Goal: Task Accomplishment & Management: Manage account settings

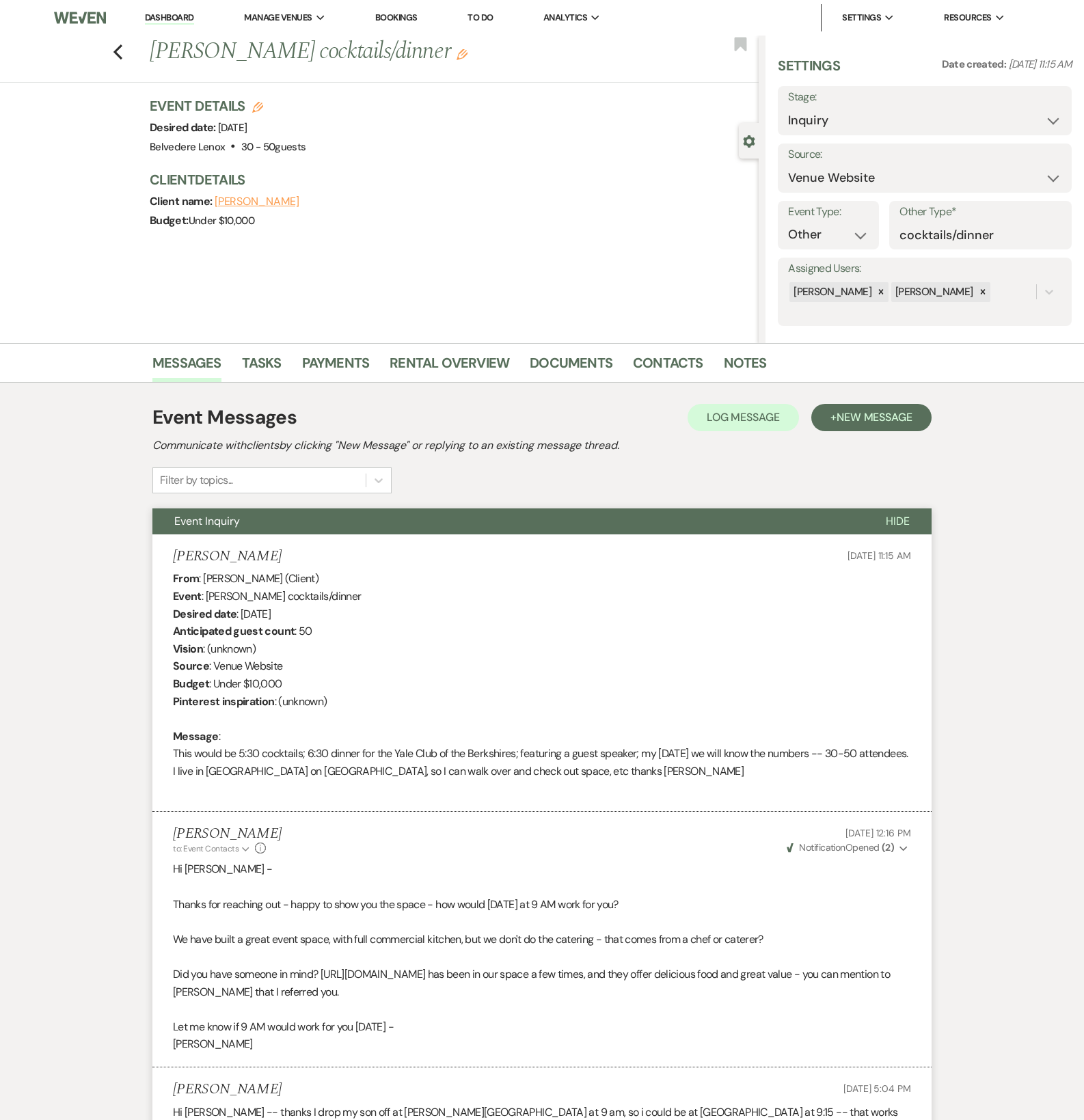
select select "5"
select select "13"
click at [123, 59] on icon "Previous" at bounding box center [118, 52] width 10 height 17
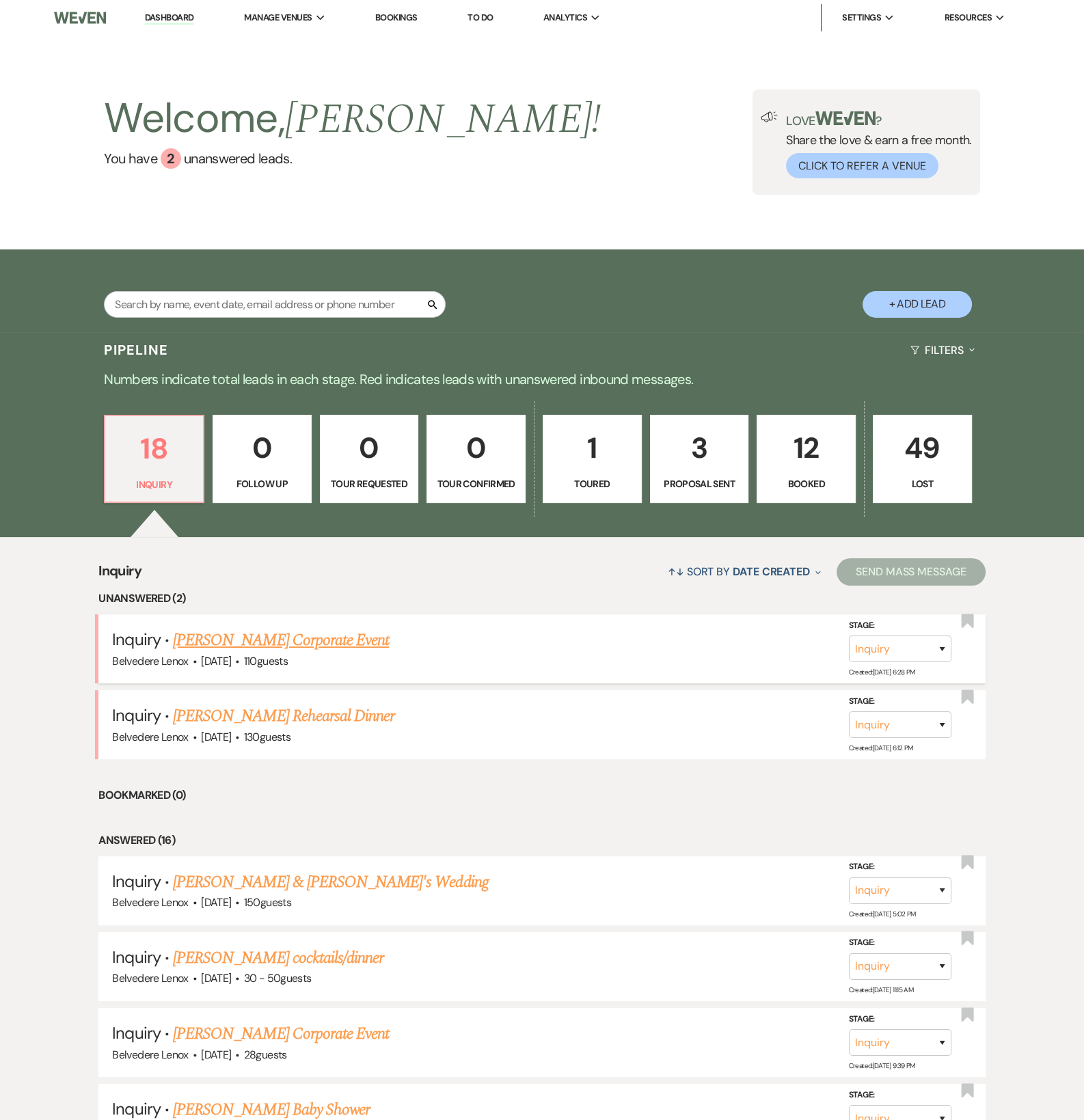
click at [256, 653] on link "[PERSON_NAME] Corporate Event" at bounding box center [281, 640] width 216 height 25
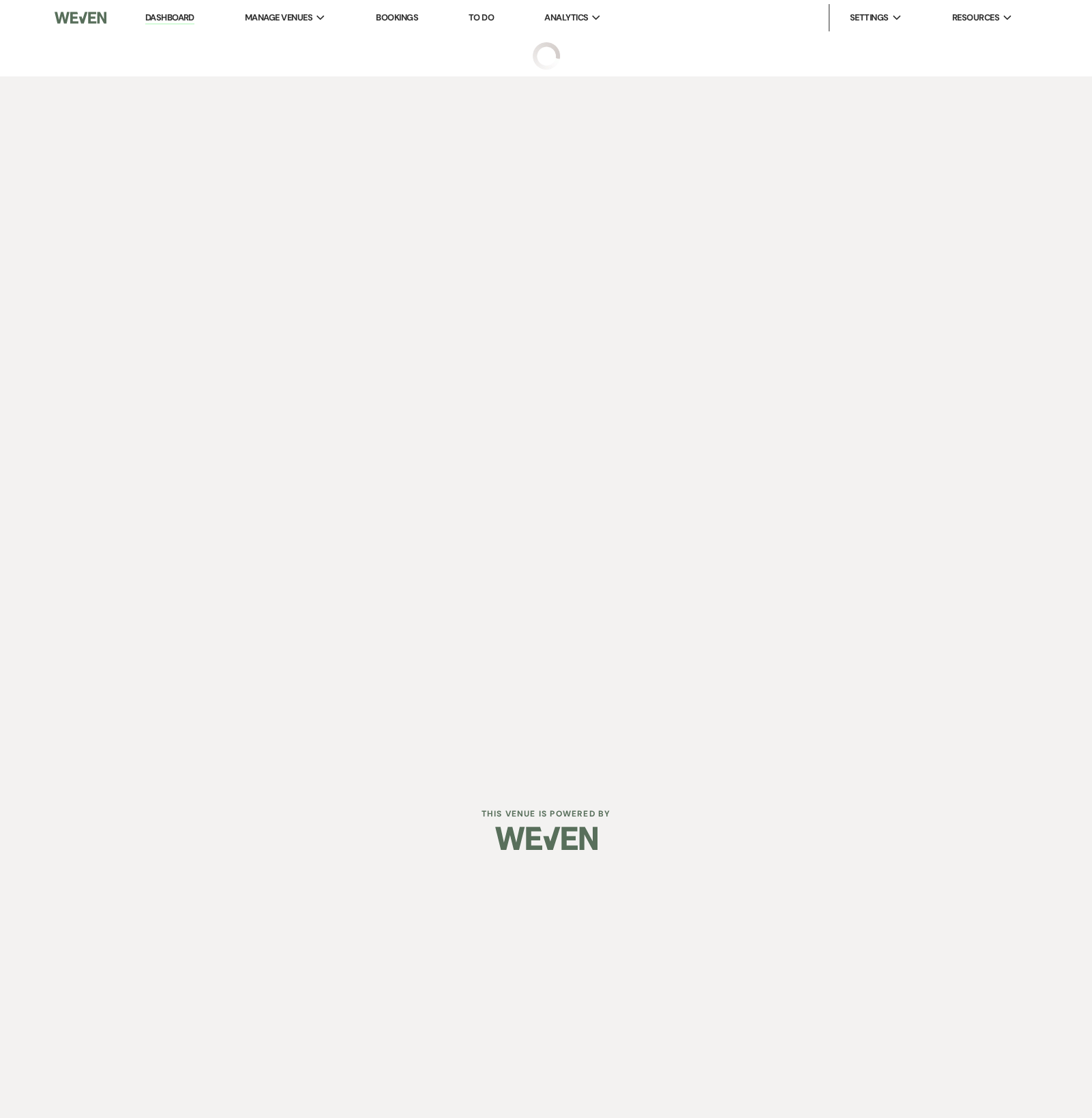
select select "5"
select select "9"
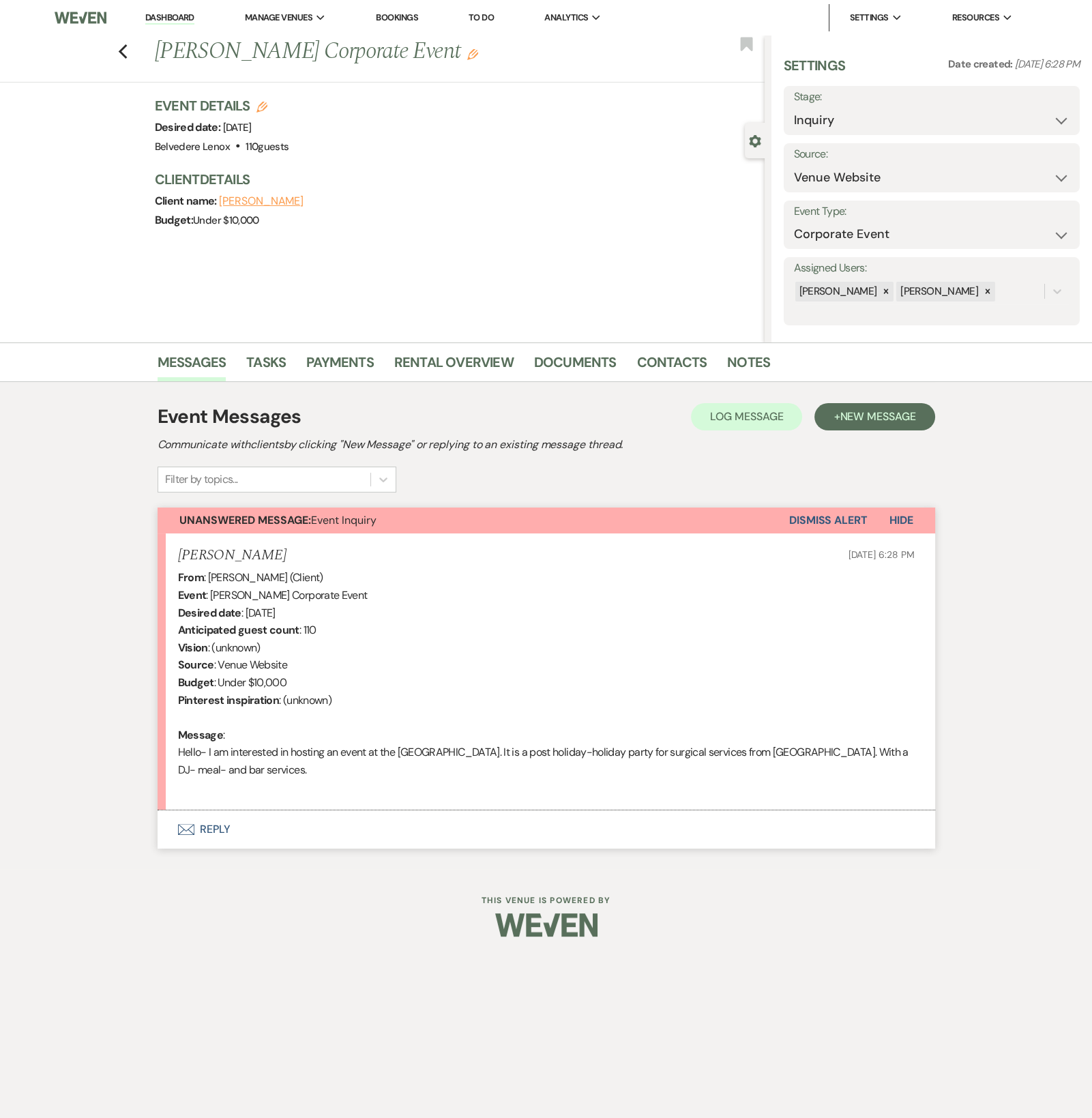
click at [208, 827] on button "Envelope Reply" at bounding box center [546, 829] width 778 height 38
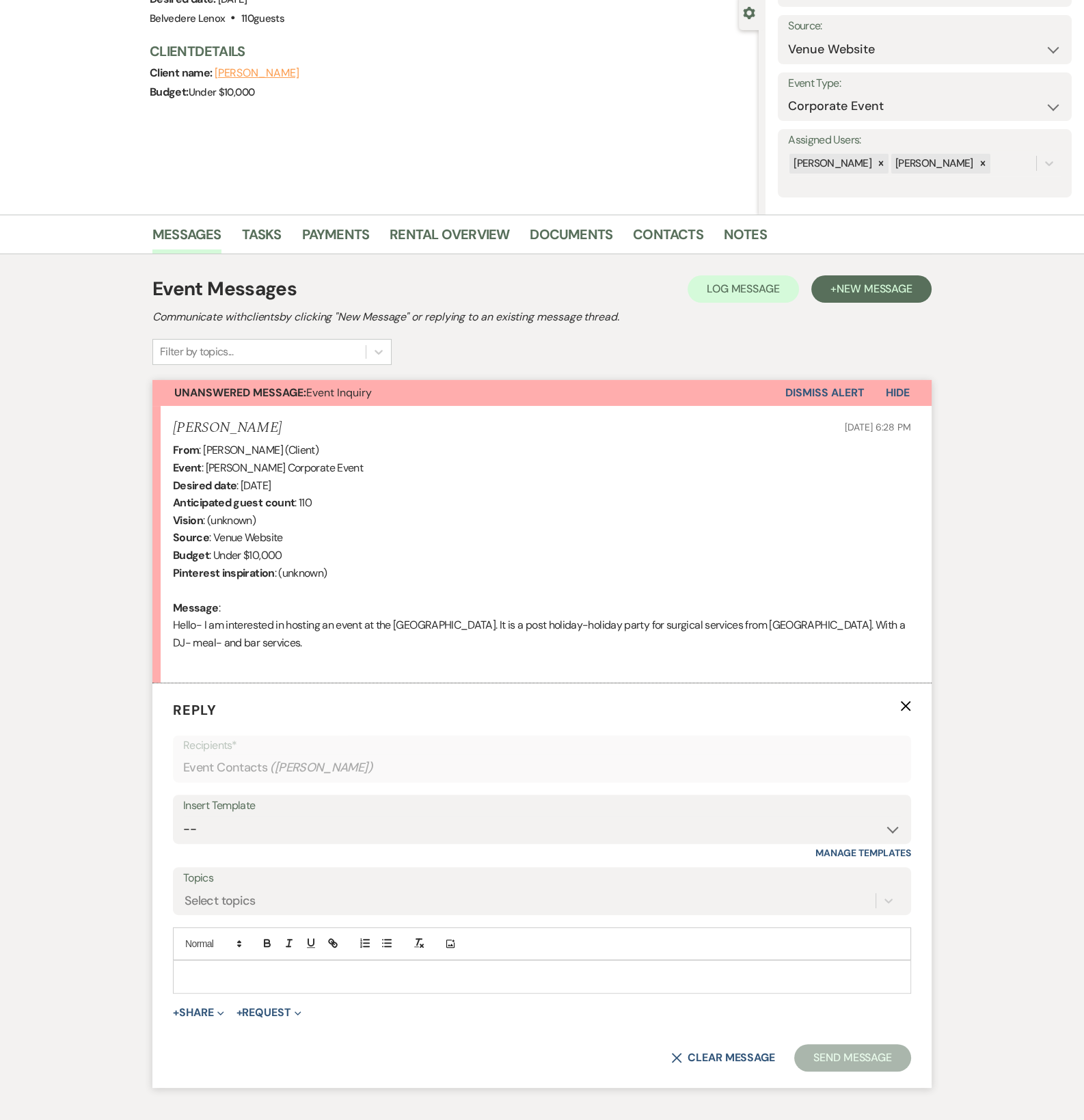
scroll to position [220, 0]
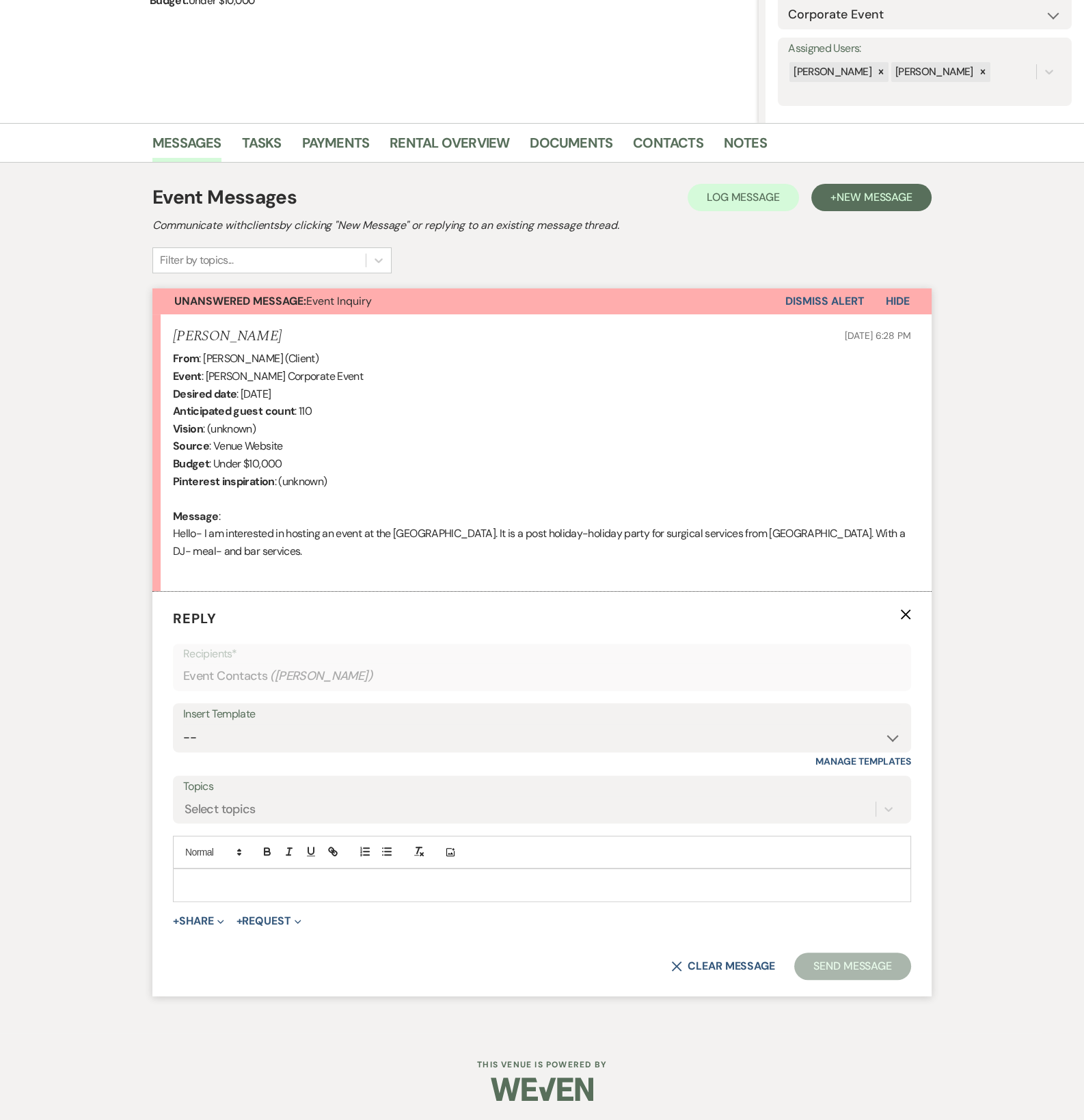
click at [230, 883] on p at bounding box center [542, 885] width 716 height 15
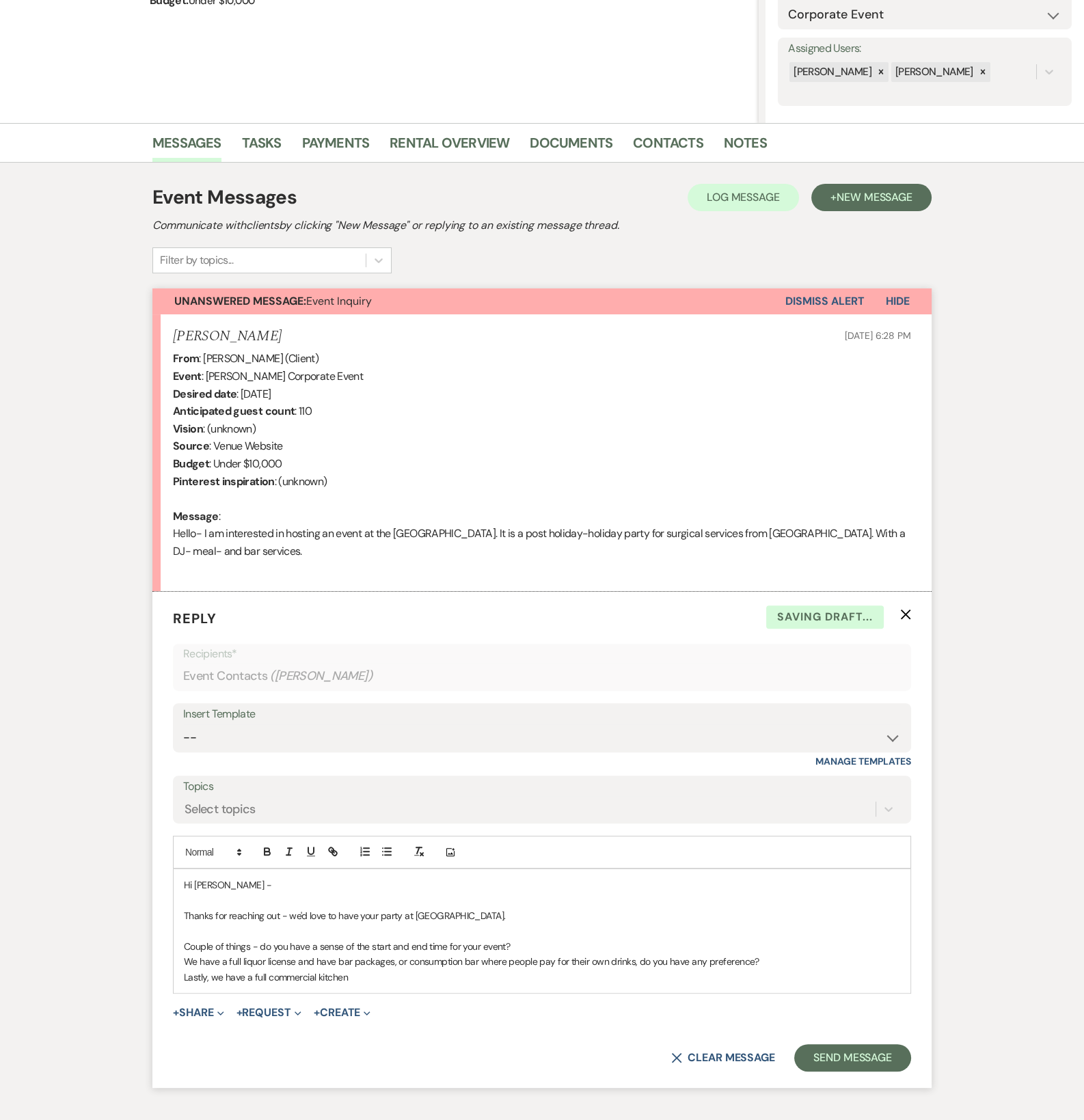
click at [368, 975] on p "Lastly, we have a full commercial kitchen" at bounding box center [542, 978] width 716 height 15
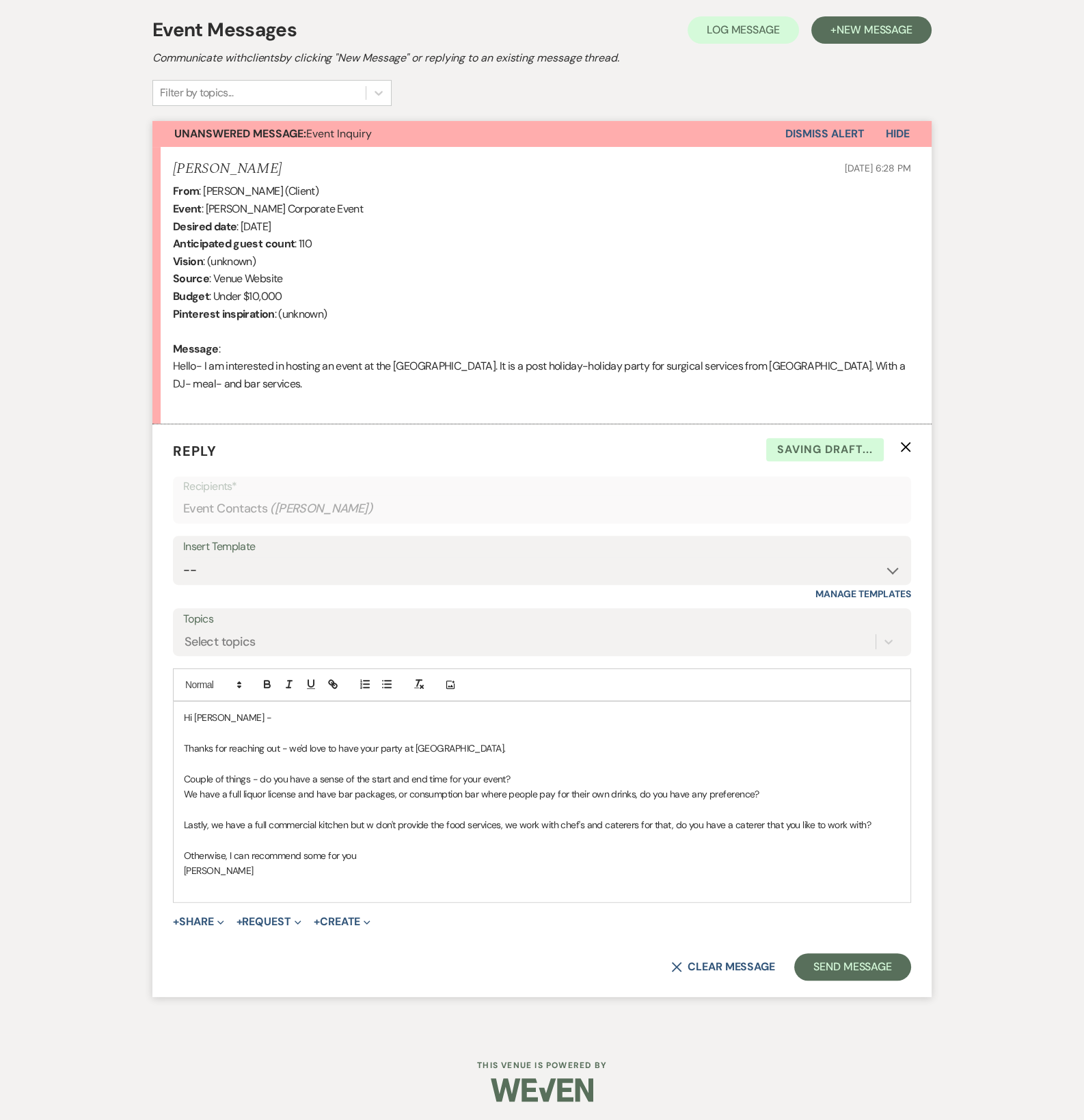
scroll to position [389, 0]
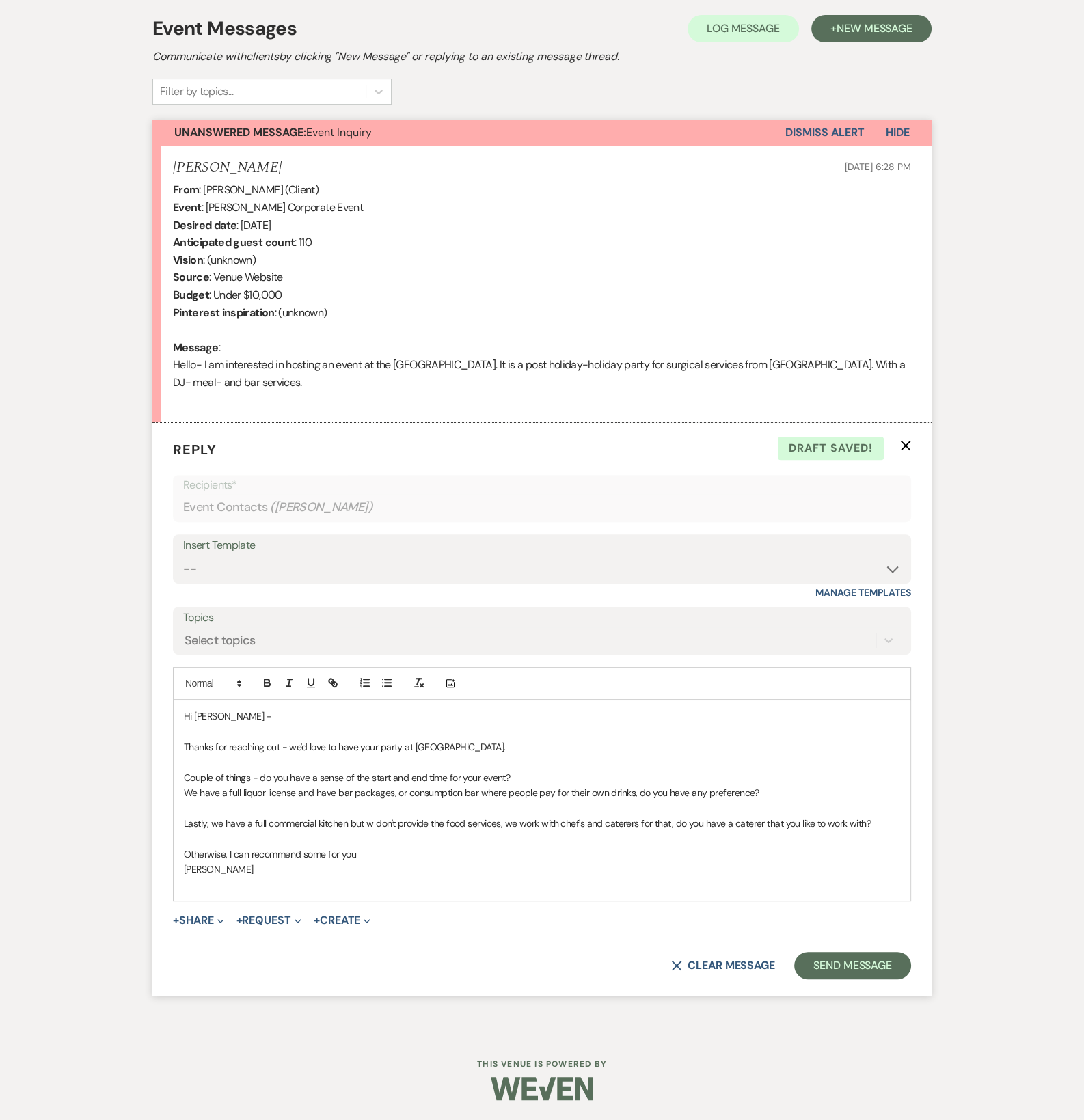
click at [276, 834] on p at bounding box center [542, 839] width 716 height 15
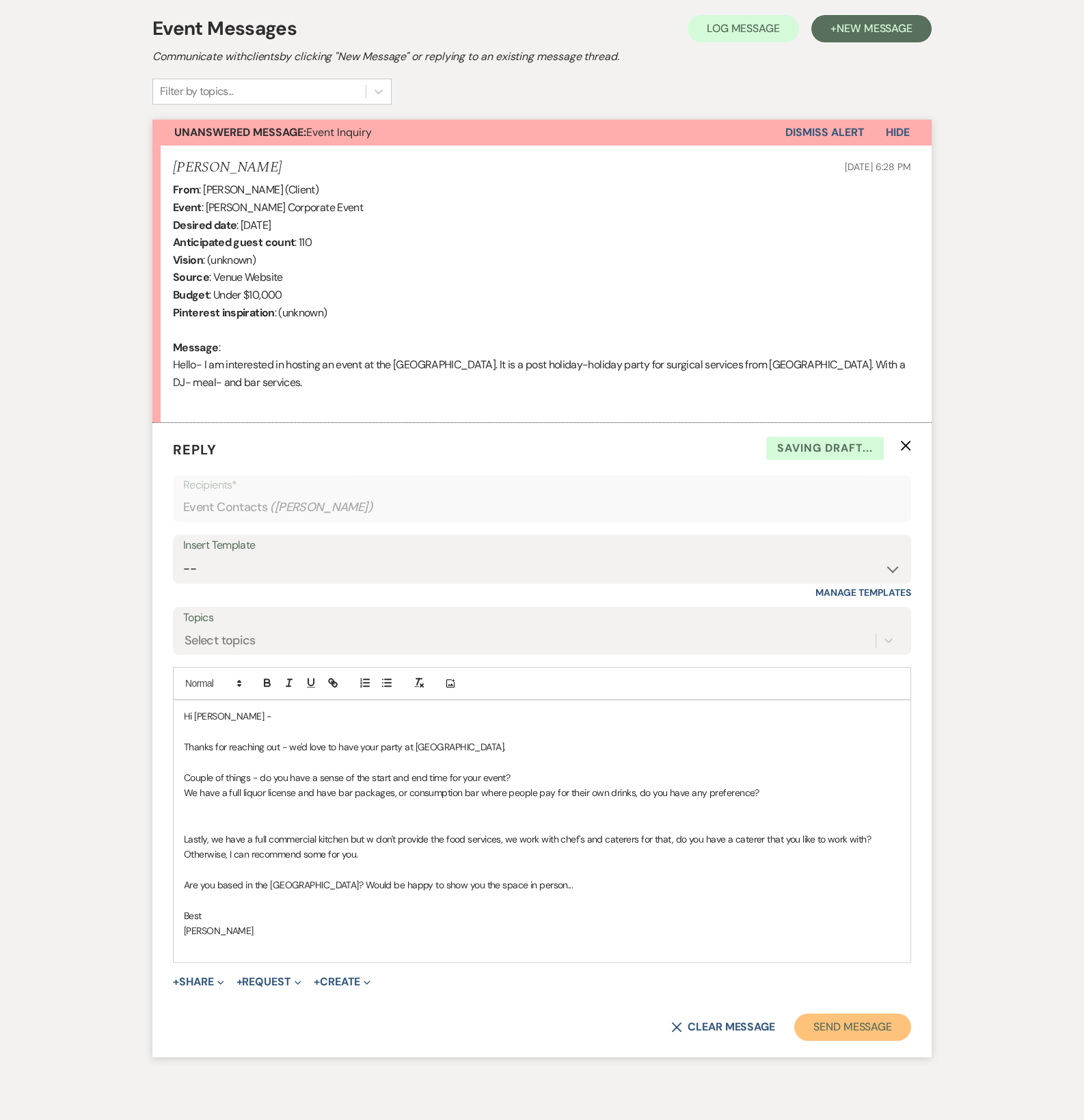
click at [827, 1016] on button "Send Message" at bounding box center [853, 1027] width 117 height 28
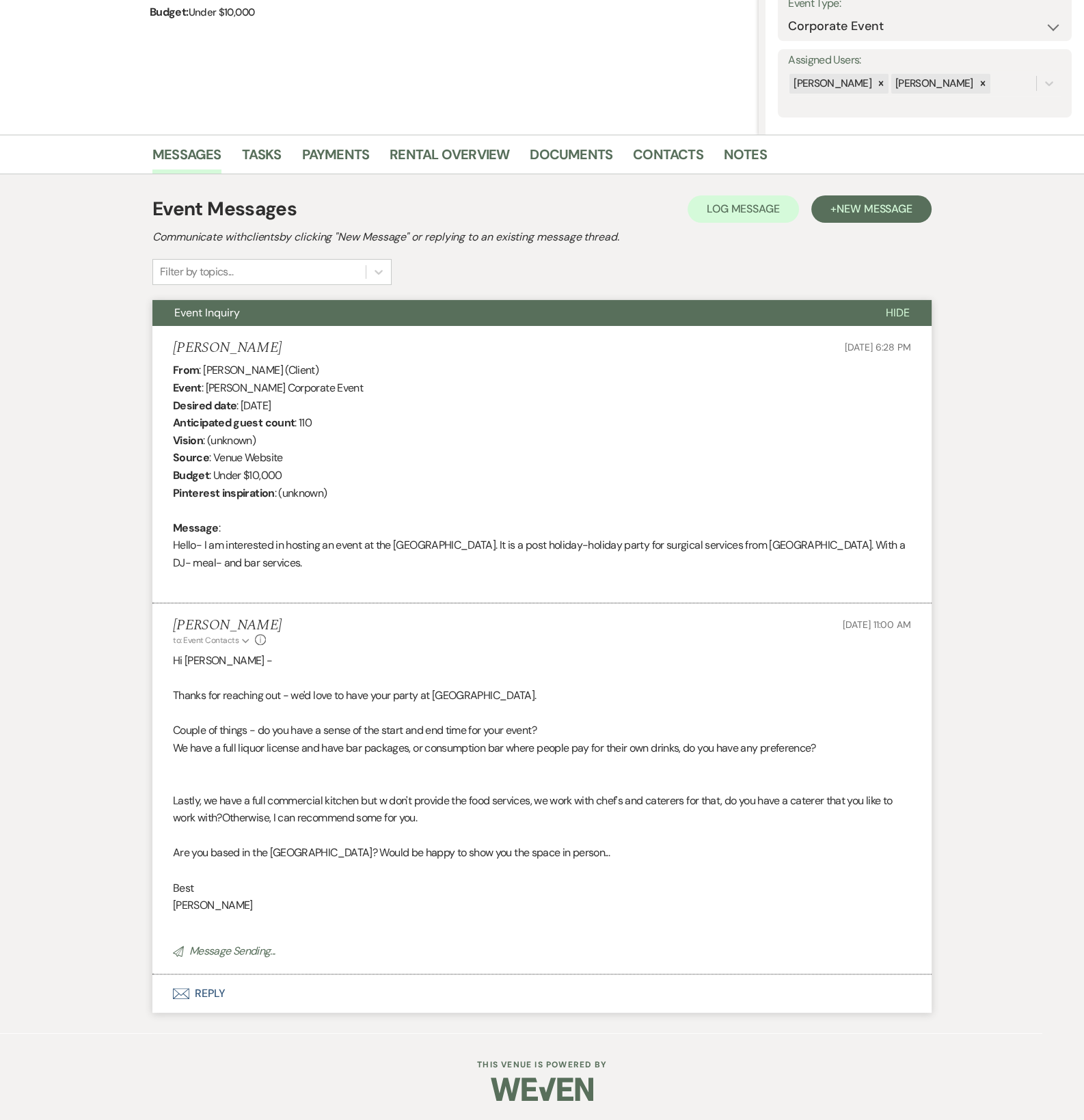
scroll to position [0, 0]
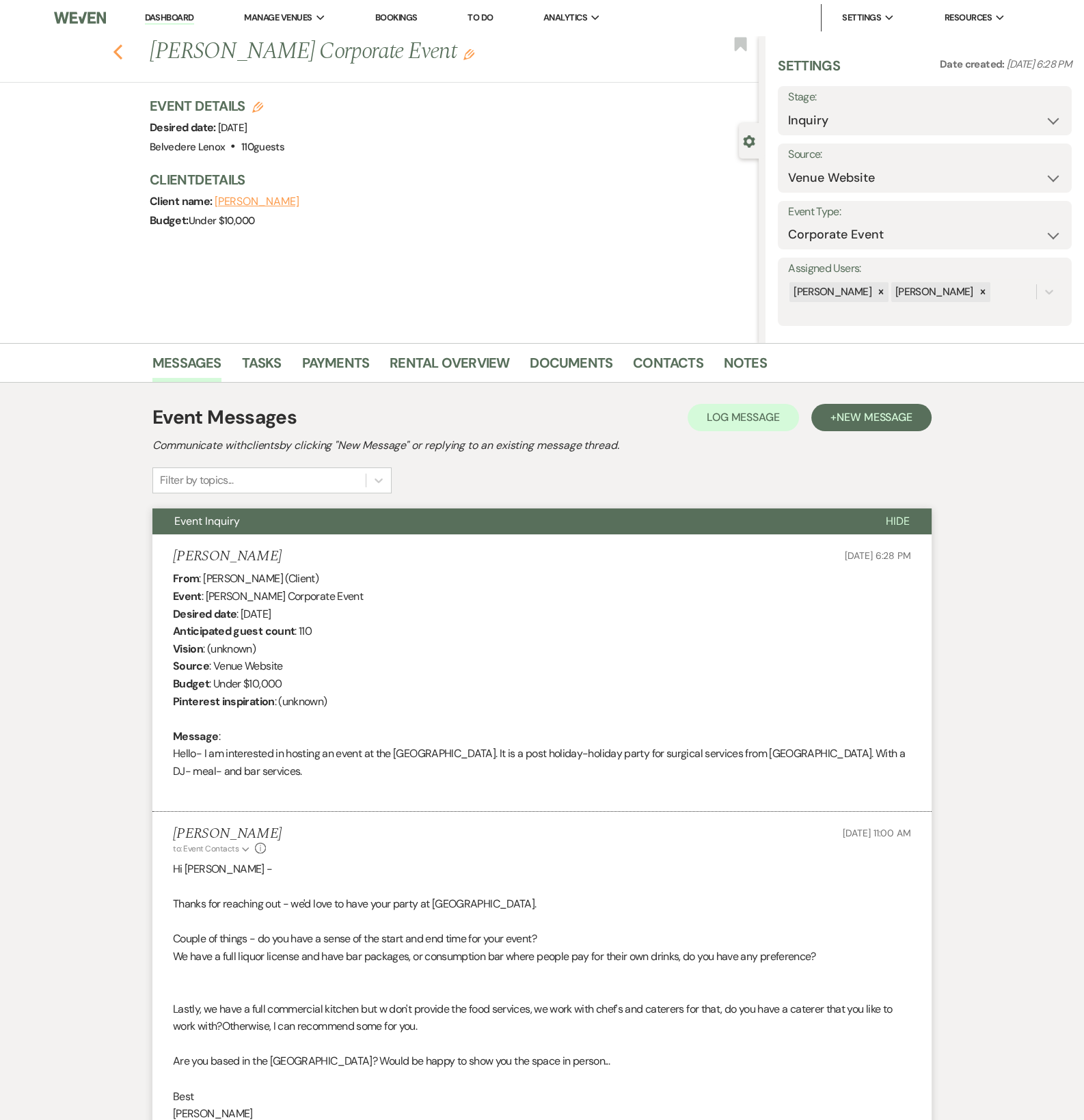
click at [123, 49] on icon "Previous" at bounding box center [118, 52] width 10 height 17
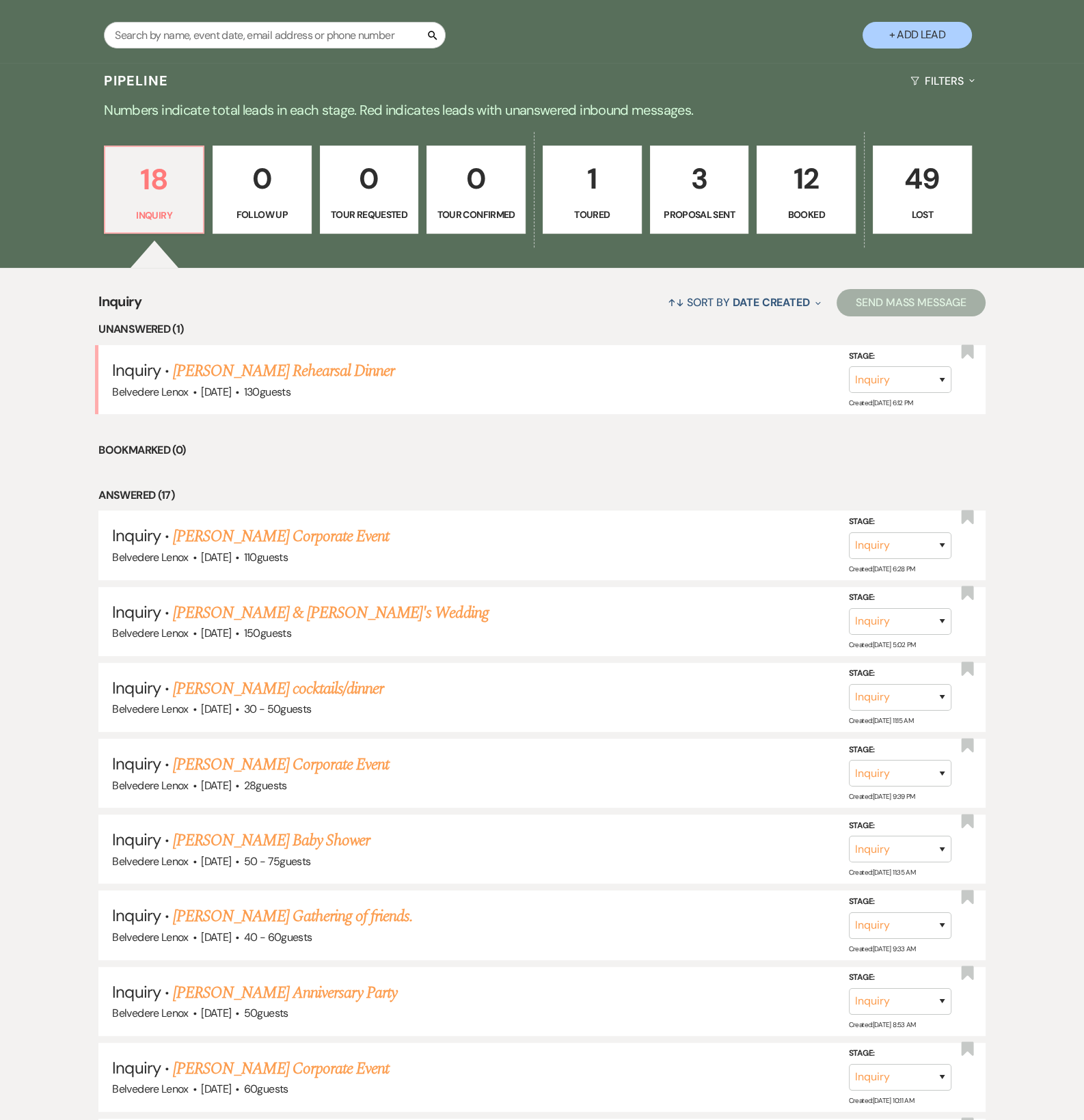
scroll to position [683, 0]
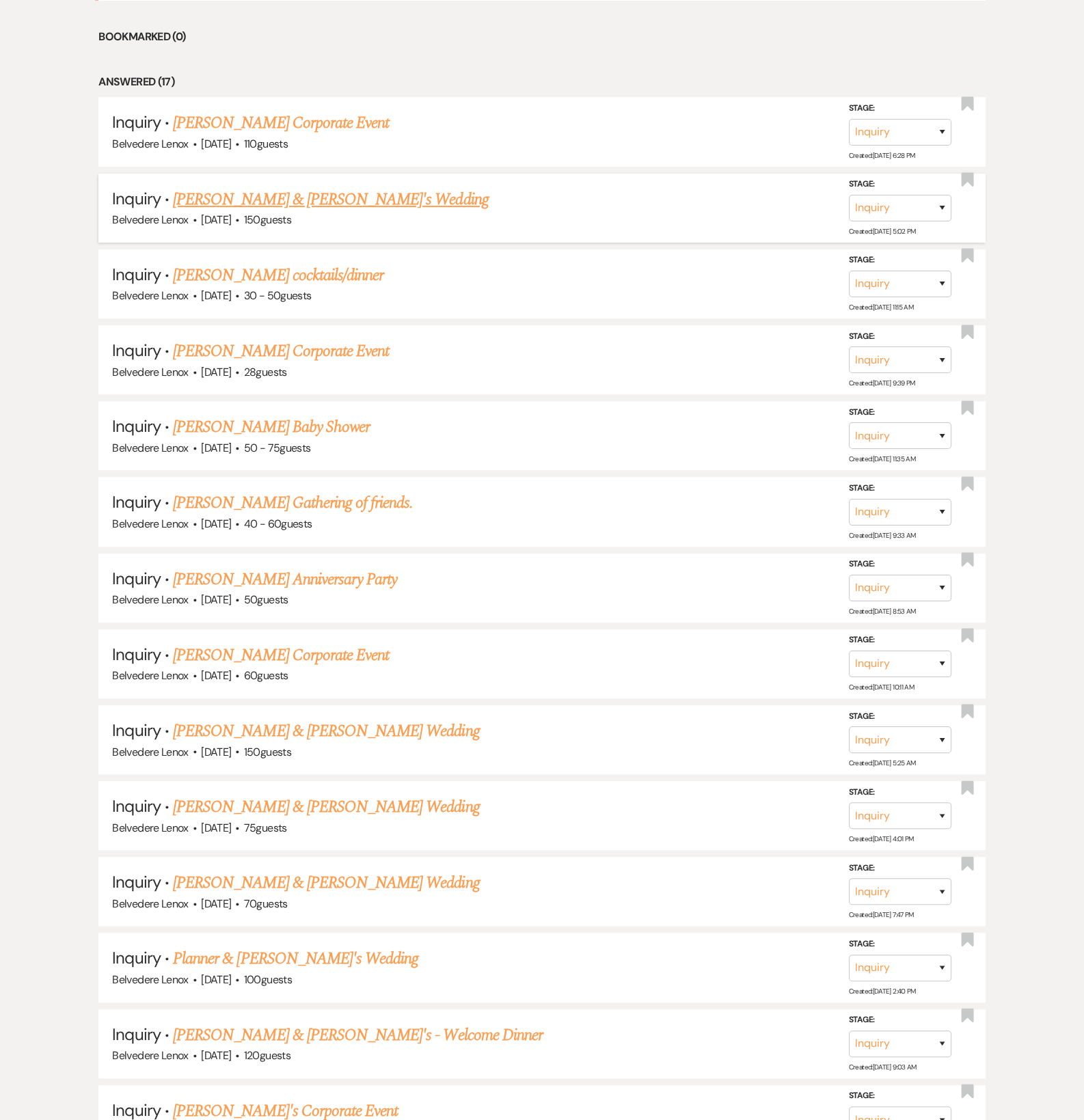
click at [311, 210] on link "[PERSON_NAME] & [PERSON_NAME]'s Wedding" at bounding box center [331, 200] width 316 height 25
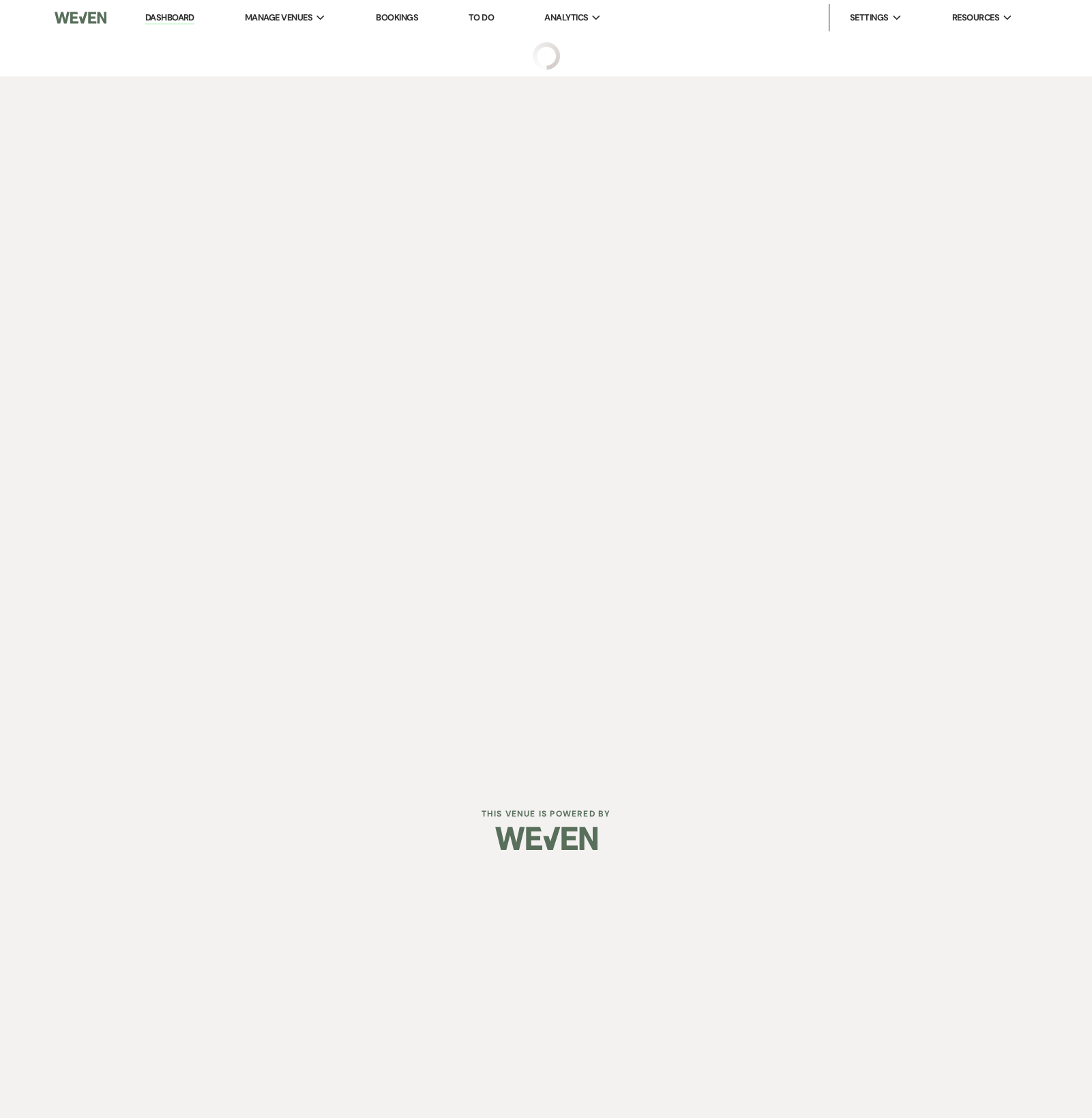
select select "1"
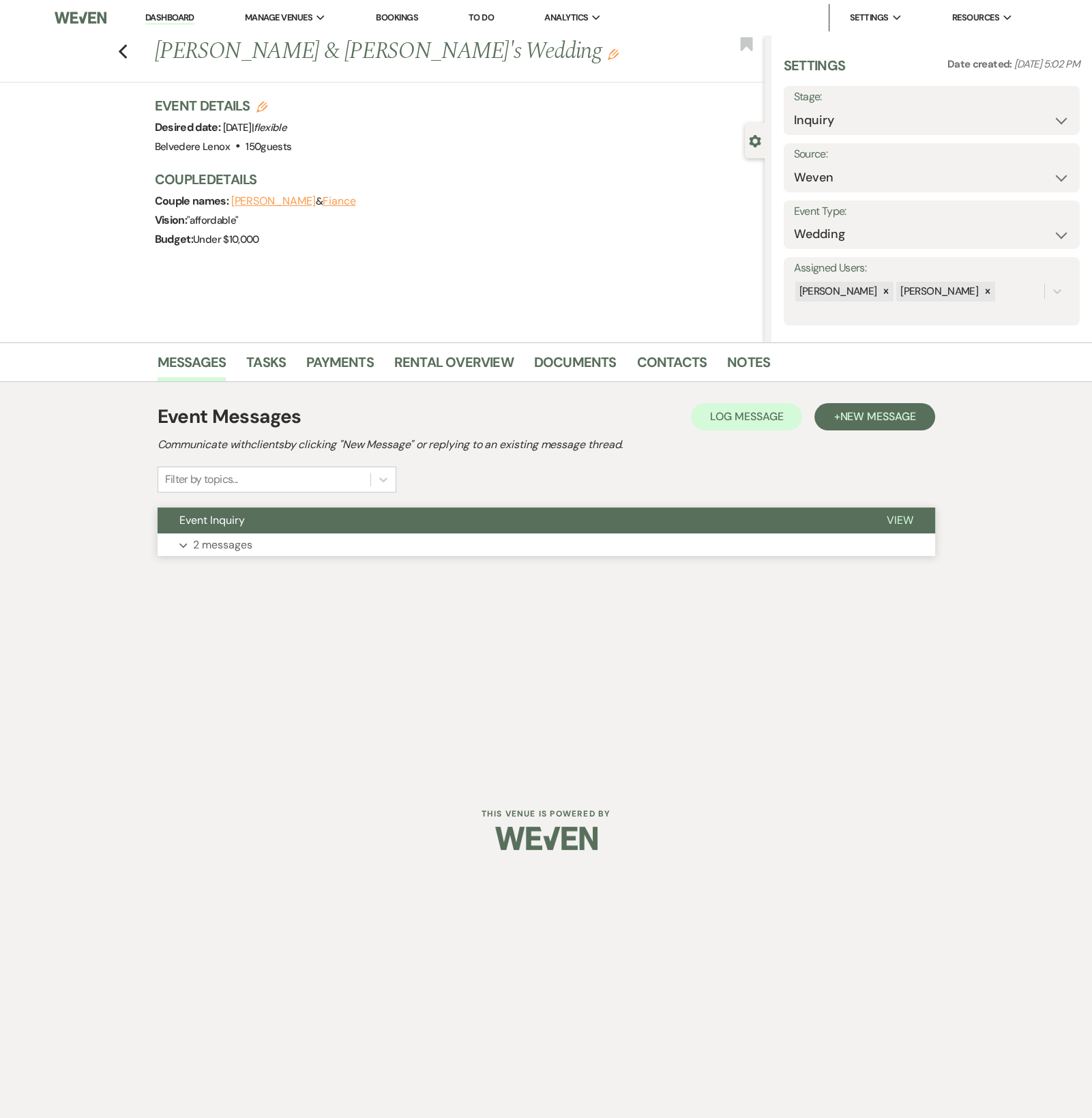
click at [229, 548] on p "2 messages" at bounding box center [223, 545] width 59 height 18
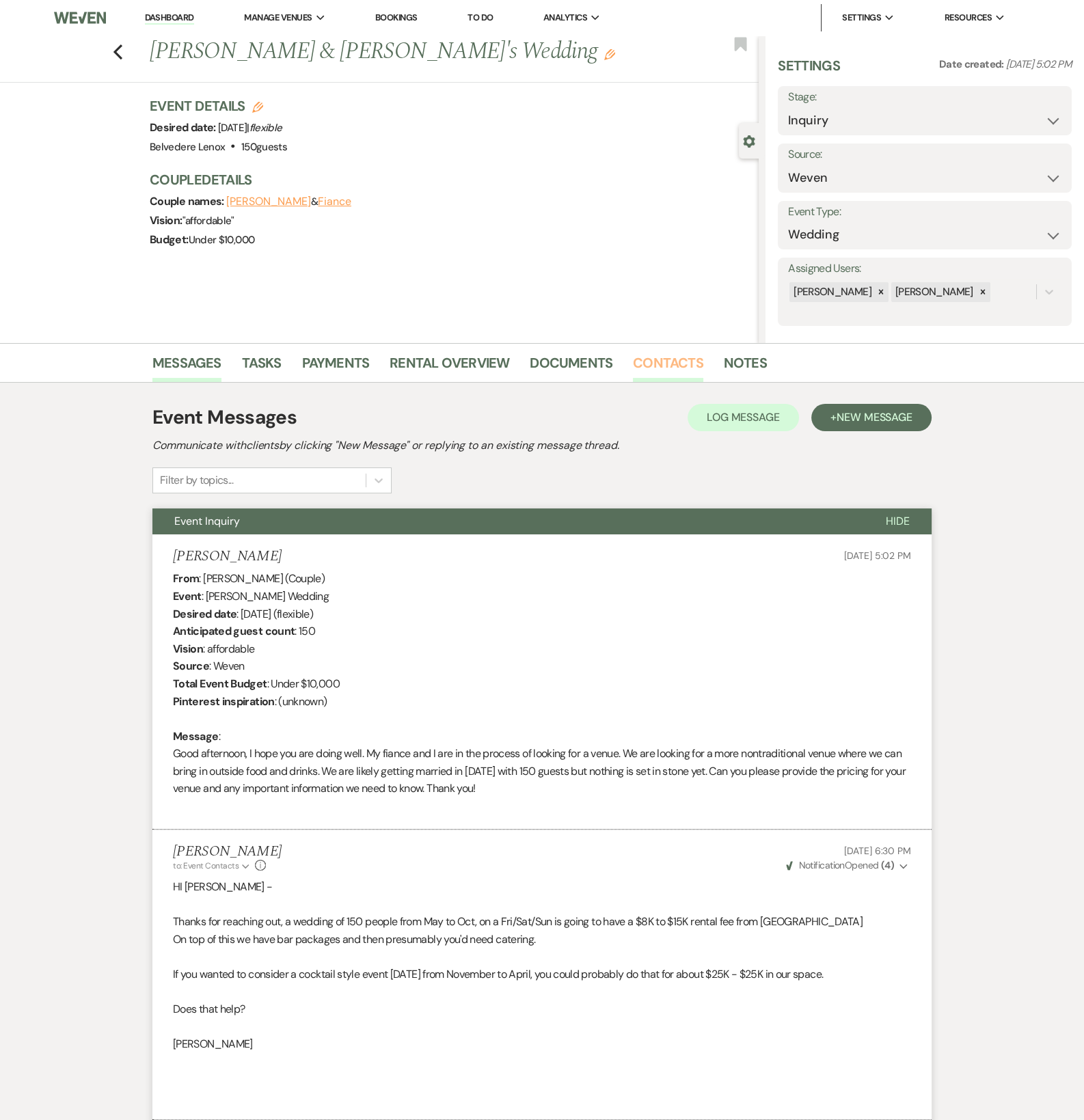
click at [676, 352] on link "Contacts" at bounding box center [668, 367] width 70 height 30
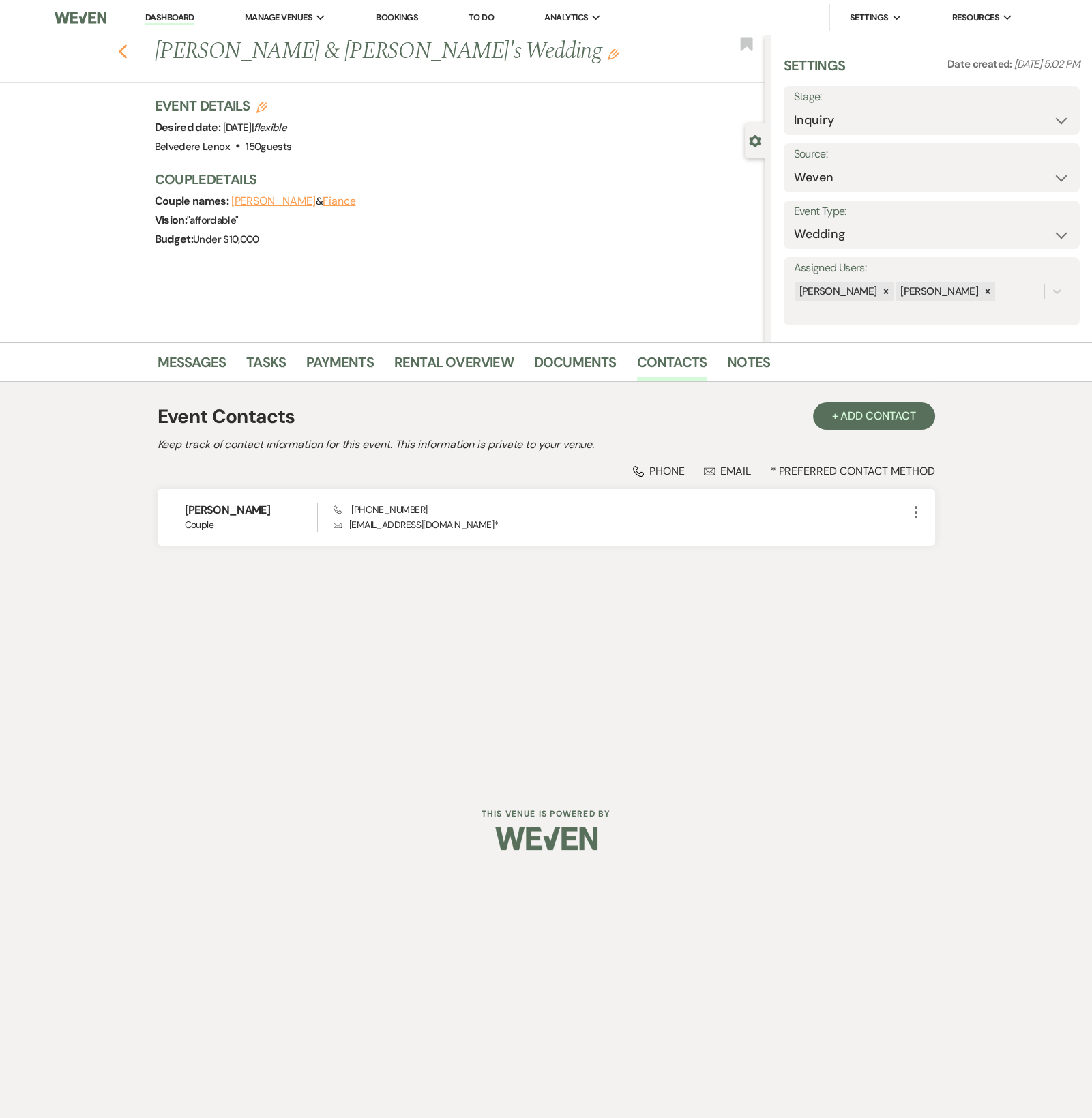
click at [119, 50] on icon "Previous" at bounding box center [123, 52] width 10 height 16
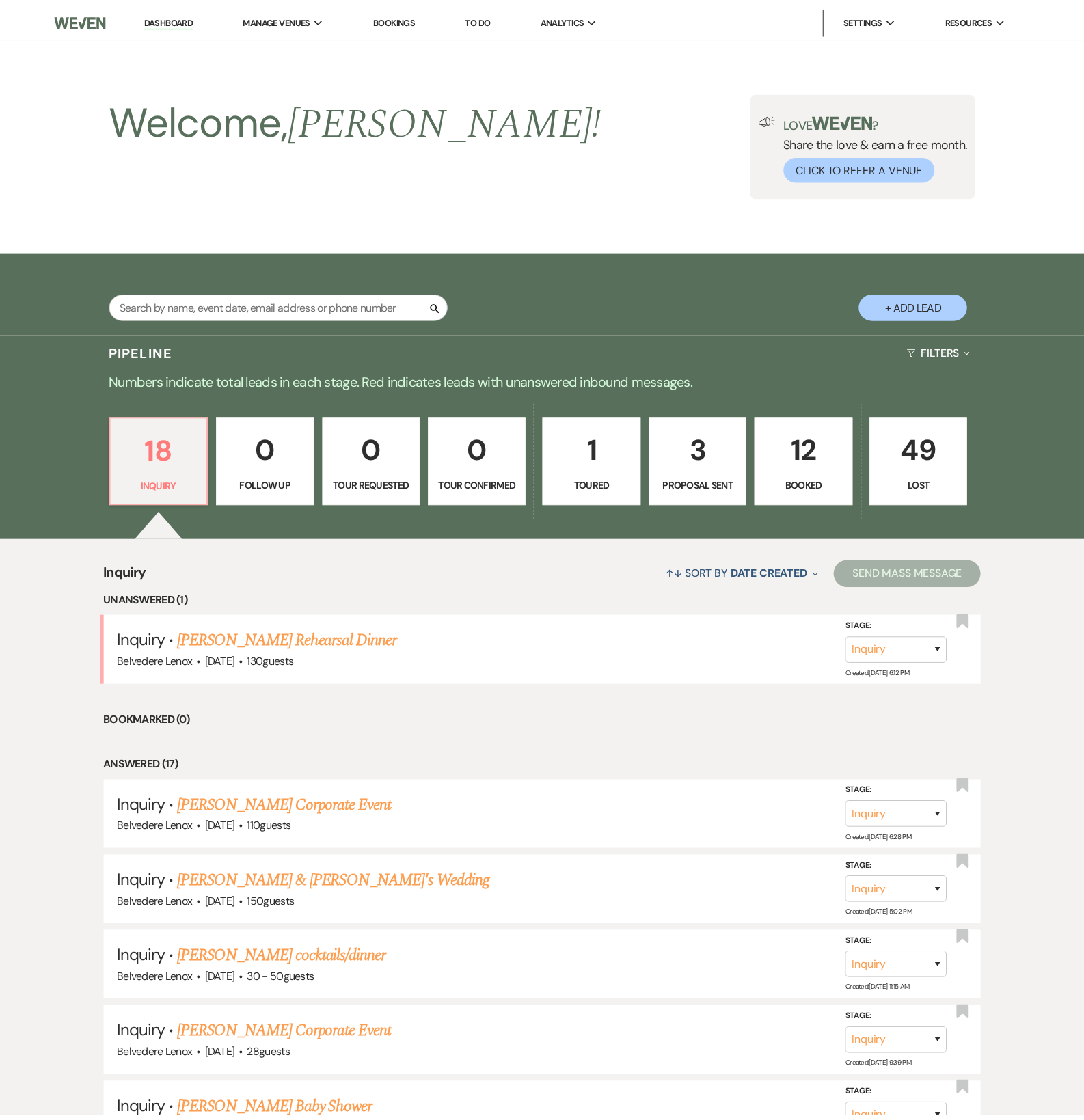
scroll to position [683, 0]
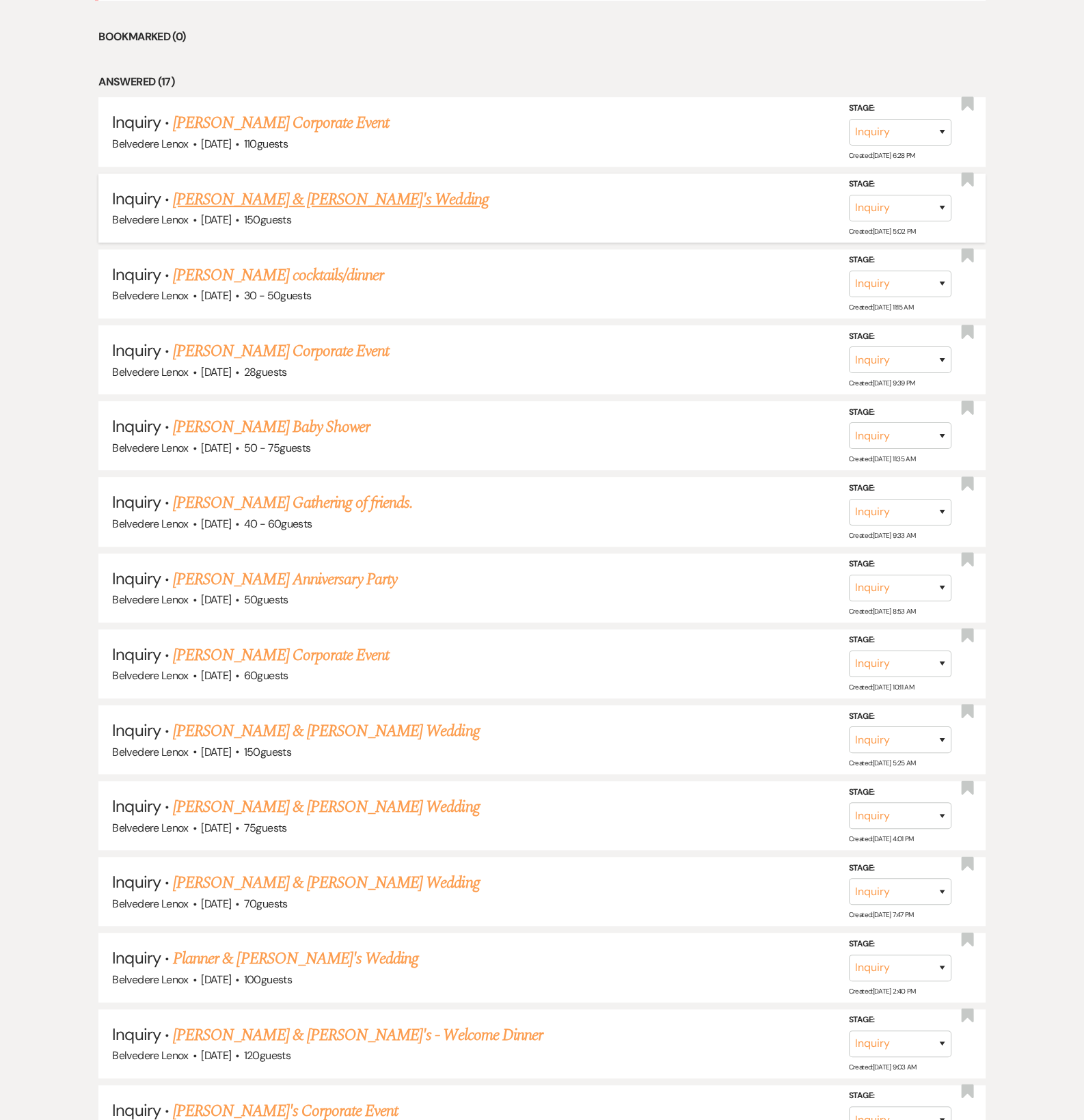
click at [315, 201] on link "[PERSON_NAME] & [PERSON_NAME]'s Wedding" at bounding box center [331, 200] width 316 height 25
select select "1"
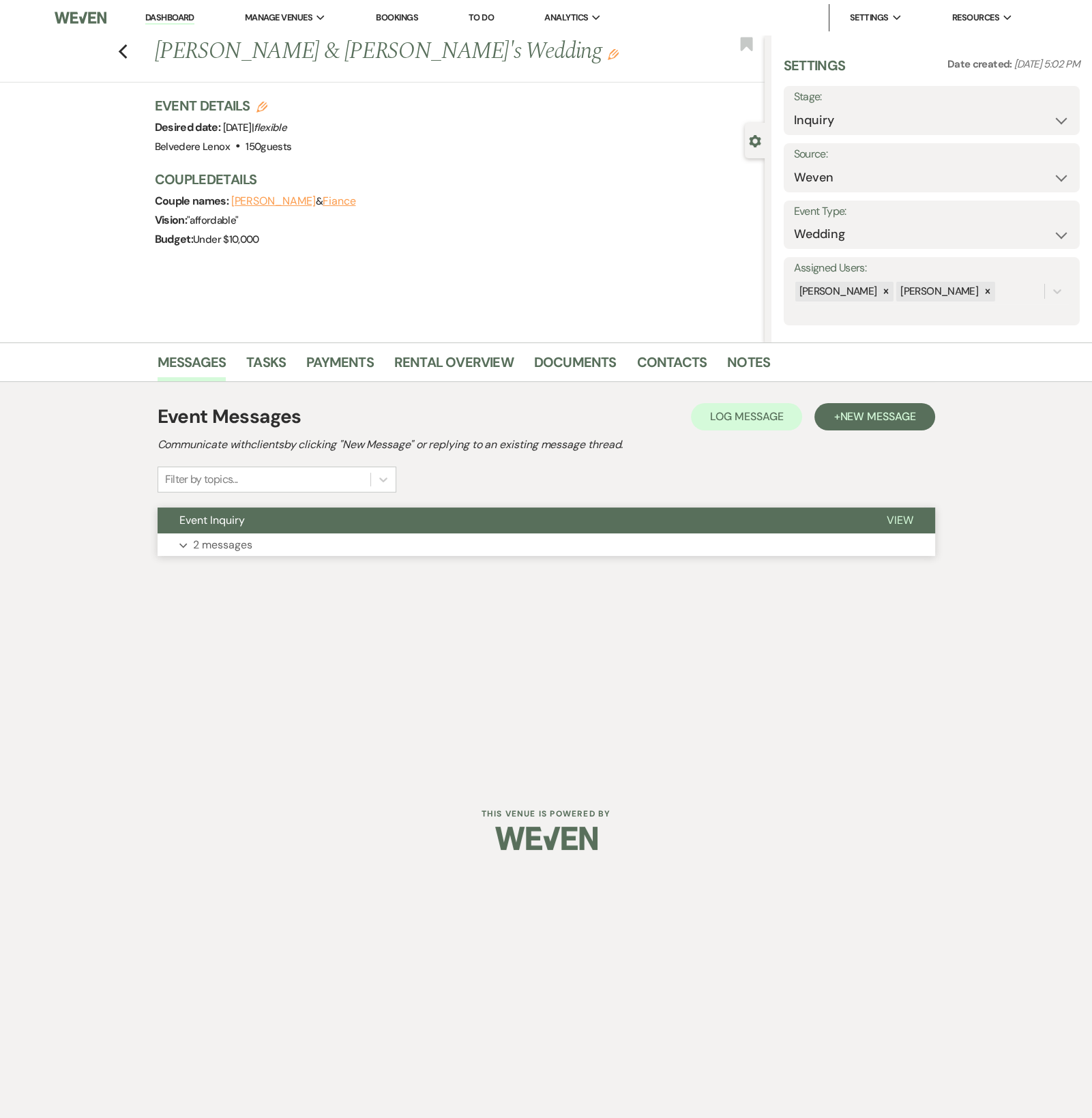
click at [238, 541] on p "2 messages" at bounding box center [223, 545] width 59 height 18
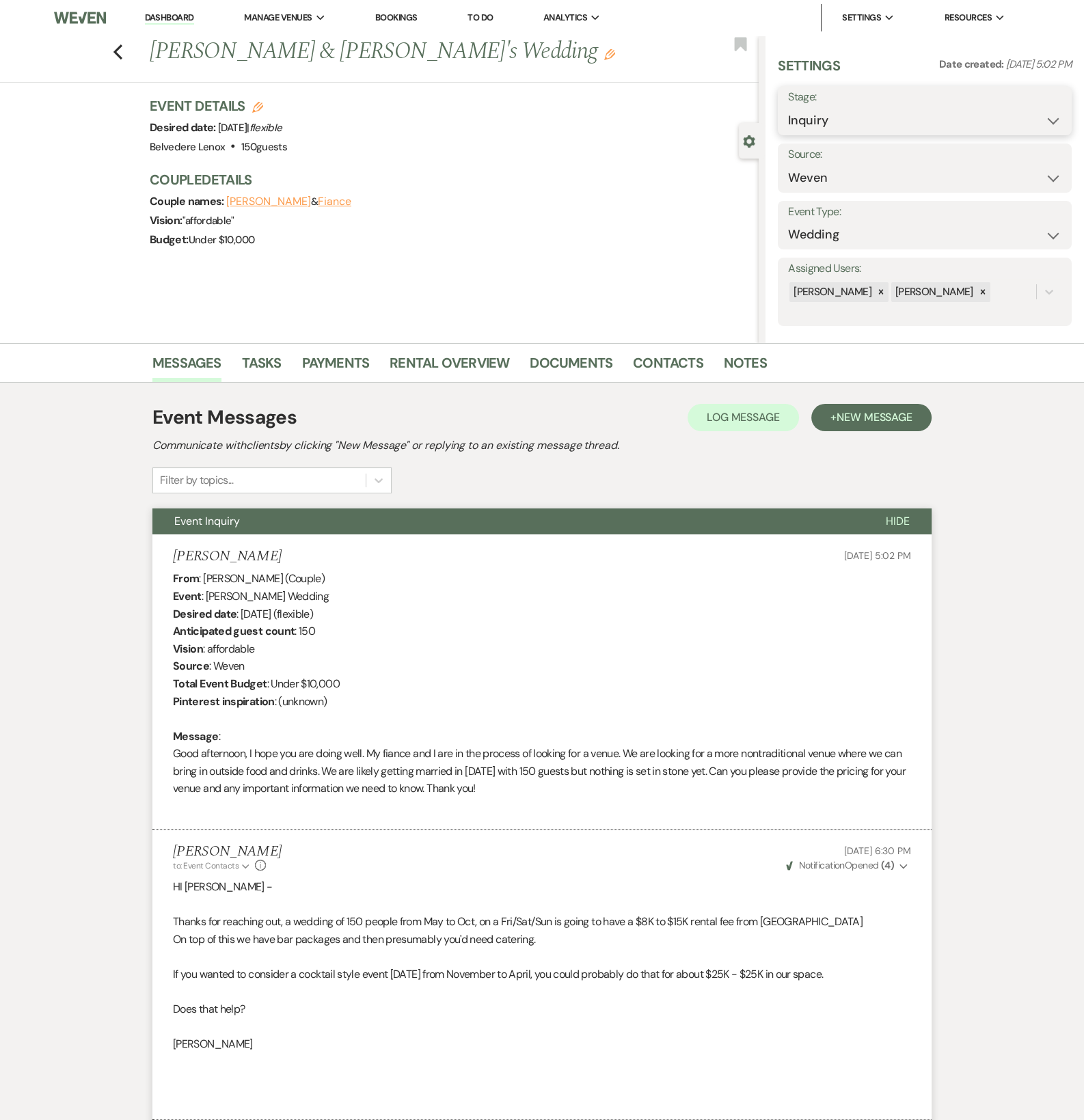
click at [862, 116] on select "Inquiry Follow Up Tour Requested Tour Confirmed Toured Proposal Sent Booked Lost" at bounding box center [925, 120] width 273 height 27
select select "8"
click at [789, 107] on select "Inquiry Follow Up Tour Requested Tour Confirmed Toured Proposal Sent Booked Lost" at bounding box center [925, 120] width 273 height 27
click at [915, 178] on select "Booked Elsewhere Budget Date Unavailable No Response Not a Good Match Capacity …" at bounding box center [888, 178] width 200 height 27
select select "7"
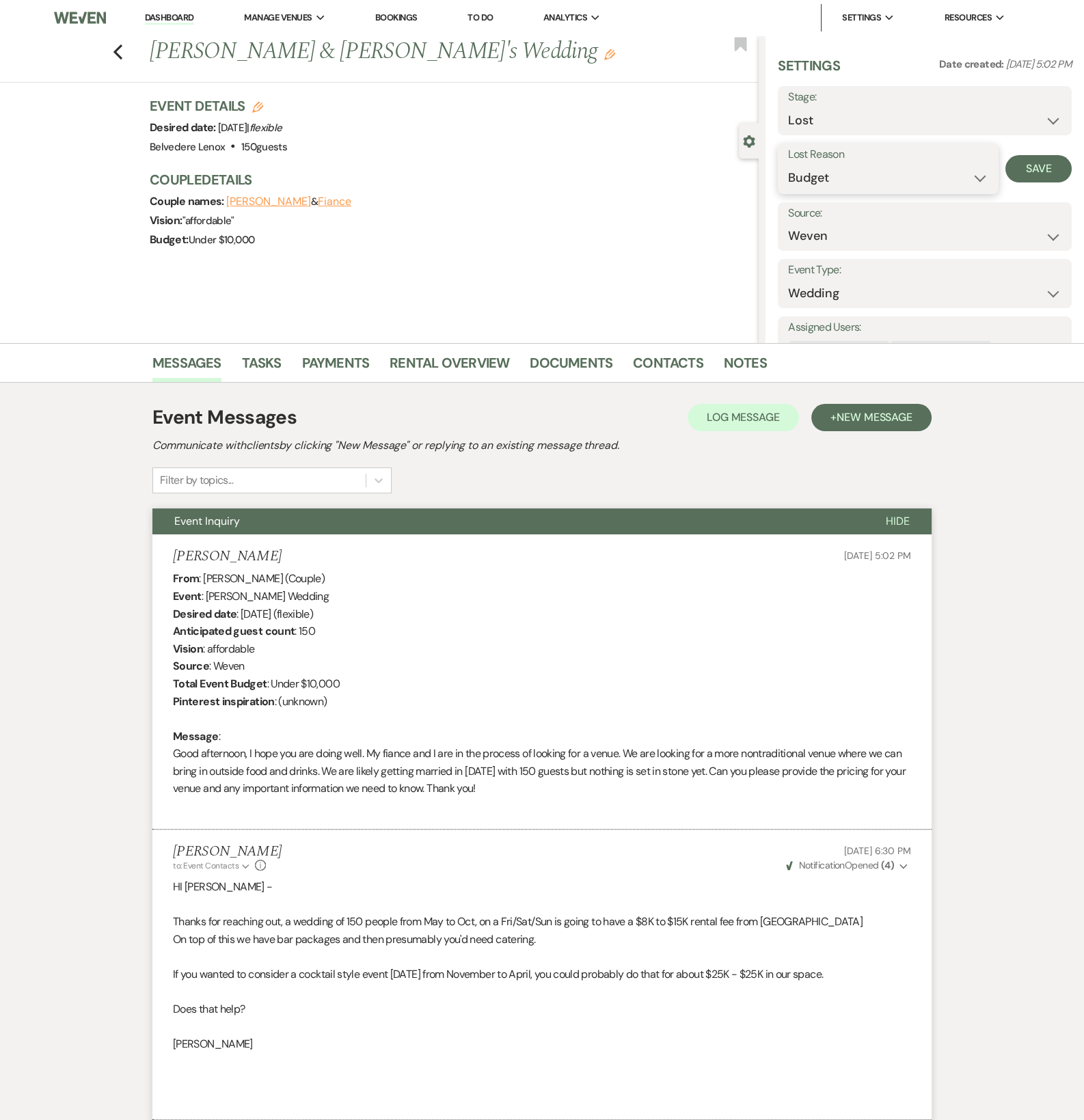
click at [789, 165] on select "Booked Elsewhere Budget Date Unavailable No Response Not a Good Match Capacity …" at bounding box center [888, 178] width 200 height 27
click at [1031, 163] on button "Save" at bounding box center [1039, 169] width 66 height 28
click at [123, 54] on icon "Previous" at bounding box center [118, 52] width 10 height 17
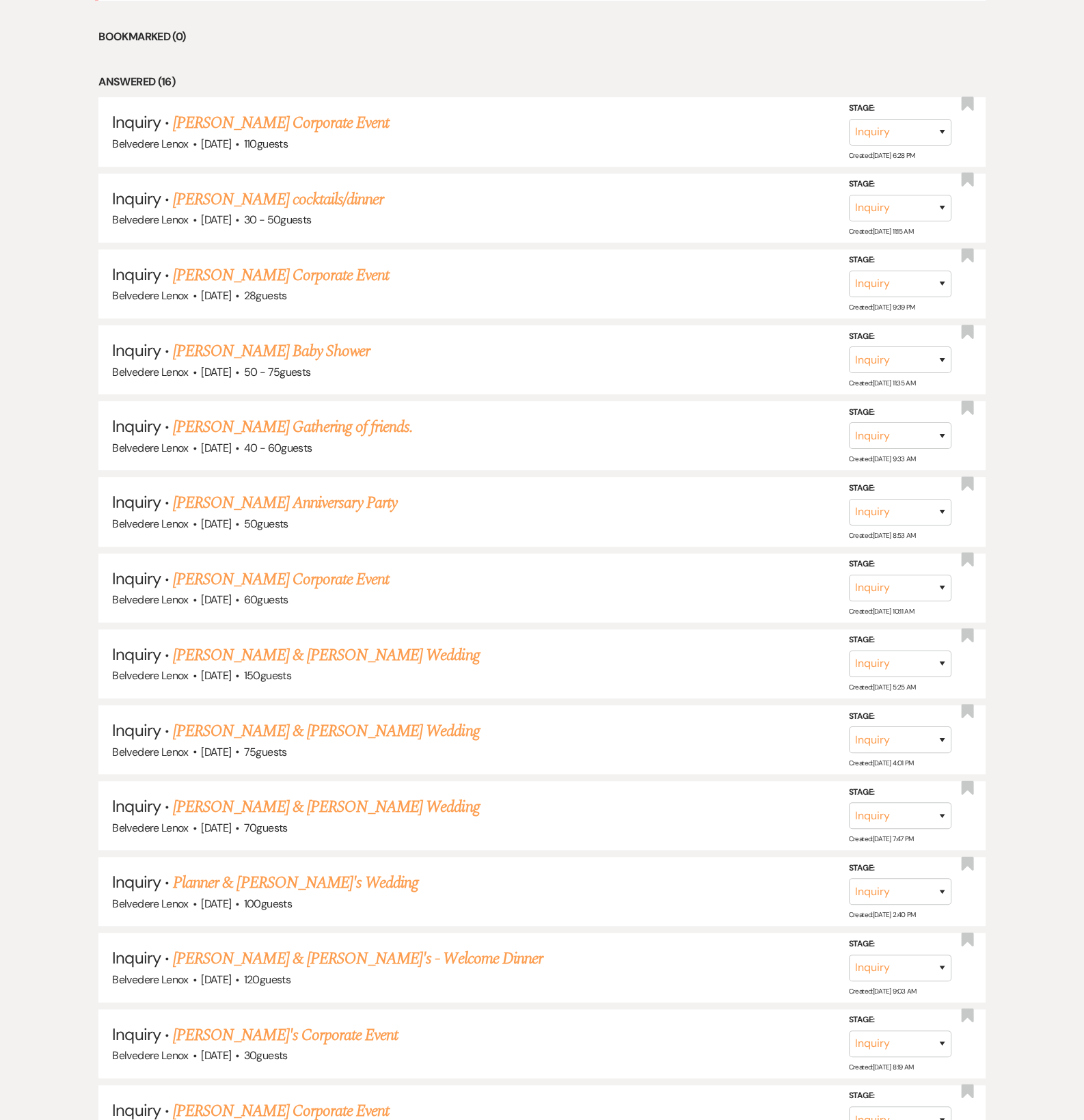
click at [277, 584] on link "[PERSON_NAME] Corporate Event" at bounding box center [281, 580] width 216 height 25
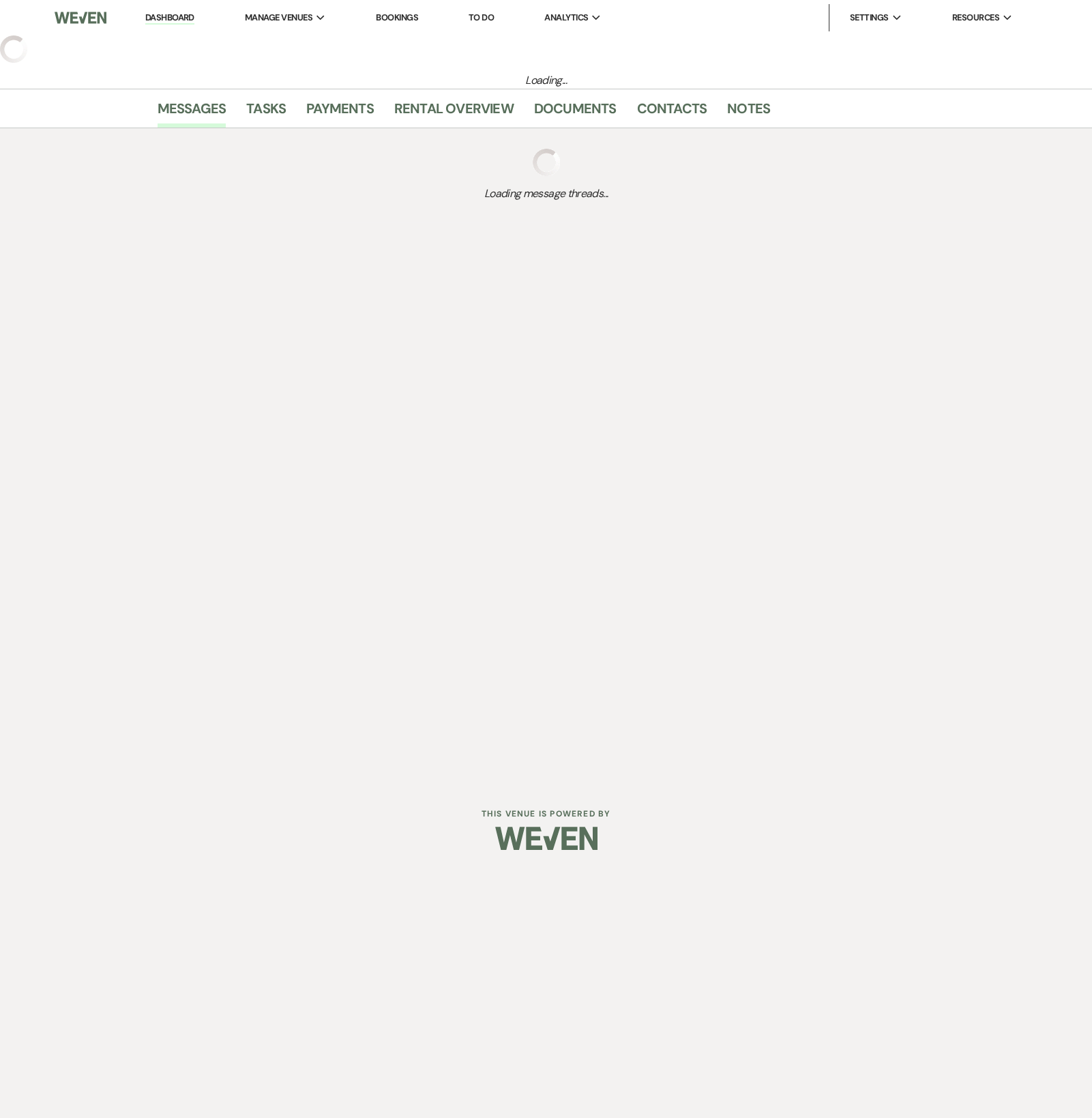
select select "9"
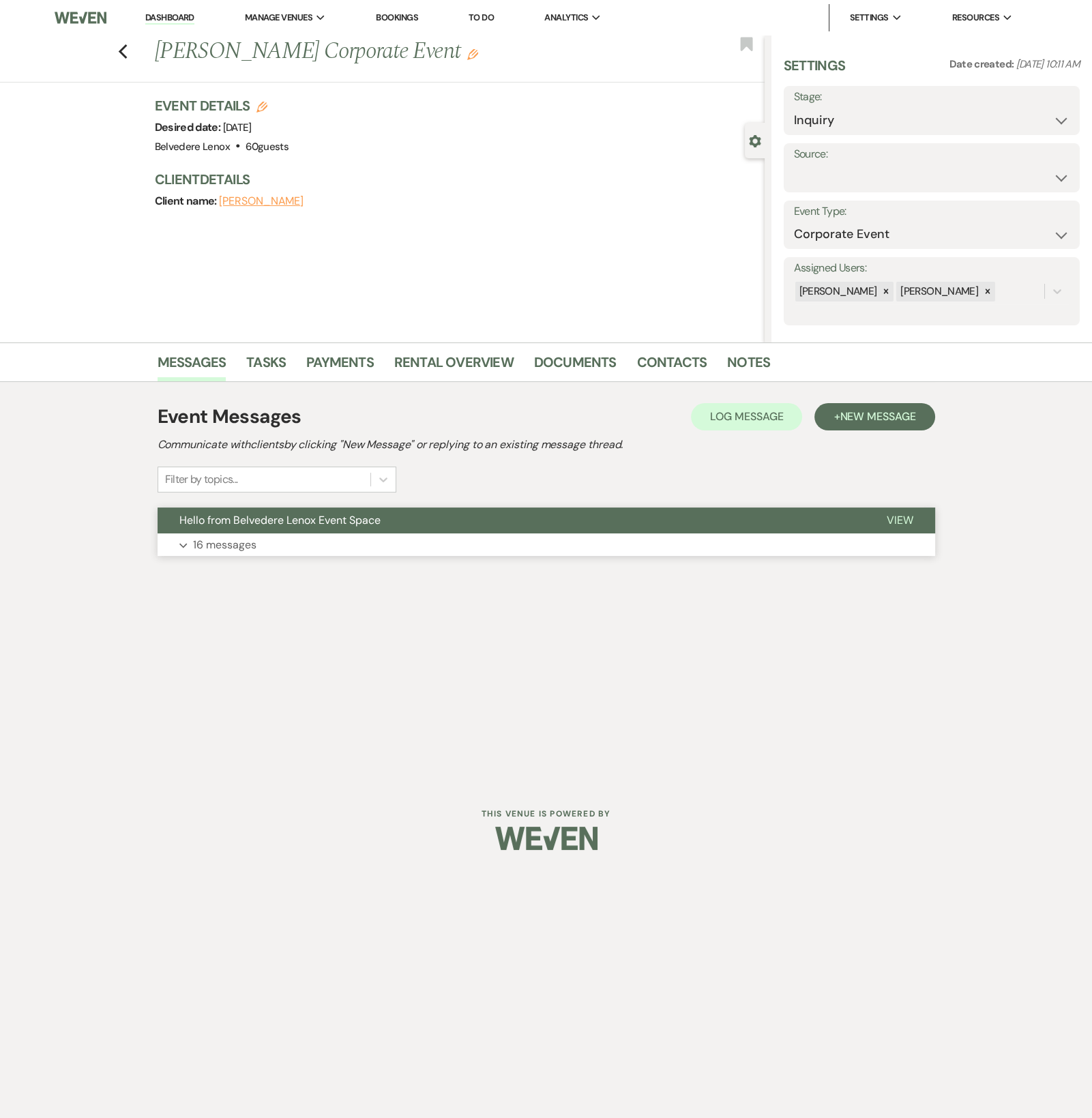
click at [245, 546] on p "16 messages" at bounding box center [225, 545] width 63 height 18
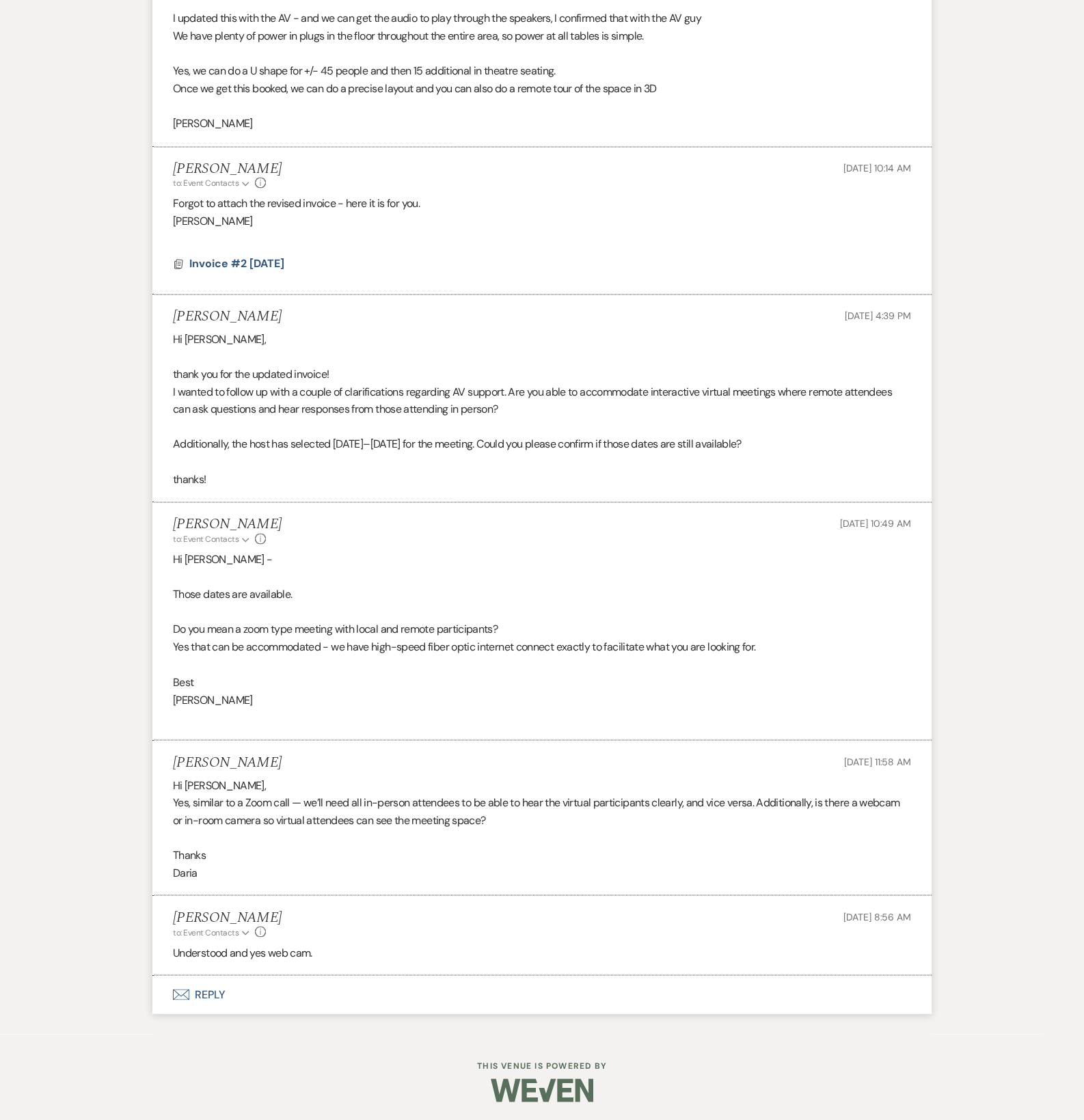
scroll to position [2572, 0]
click at [209, 993] on button "Envelope Reply" at bounding box center [542, 996] width 780 height 39
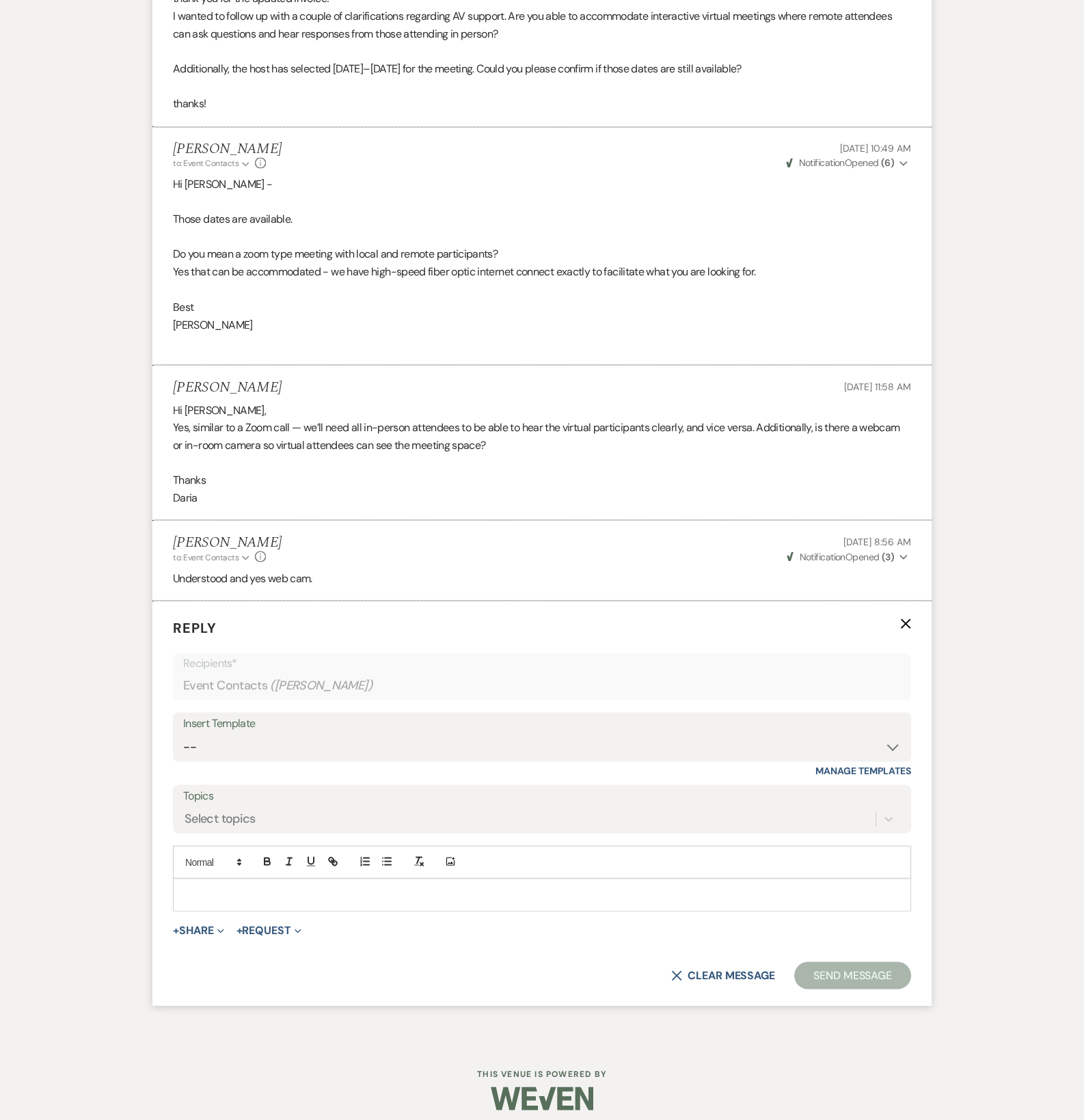
scroll to position [2956, 0]
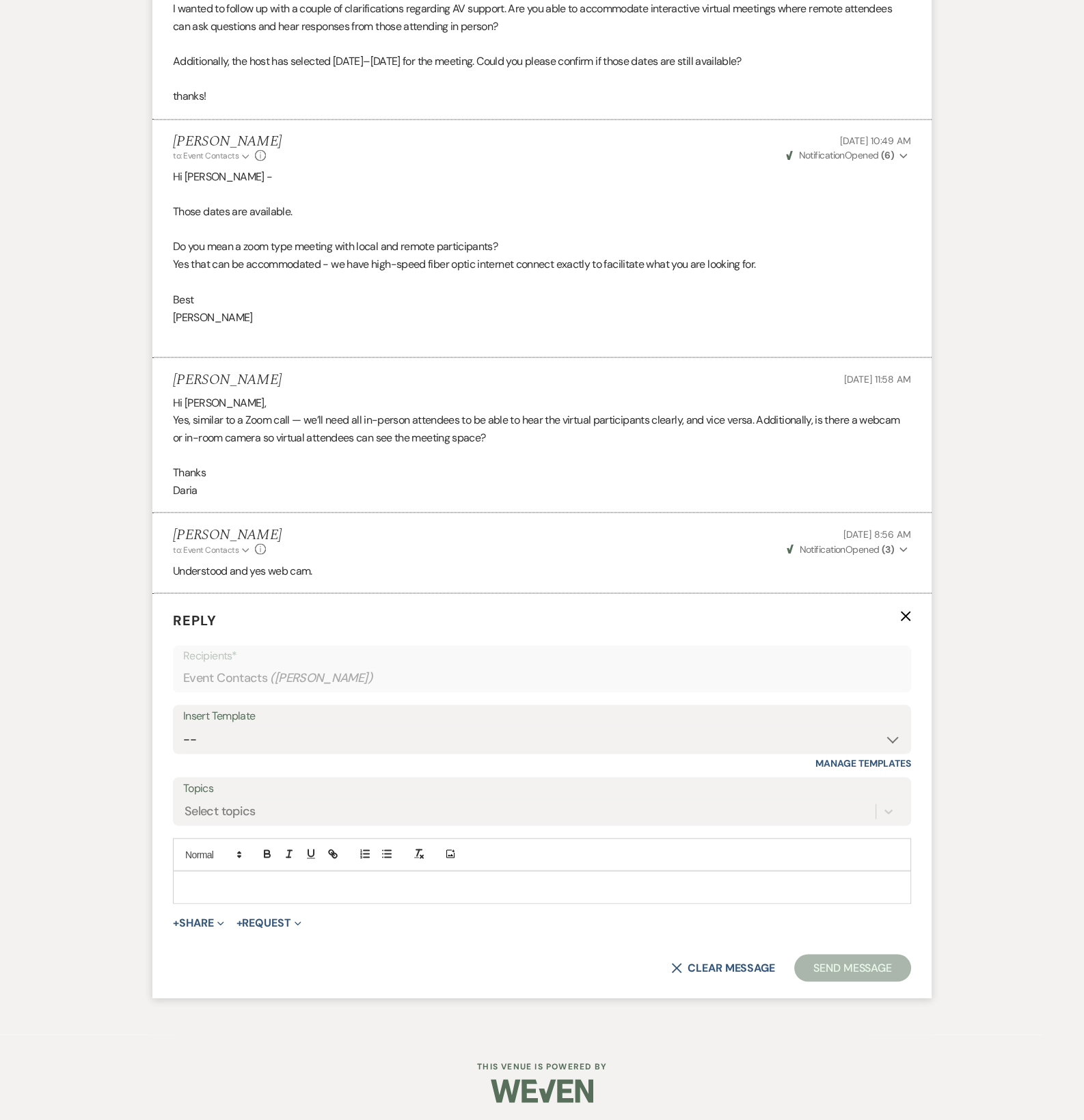
click at [213, 881] on p at bounding box center [542, 887] width 716 height 15
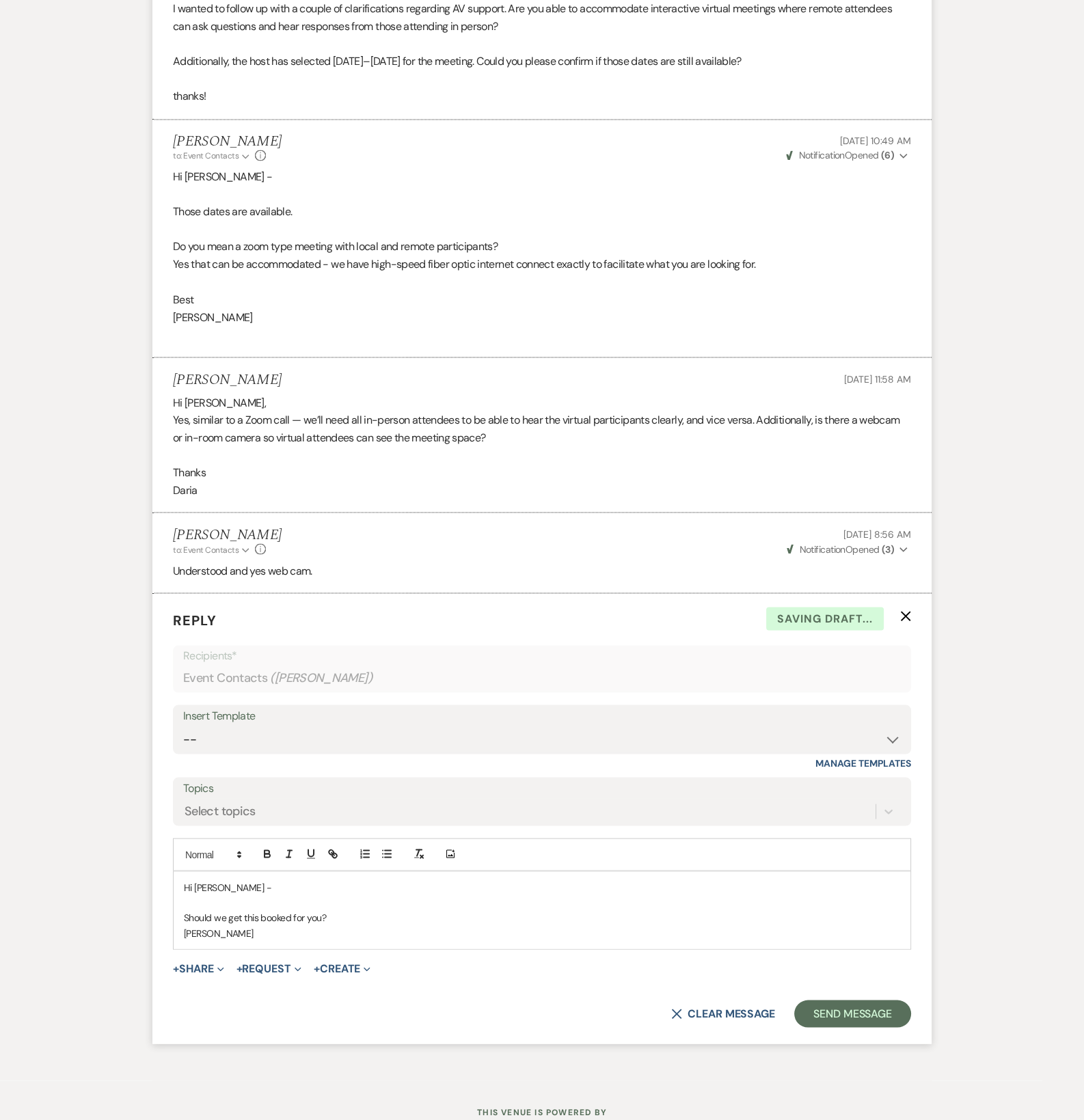
click at [824, 985] on form "Reply X Saving draft... Recipients* Event Contacts ( [PERSON_NAME] ) Insert Tem…" at bounding box center [542, 818] width 780 height 450
click at [824, 1006] on button "Send Message" at bounding box center [853, 1013] width 117 height 28
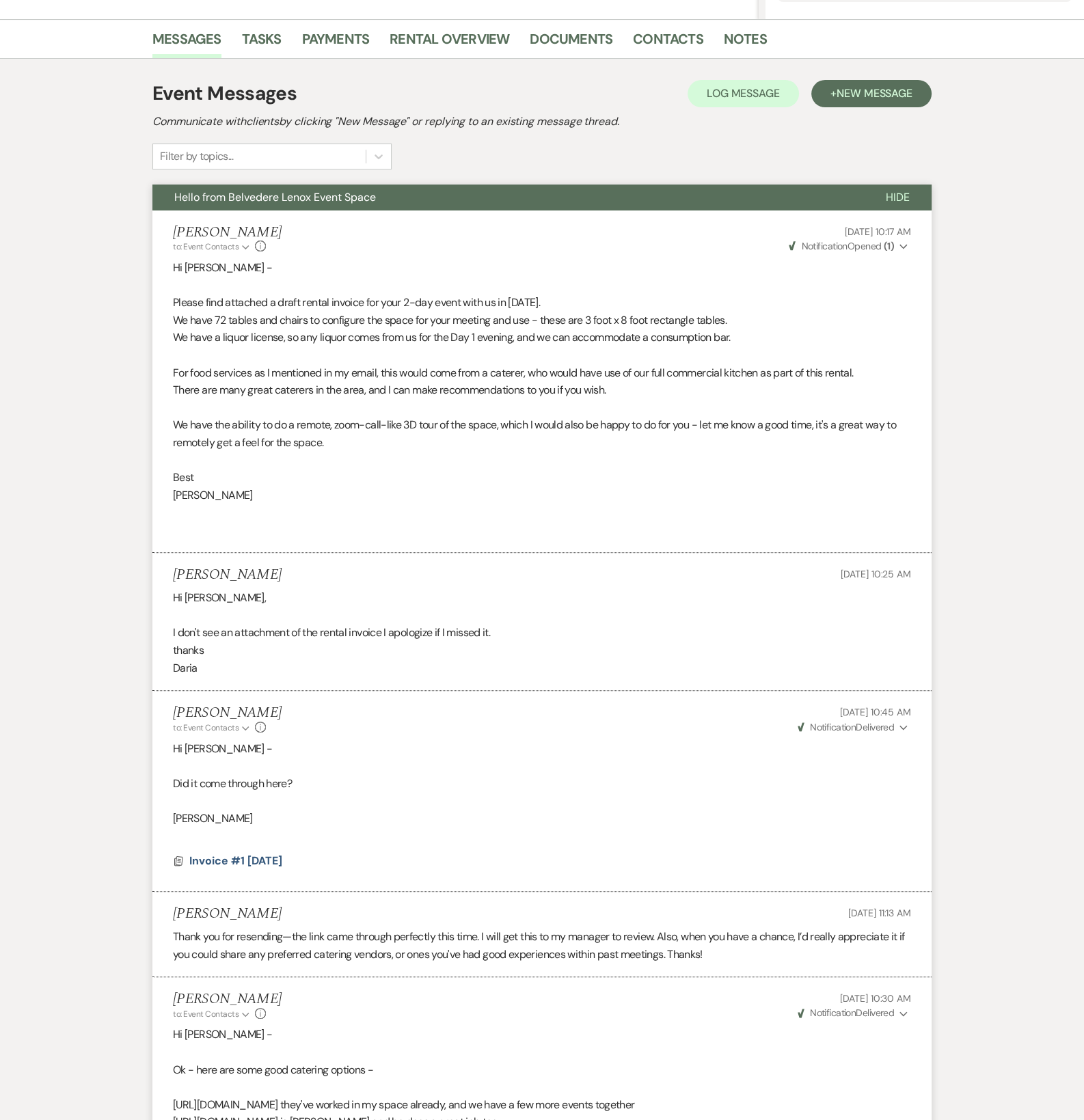
scroll to position [0, 0]
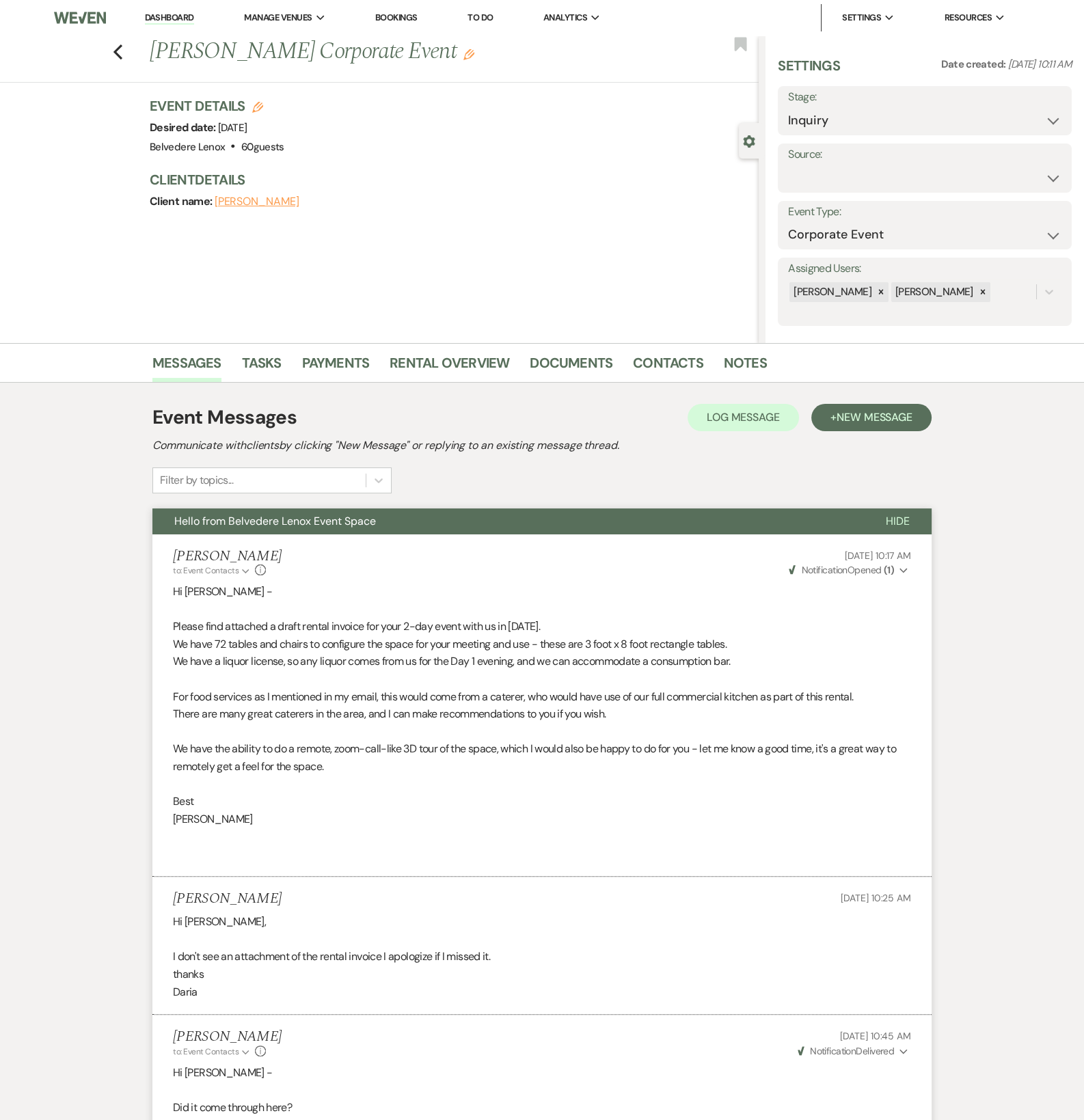
click at [130, 61] on div "Previous [PERSON_NAME] Corporate Event Edit Bookmark" at bounding box center [376, 59] width 766 height 47
click at [123, 61] on div "Previous [PERSON_NAME] Corporate Event Edit Bookmark" at bounding box center [376, 59] width 766 height 47
click at [123, 57] on icon "Previous" at bounding box center [118, 52] width 10 height 17
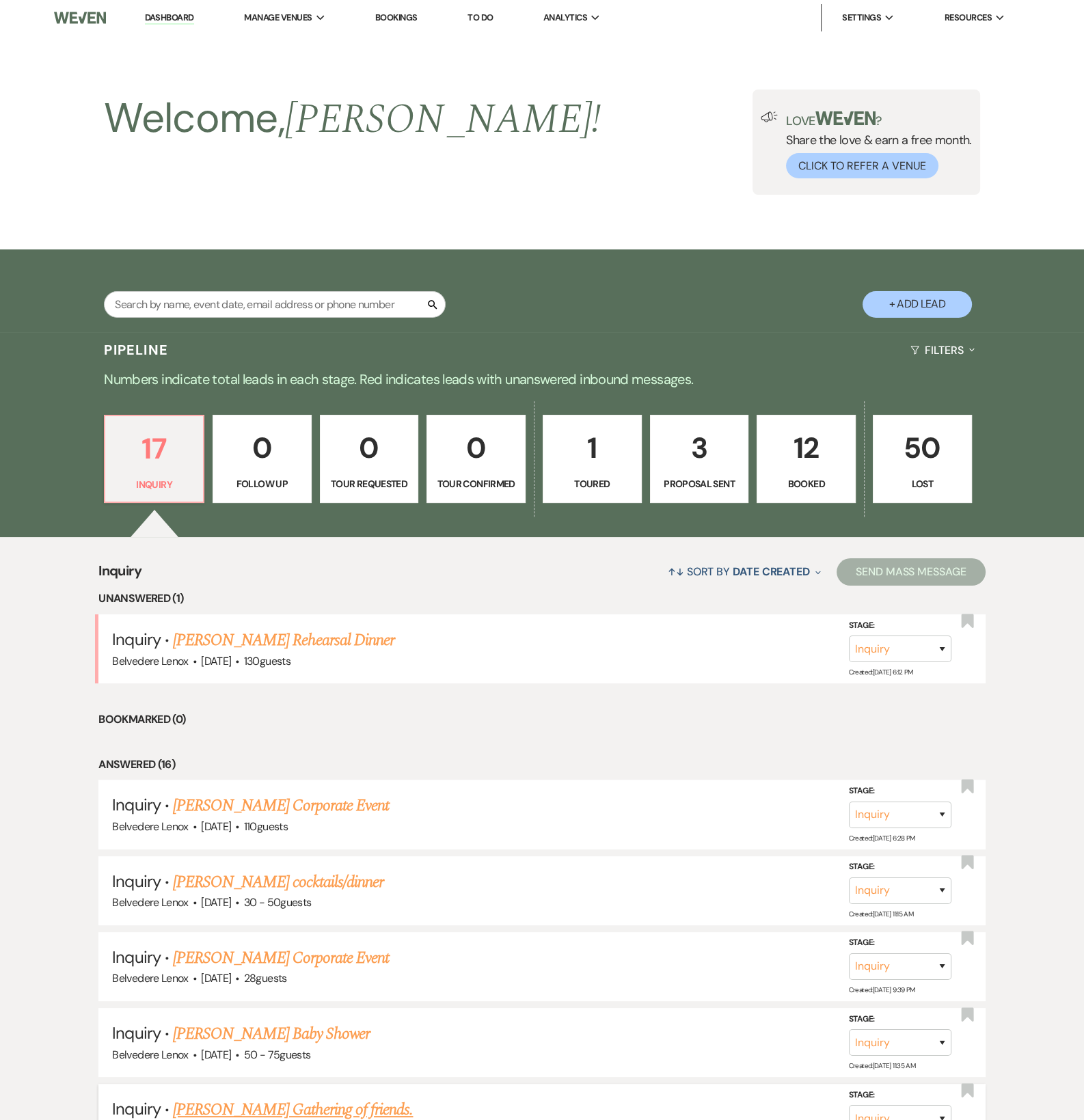
scroll to position [683, 0]
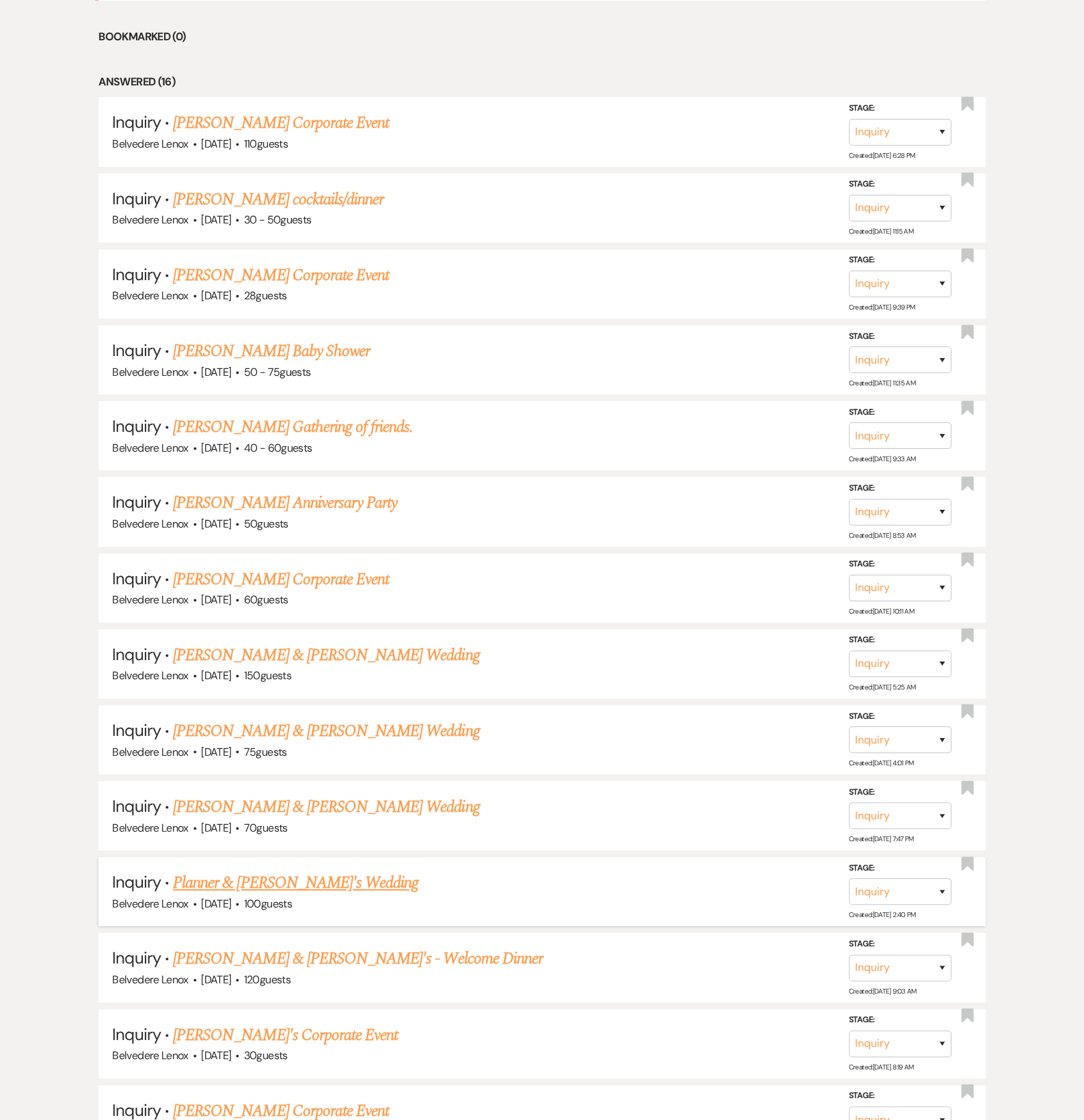
click at [273, 895] on link "Planner & [PERSON_NAME]'s Wedding" at bounding box center [295, 883] width 245 height 25
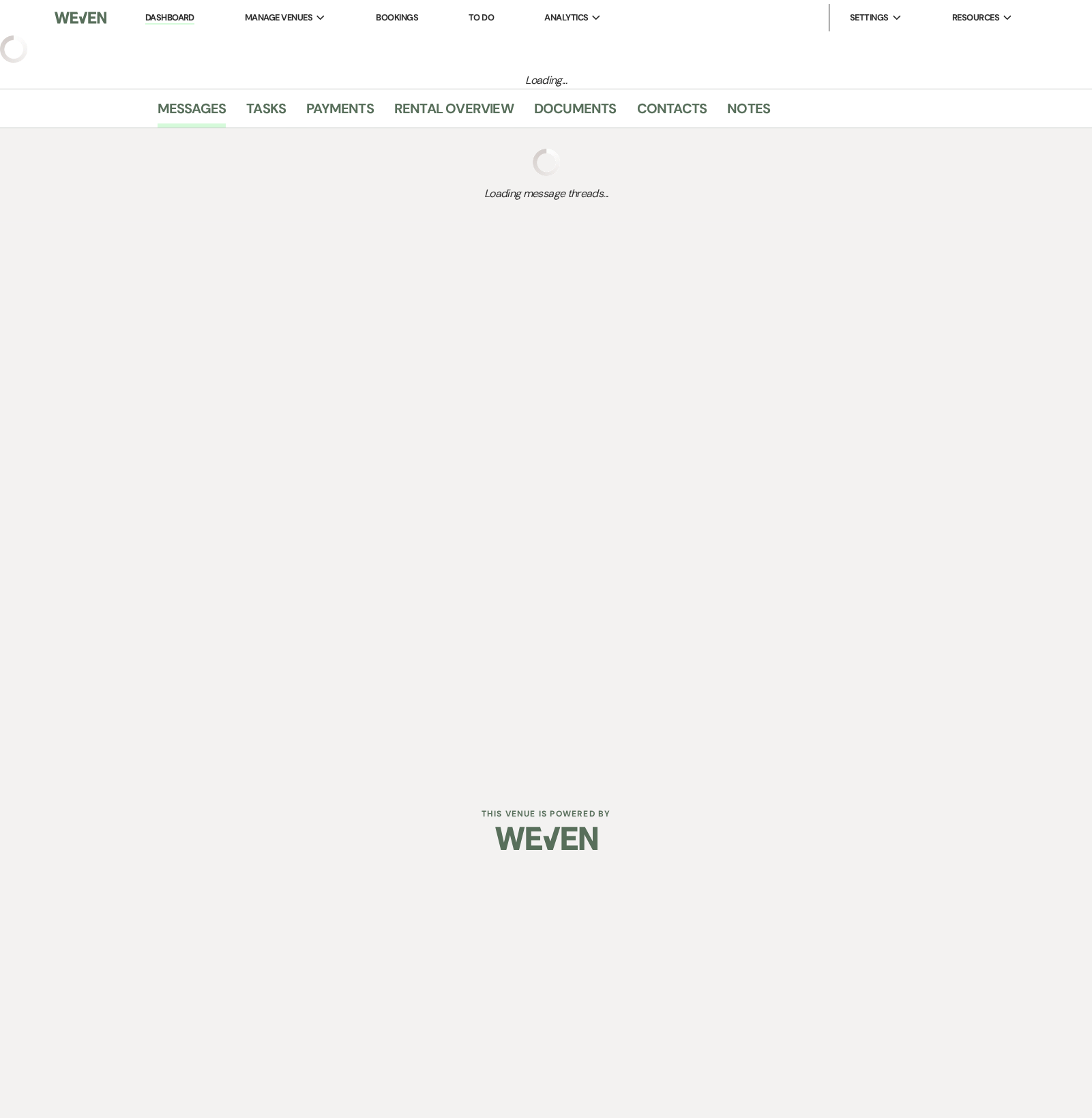
select select "5"
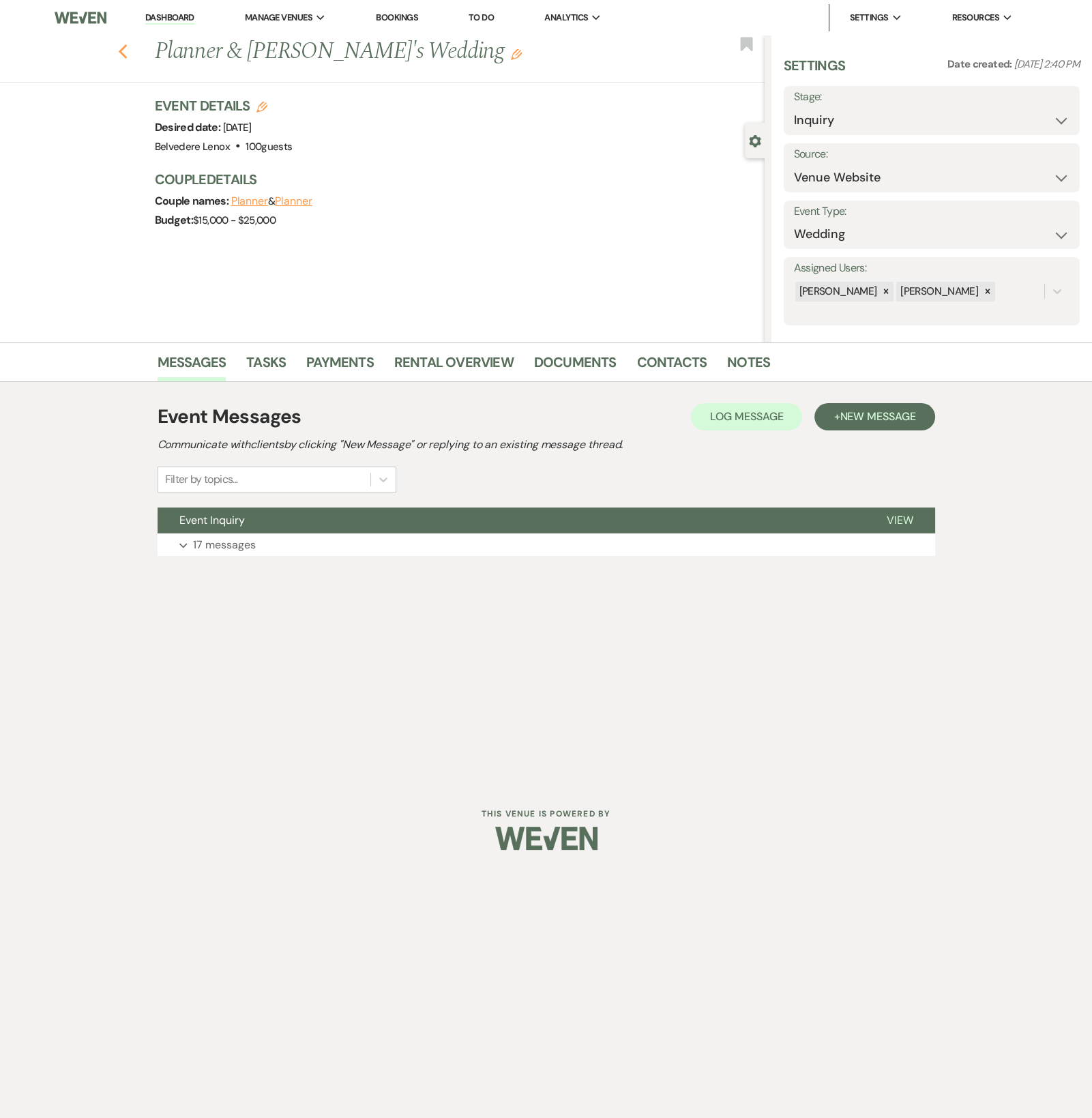
click at [120, 53] on use "button" at bounding box center [122, 52] width 9 height 15
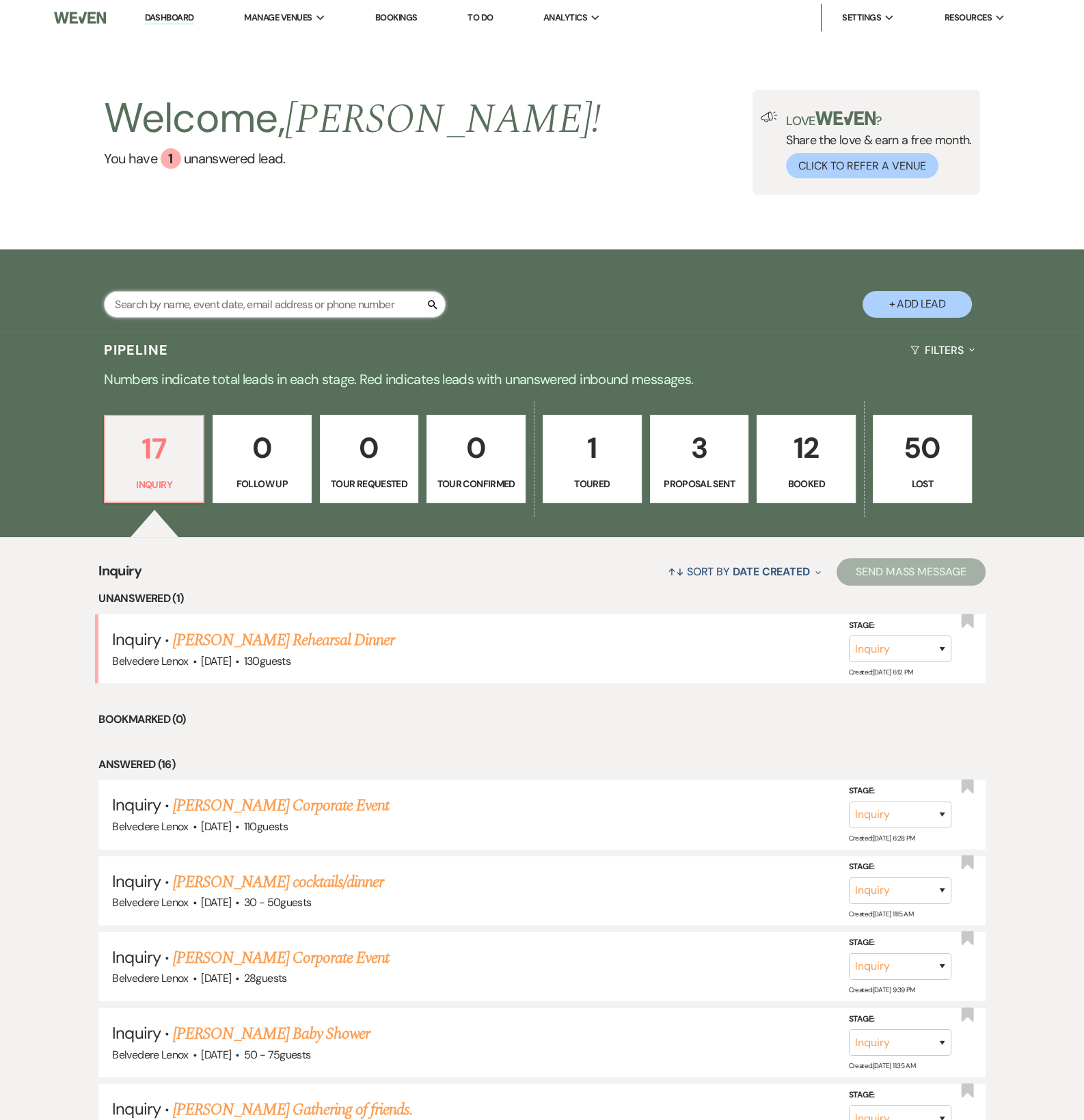
click at [171, 314] on input "text" at bounding box center [275, 304] width 342 height 27
type input "[PERSON_NAME]"
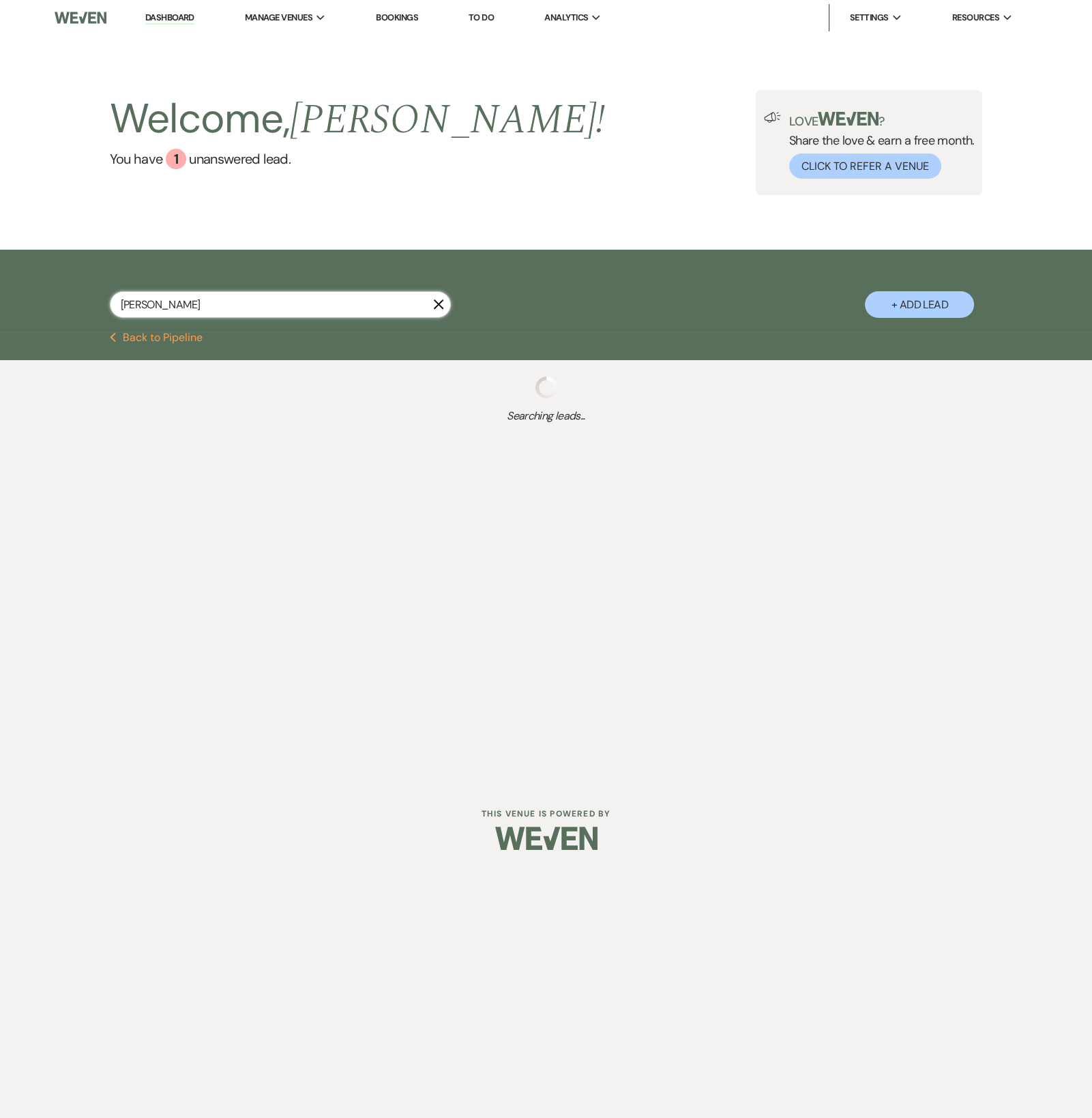
select select "5"
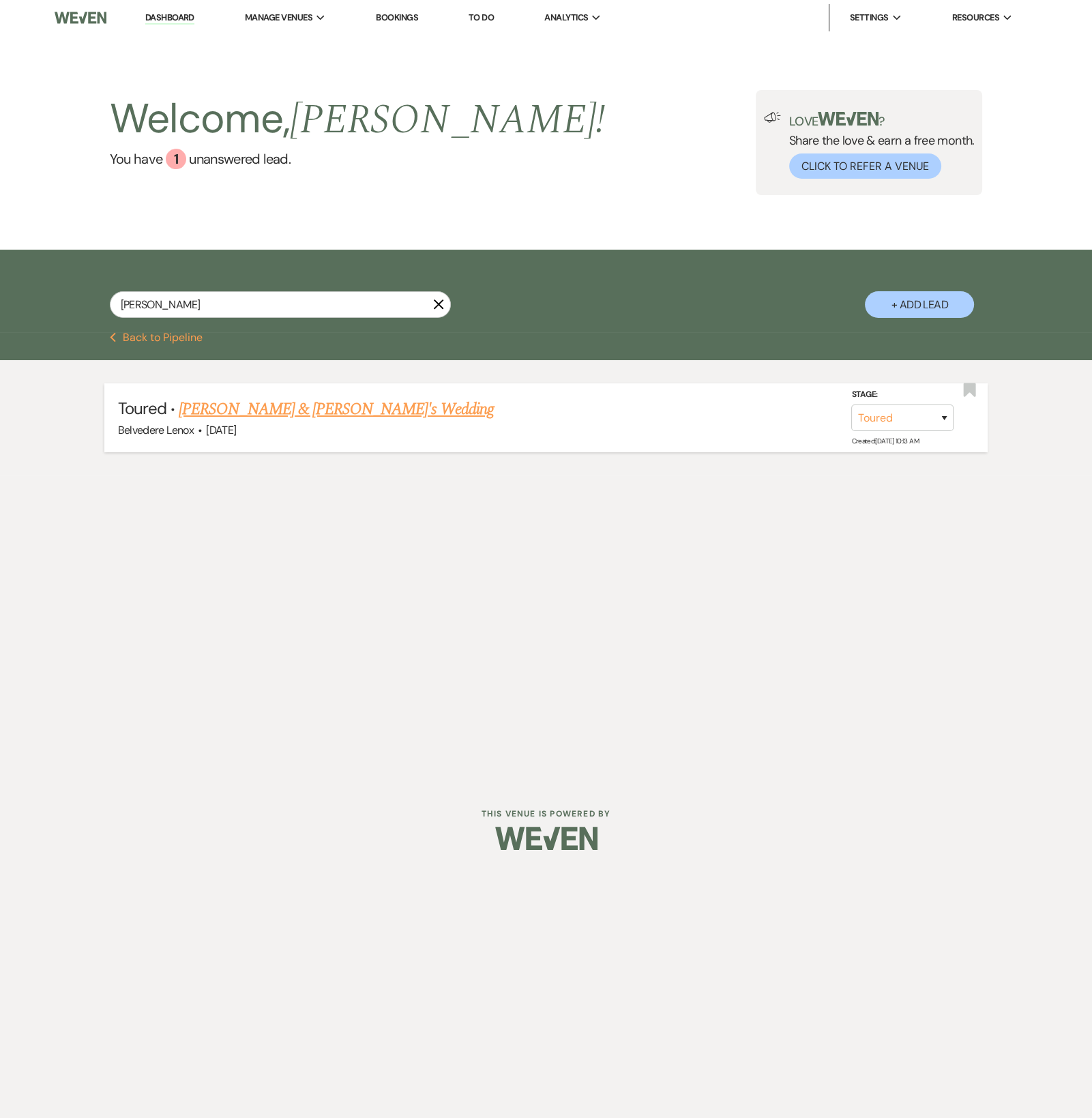
click at [252, 421] on link "[PERSON_NAME] & [PERSON_NAME]'s Wedding" at bounding box center [336, 410] width 315 height 25
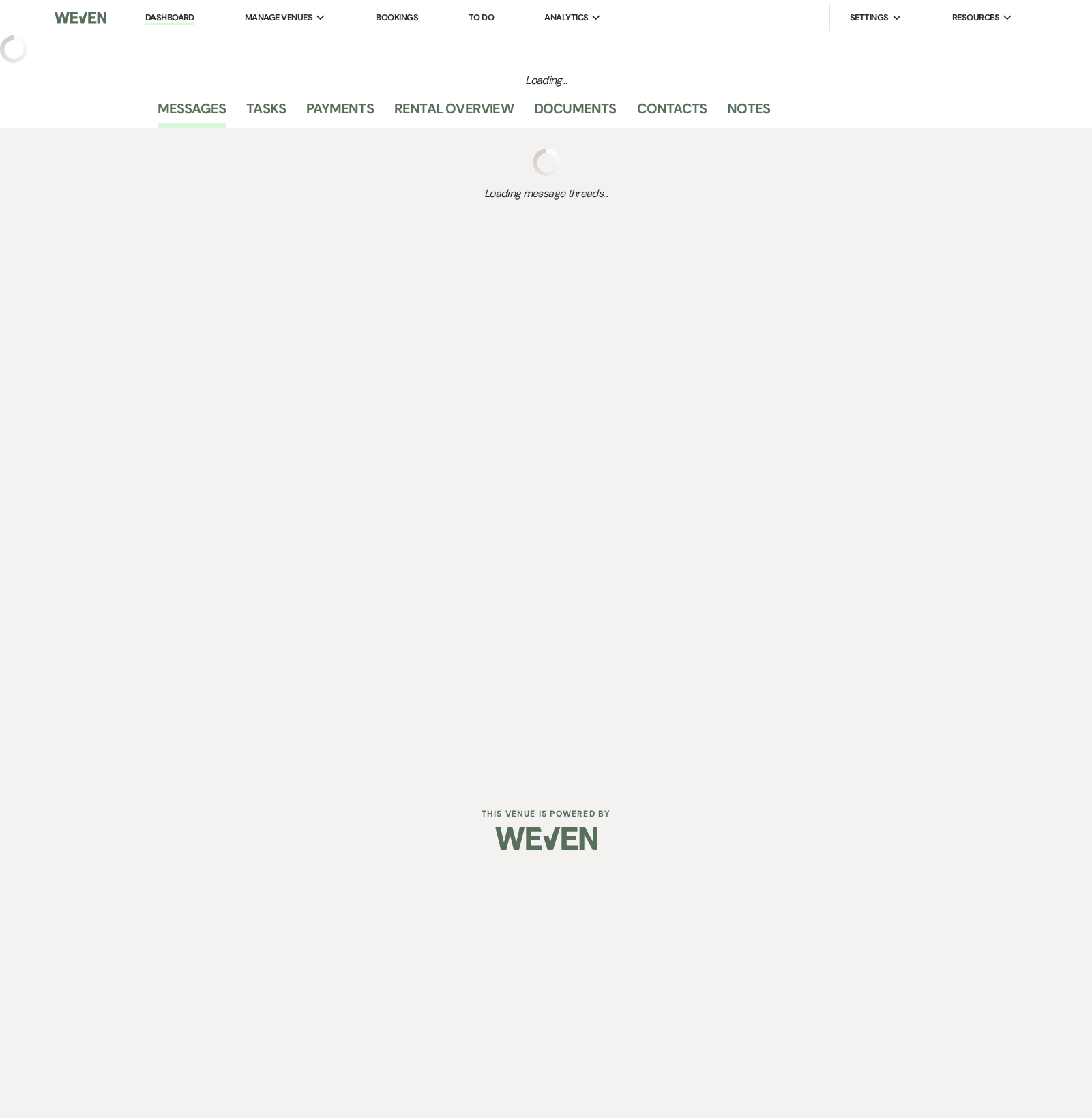
select select "5"
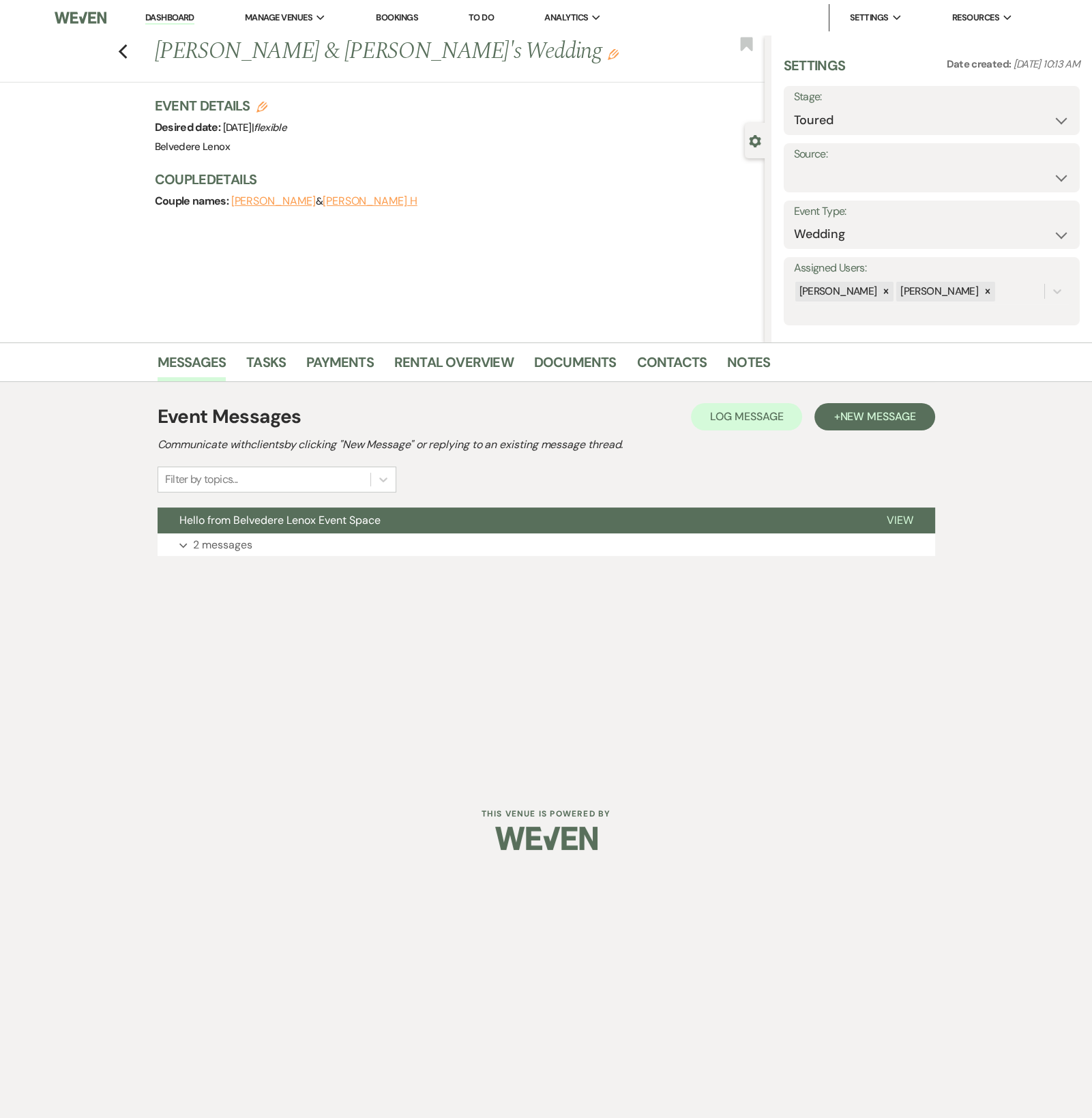
click at [300, 564] on div "Event Messages Log Log Message + New Message Communicate with clients by clicki…" at bounding box center [546, 479] width 778 height 194
click at [293, 555] on button "Expand 2 messages" at bounding box center [546, 545] width 778 height 23
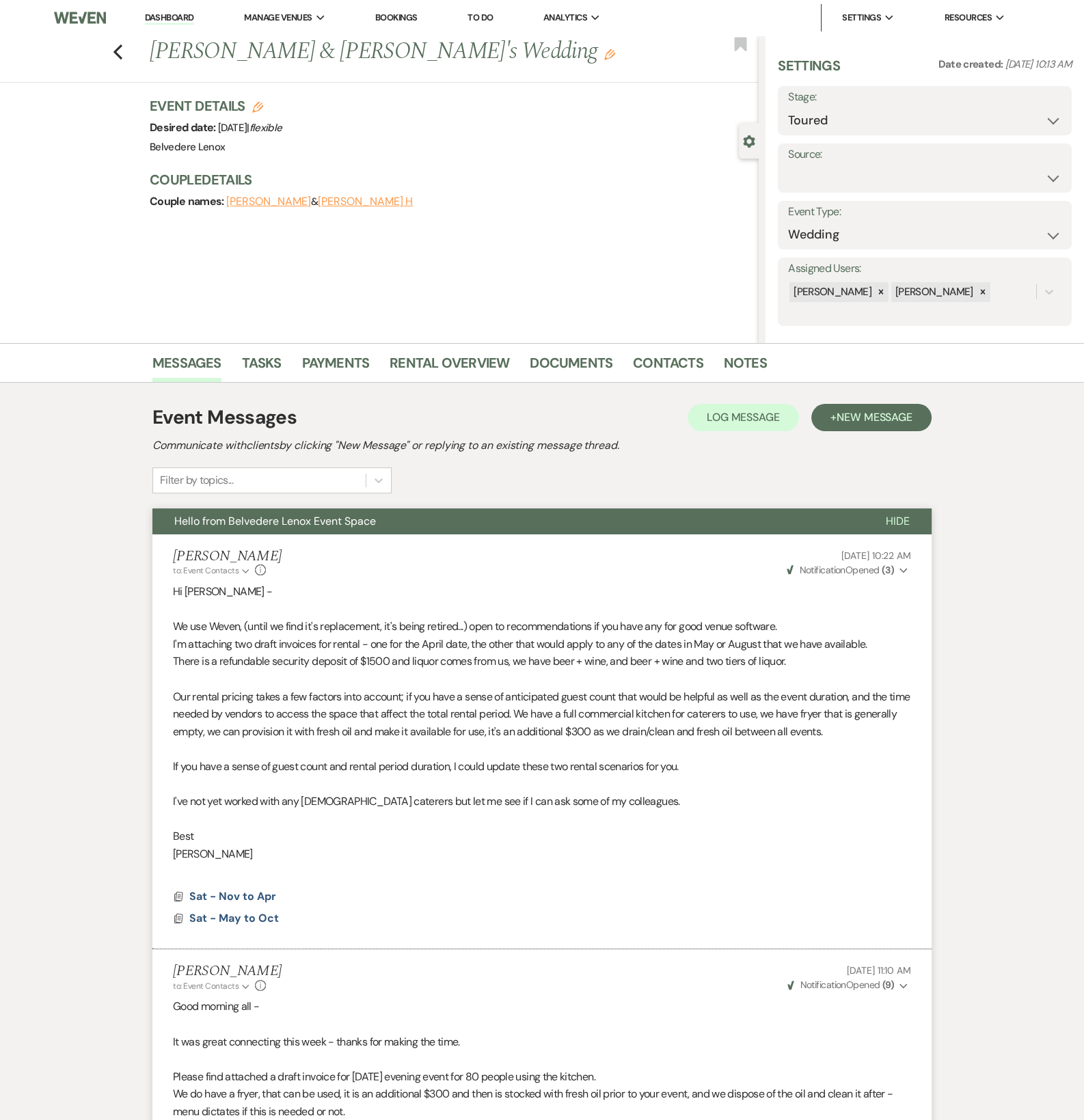
click at [256, 105] on icon "Edit" at bounding box center [258, 107] width 11 height 11
select select "835"
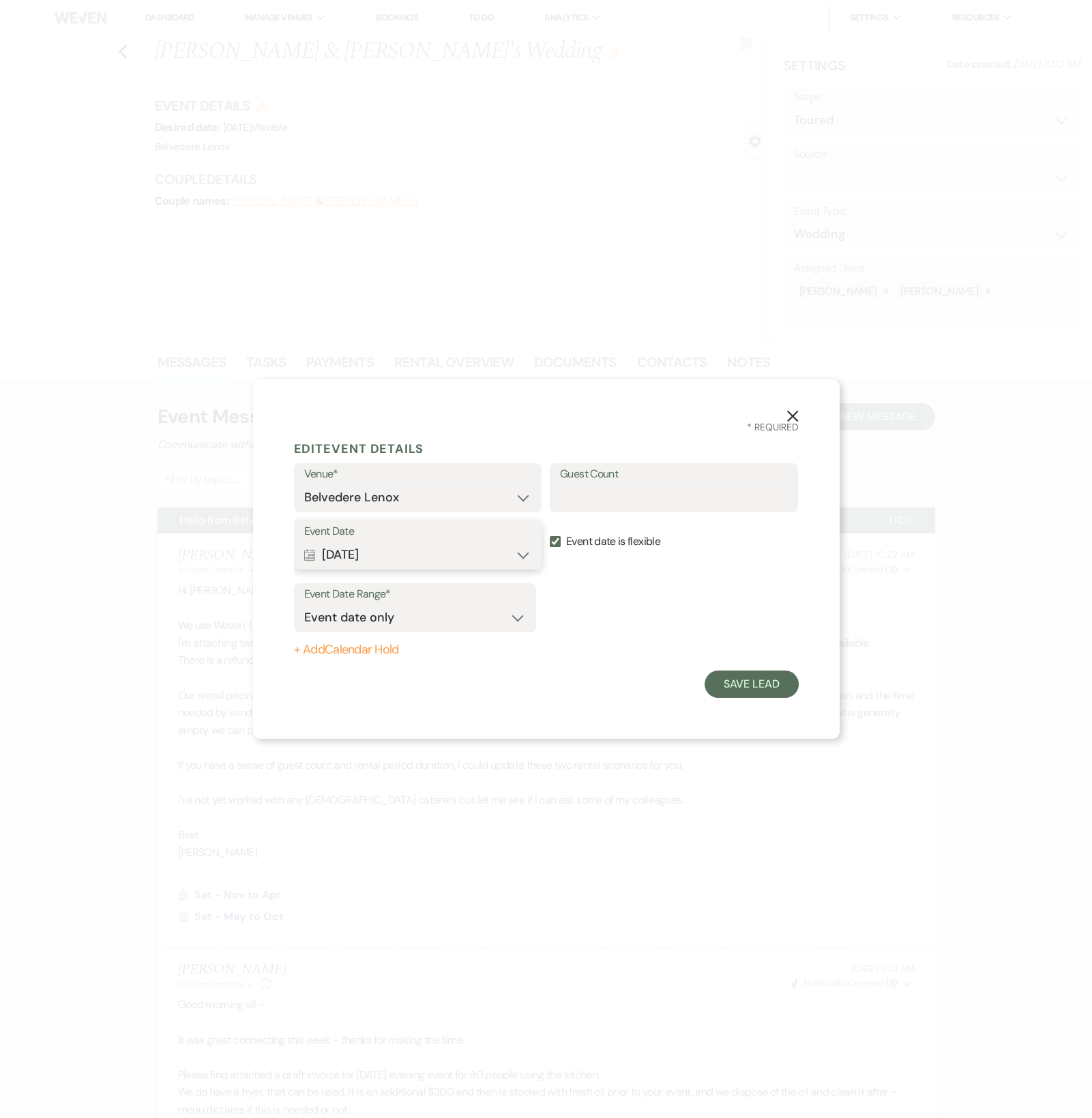
click at [465, 558] on button "Calendar [DATE] Expand" at bounding box center [419, 555] width 228 height 27
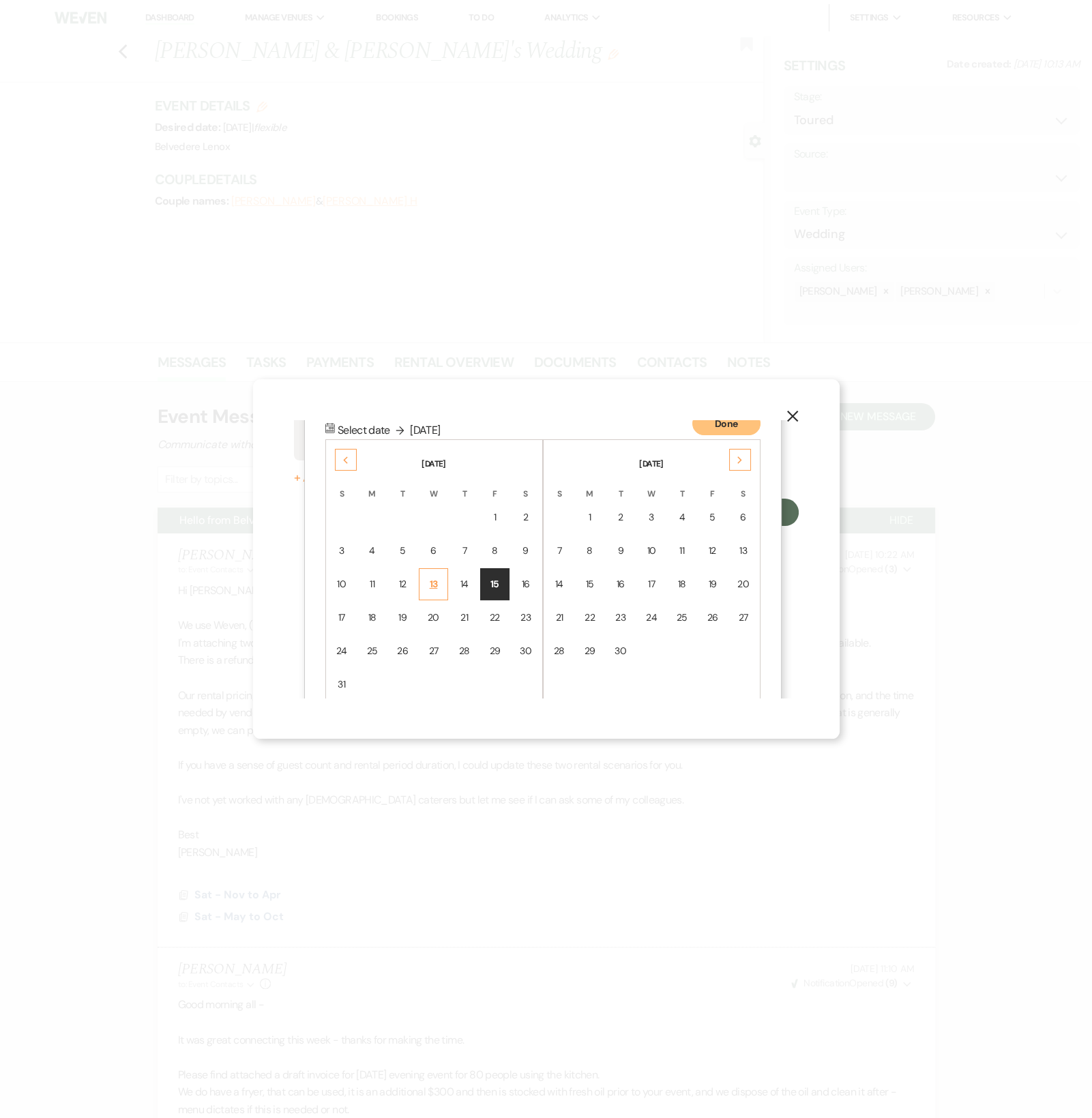
scroll to position [172, 0]
click at [484, 610] on td "22" at bounding box center [495, 617] width 30 height 32
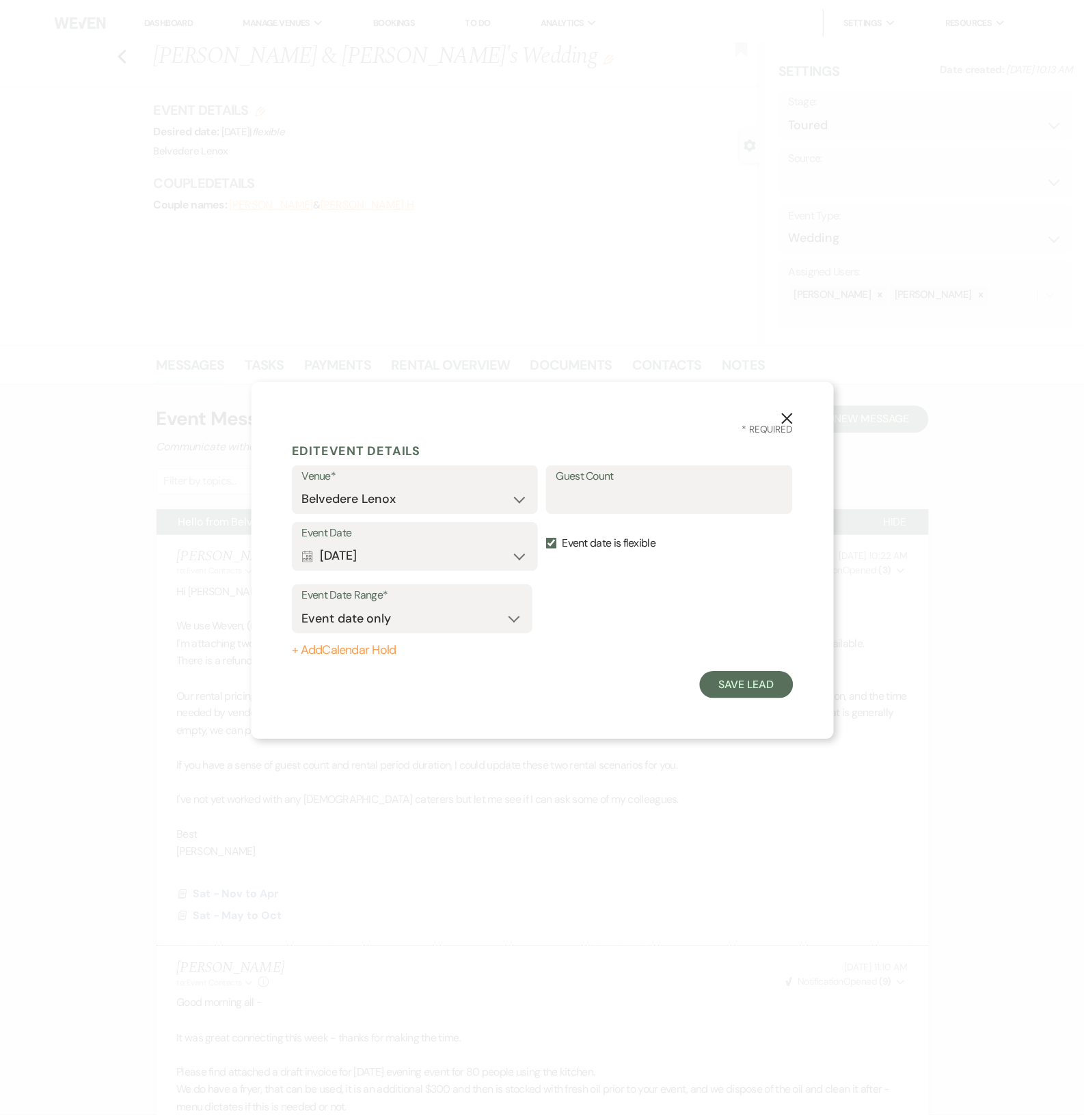
scroll to position [0, 0]
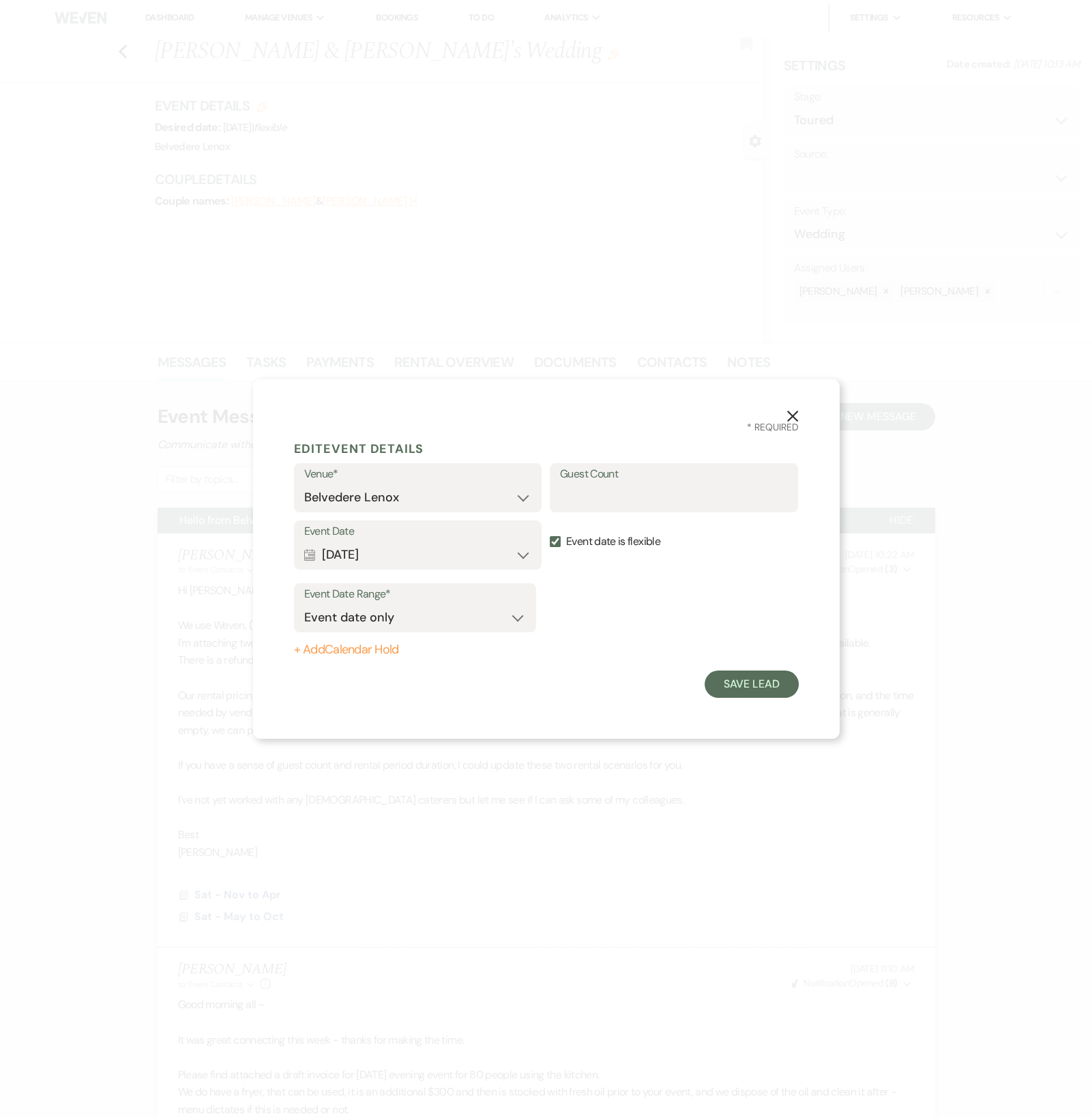
click at [575, 538] on label "Event date is flexible" at bounding box center [673, 541] width 248 height 43
click at [561, 538] on input "Event date is flexible" at bounding box center [555, 541] width 11 height 11
checkbox input "false"
click at [583, 493] on input "Guest Count" at bounding box center [674, 497] width 228 height 27
type input "80"
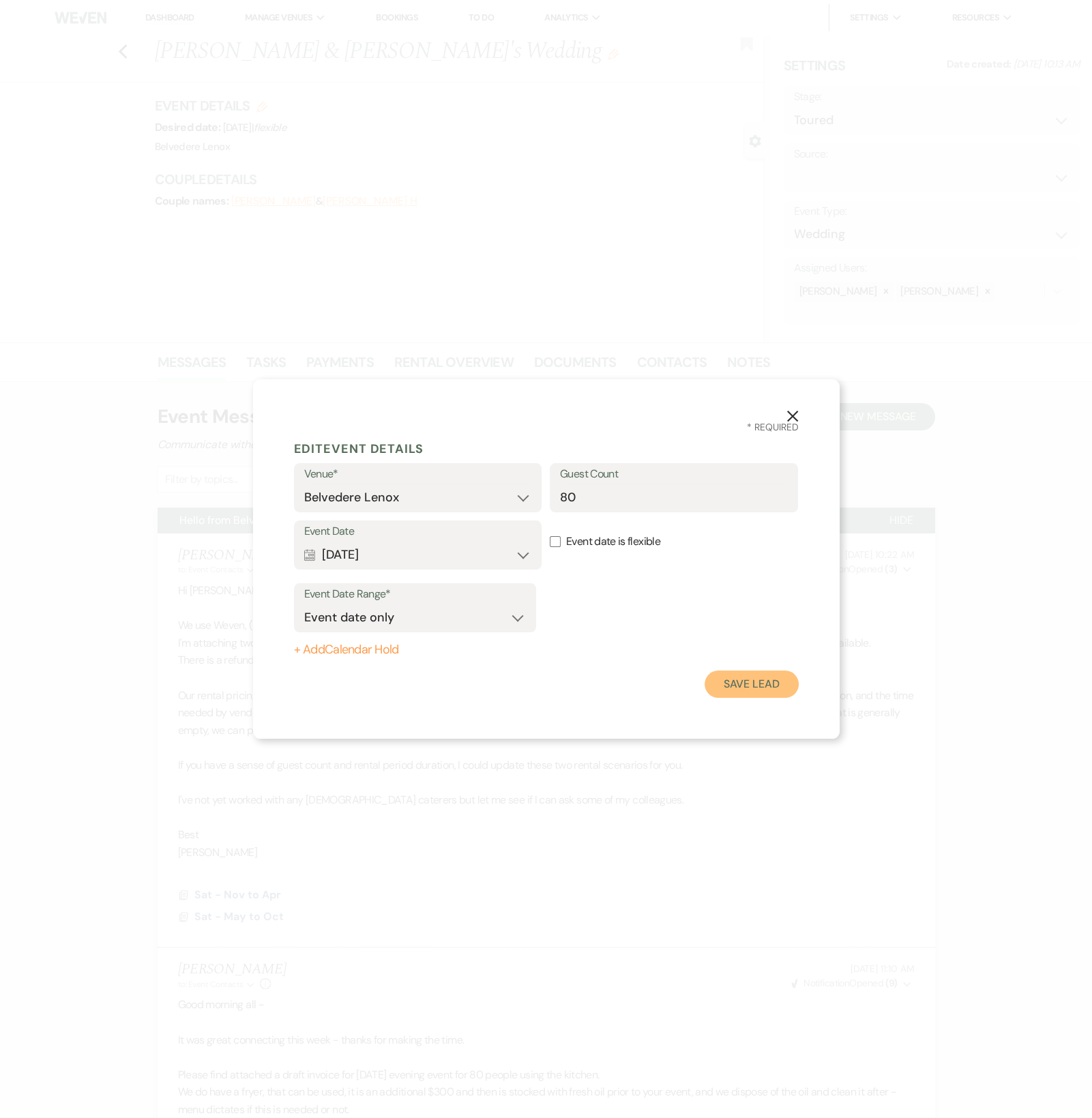
click at [724, 684] on button "Save Lead" at bounding box center [751, 684] width 93 height 27
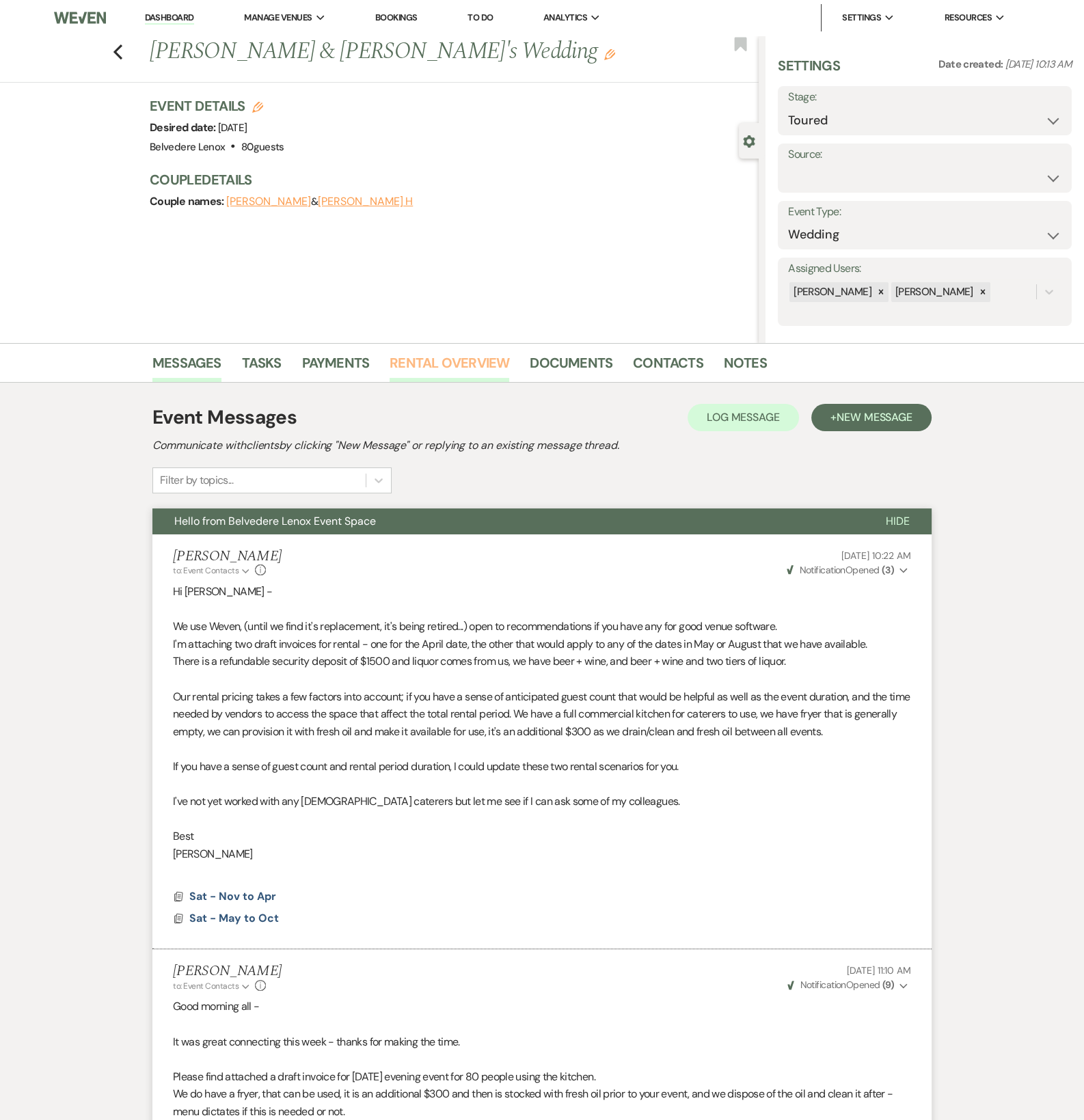
click at [474, 366] on link "Rental Overview" at bounding box center [450, 367] width 120 height 30
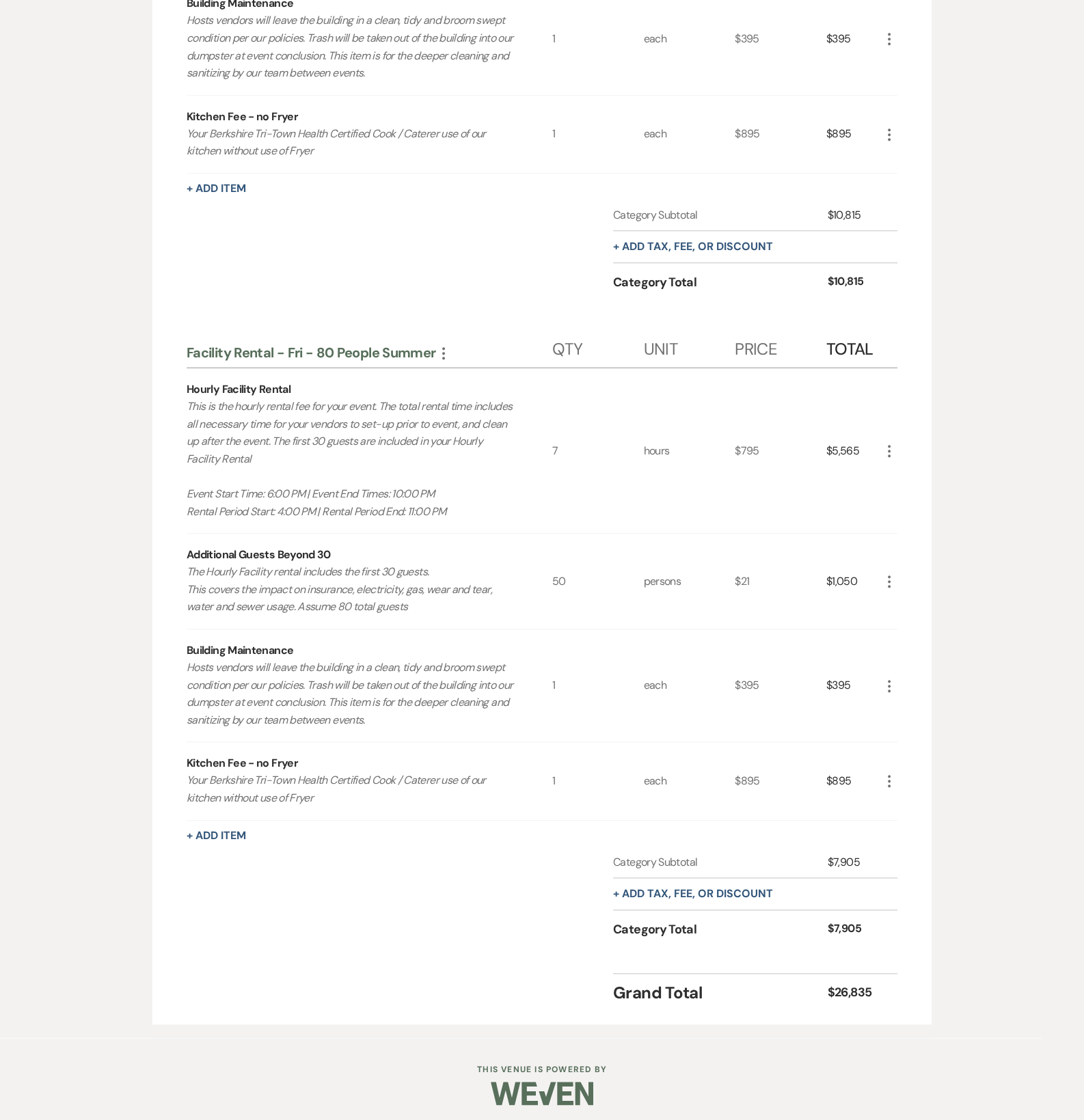
scroll to position [1450, 0]
click at [448, 344] on icon "More" at bounding box center [444, 351] width 17 height 17
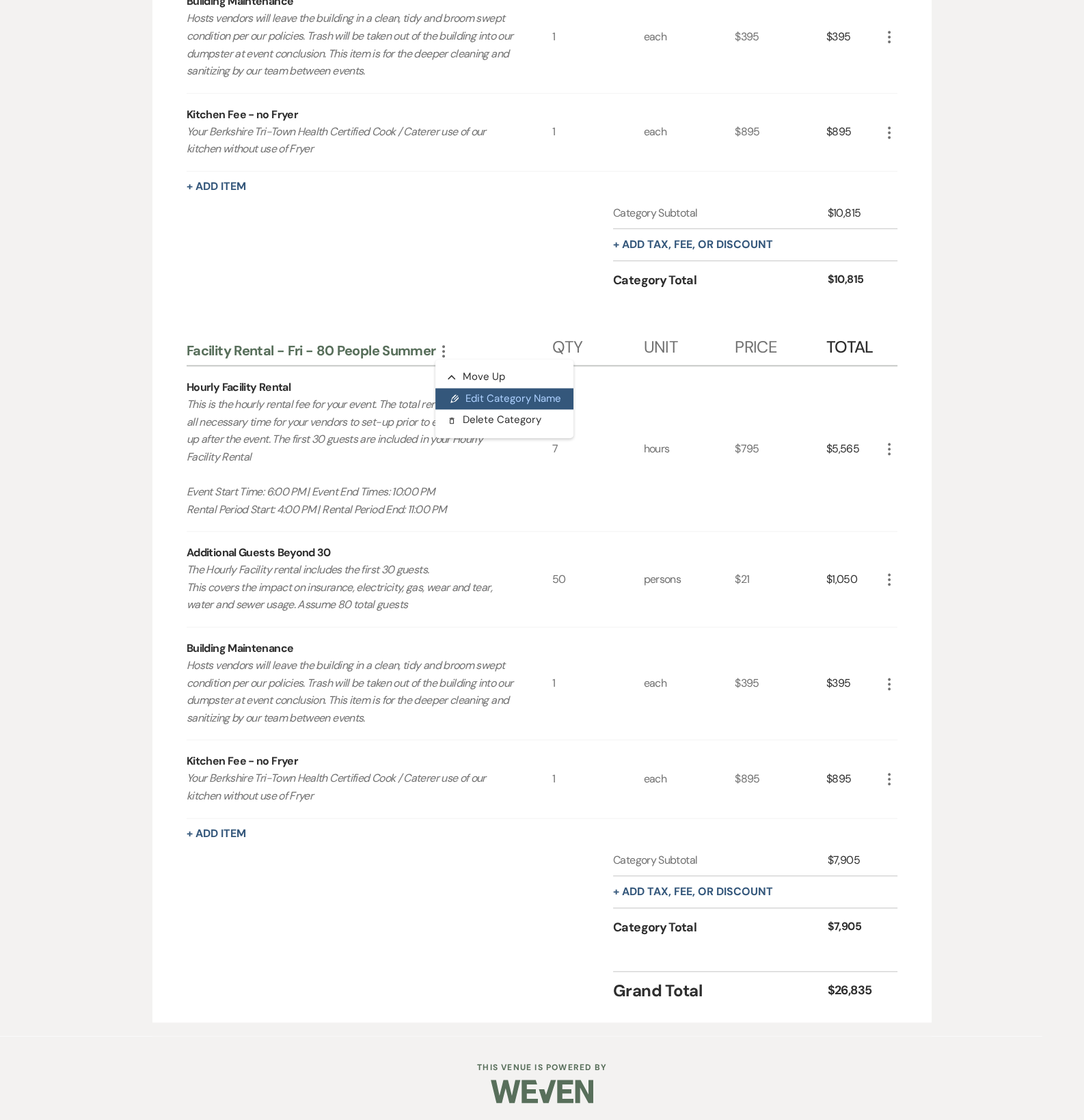
click at [477, 392] on button "Pencil Edit Category Name" at bounding box center [504, 399] width 138 height 22
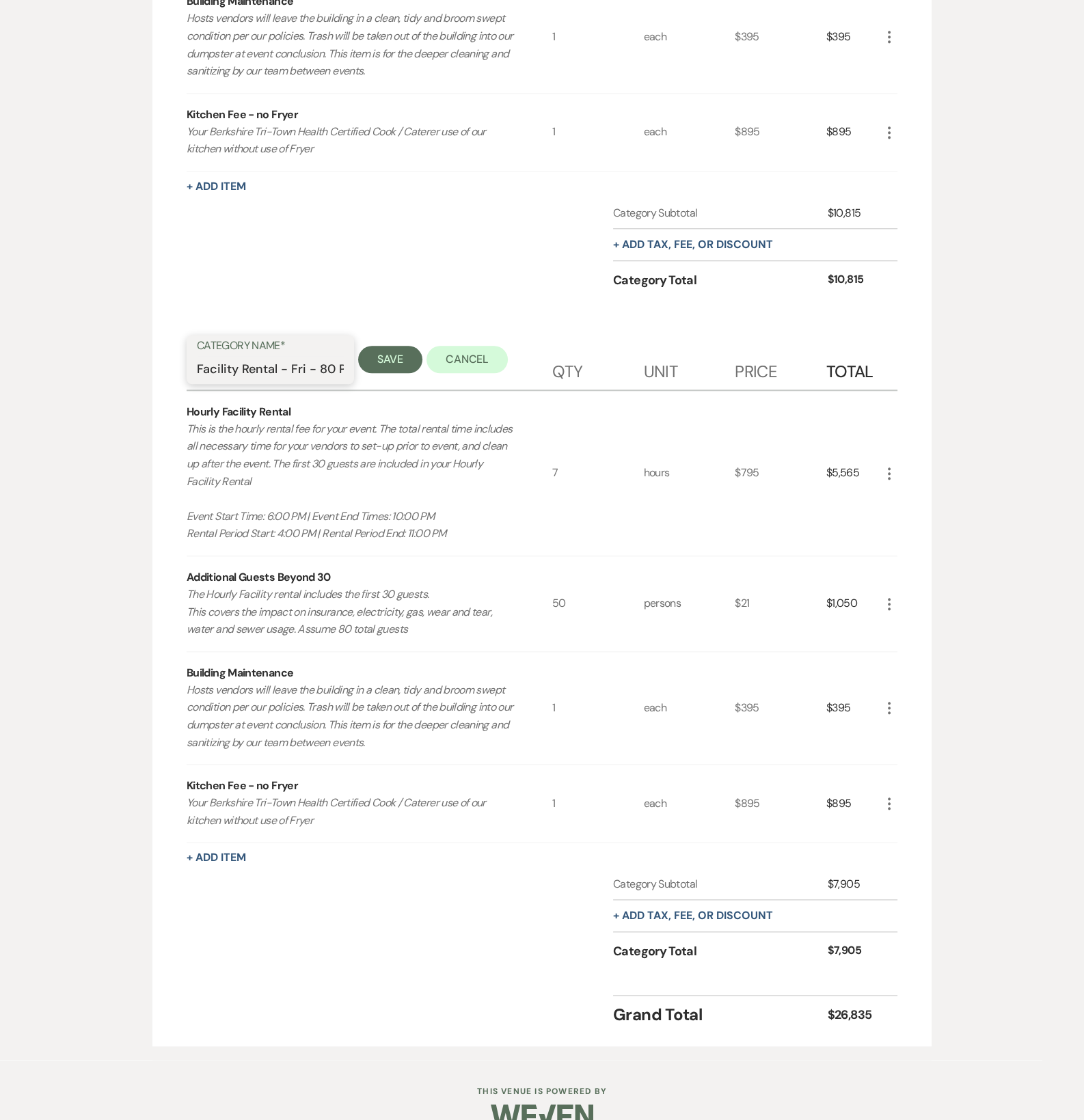
click at [306, 368] on input "Facility Rental - Fri - 80 People Summer" at bounding box center [270, 369] width 147 height 27
drag, startPoint x: 291, startPoint y: 367, endPoint x: 395, endPoint y: 364, distance: 104.0
click at [395, 364] on div "Category Name* Facility Rental - Fri - 80 People Summer Save Cancel" at bounding box center [369, 359] width 366 height 49
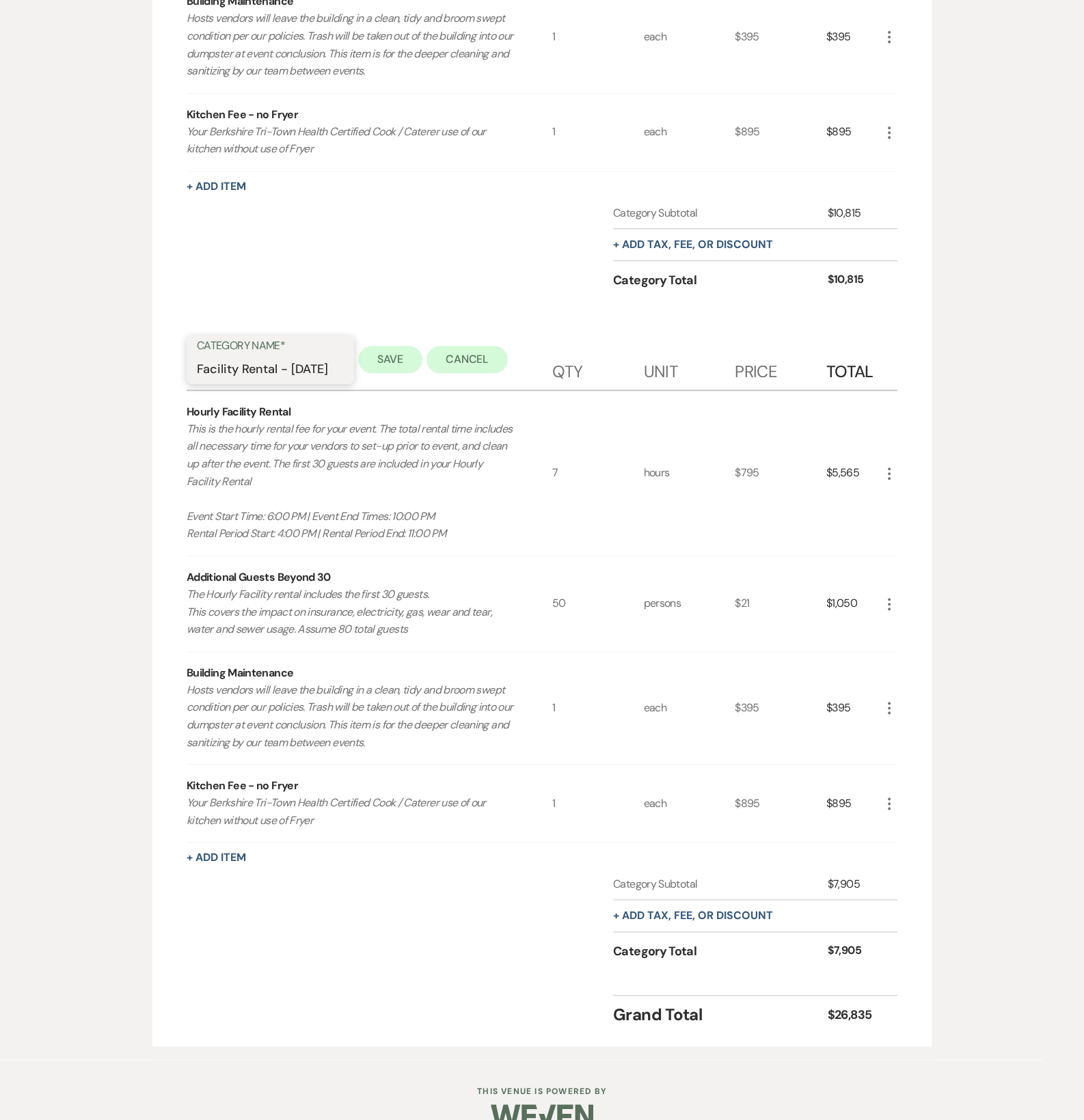
type input "Facility Rental - [DATE]"
click at [395, 364] on button "Save" at bounding box center [390, 359] width 64 height 28
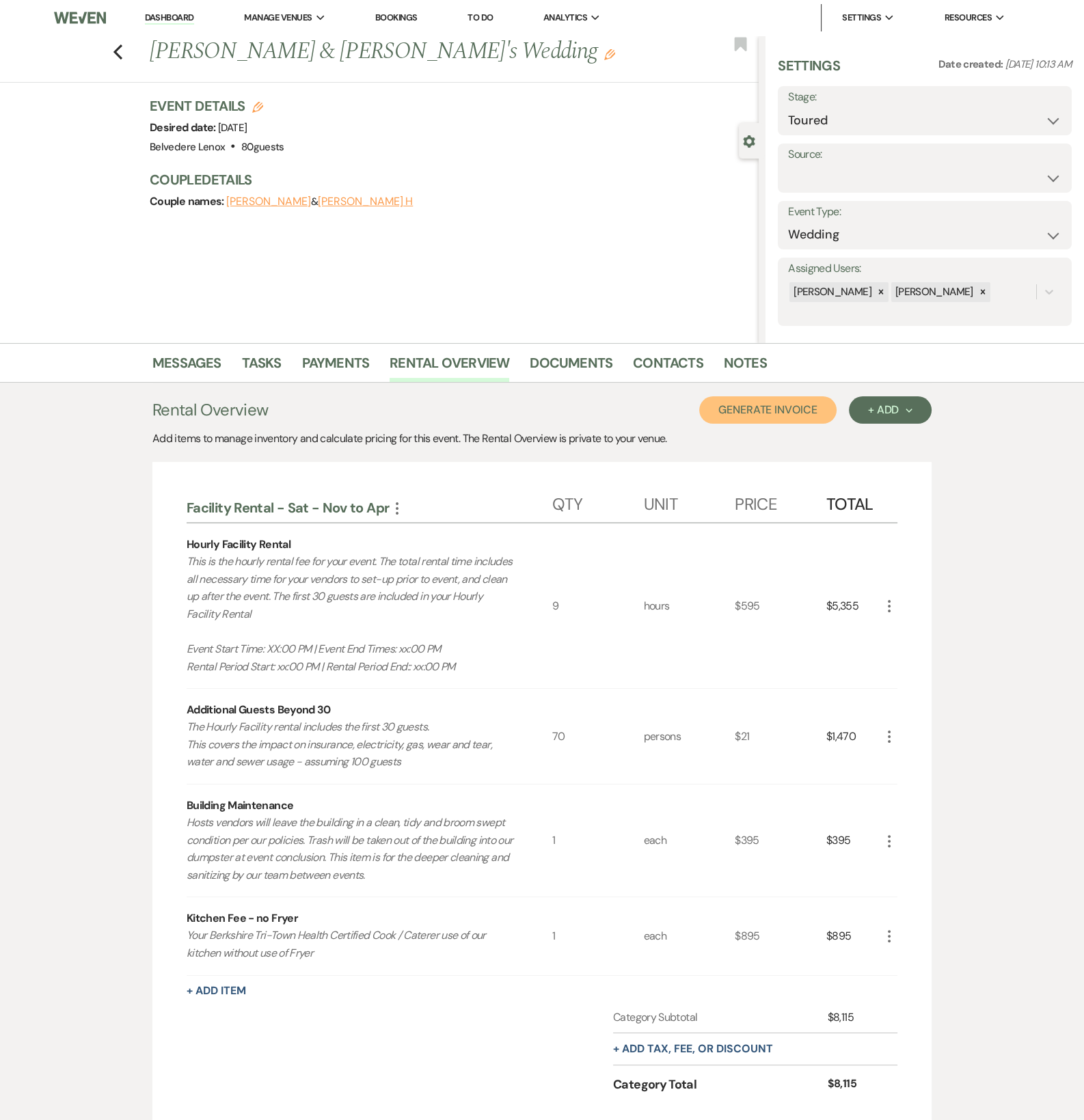
click at [813, 417] on button "Generate Invoice" at bounding box center [768, 410] width 138 height 28
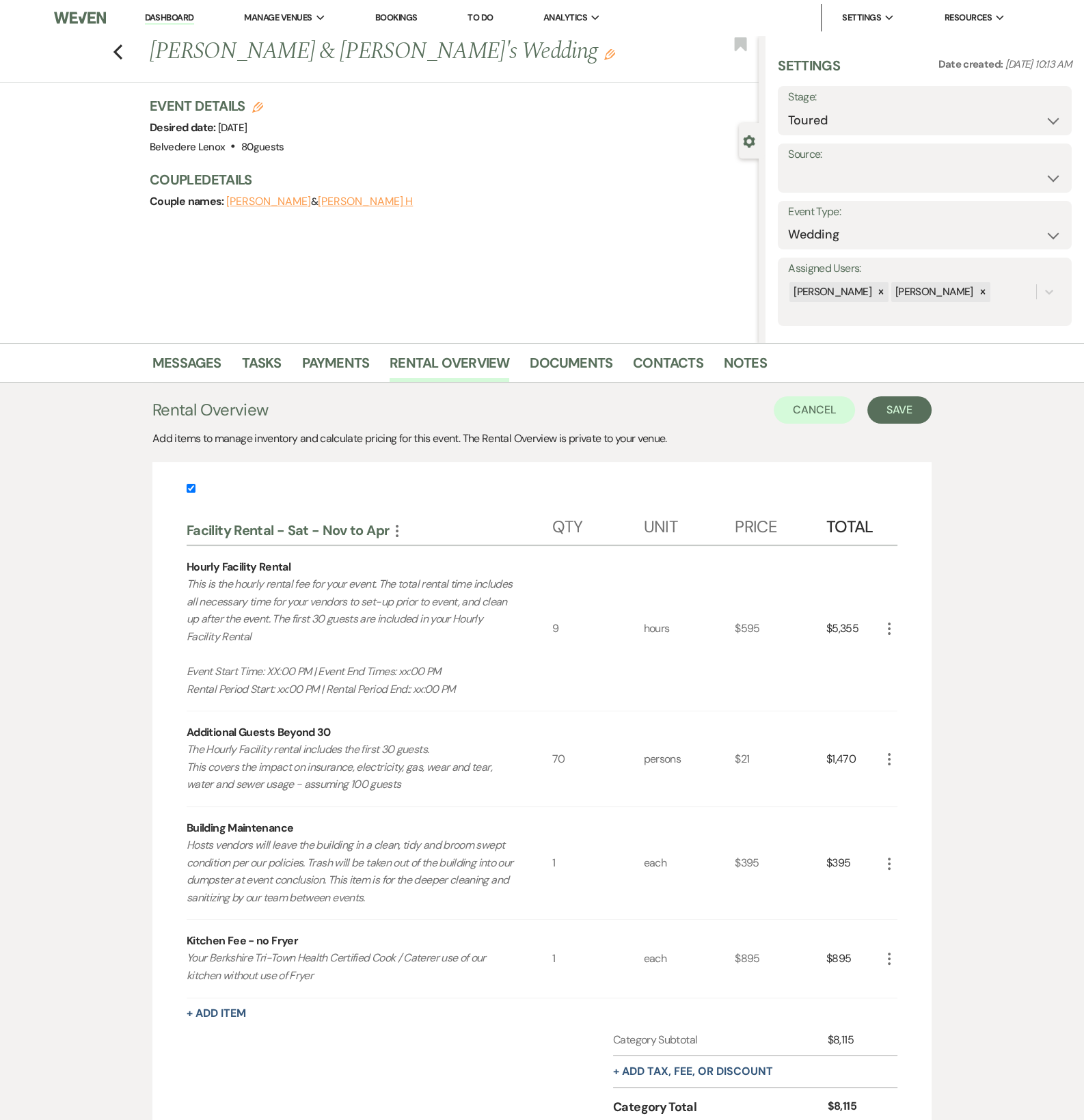
click at [191, 495] on label at bounding box center [542, 492] width 711 height 23
click at [191, 493] on input "checkbox" at bounding box center [191, 488] width 9 height 9
checkbox input "false"
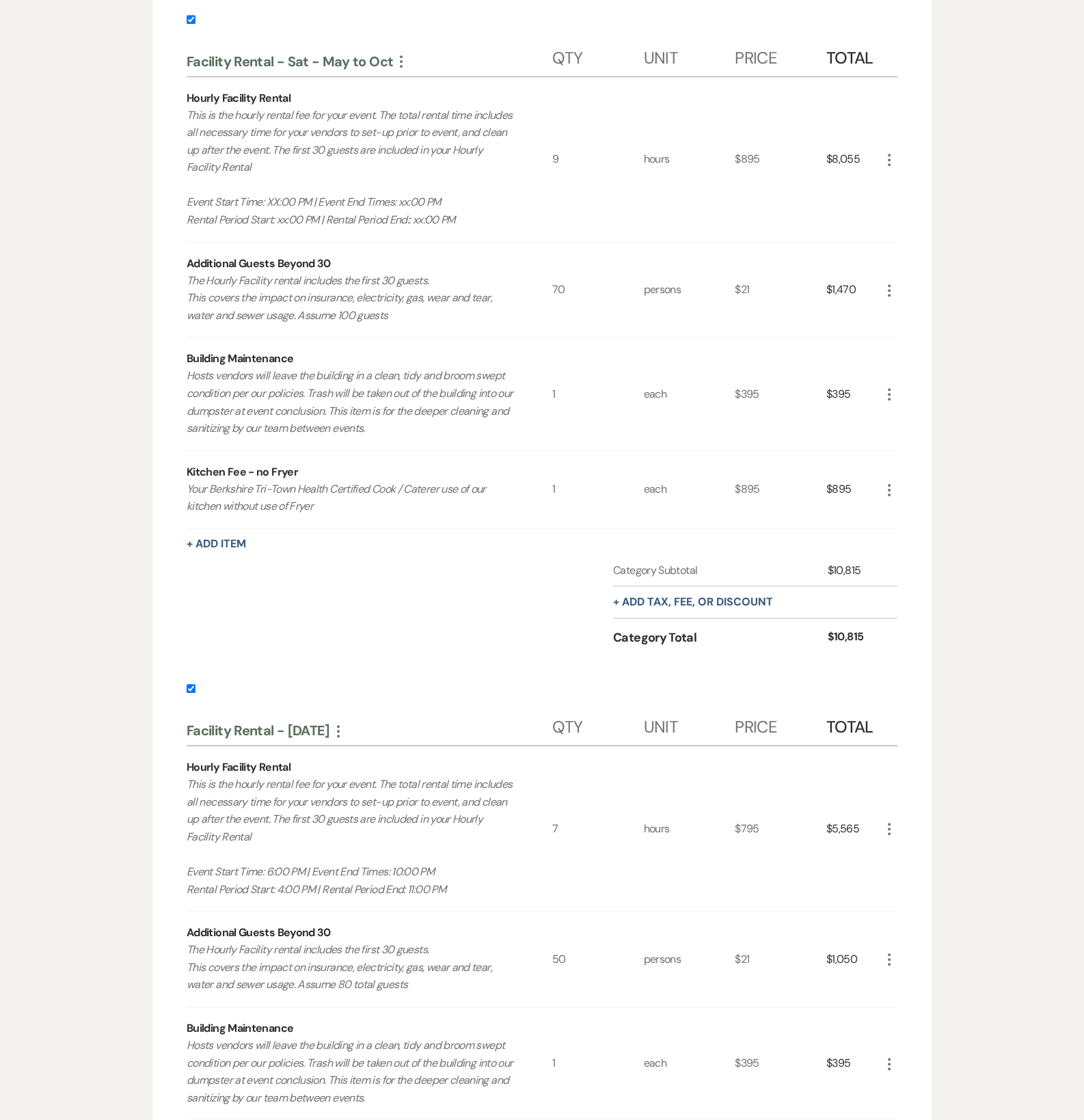
scroll to position [1520, 0]
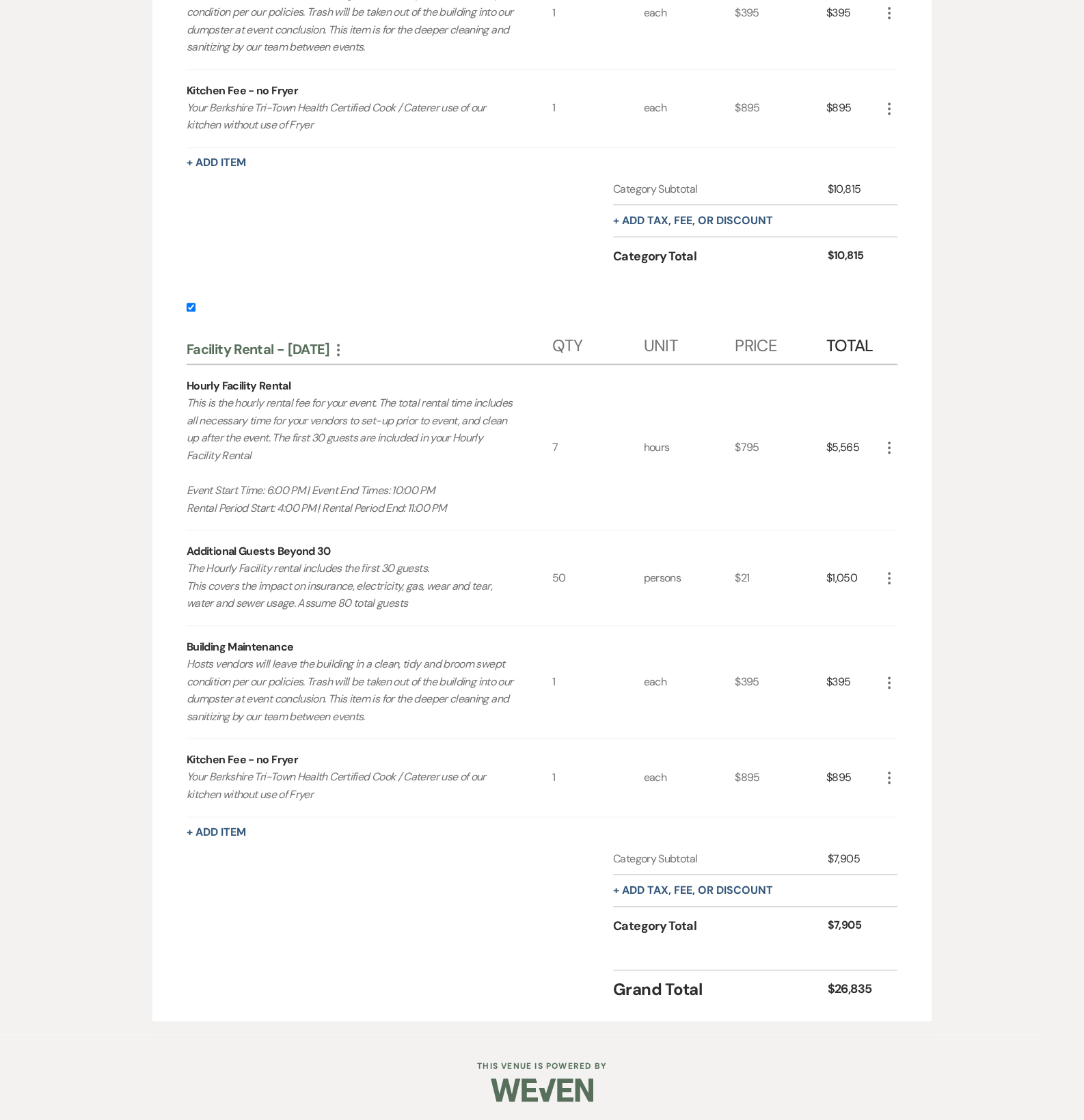
click at [187, 305] on input "checkbox" at bounding box center [191, 307] width 9 height 9
drag, startPoint x: 195, startPoint y: 305, endPoint x: 196, endPoint y: 316, distance: 11.0
click at [196, 305] on label at bounding box center [542, 311] width 711 height 23
click at [196, 305] on input "checkbox" at bounding box center [191, 307] width 9 height 9
checkbox input "true"
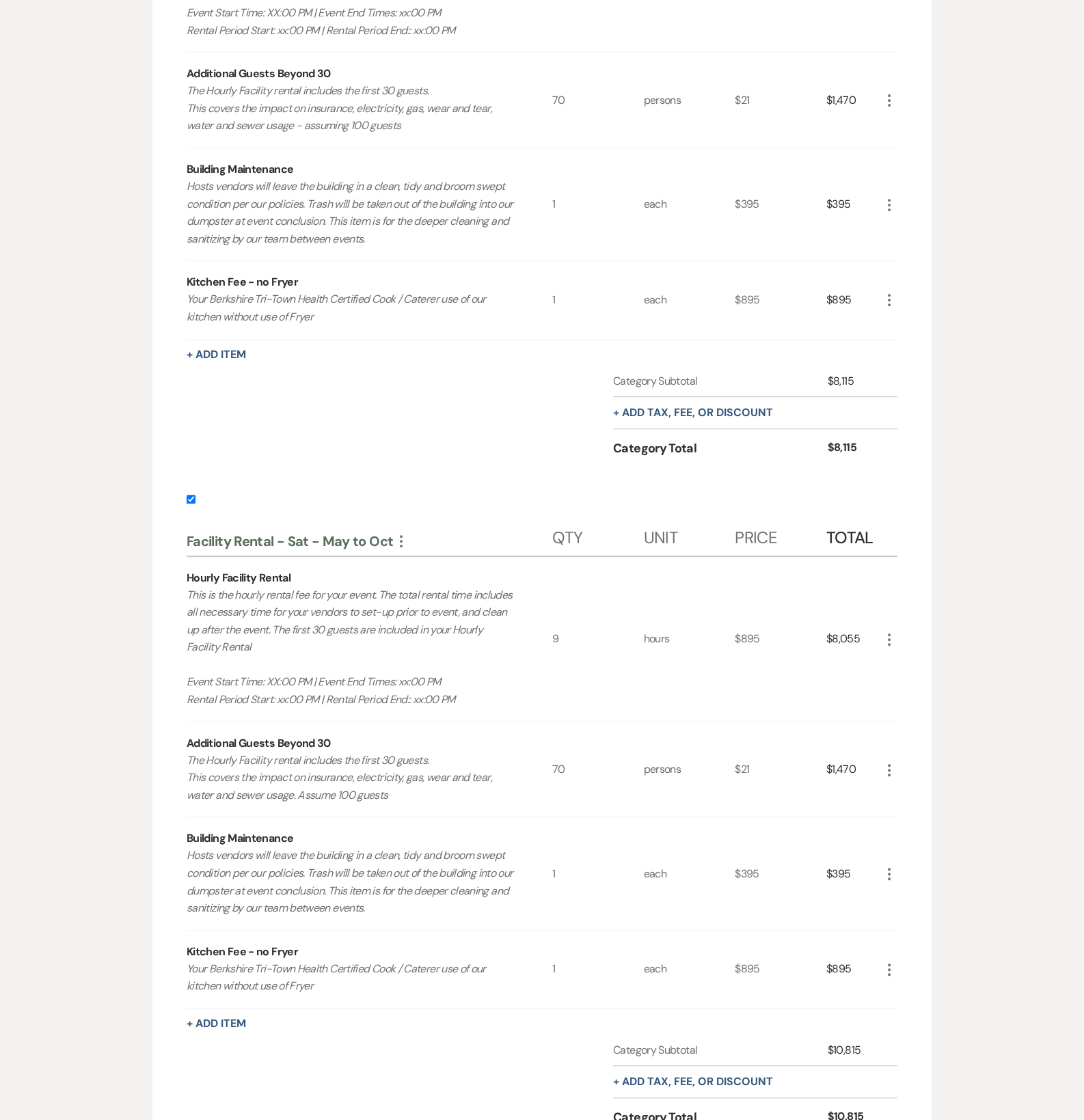
scroll to position [608, 0]
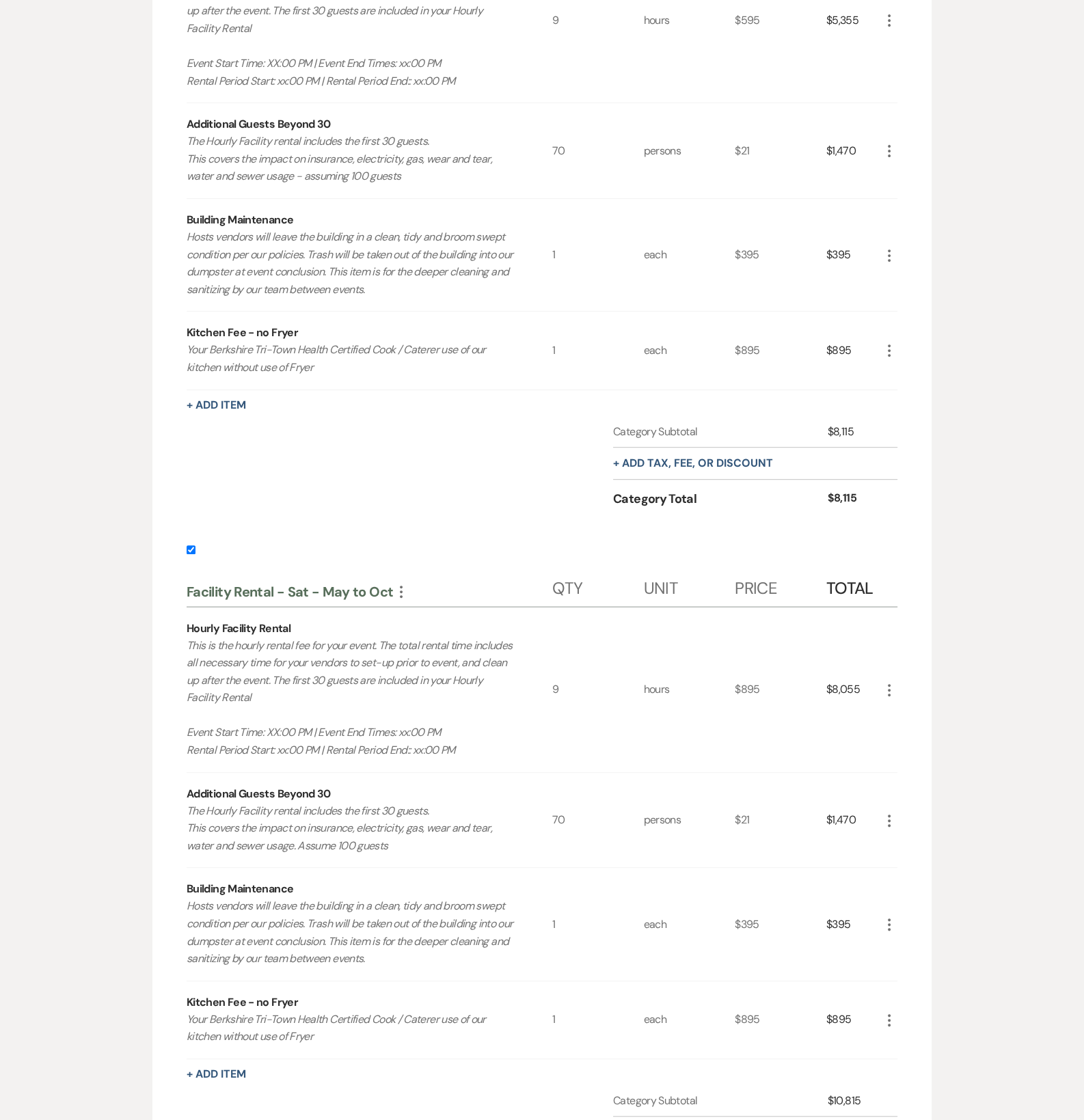
click at [193, 546] on input "checkbox" at bounding box center [191, 549] width 9 height 9
checkbox input "false"
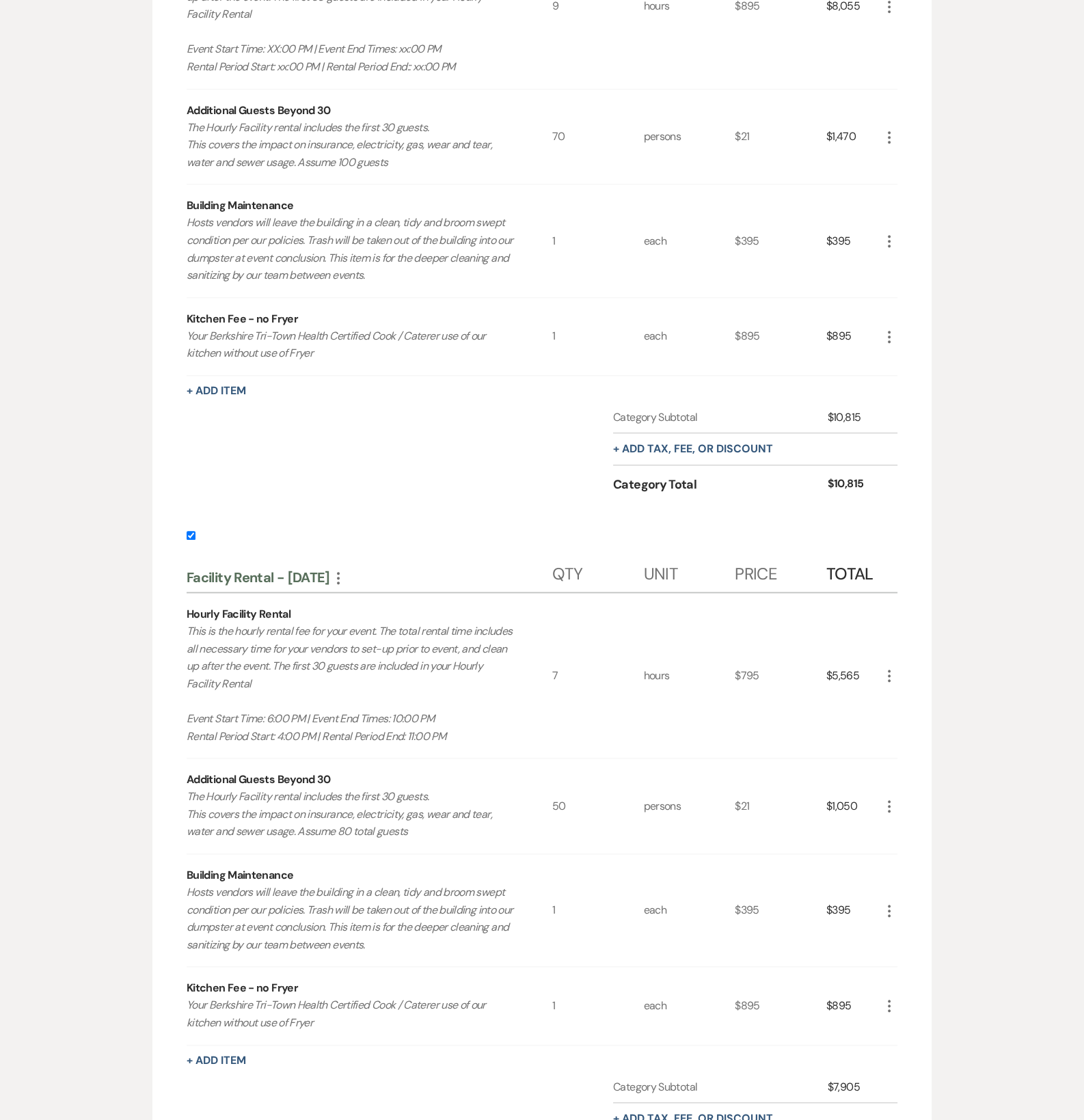
scroll to position [1520, 0]
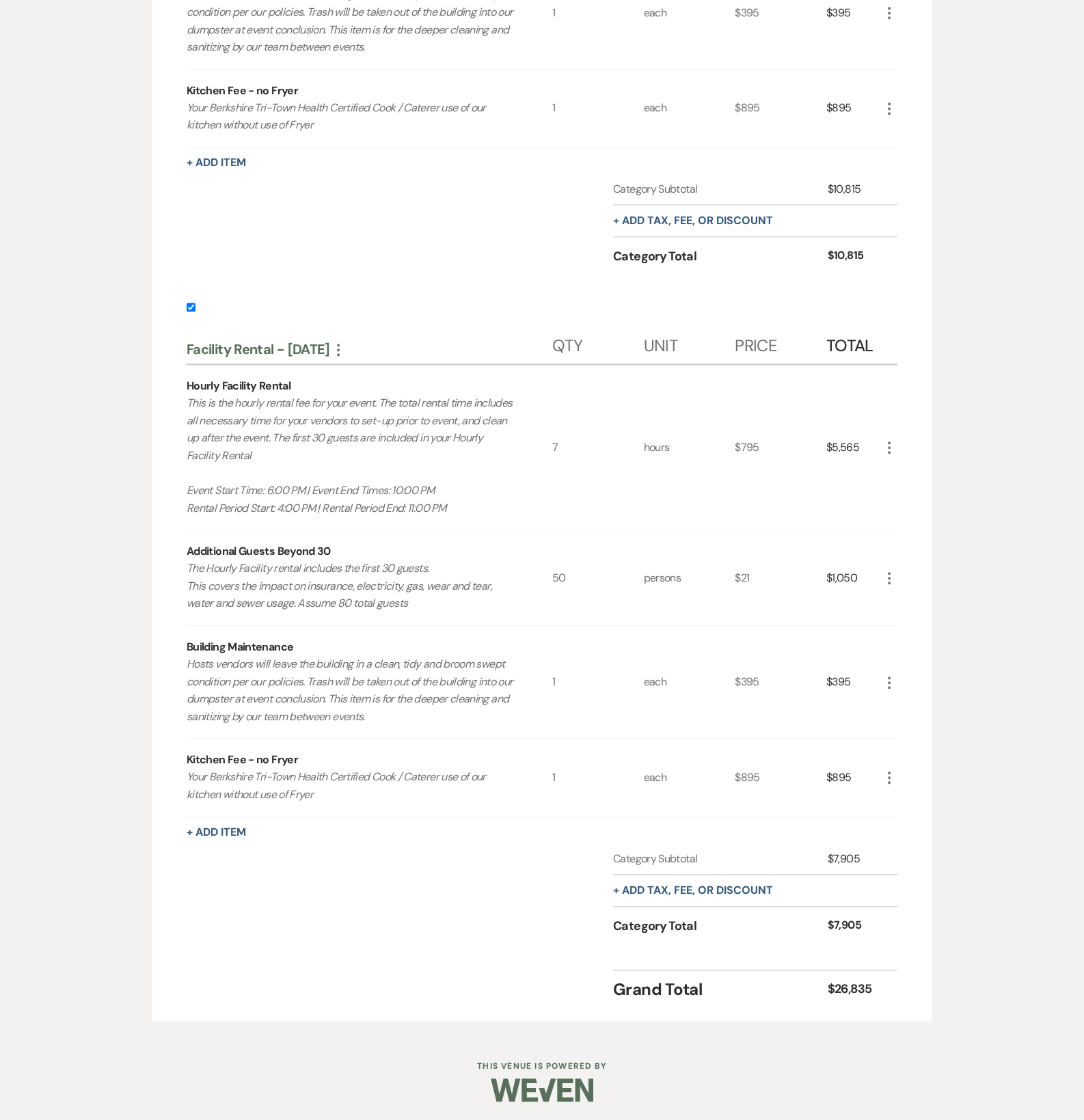
click at [888, 441] on use "button" at bounding box center [889, 447] width 3 height 12
click at [902, 469] on icon "Pencil" at bounding box center [900, 474] width 8 height 10
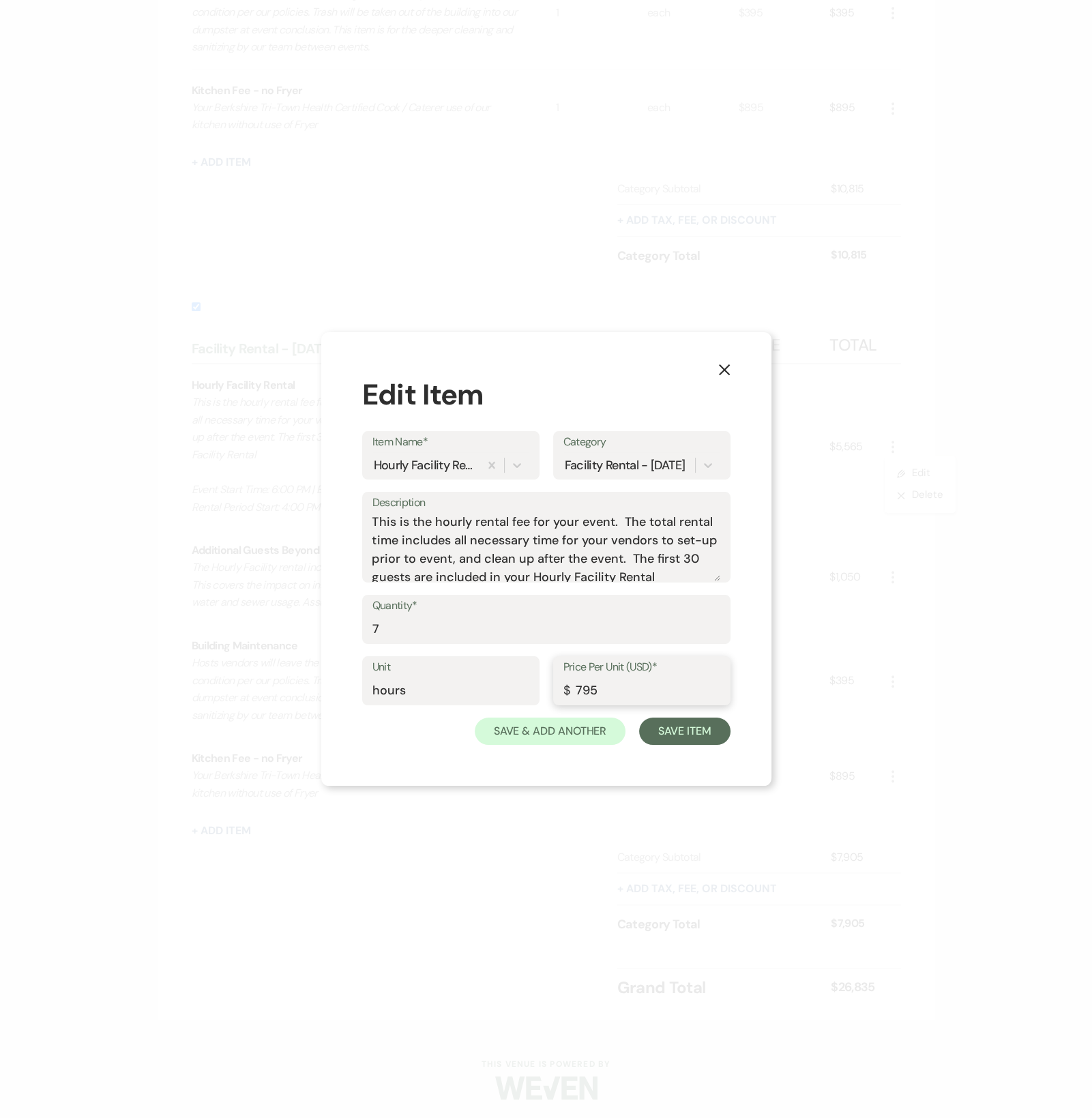
drag, startPoint x: 584, startPoint y: 690, endPoint x: 577, endPoint y: 691, distance: 7.1
click at [577, 691] on input "795" at bounding box center [642, 691] width 157 height 27
click at [583, 689] on input "795" at bounding box center [642, 691] width 157 height 27
click at [582, 689] on input "795" at bounding box center [642, 691] width 157 height 27
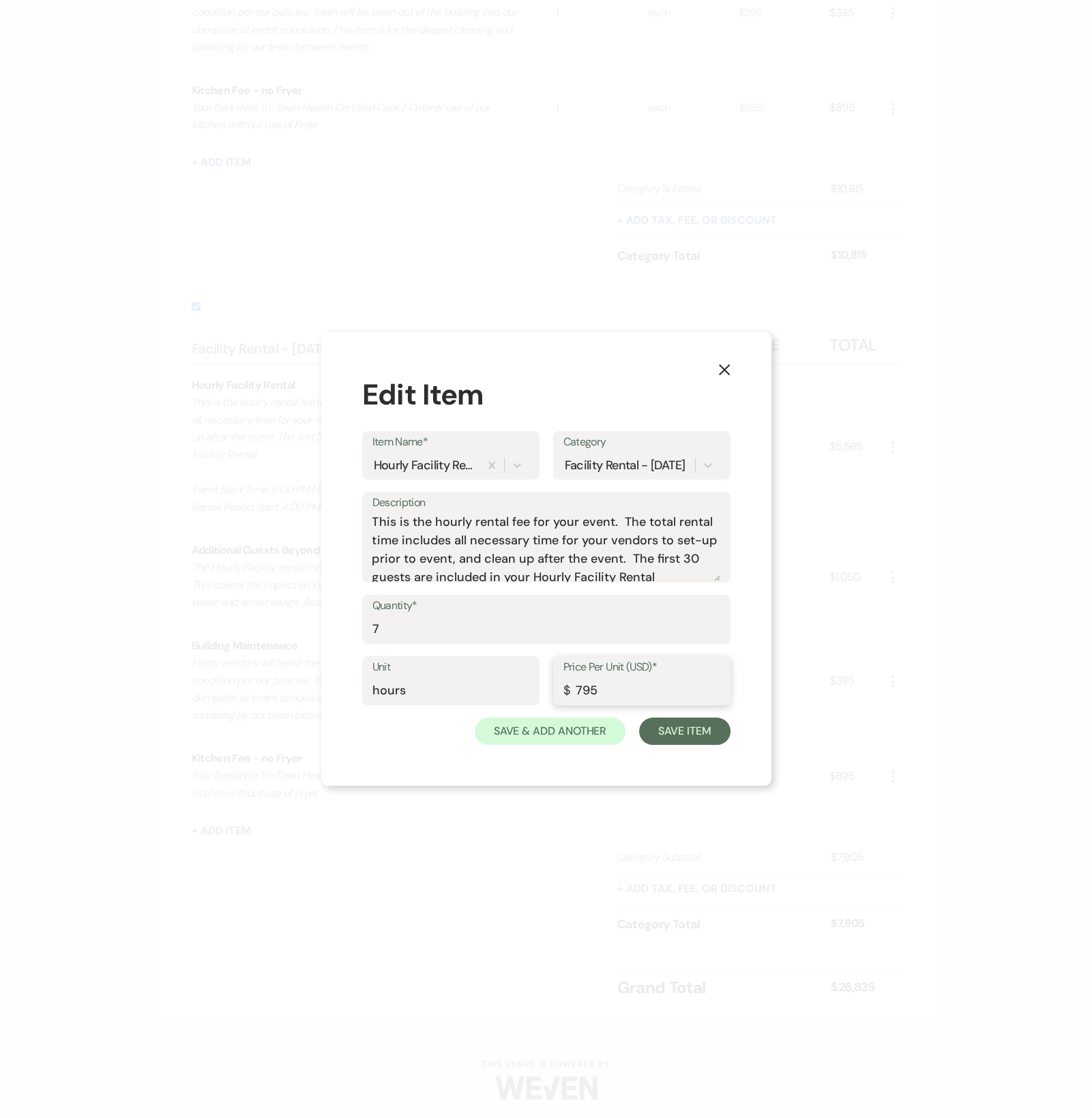
click at [582, 689] on input "795" at bounding box center [642, 691] width 157 height 27
click at [724, 367] on icon "X" at bounding box center [724, 370] width 12 height 12
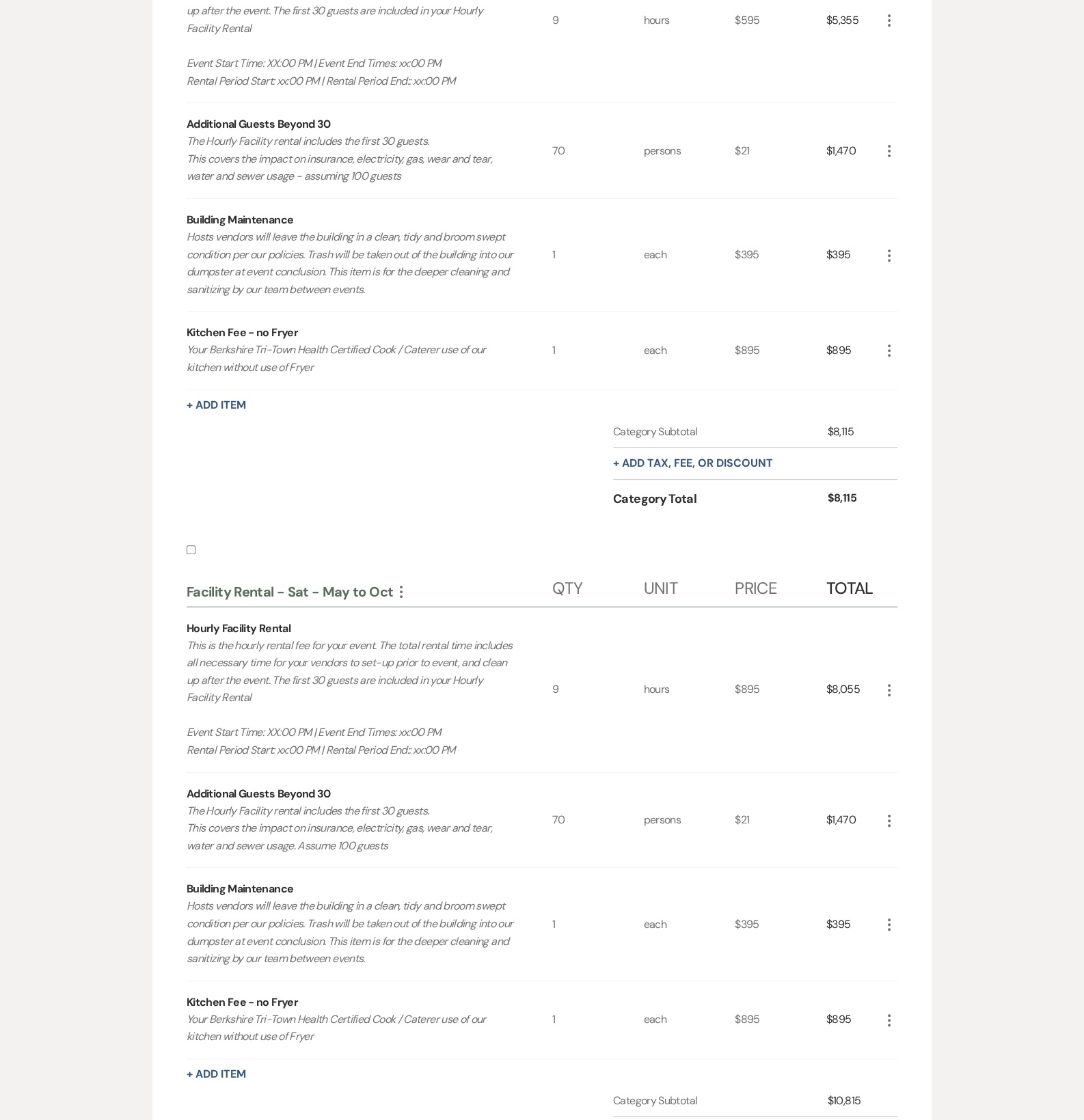
scroll to position [0, 0]
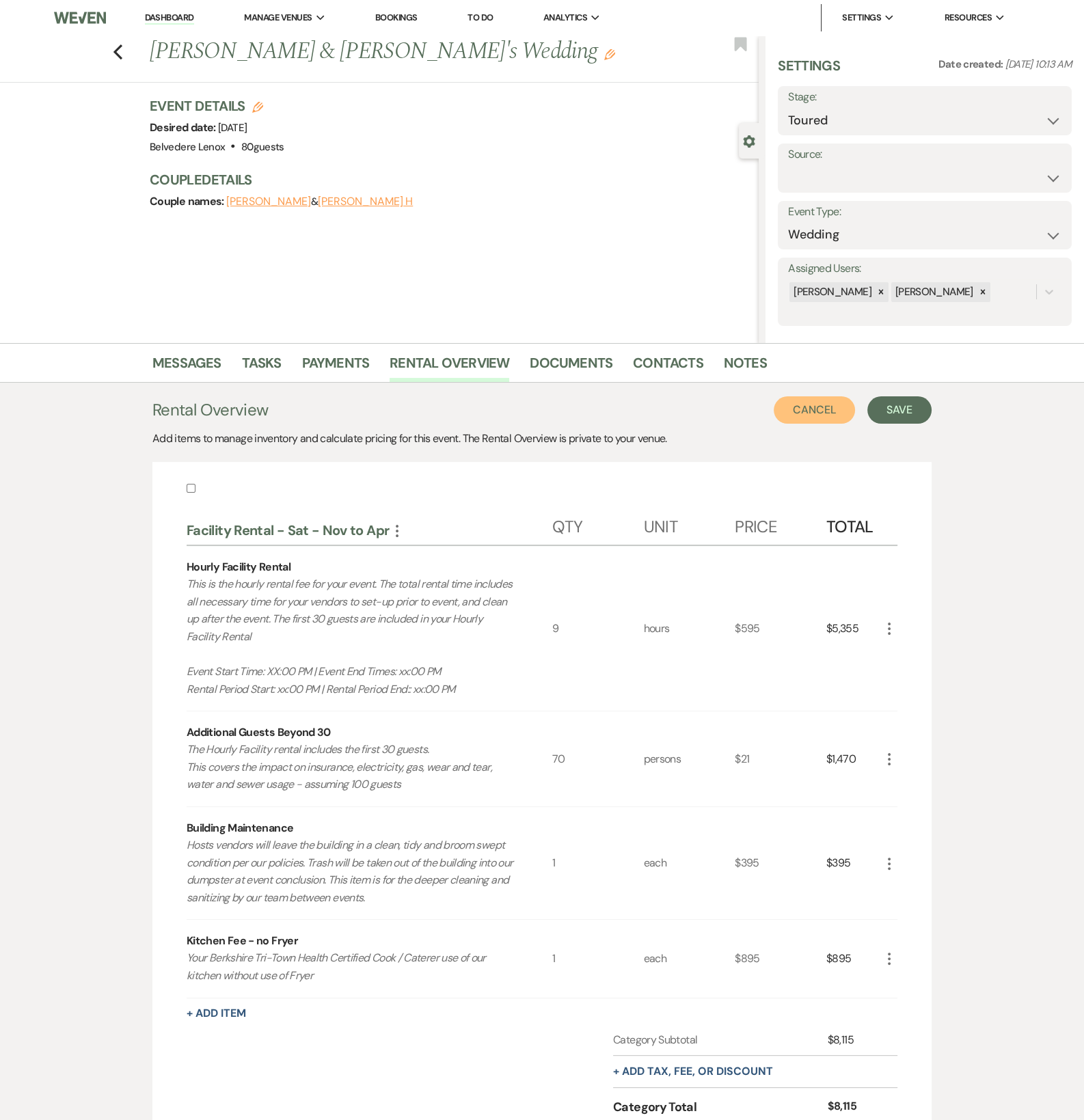
click at [846, 408] on button "Cancel" at bounding box center [815, 410] width 82 height 28
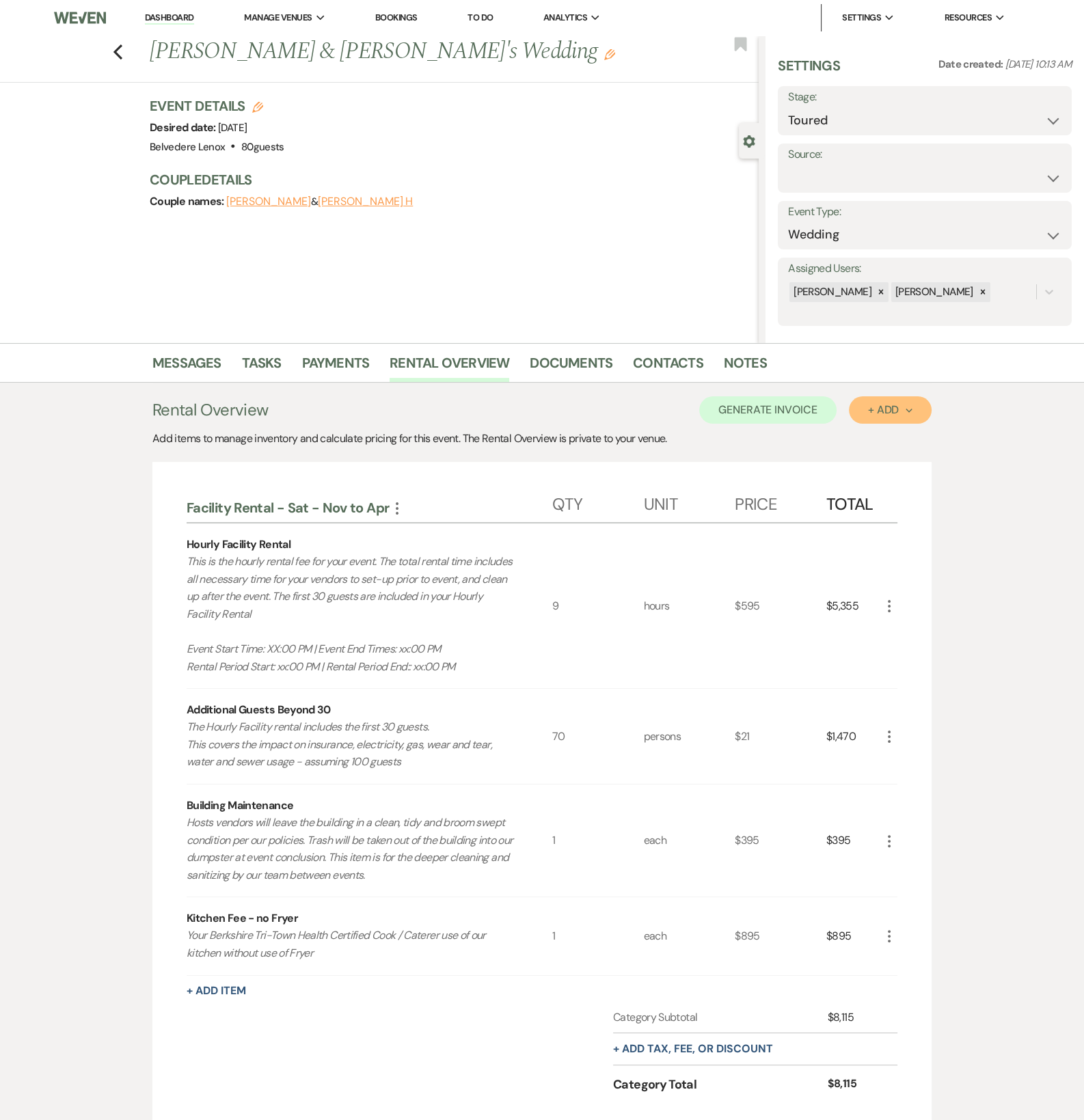
click at [879, 413] on div "+ Add Next" at bounding box center [890, 410] width 45 height 11
click at [872, 464] on button "Category" at bounding box center [885, 462] width 72 height 21
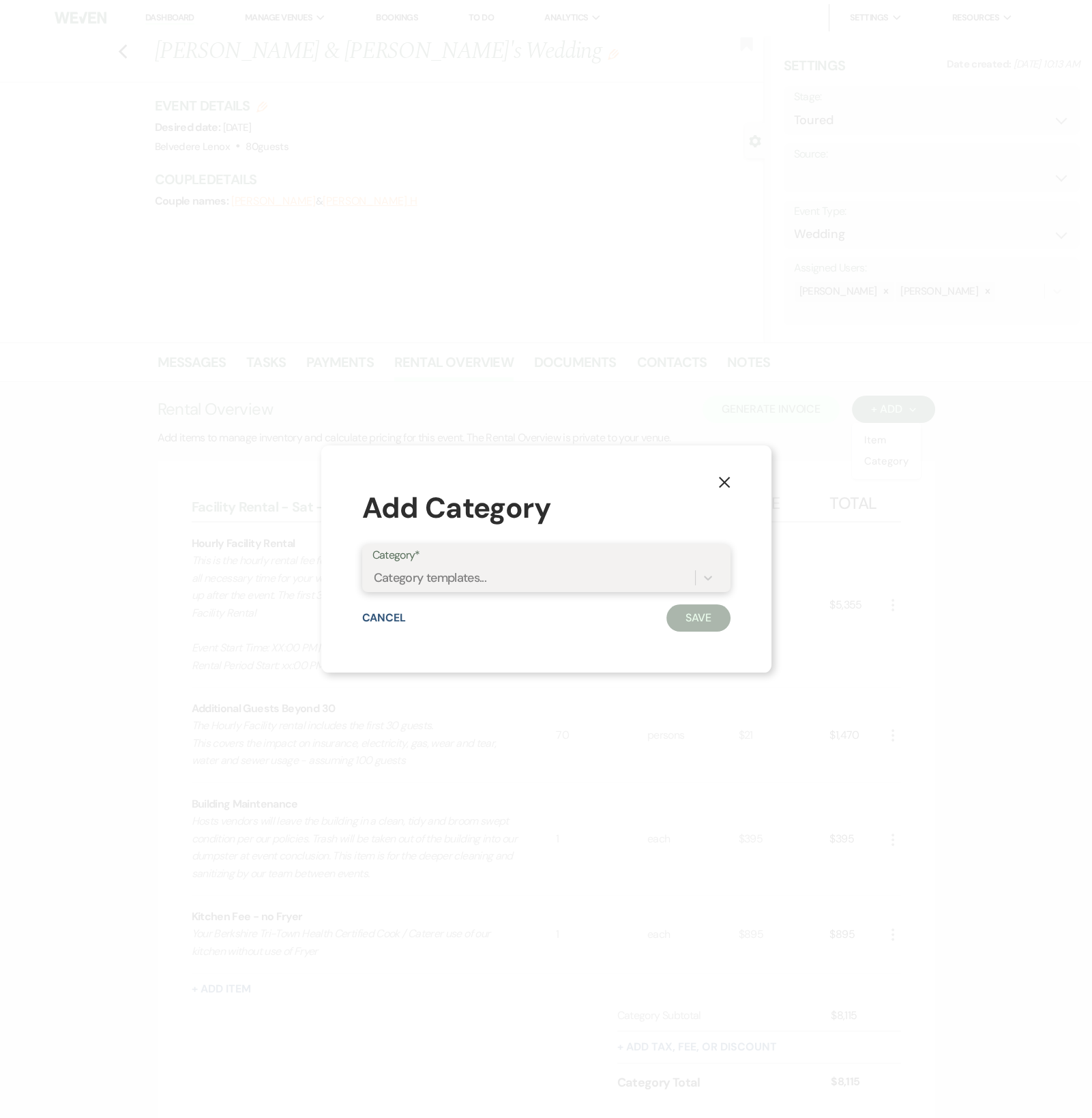
click at [590, 579] on div "Category templates..." at bounding box center [534, 578] width 323 height 24
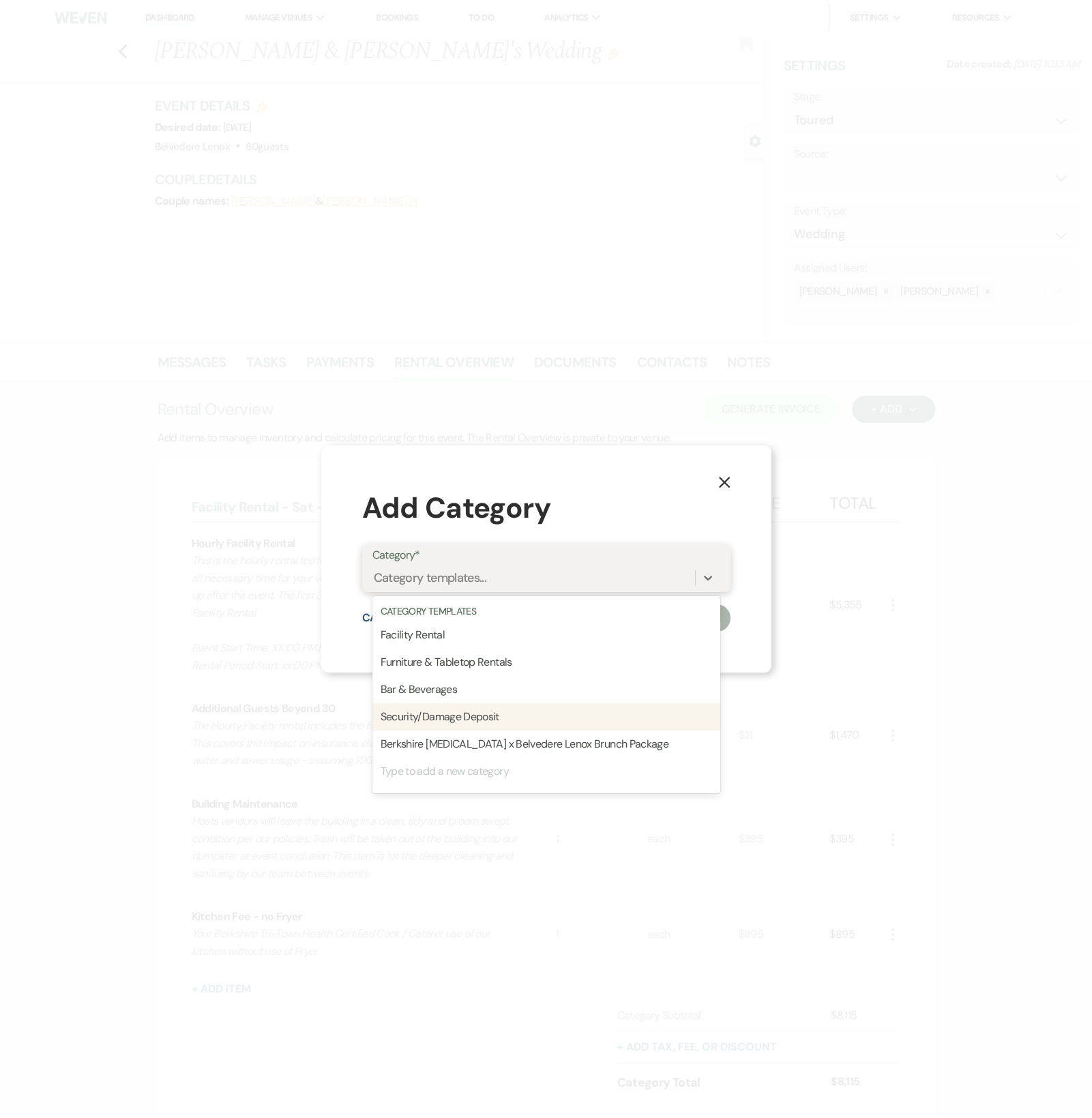
click at [511, 715] on div "Security/Damage Deposit" at bounding box center [546, 717] width 348 height 27
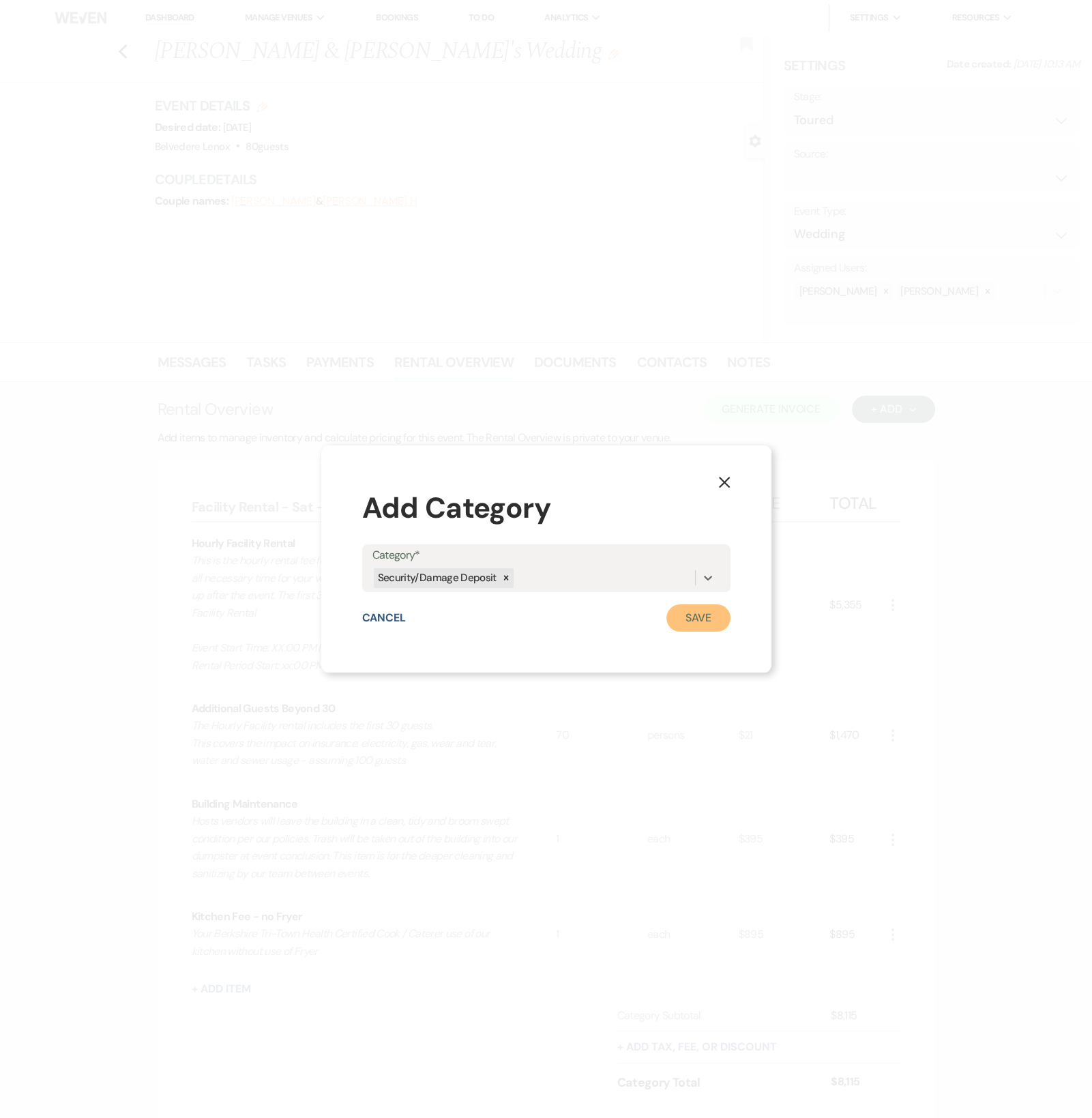
click at [717, 620] on button "Save" at bounding box center [698, 618] width 64 height 27
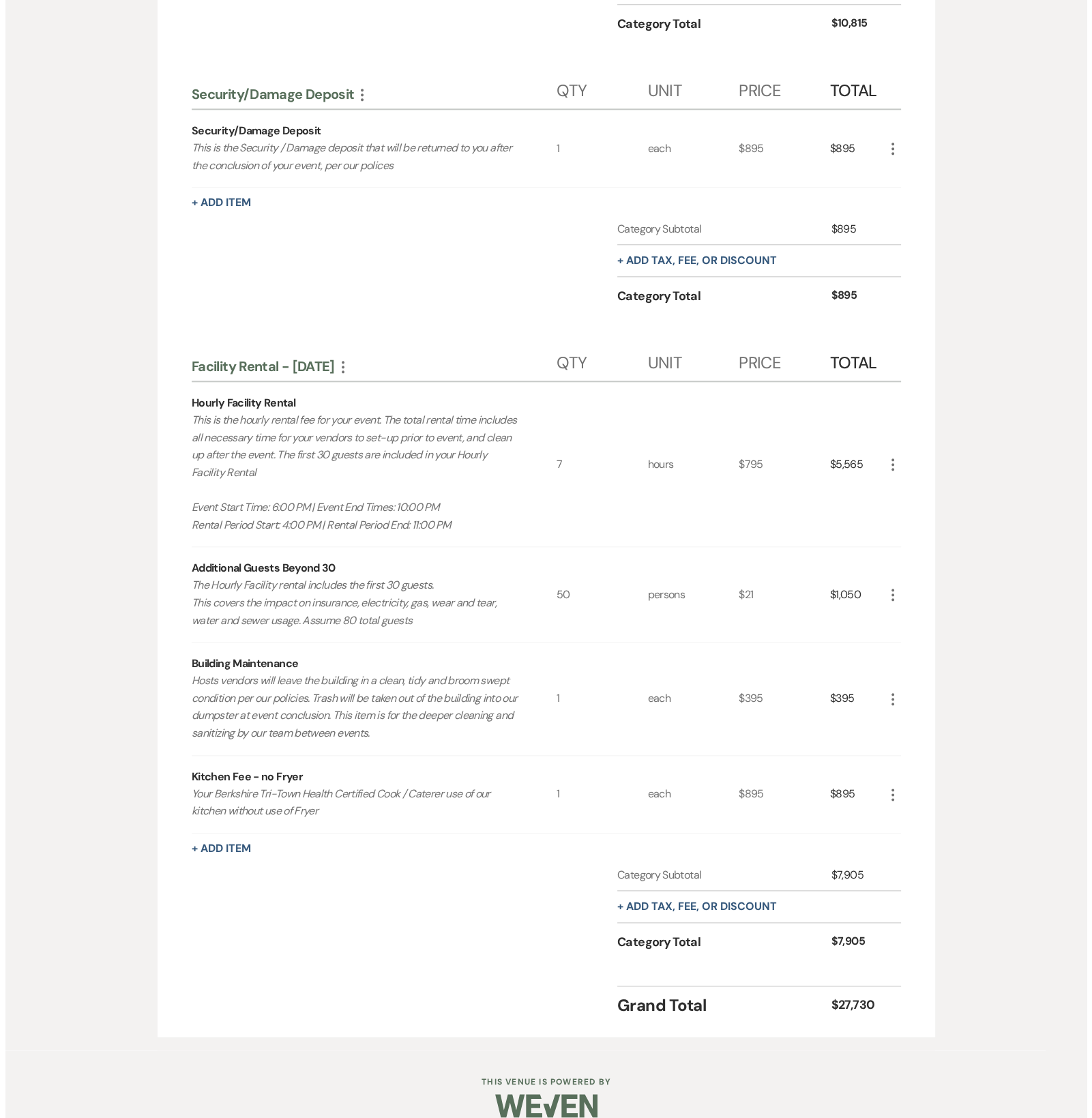
scroll to position [1719, 0]
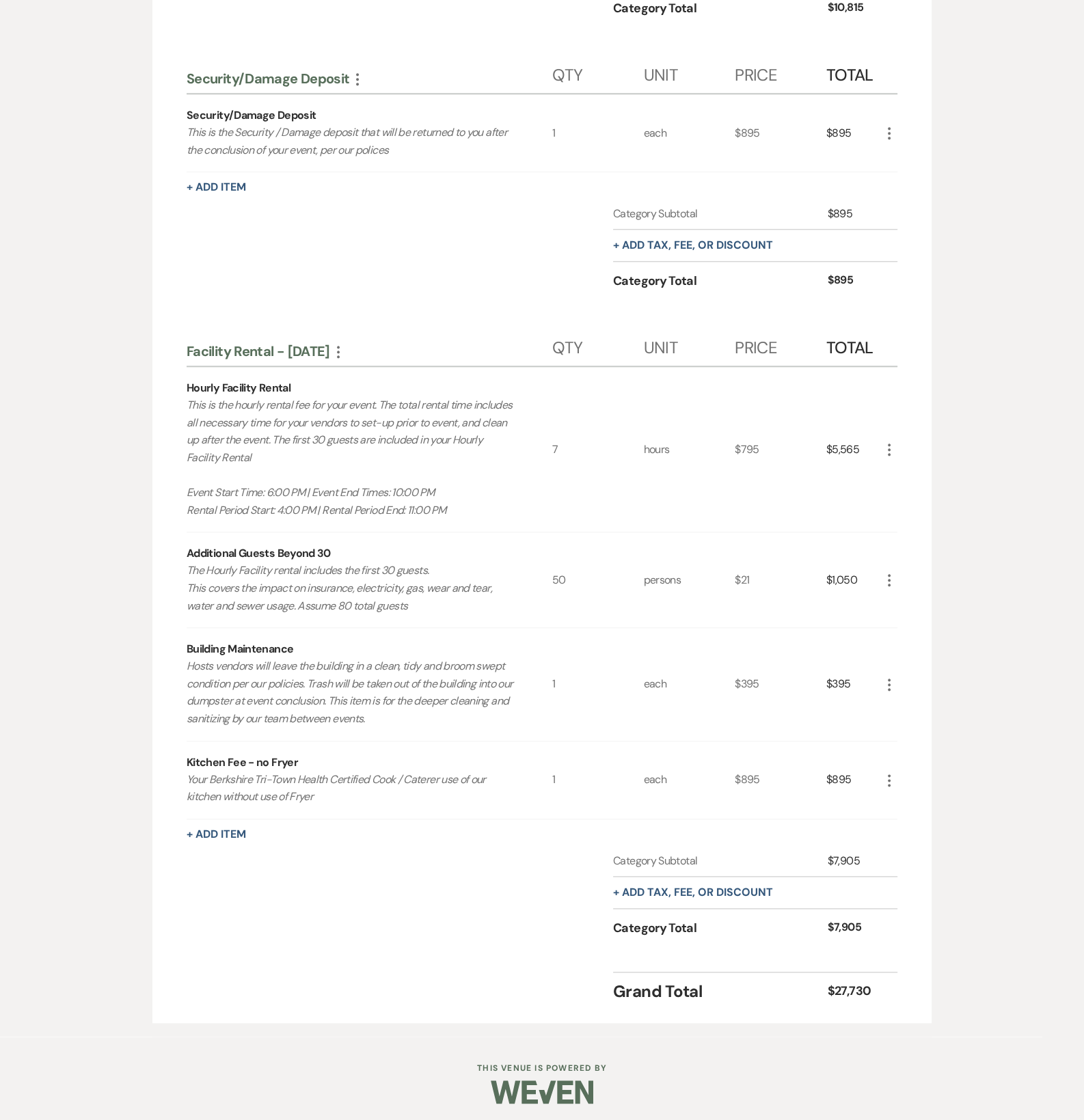
click at [890, 682] on icon "More" at bounding box center [890, 685] width 17 height 17
click at [901, 701] on button "Pencil Edit" at bounding box center [917, 711] width 71 height 22
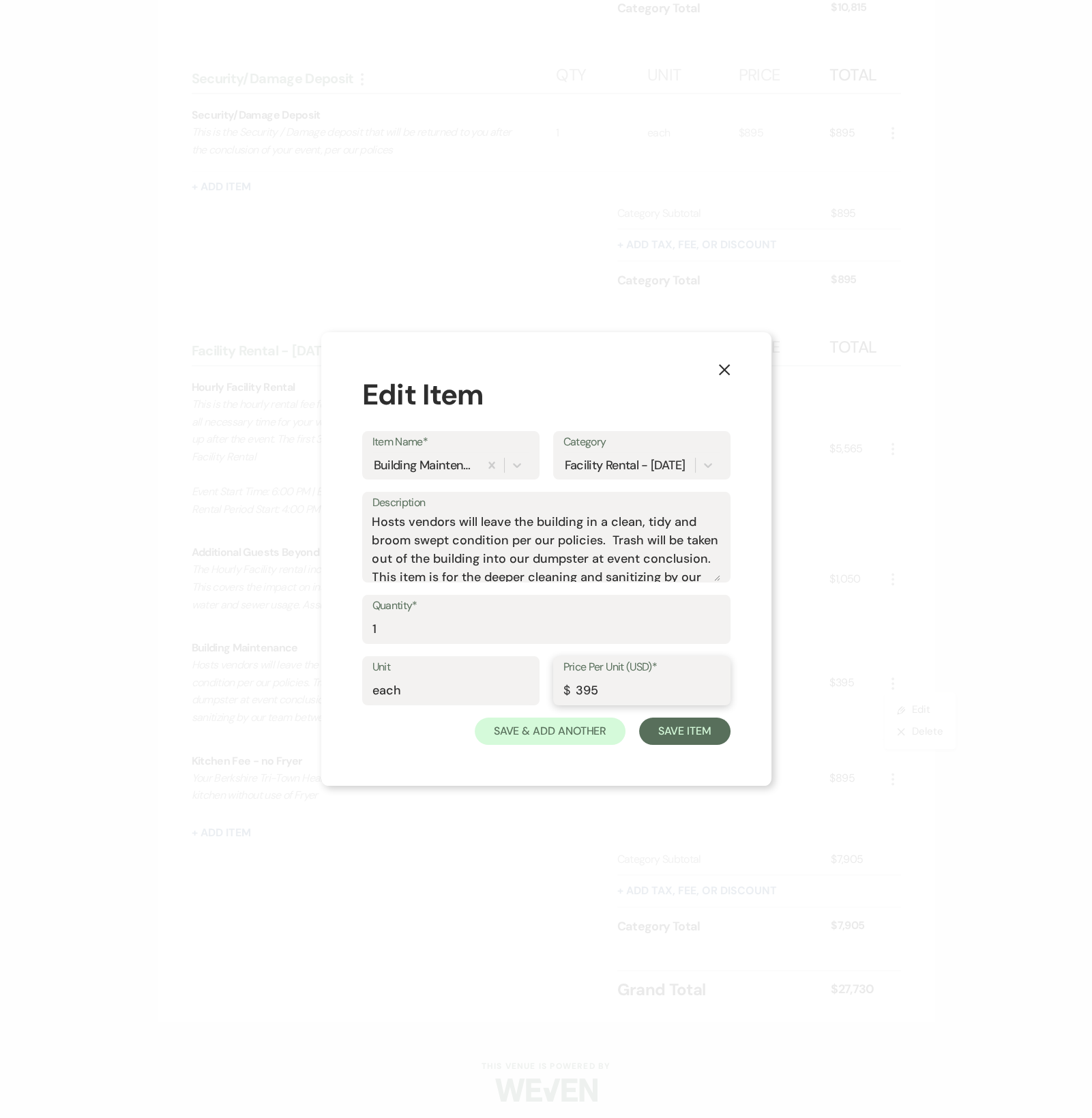
drag, startPoint x: 578, startPoint y: 692, endPoint x: 586, endPoint y: 694, distance: 8.2
click at [586, 694] on input "395" at bounding box center [642, 691] width 157 height 27
type input "495"
click at [658, 727] on button "Save Item" at bounding box center [684, 731] width 91 height 27
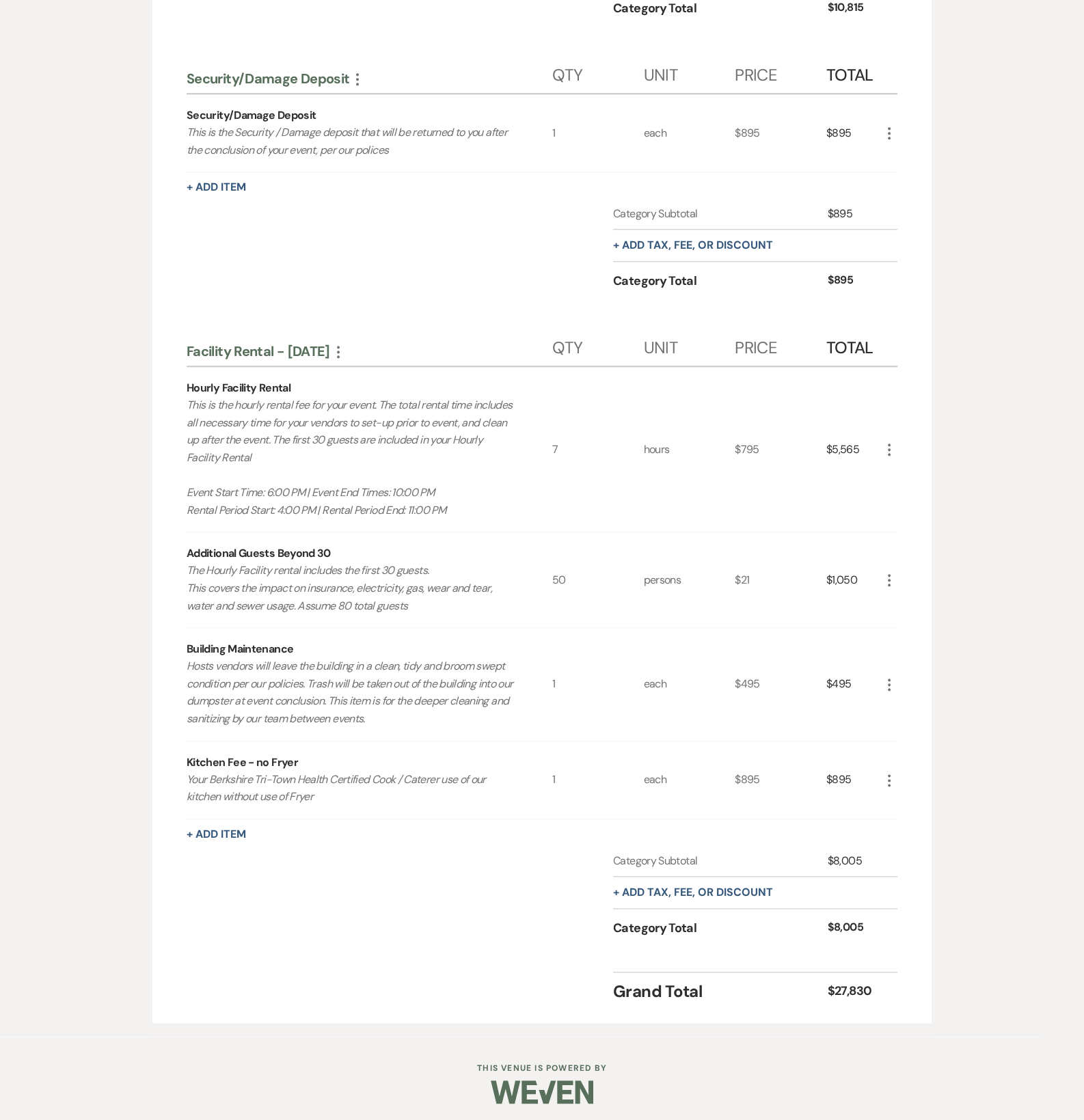
click at [886, 445] on icon "More" at bounding box center [890, 450] width 17 height 17
click at [888, 473] on button "Pencil Edit" at bounding box center [917, 476] width 71 height 22
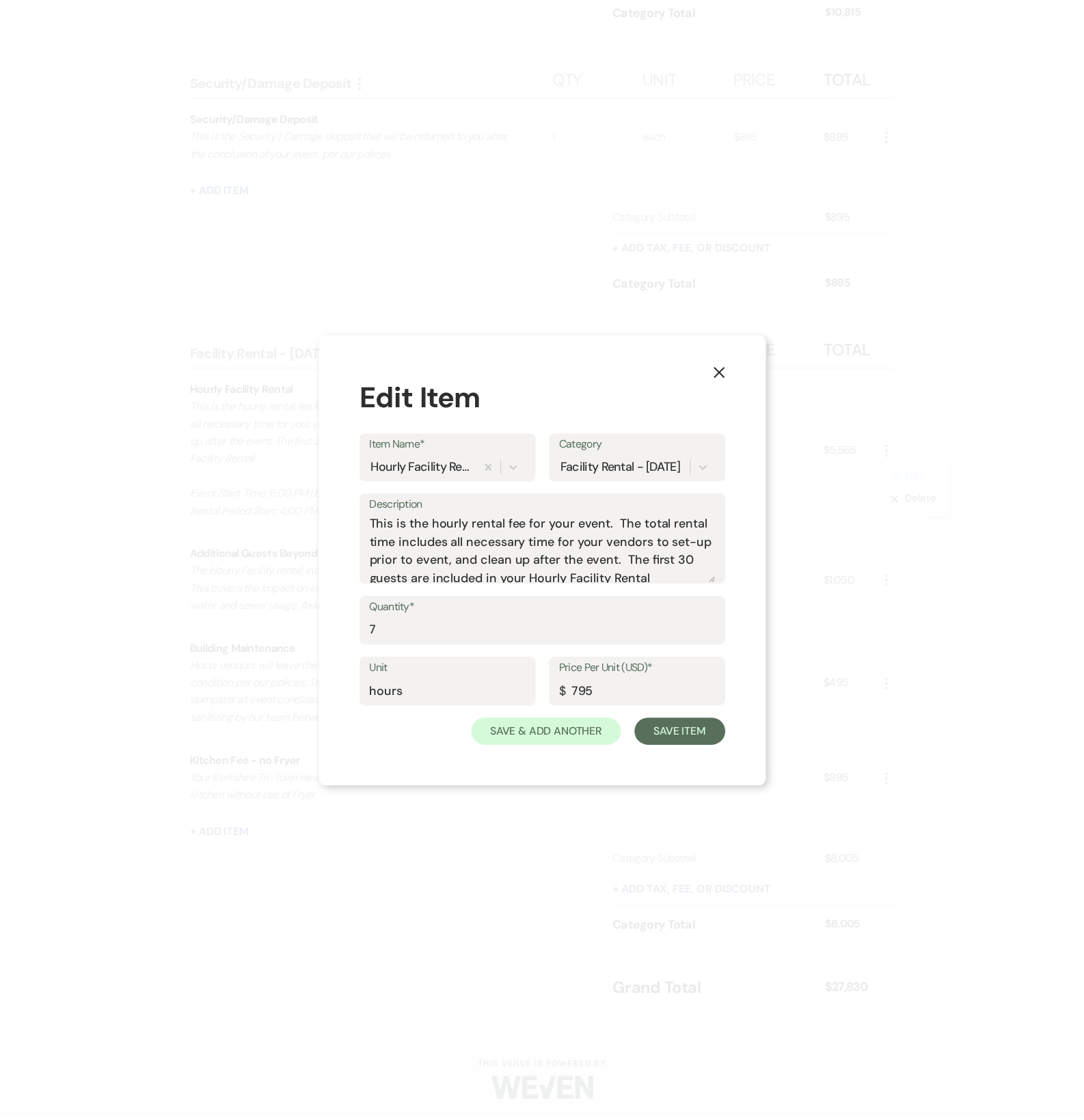
scroll to position [61, 0]
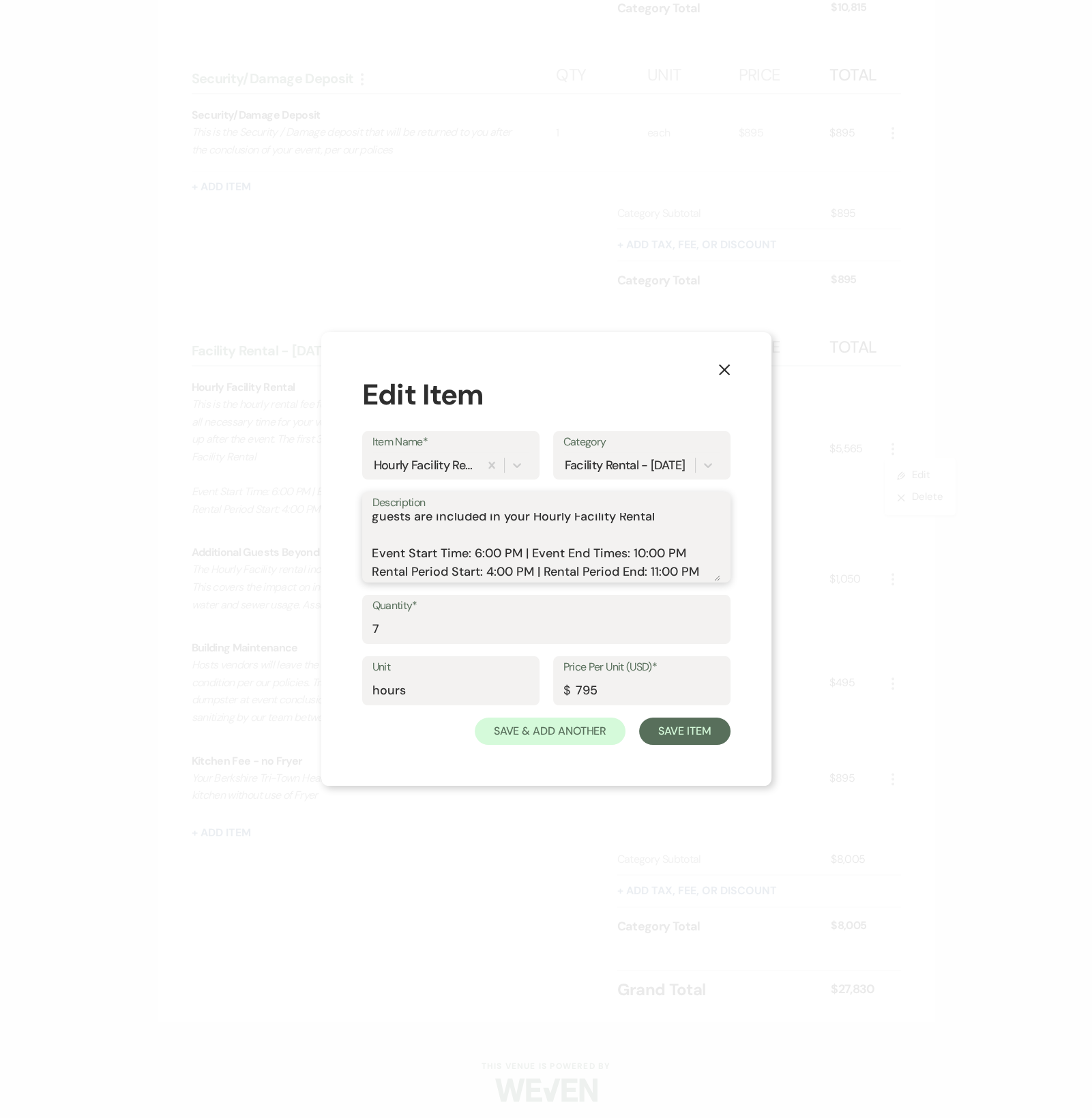
click at [491, 576] on textarea "This is the hourly rental fee for your event. The total rental time includes al…" at bounding box center [546, 546] width 348 height 68
click at [488, 574] on textarea "This is the hourly rental fee for your event. The total rental time includes al…" at bounding box center [546, 546] width 348 height 68
click at [486, 573] on textarea "This is the hourly rental fee for your event. The total rental time includes al…" at bounding box center [546, 546] width 348 height 68
type textarea "This is the hourly rental fee for your event. The total rental time includes al…"
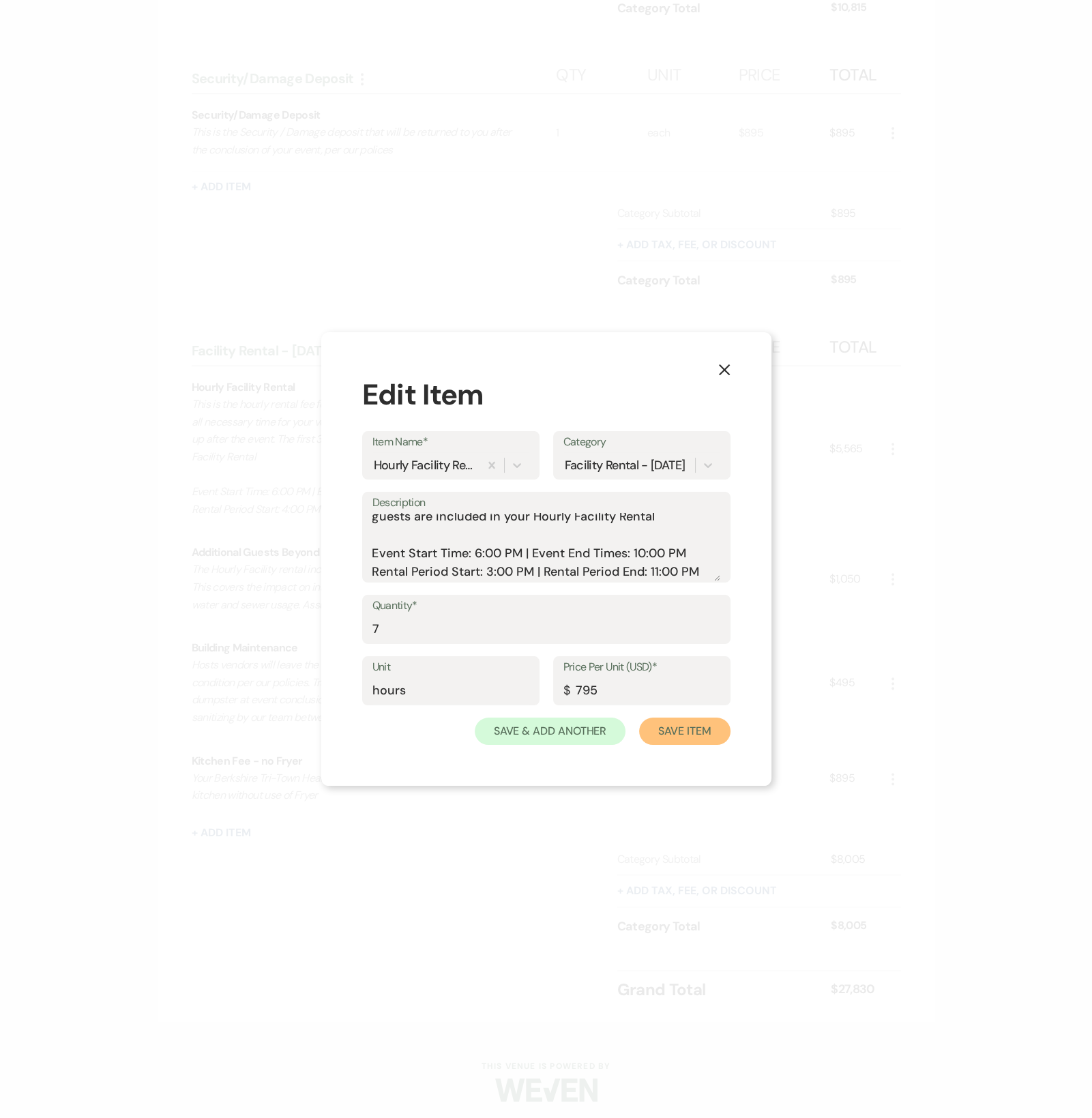
click at [656, 726] on button "Save Item" at bounding box center [684, 731] width 91 height 27
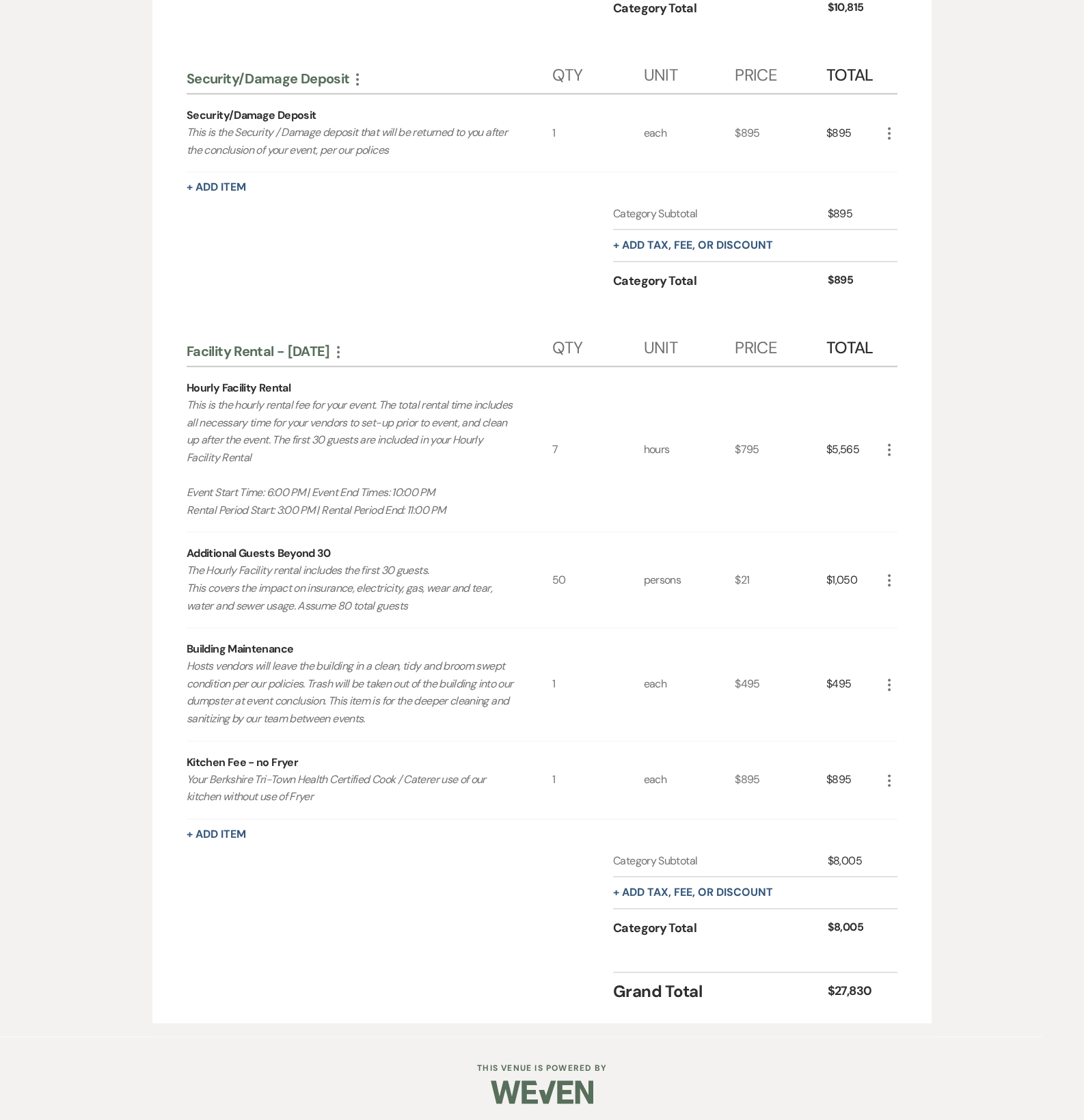
click at [888, 443] on icon "More" at bounding box center [890, 450] width 17 height 17
click at [886, 471] on button "Pencil Edit" at bounding box center [917, 476] width 71 height 22
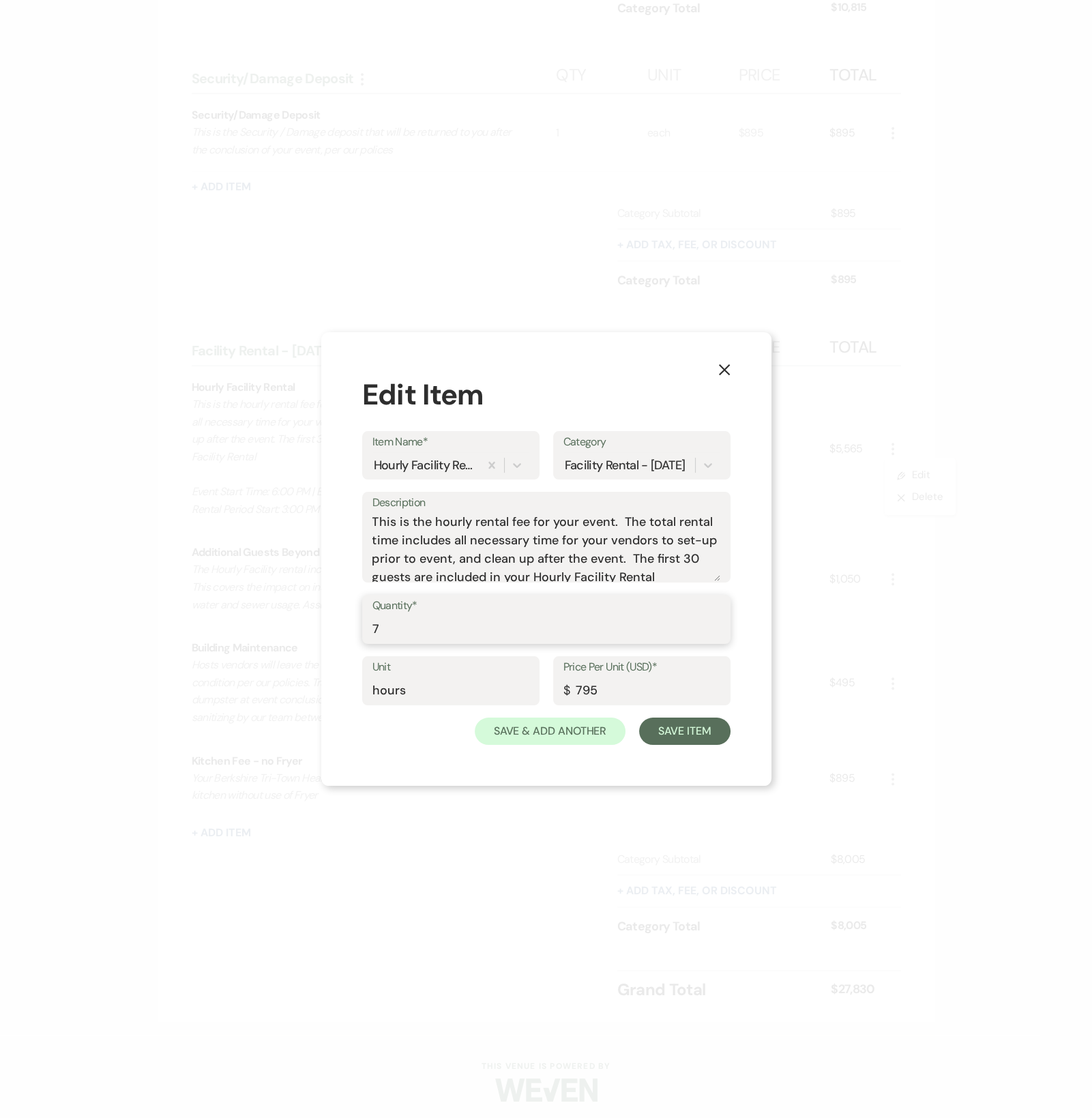
drag, startPoint x: 423, startPoint y: 627, endPoint x: 324, endPoint y: 636, distance: 99.4
click at [324, 636] on div "X Edit Item Item Name* Hourly Facility Rental Category Facility Rental - [DATE]…" at bounding box center [546, 559] width 450 height 454
type input "8"
click at [697, 726] on button "Save Item" at bounding box center [684, 731] width 91 height 27
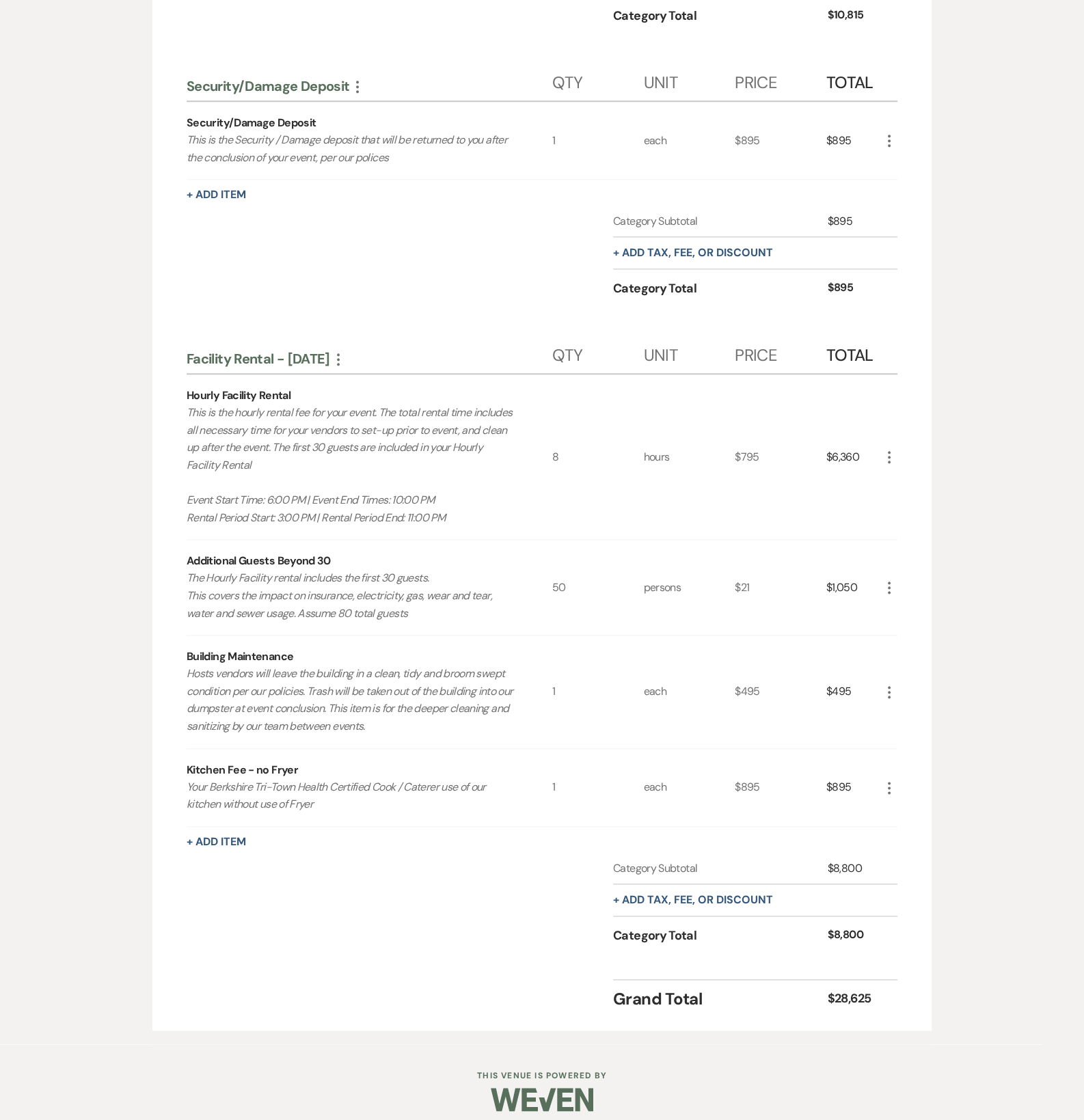
scroll to position [1722, 0]
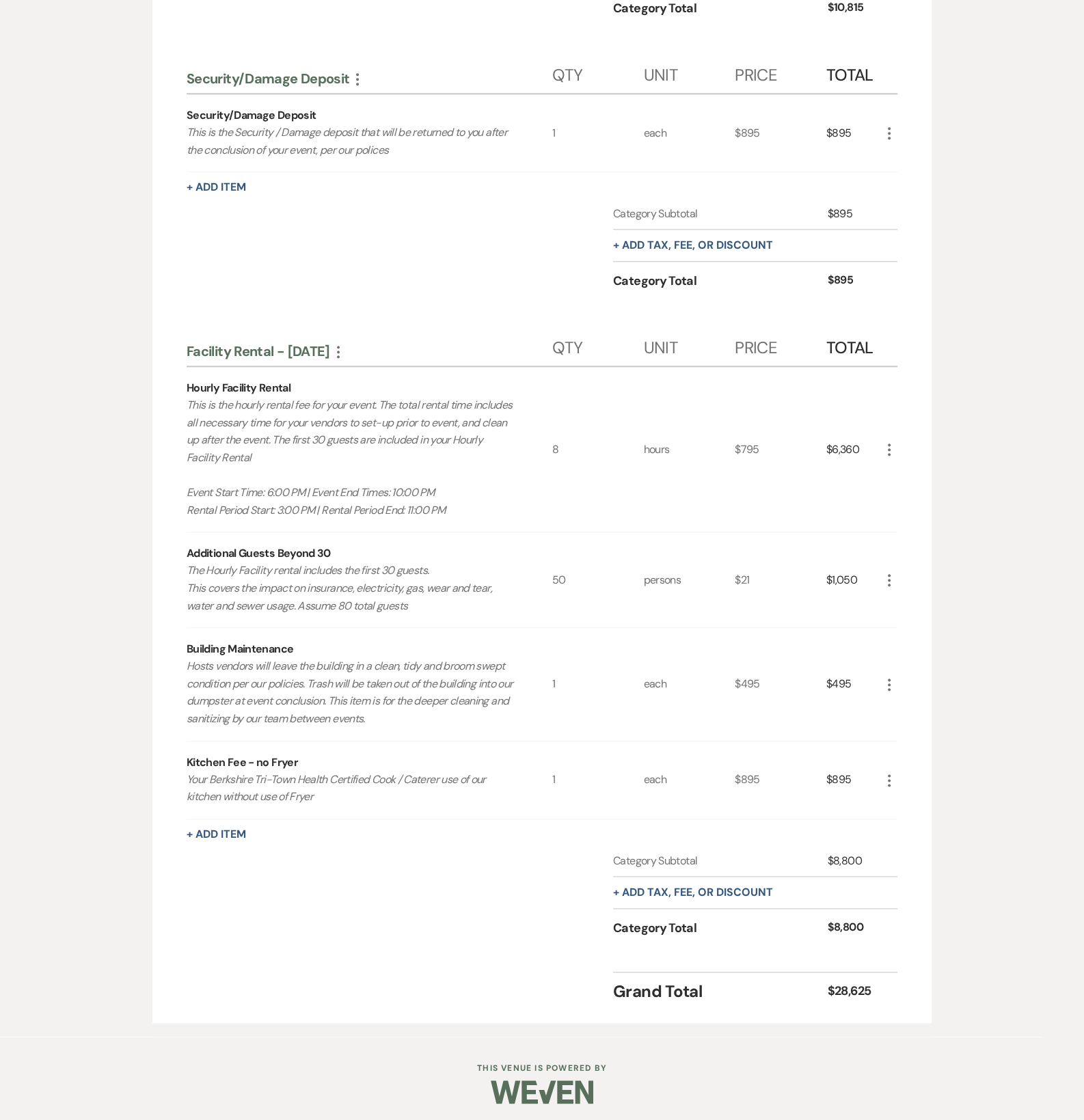
click at [355, 76] on icon "More" at bounding box center [357, 79] width 17 height 17
click at [386, 121] on button "Expand Move Down" at bounding box center [417, 127] width 136 height 22
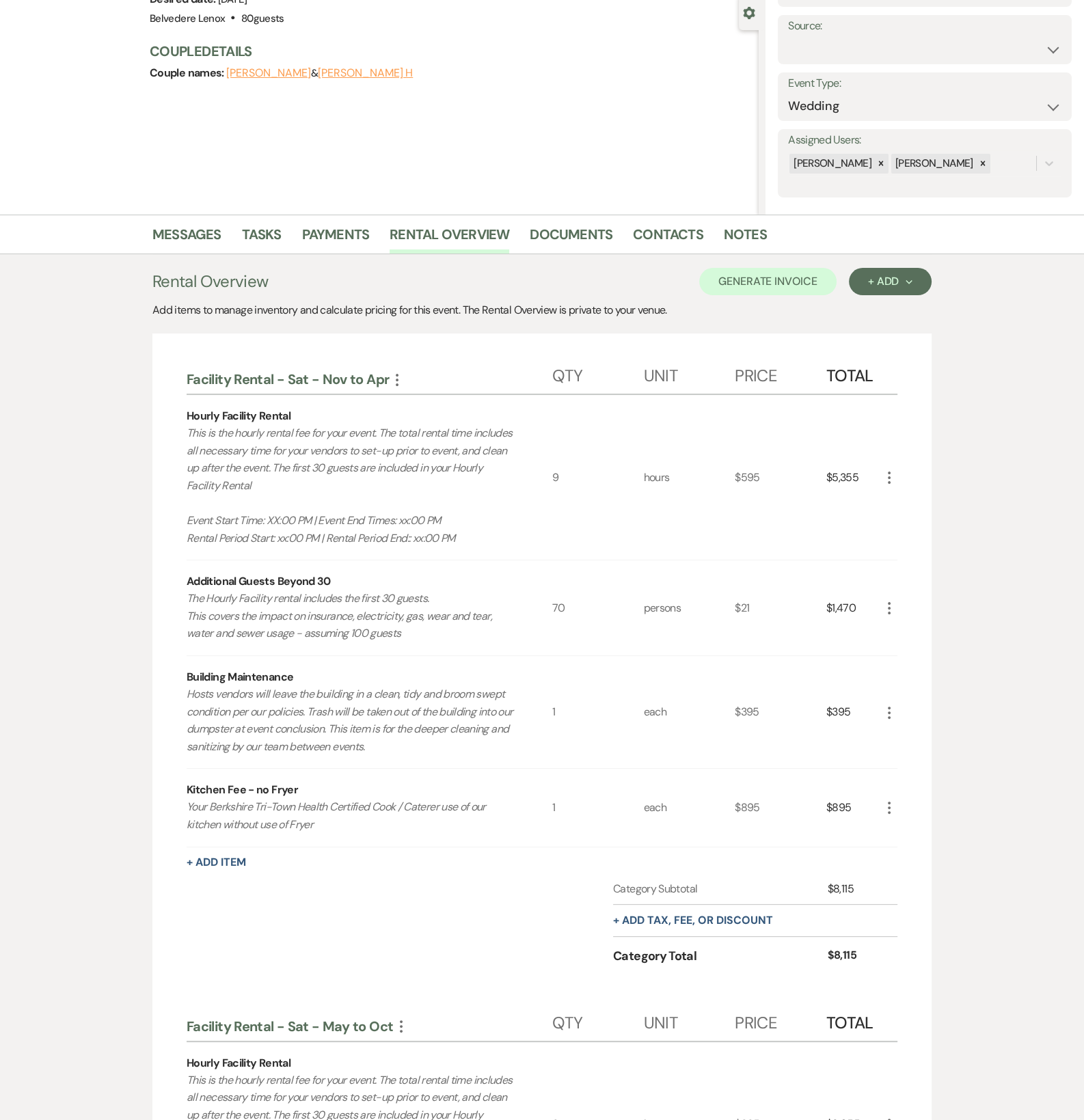
scroll to position [0, 0]
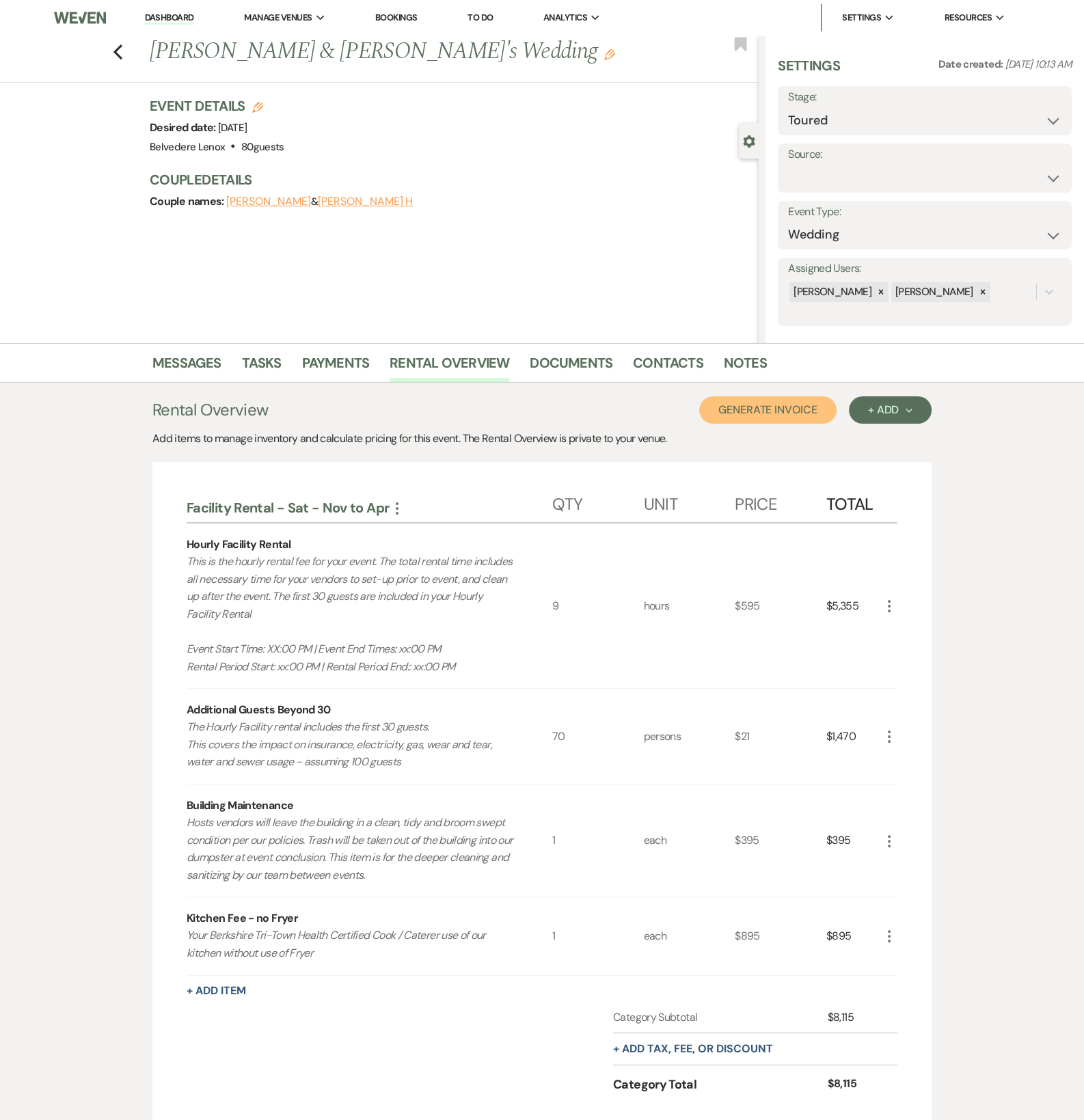
click at [753, 412] on button "Generate Invoice" at bounding box center [768, 410] width 138 height 28
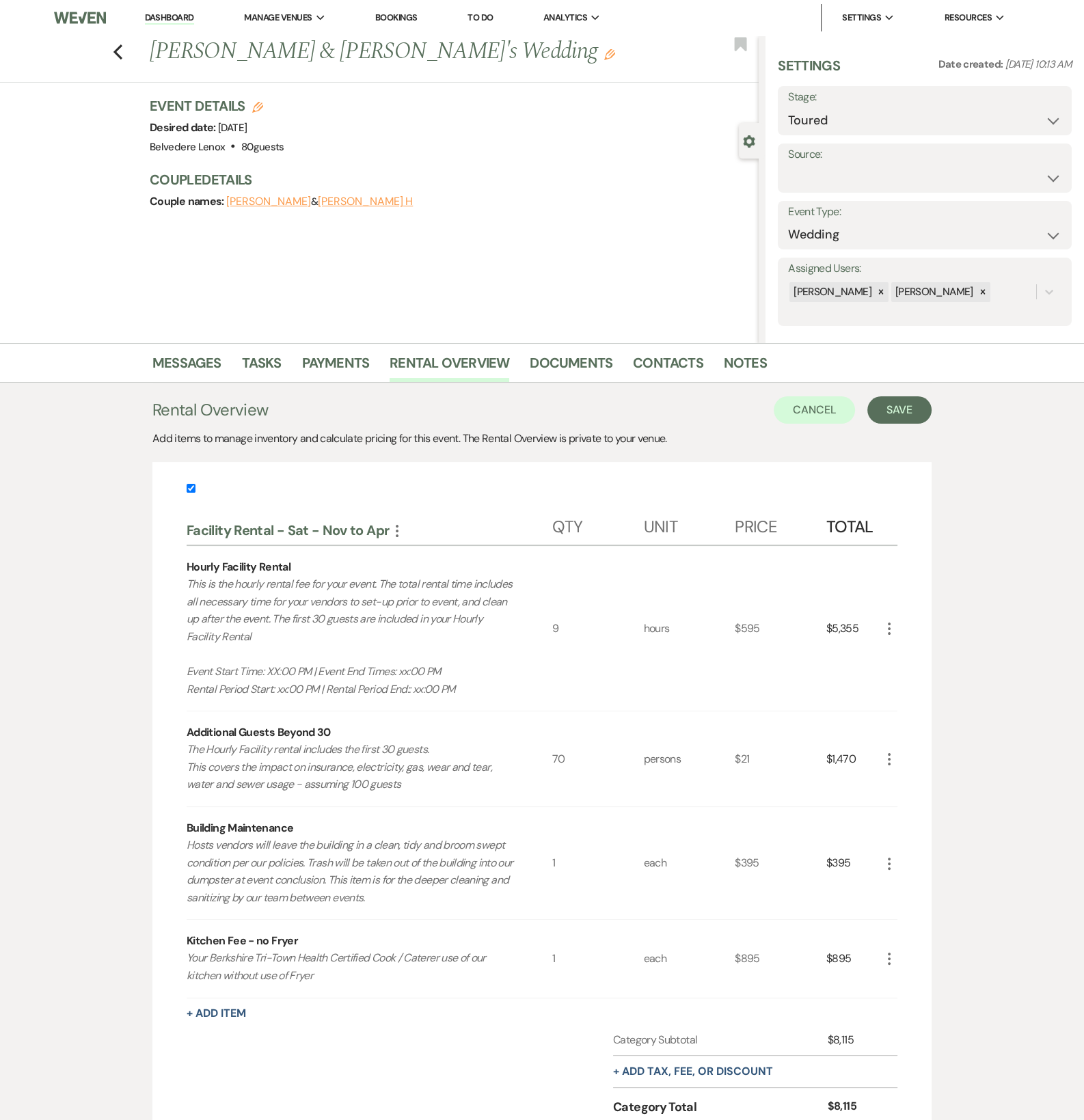
drag, startPoint x: 189, startPoint y: 489, endPoint x: 190, endPoint y: 503, distance: 14.0
click at [189, 489] on input "checkbox" at bounding box center [191, 488] width 9 height 9
checkbox input "false"
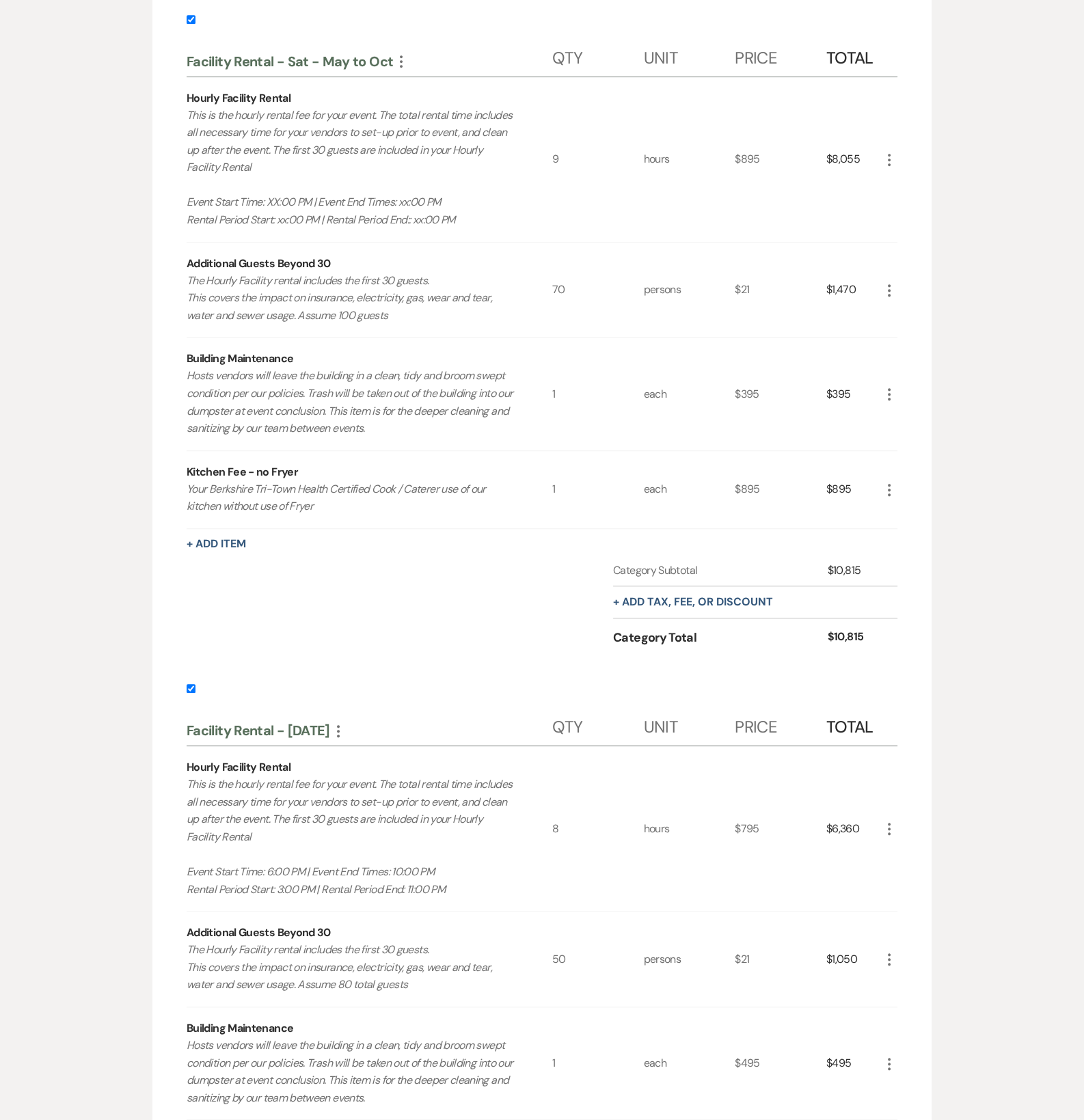
scroll to position [683, 0]
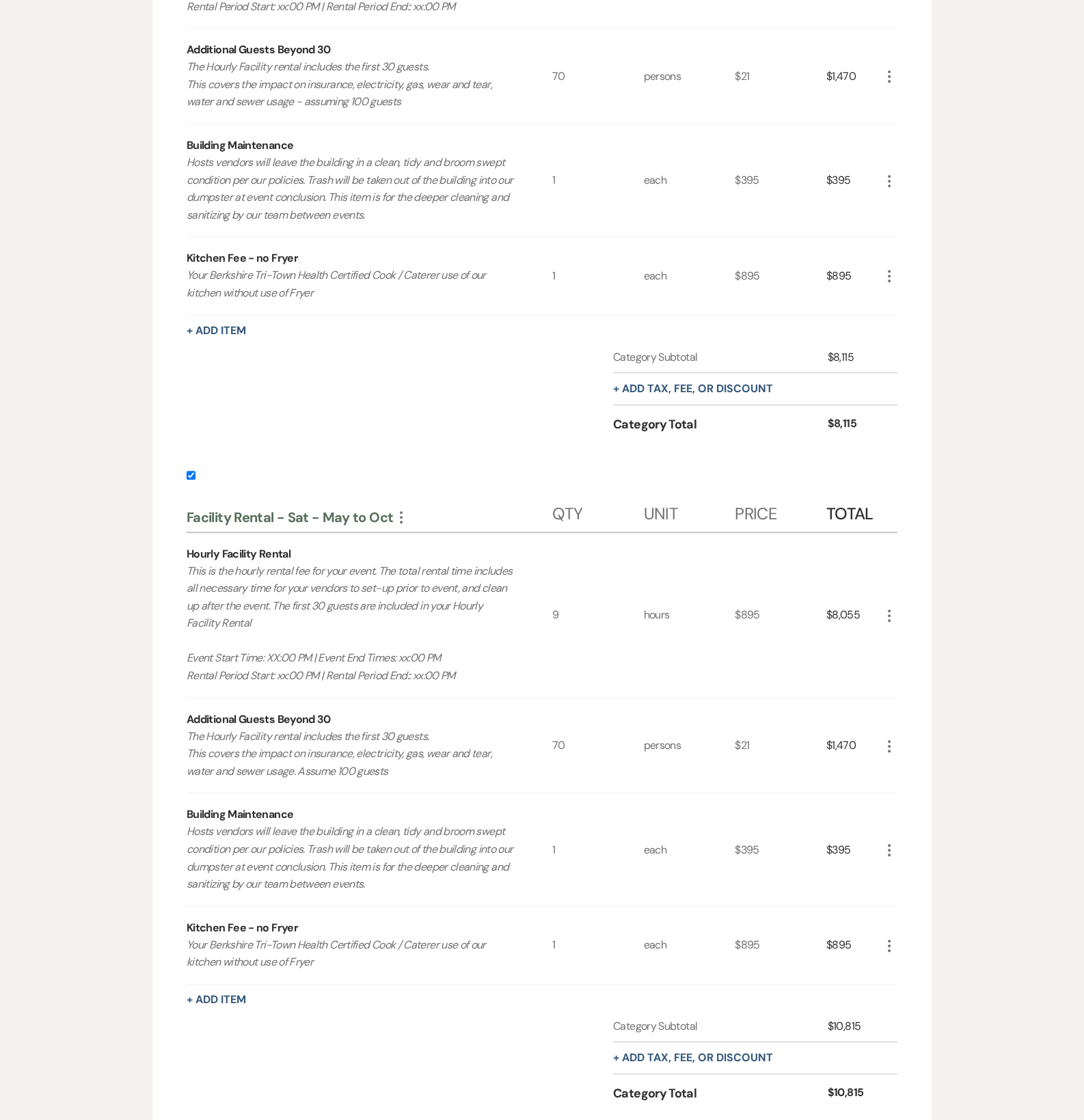
click at [193, 478] on label at bounding box center [542, 479] width 711 height 23
click at [193, 478] on input "checkbox" at bounding box center [191, 475] width 9 height 9
checkbox input "false"
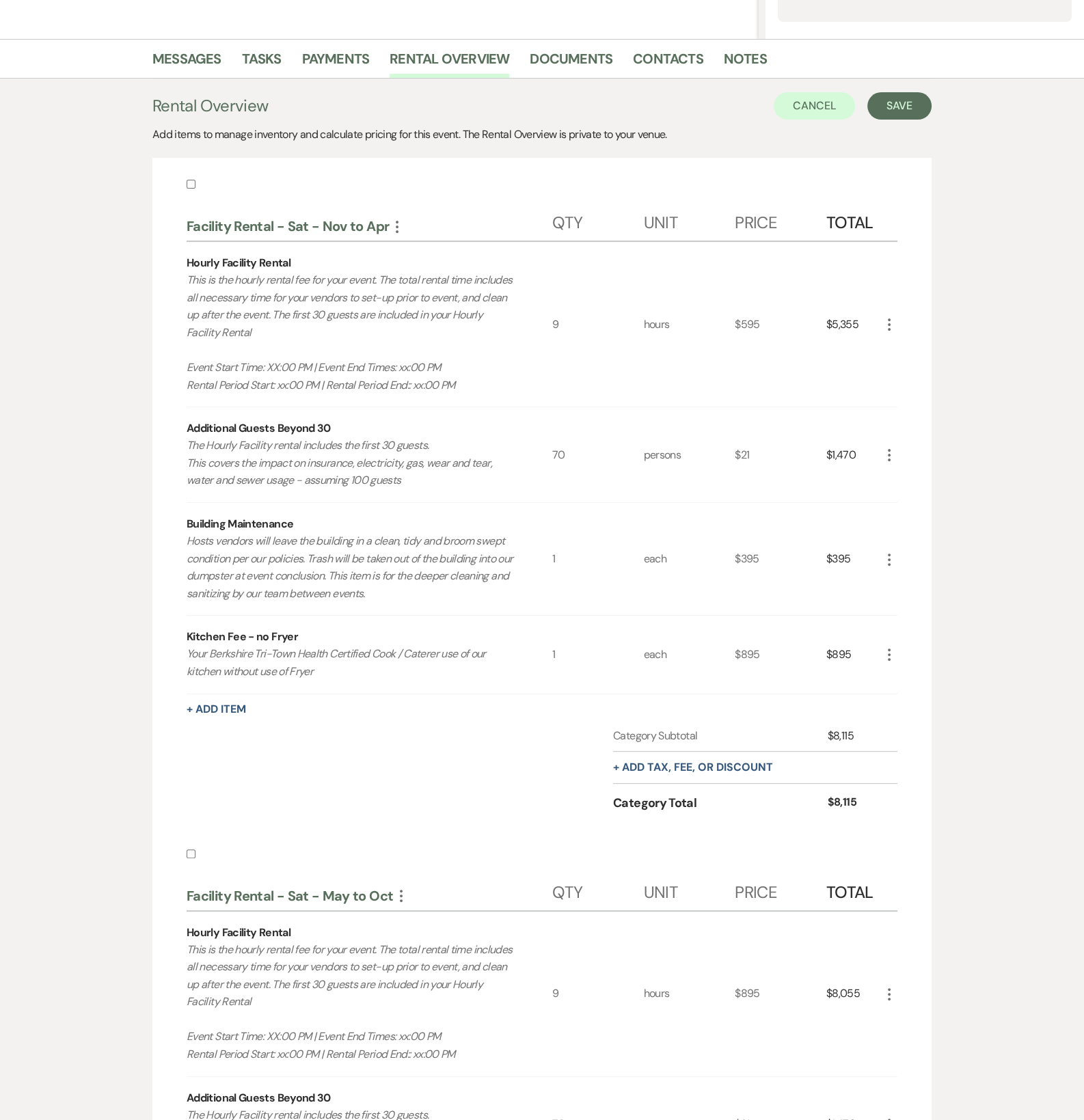
scroll to position [0, 0]
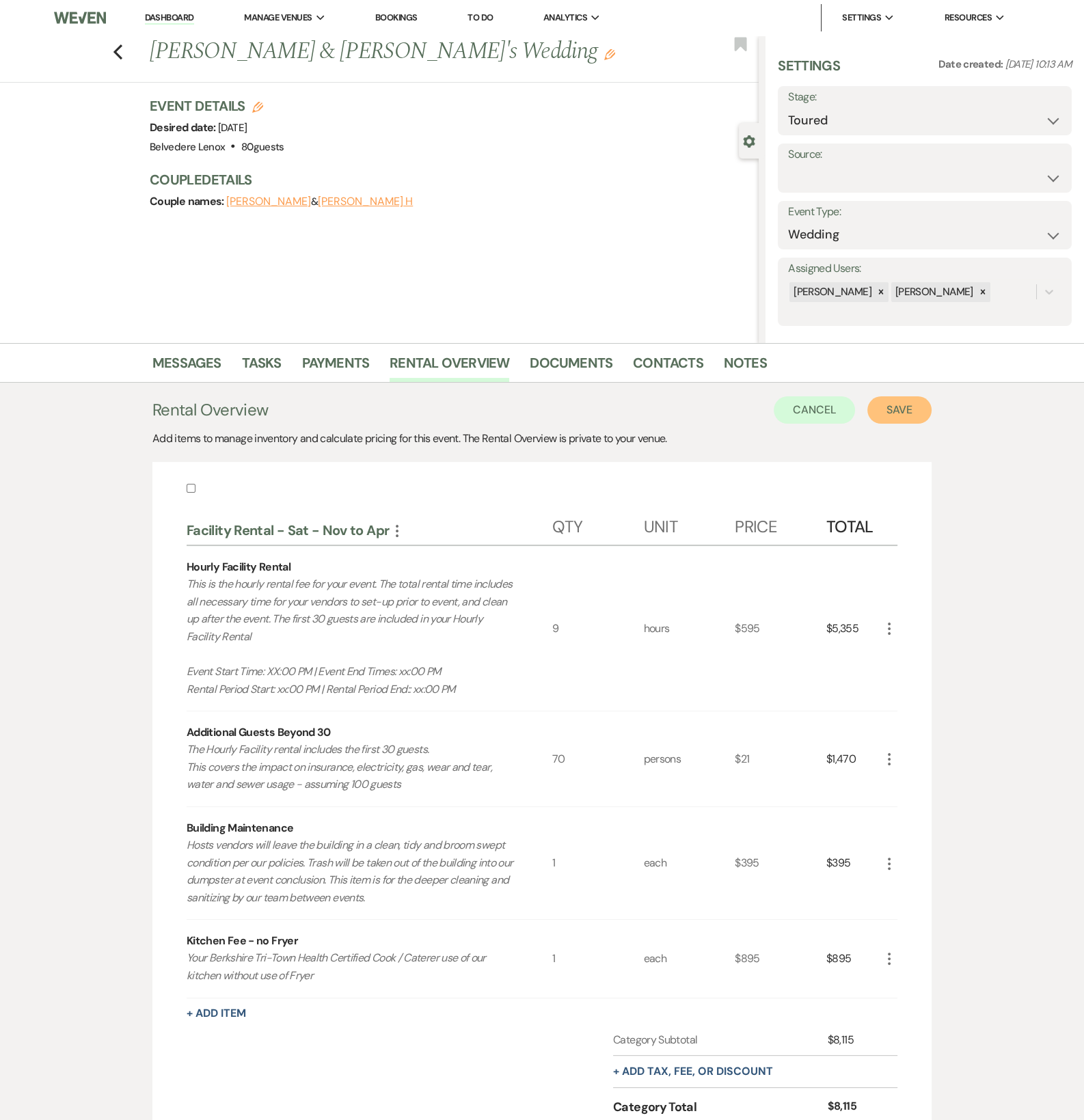
click at [899, 412] on button "Save" at bounding box center [899, 410] width 64 height 28
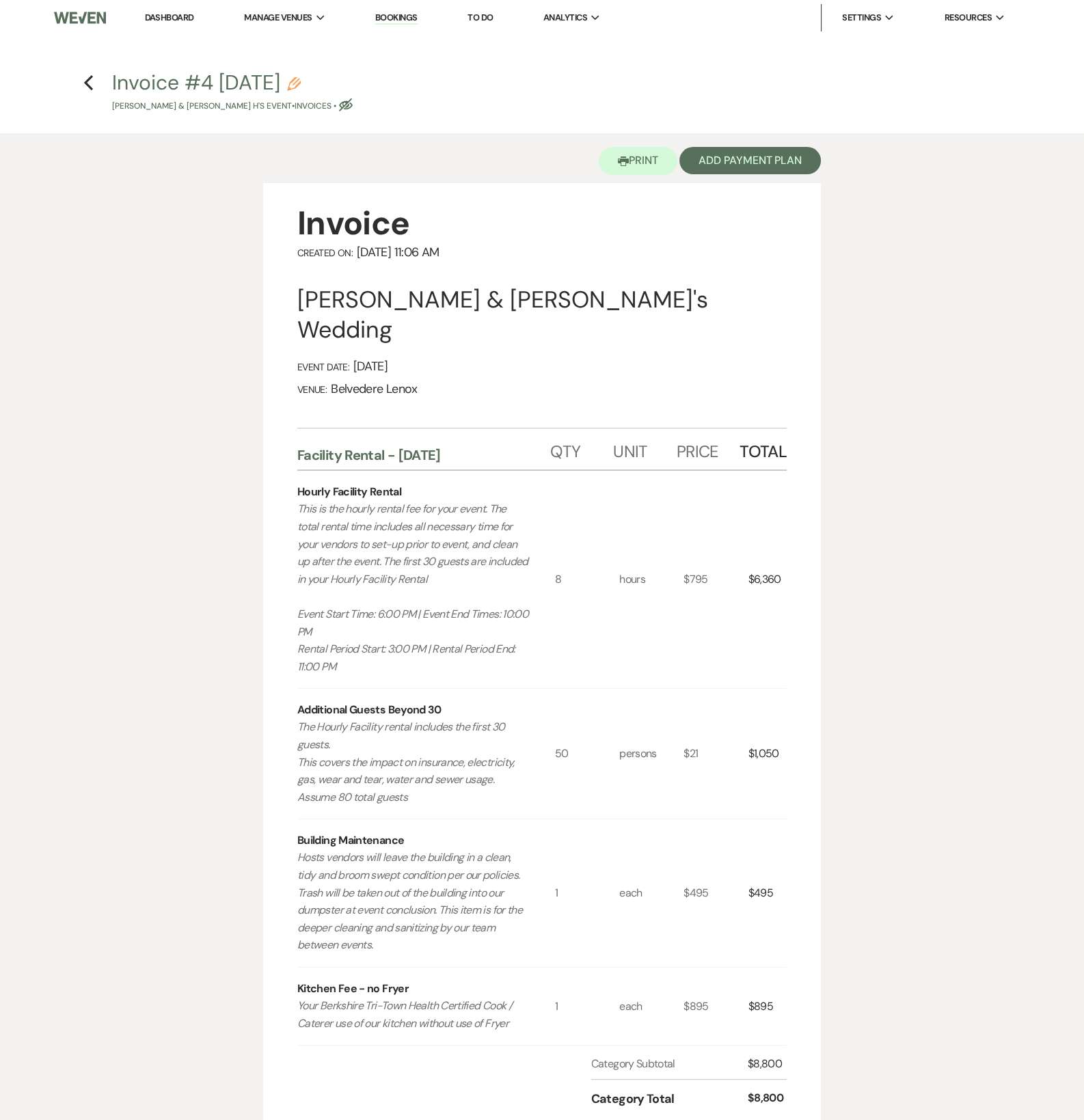
click at [301, 83] on icon "Pencil" at bounding box center [294, 84] width 14 height 14
select select "22"
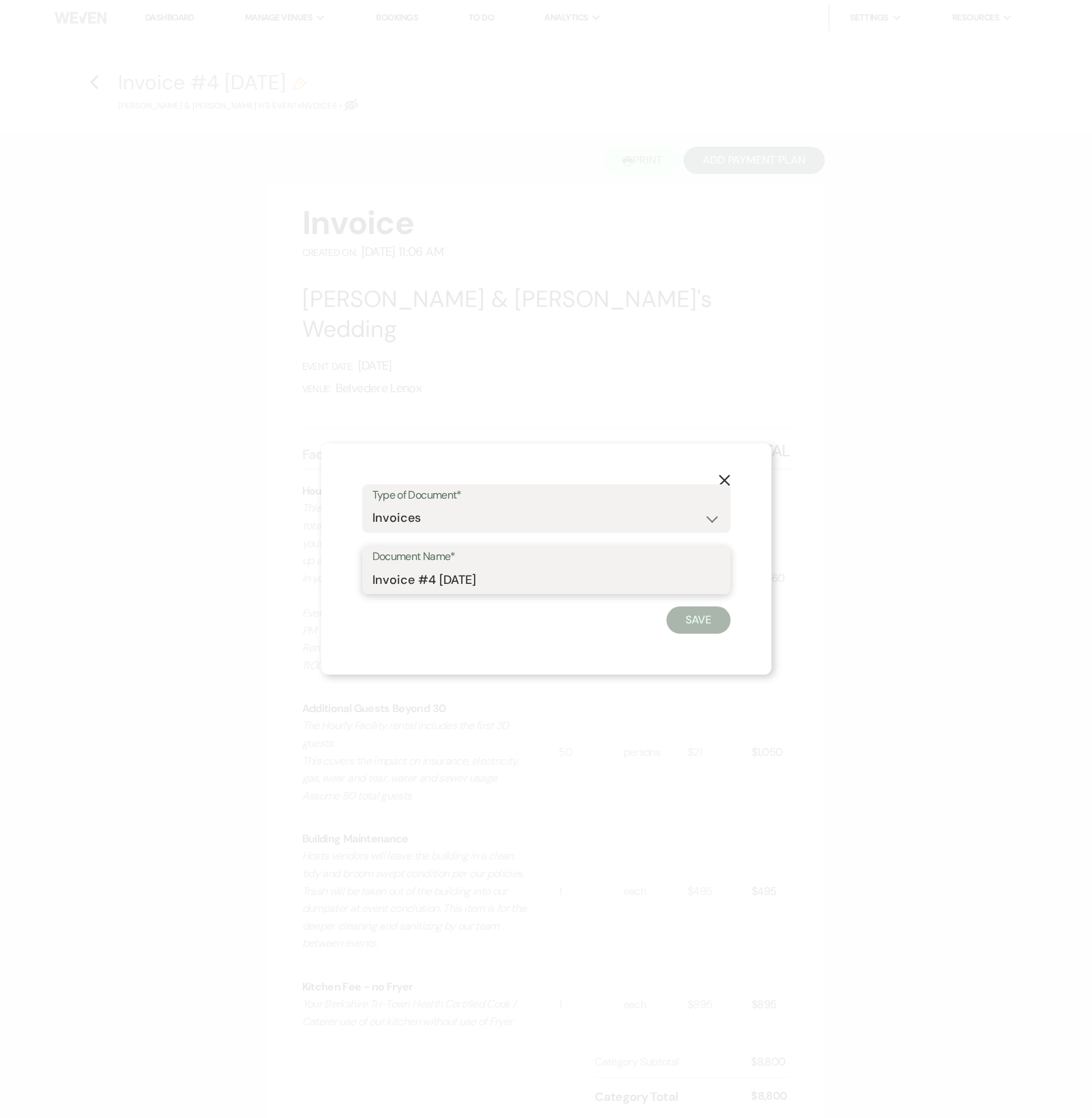
click at [450, 580] on input "Invoice #4 [DATE]" at bounding box center [546, 579] width 348 height 27
drag, startPoint x: 515, startPoint y: 583, endPoint x: 267, endPoint y: 575, distance: 248.1
click at [267, 575] on div "X Type of Document* Special Event Insurance Vendor Certificate of Insurance Con…" at bounding box center [546, 559] width 1092 height 1118
type input "Invoice S&M - [DATE]"
click at [709, 607] on button "Save" at bounding box center [698, 620] width 64 height 27
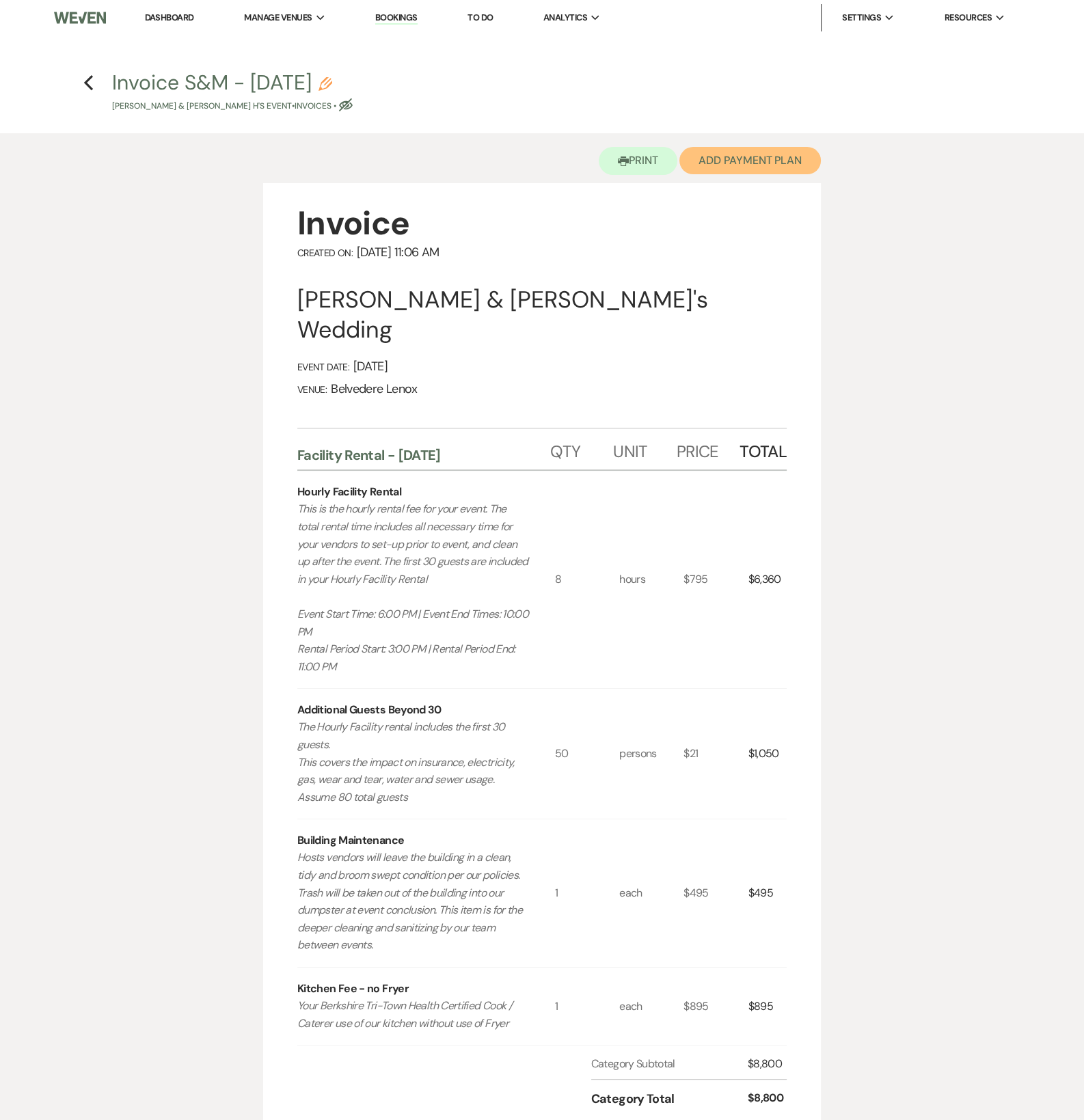
click at [751, 165] on button "Add Payment Plan" at bounding box center [750, 160] width 141 height 28
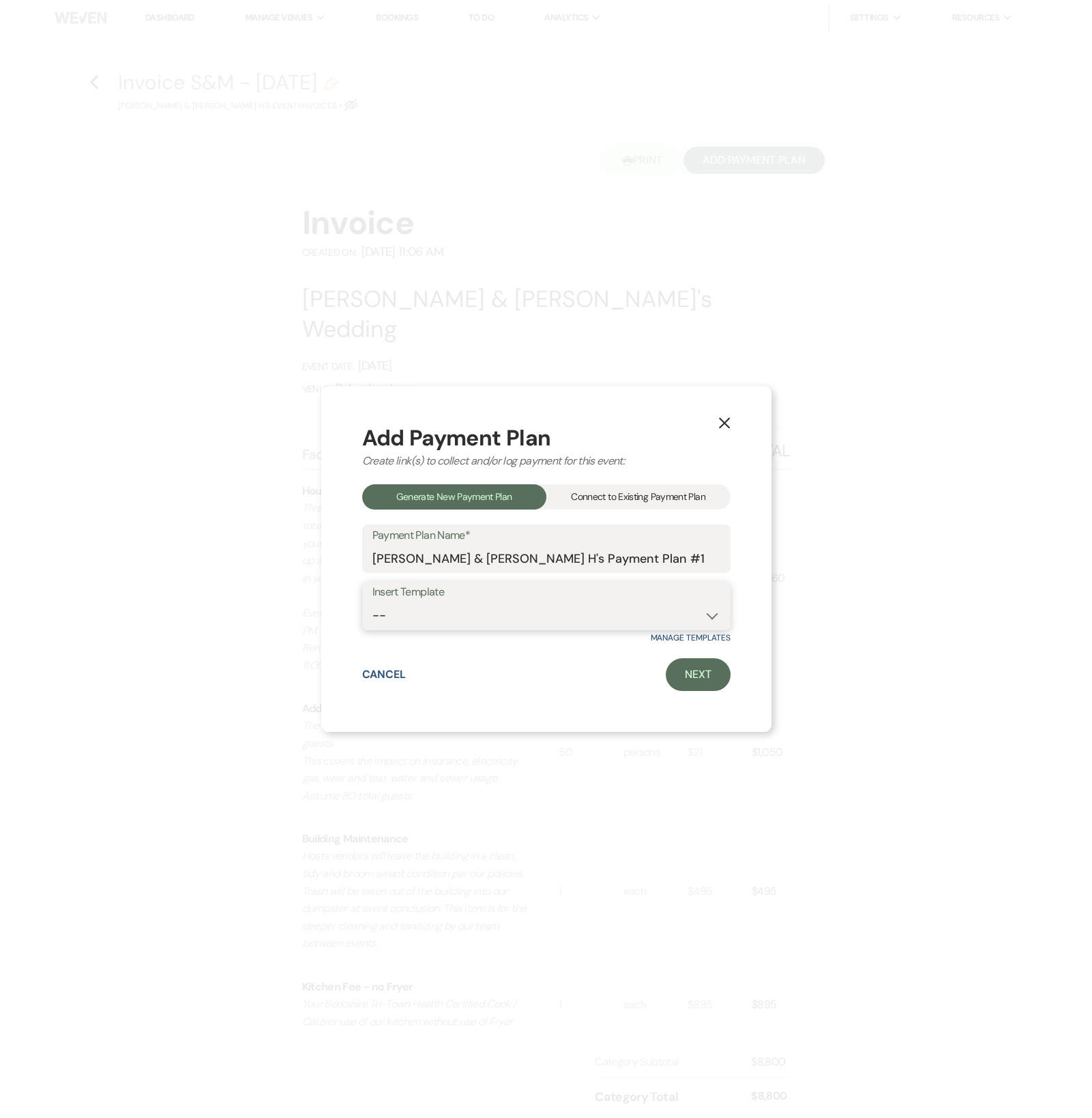
click at [476, 610] on select "-- Event [DATE] Event [DATE] Event More than 180 Days" at bounding box center [546, 615] width 348 height 27
select select "421"
click at [372, 602] on select "-- Event [DATE] Event [DATE] Event More than 180 Days" at bounding box center [546, 615] width 348 height 27
click at [679, 682] on link "Next" at bounding box center [698, 675] width 65 height 33
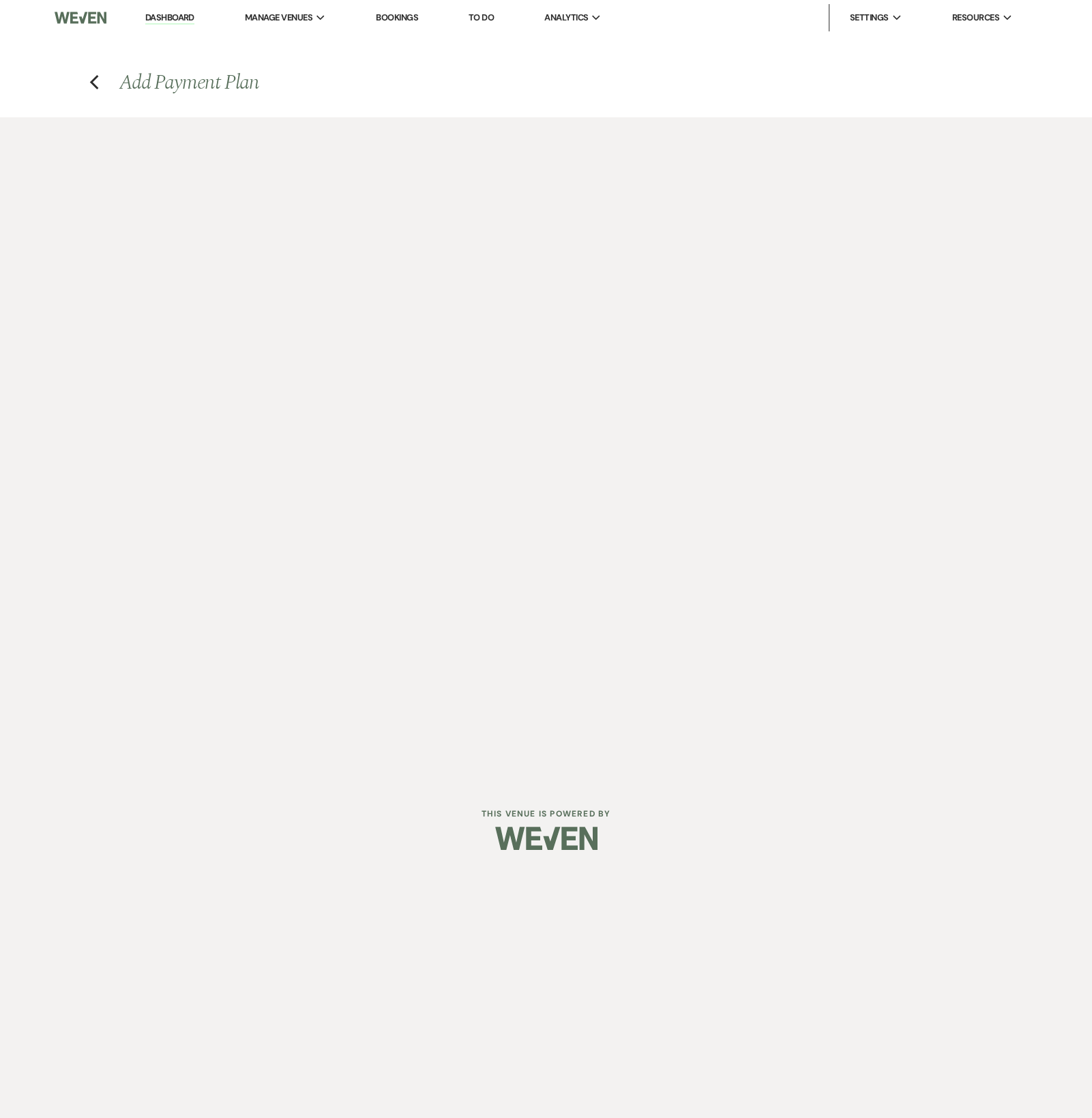
select select "27654"
select select "2"
select select "percentage"
select select "true"
select select "client"
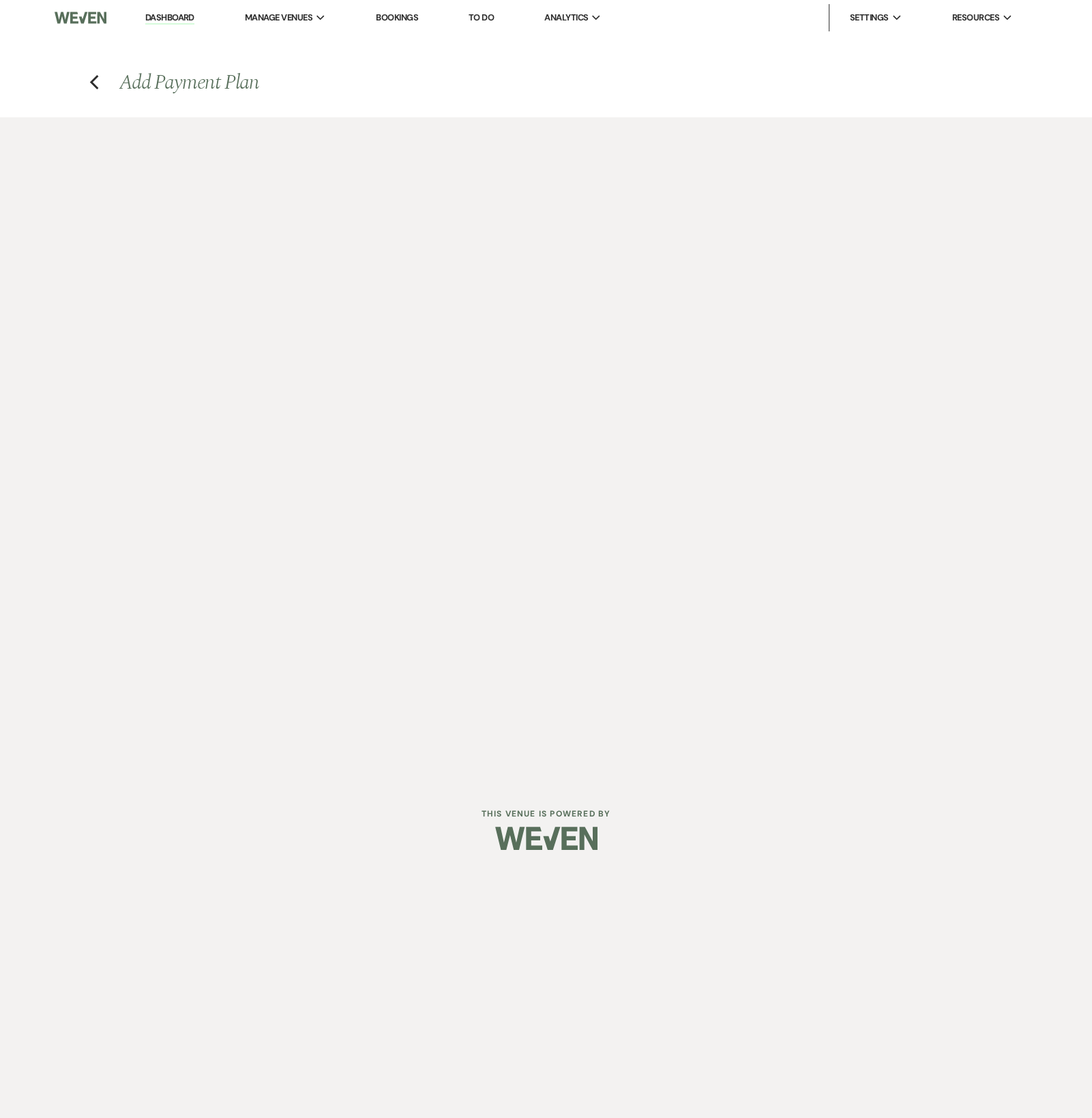
select select "weeks"
select select "2"
select select "percentage"
select select "true"
select select "client"
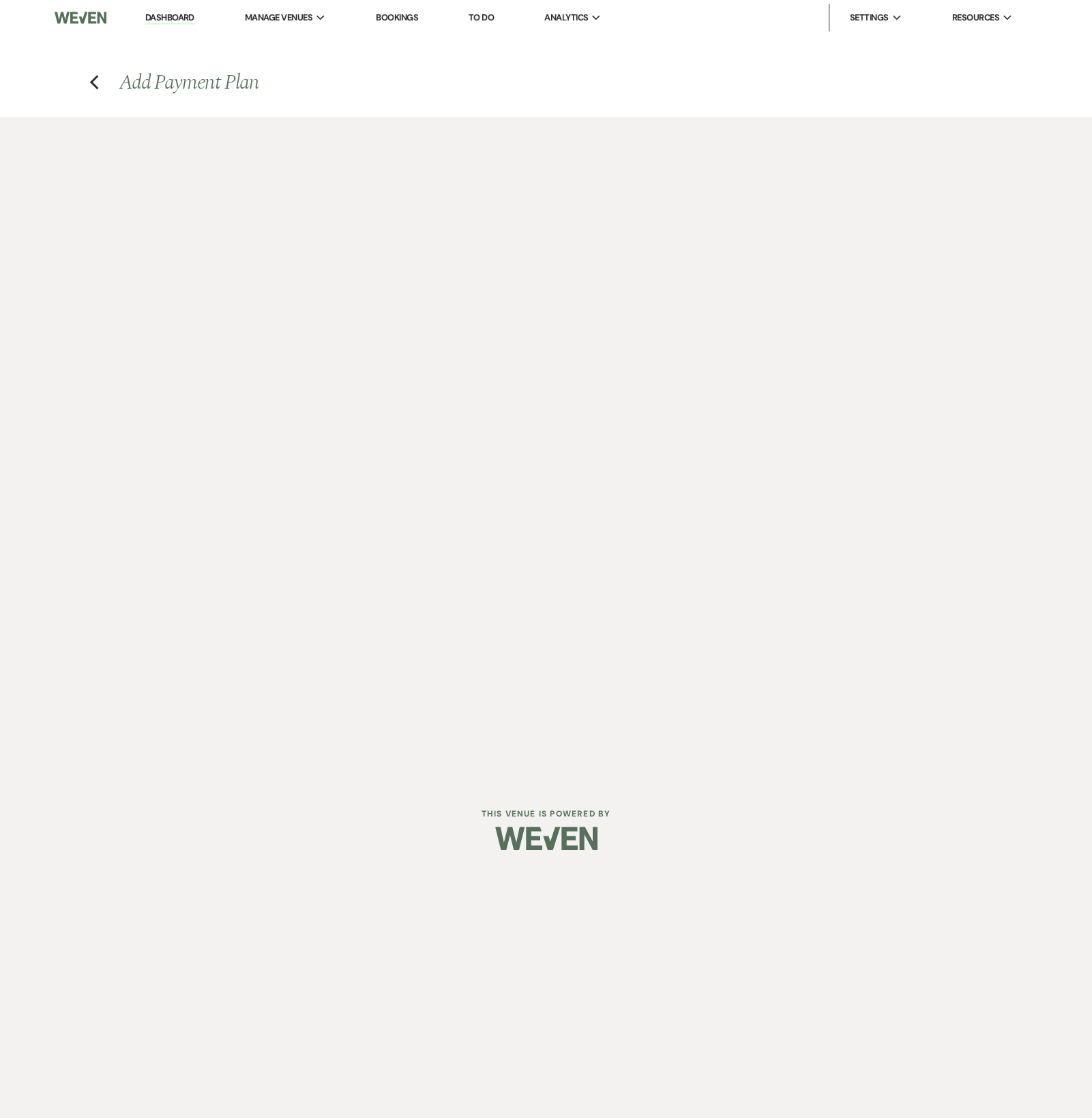
select select "weeks"
select select "2"
select select "percentage"
select select "true"
select select "client"
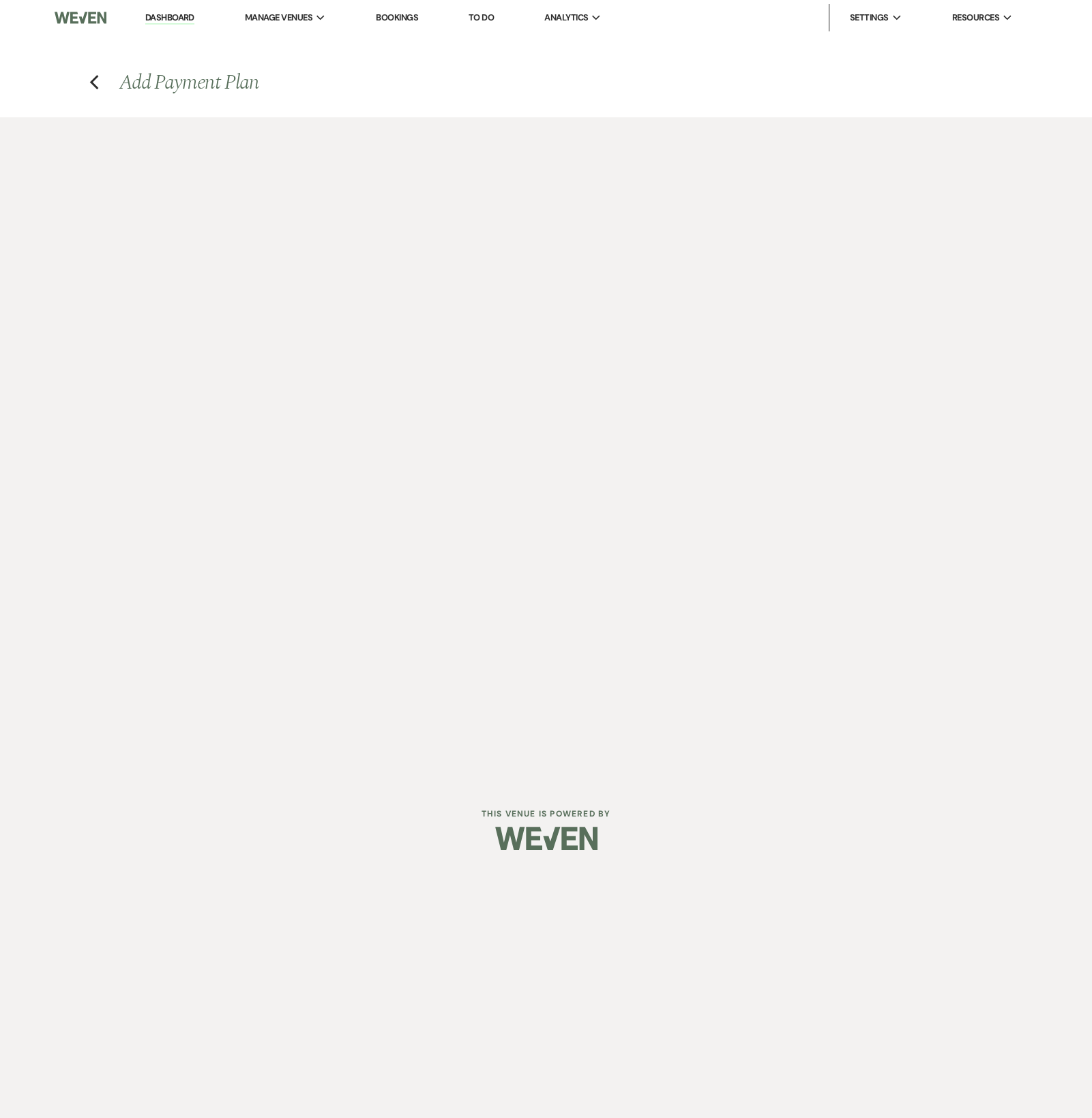
select select "weeks"
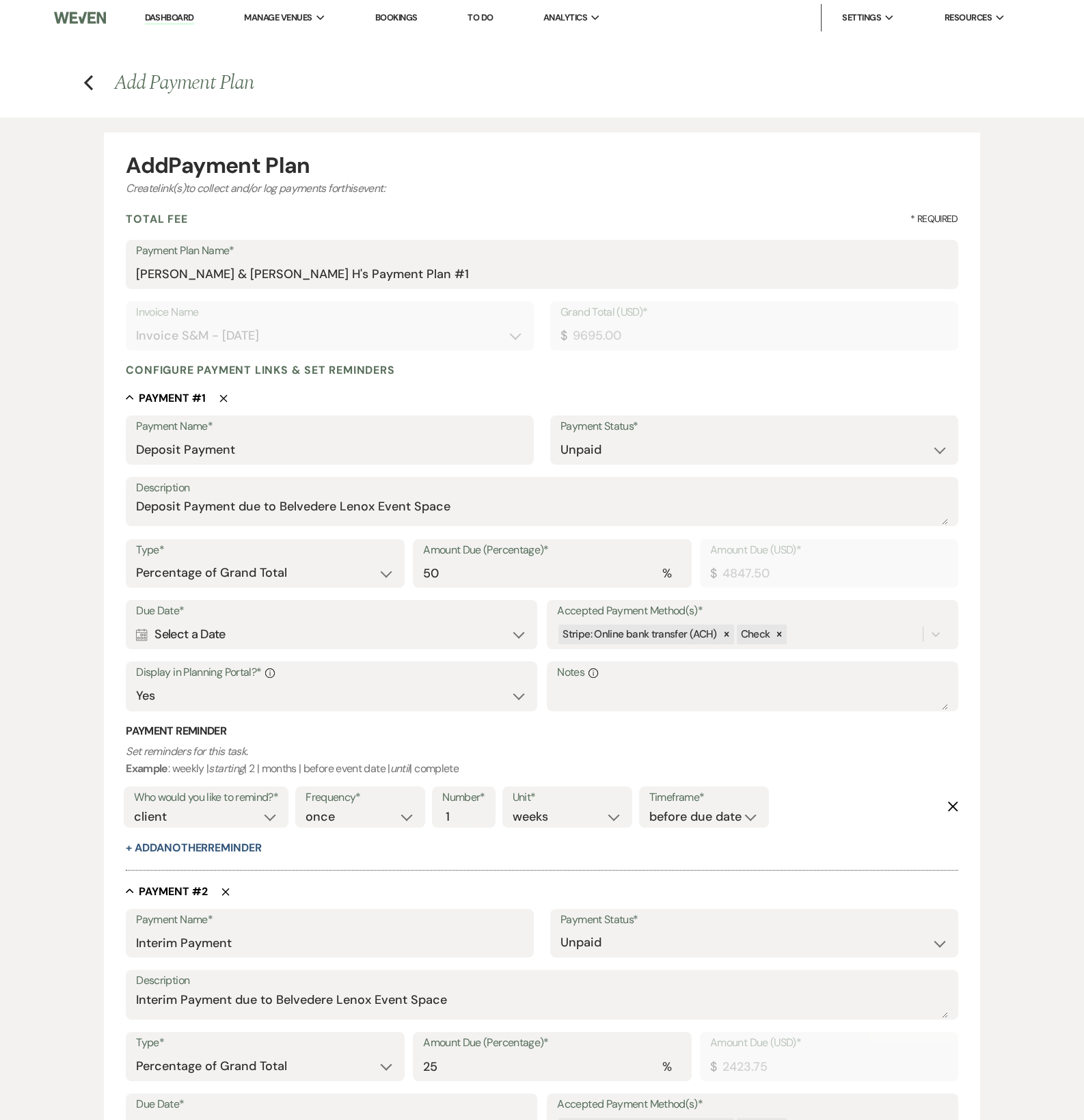
click at [335, 628] on div "Calendar Select a Date Expand" at bounding box center [331, 634] width 390 height 27
select select "day"
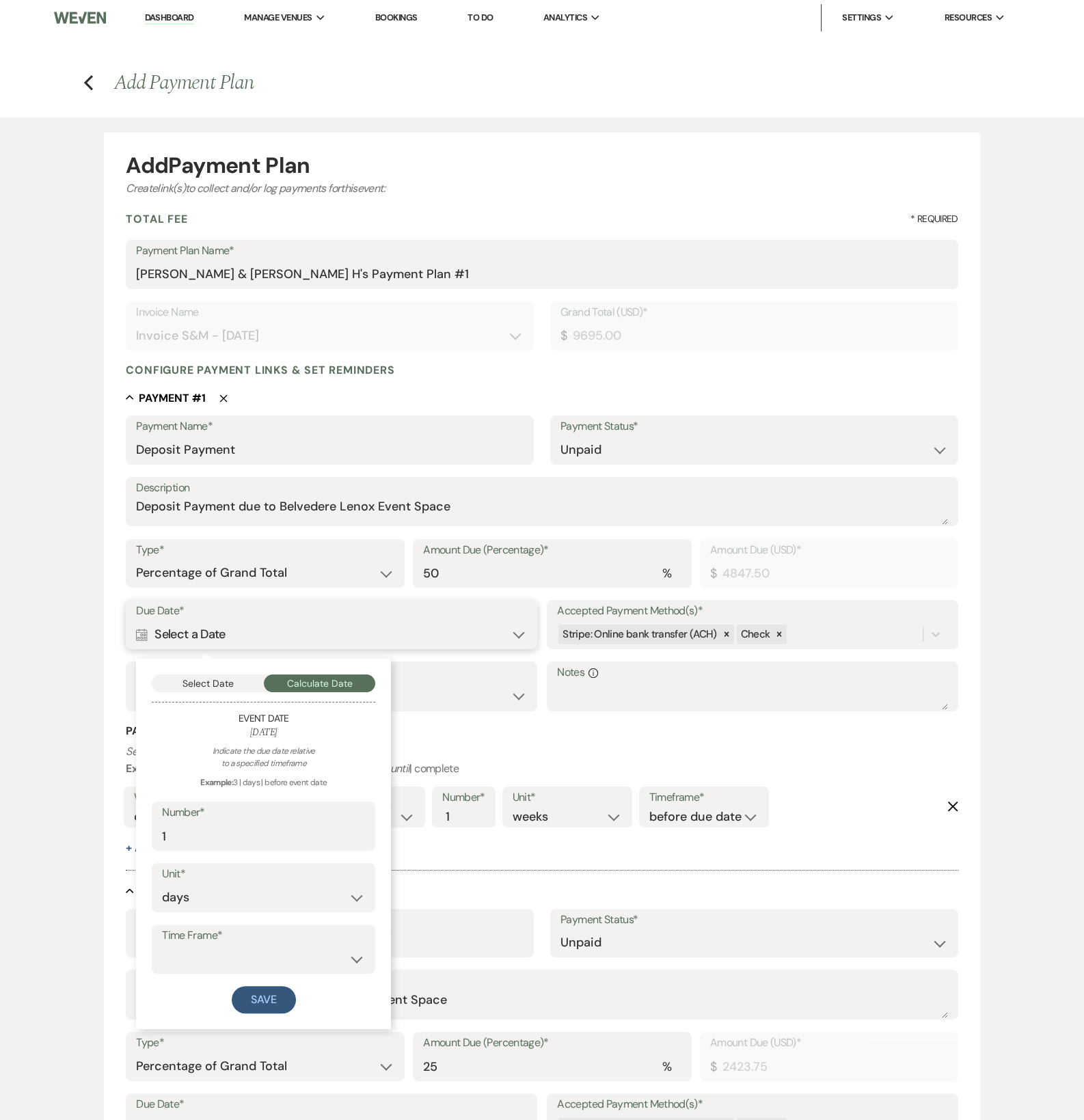
click at [241, 688] on button "Select Date" at bounding box center [207, 684] width 112 height 18
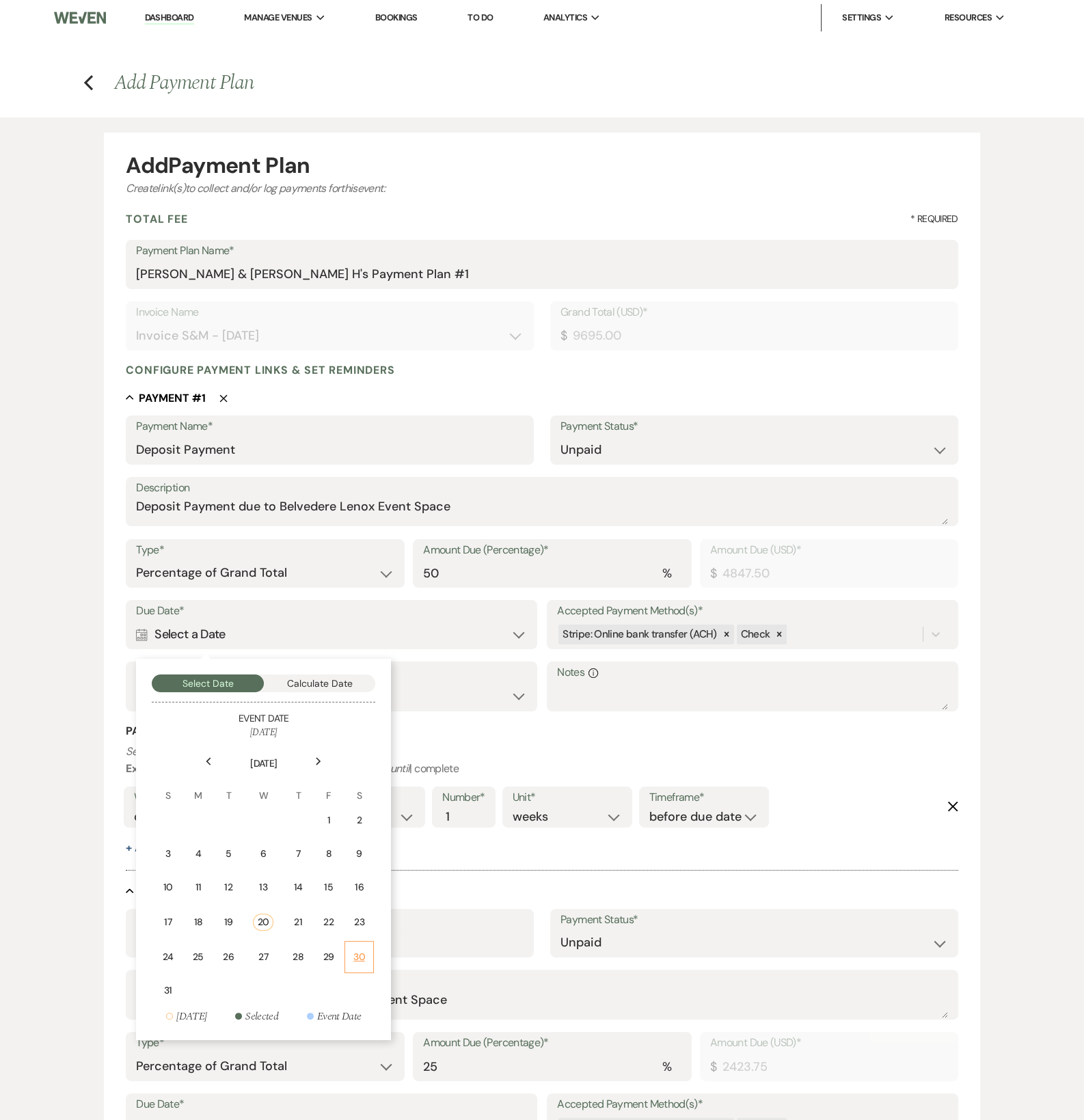
click at [357, 953] on div "30" at bounding box center [359, 957] width 12 height 14
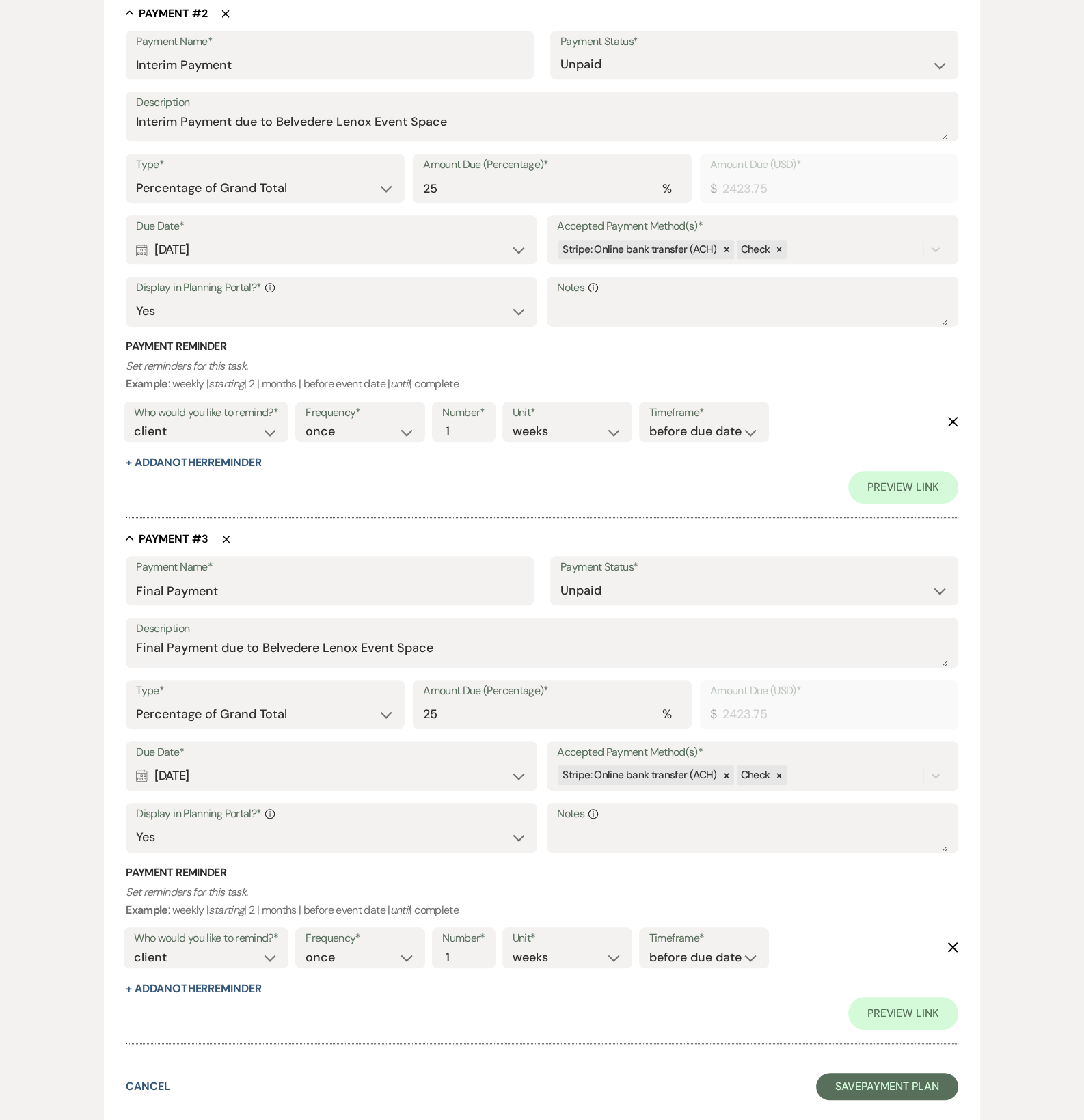
scroll to position [1000, 0]
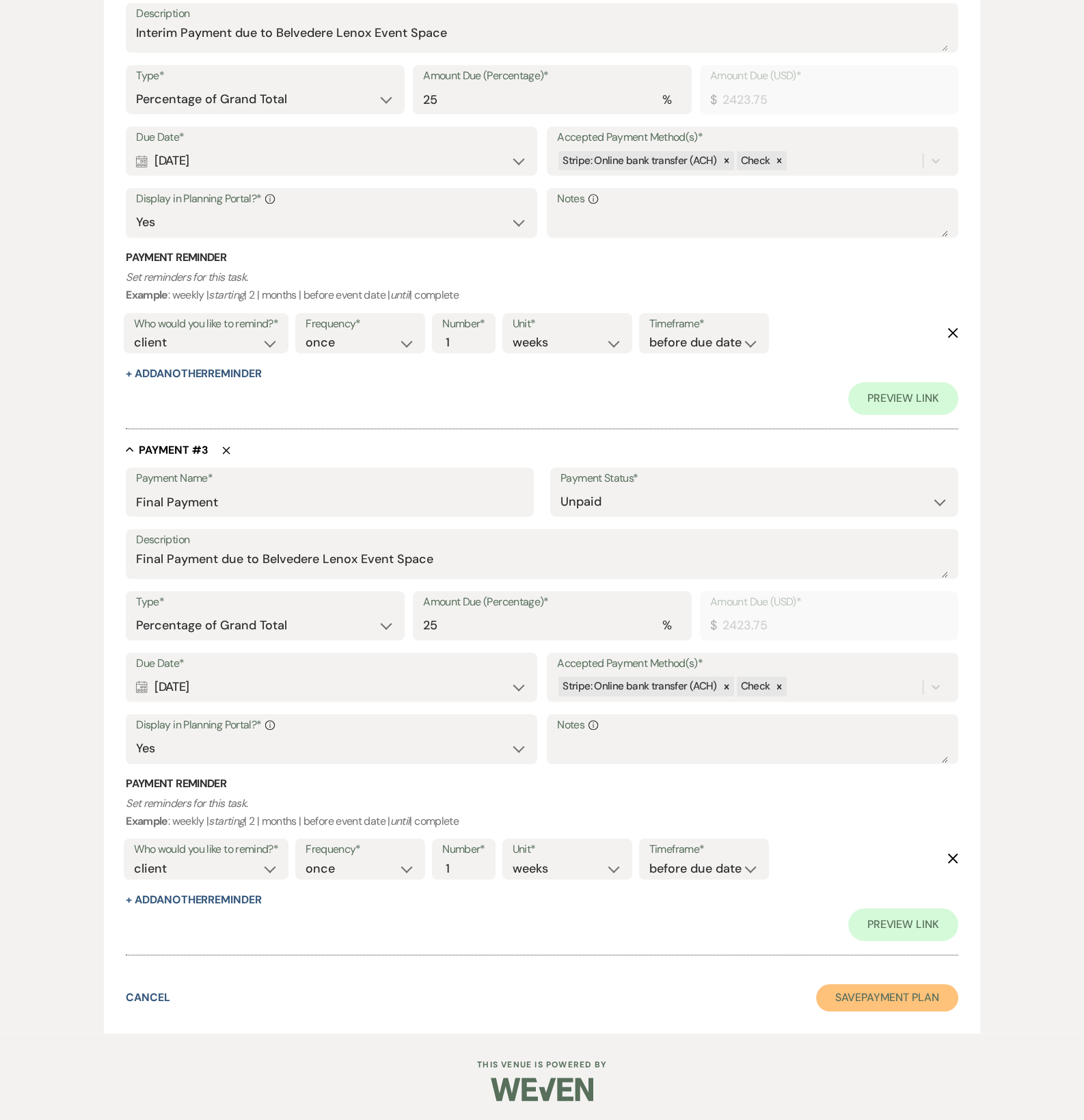
click at [885, 987] on button "Save Payment Plan" at bounding box center [887, 997] width 142 height 28
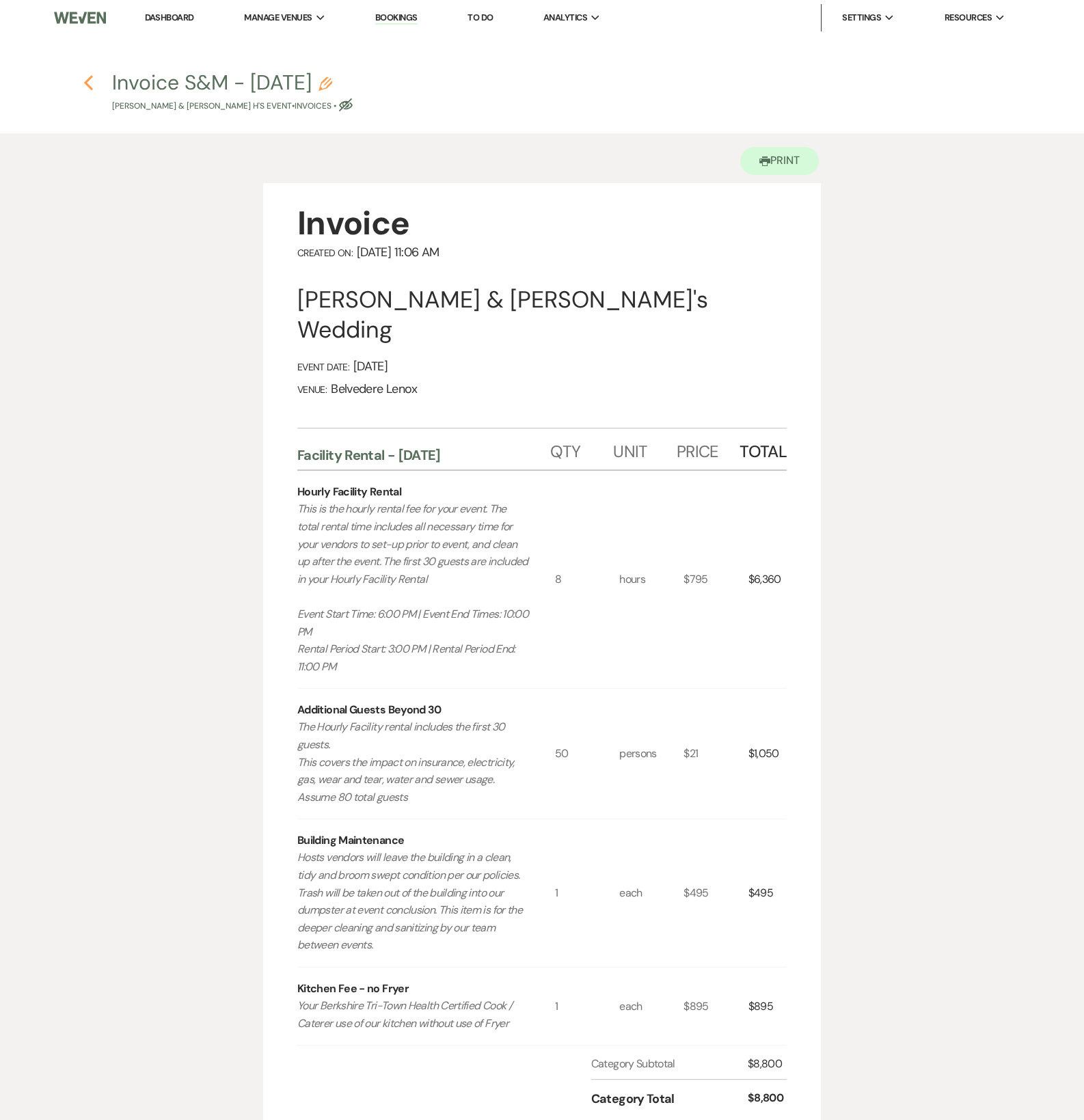
click at [89, 76] on icon "Previous" at bounding box center [88, 83] width 10 height 17
select select "5"
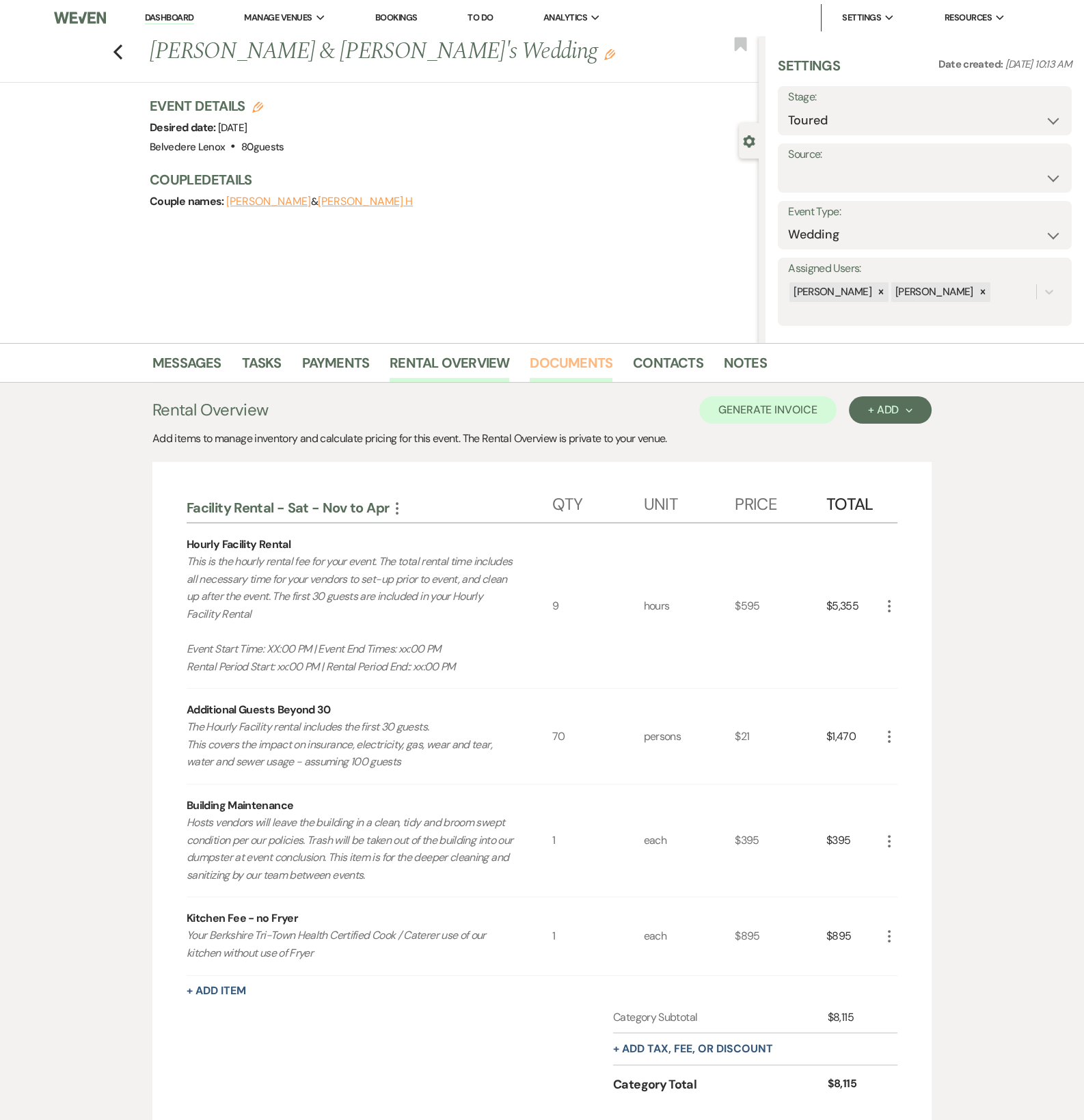
click at [530, 366] on link "Documents" at bounding box center [571, 367] width 83 height 30
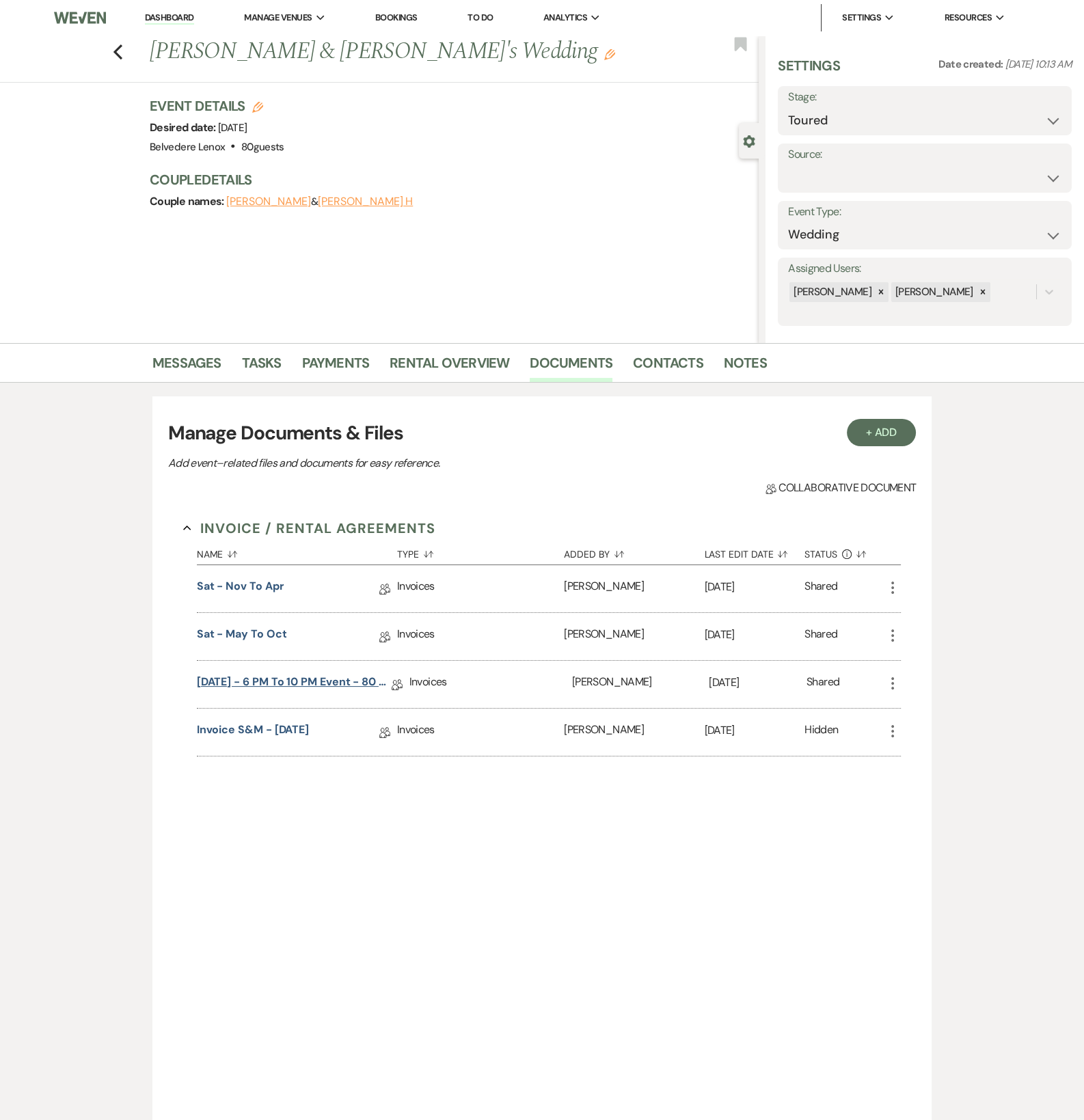
click at [325, 683] on link "[DATE] - 6 PM to 10 PM Event - 80 People" at bounding box center [294, 684] width 195 height 21
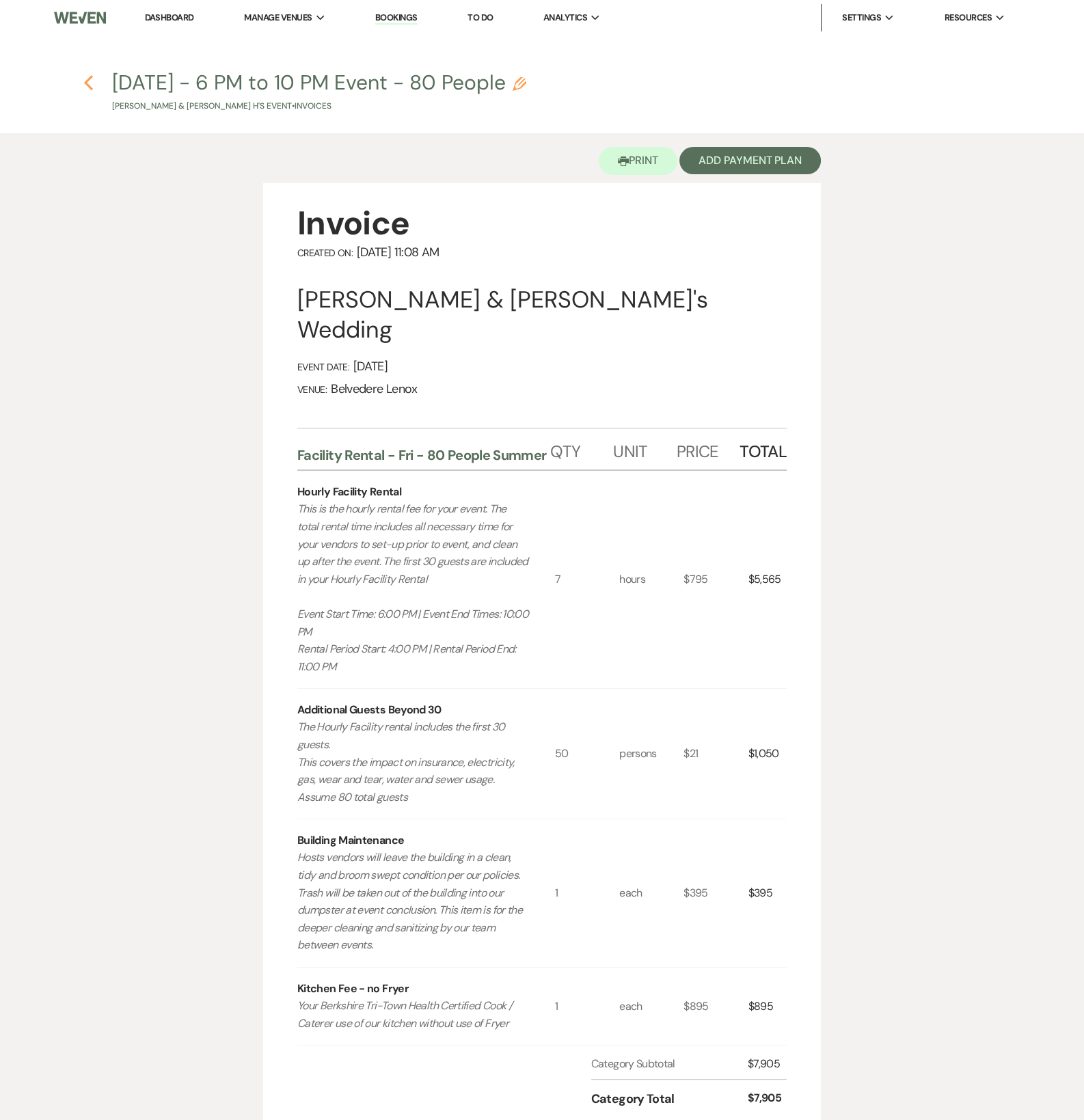
click at [90, 89] on icon "Previous" at bounding box center [88, 83] width 10 height 17
select select "5"
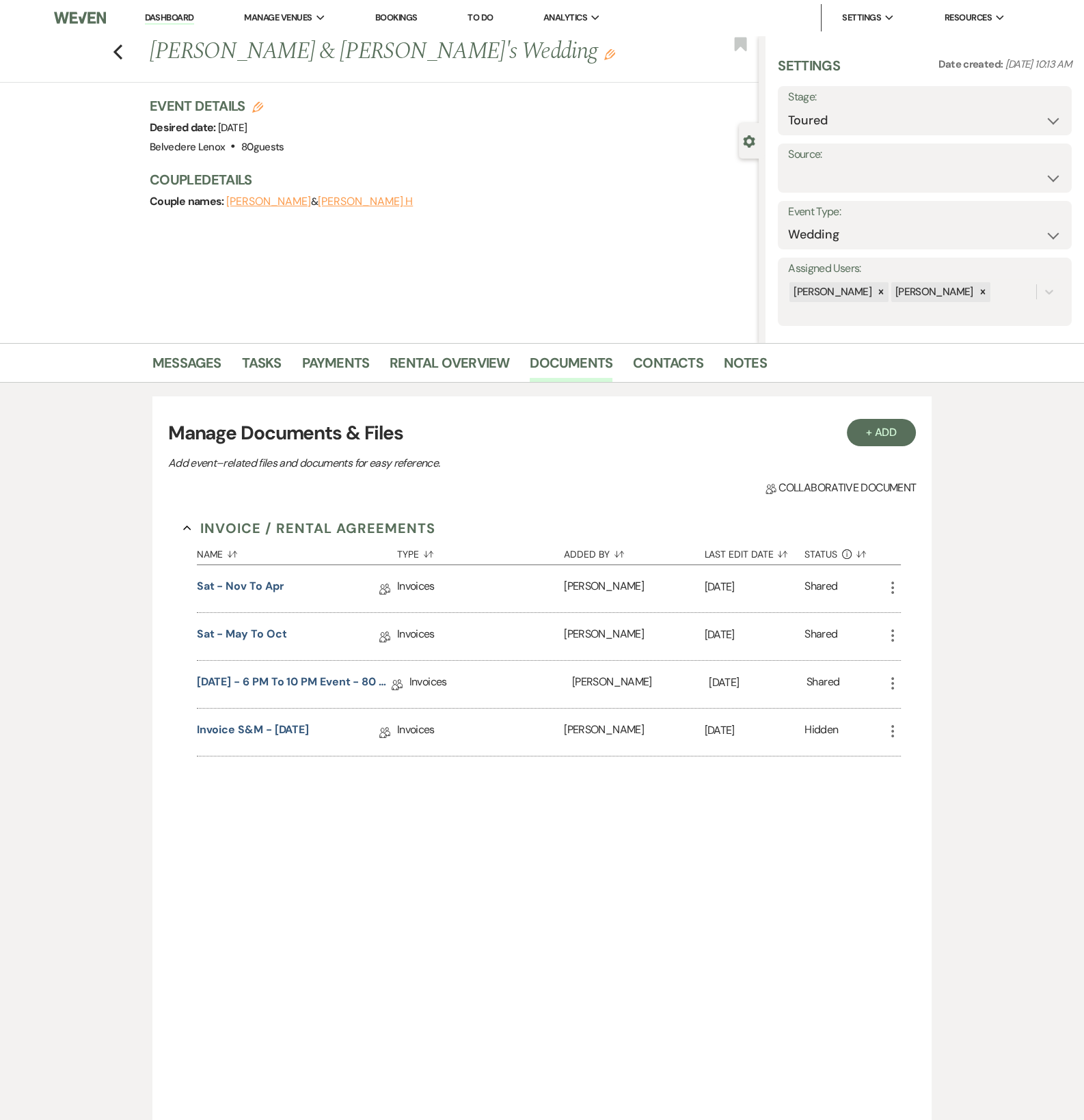
click at [892, 685] on icon "More" at bounding box center [893, 684] width 17 height 17
click at [287, 686] on link "[DATE] - 6 PM to 10 PM Event - 80 People" at bounding box center [294, 684] width 195 height 21
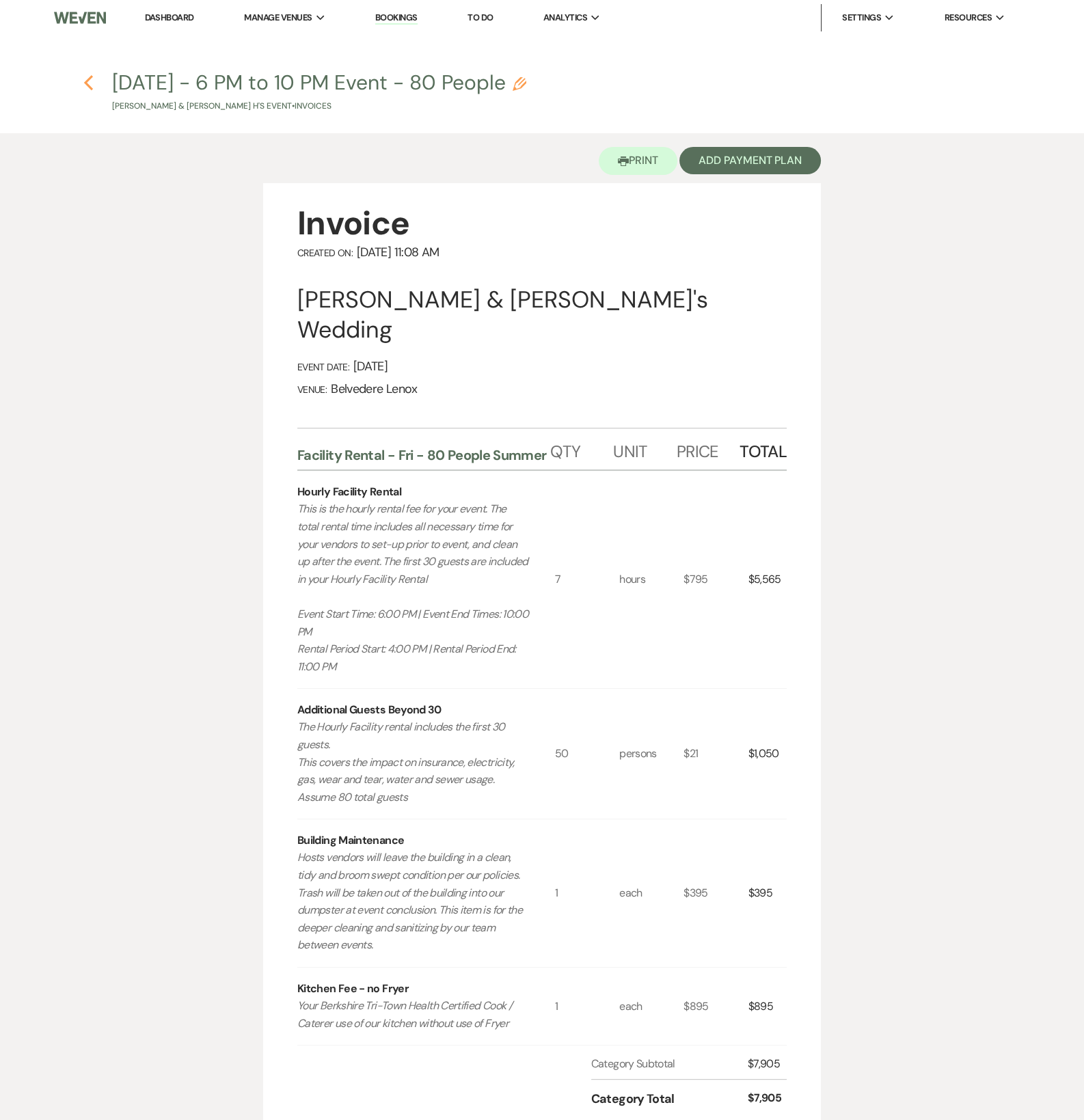
click at [87, 78] on icon "Previous" at bounding box center [88, 83] width 10 height 17
select select "5"
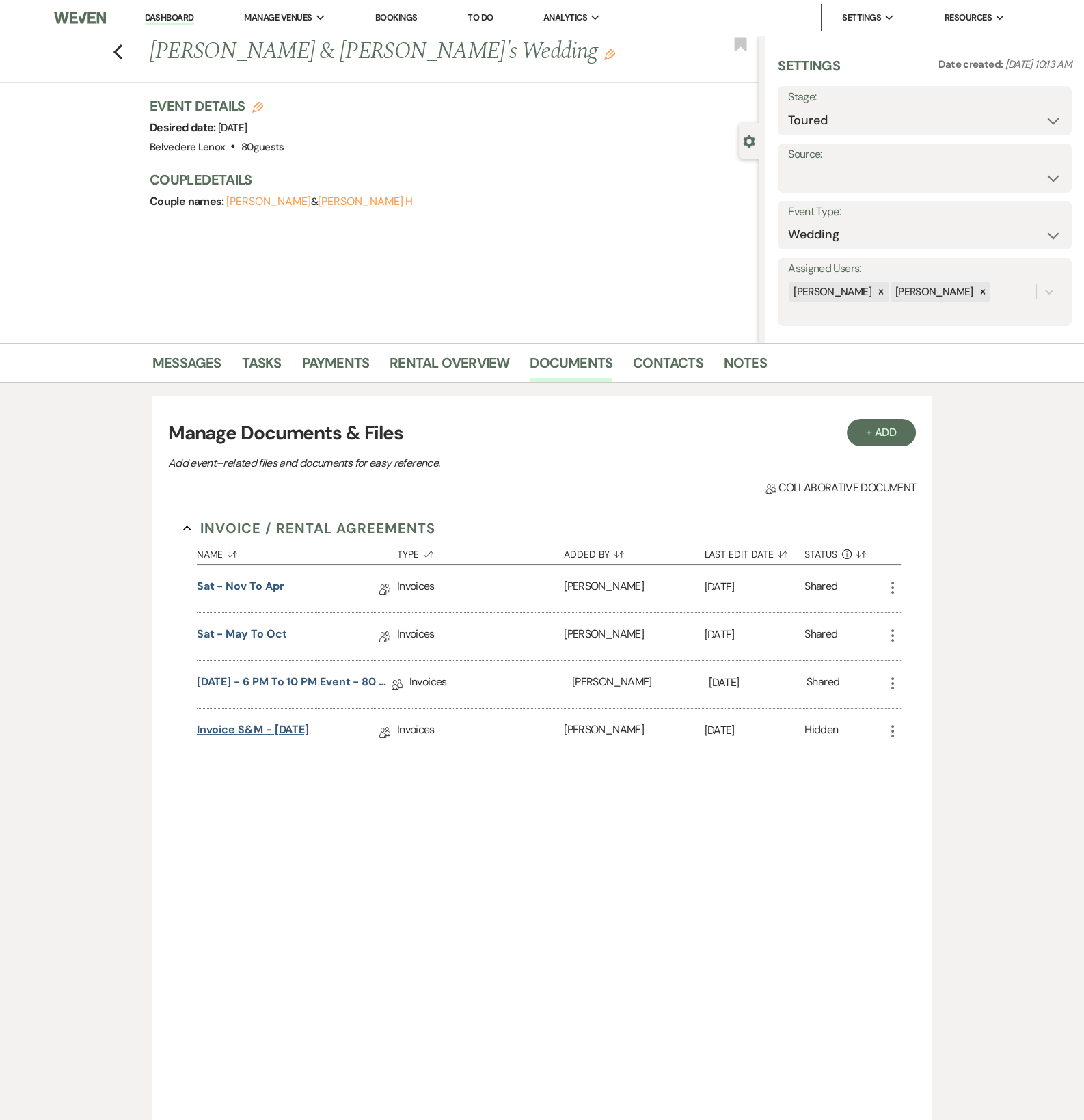
click at [309, 731] on link "Invoice S&M - [DATE]" at bounding box center [253, 732] width 112 height 21
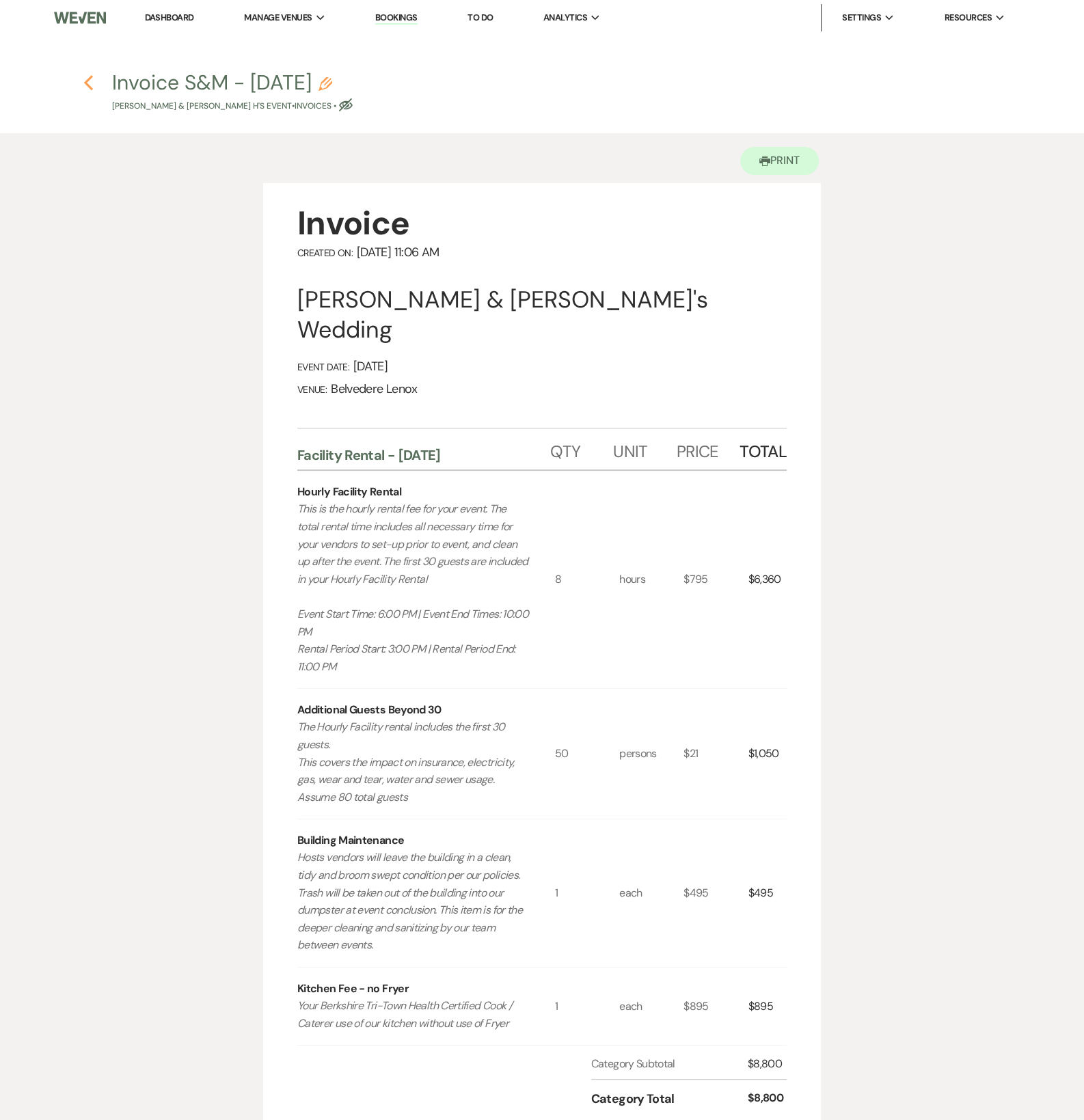
click at [90, 86] on use "button" at bounding box center [88, 83] width 9 height 15
select select "5"
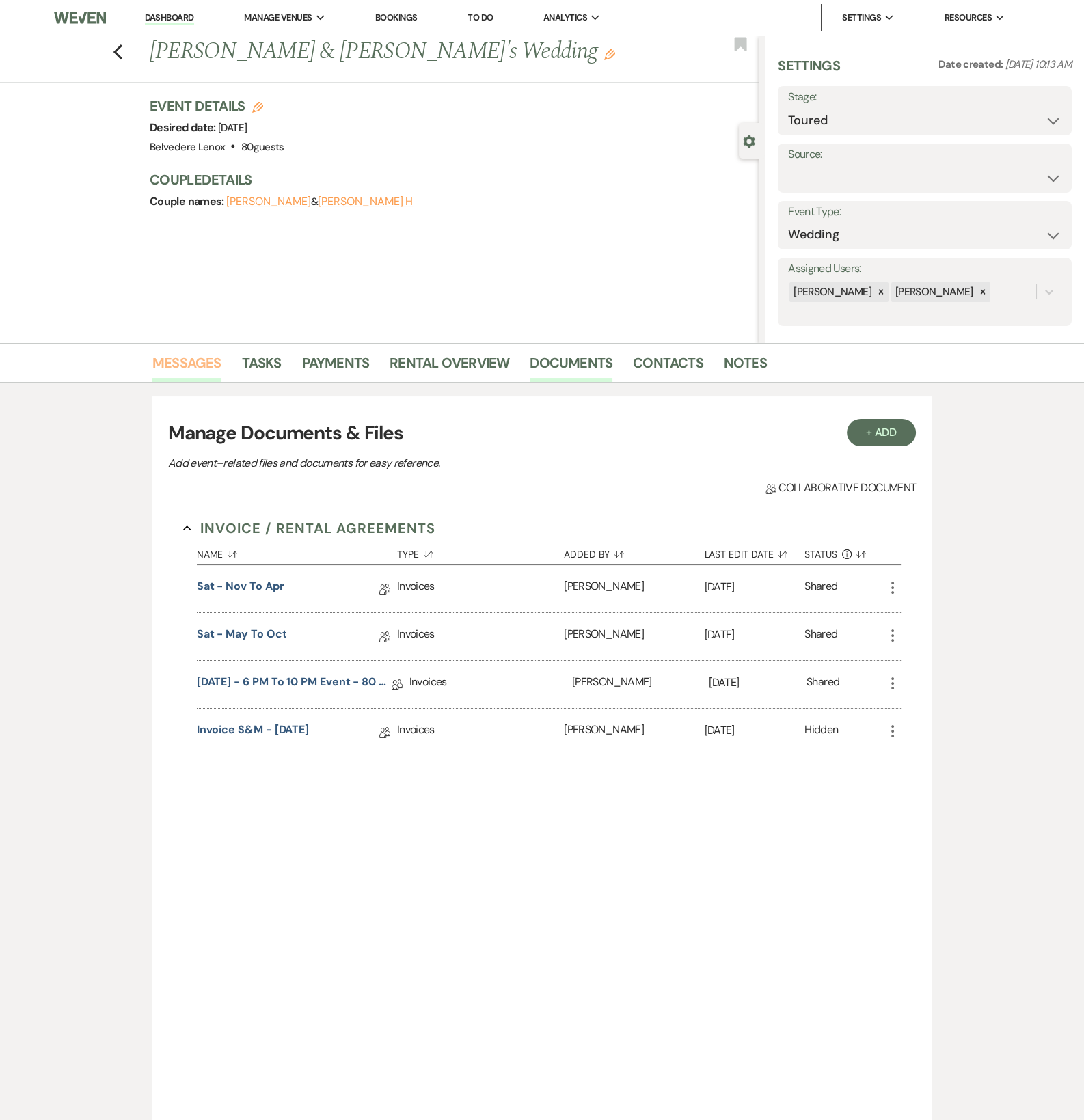
click at [197, 361] on link "Messages" at bounding box center [187, 367] width 69 height 30
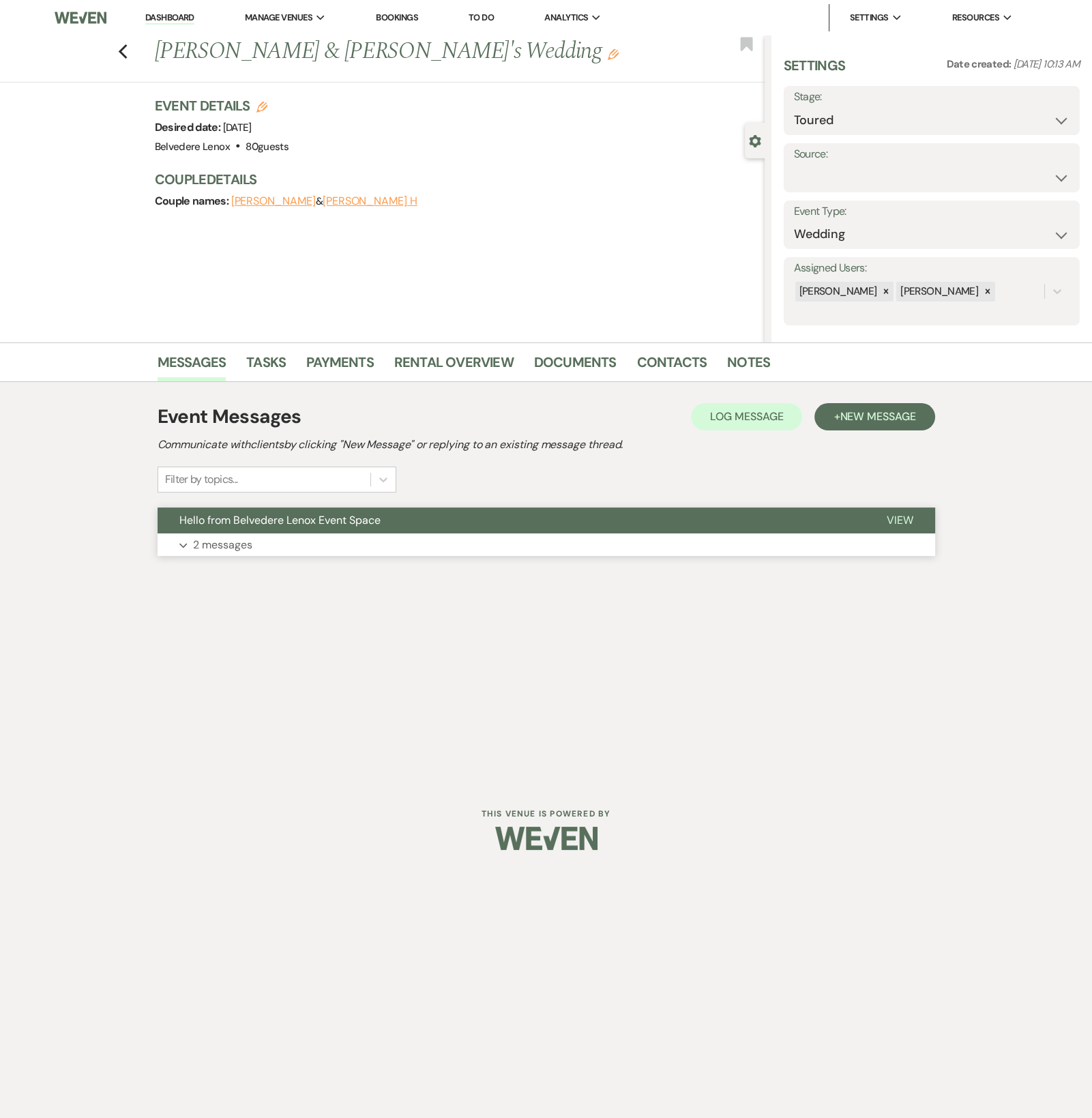
click at [233, 554] on button "Expand 2 messages" at bounding box center [546, 545] width 778 height 23
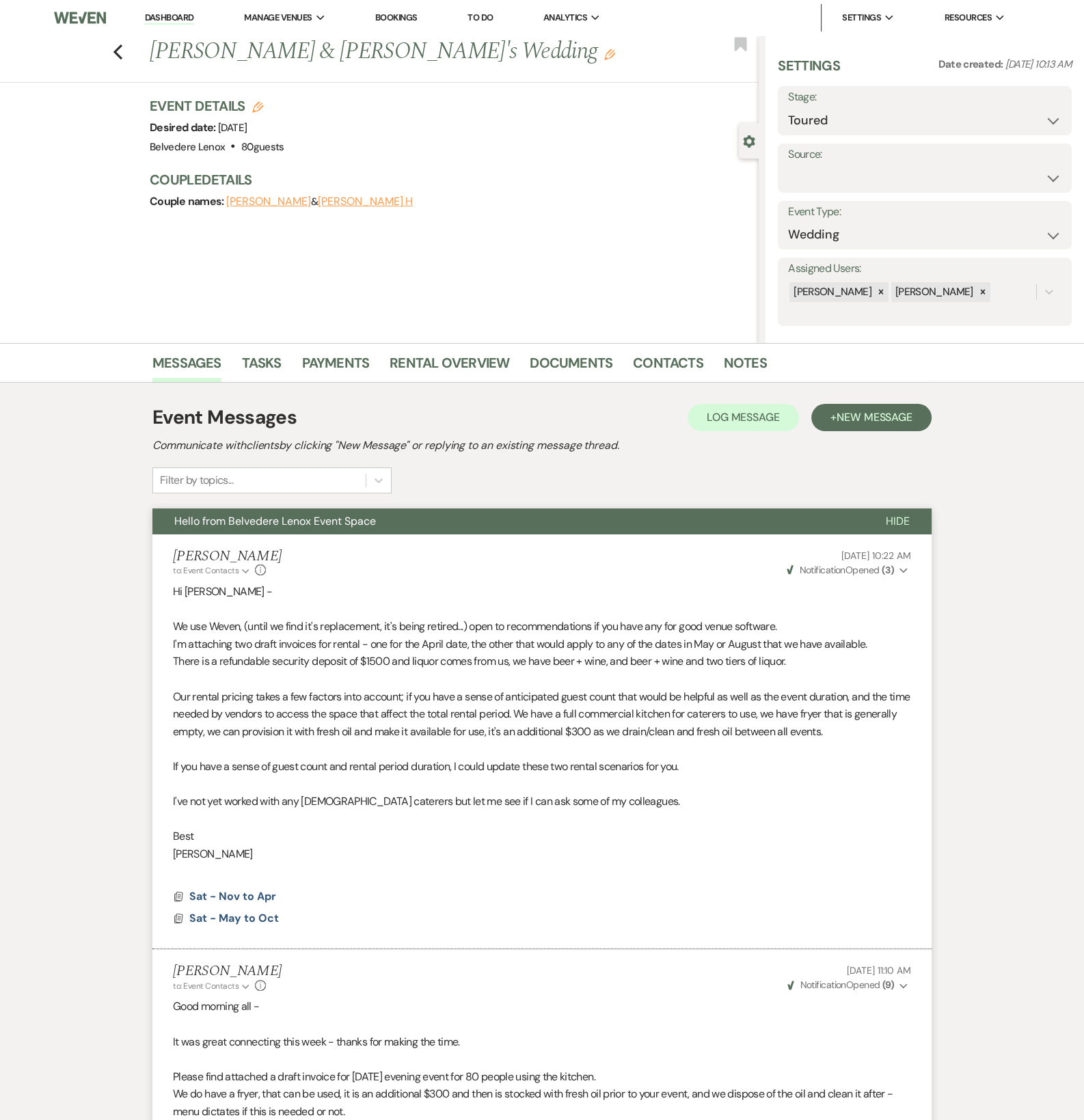
scroll to position [263, 0]
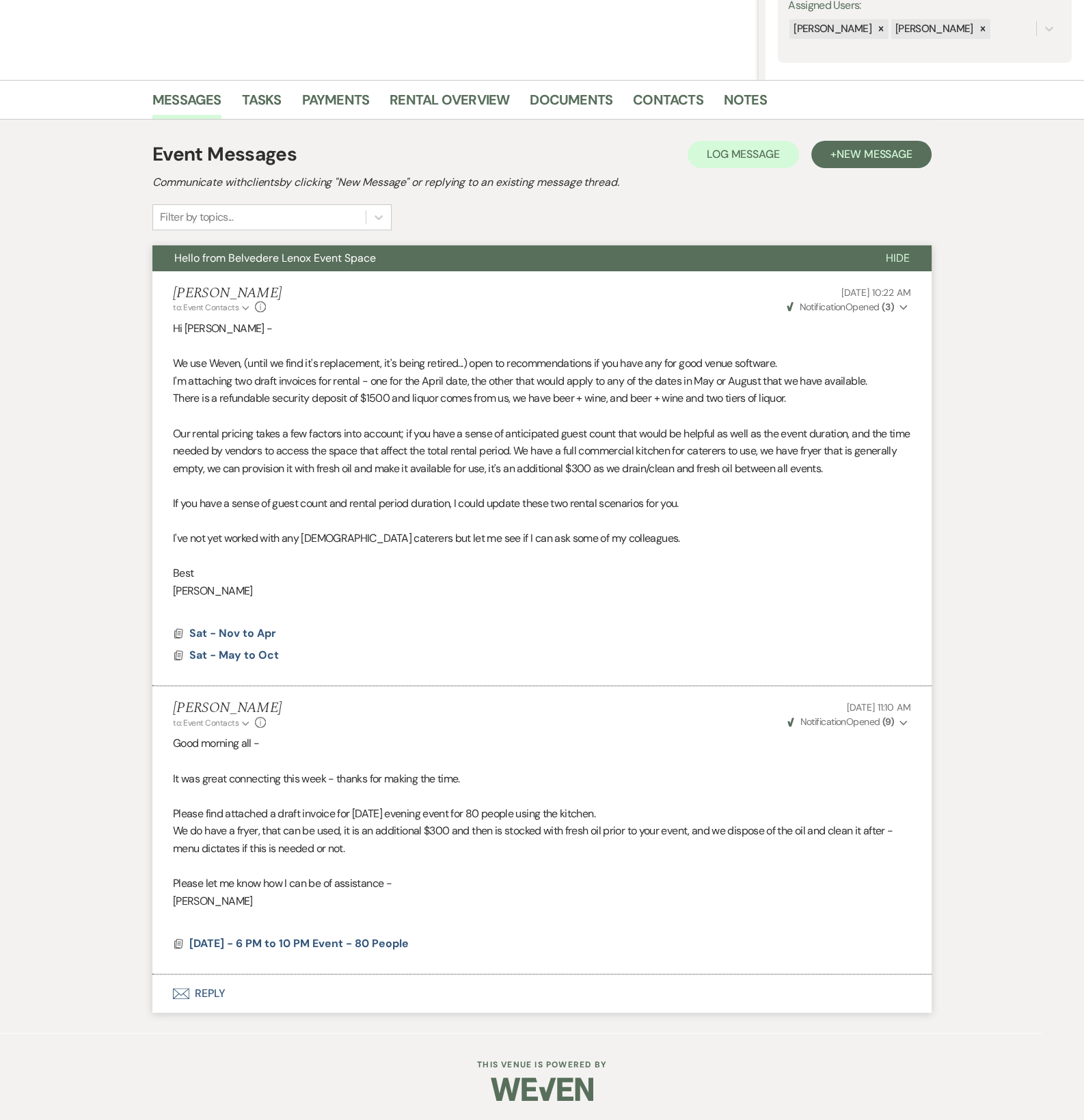
click at [205, 983] on button "Envelope Reply" at bounding box center [542, 993] width 780 height 39
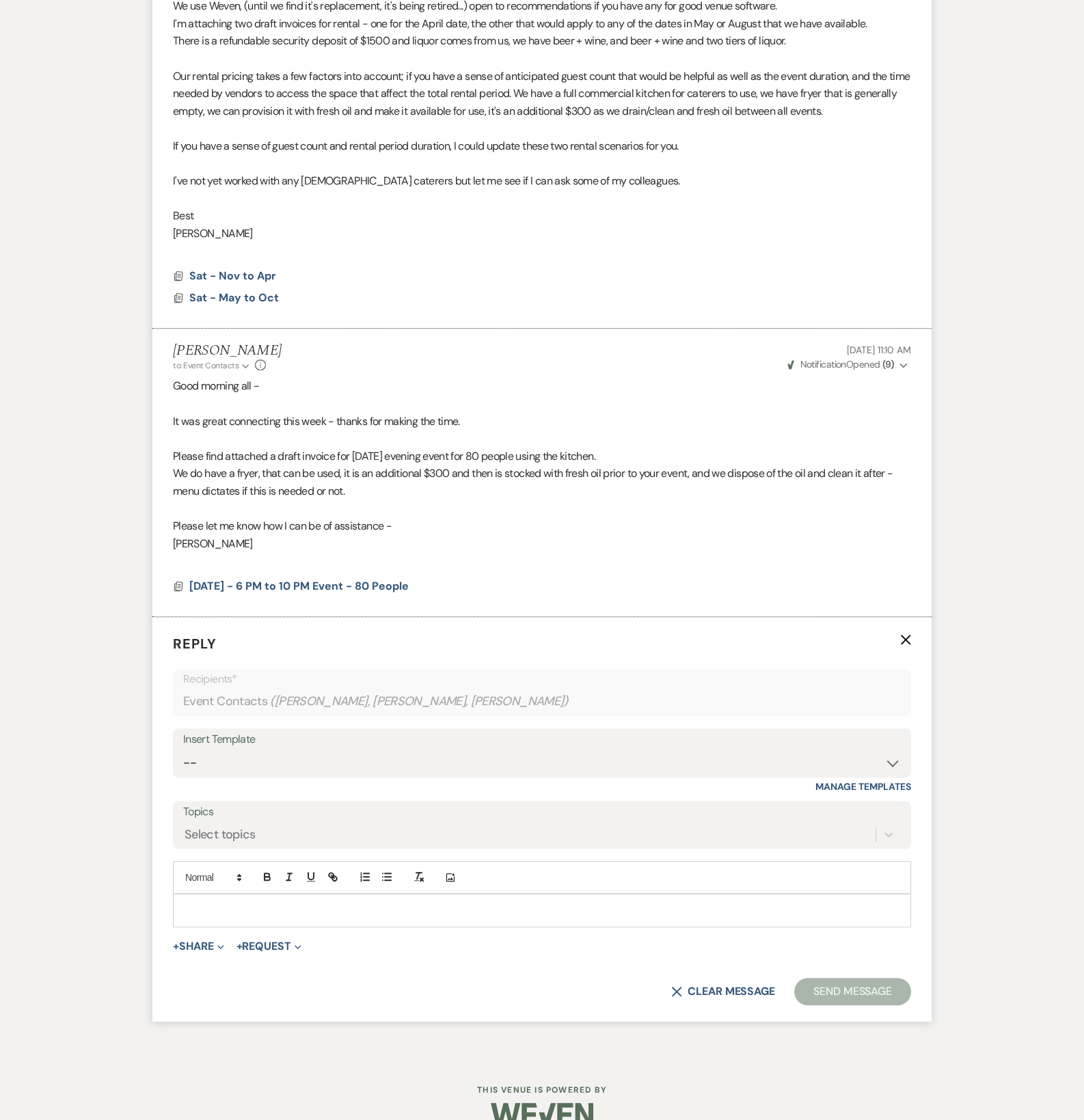
scroll to position [646, 0]
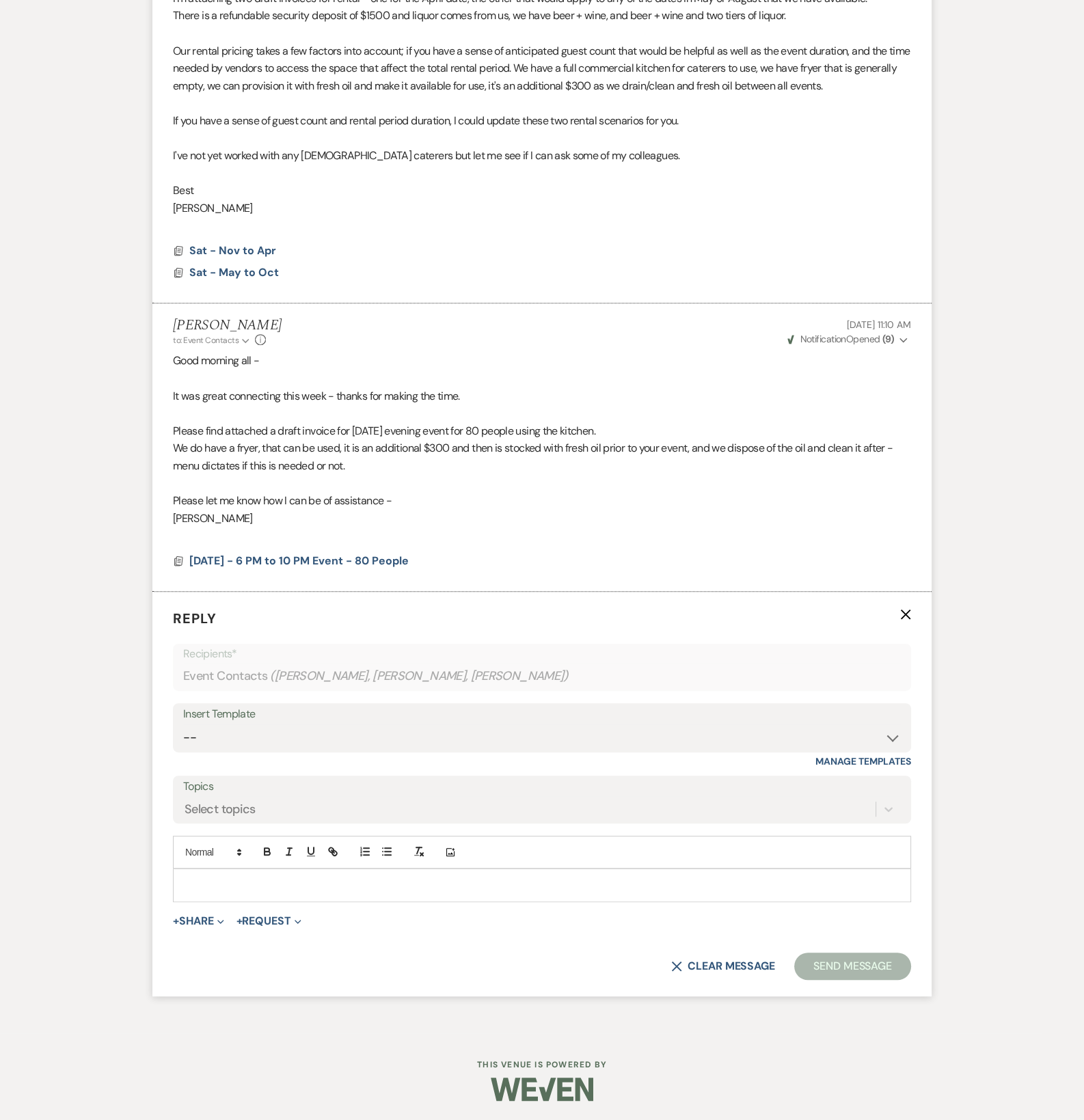
click at [242, 878] on p at bounding box center [542, 885] width 716 height 15
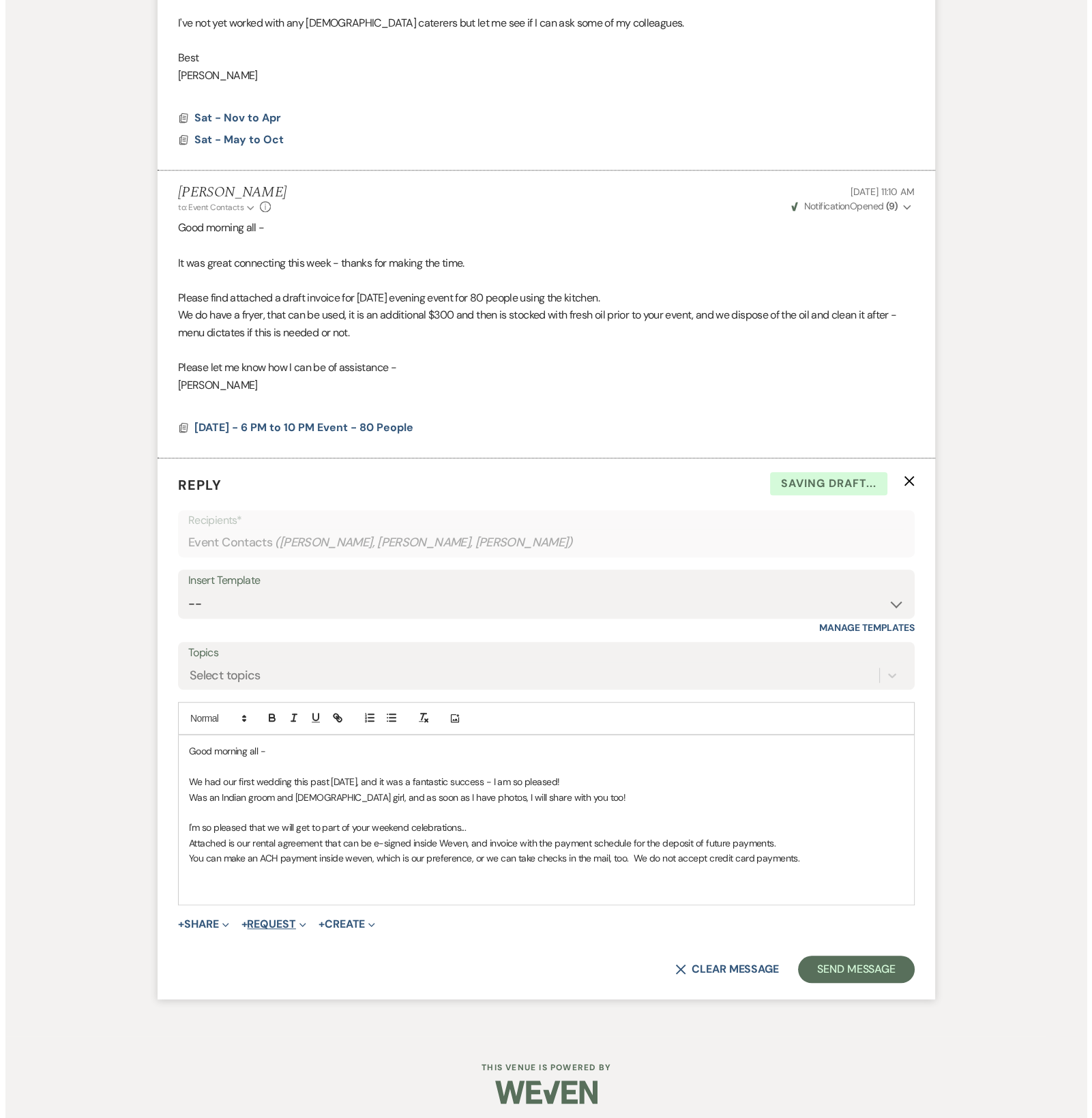
scroll to position [783, 0]
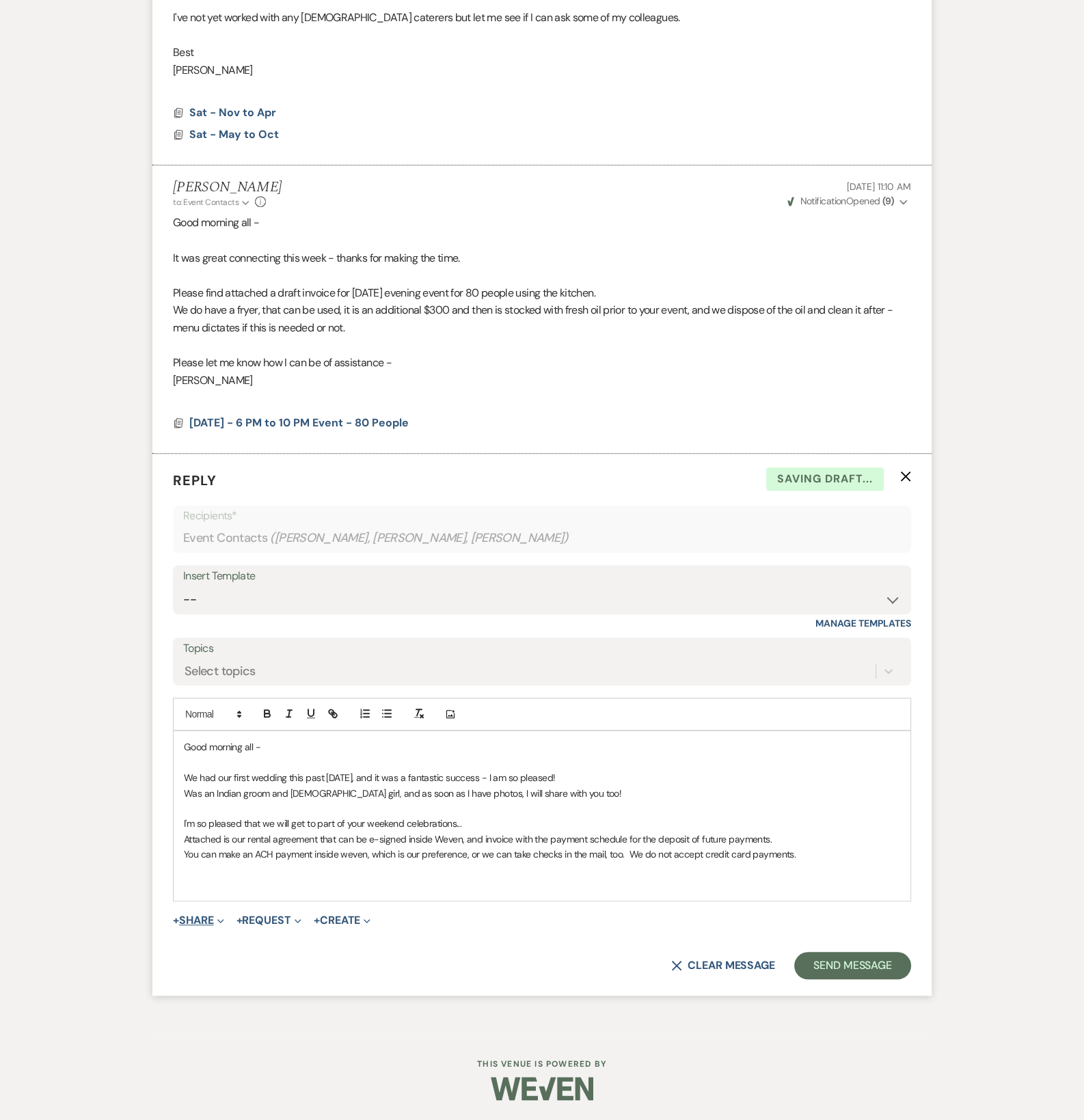
click at [219, 915] on span "Expand" at bounding box center [219, 920] width 10 height 14
click at [256, 949] on span "Doc Upload Documents" at bounding box center [228, 947] width 78 height 14
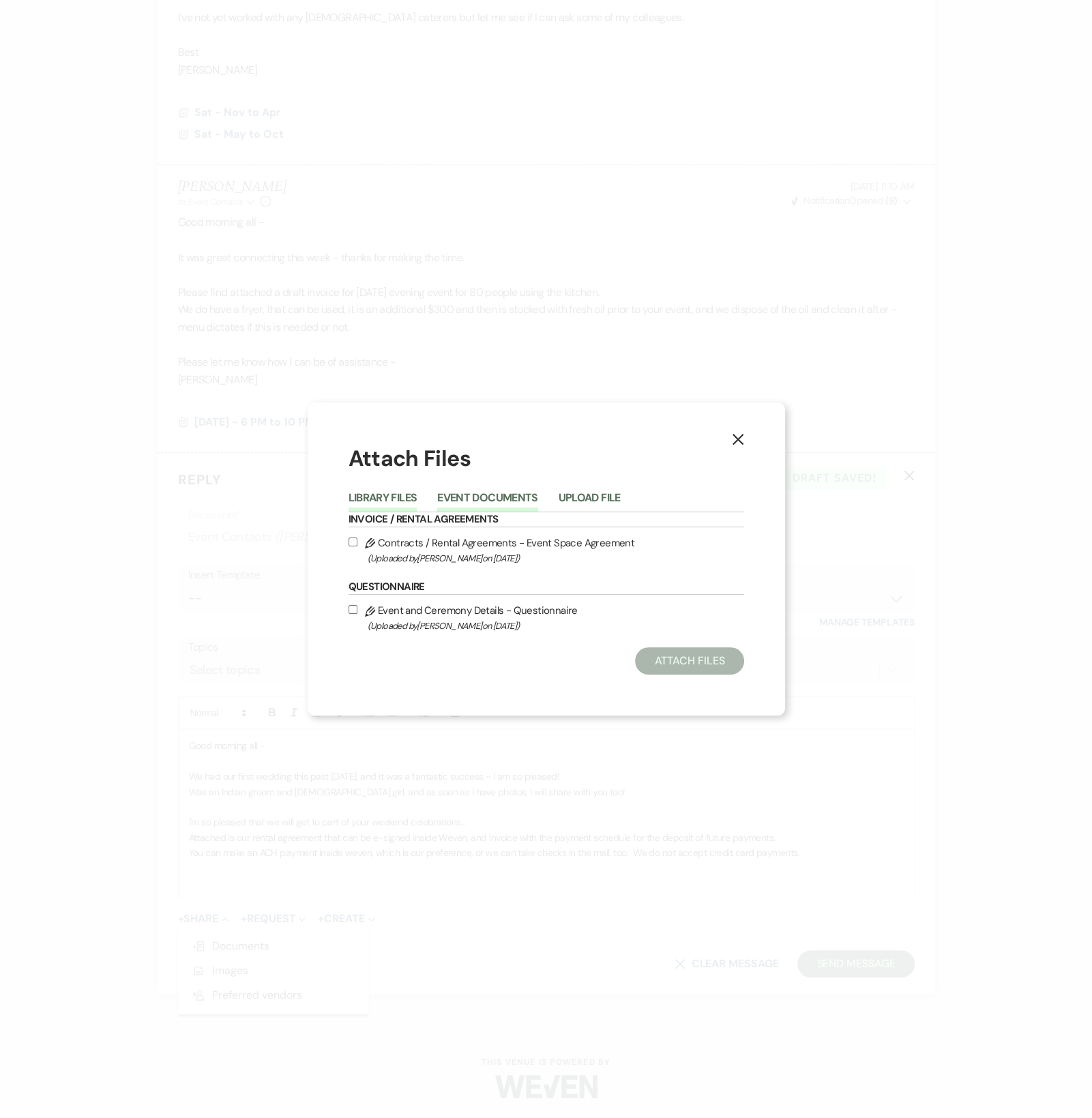
click at [471, 493] on button "Event Documents" at bounding box center [487, 502] width 100 height 19
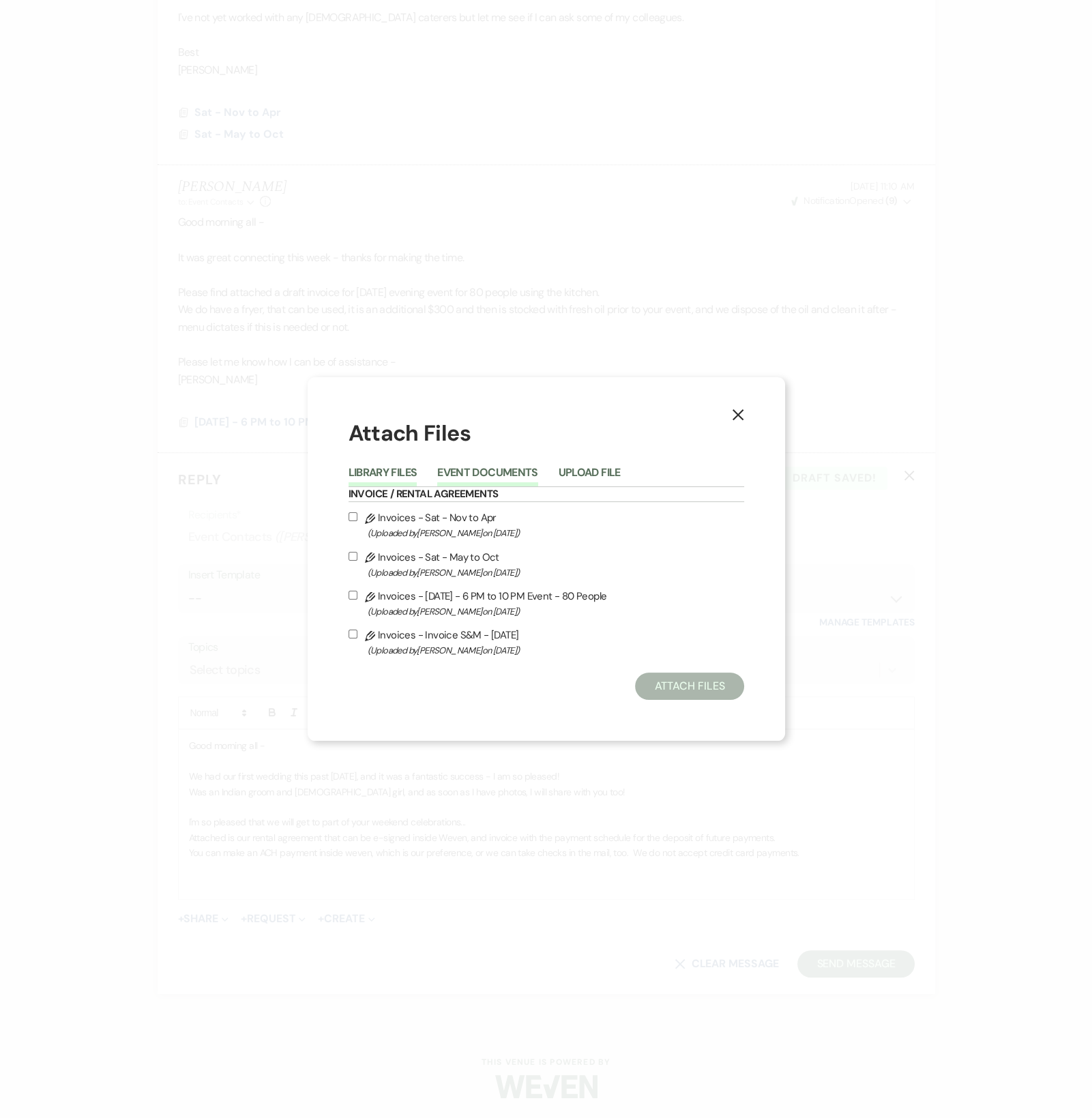
click at [390, 473] on button "Library Files" at bounding box center [383, 477] width 69 height 19
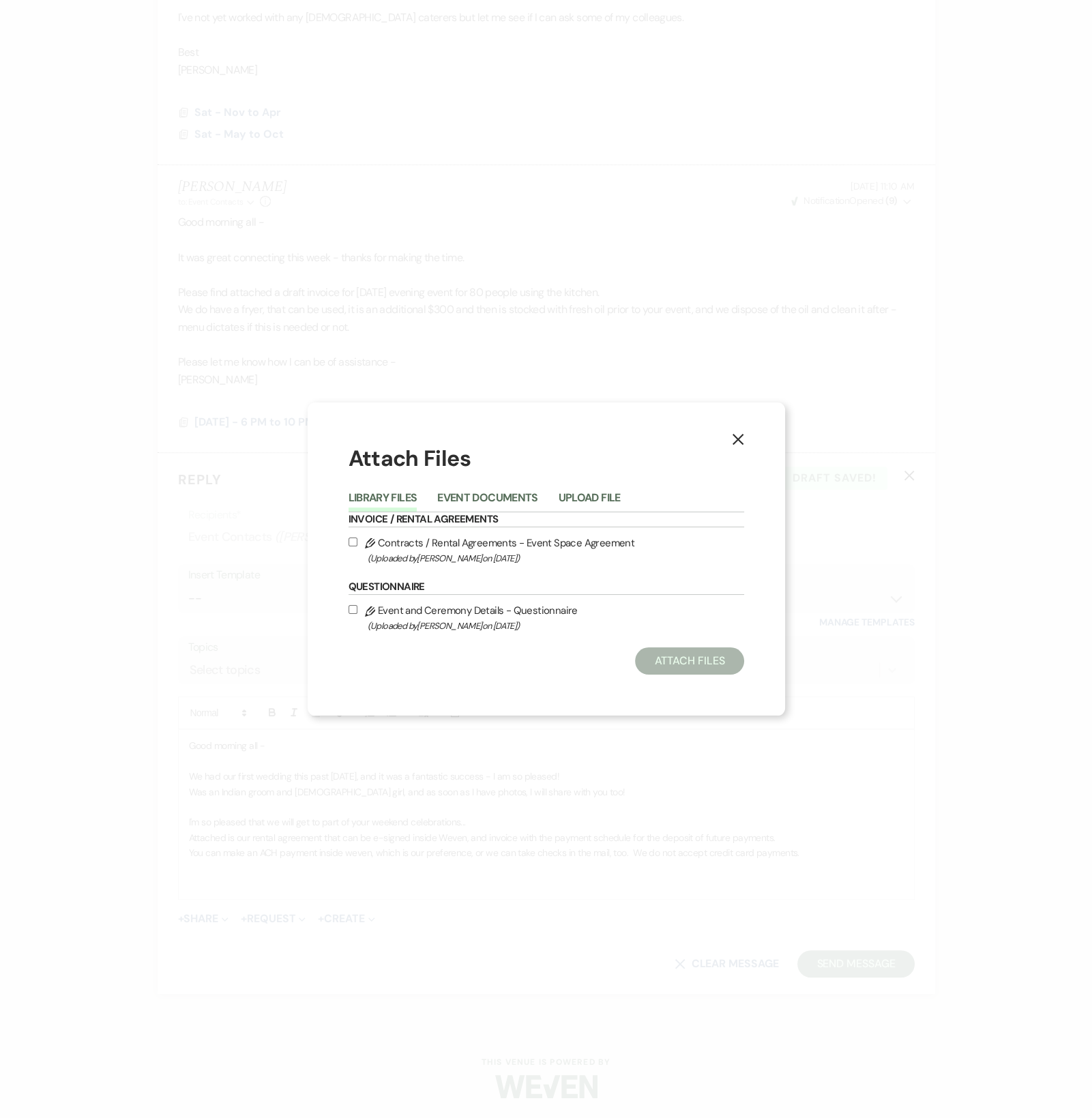
click at [362, 541] on label "Pencil Contracts / Rental Agreements - Event Space Agreement (Uploaded by [PERS…" at bounding box center [546, 550] width 396 height 32
click at [357, 541] on input "Pencil Contracts / Rental Agreements - Event Space Agreement (Uploaded by [PERS…" at bounding box center [353, 541] width 9 height 9
checkbox input "true"
click at [658, 660] on button "Attach Files" at bounding box center [689, 661] width 109 height 27
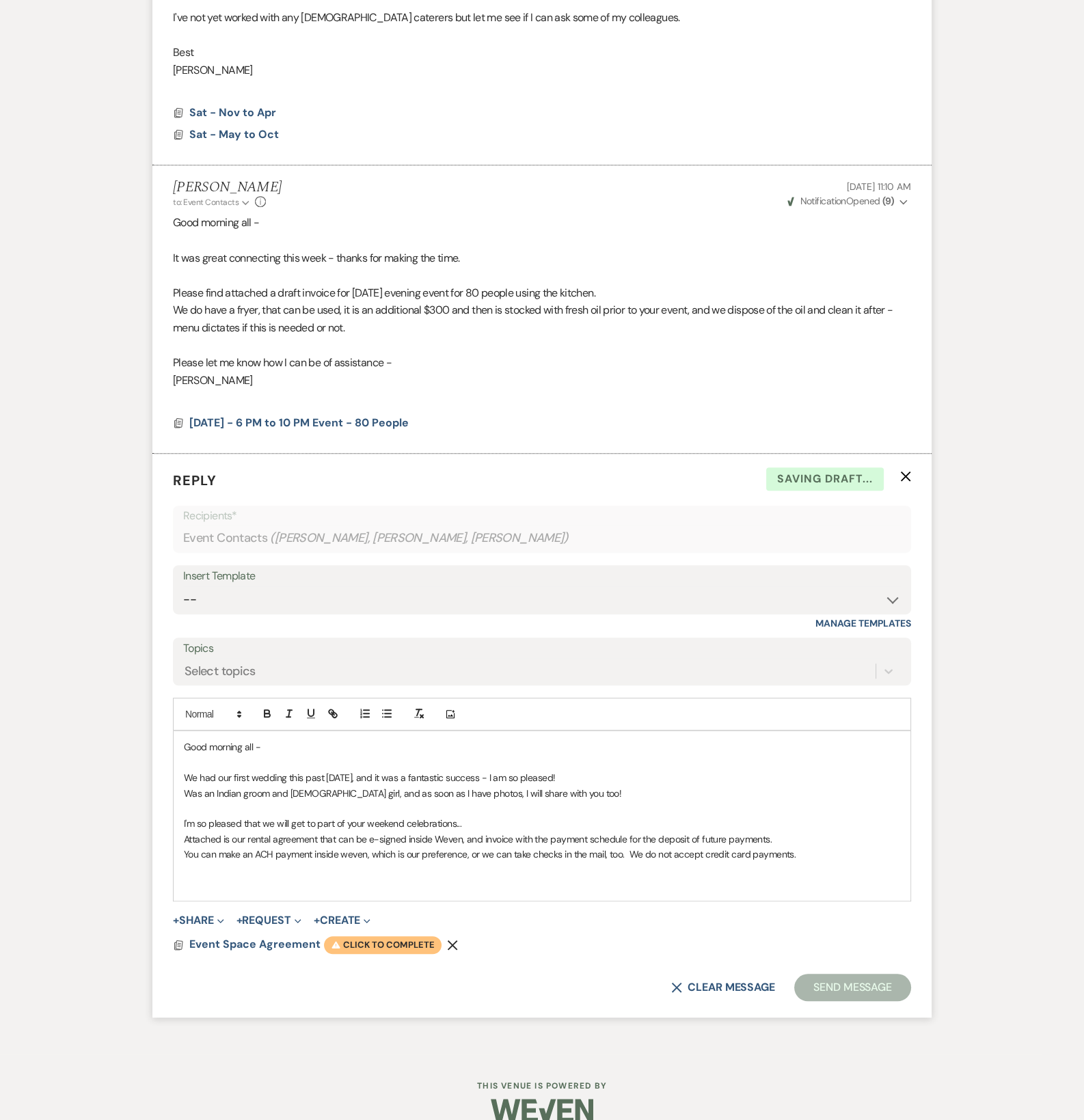
click at [345, 946] on span "Warning Click to complete" at bounding box center [383, 945] width 118 height 18
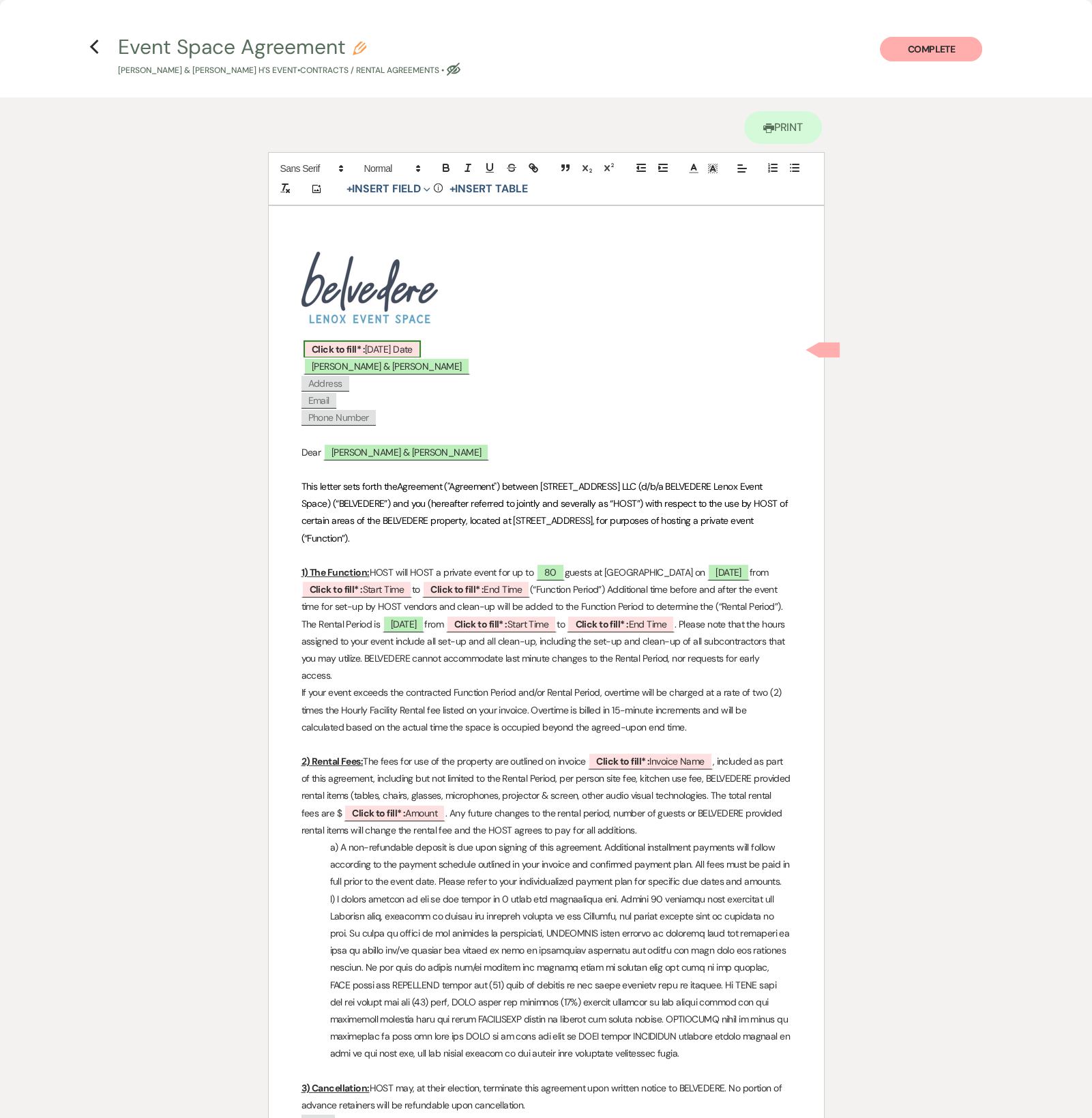
click at [351, 344] on b "Click to fill* :" at bounding box center [338, 349] width 53 height 12
select select "owner"
select select "custom_placeholder"
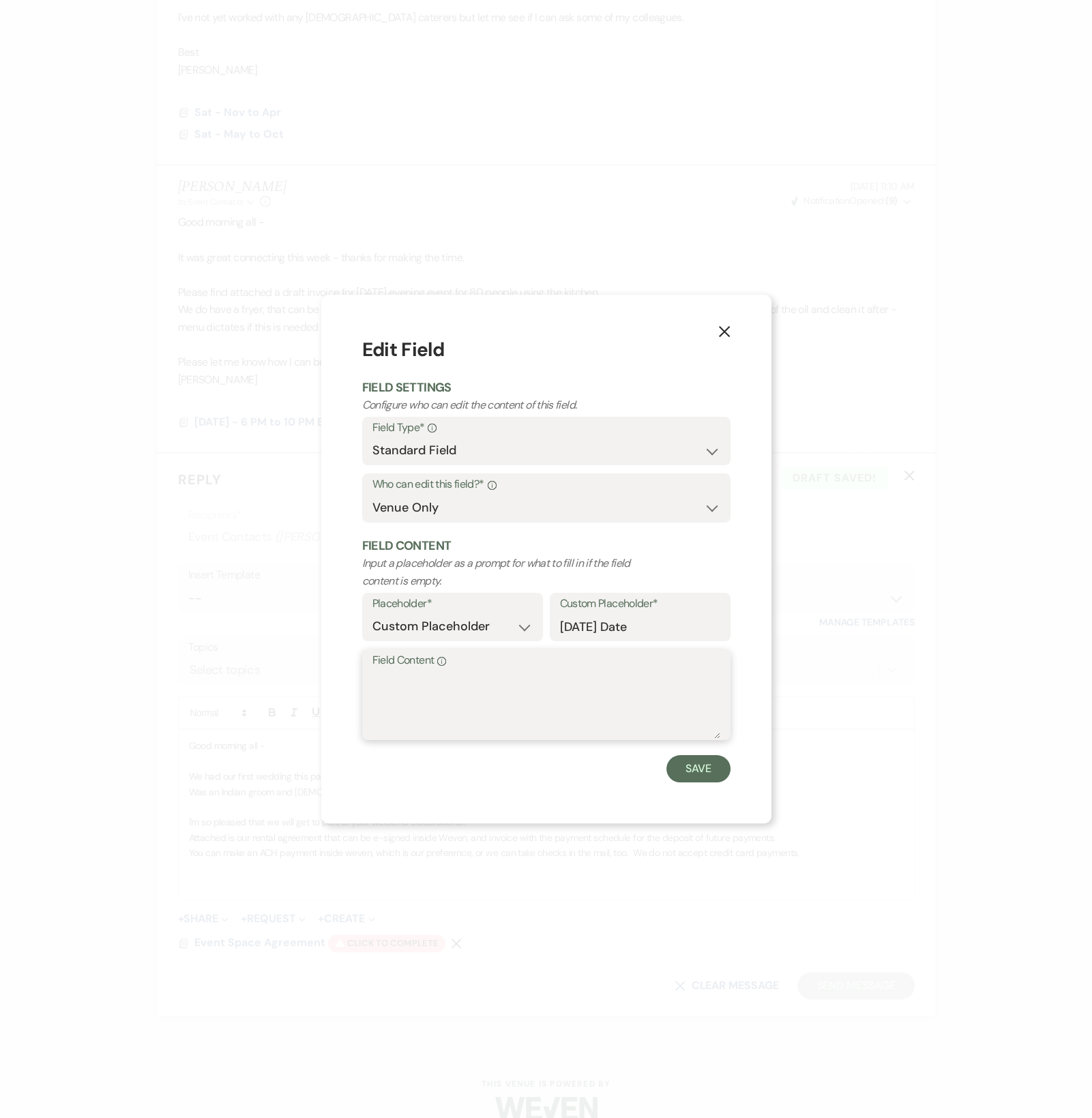
click at [383, 697] on textarea "Field Content Info" at bounding box center [546, 704] width 348 height 68
type textarea "[DATE]"
click at [684, 766] on button "Save" at bounding box center [698, 769] width 64 height 27
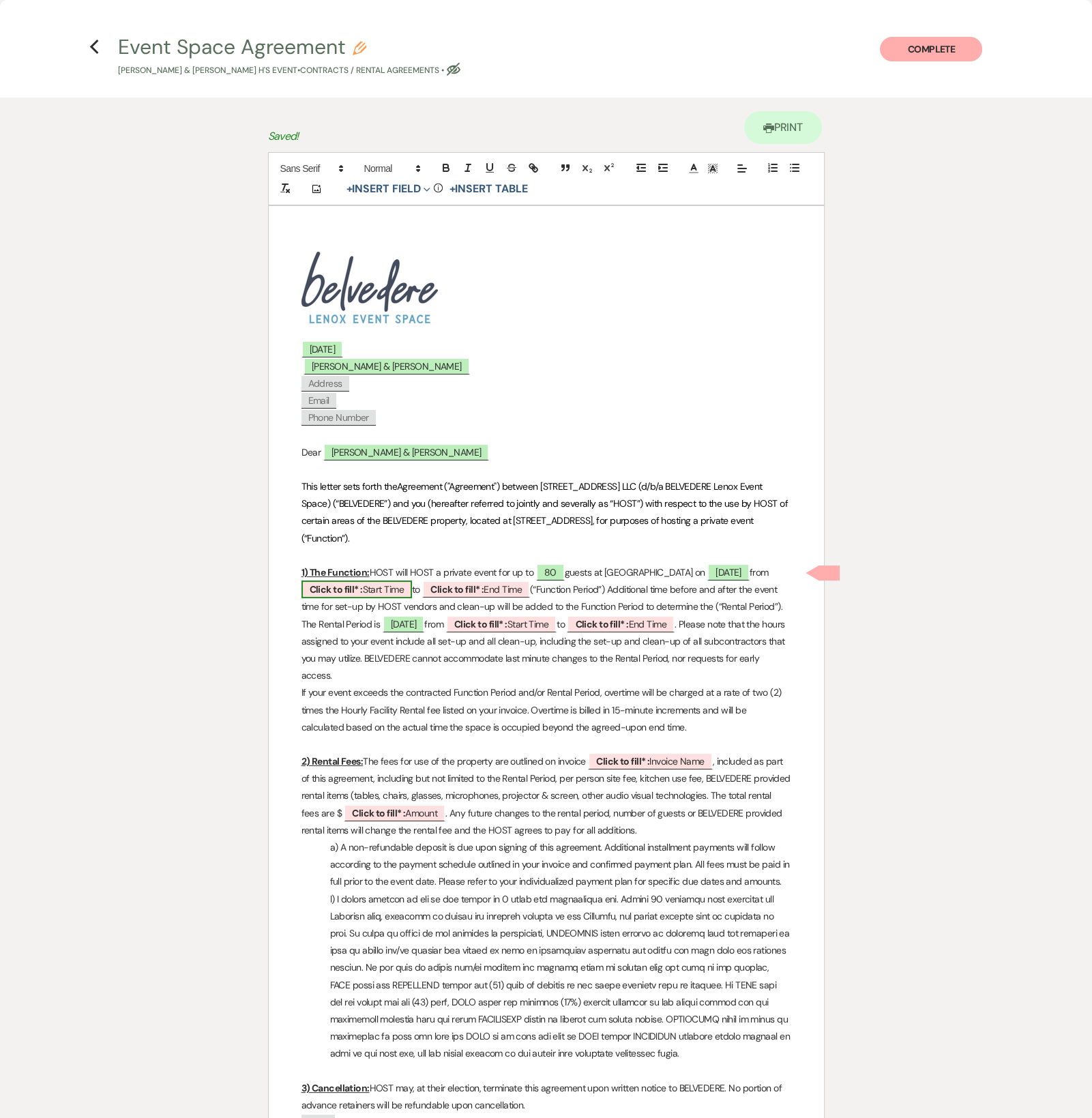
click at [363, 588] on span "Click to fill* : Start Time" at bounding box center [357, 590] width 111 height 18
select select "owner"
select select "custom_placeholder"
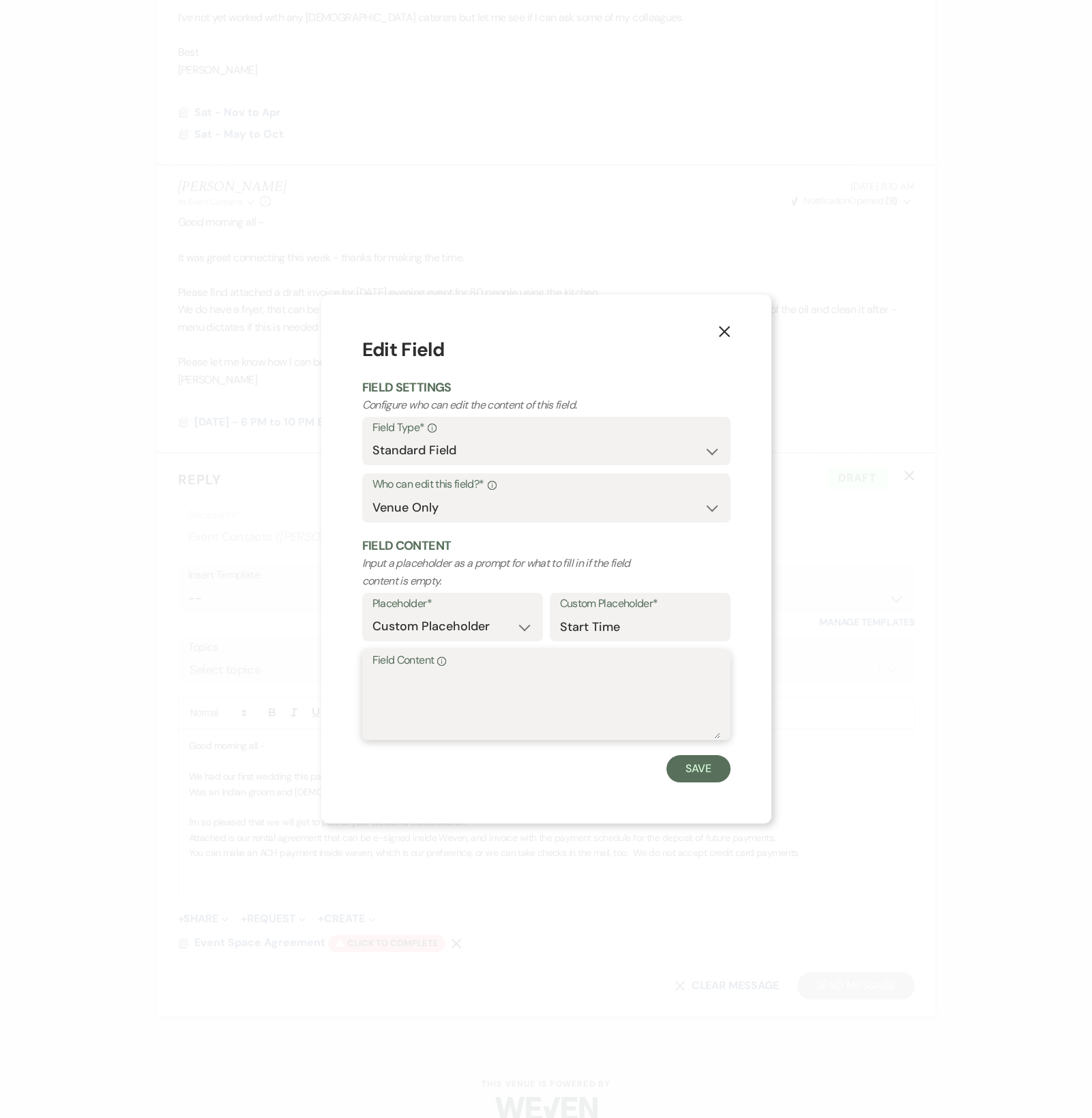
click at [383, 700] on textarea "Field Content Info" at bounding box center [546, 704] width 348 height 68
type textarea "6:00 PM"
click at [707, 772] on button "Save" at bounding box center [698, 769] width 64 height 27
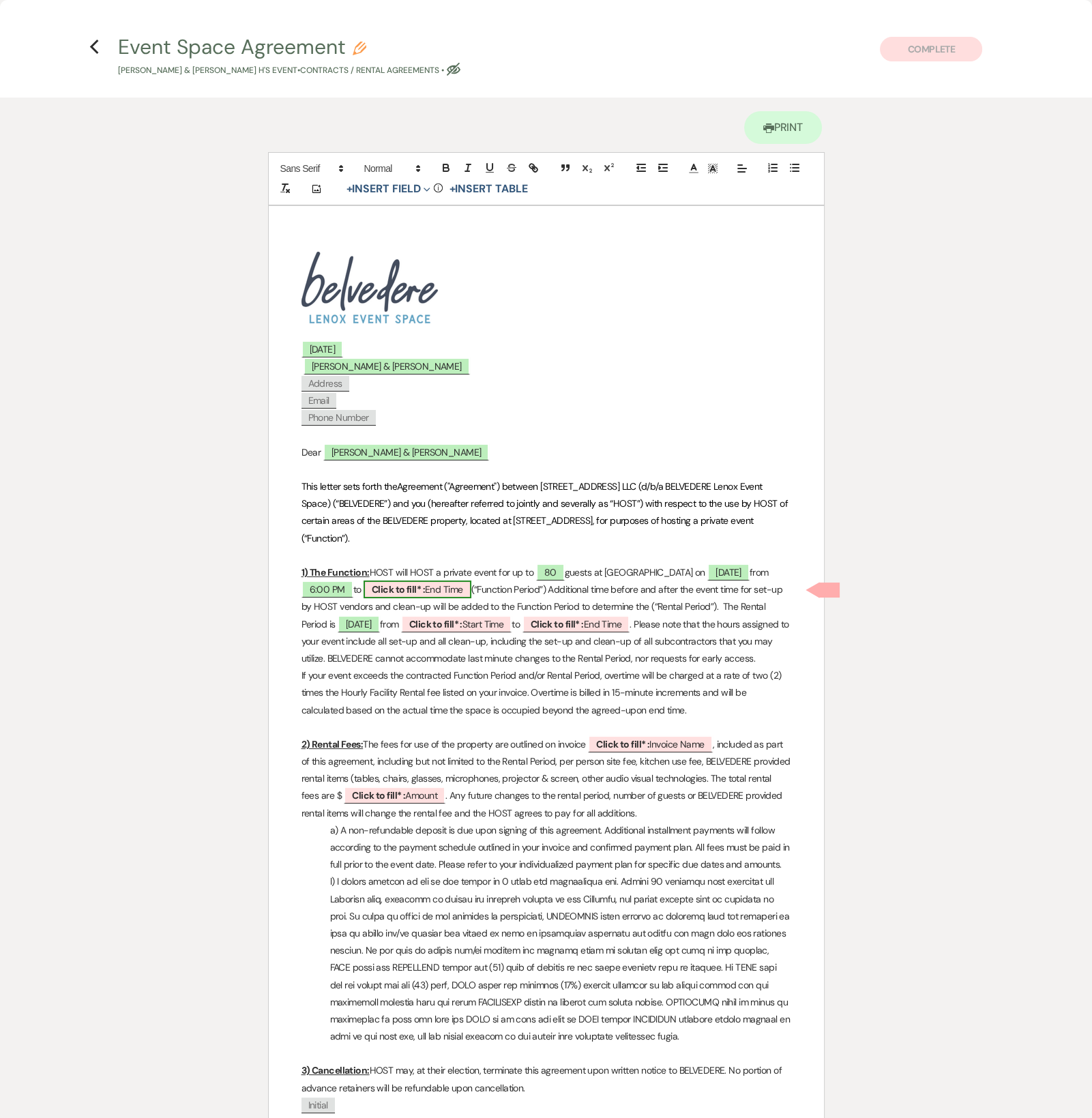
click at [452, 590] on span "Click to fill* : End Time" at bounding box center [417, 590] width 108 height 18
select select "owner"
select select "custom_placeholder"
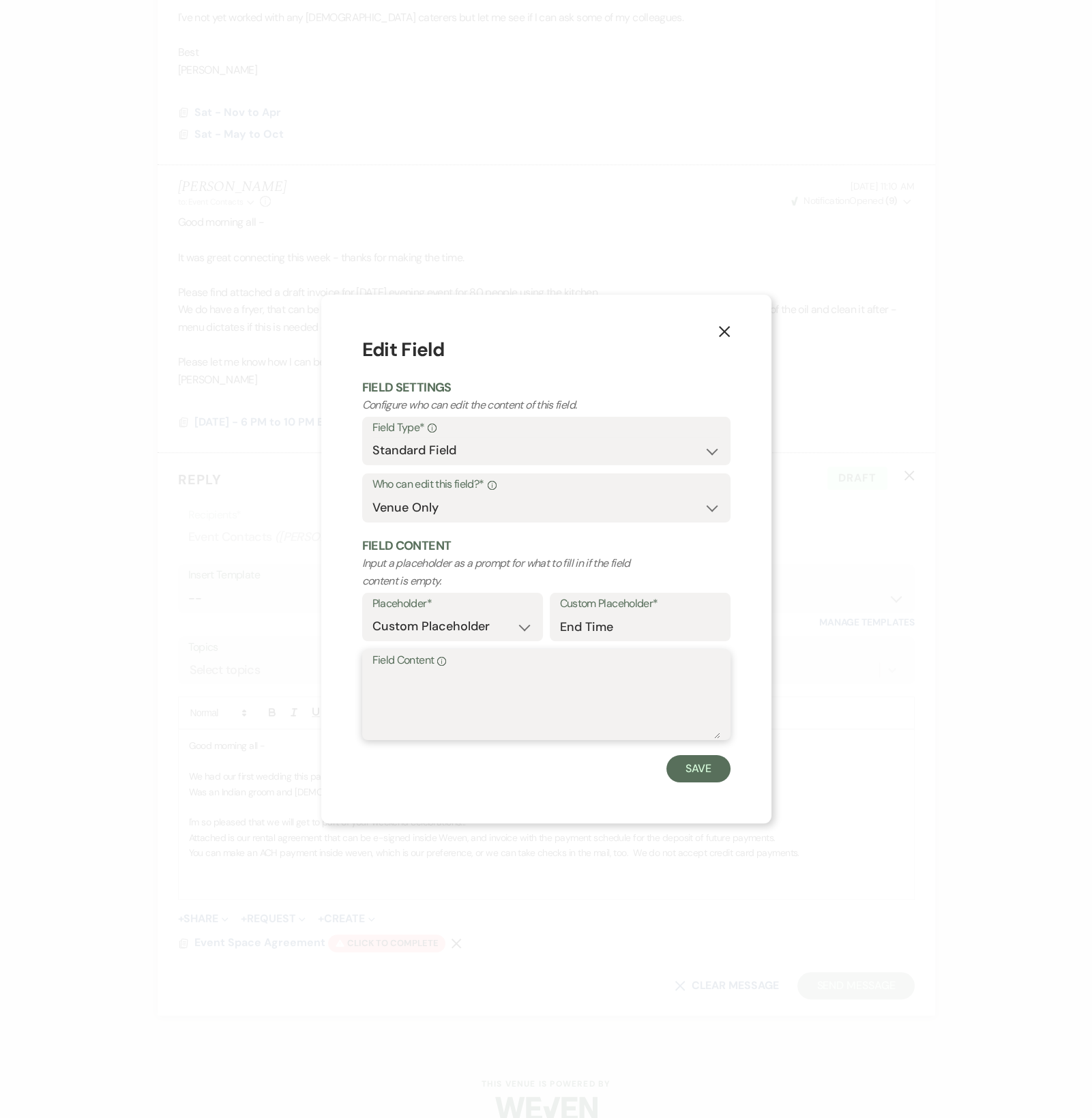
click at [443, 674] on textarea "Field Content Info" at bounding box center [546, 704] width 348 height 68
type textarea "10:00 PM"
click at [722, 767] on button "Save" at bounding box center [698, 769] width 64 height 27
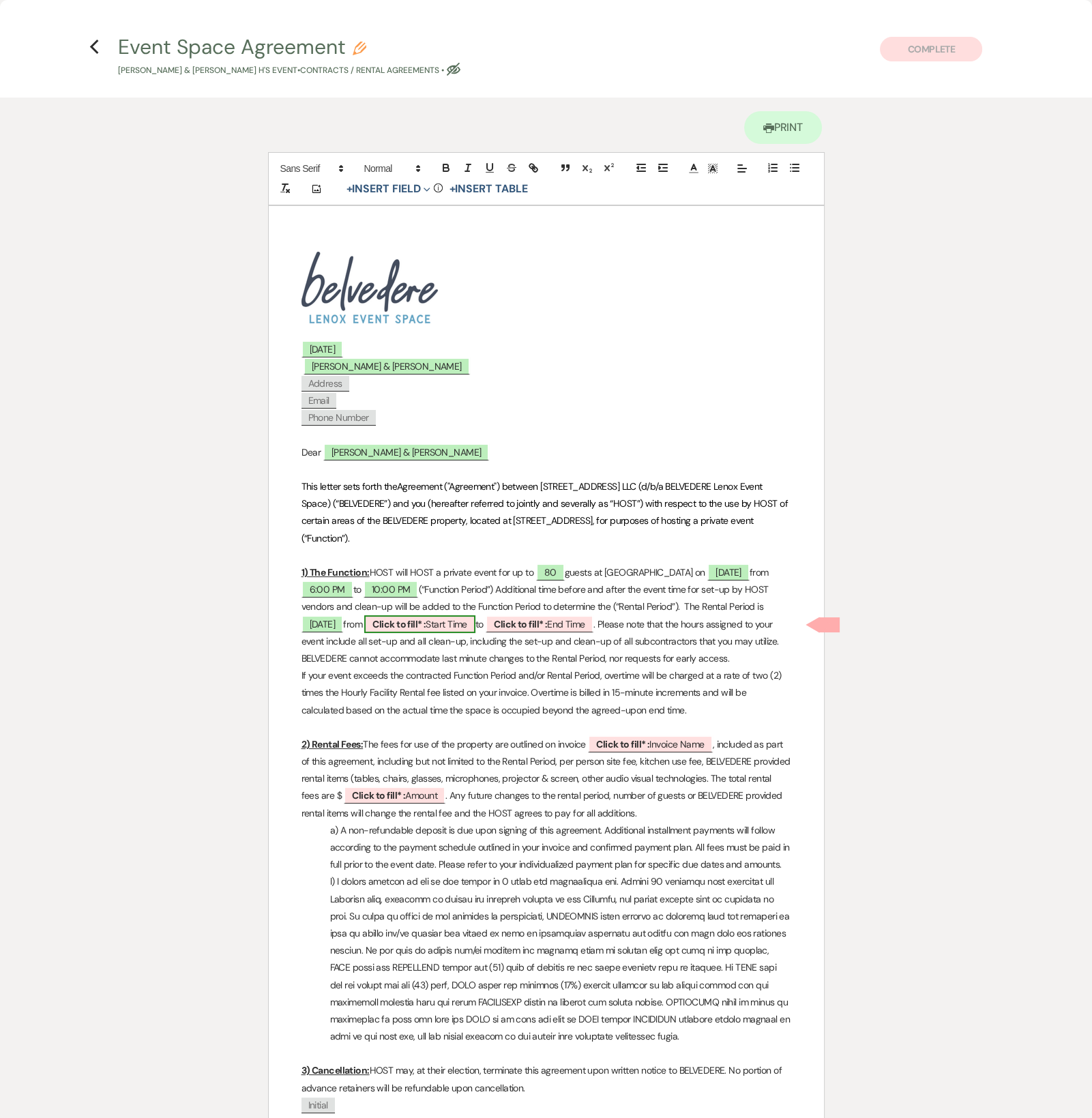
click at [425, 618] on b "Click to fill* :" at bounding box center [399, 624] width 53 height 12
select select "owner"
select select "custom_placeholder"
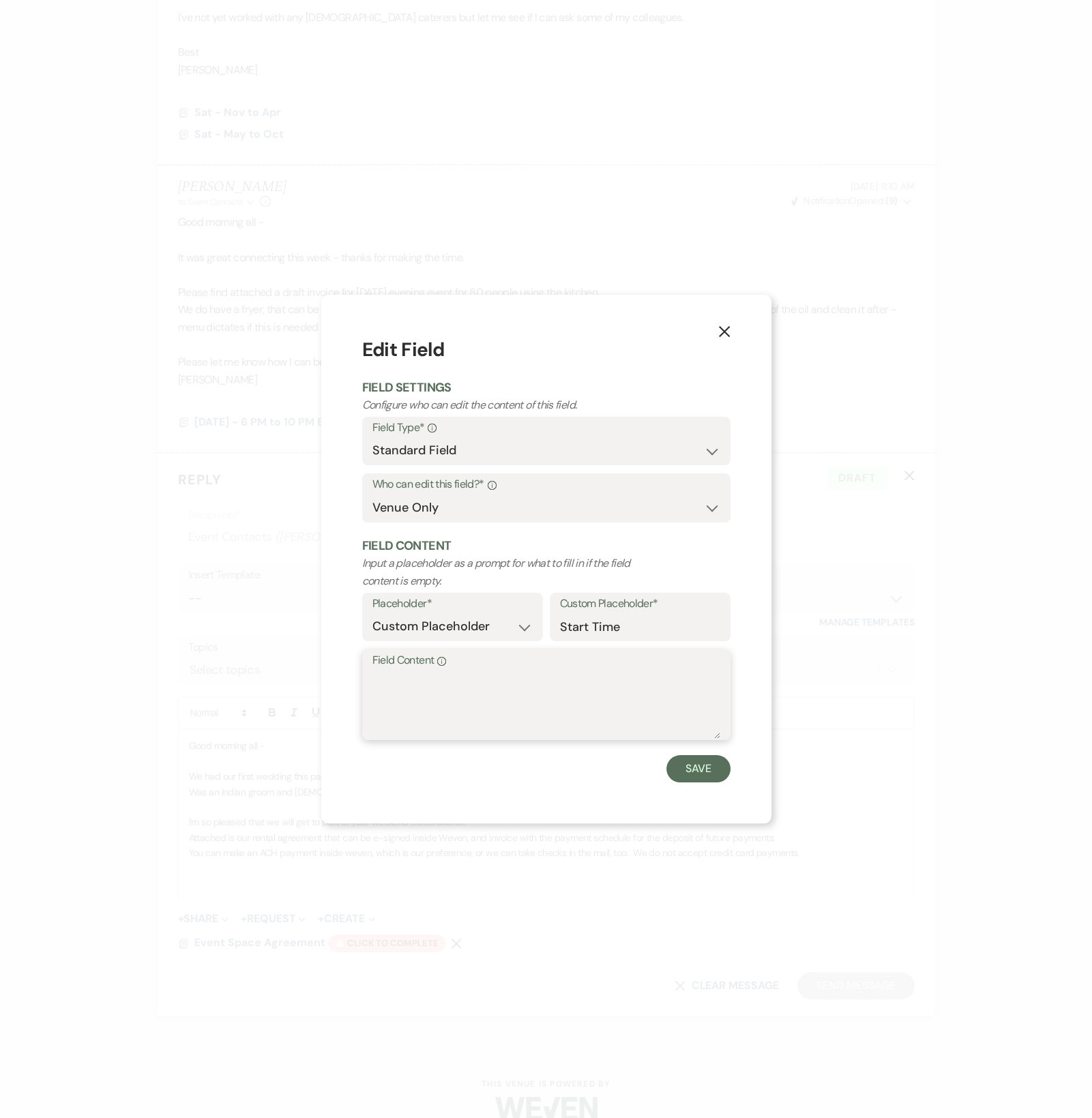
click at [412, 693] on textarea "Field Content Info" at bounding box center [546, 704] width 348 height 68
type textarea "3:00 PM"
click at [723, 769] on button "Save" at bounding box center [698, 769] width 64 height 27
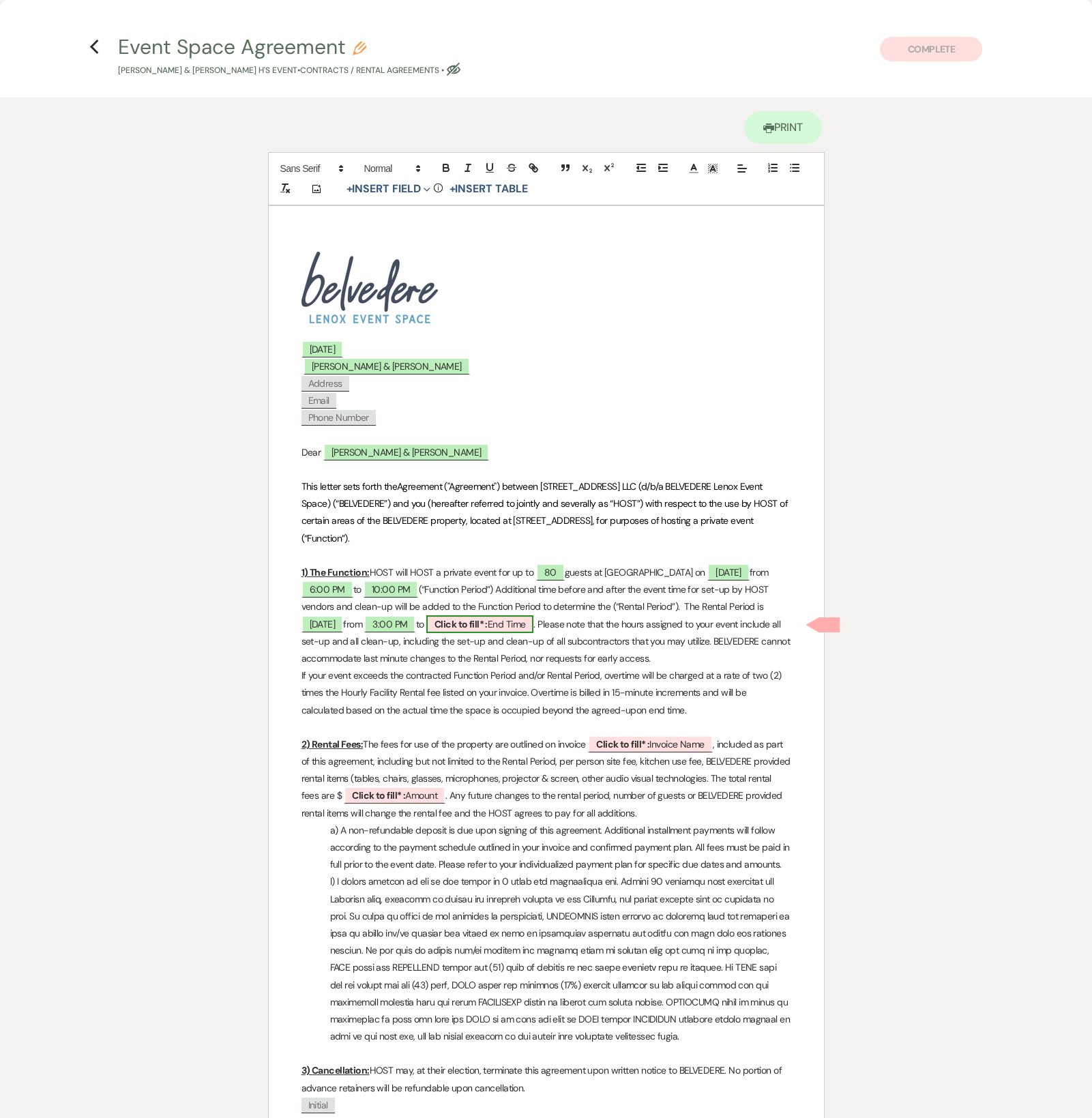
click at [534, 623] on span "Click to fill* : End Time" at bounding box center [480, 624] width 108 height 18
select select "owner"
select select "custom_placeholder"
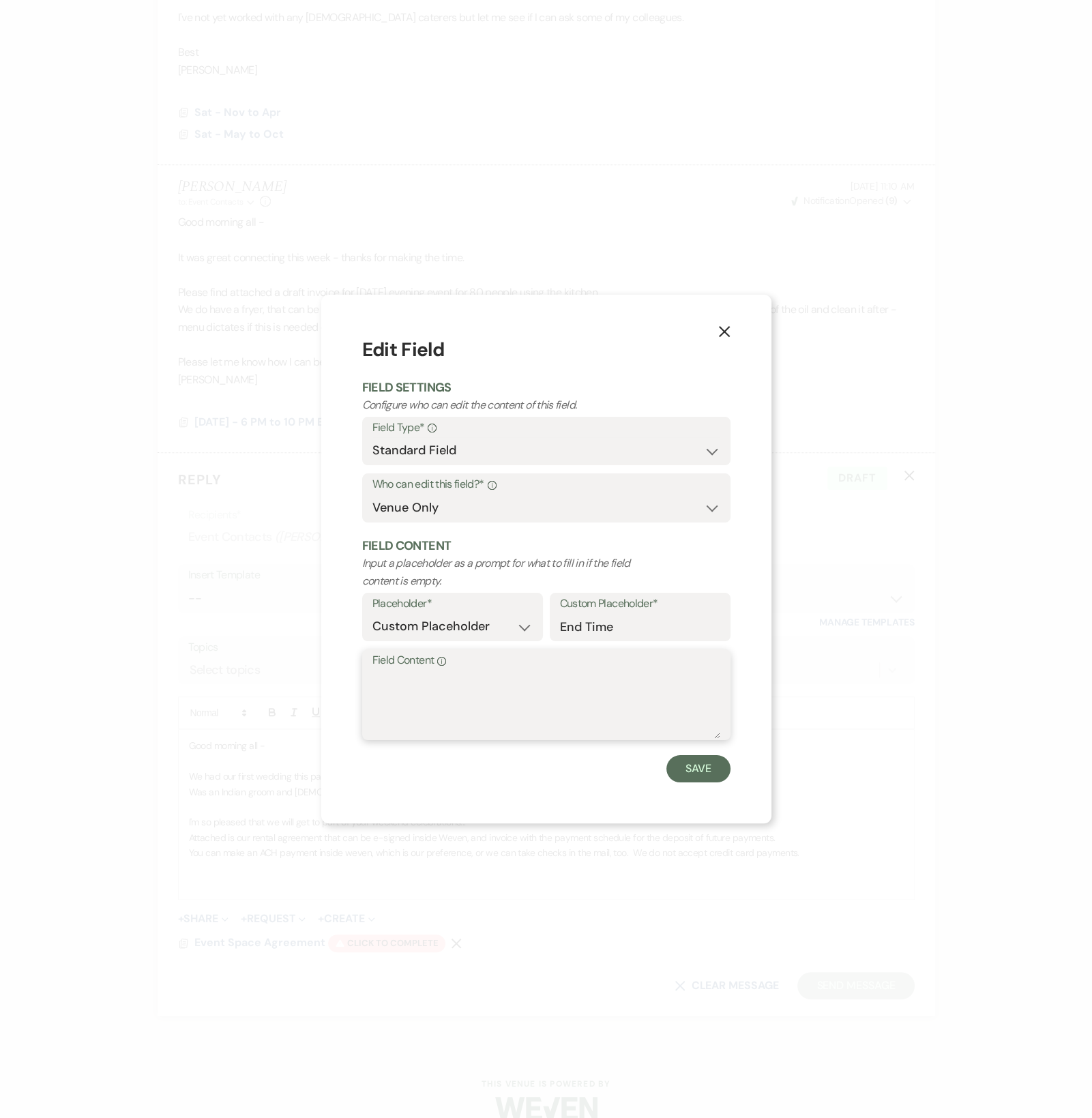
click at [460, 703] on textarea "Field Content Info" at bounding box center [546, 704] width 348 height 68
type textarea "11:00 PM"
click at [680, 773] on button "Save" at bounding box center [698, 769] width 64 height 27
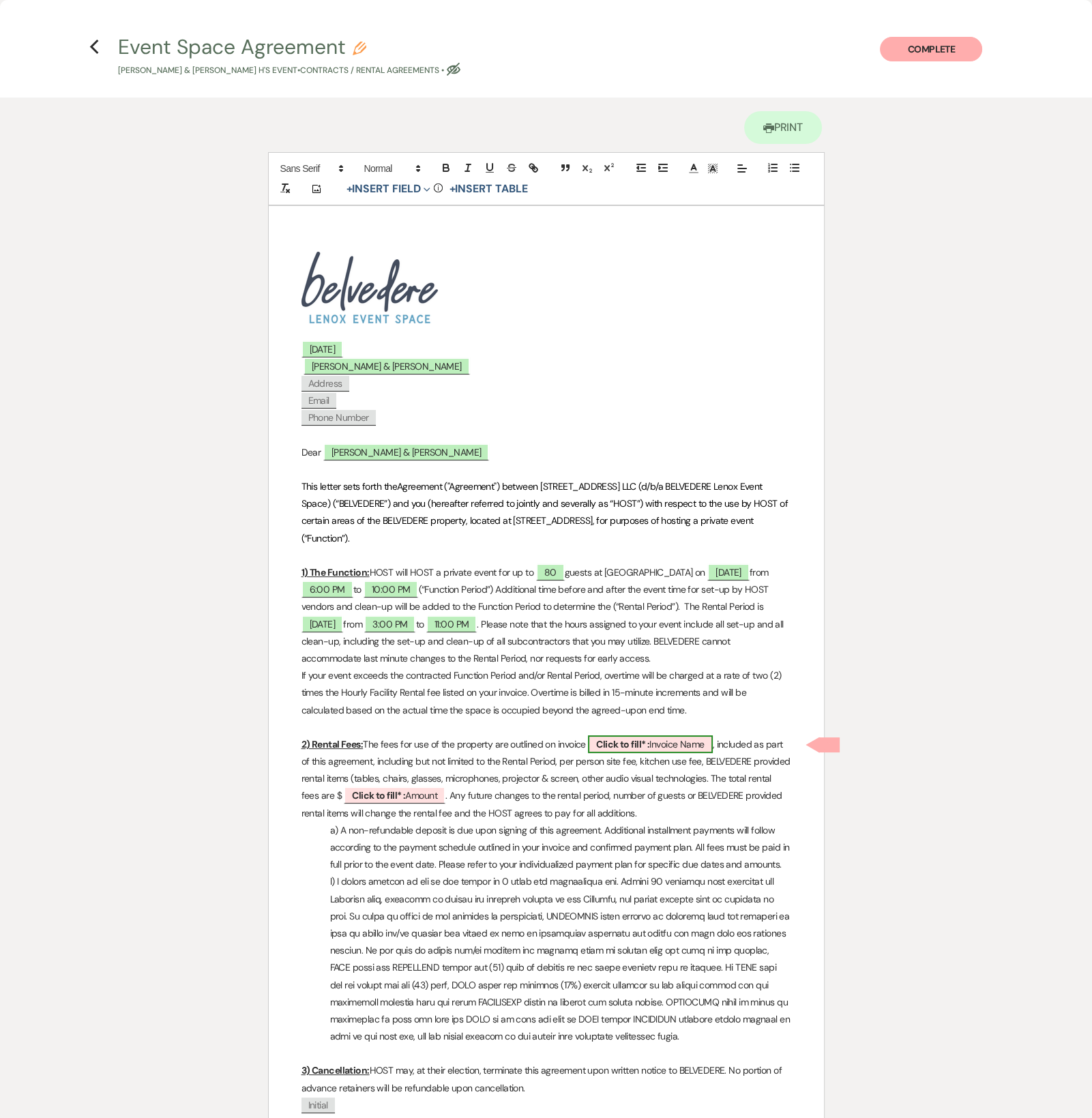
click at [639, 743] on b "Click to fill* :" at bounding box center [623, 744] width 53 height 12
select select "owner"
select select "custom_placeholder"
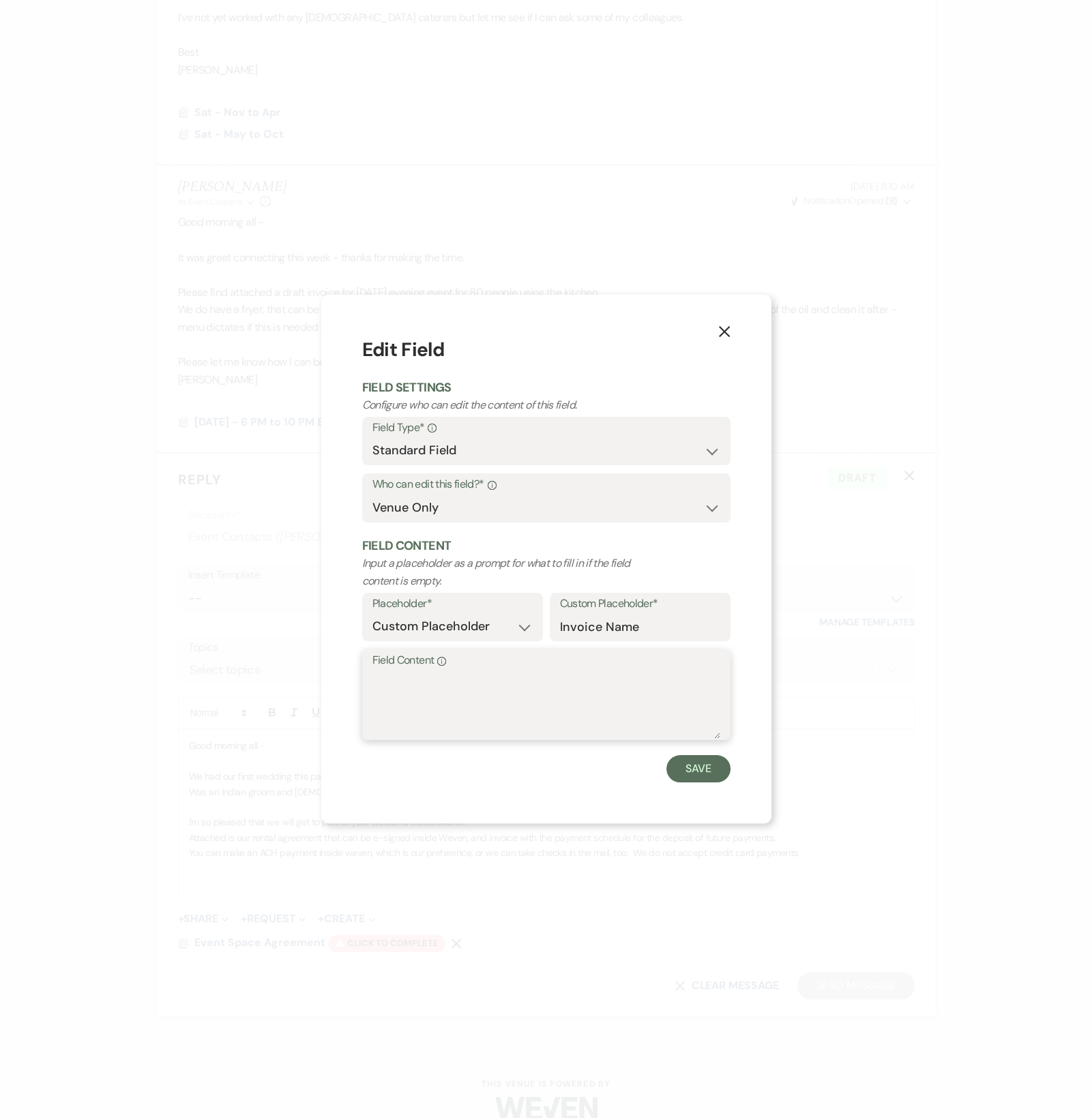
click at [482, 694] on textarea "Field Content Info" at bounding box center [546, 704] width 348 height 68
type textarea "Invoice S&M - [DATE]"
click at [672, 780] on button "Save" at bounding box center [698, 769] width 64 height 27
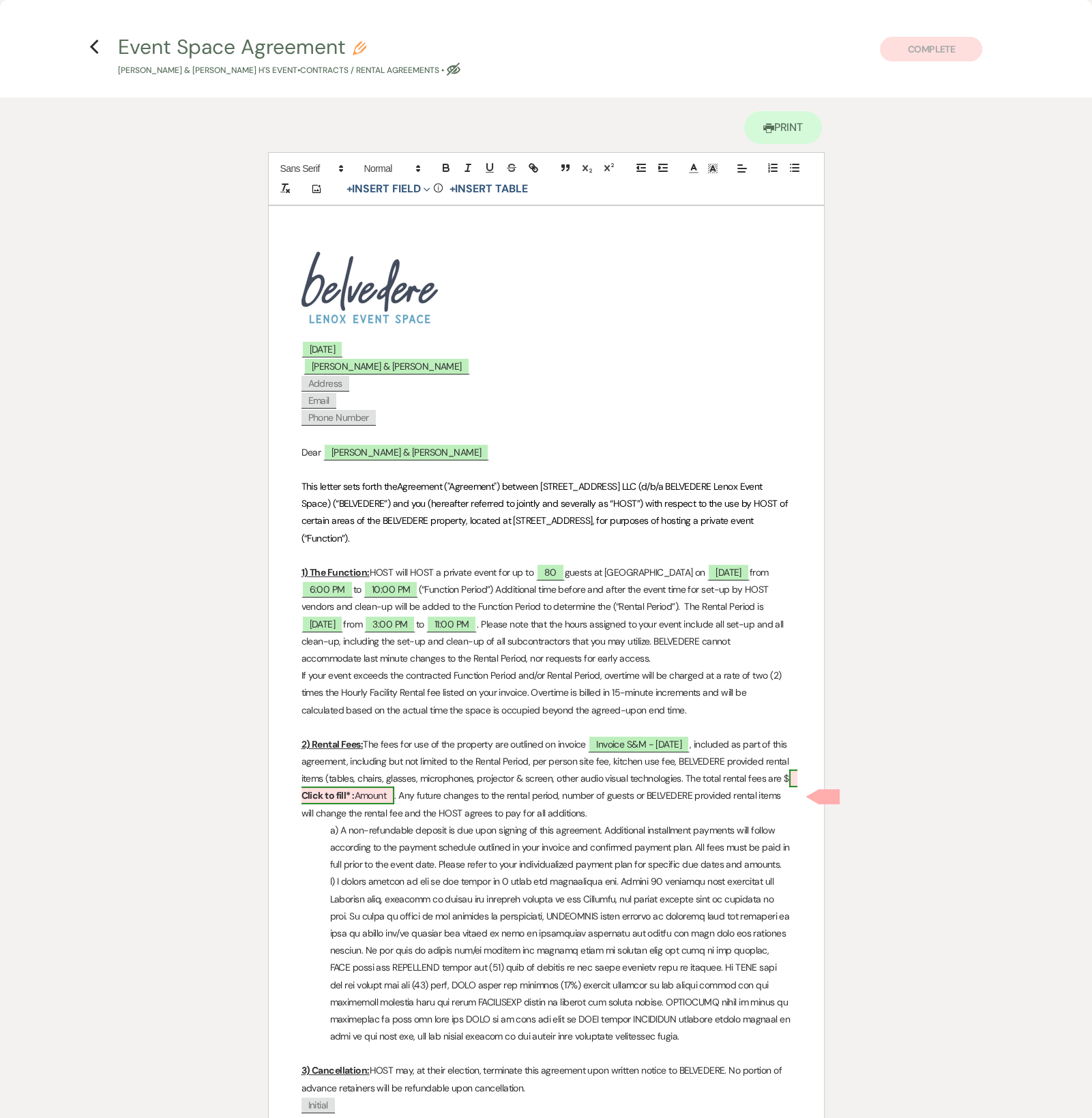
click at [355, 801] on b "Click to fill* :" at bounding box center [328, 795] width 53 height 12
select select "owner"
select select "Amount"
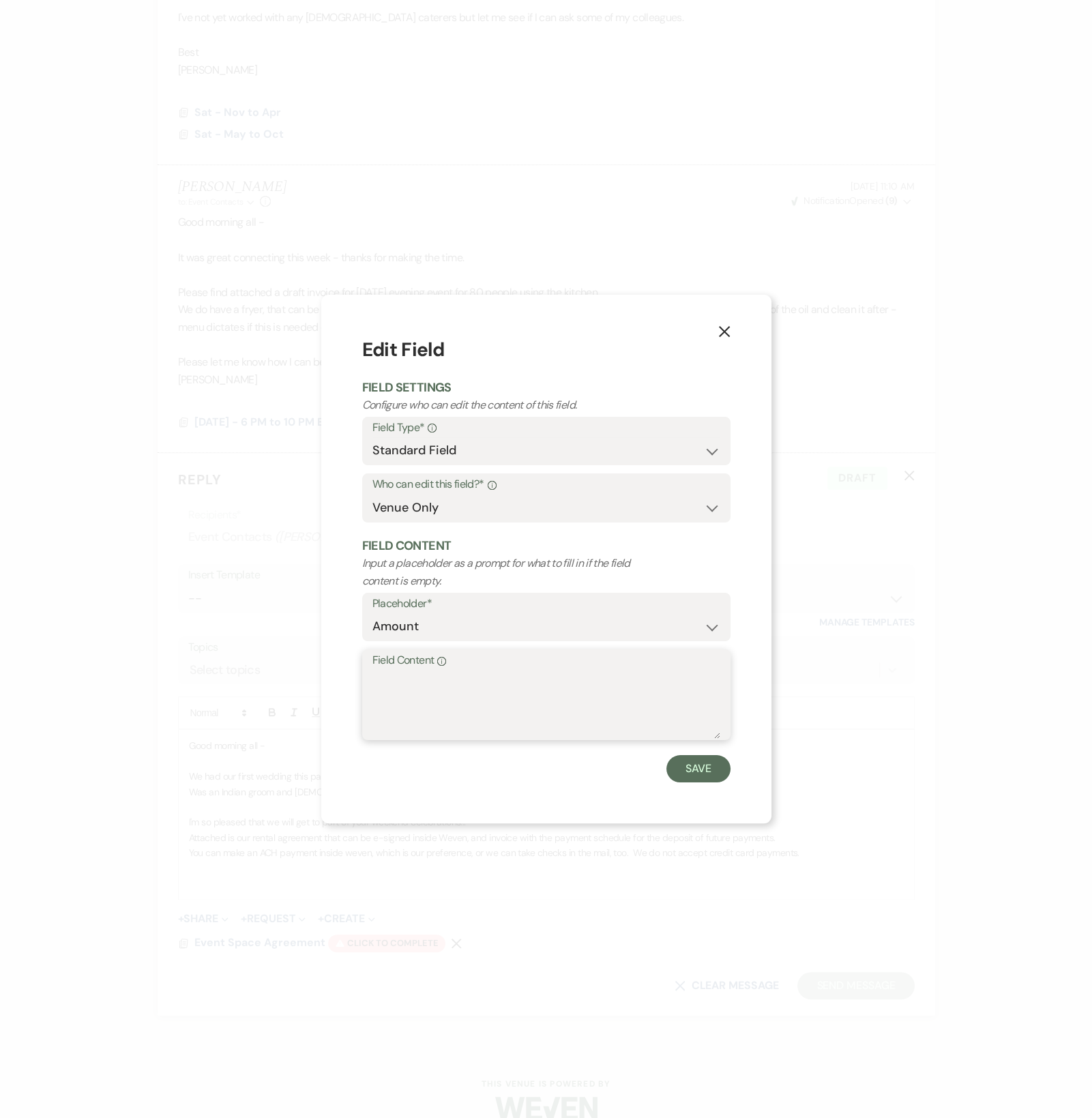
click at [470, 706] on textarea "Field Content Info" at bounding box center [546, 704] width 348 height 68
type textarea "$8800"
click at [704, 776] on button "Save" at bounding box center [698, 769] width 64 height 27
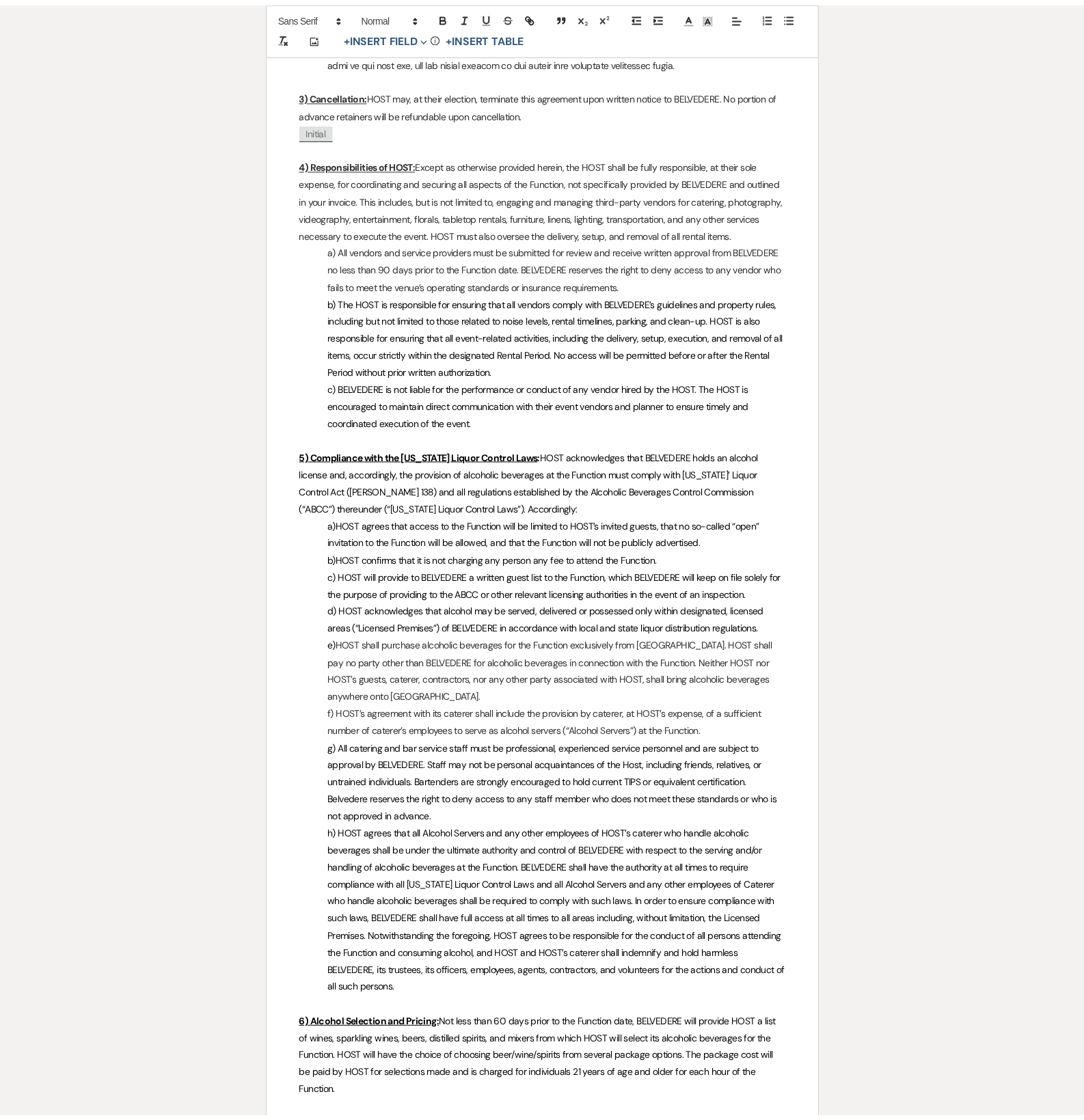
scroll to position [0, 0]
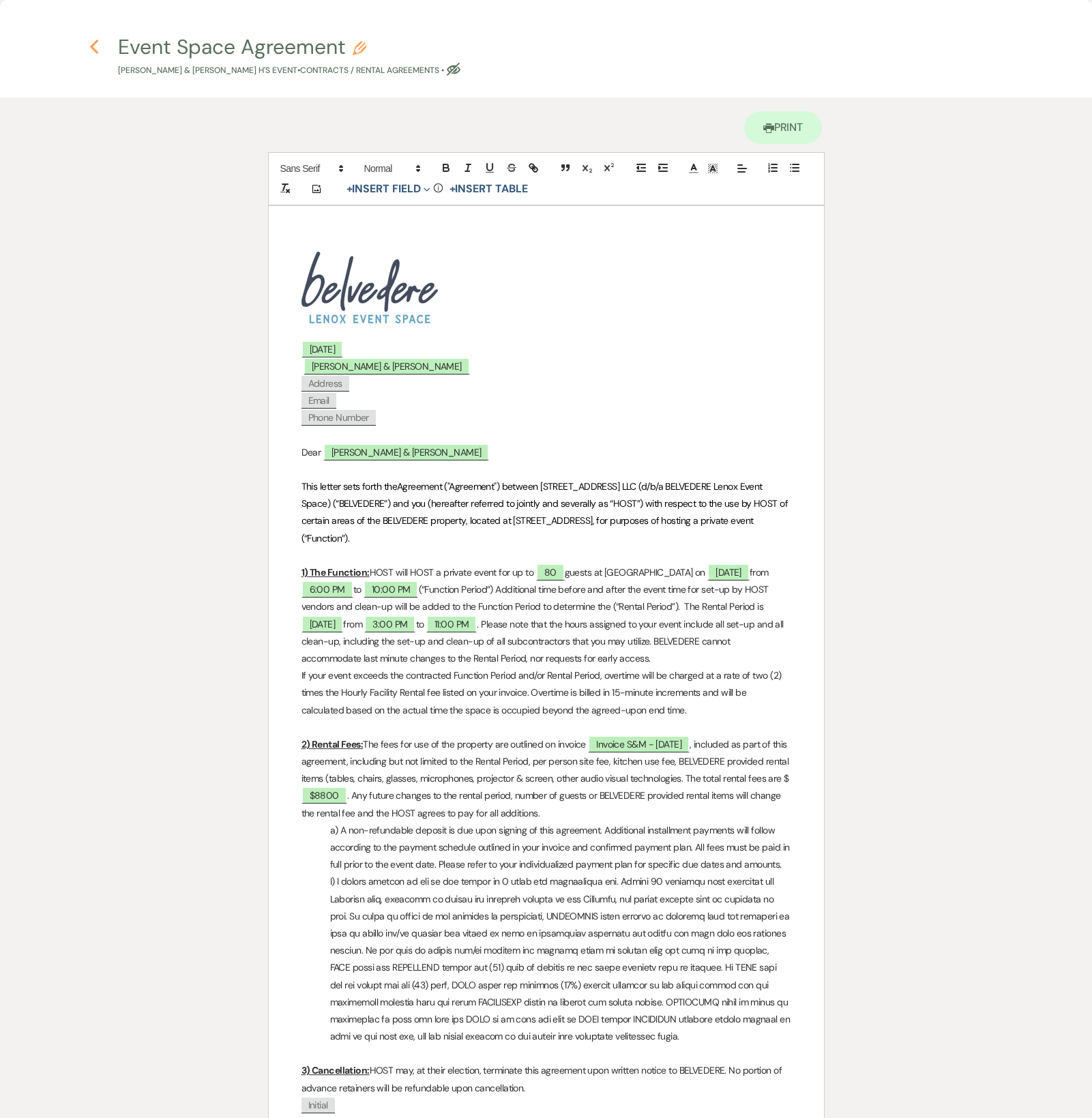
drag, startPoint x: 91, startPoint y: 48, endPoint x: 98, endPoint y: 67, distance: 20.2
click at [91, 48] on use "button" at bounding box center [93, 47] width 9 height 15
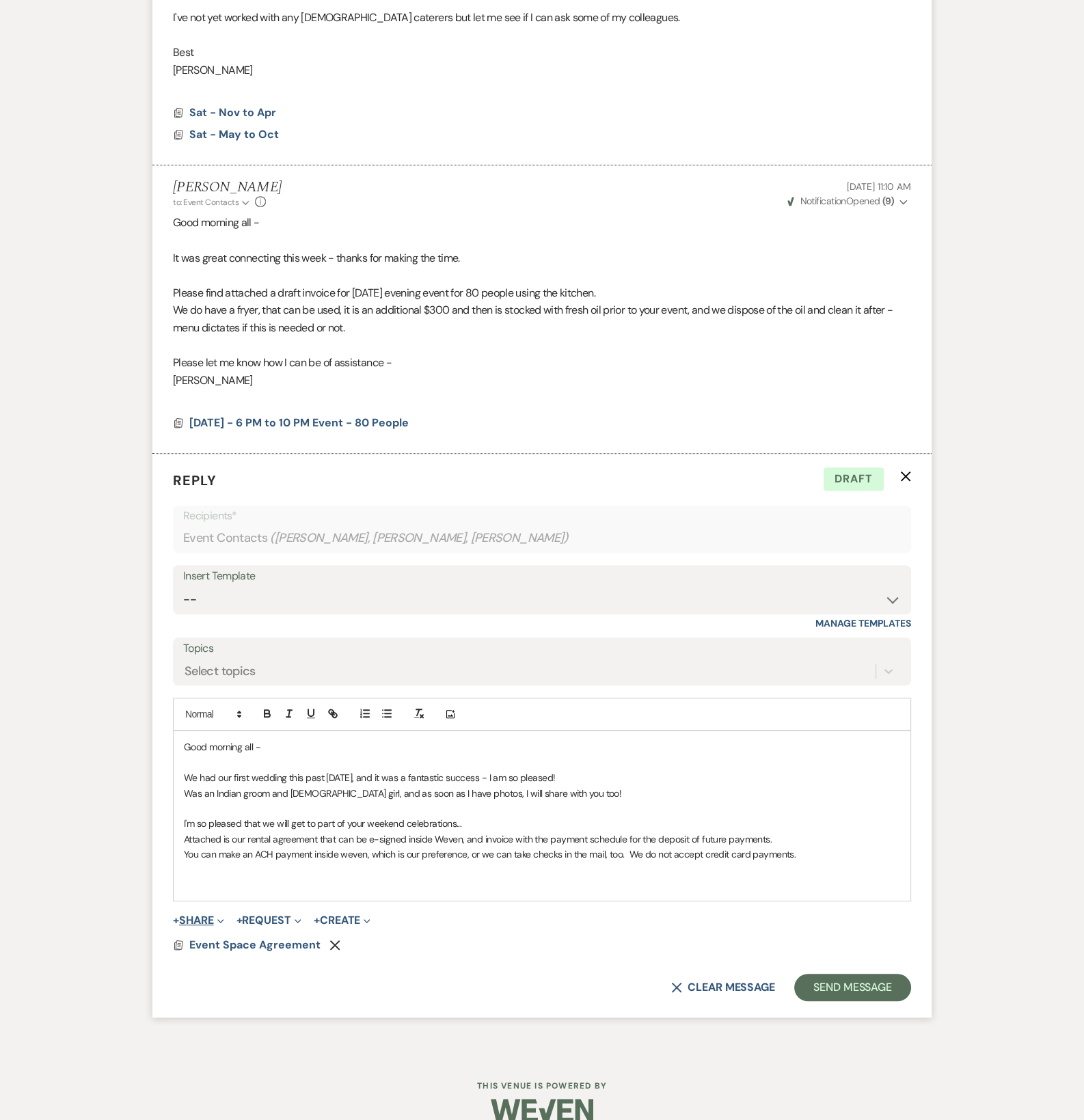
click at [221, 918] on icon "Expand" at bounding box center [221, 921] width 7 height 7
click at [247, 948] on span "Doc Upload Documents" at bounding box center [228, 947] width 78 height 14
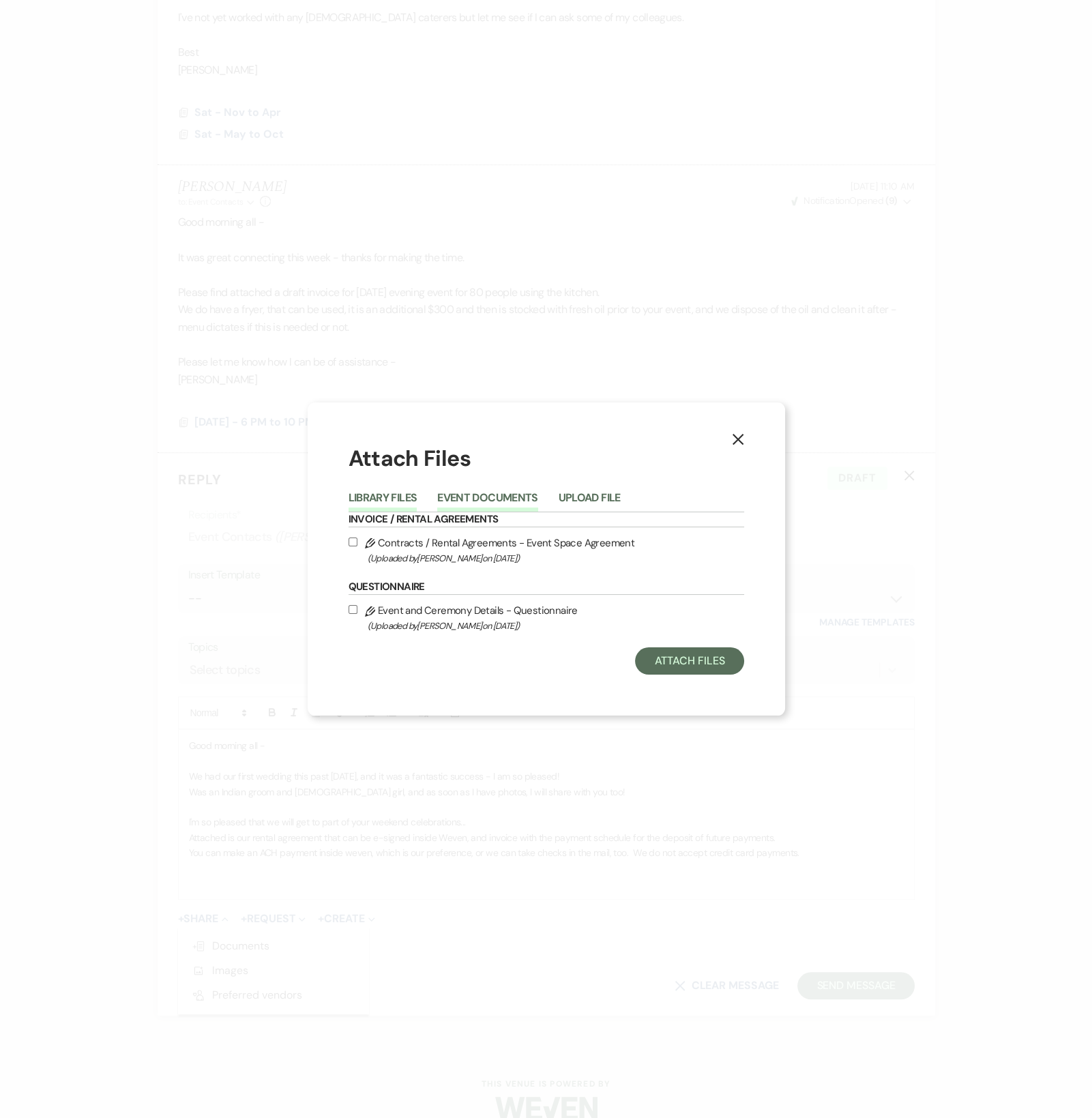
click at [465, 502] on button "Event Documents" at bounding box center [487, 502] width 100 height 19
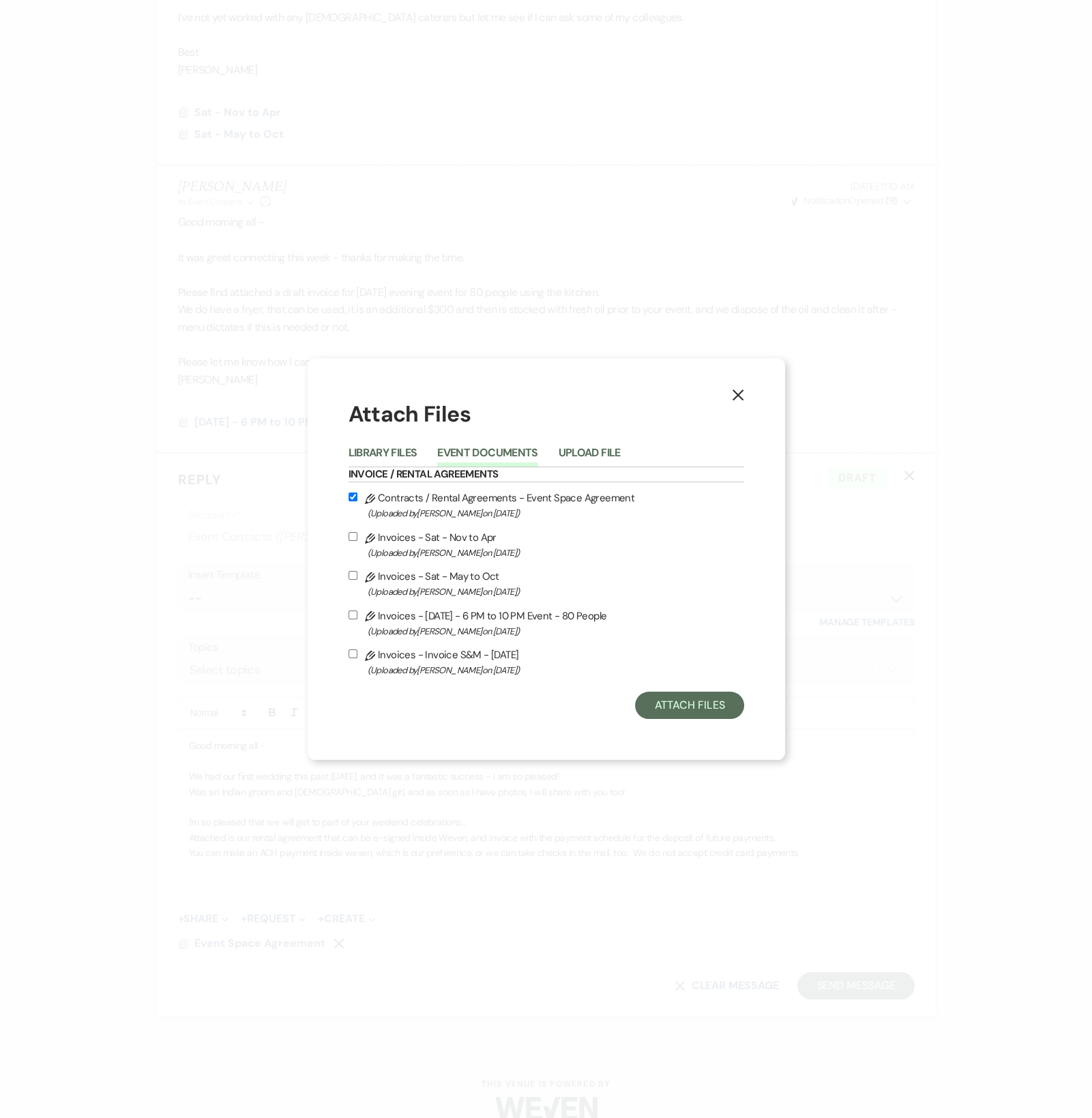
click at [347, 654] on div "X Attach Files Library Files Event Documents Upload File Invoice / Rental Agree…" at bounding box center [546, 559] width 478 height 403
click at [351, 652] on input "Pencil Invoices - Invoice S&M - [DATE] (Uploaded by [PERSON_NAME] on [DATE] )" at bounding box center [353, 653] width 9 height 9
checkbox input "true"
click at [700, 708] on button "Attach Files" at bounding box center [689, 706] width 109 height 27
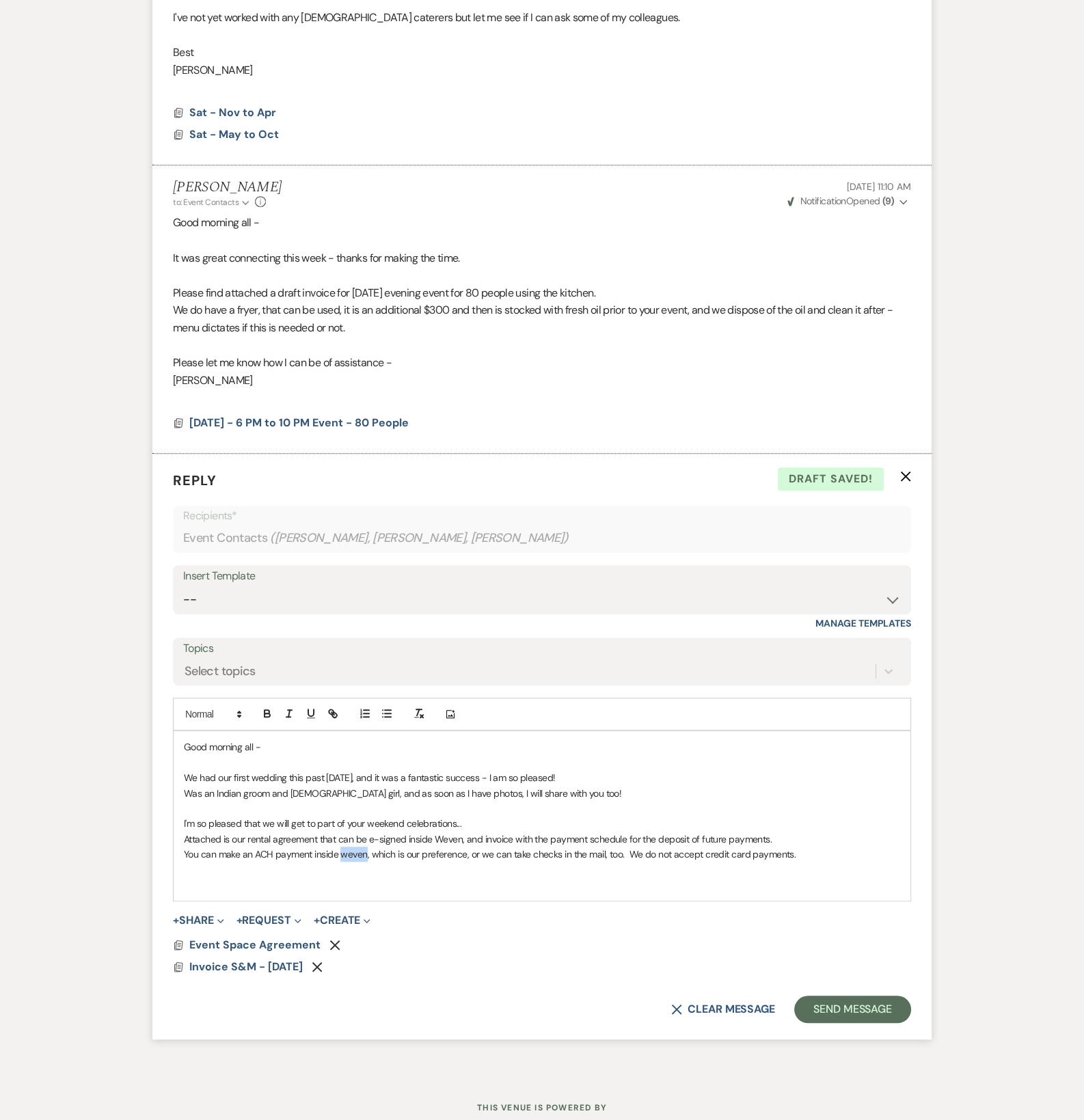
drag, startPoint x: 350, startPoint y: 853, endPoint x: 287, endPoint y: 884, distance: 70.2
click at [294, 889] on p at bounding box center [542, 885] width 716 height 15
click at [286, 883] on p at bounding box center [542, 885] width 716 height 15
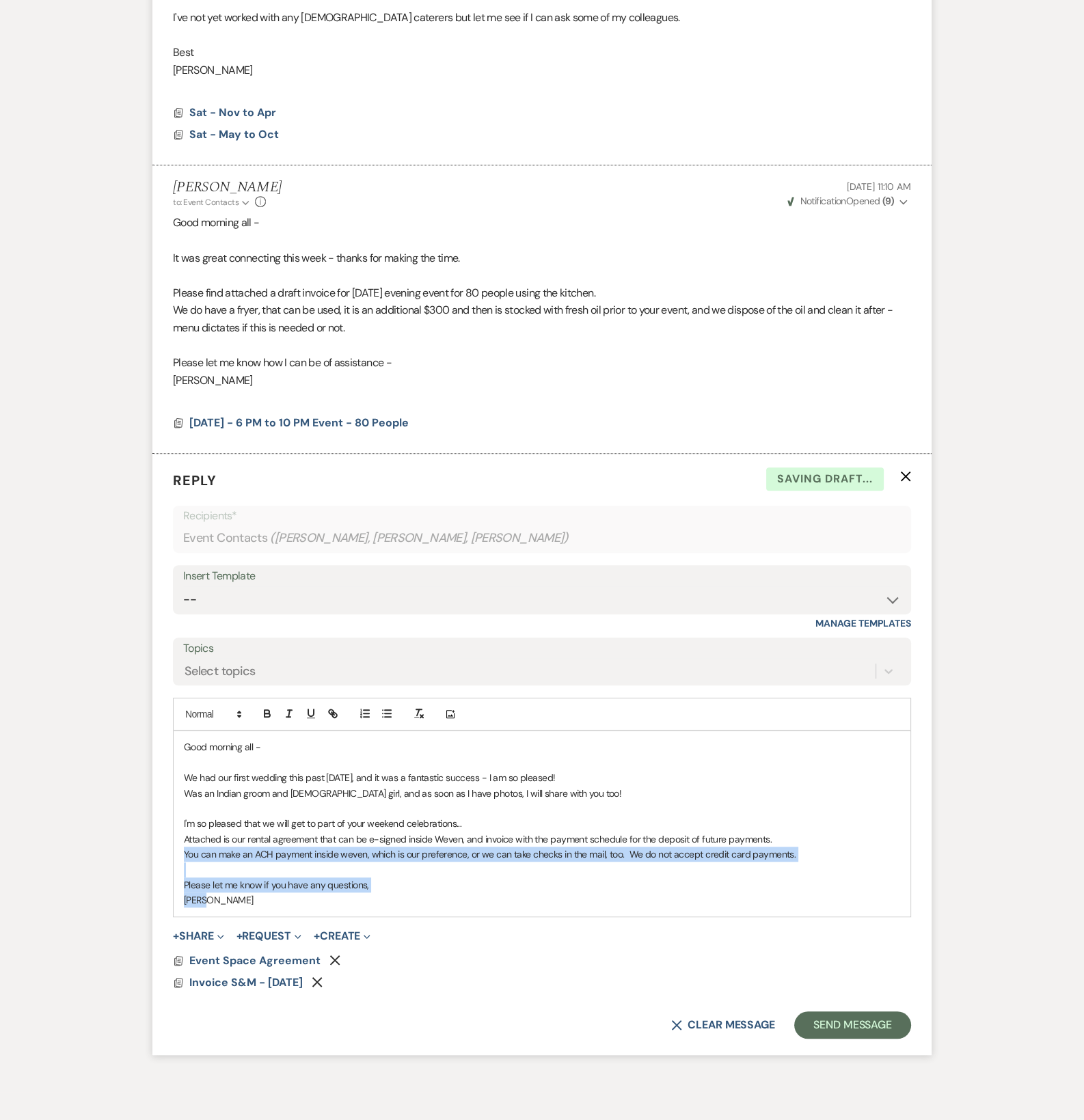
drag, startPoint x: 231, startPoint y: 905, endPoint x: 135, endPoint y: 848, distance: 111.6
click at [135, 848] on div "Messages Tasks Payments Rental Overview Documents Contacts Notes Event Messages…" at bounding box center [542, 326] width 1084 height 1532
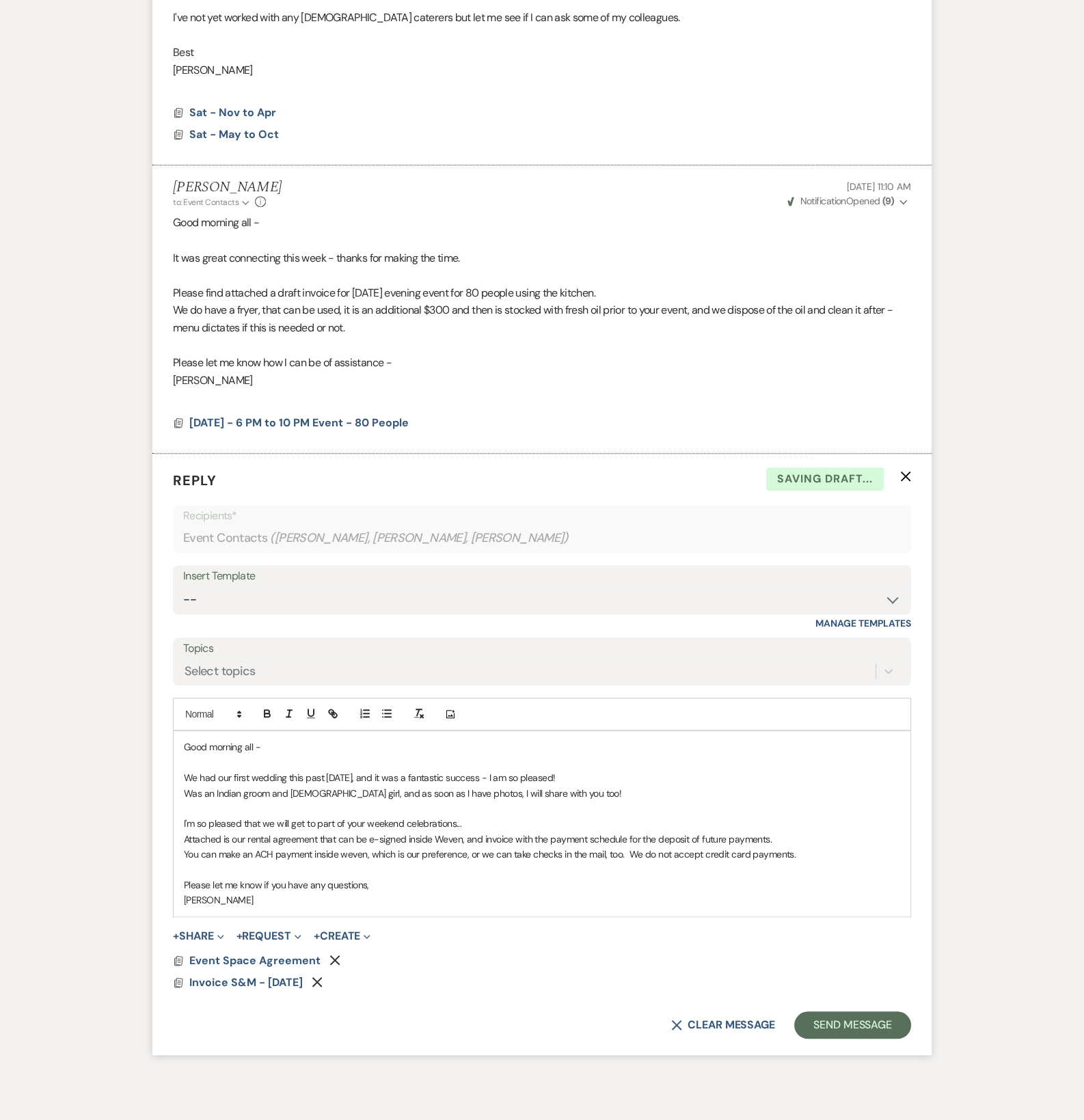
drag, startPoint x: 114, startPoint y: 794, endPoint x: 110, endPoint y: 745, distance: 49.2
click at [110, 745] on div "Messages Tasks Payments Rental Overview Documents Contacts Notes Event Messages…" at bounding box center [542, 326] width 1084 height 1532
click at [374, 897] on p "[PERSON_NAME]" at bounding box center [542, 900] width 716 height 15
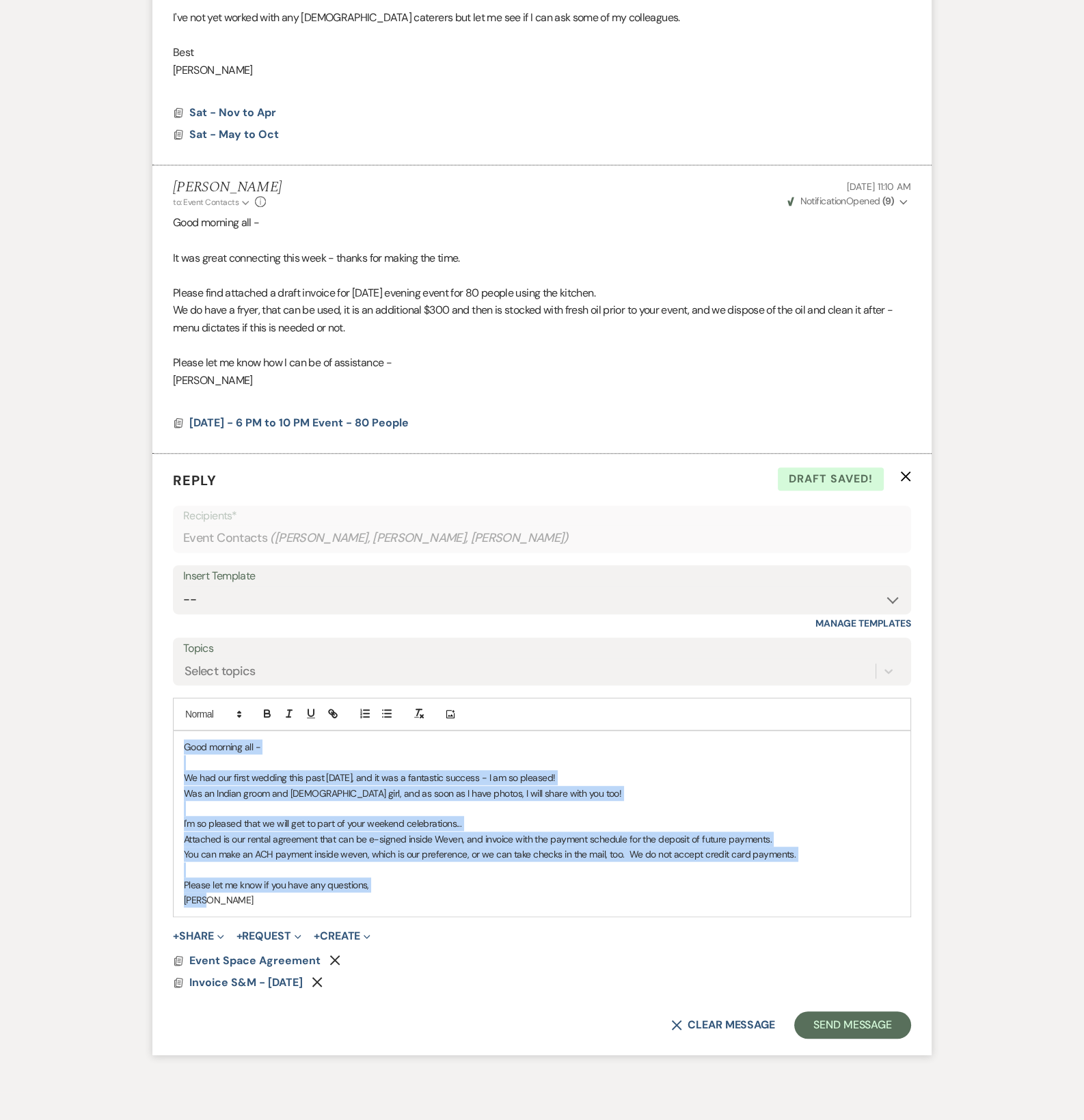
drag, startPoint x: 242, startPoint y: 898, endPoint x: 114, endPoint y: 748, distance: 197.2
click at [114, 748] on div "Messages Tasks Payments Rental Overview Documents Contacts Notes Event Messages…" at bounding box center [542, 326] width 1084 height 1532
copy div "Good morning all - We had our first wedding this past [DATE], and it was a fant…"
click at [860, 1024] on button "Send Message" at bounding box center [853, 1025] width 117 height 28
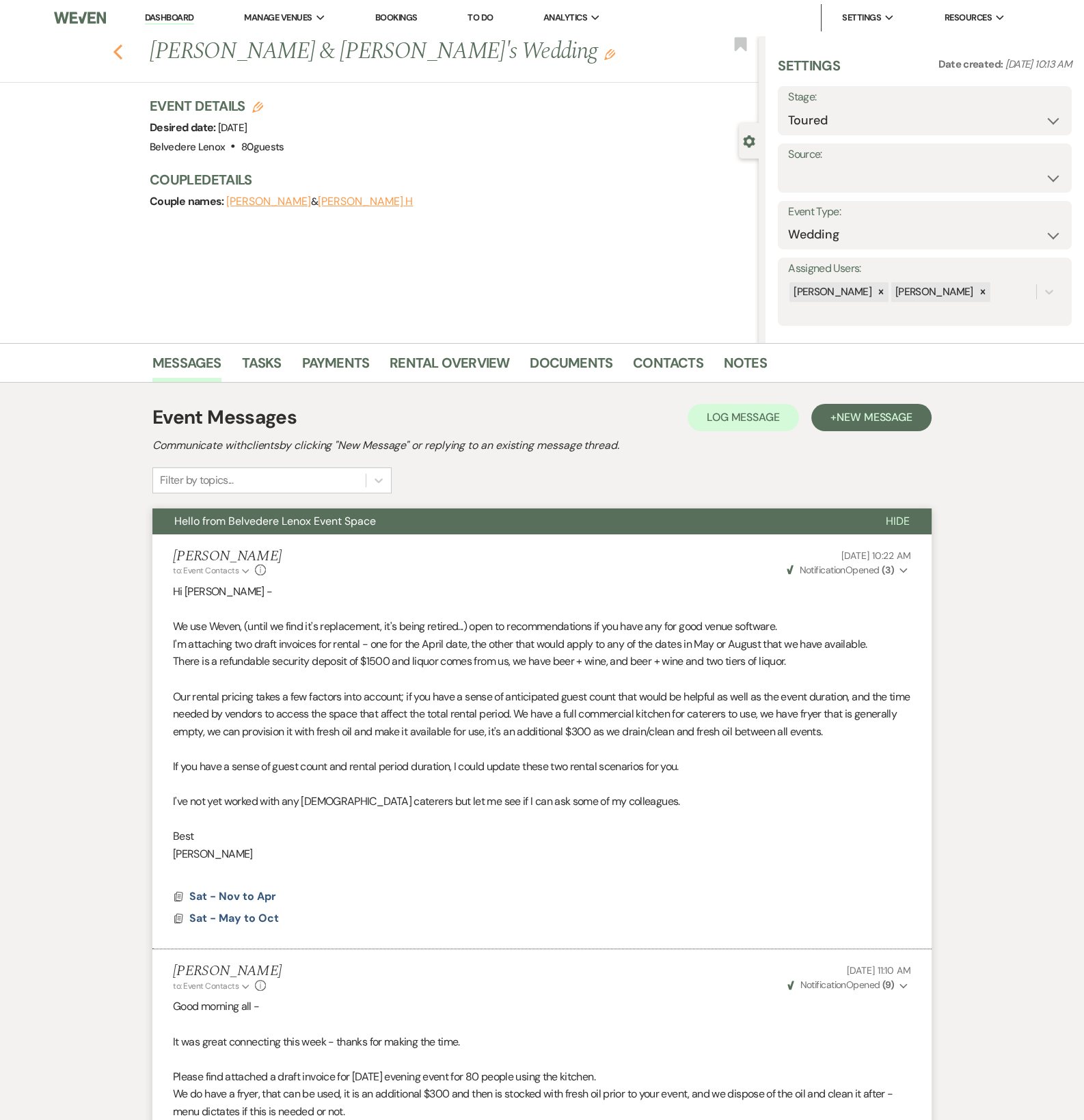
click at [123, 57] on use "button" at bounding box center [118, 52] width 9 height 15
select select "5"
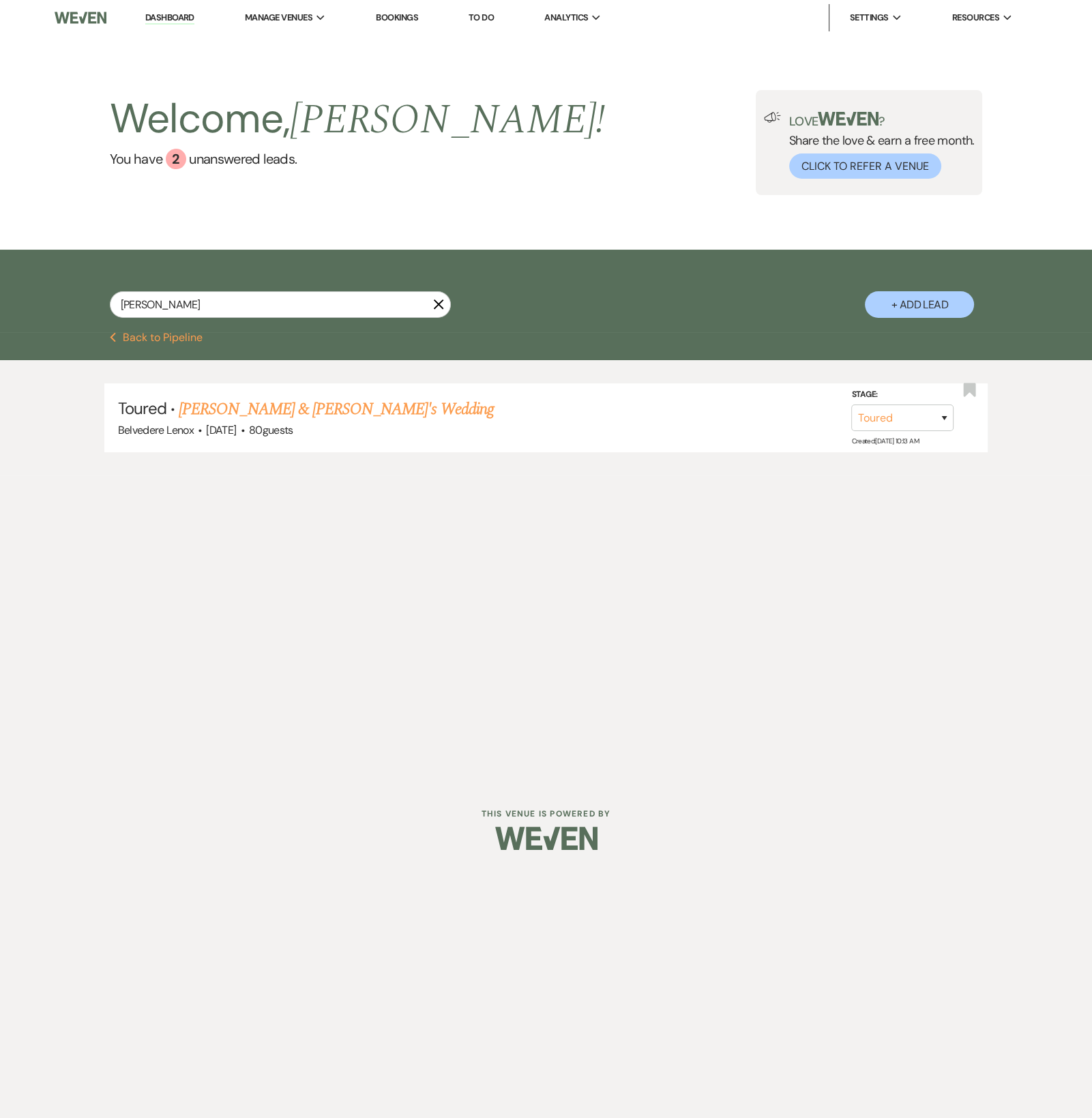
click at [438, 310] on use "button" at bounding box center [438, 304] width 10 height 10
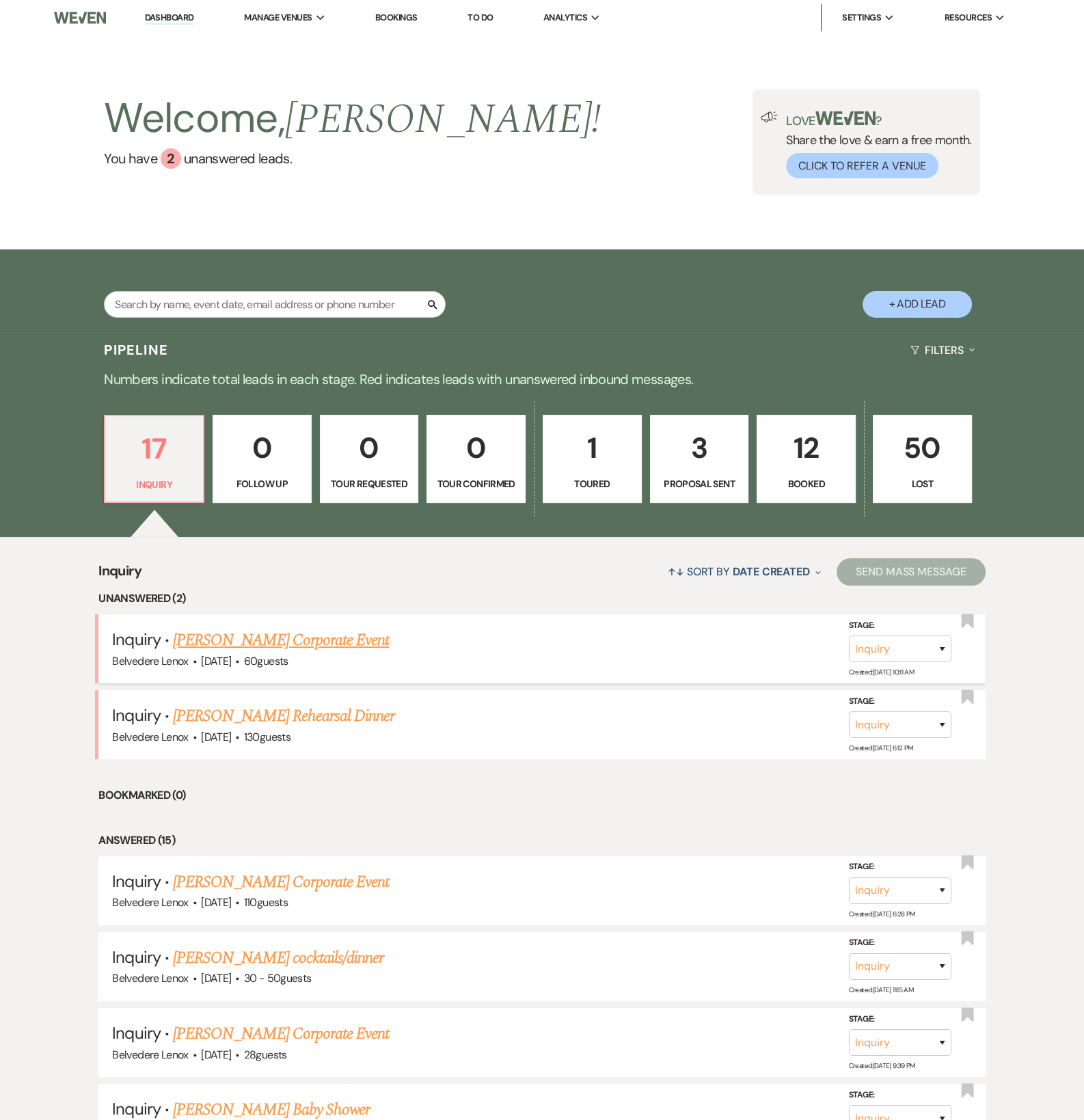
click at [259, 653] on link "[PERSON_NAME] Corporate Event" at bounding box center [281, 640] width 216 height 25
select select "9"
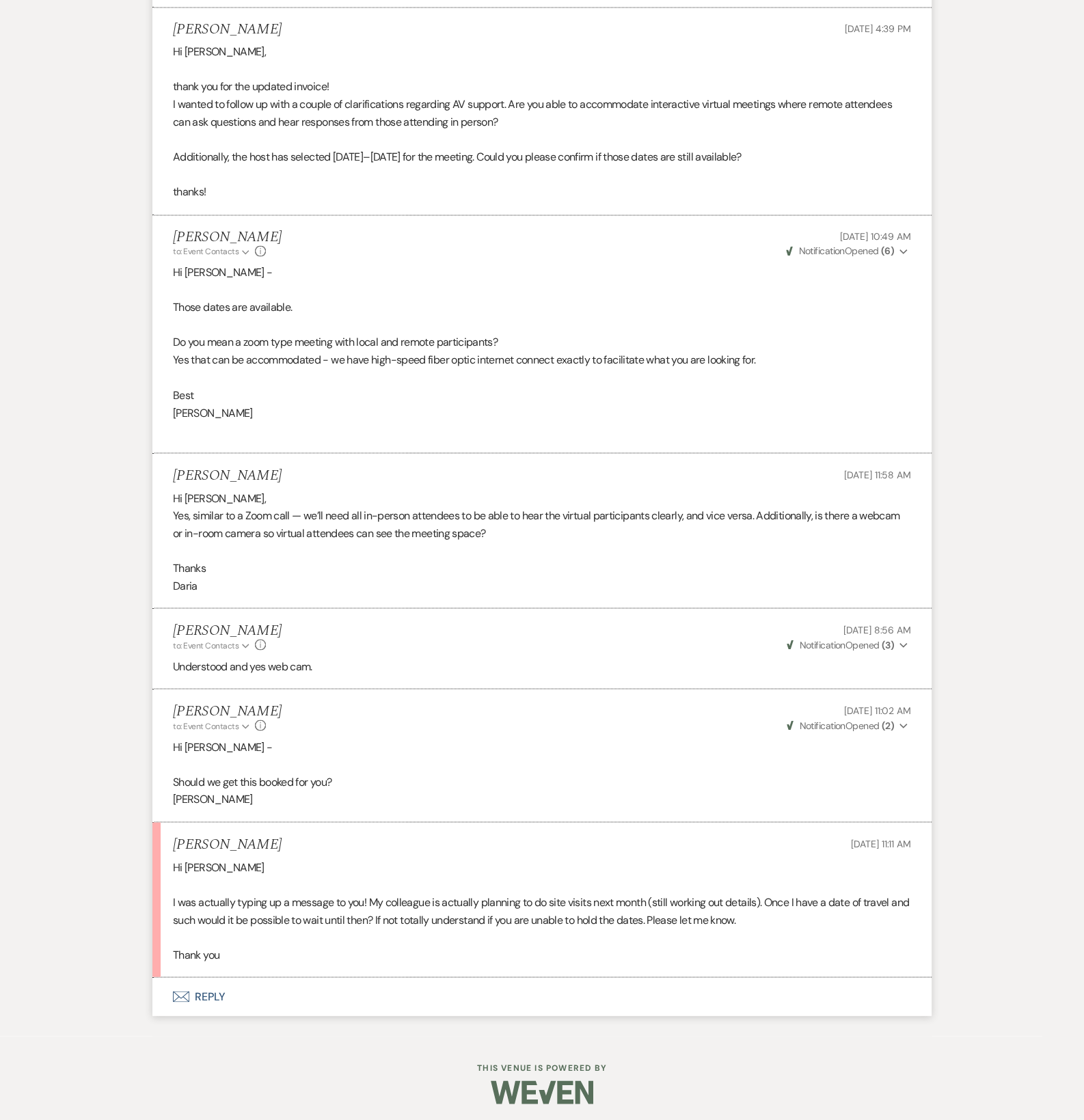
scroll to position [2862, 0]
click at [212, 990] on button "Envelope Reply" at bounding box center [542, 994] width 780 height 39
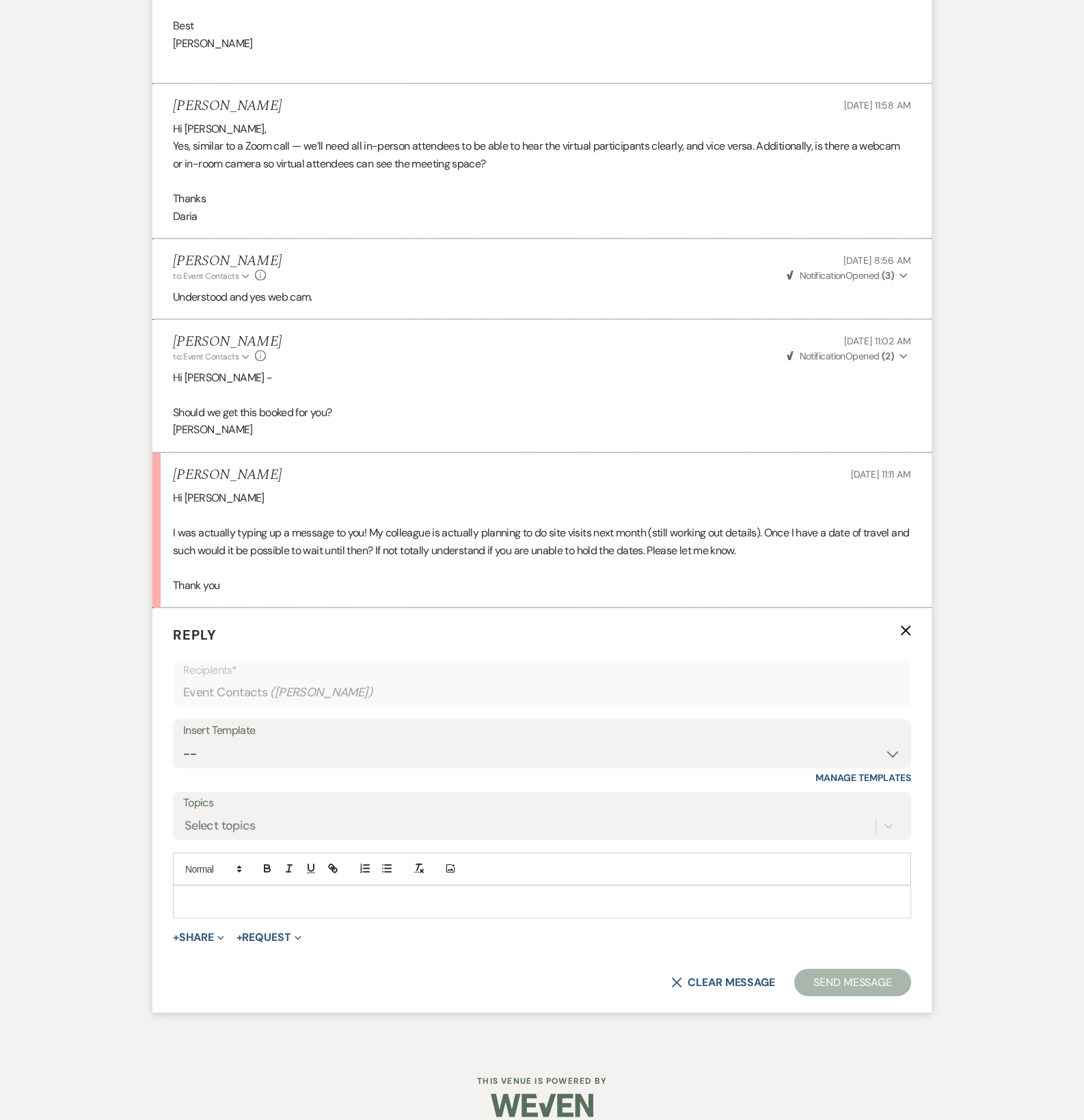
scroll to position [3244, 0]
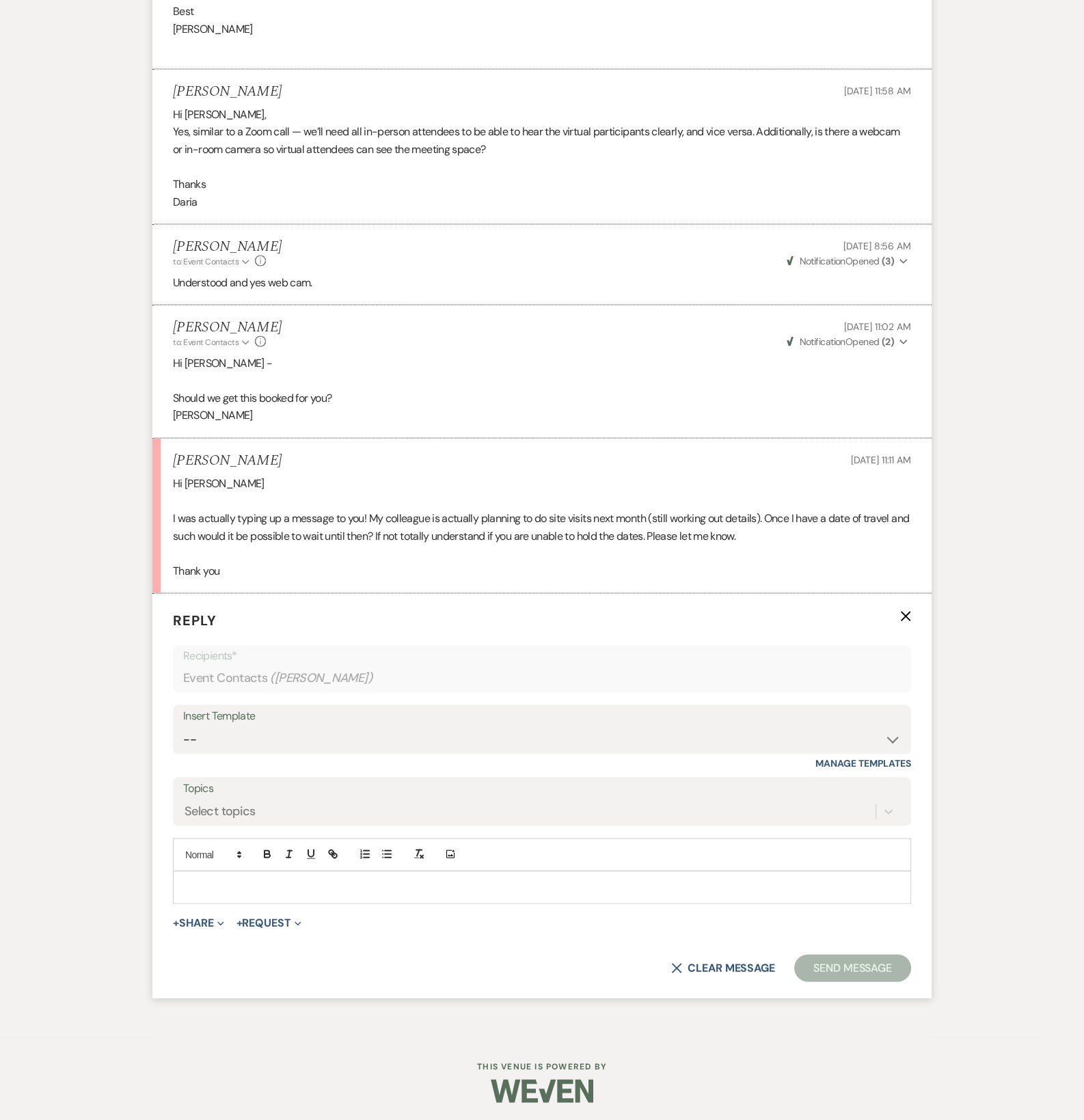
click at [238, 891] on p at bounding box center [542, 887] width 716 height 15
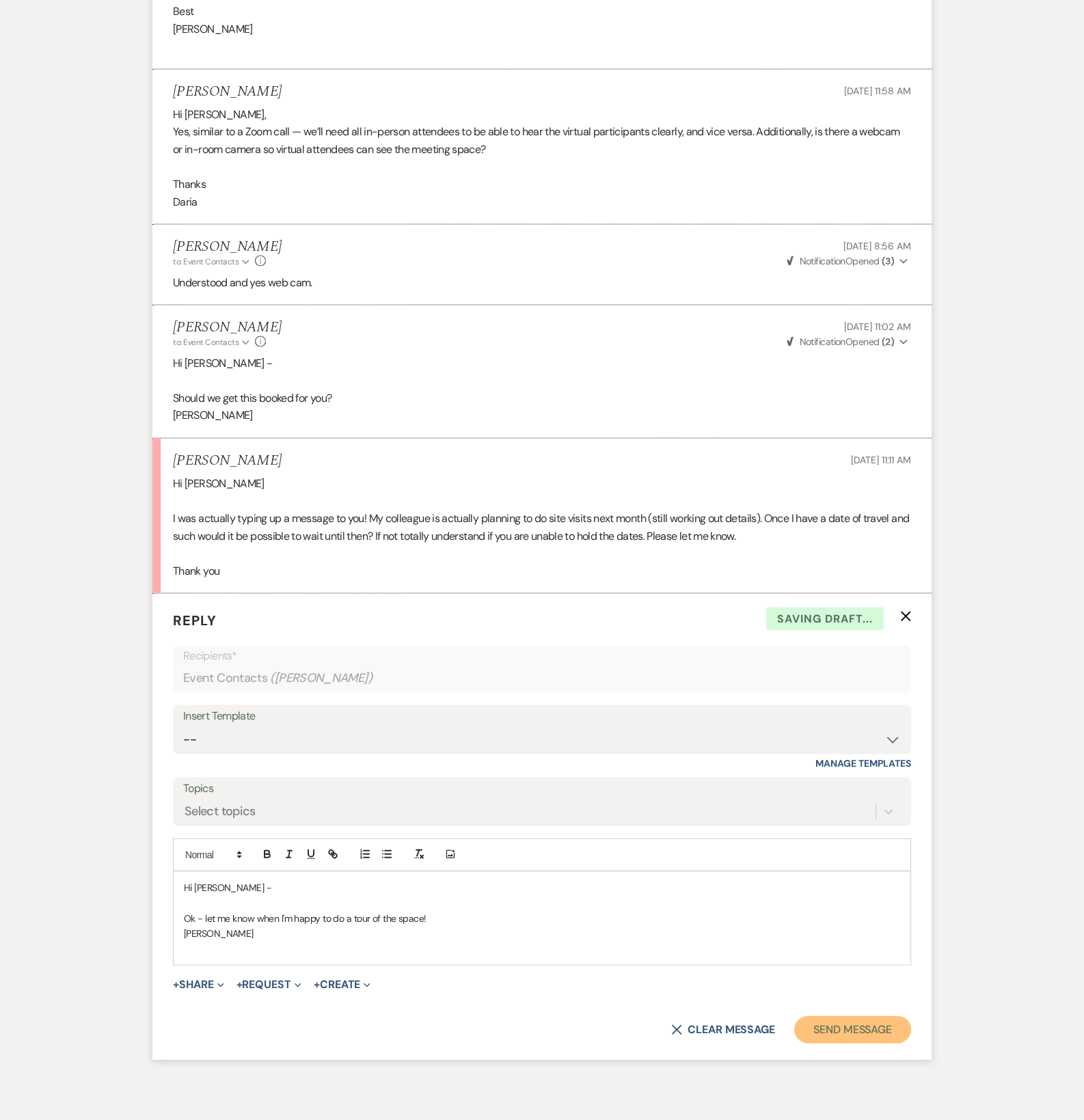
click at [842, 1019] on button "Send Message" at bounding box center [853, 1029] width 117 height 28
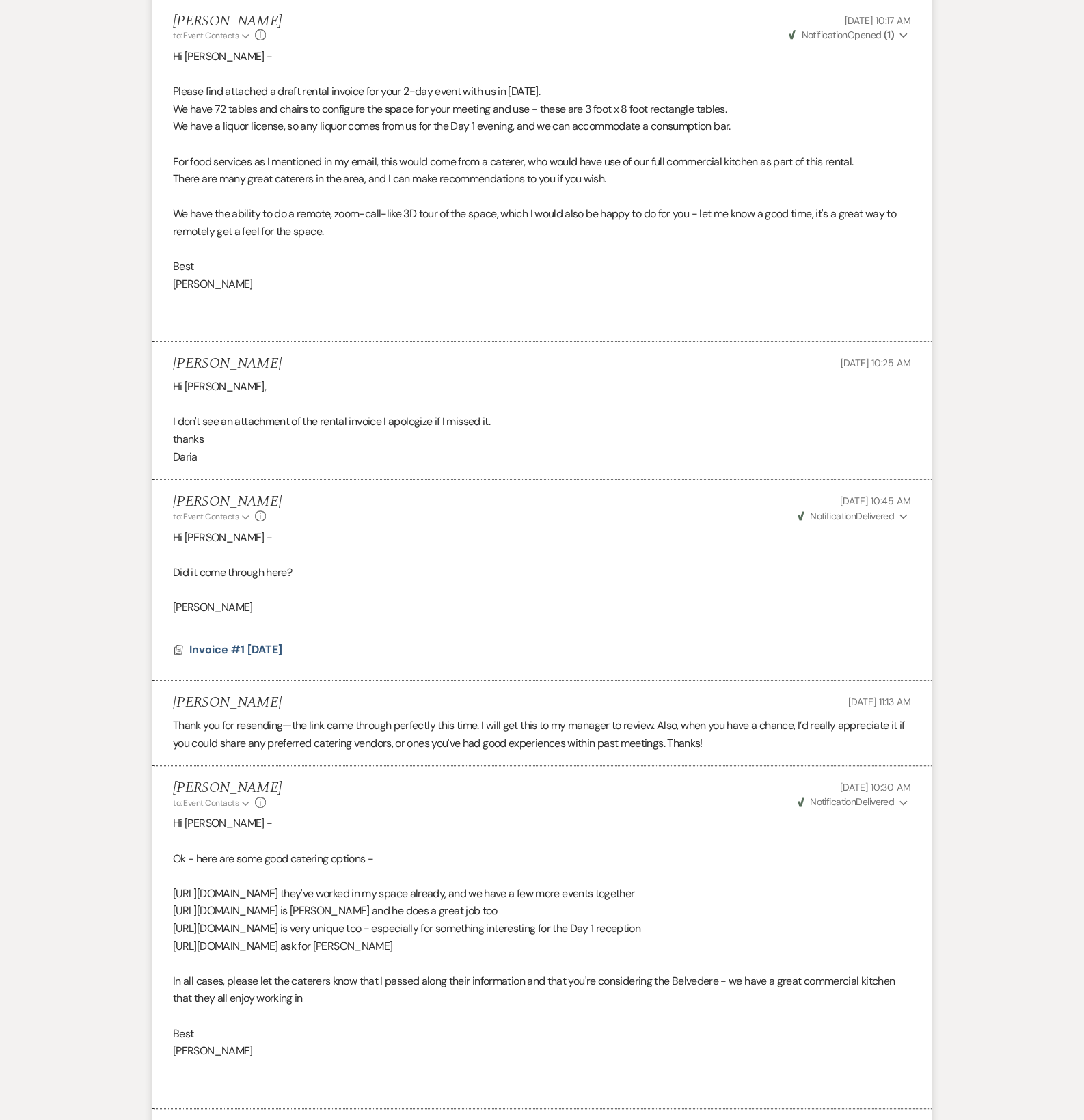
scroll to position [0, 0]
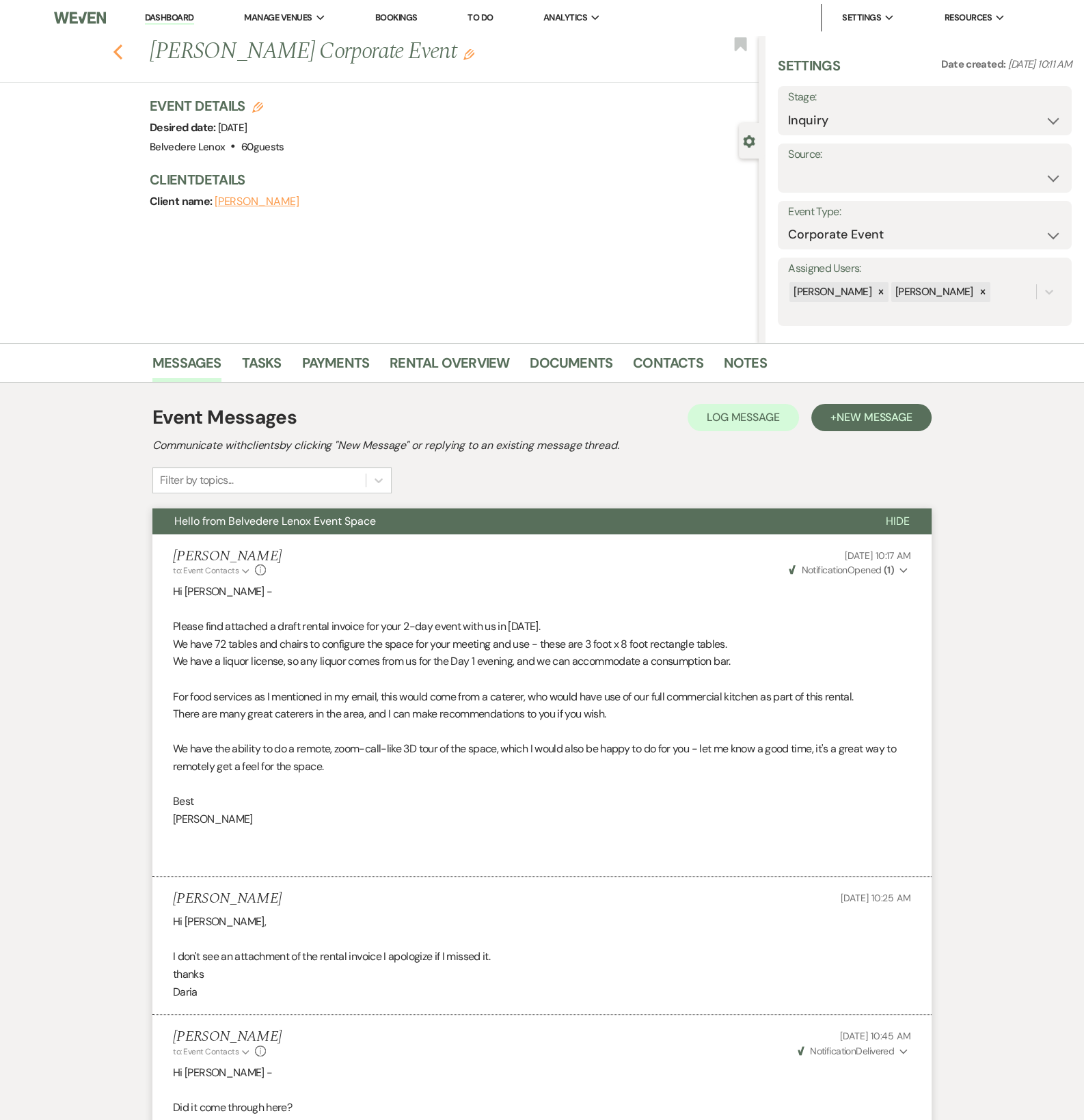
click at [119, 50] on icon "Previous" at bounding box center [118, 52] width 10 height 17
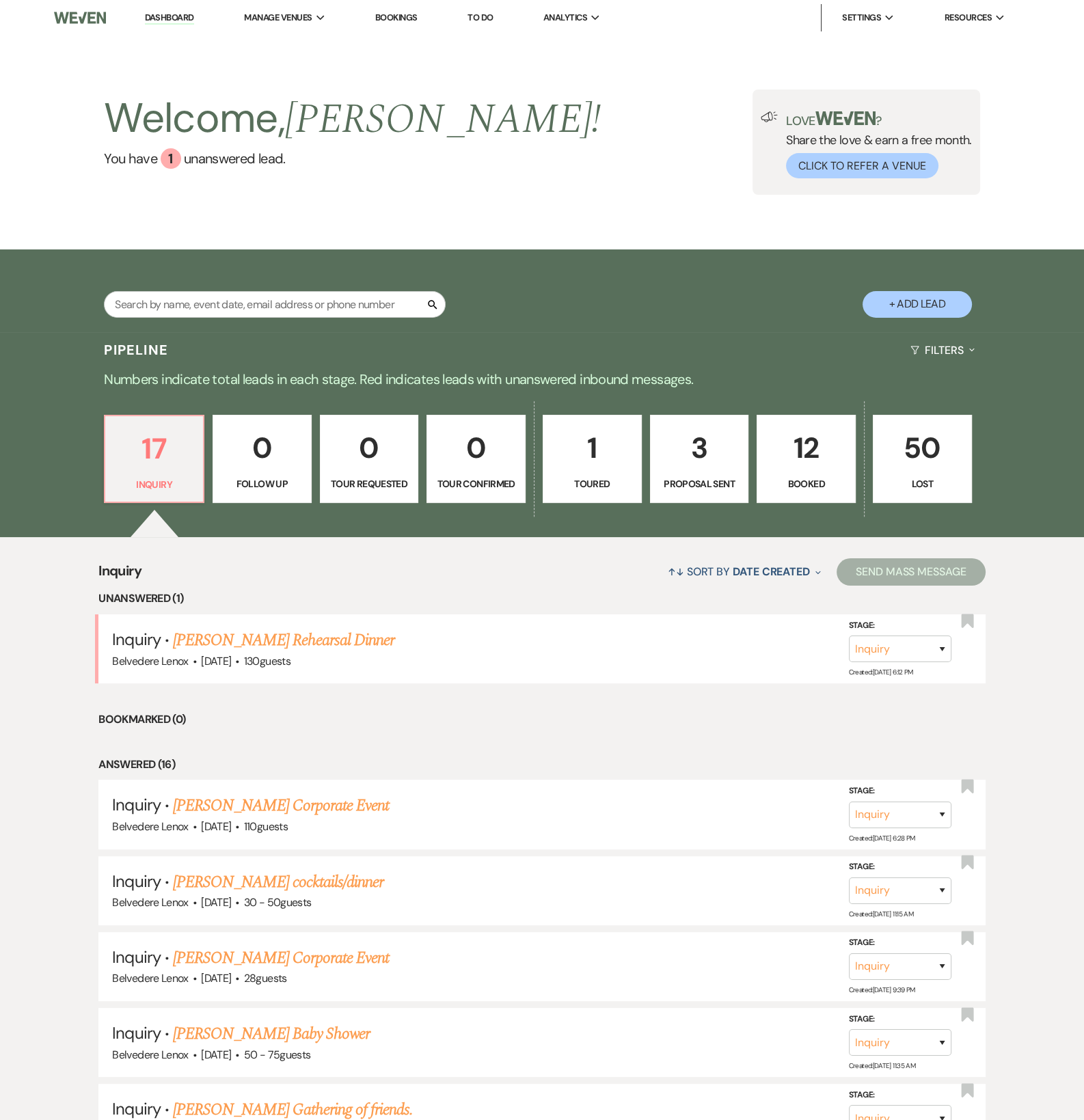
click at [725, 471] on p "3" at bounding box center [700, 447] width 81 height 46
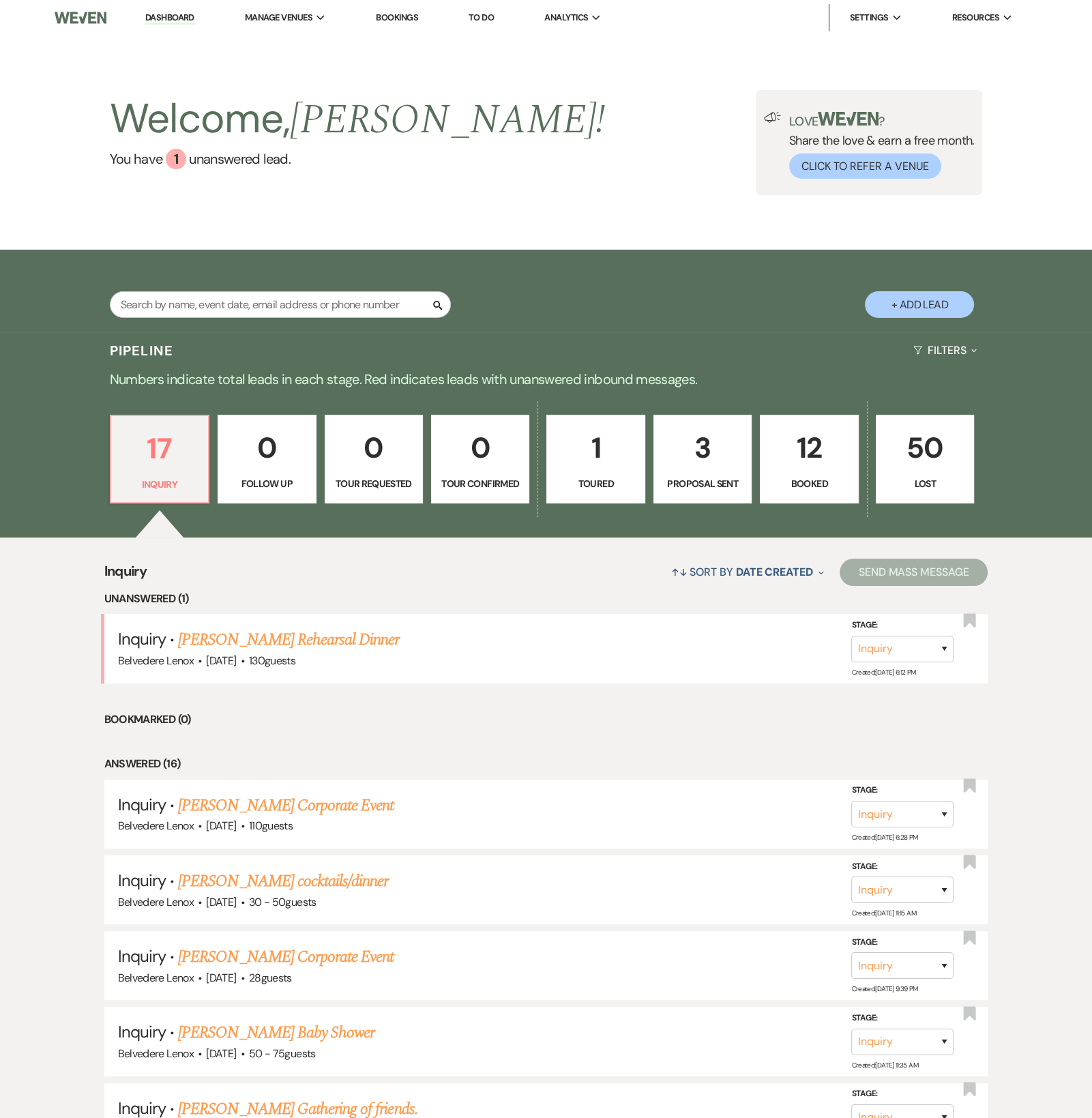
select select "6"
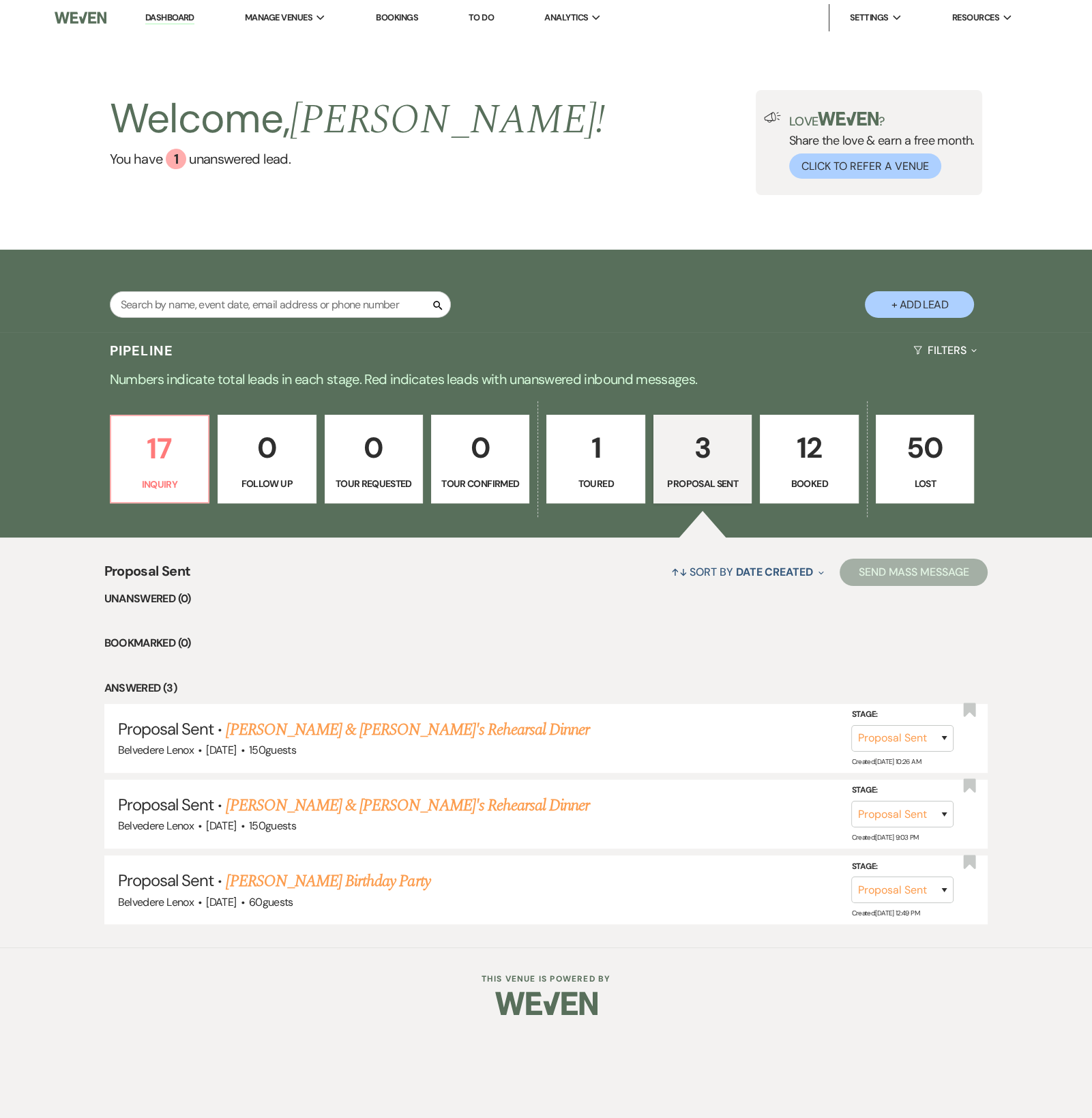
click at [792, 458] on p "12" at bounding box center [809, 447] width 80 height 46
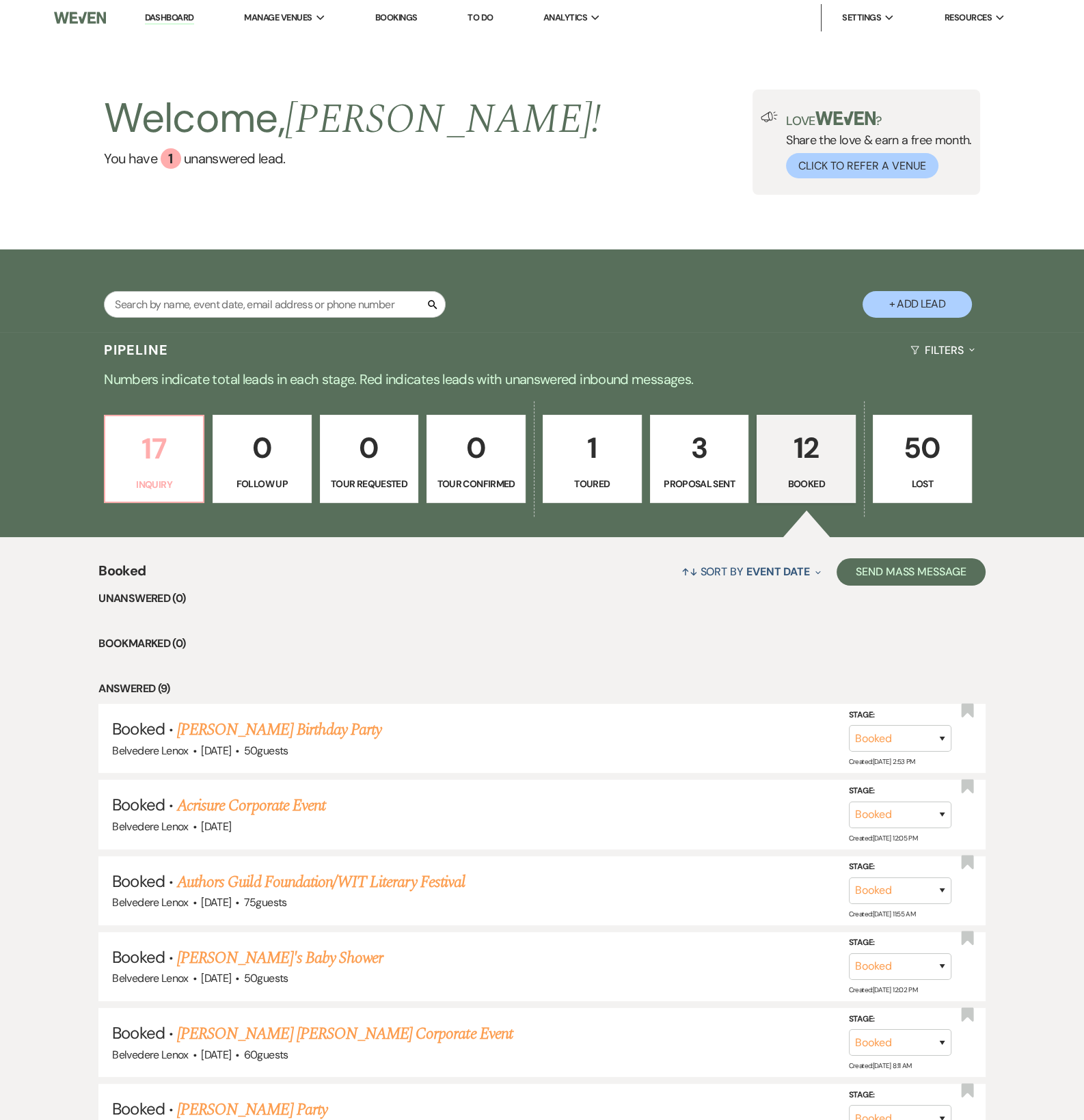
click at [187, 472] on p "17" at bounding box center [154, 448] width 81 height 46
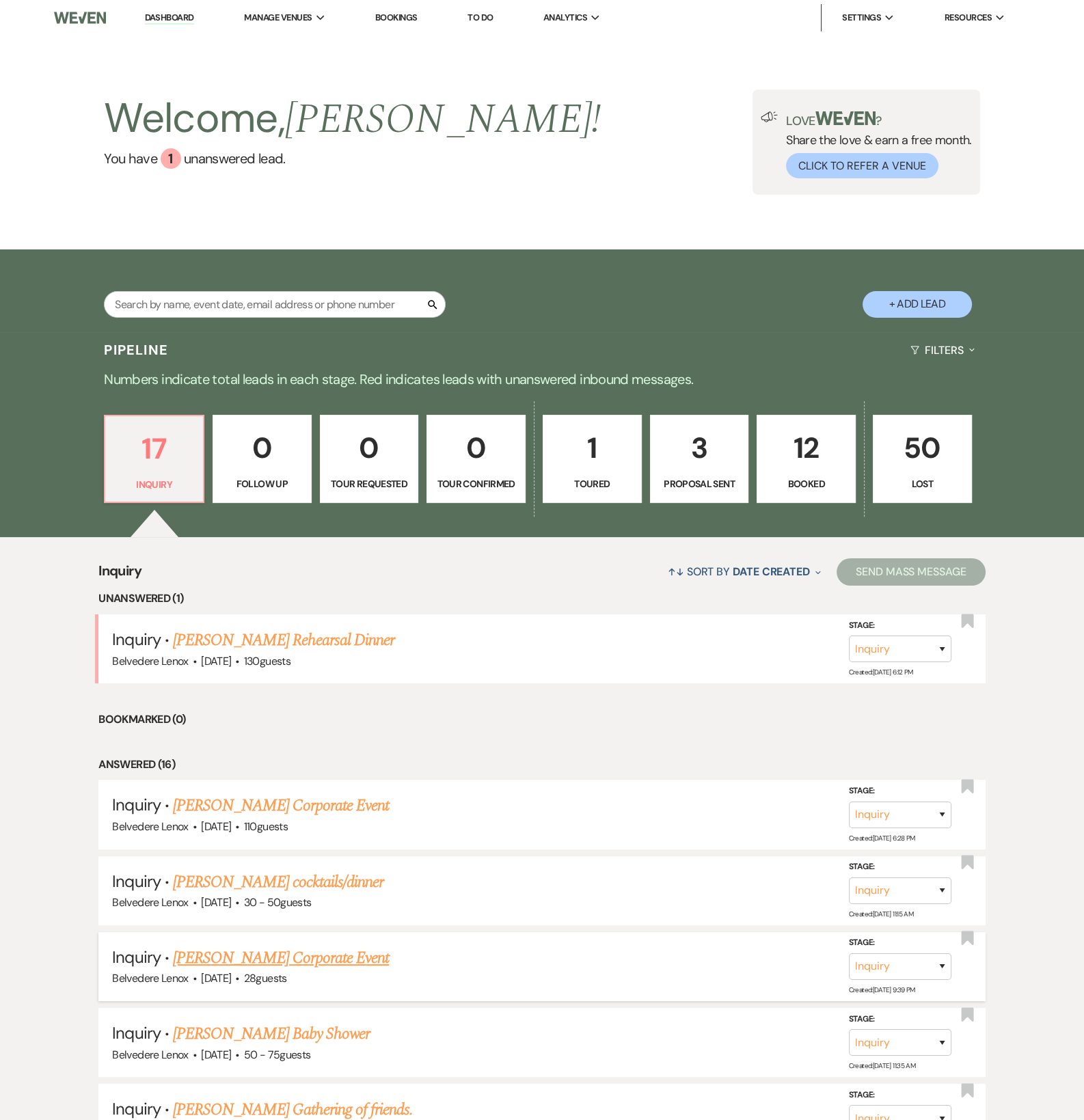
click at [280, 961] on link "[PERSON_NAME] Corporate Event" at bounding box center [281, 958] width 216 height 25
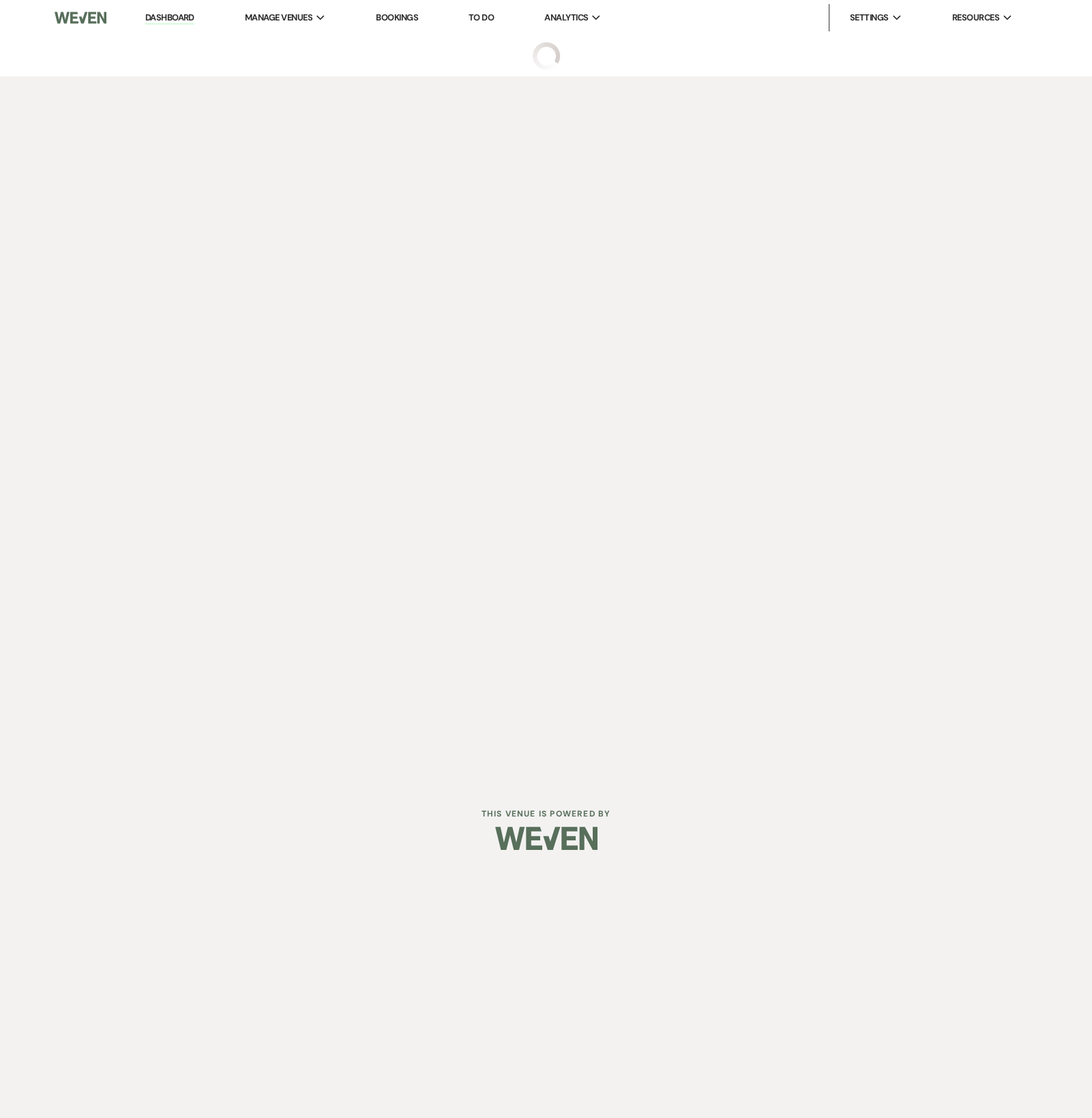
select select "5"
select select "9"
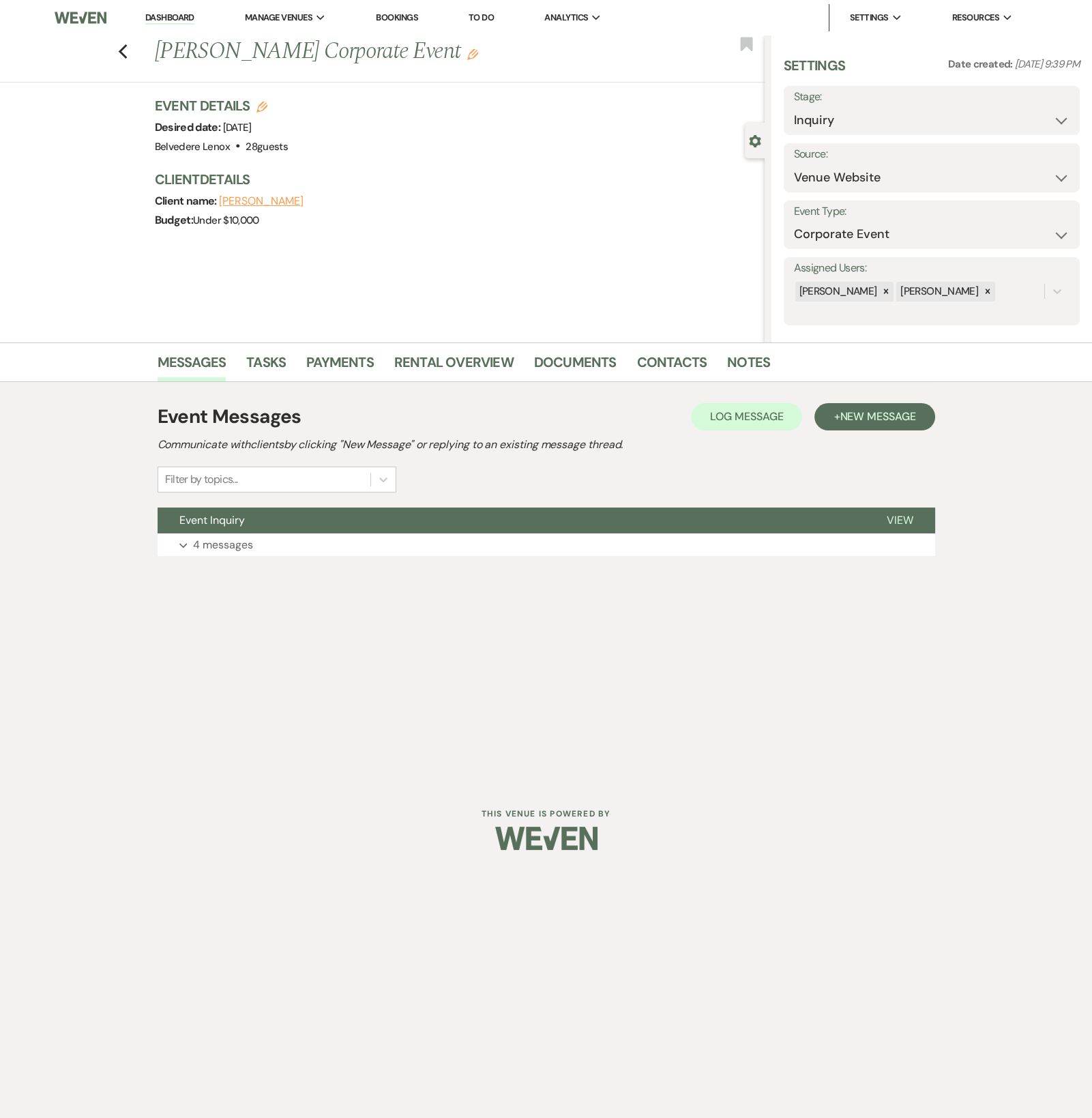
click at [225, 559] on div "Event Messages Log Log Message + New Message Communicate with clients by clicki…" at bounding box center [546, 479] width 778 height 167
click at [227, 545] on p "4 messages" at bounding box center [223, 545] width 60 height 18
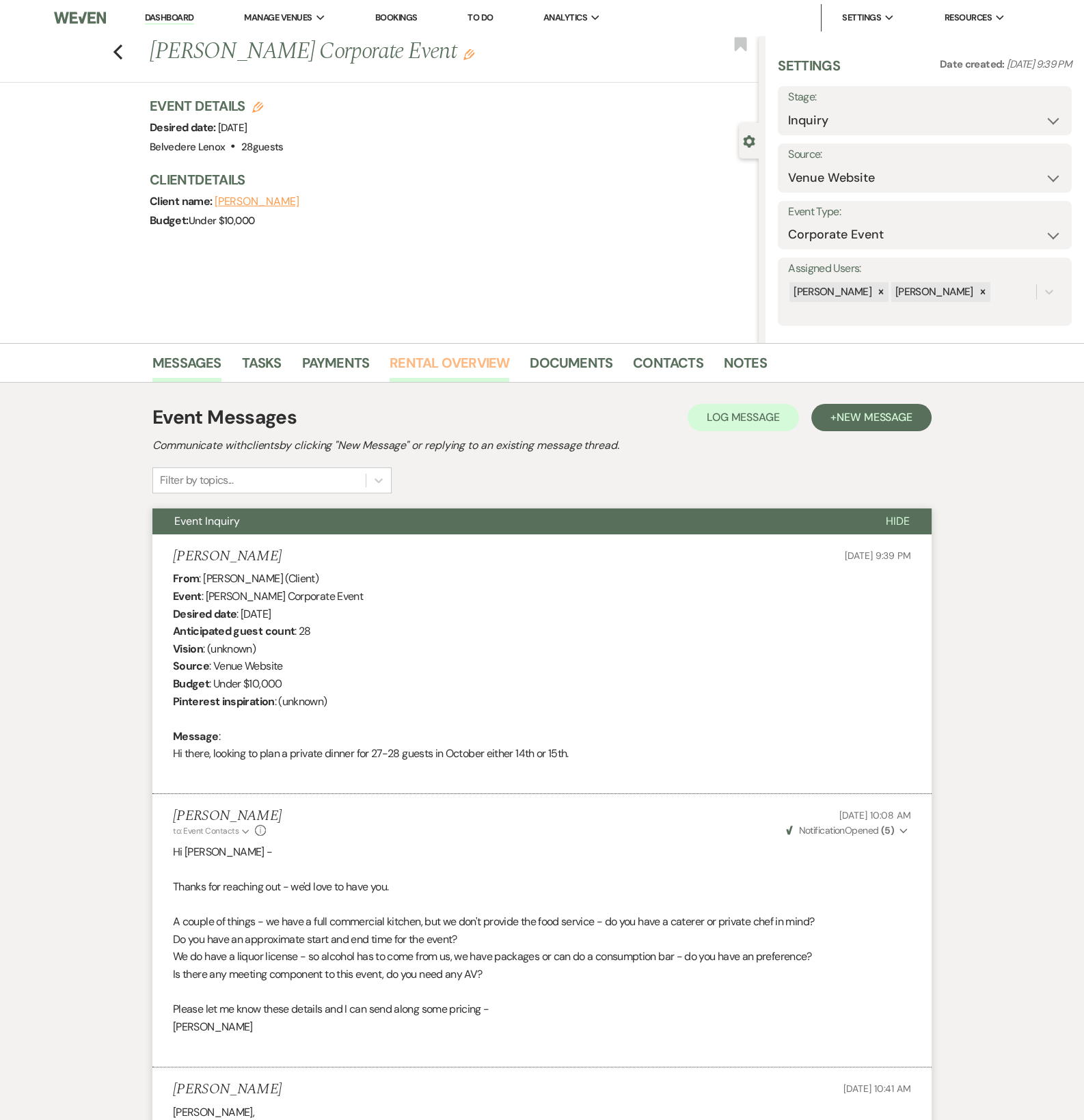
click at [404, 361] on link "Rental Overview" at bounding box center [450, 367] width 120 height 30
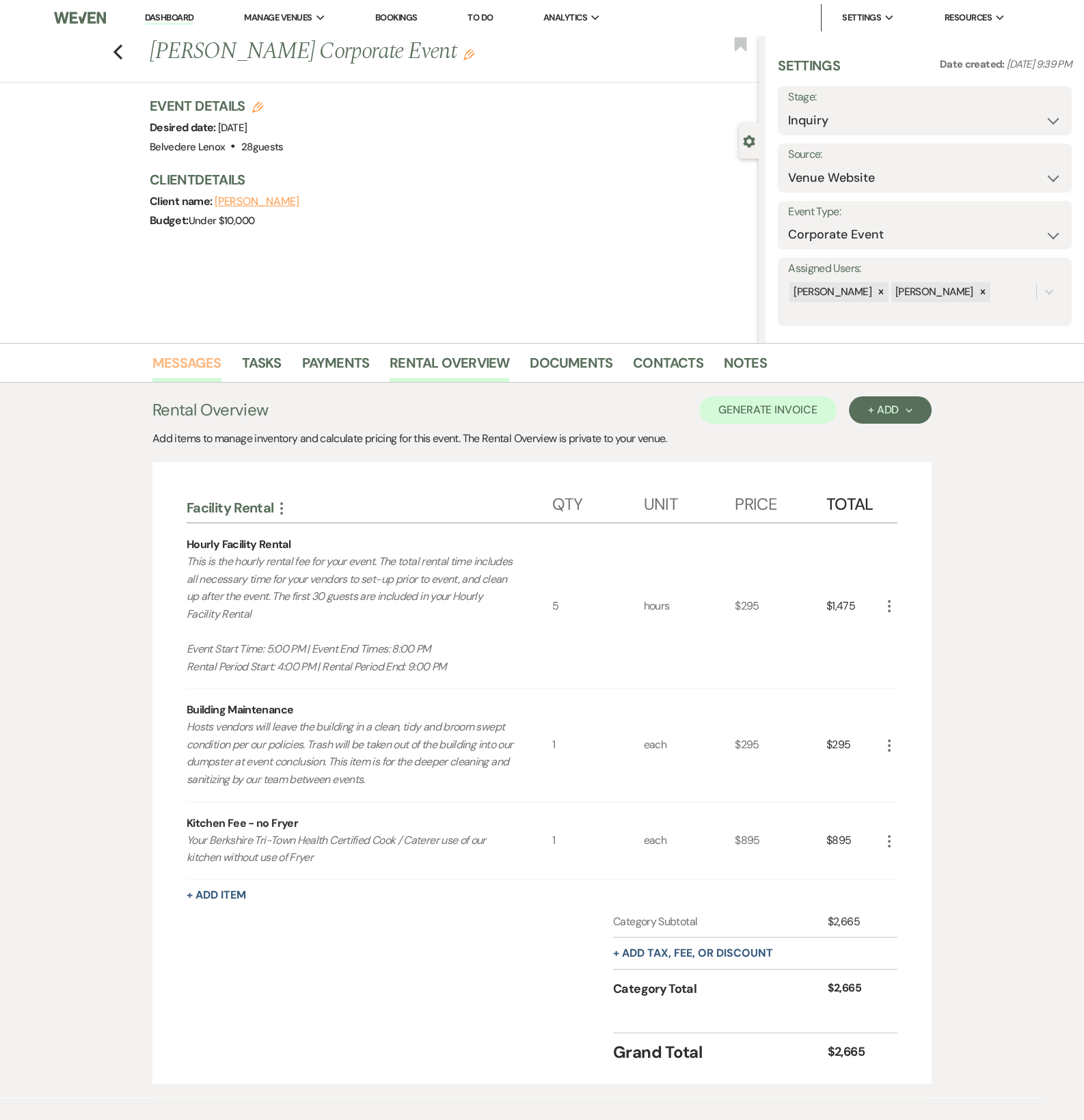
click at [205, 363] on link "Messages" at bounding box center [187, 367] width 69 height 30
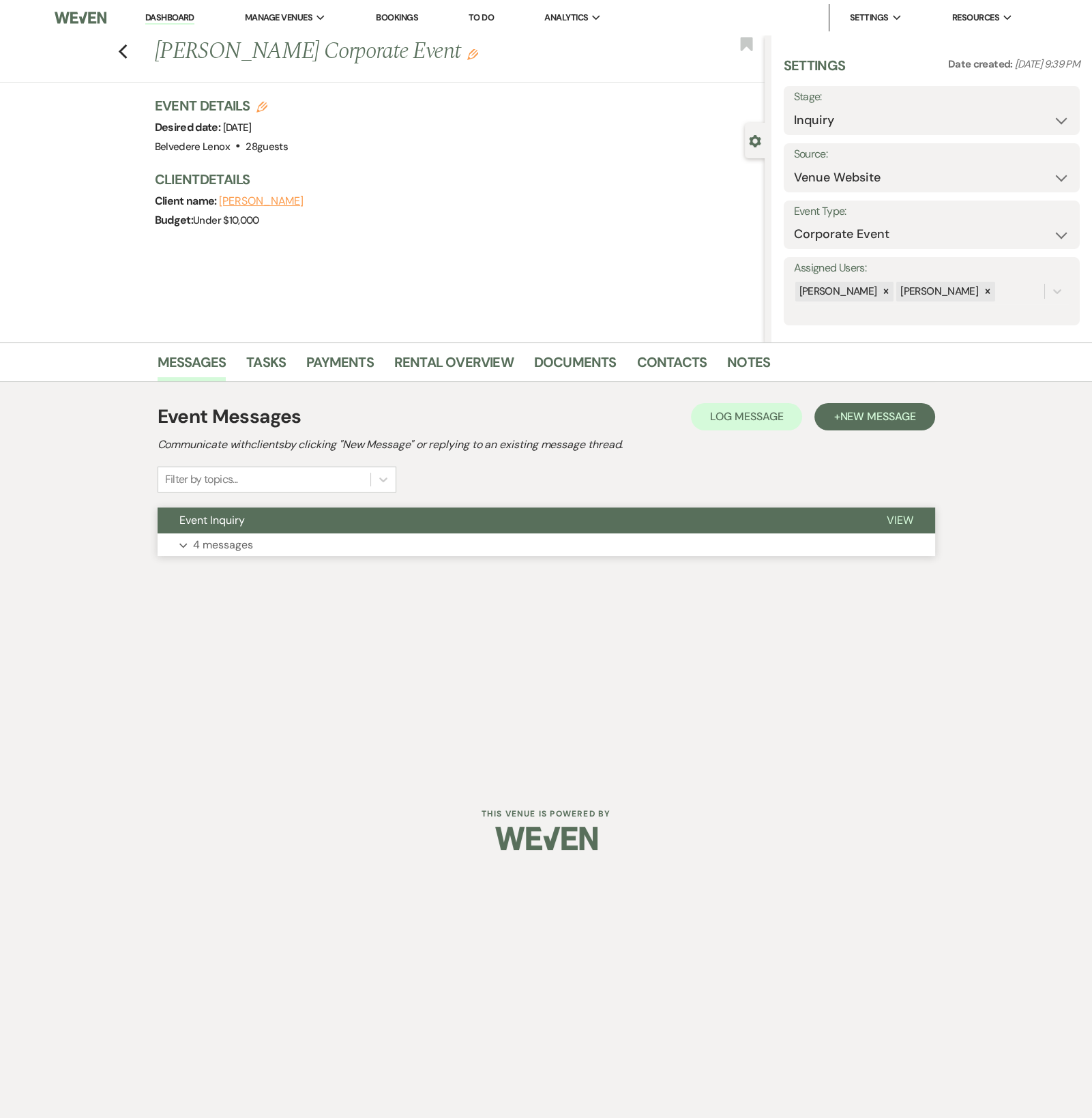
click at [235, 554] on button "Expand 4 messages" at bounding box center [546, 545] width 778 height 23
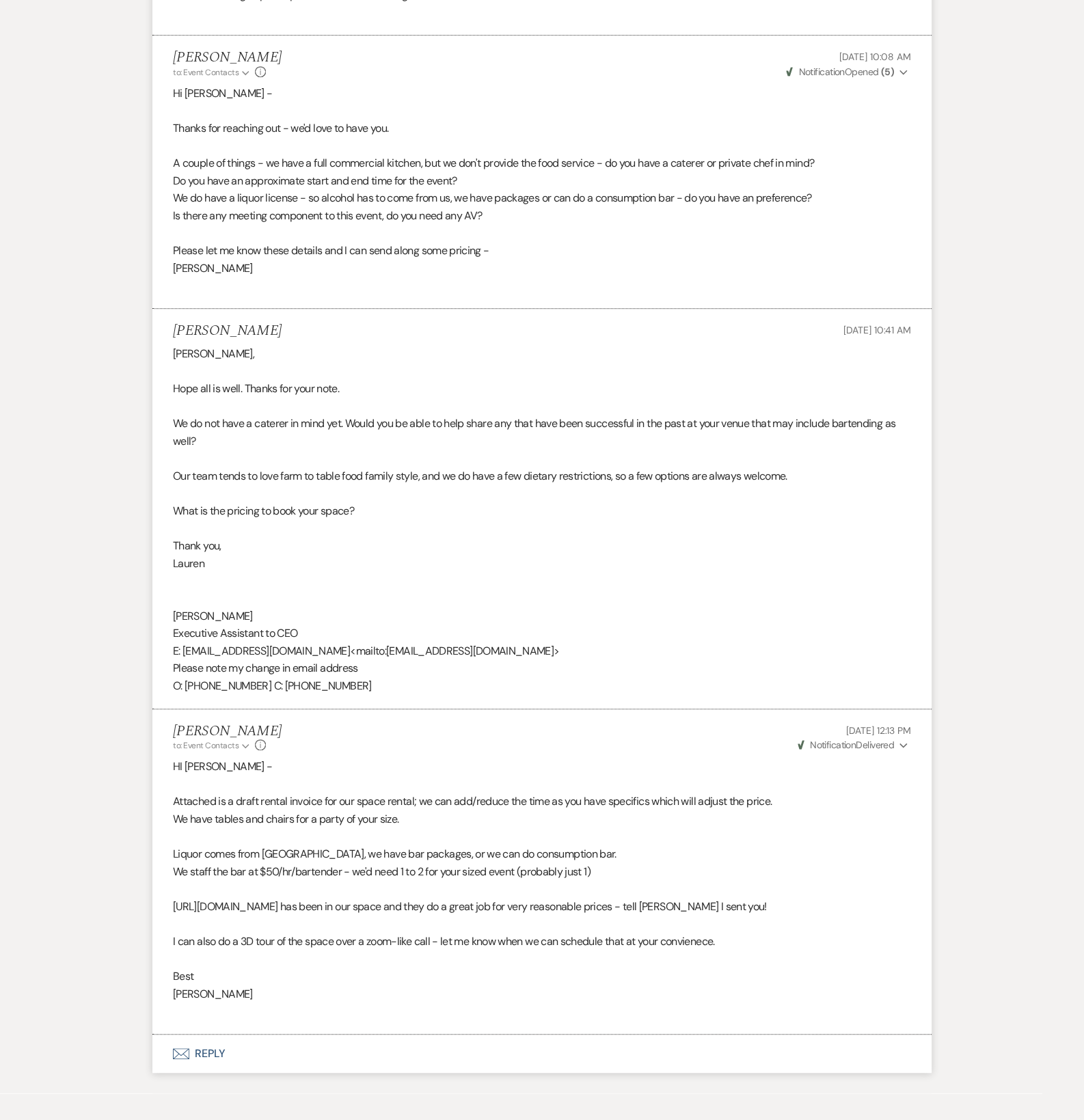
scroll to position [818, 0]
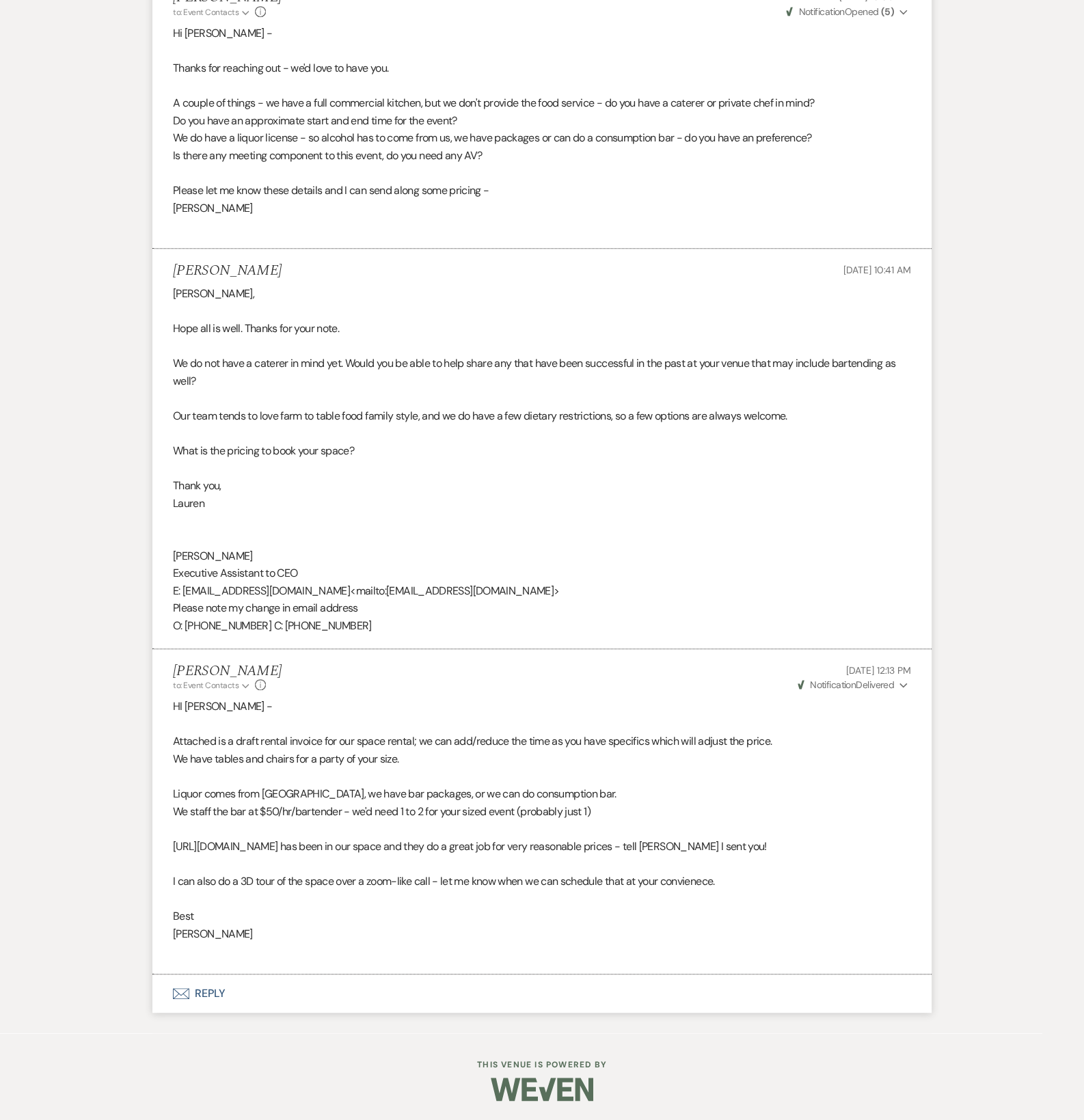
click at [216, 992] on button "Envelope Reply" at bounding box center [542, 993] width 780 height 39
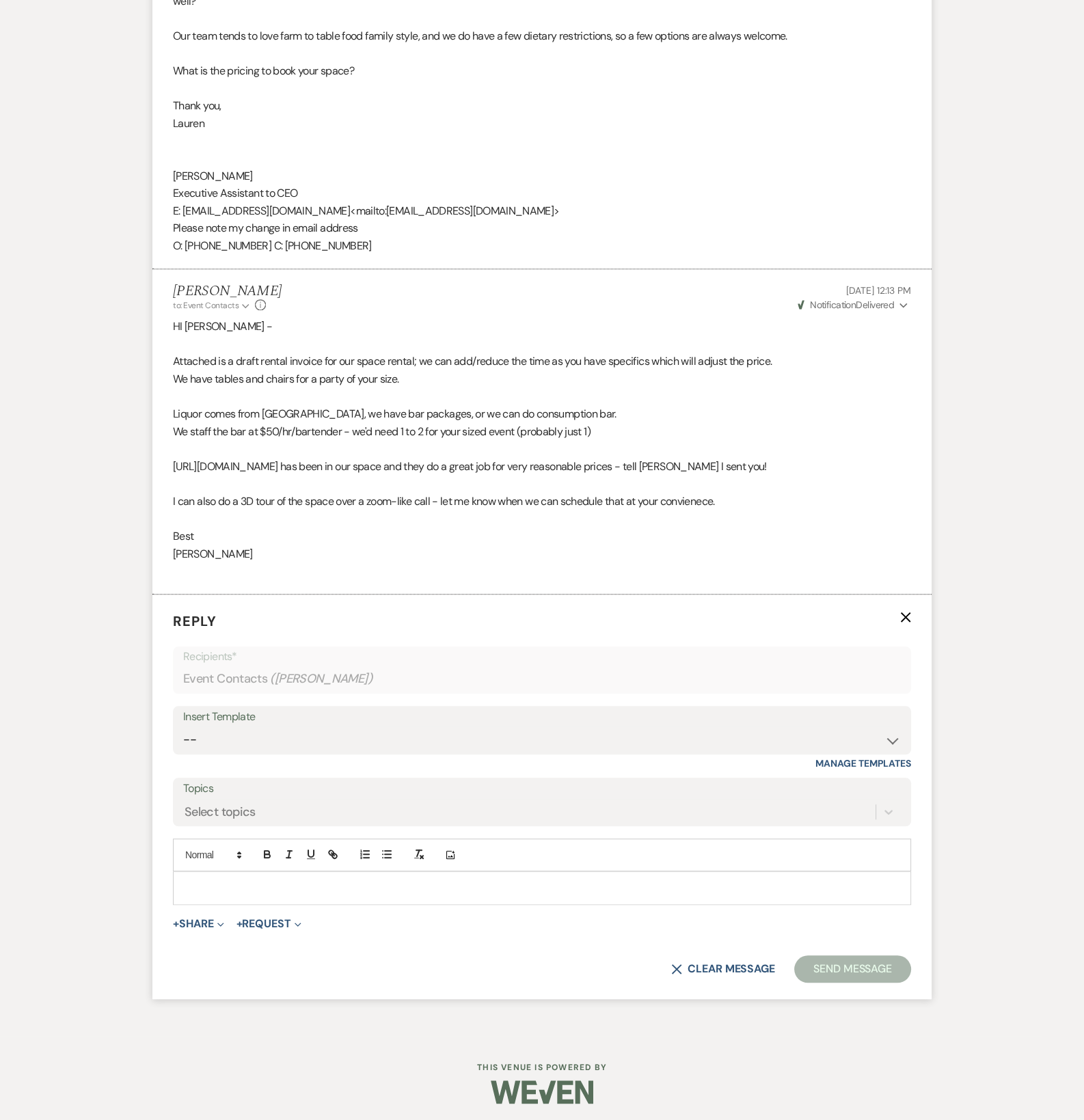
scroll to position [1201, 0]
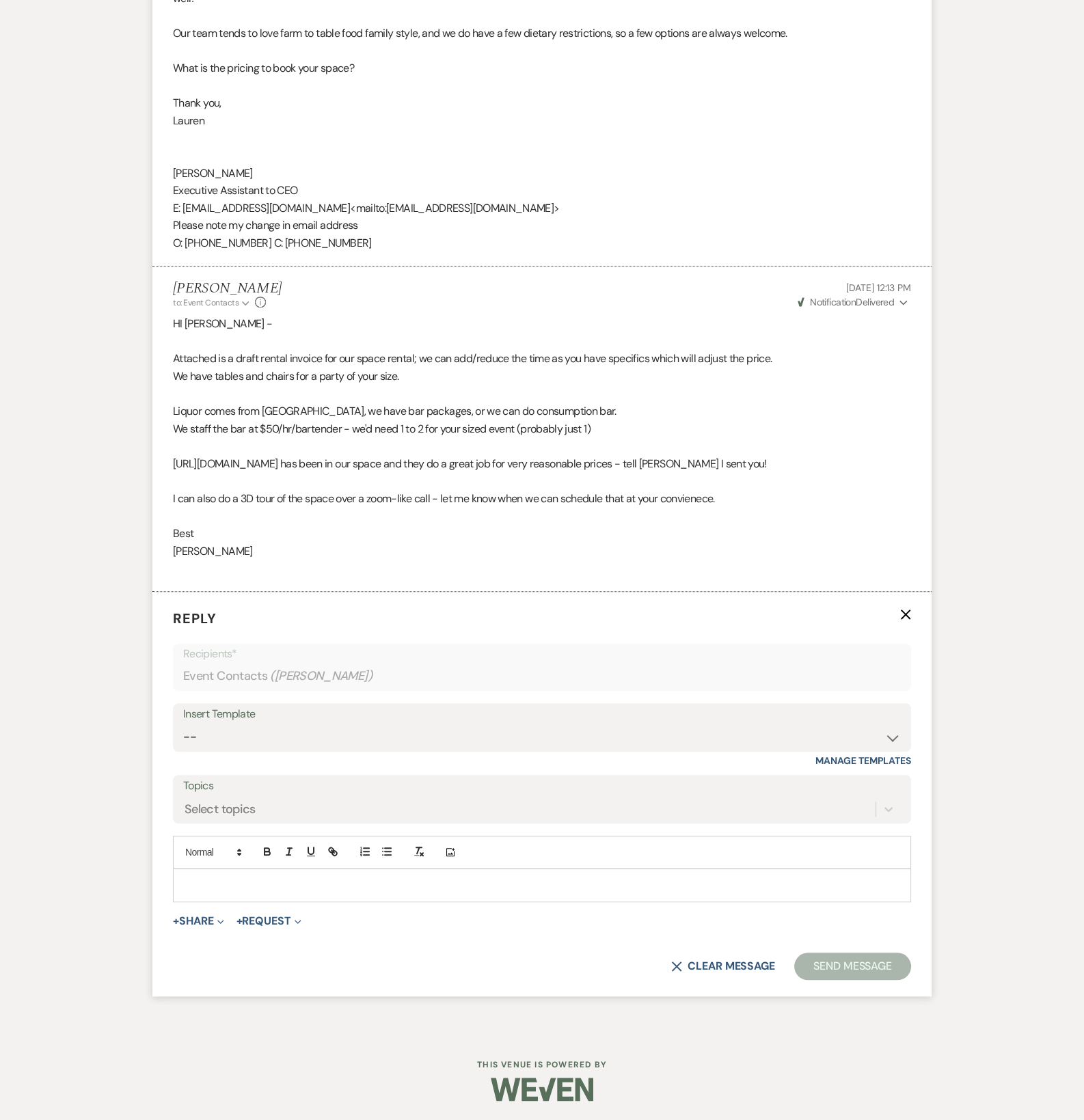
click at [260, 876] on div at bounding box center [542, 885] width 737 height 32
click at [212, 924] on button "+ Share Expand" at bounding box center [198, 921] width 51 height 11
click at [222, 957] on button "Doc Upload Documents" at bounding box center [269, 949] width 191 height 25
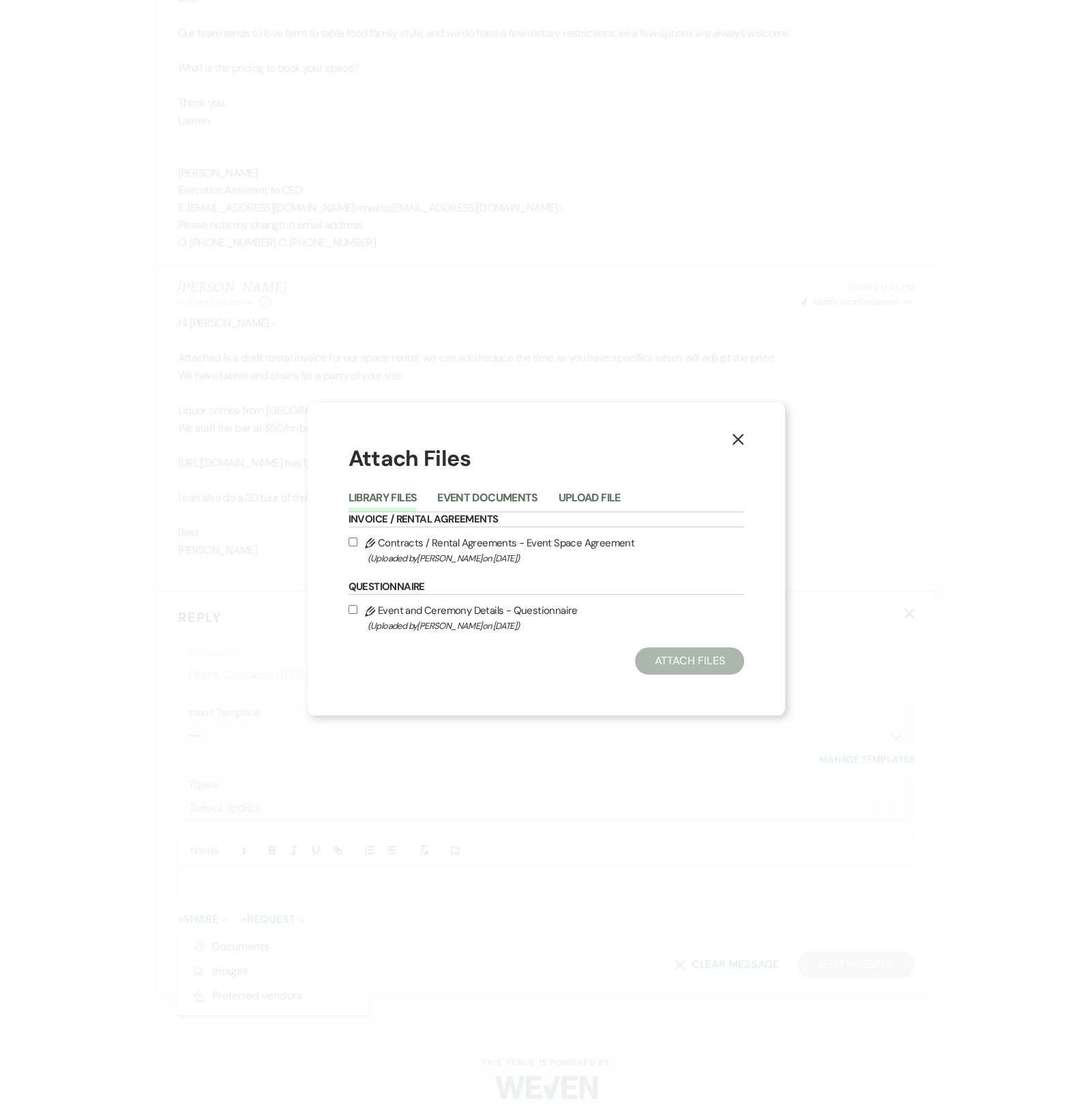
click at [458, 501] on button "Event Documents" at bounding box center [487, 502] width 100 height 19
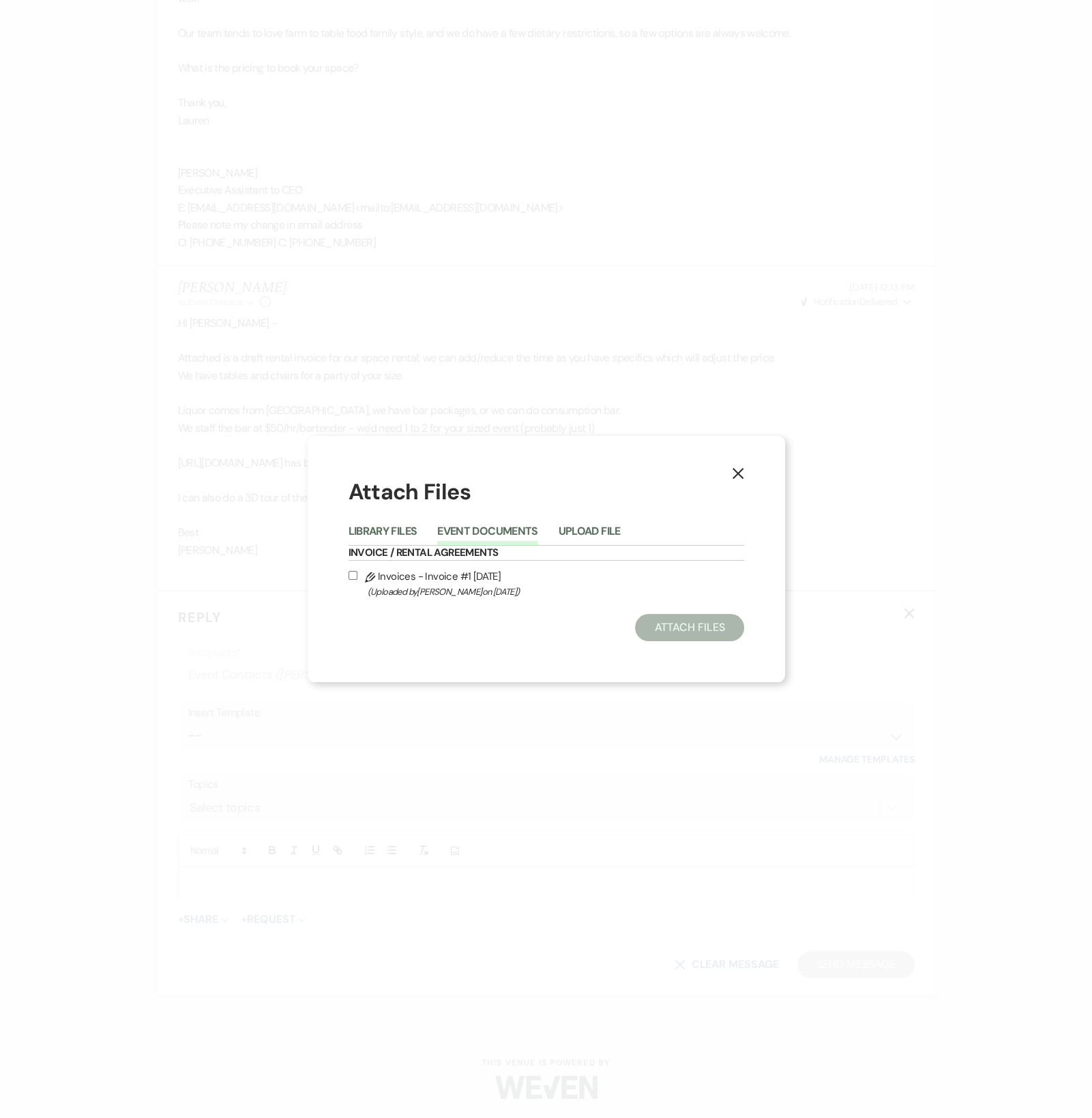
click at [416, 572] on label "Pencil Invoices - Invoice #1 [DATE] (Uploaded by [PERSON_NAME] on [DATE] )" at bounding box center [546, 583] width 396 height 32
click at [357, 572] on input "Pencil Invoices - Invoice #1 [DATE] (Uploaded by [PERSON_NAME] on [DATE] )" at bounding box center [353, 575] width 9 height 9
checkbox input "true"
click at [706, 622] on button "Attach Files" at bounding box center [689, 627] width 109 height 27
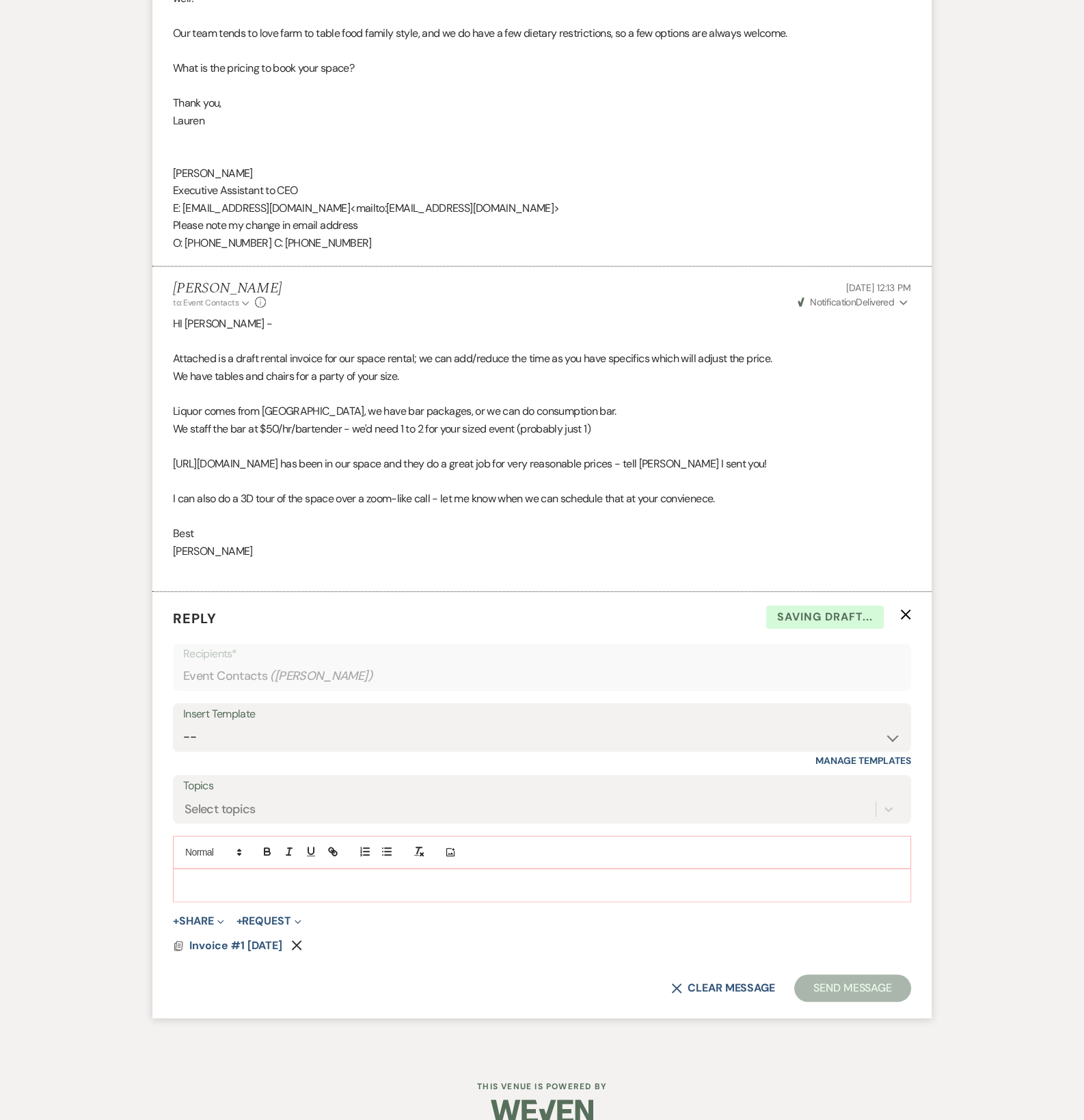
click at [245, 884] on p at bounding box center [542, 885] width 716 height 15
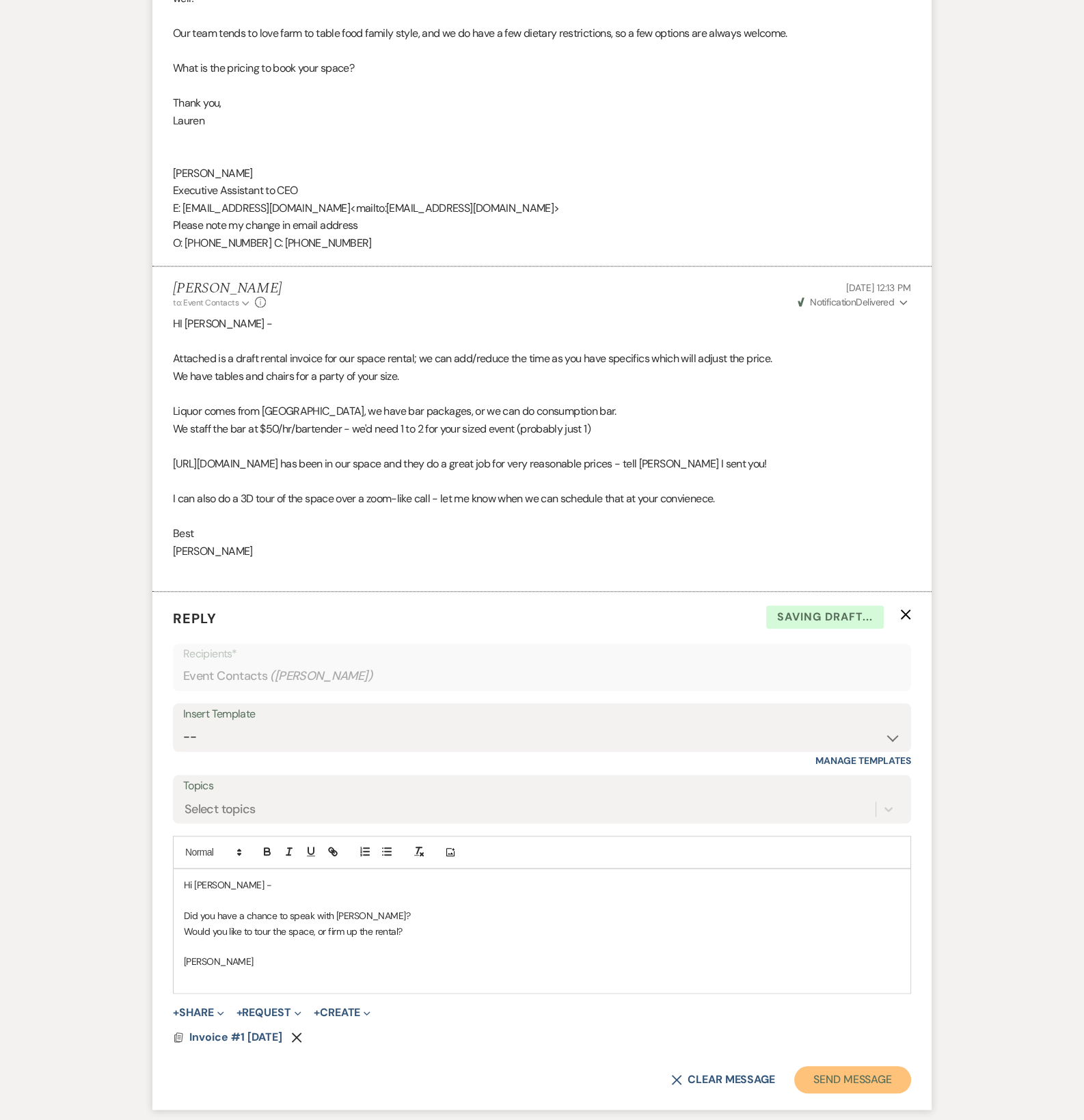
click at [862, 1071] on button "Send Message" at bounding box center [853, 1080] width 117 height 28
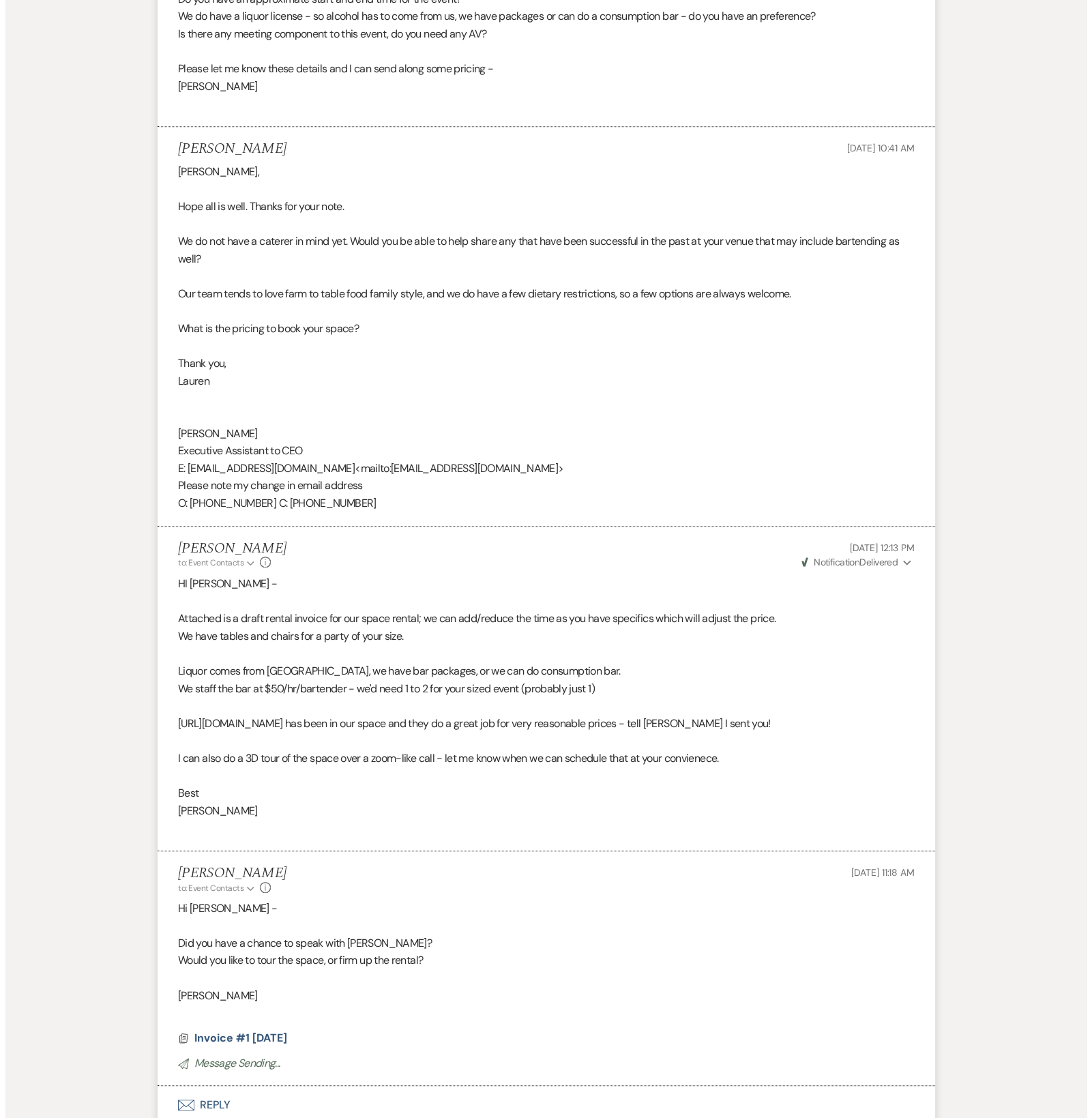
scroll to position [0, 0]
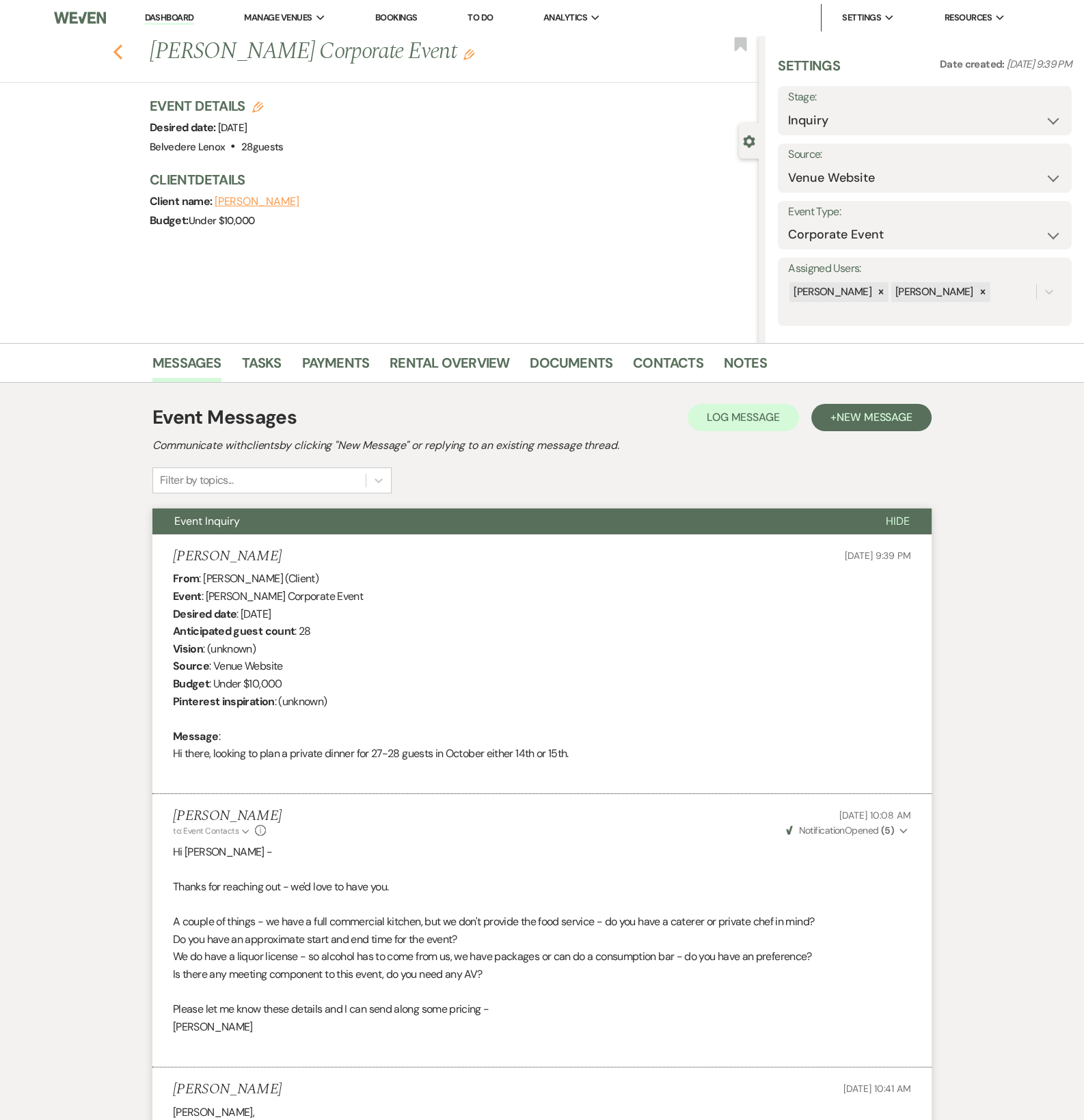
click at [123, 56] on use "button" at bounding box center [118, 52] width 9 height 15
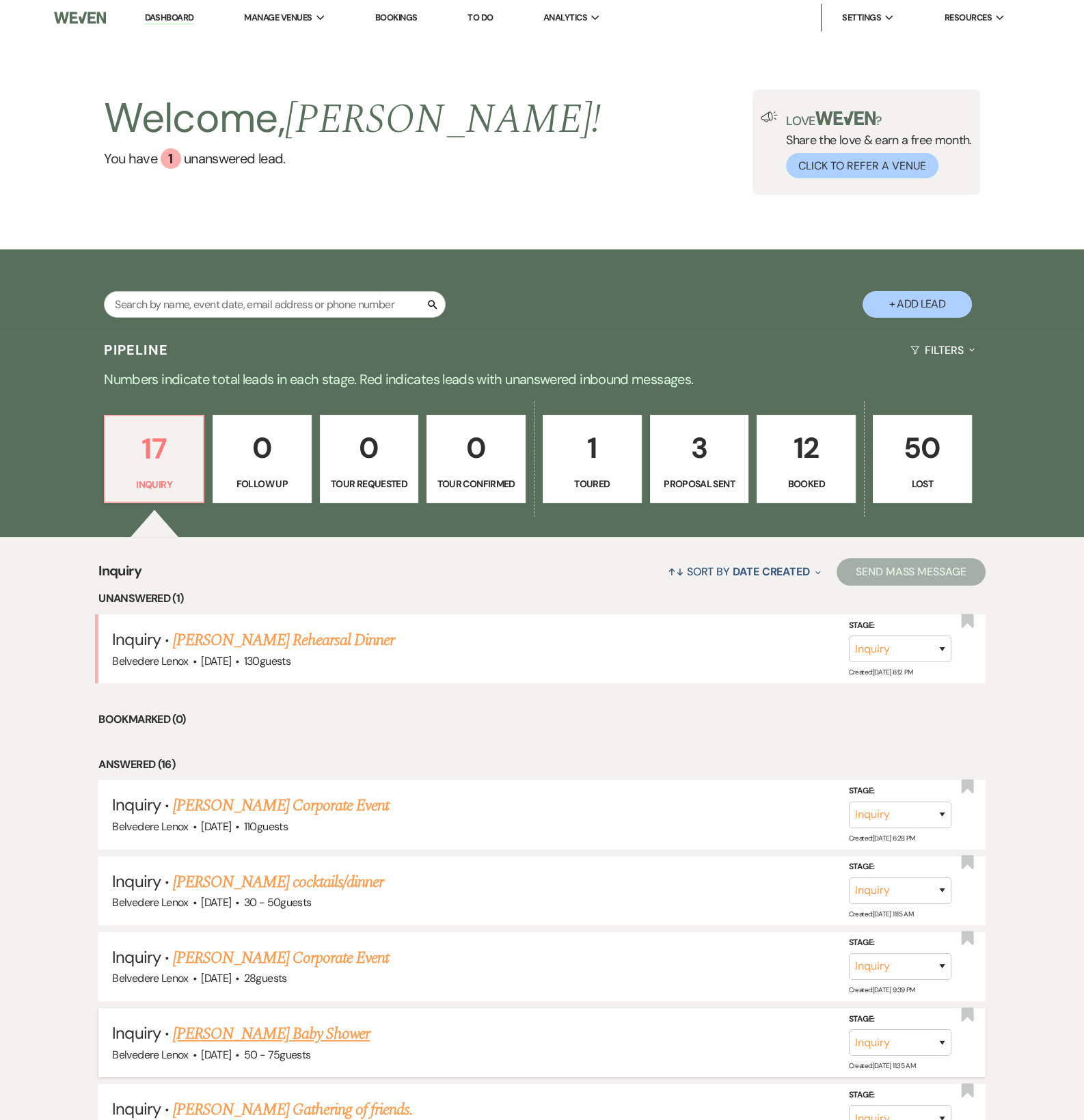
click at [267, 1044] on link "[PERSON_NAME] Baby Shower" at bounding box center [271, 1034] width 197 height 25
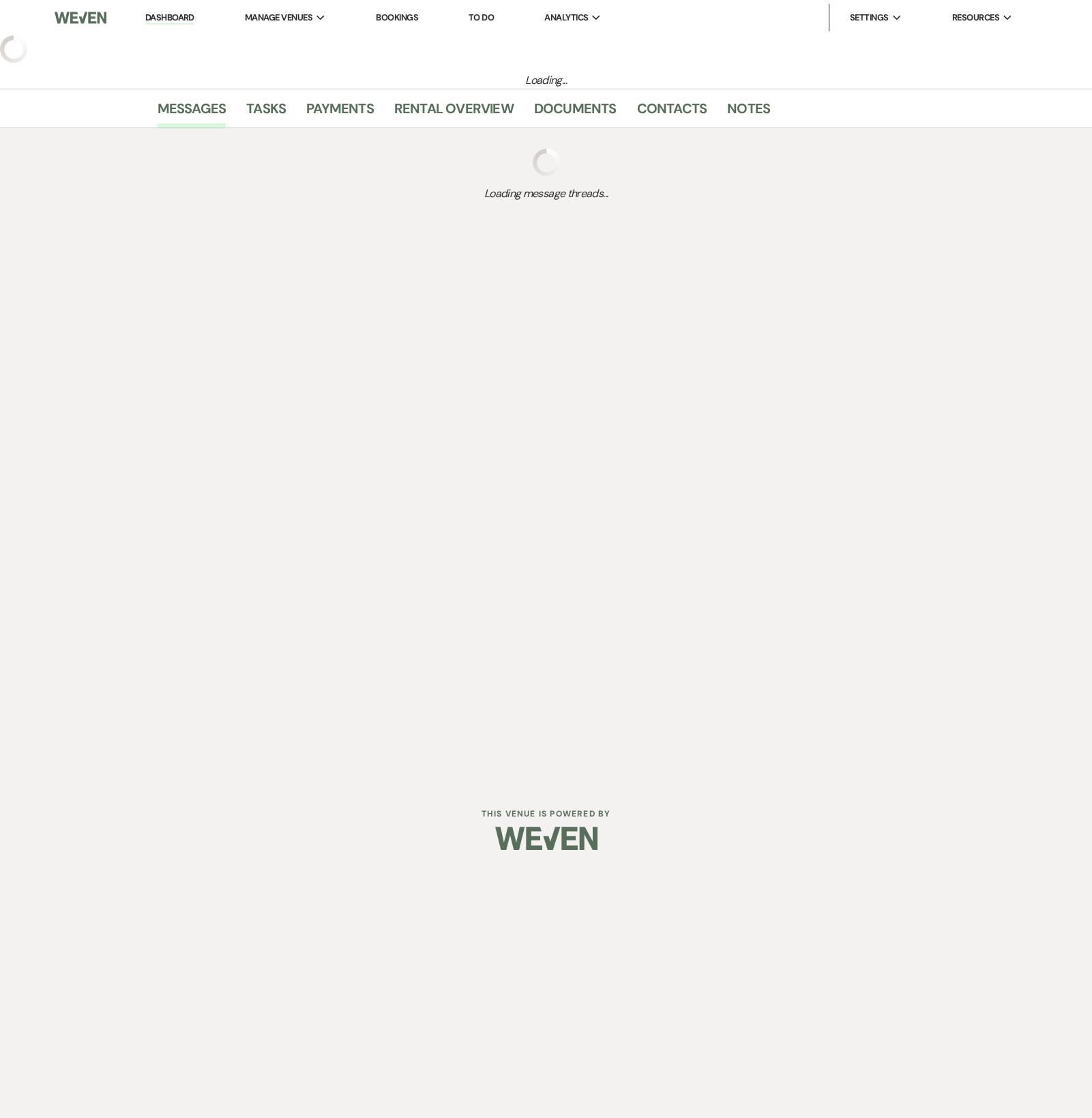
select select "3"
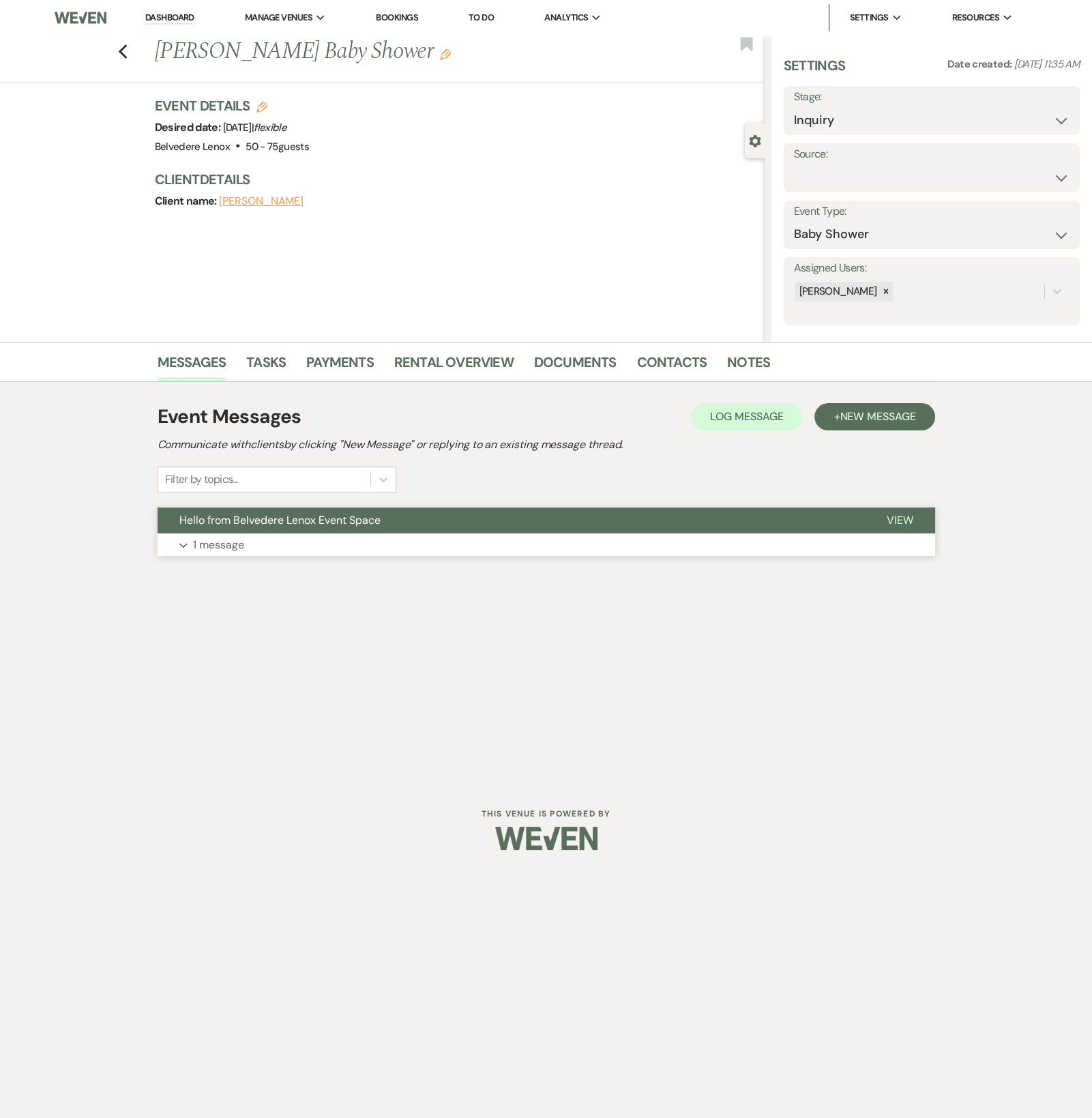
click at [259, 552] on button "Expand 1 message" at bounding box center [546, 545] width 778 height 23
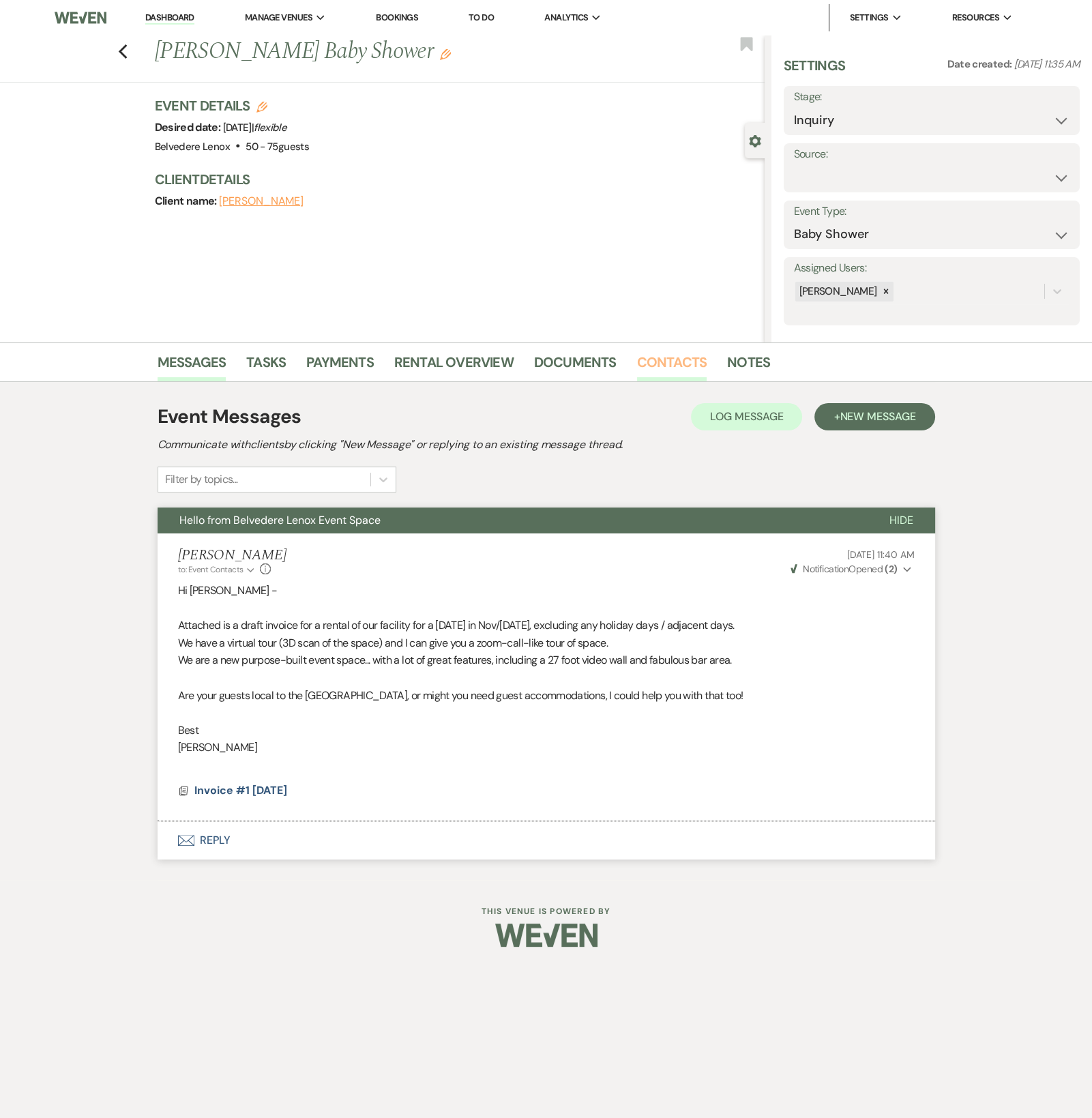
click at [651, 369] on link "Contacts" at bounding box center [672, 366] width 70 height 30
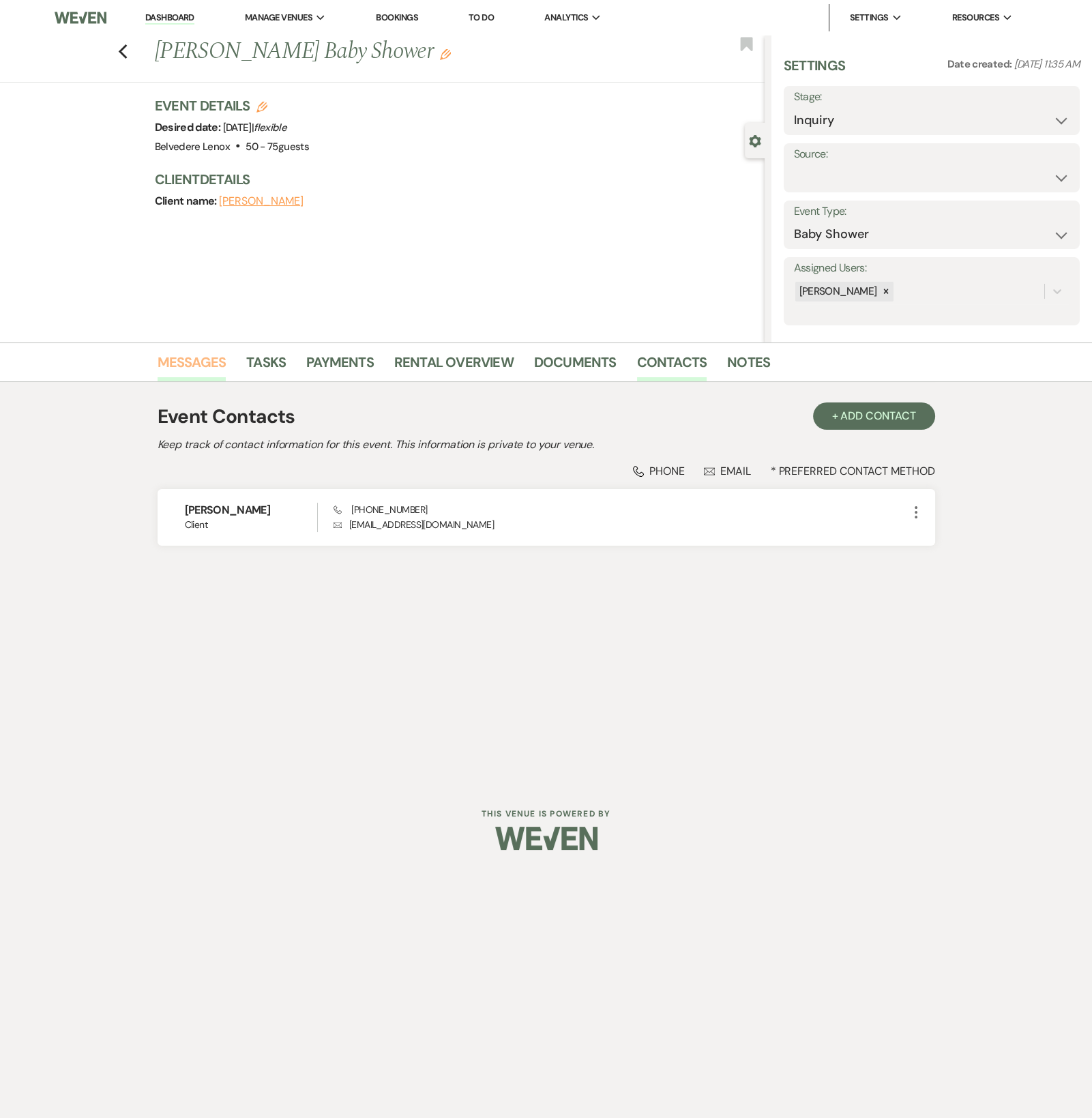
click at [199, 372] on link "Messages" at bounding box center [192, 366] width 69 height 30
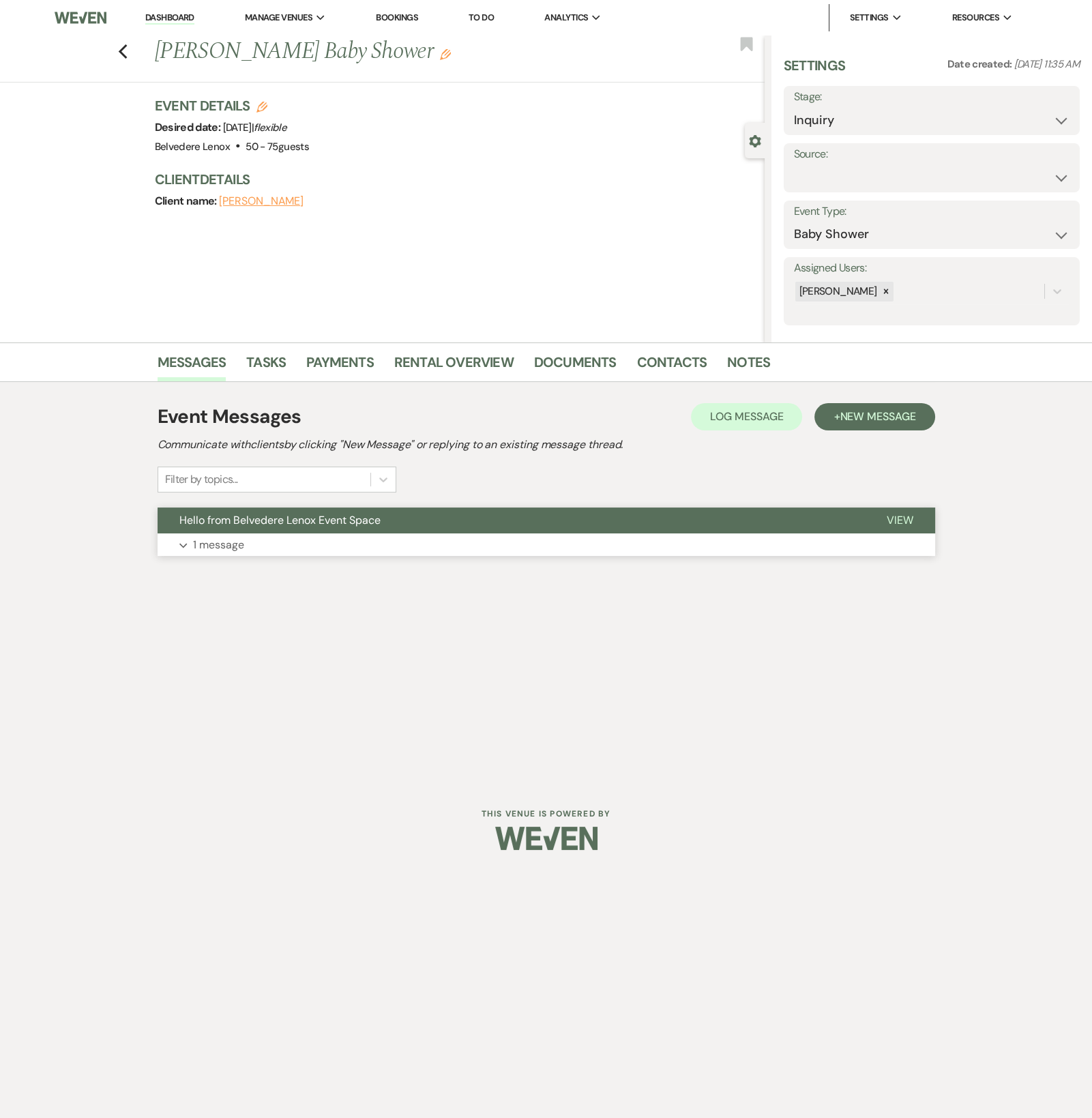
click at [226, 548] on p "1 message" at bounding box center [219, 545] width 51 height 18
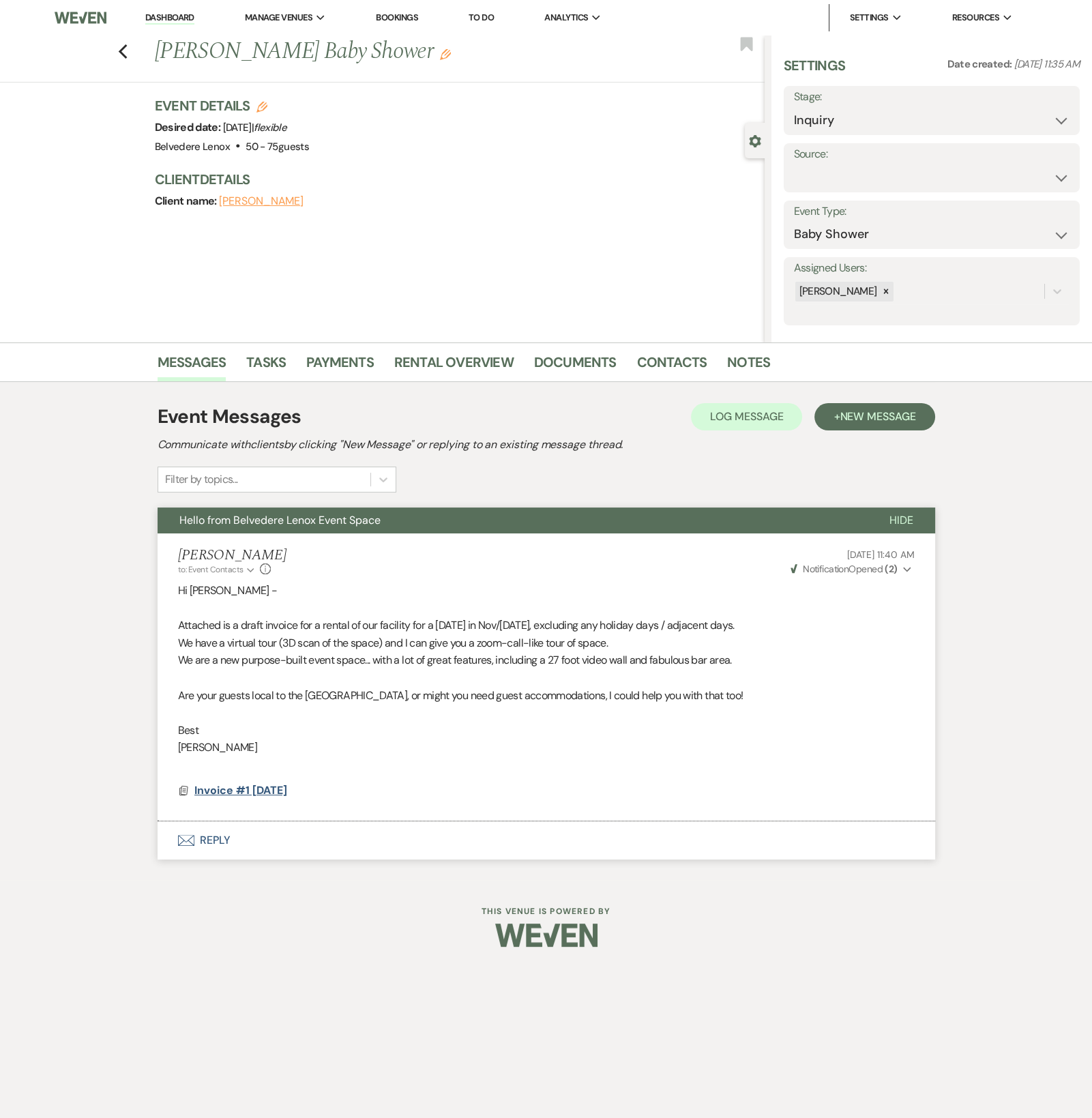
click at [283, 787] on span "Invoice #1 [DATE]" at bounding box center [241, 790] width 93 height 14
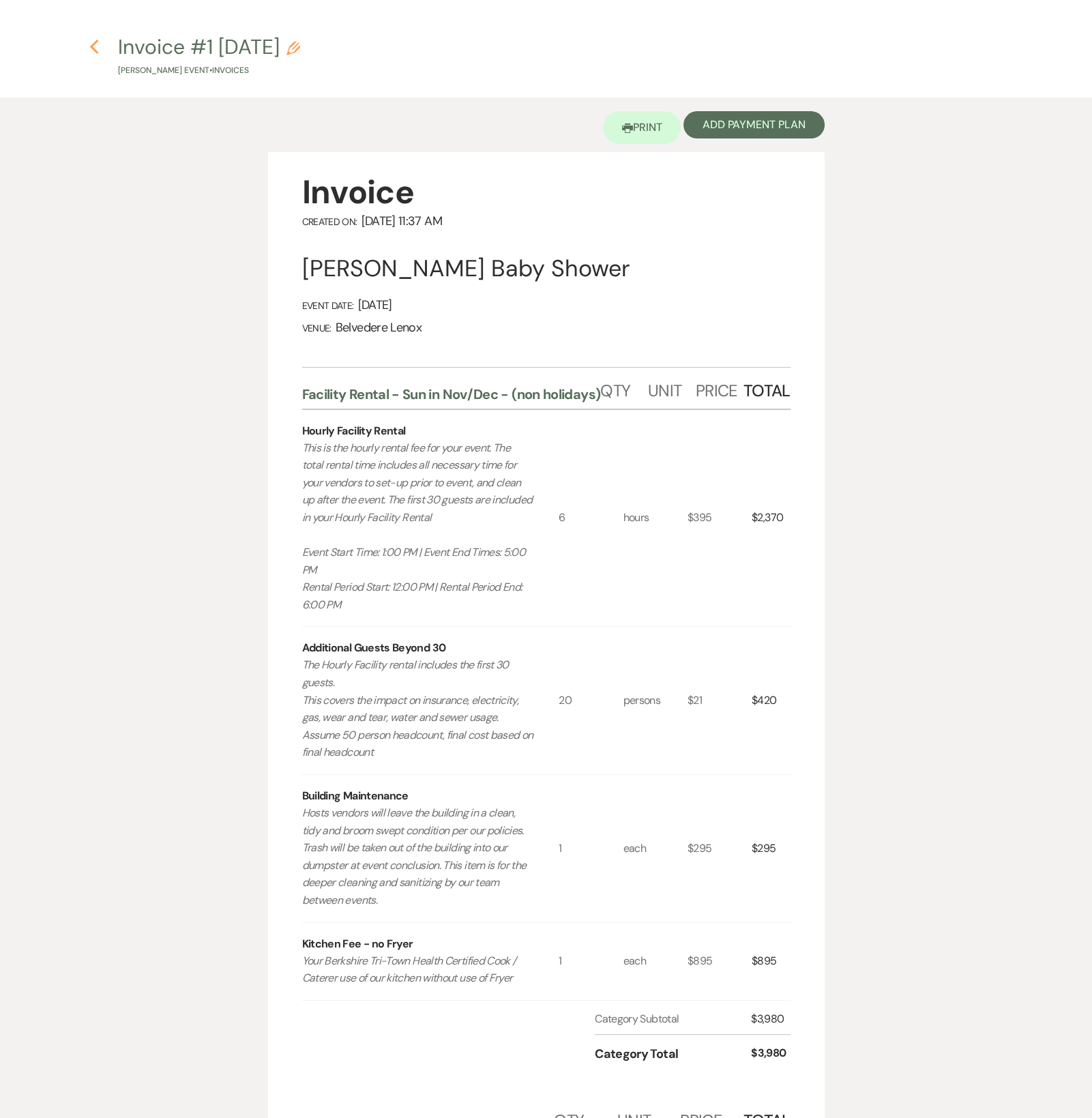
click at [98, 46] on icon "Previous" at bounding box center [94, 47] width 10 height 16
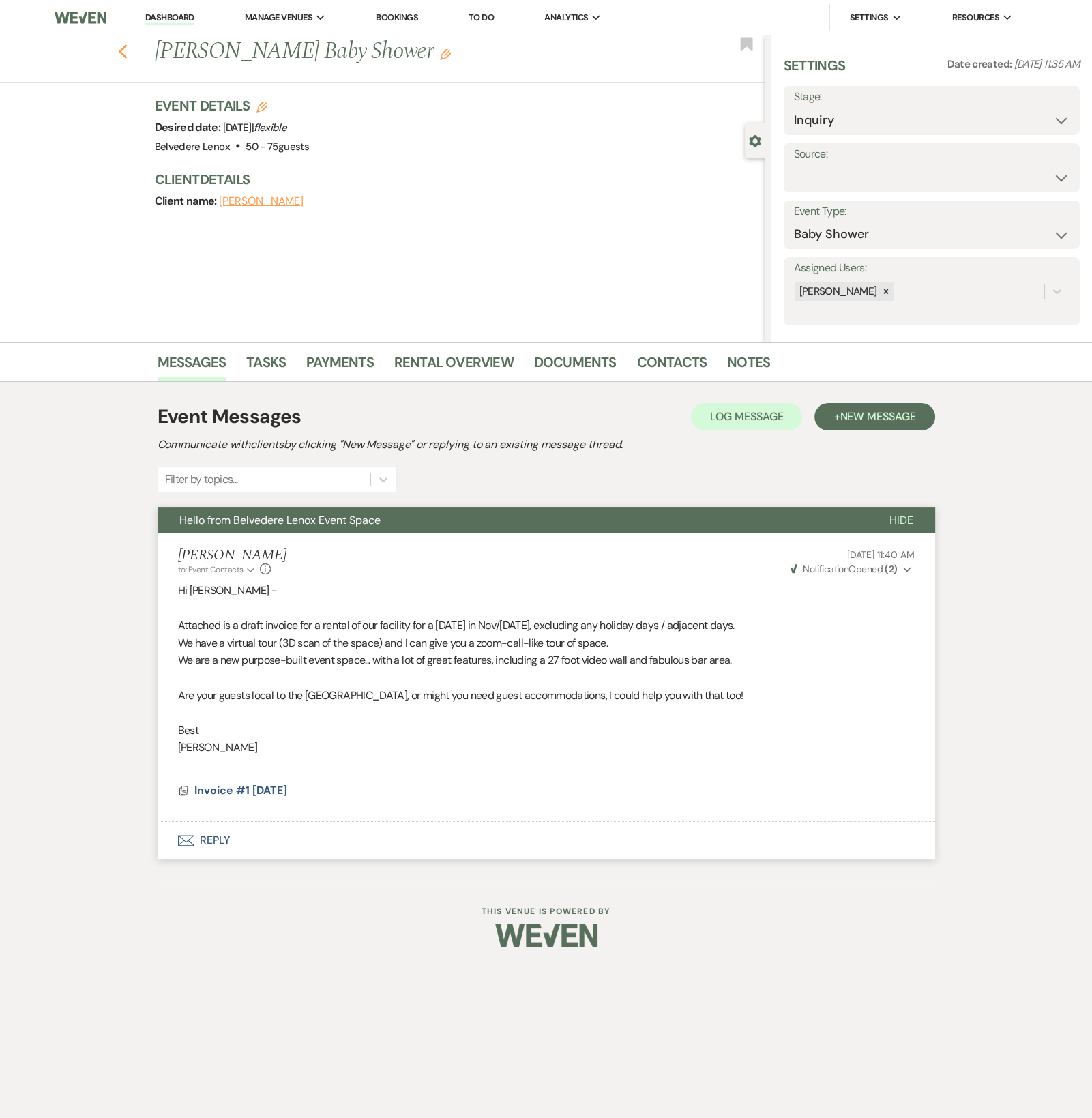
click at [120, 51] on use "button" at bounding box center [122, 52] width 9 height 15
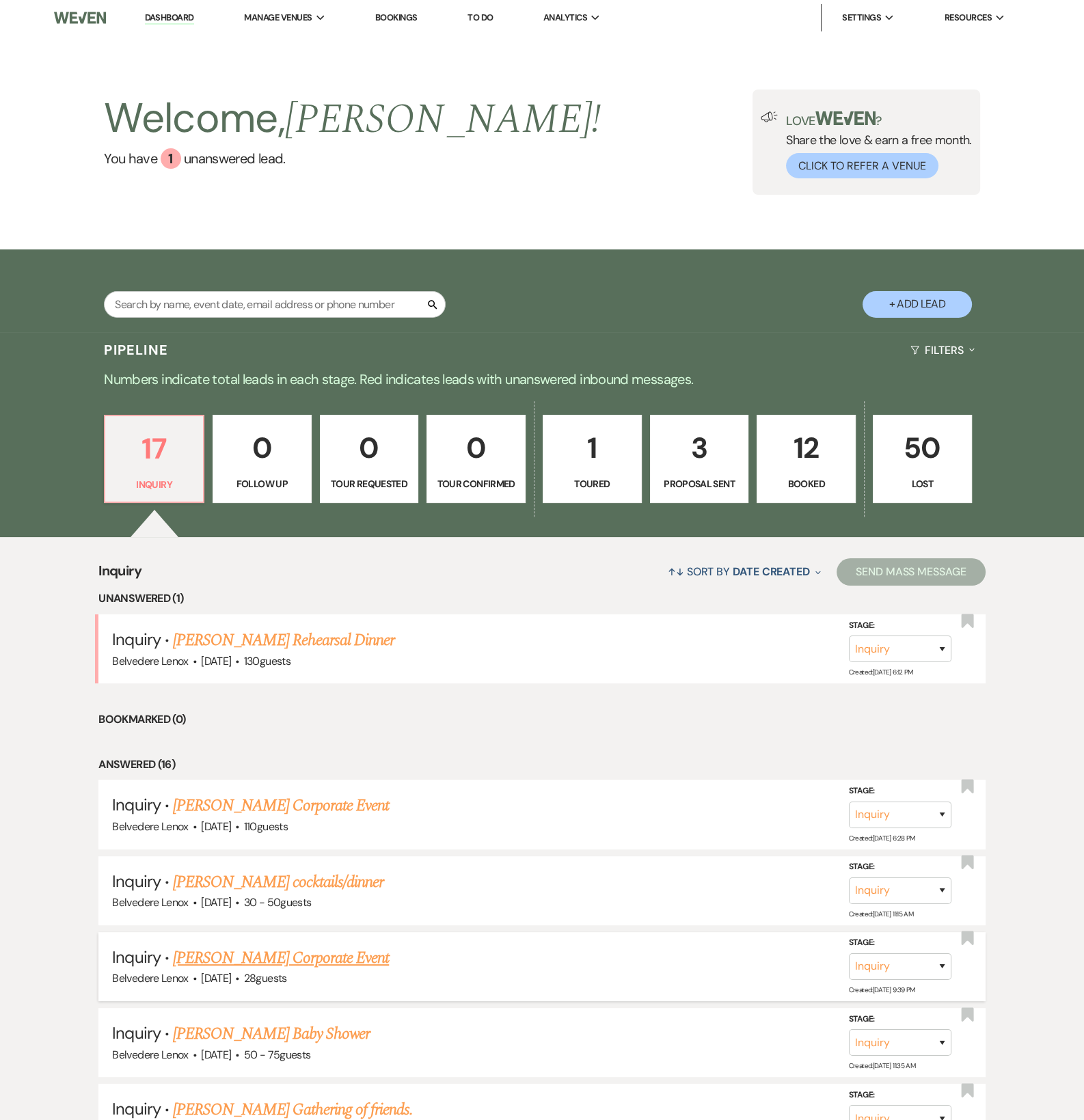
scroll to position [228, 0]
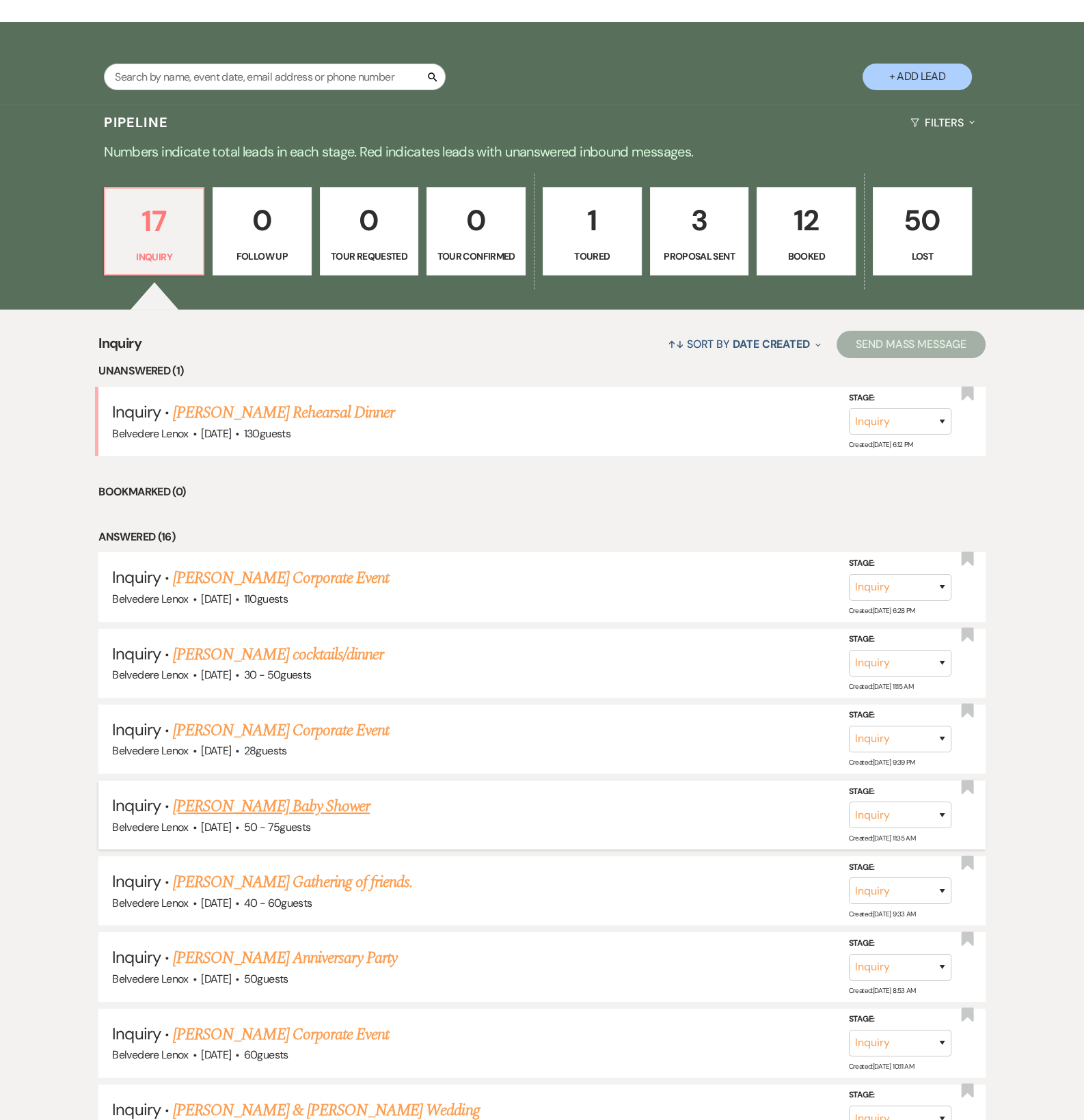
click at [323, 812] on link "[PERSON_NAME] Baby Shower" at bounding box center [271, 806] width 197 height 25
select select "3"
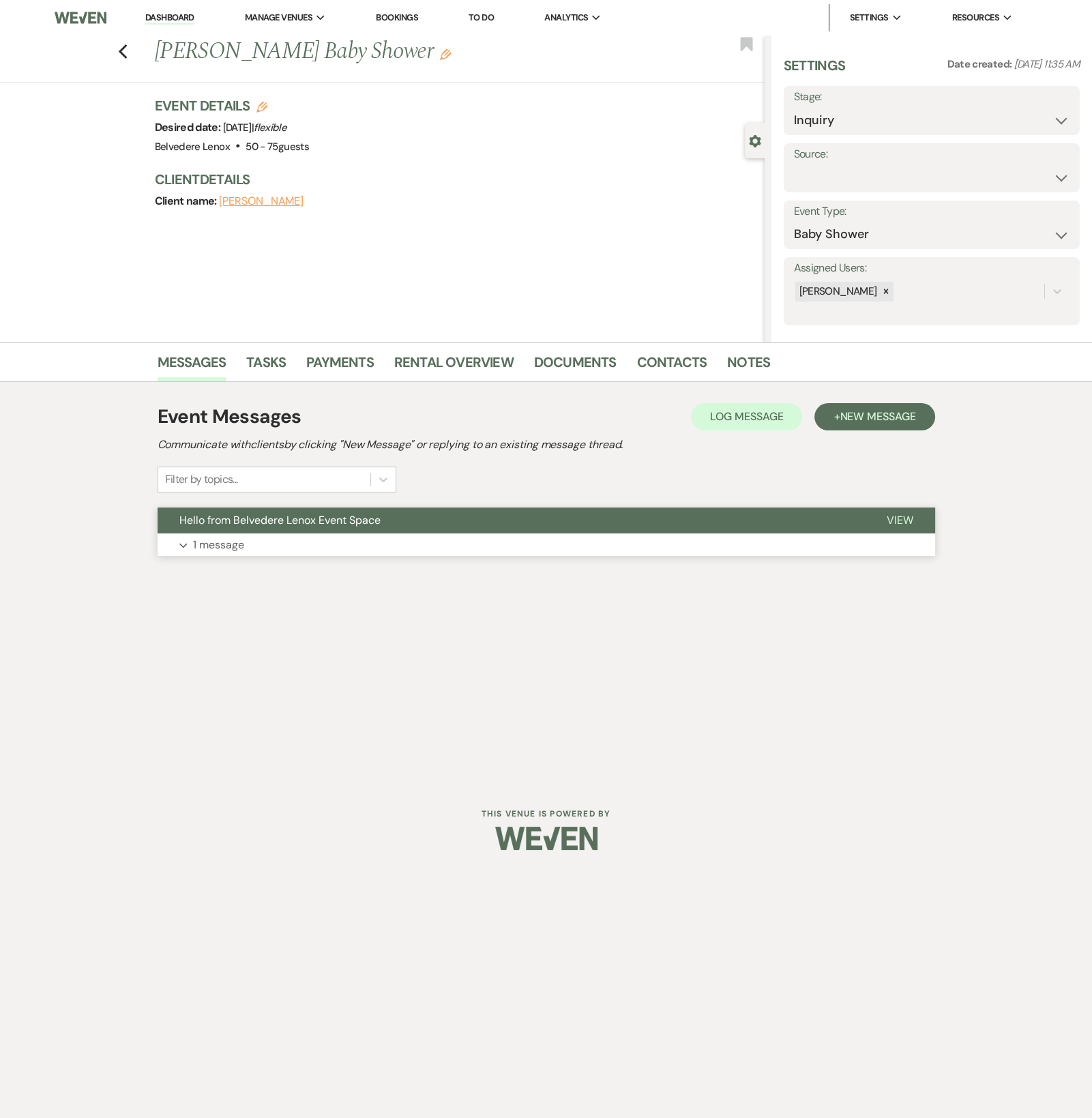
click at [212, 547] on p "1 message" at bounding box center [219, 545] width 51 height 18
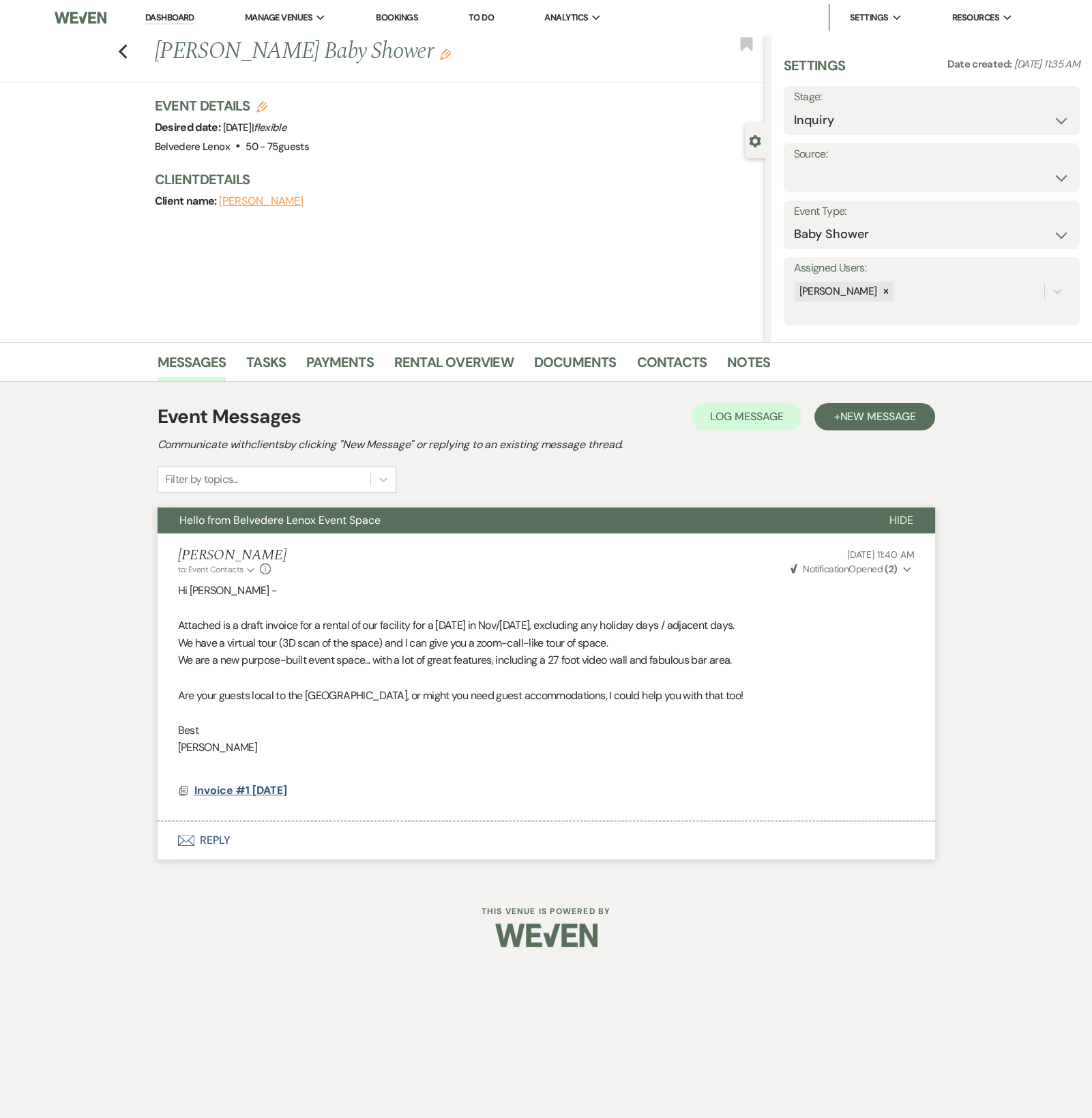
click at [260, 788] on span "Invoice #1 [DATE]" at bounding box center [241, 790] width 93 height 14
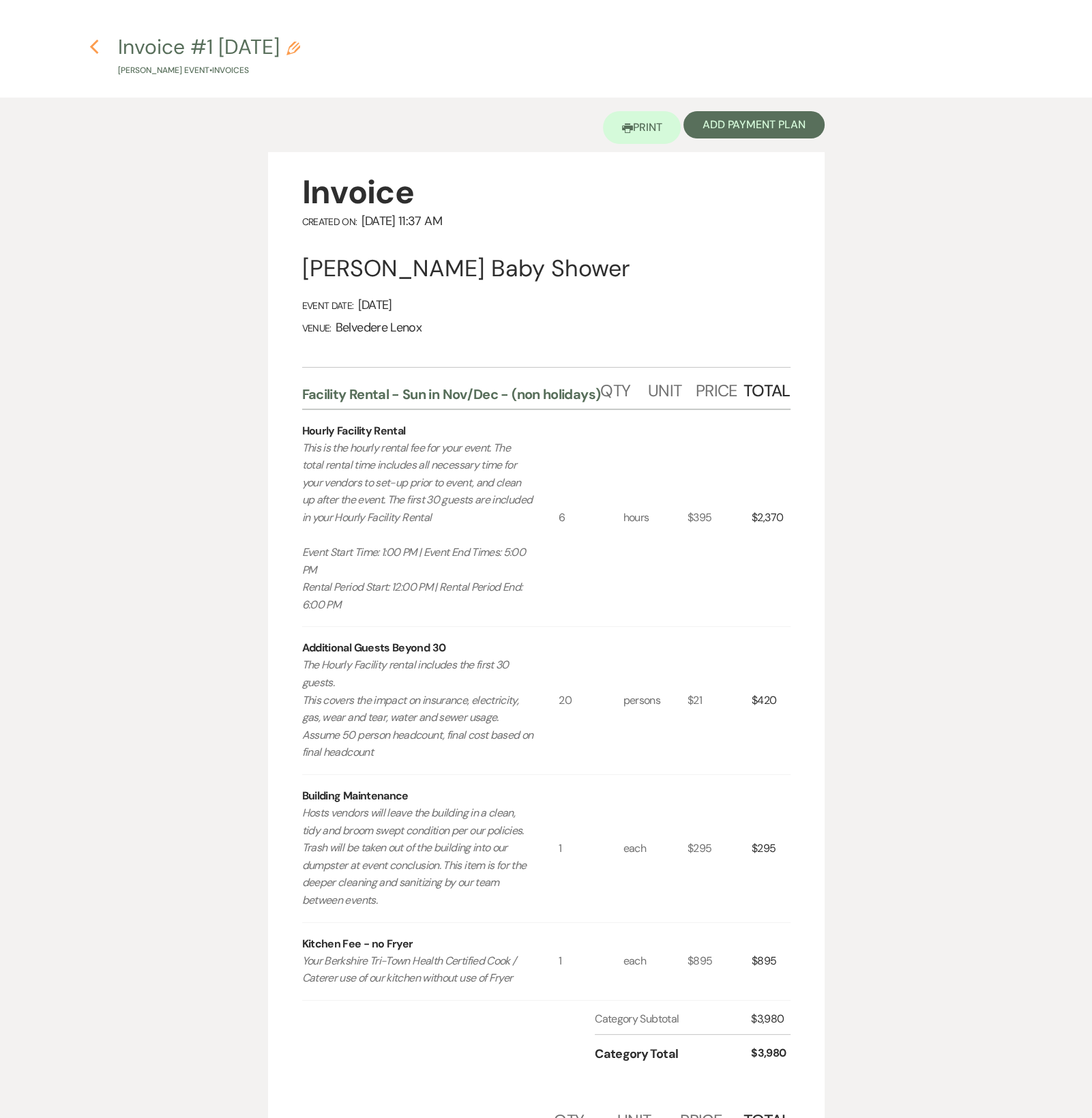
click at [92, 45] on use "button" at bounding box center [93, 47] width 9 height 15
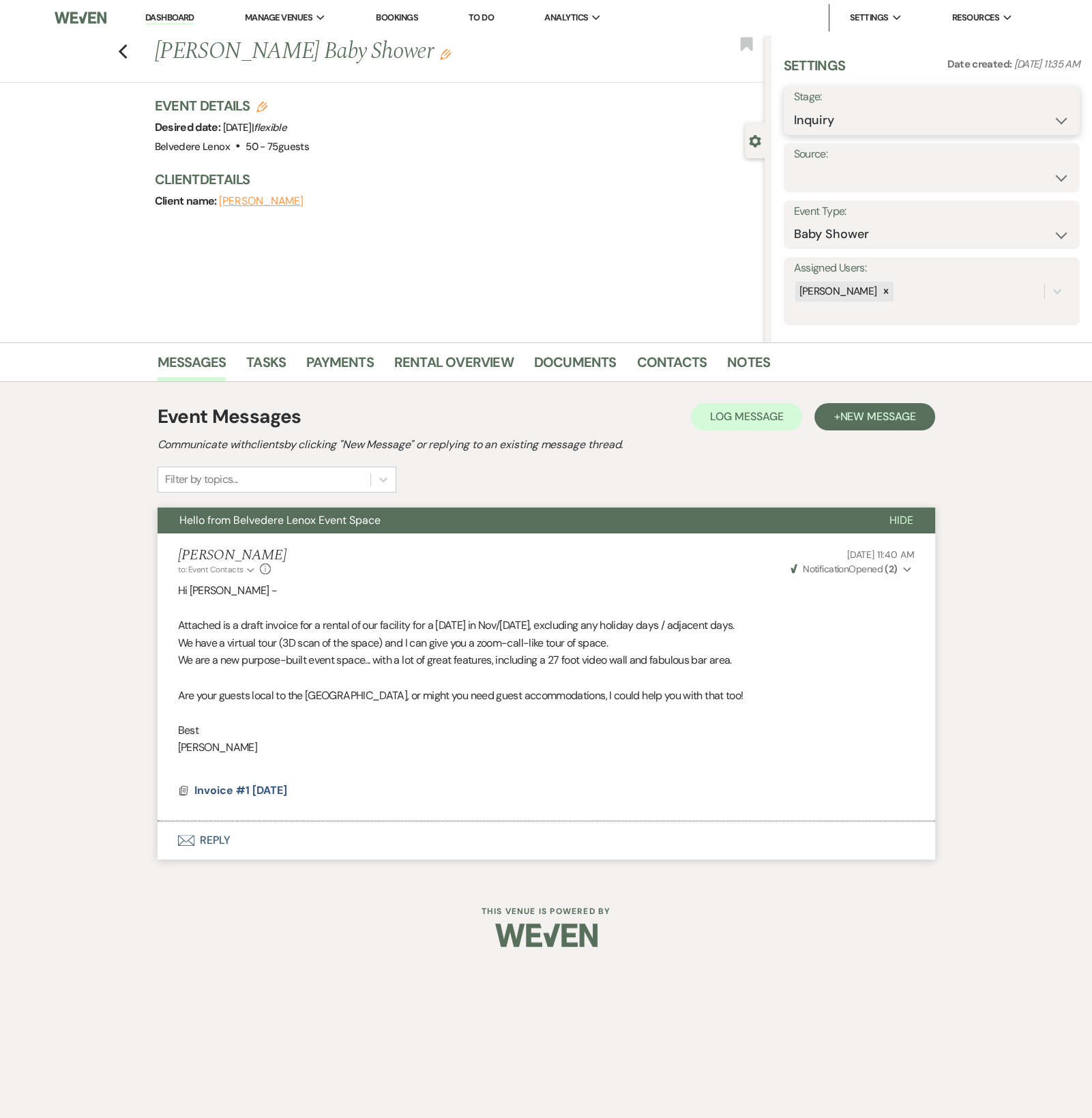
click at [900, 121] on select "Inquiry Follow Up Tour Requested Tour Confirmed Toured Proposal Sent Booked Lost" at bounding box center [931, 120] width 276 height 27
select select "8"
click at [794, 107] on select "Inquiry Follow Up Tour Requested Tour Confirmed Toured Proposal Sent Booked Lost" at bounding box center [931, 120] width 276 height 27
click at [832, 180] on select "Booked Elsewhere Budget Date Unavailable No Response Not a Good Match Capacity …" at bounding box center [895, 177] width 203 height 27
select select "7"
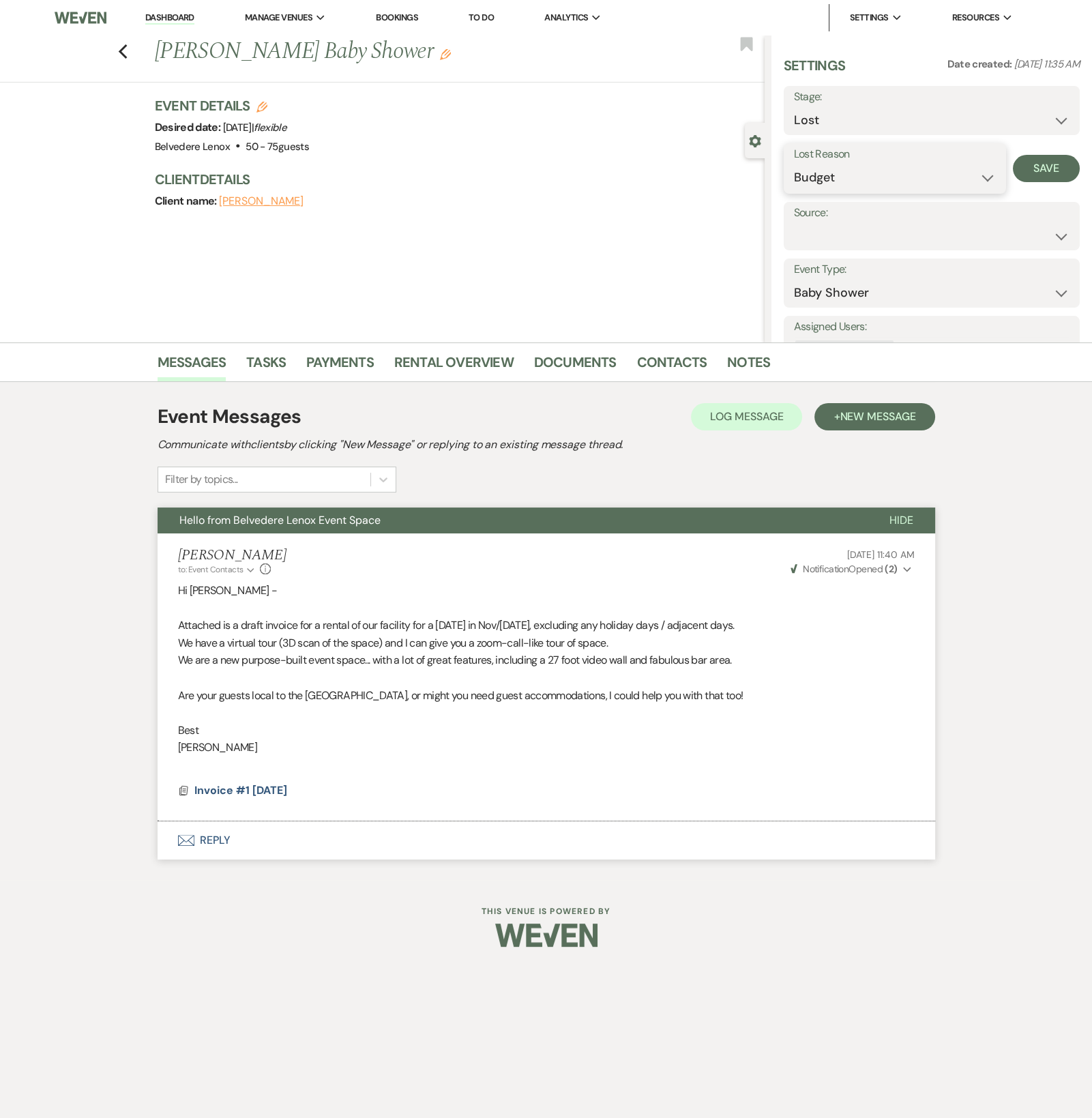
click at [794, 164] on select "Booked Elsewhere Budget Date Unavailable No Response Not a Good Match Capacity …" at bounding box center [895, 177] width 203 height 27
click at [1041, 178] on button "Save" at bounding box center [1046, 168] width 67 height 27
click at [124, 55] on use "button" at bounding box center [122, 52] width 9 height 15
select select "8"
select select "7"
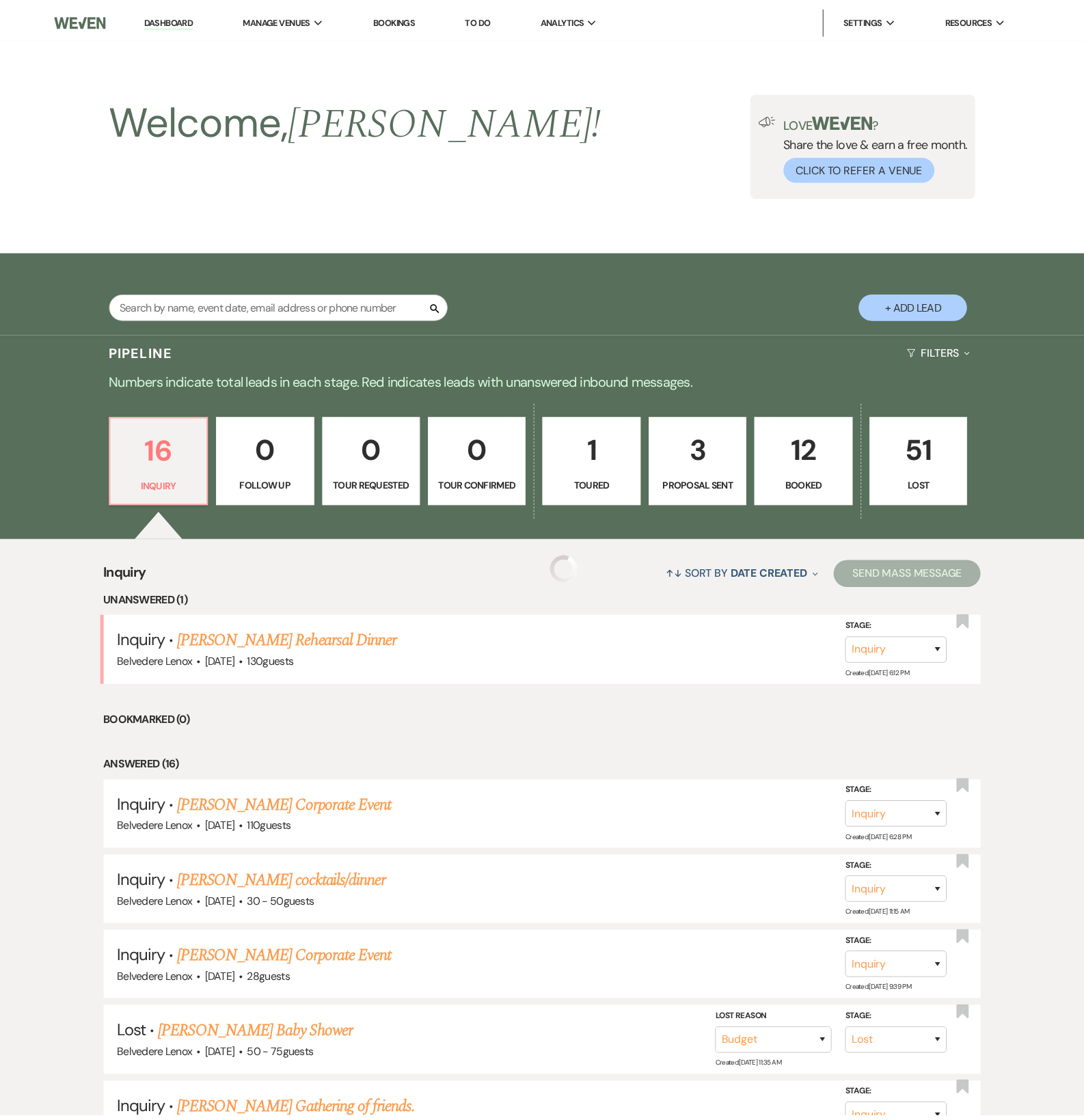
scroll to position [228, 0]
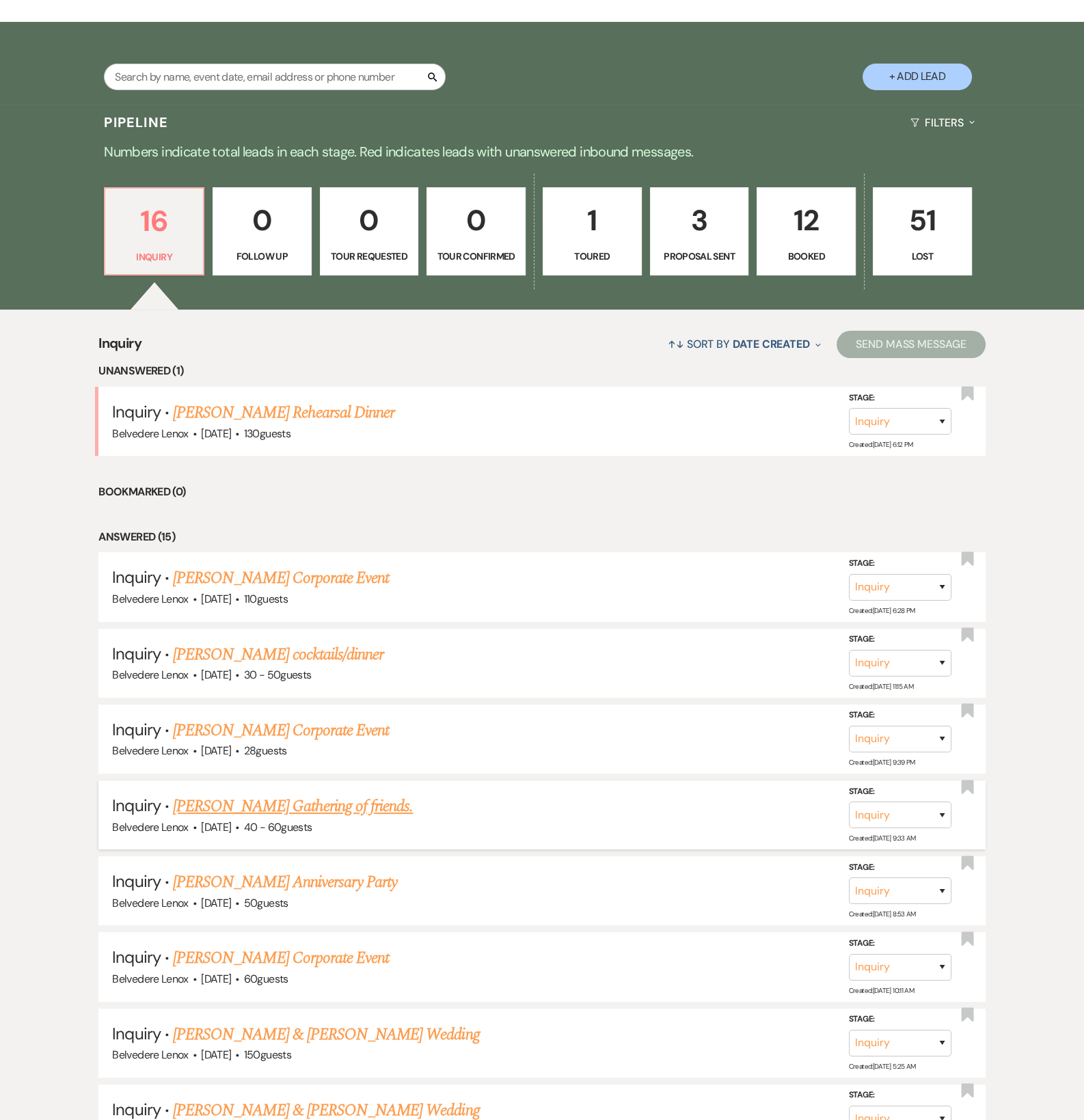
click at [283, 818] on link "[PERSON_NAME] Gathering of friends." at bounding box center [293, 806] width 240 height 25
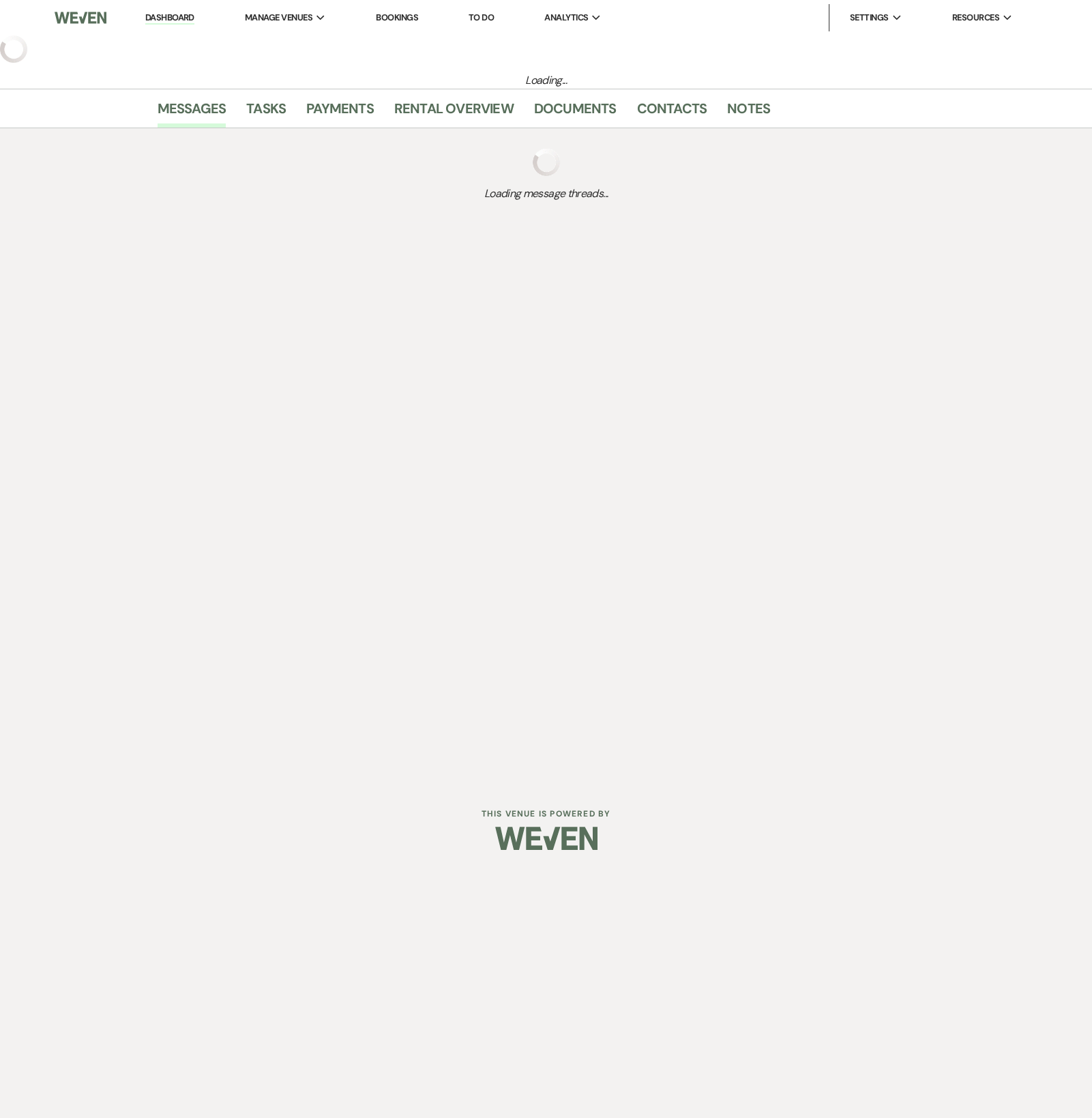
select select "5"
select select "13"
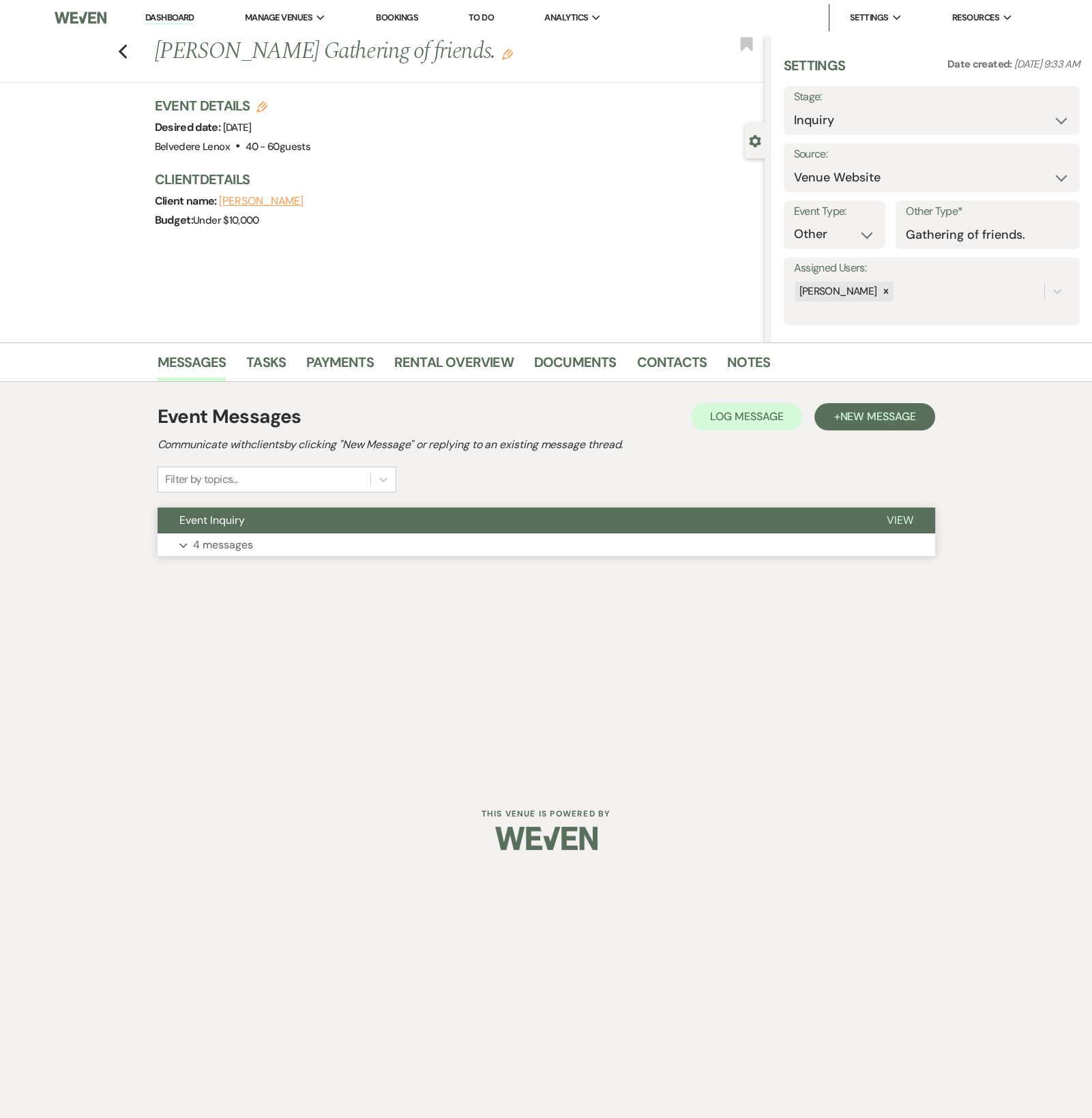
click at [231, 538] on p "4 messages" at bounding box center [223, 545] width 60 height 18
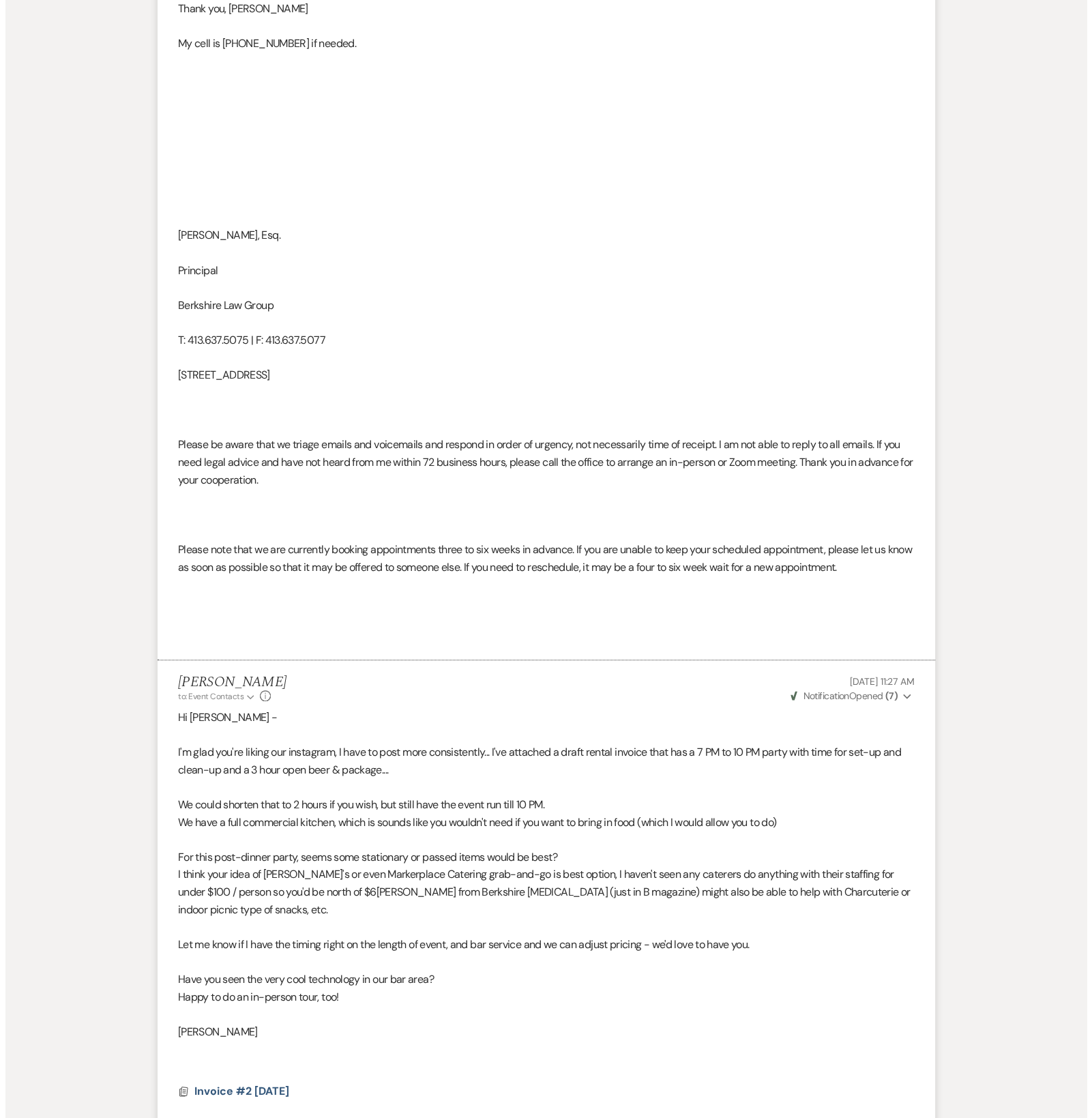
scroll to position [1514, 0]
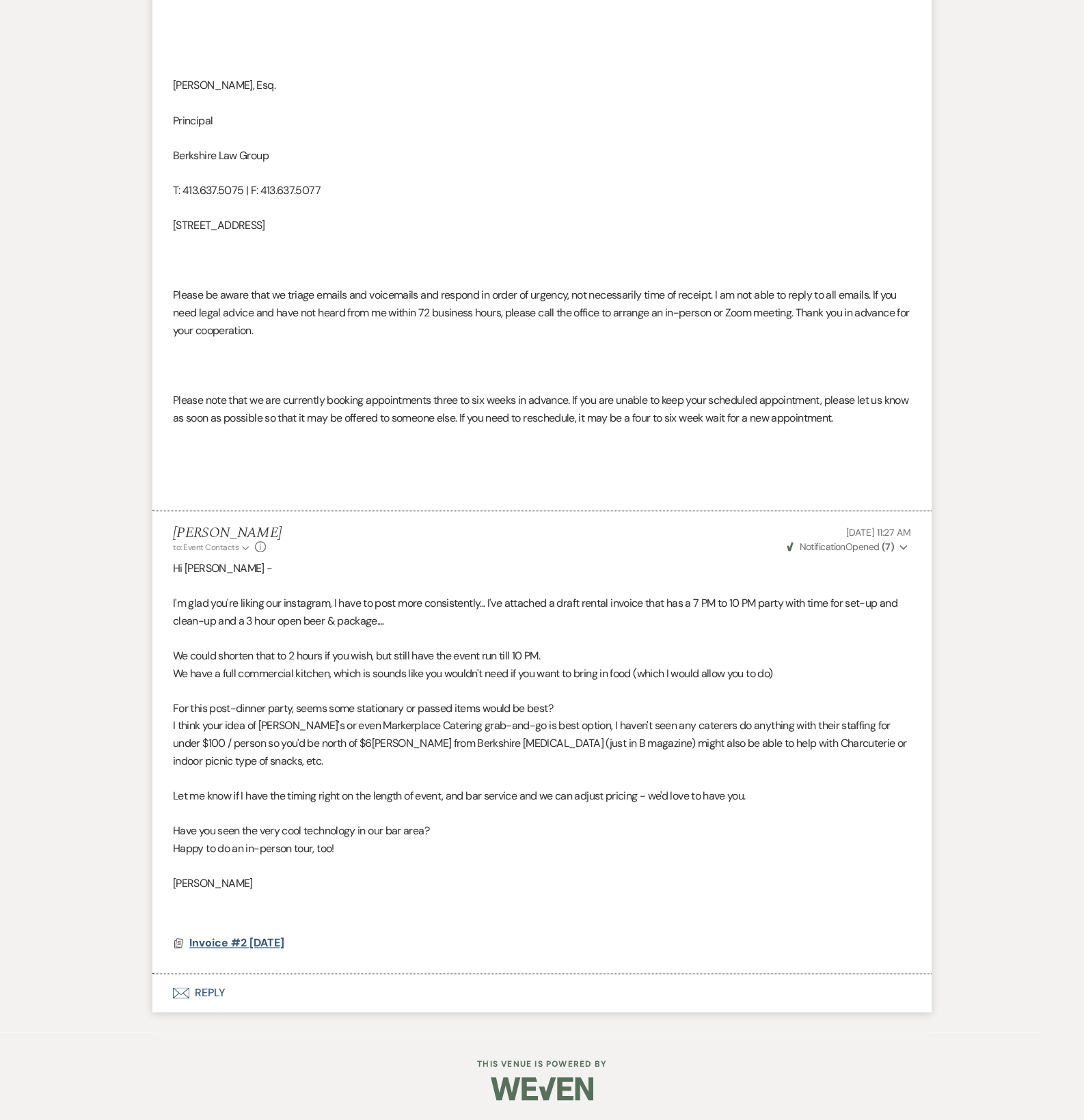
click at [272, 949] on span "Invoice #2 [DATE]" at bounding box center [237, 942] width 95 height 14
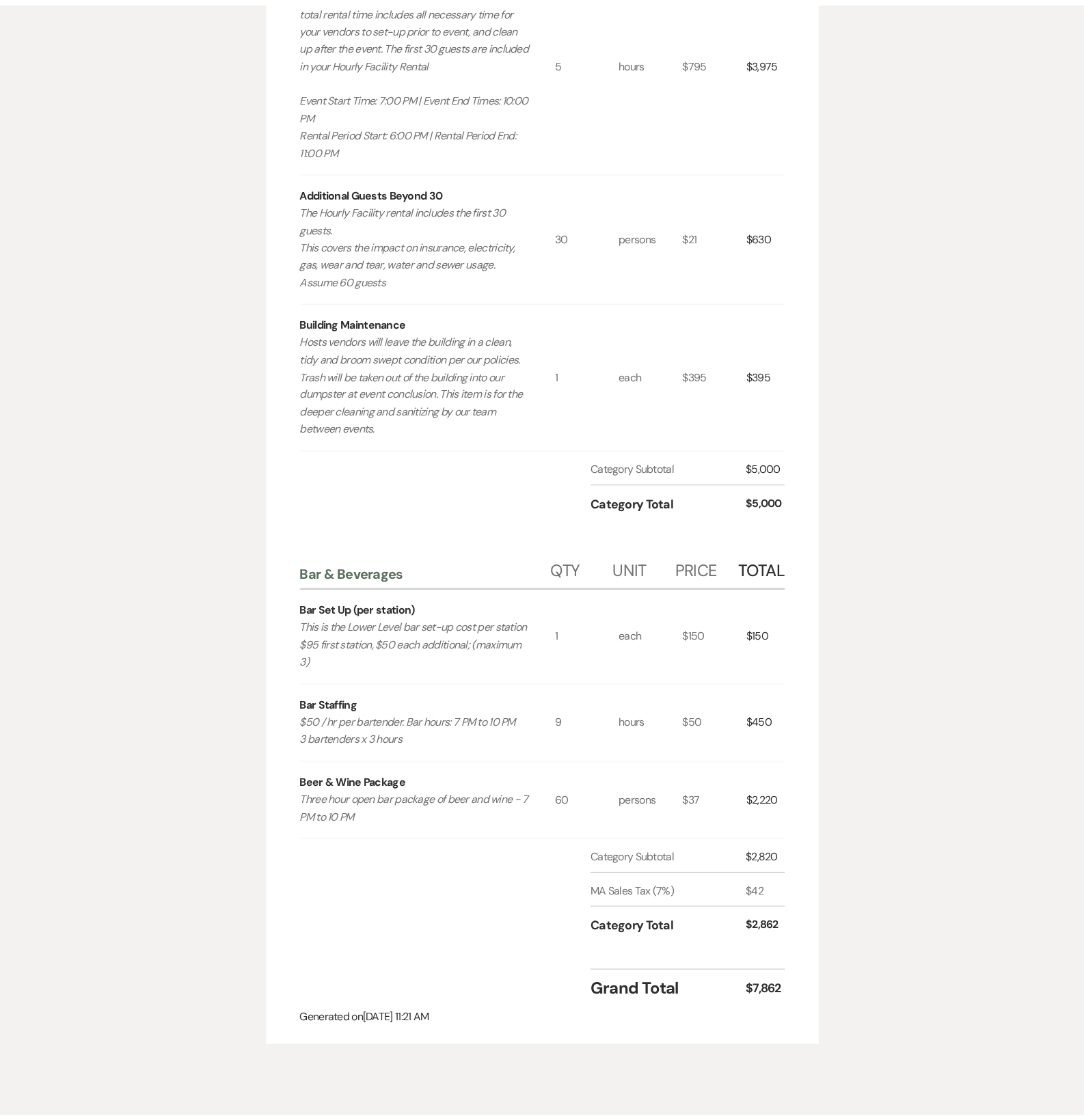
scroll to position [0, 0]
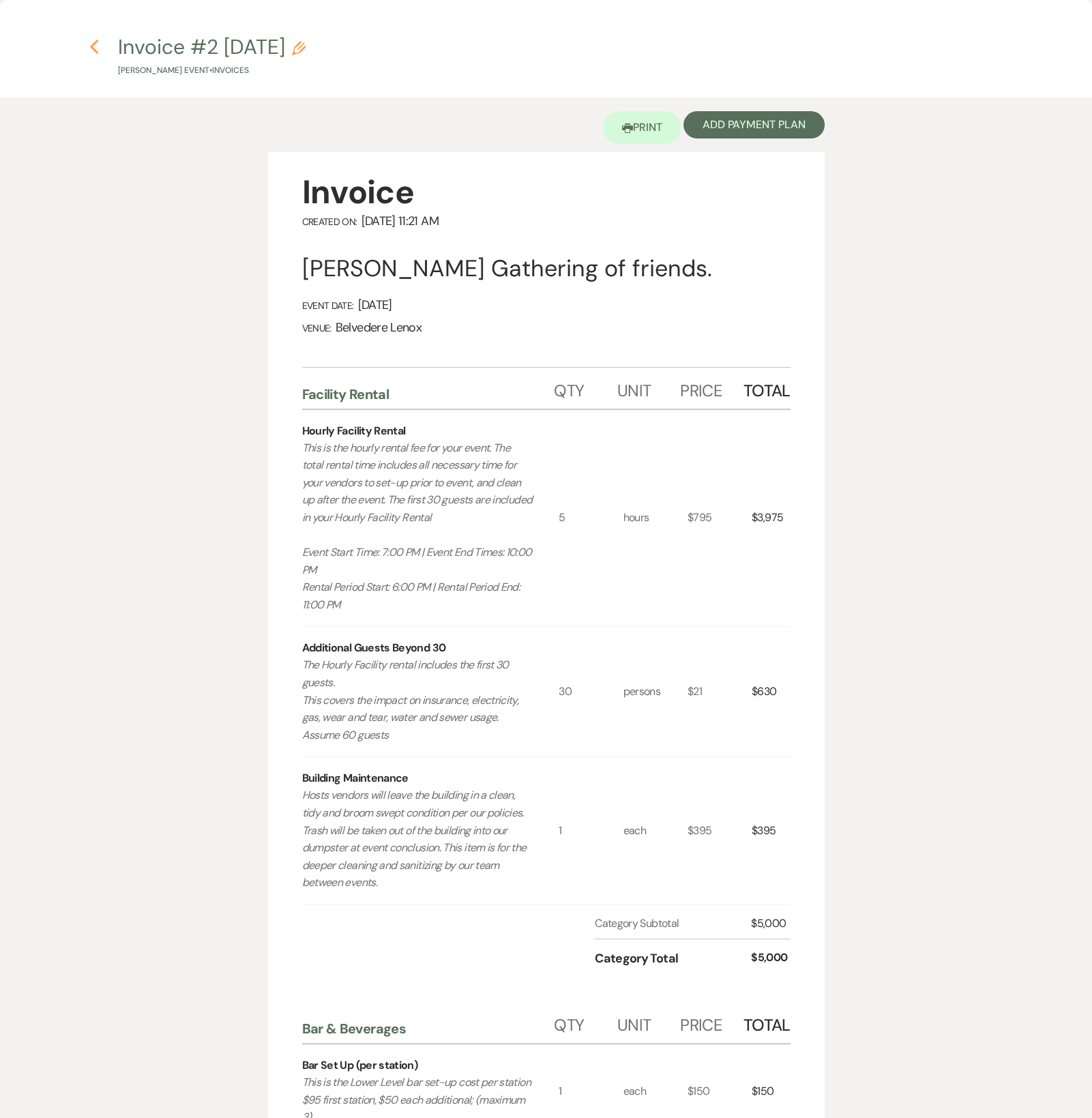
click at [96, 45] on icon "Previous" at bounding box center [94, 47] width 10 height 16
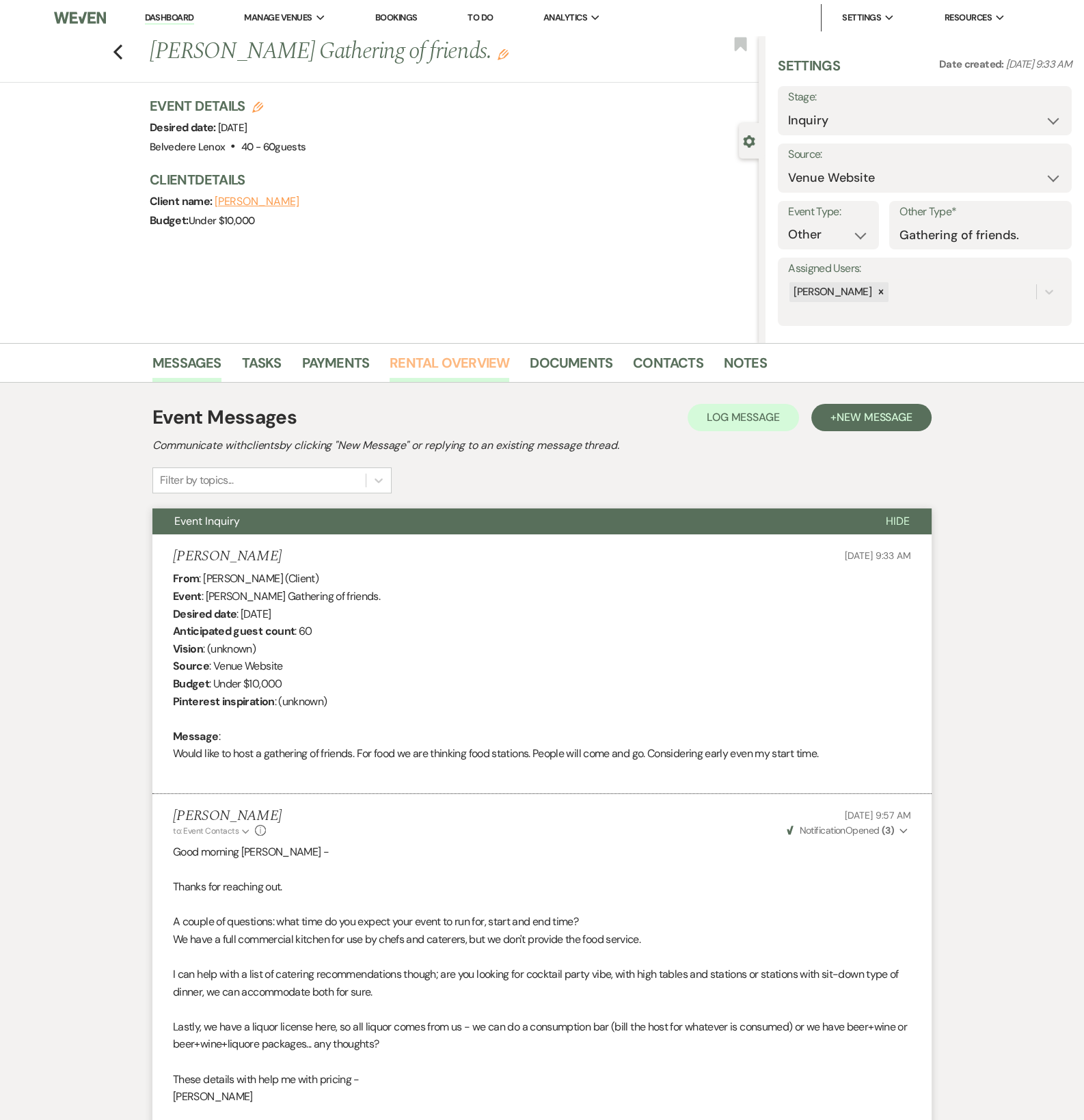
click at [499, 373] on link "Rental Overview" at bounding box center [450, 367] width 120 height 30
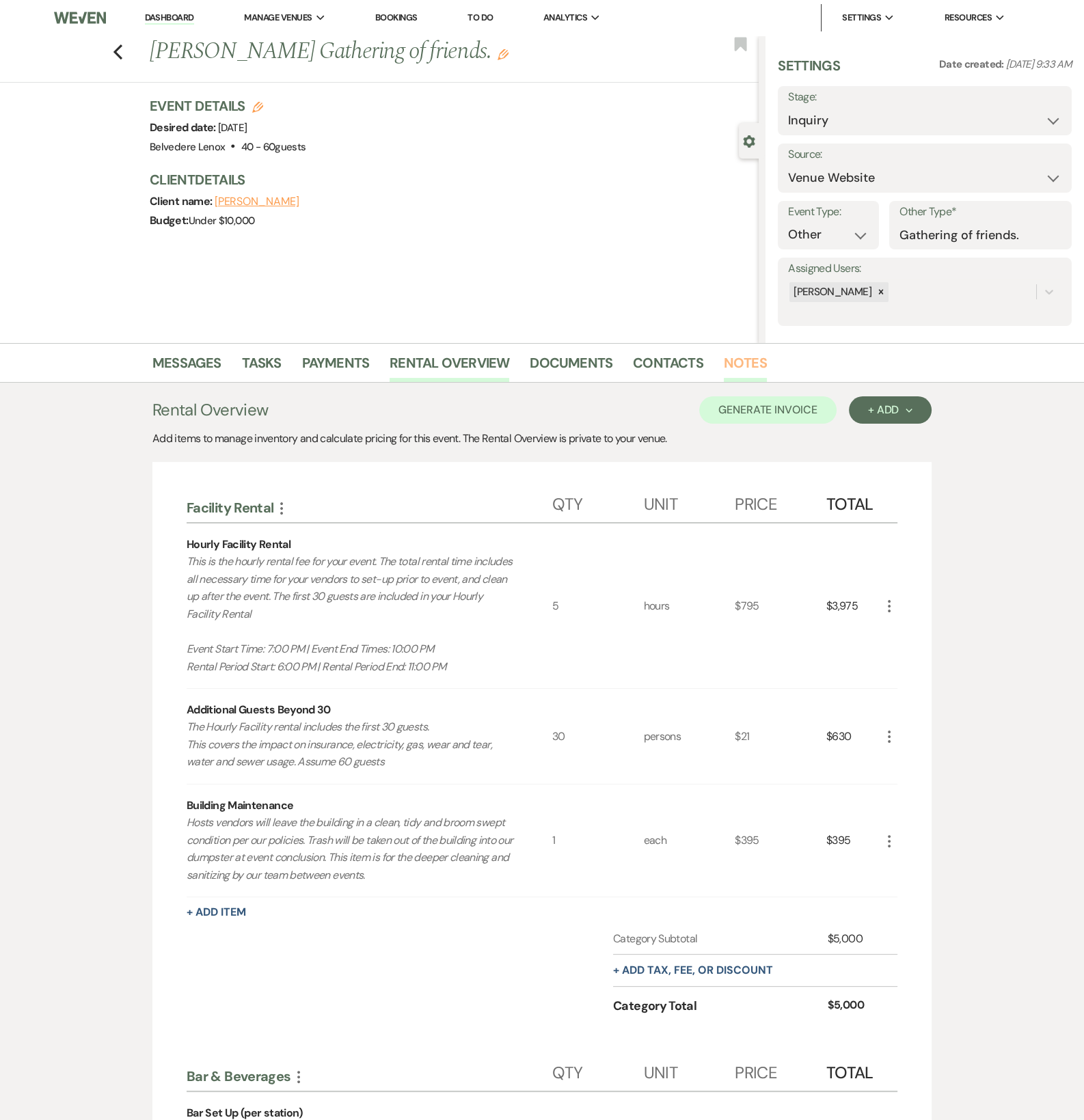
click at [724, 359] on link "Notes" at bounding box center [745, 367] width 43 height 30
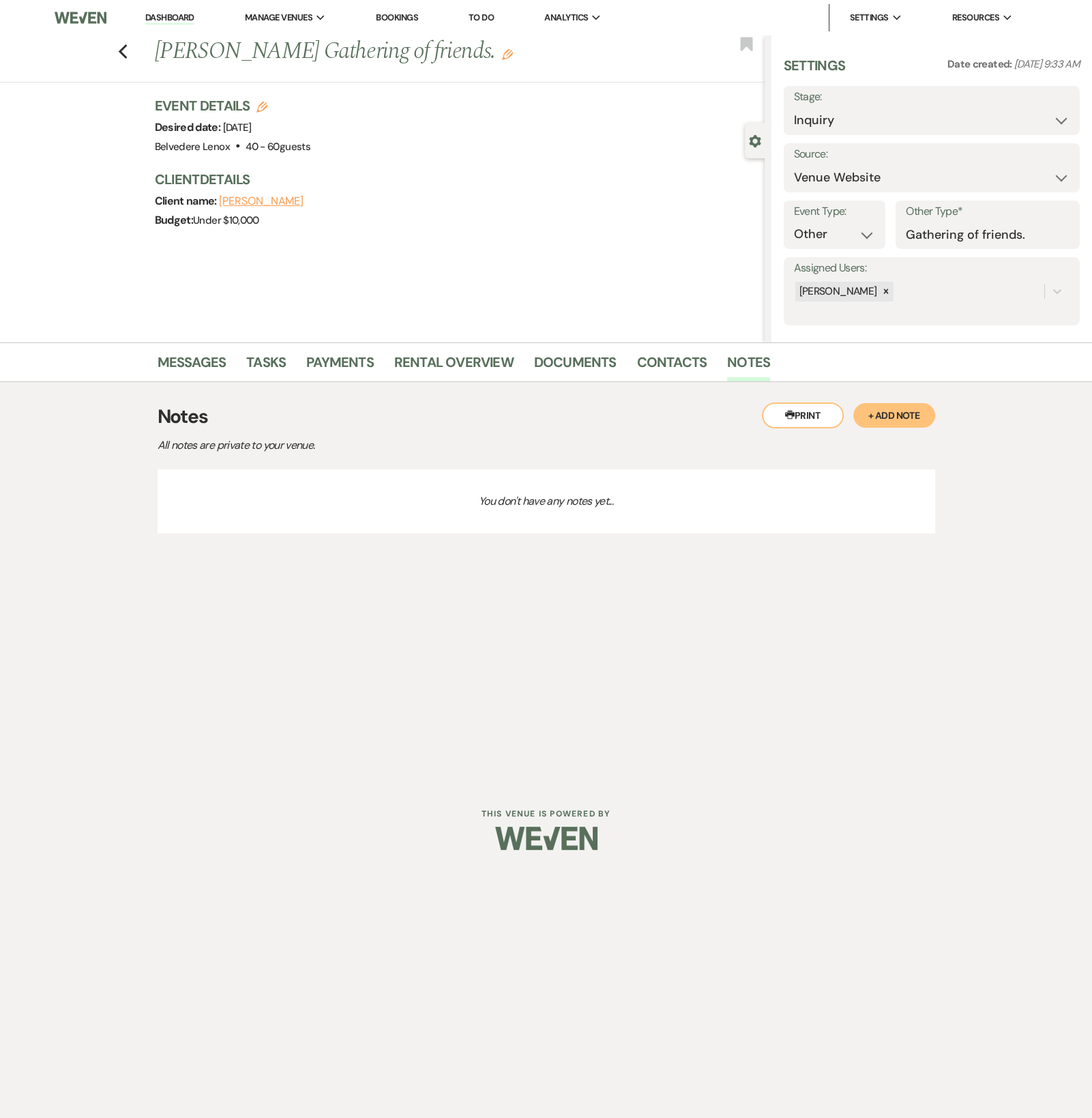
click at [261, 501] on p "You don't have any notes yet..." at bounding box center [546, 501] width 778 height 64
click at [893, 415] on button "+ Add Note" at bounding box center [894, 416] width 82 height 25
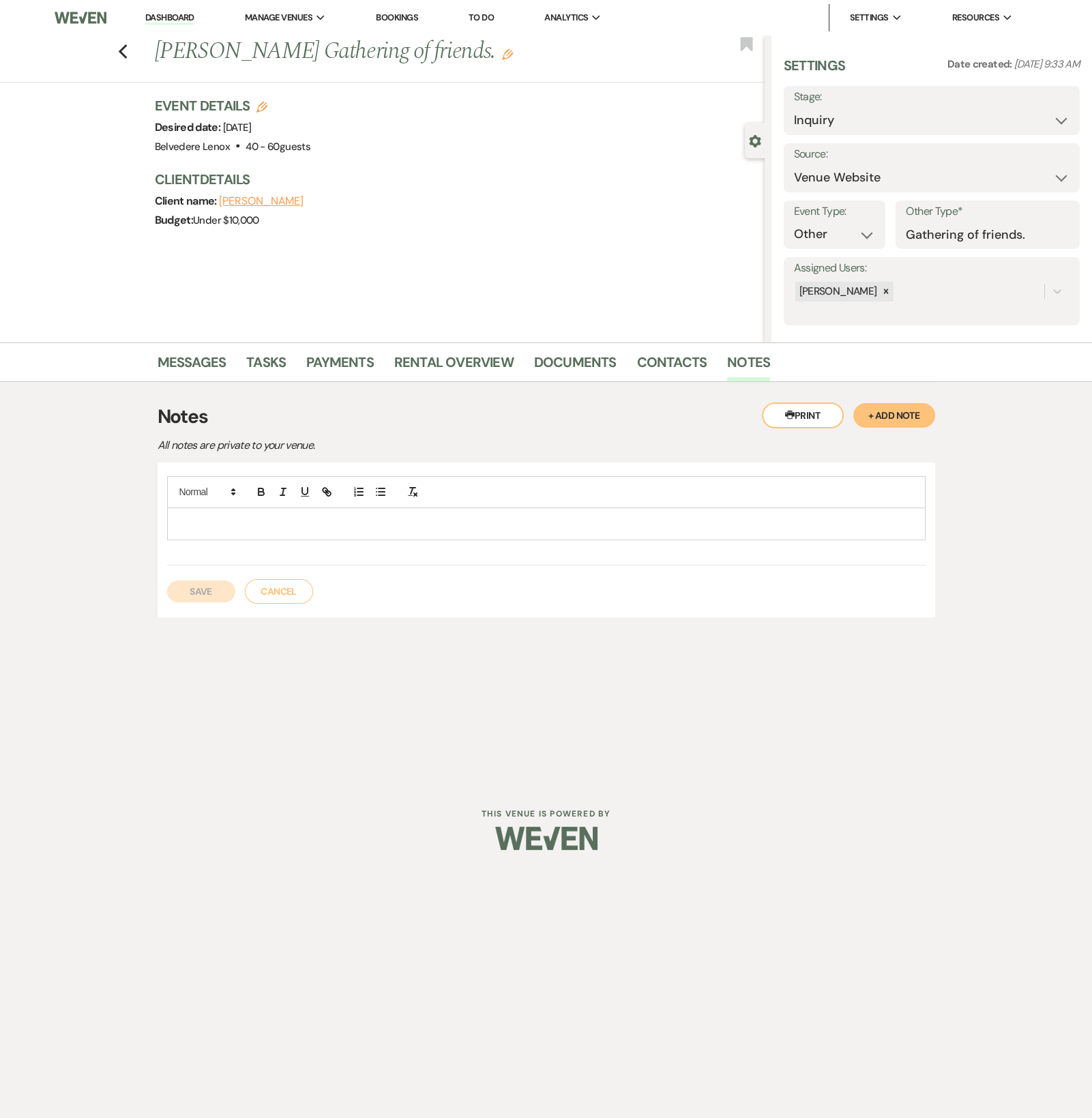
click at [300, 526] on p at bounding box center [546, 524] width 737 height 15
click at [196, 590] on button "Save" at bounding box center [201, 592] width 68 height 22
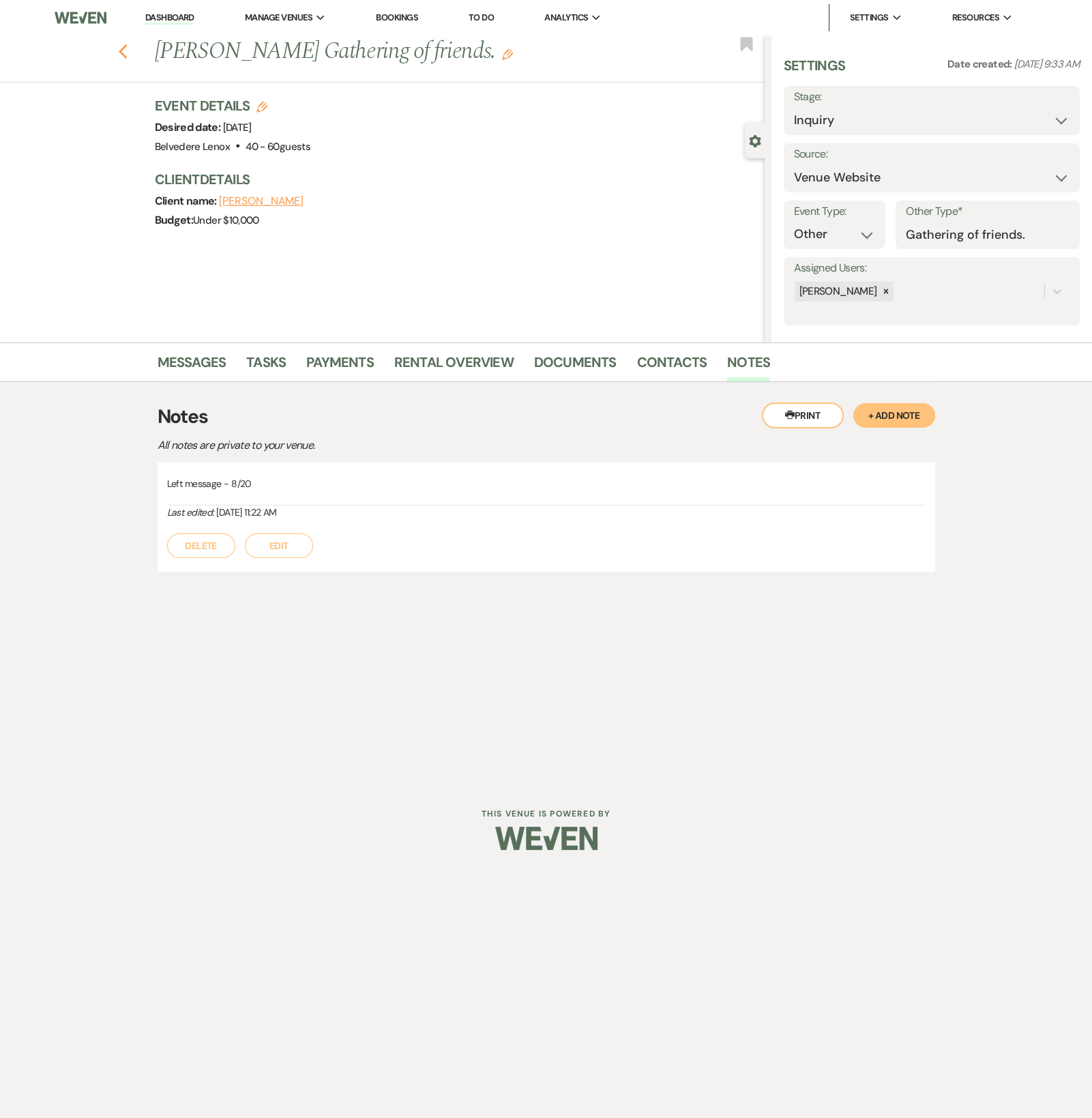
click at [122, 55] on icon "Previous" at bounding box center [123, 52] width 10 height 16
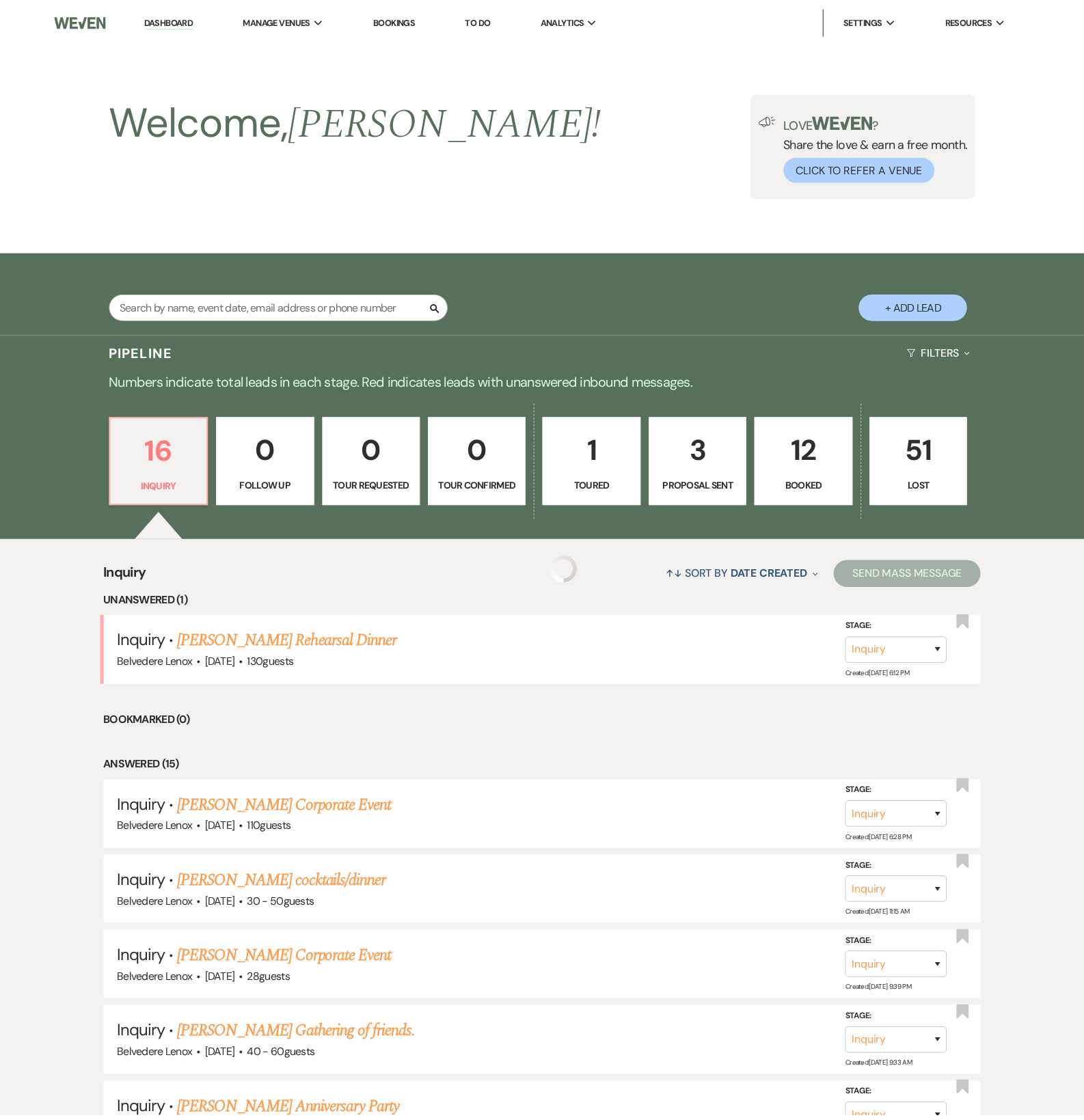
scroll to position [228, 0]
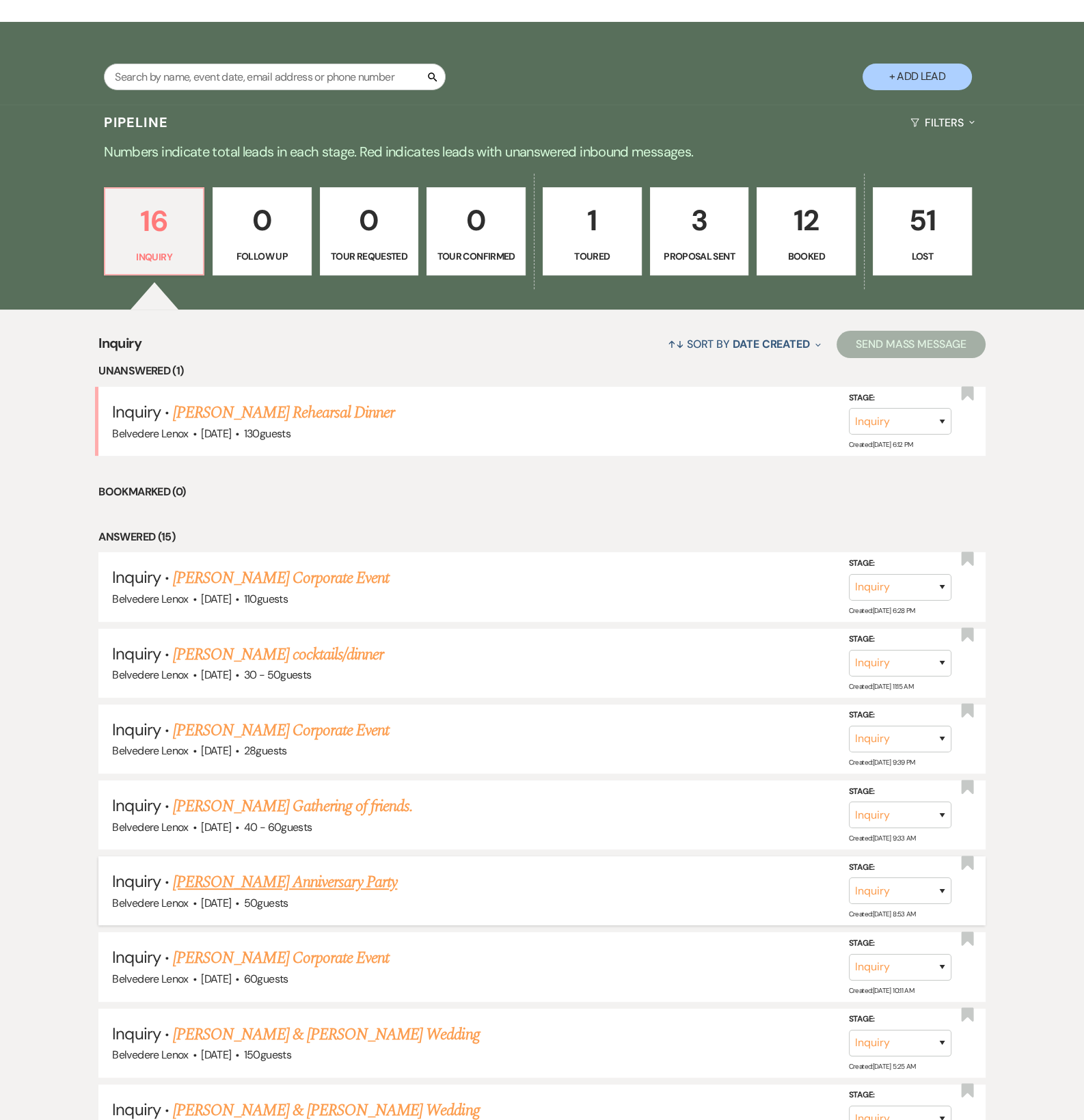
click at [218, 894] on link "[PERSON_NAME] Anniversary Party" at bounding box center [285, 883] width 225 height 25
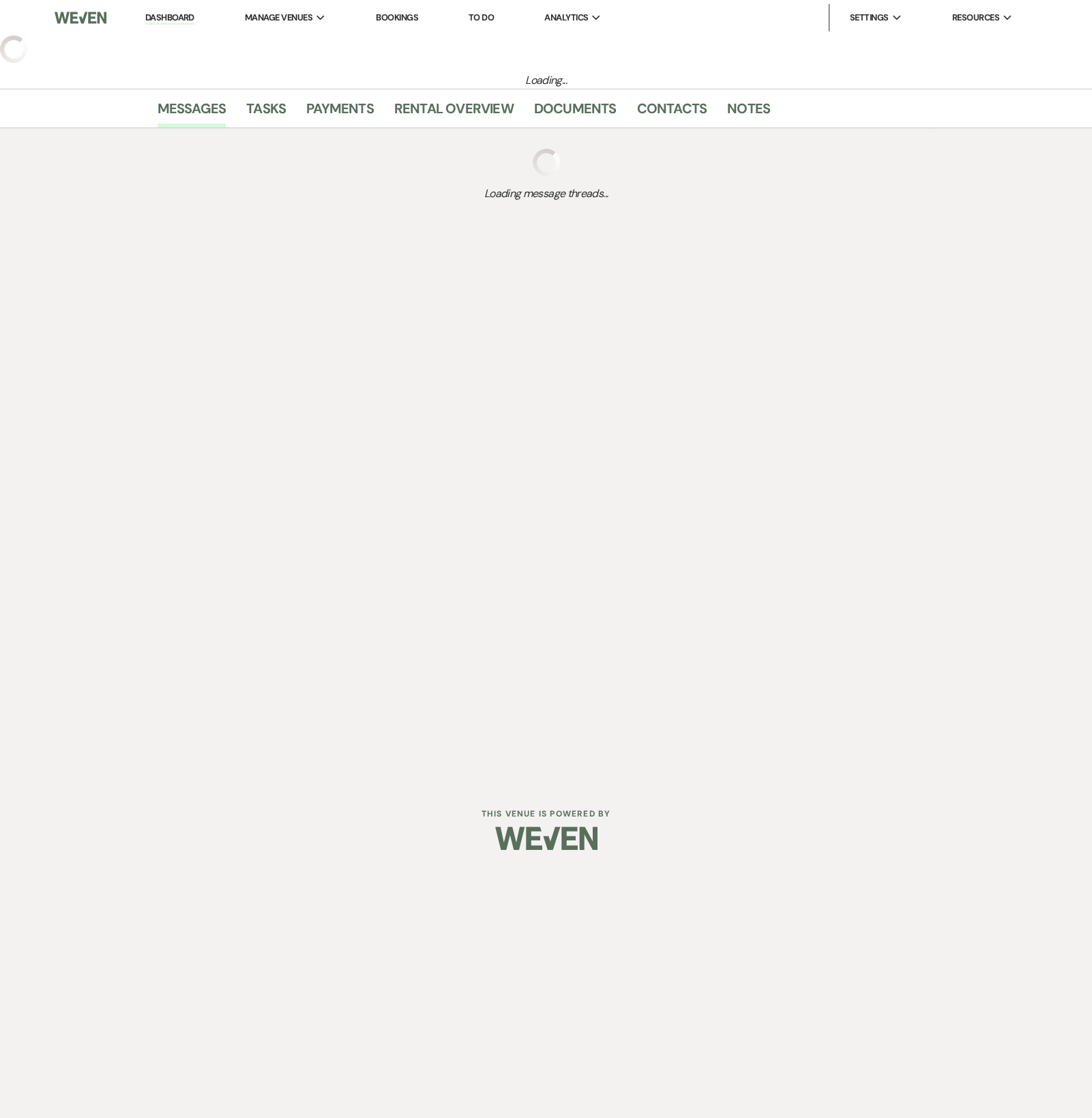
select select "5"
select select "17"
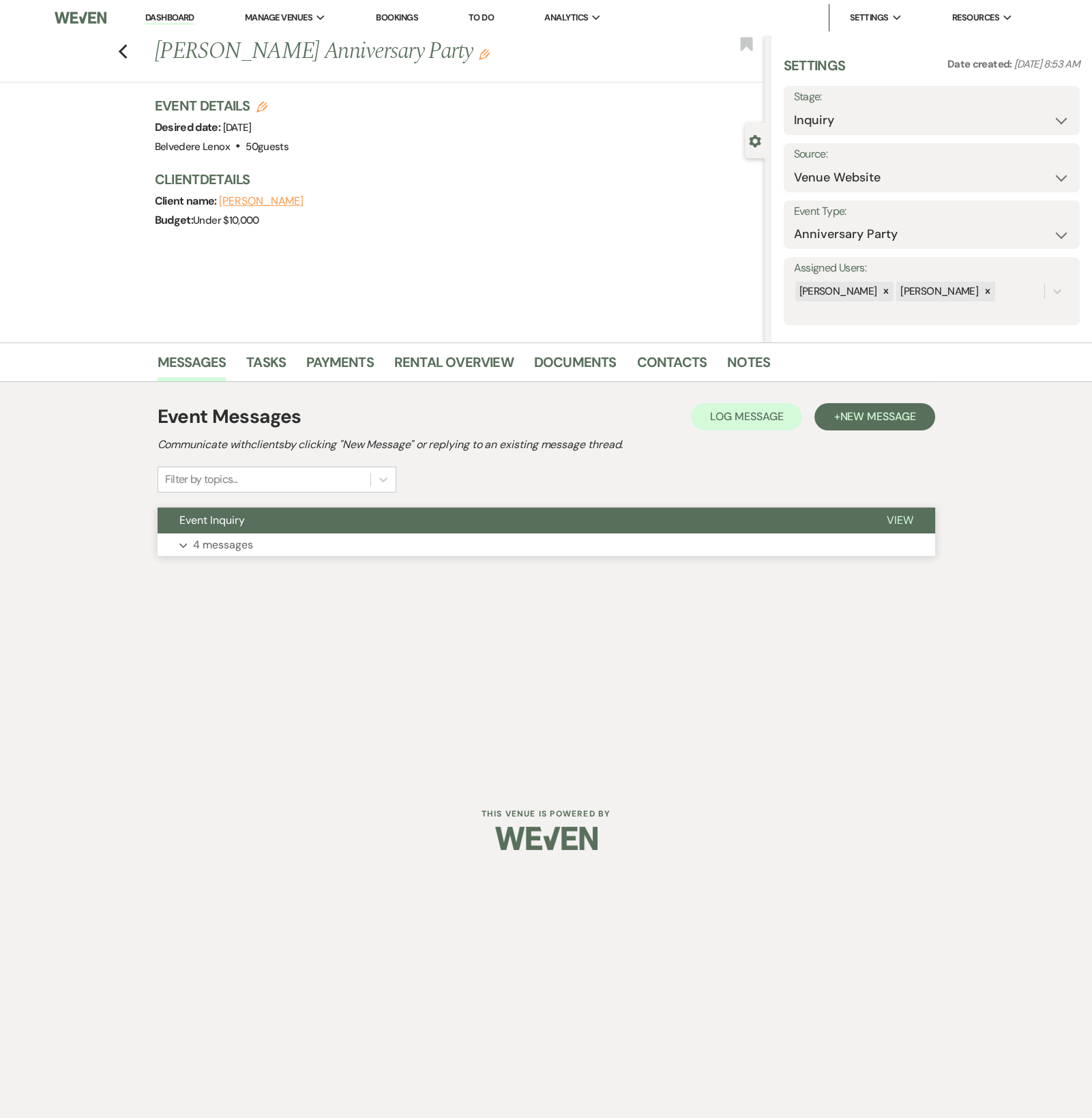
click at [232, 555] on button "Expand 4 messages" at bounding box center [546, 545] width 778 height 23
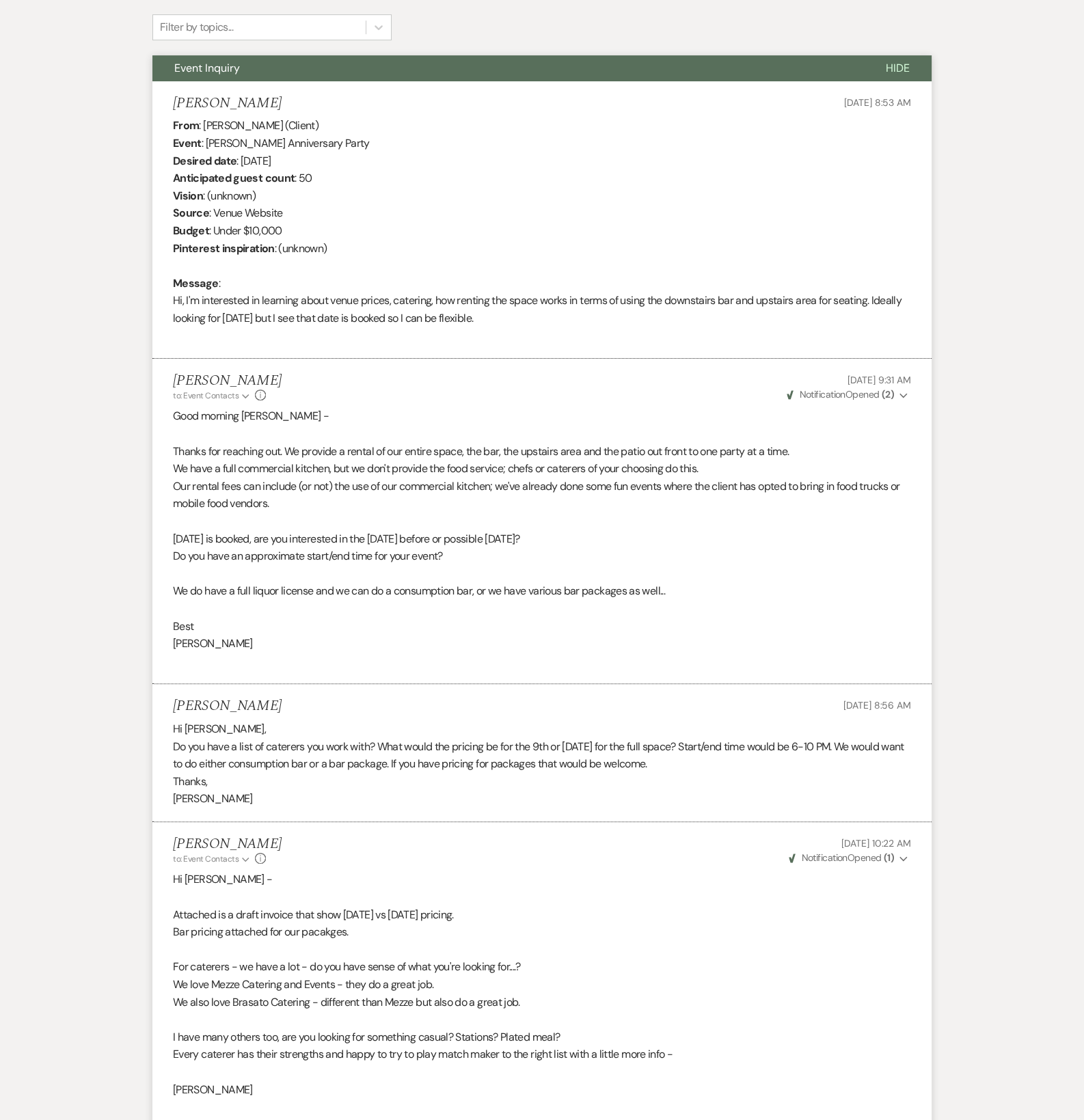
scroll to position [226, 0]
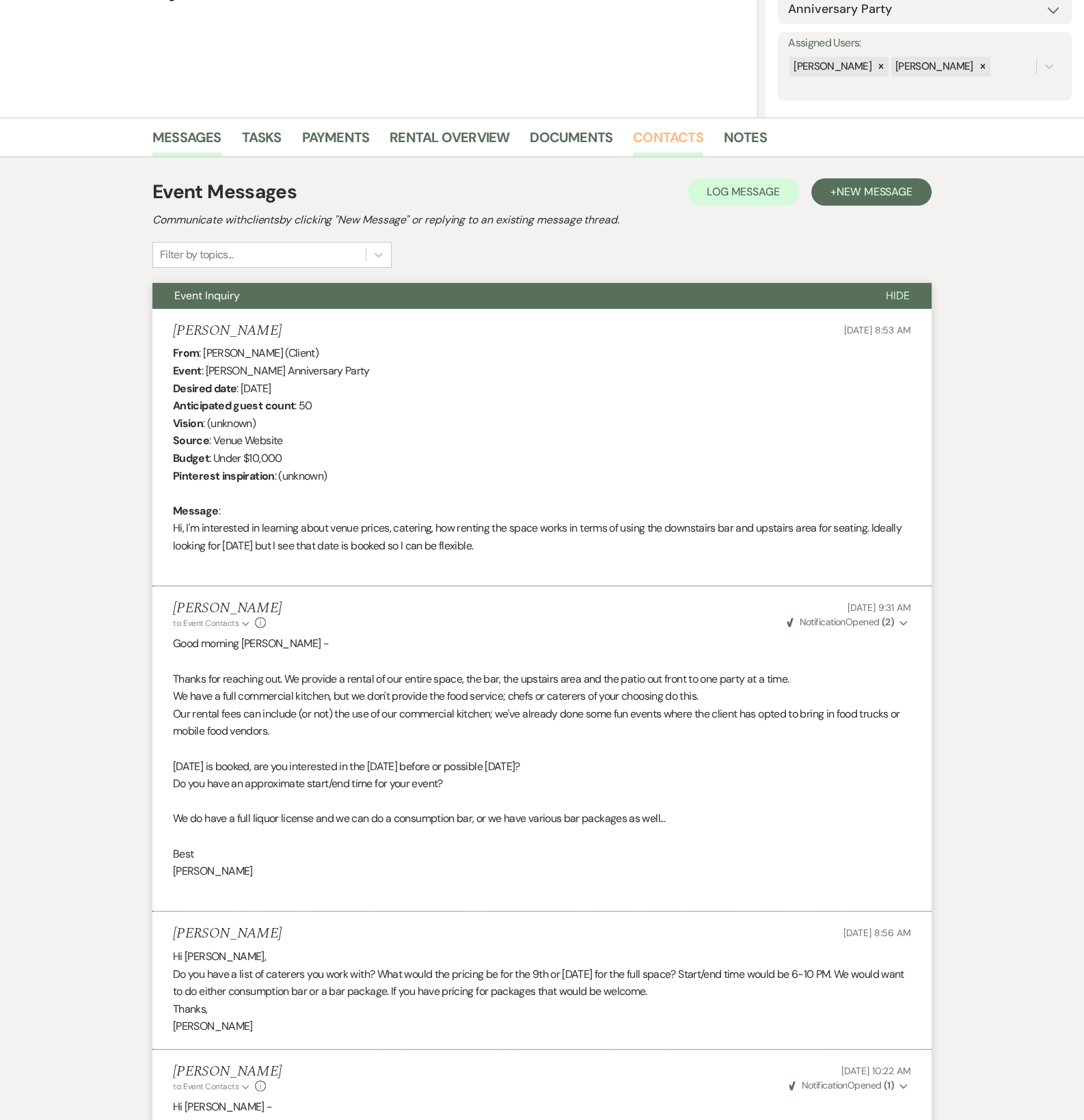
click at [648, 133] on link "Contacts" at bounding box center [668, 142] width 70 height 30
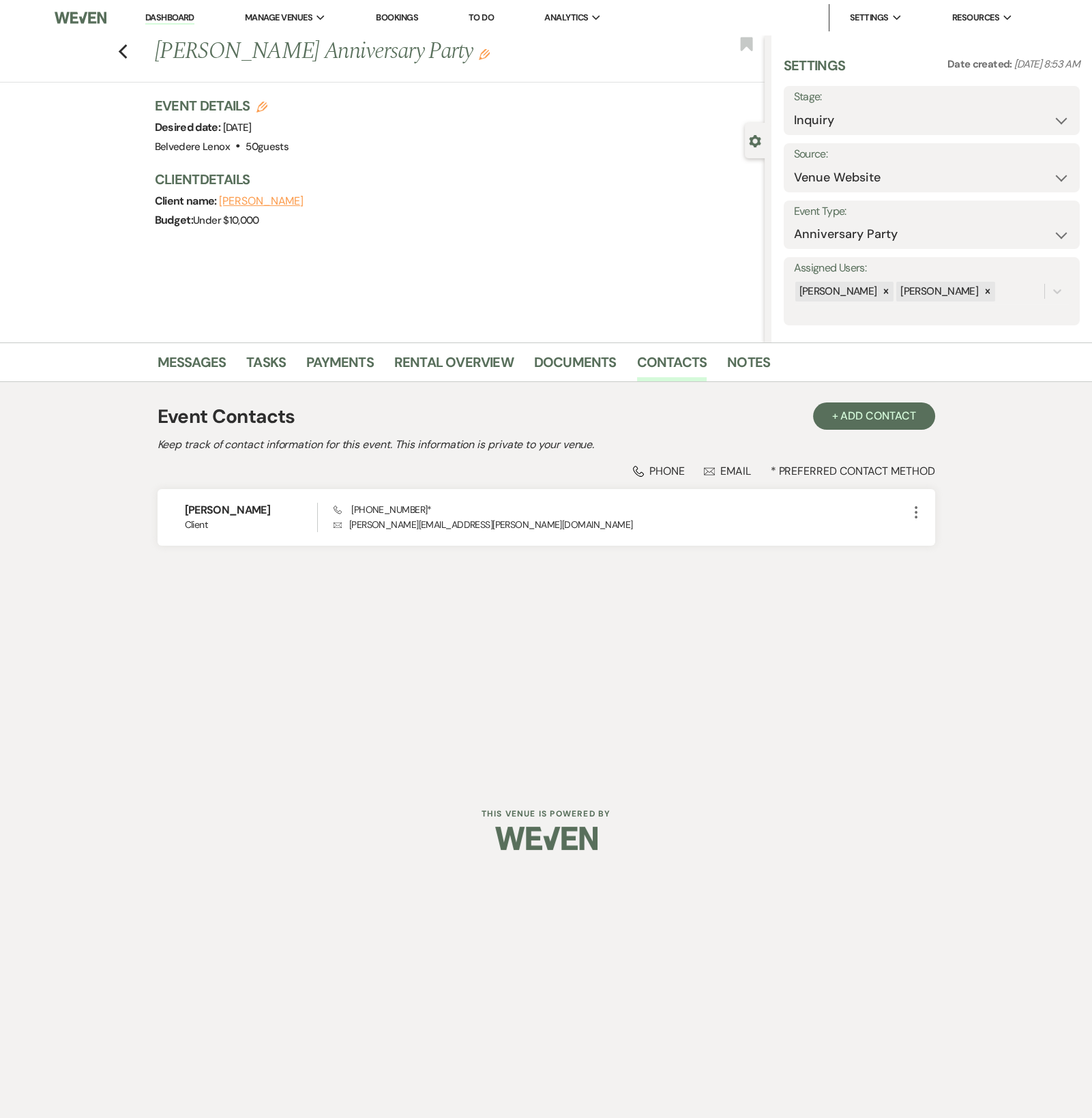
click at [120, 60] on div "Previous [PERSON_NAME] Anniversary Party Edit Bookmark" at bounding box center [379, 59] width 772 height 47
click at [126, 52] on icon "Previous" at bounding box center [123, 52] width 10 height 16
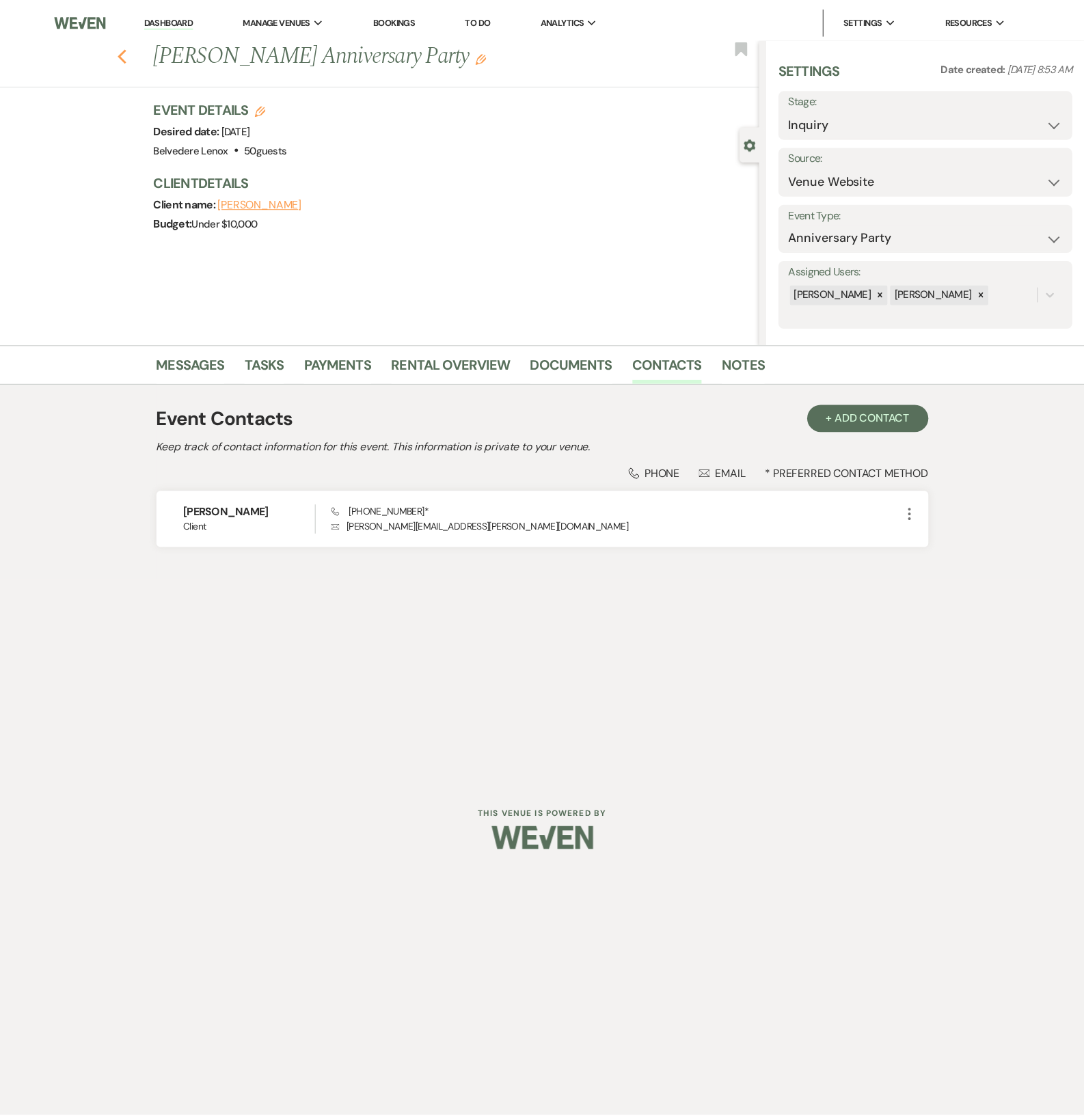
scroll to position [228, 0]
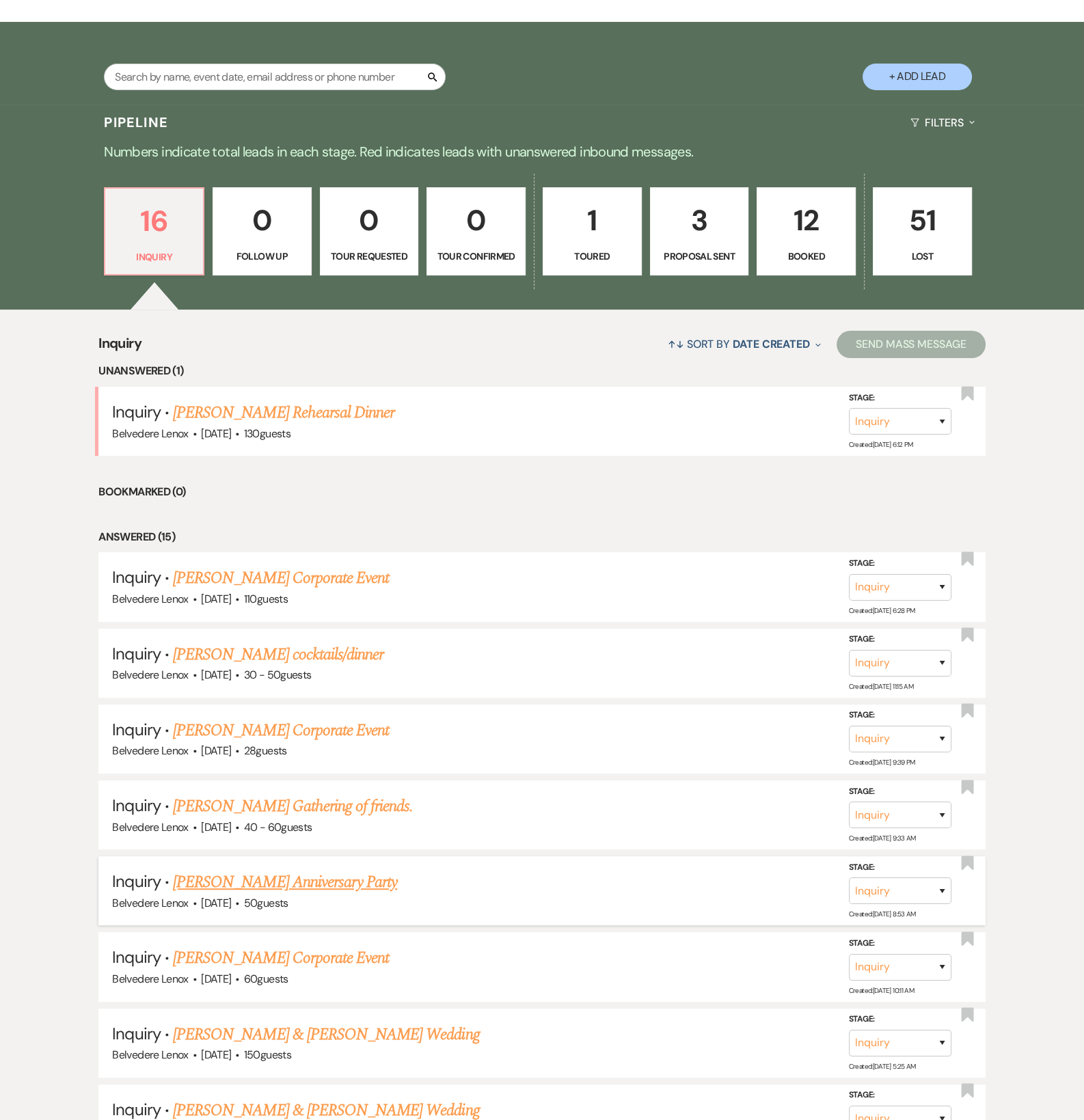
click at [269, 889] on link "[PERSON_NAME] Anniversary Party" at bounding box center [285, 883] width 225 height 25
select select "5"
select select "17"
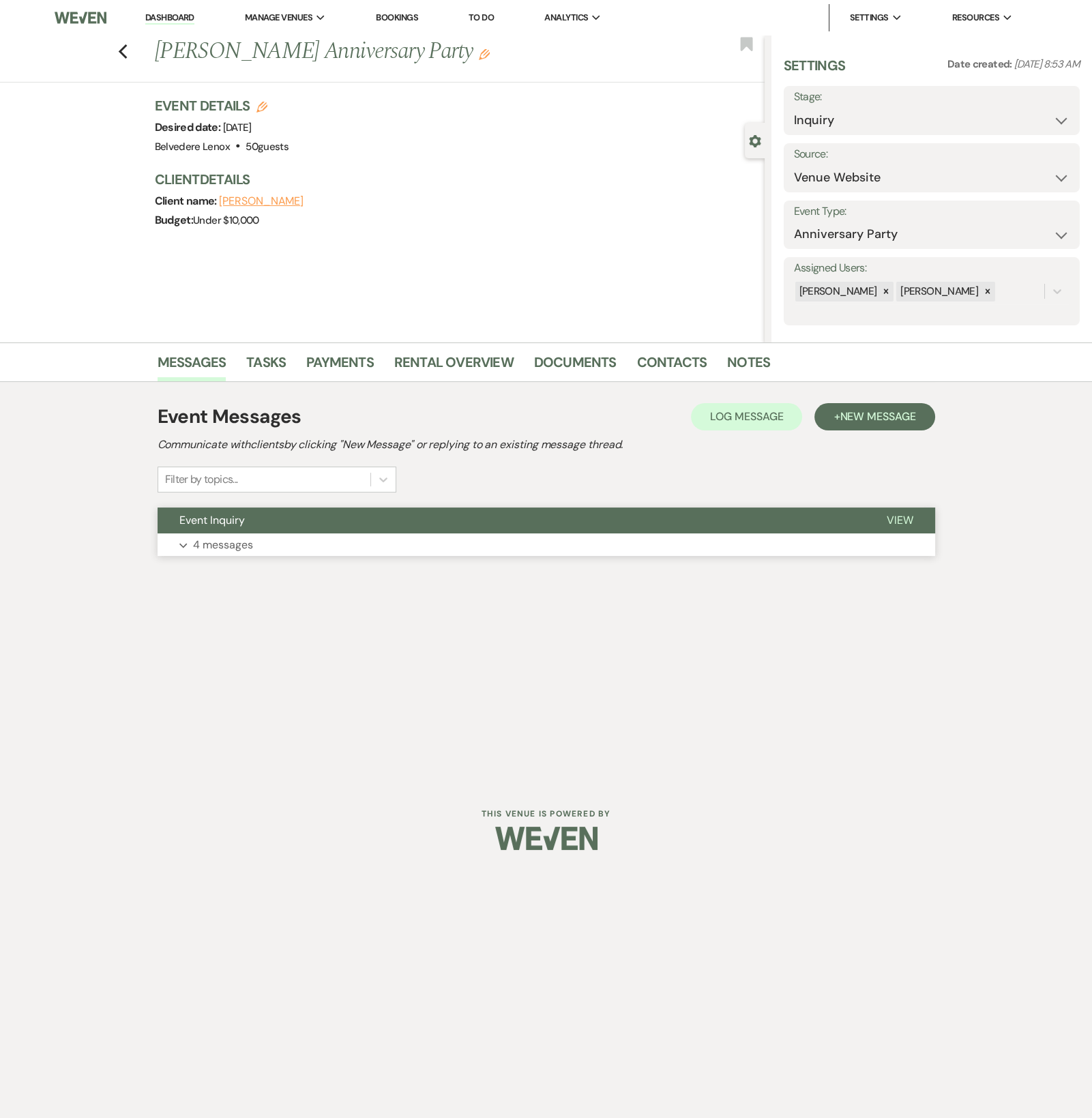
click at [256, 548] on button "Expand 4 messages" at bounding box center [546, 545] width 778 height 23
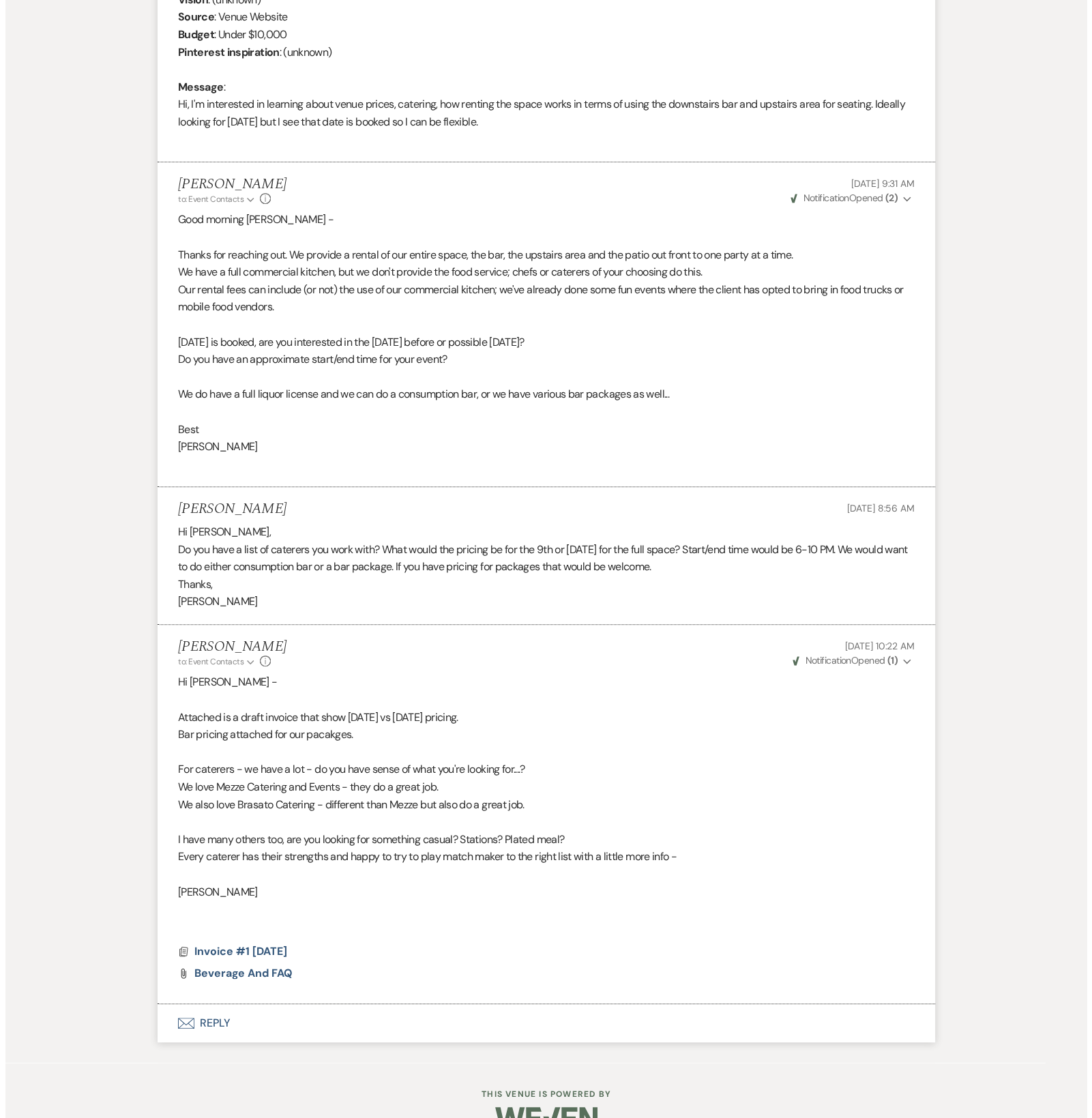
scroll to position [680, 0]
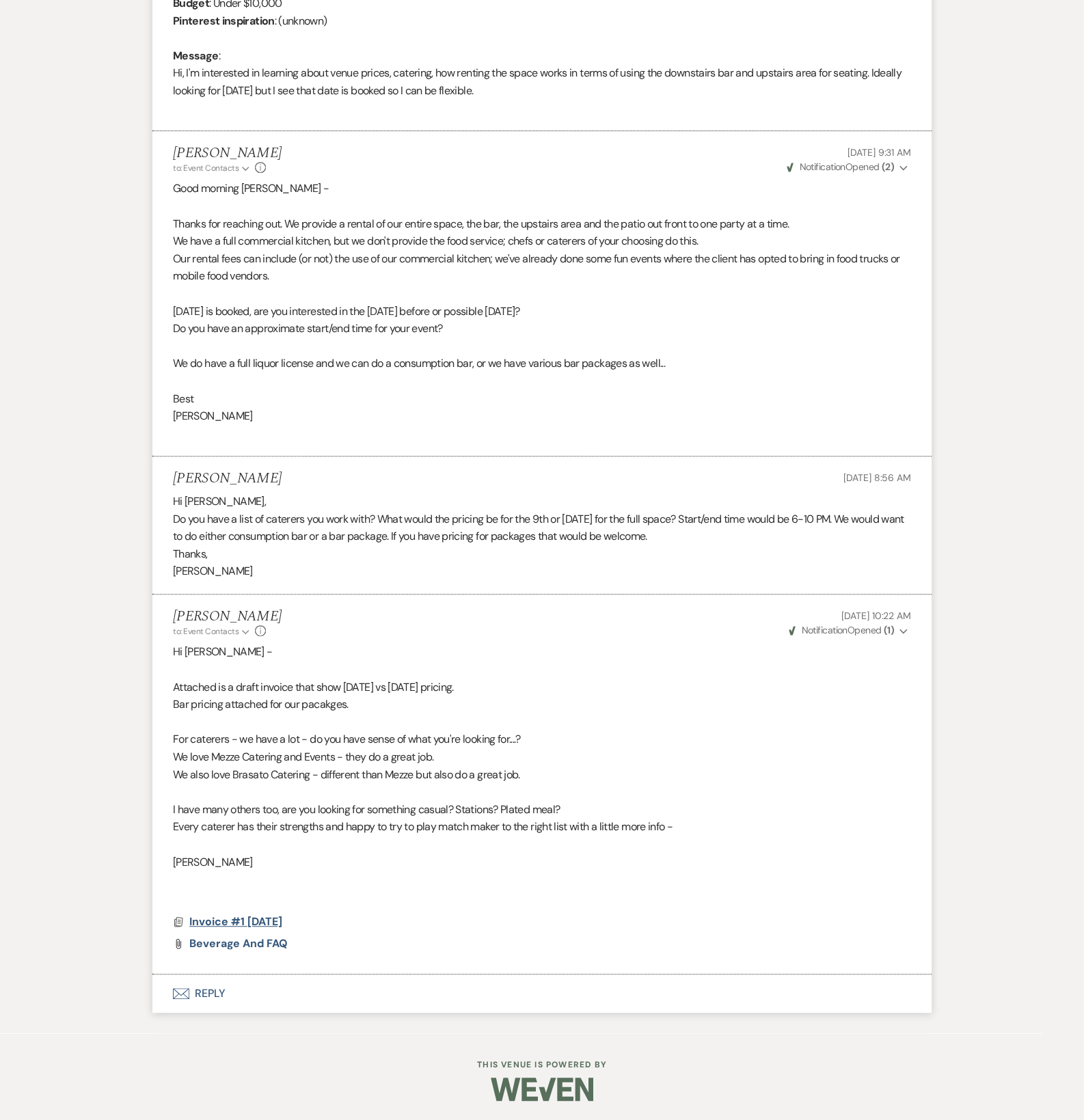
click at [244, 914] on span "Invoice #1 [DATE]" at bounding box center [236, 921] width 93 height 14
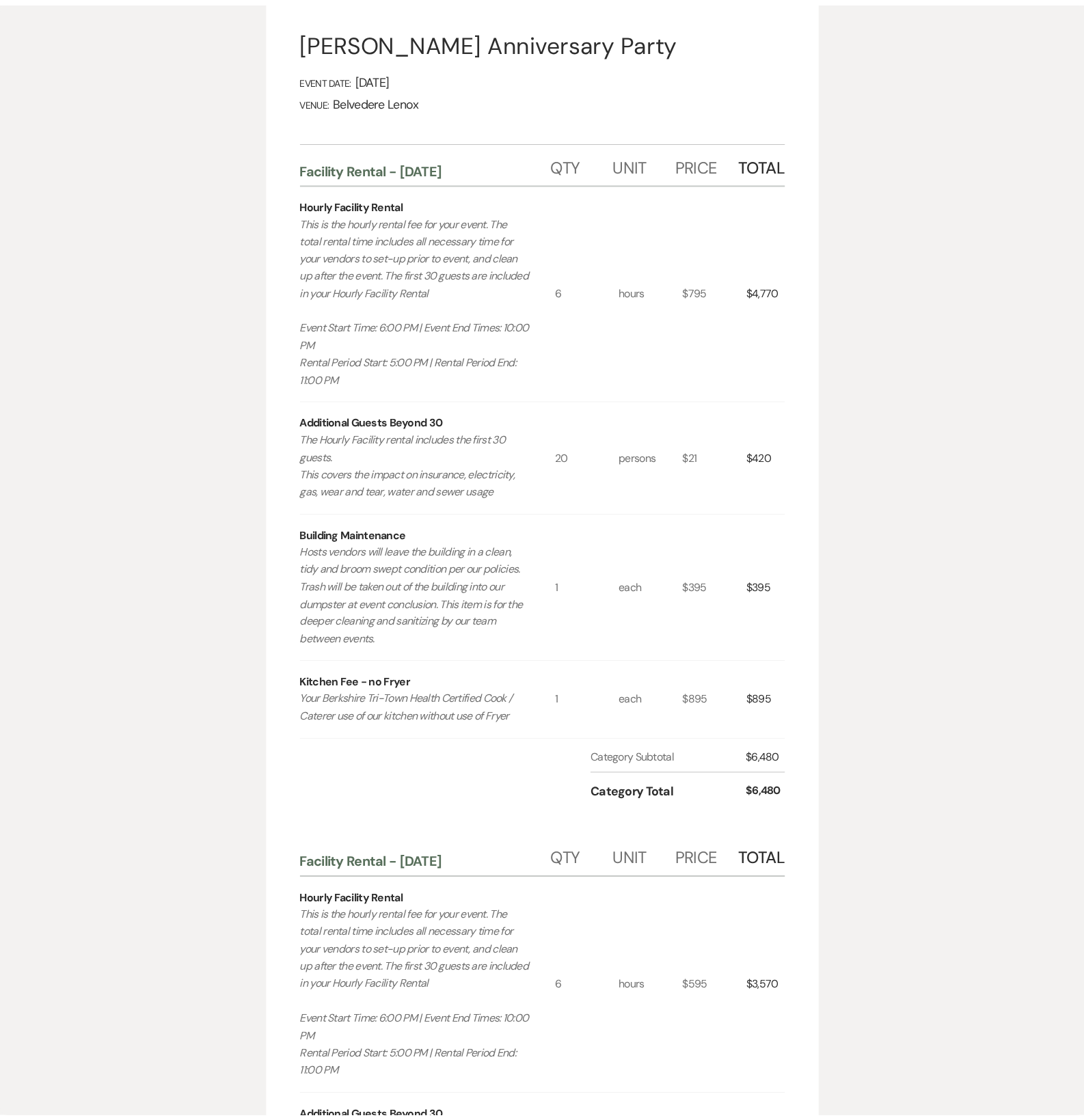
scroll to position [0, 0]
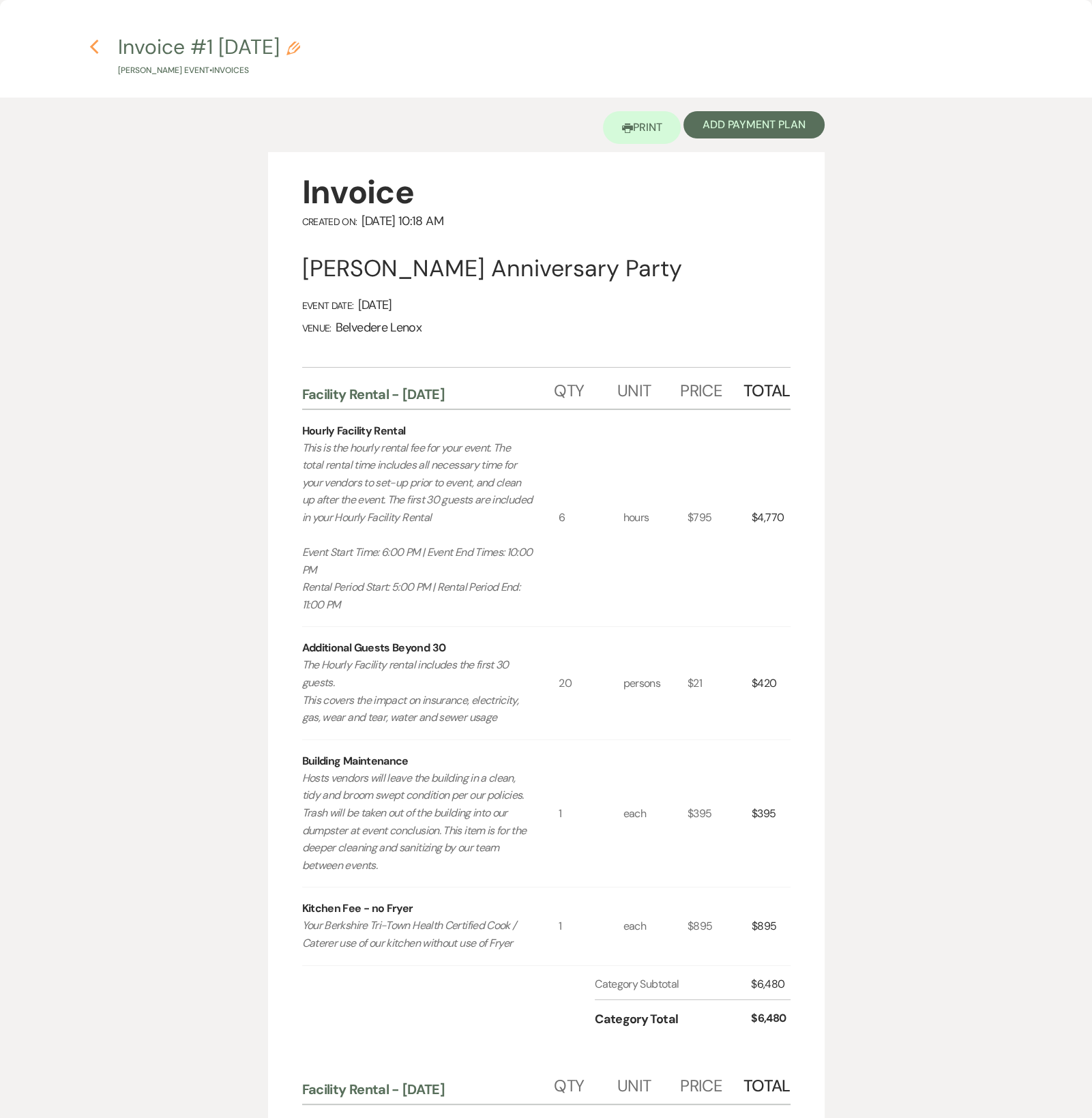
click at [94, 50] on use "button" at bounding box center [93, 47] width 9 height 15
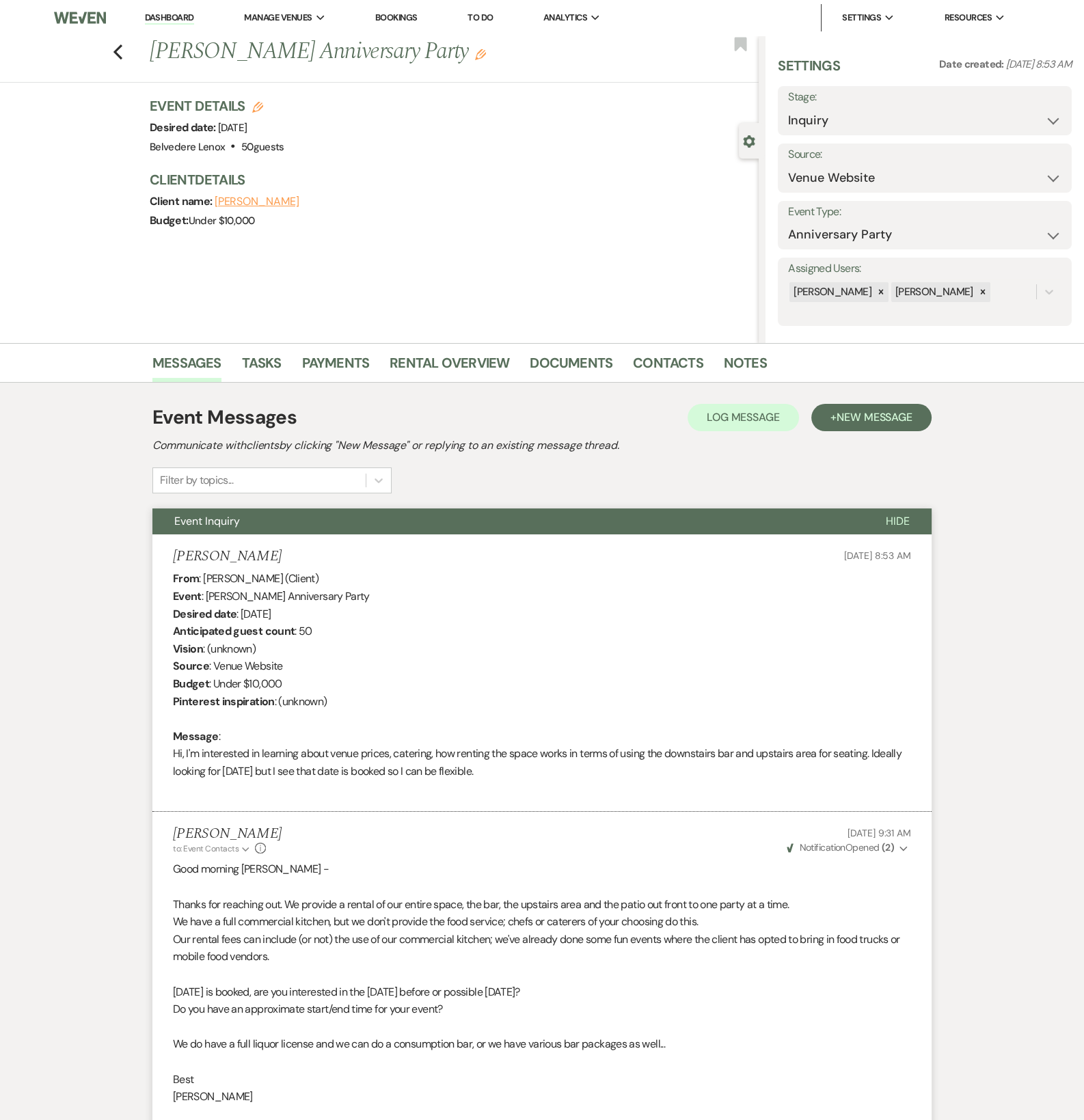
click at [775, 358] on li "Notes" at bounding box center [755, 366] width 63 height 33
click at [752, 358] on link "Notes" at bounding box center [745, 367] width 43 height 30
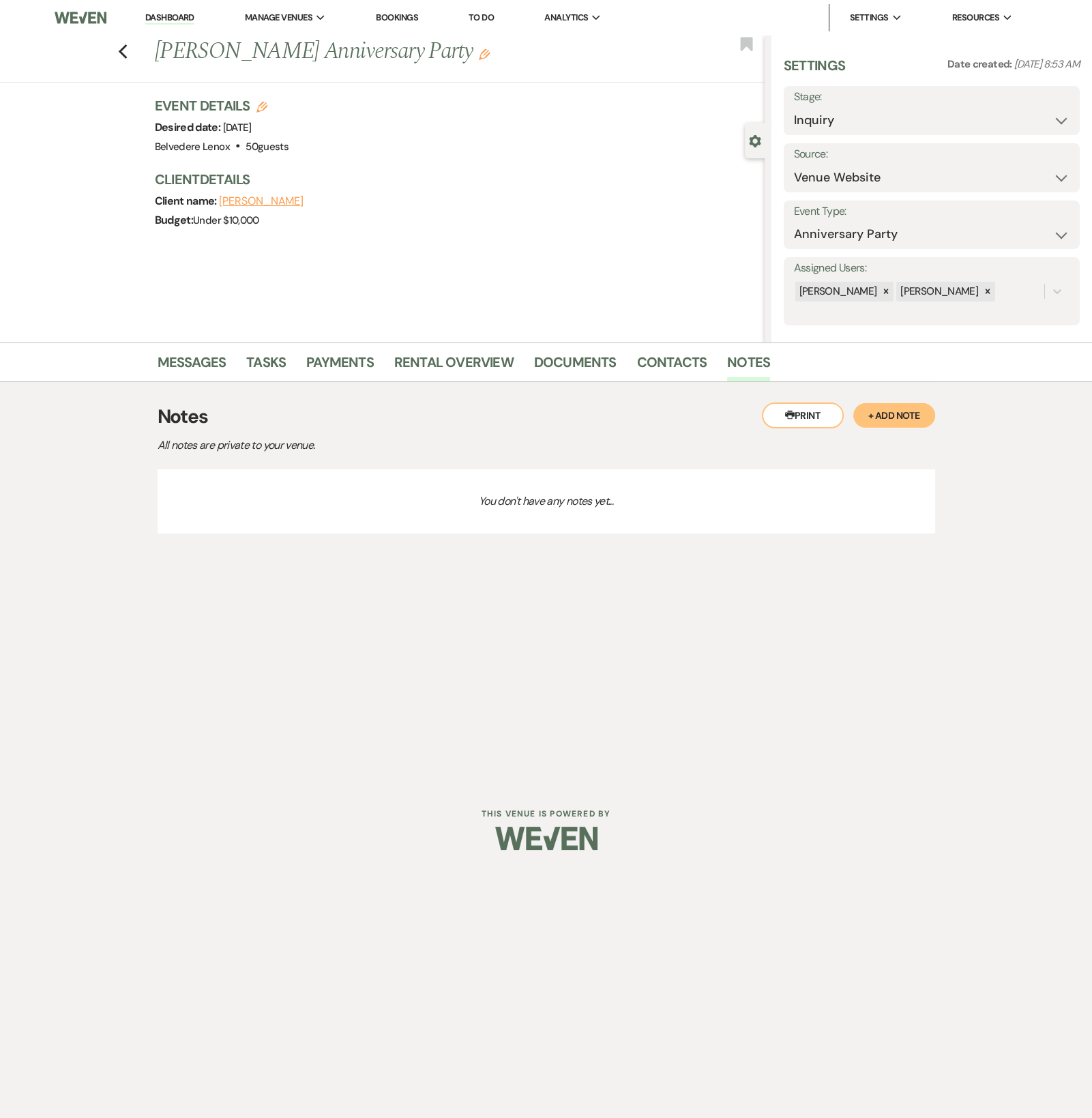
click at [904, 416] on button "+ Add Note" at bounding box center [894, 416] width 82 height 25
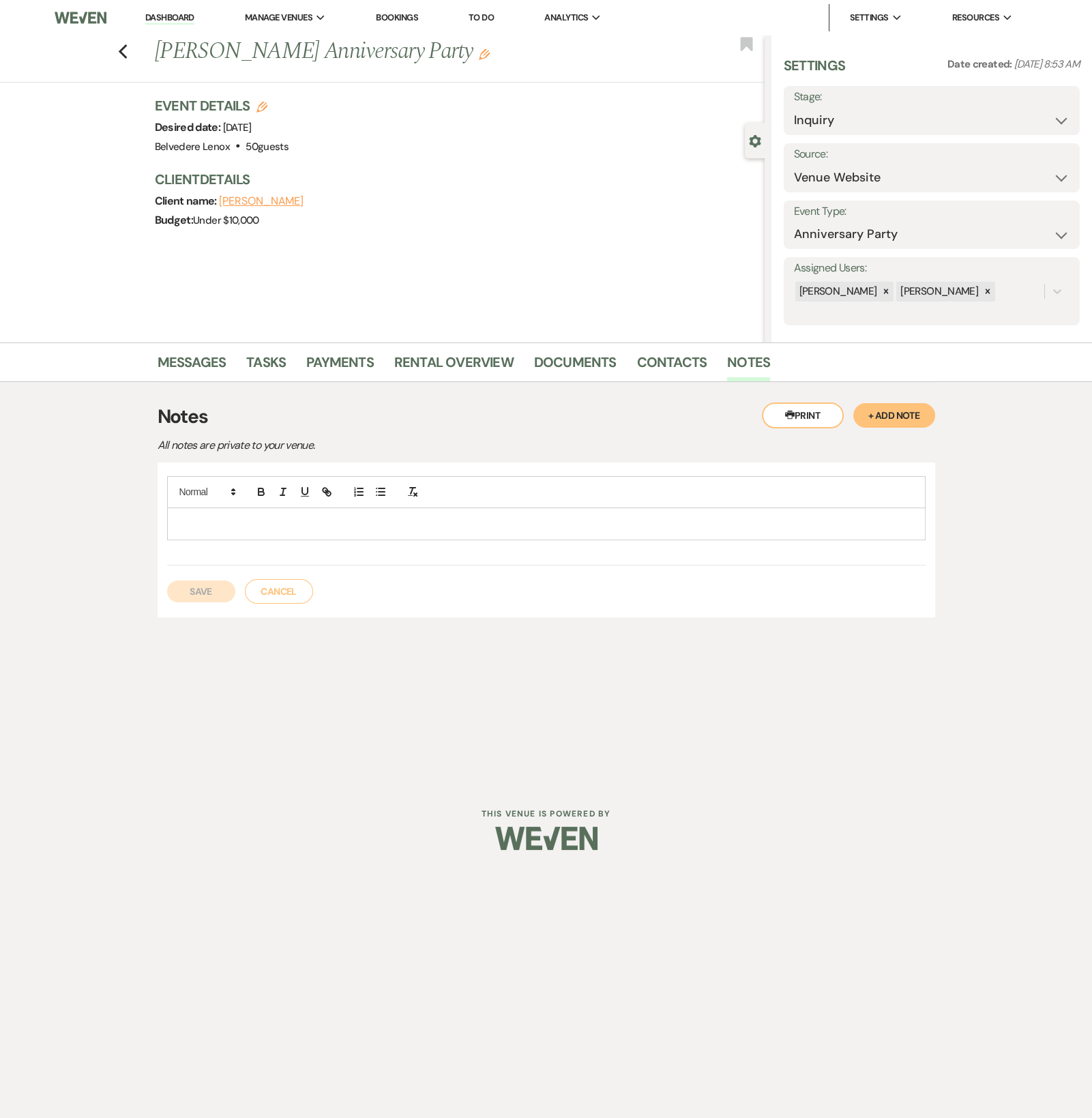
click at [278, 526] on p at bounding box center [546, 524] width 737 height 15
click at [196, 590] on button "Save" at bounding box center [201, 592] width 68 height 22
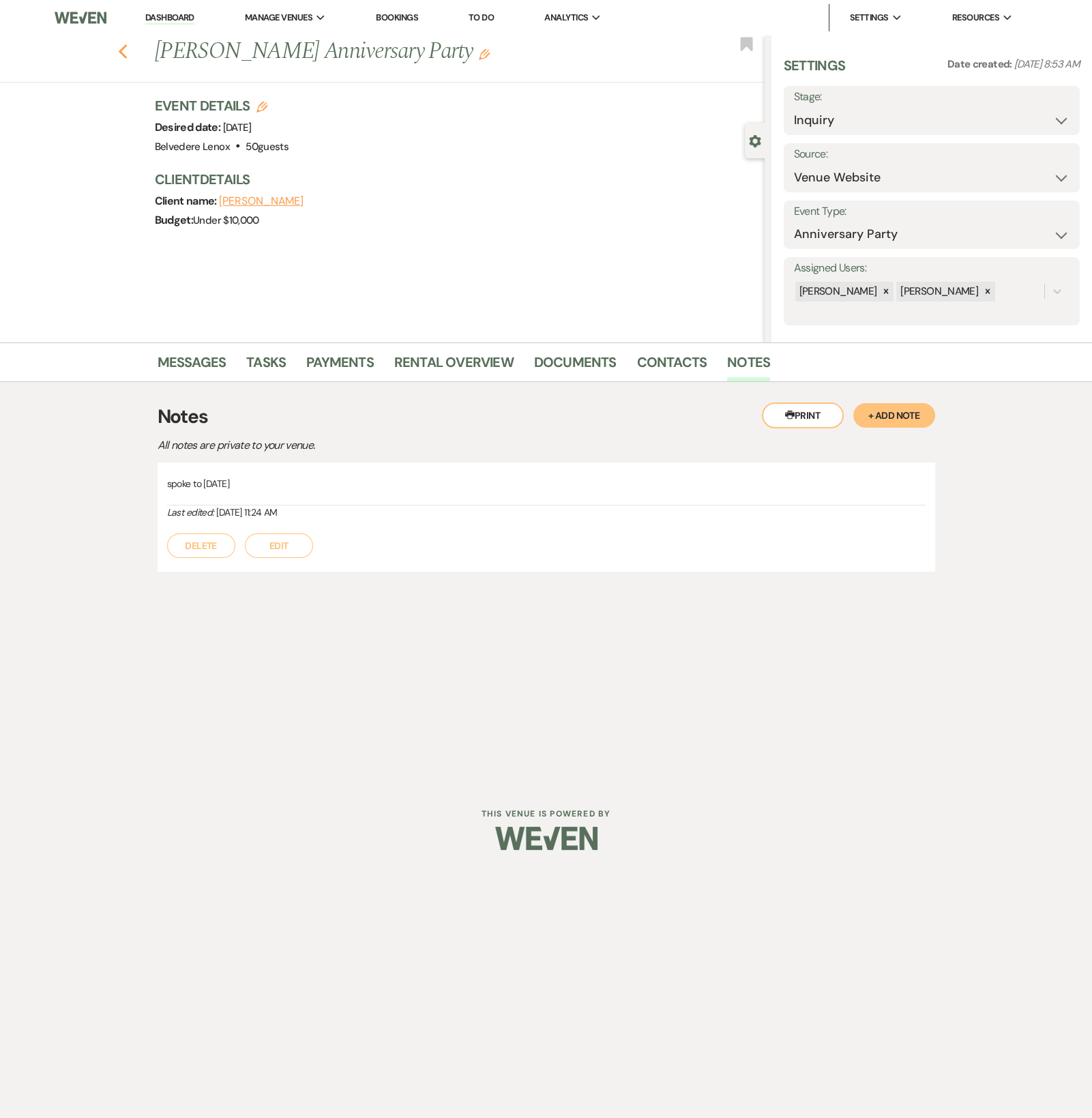
click at [126, 52] on icon "Previous" at bounding box center [123, 52] width 10 height 16
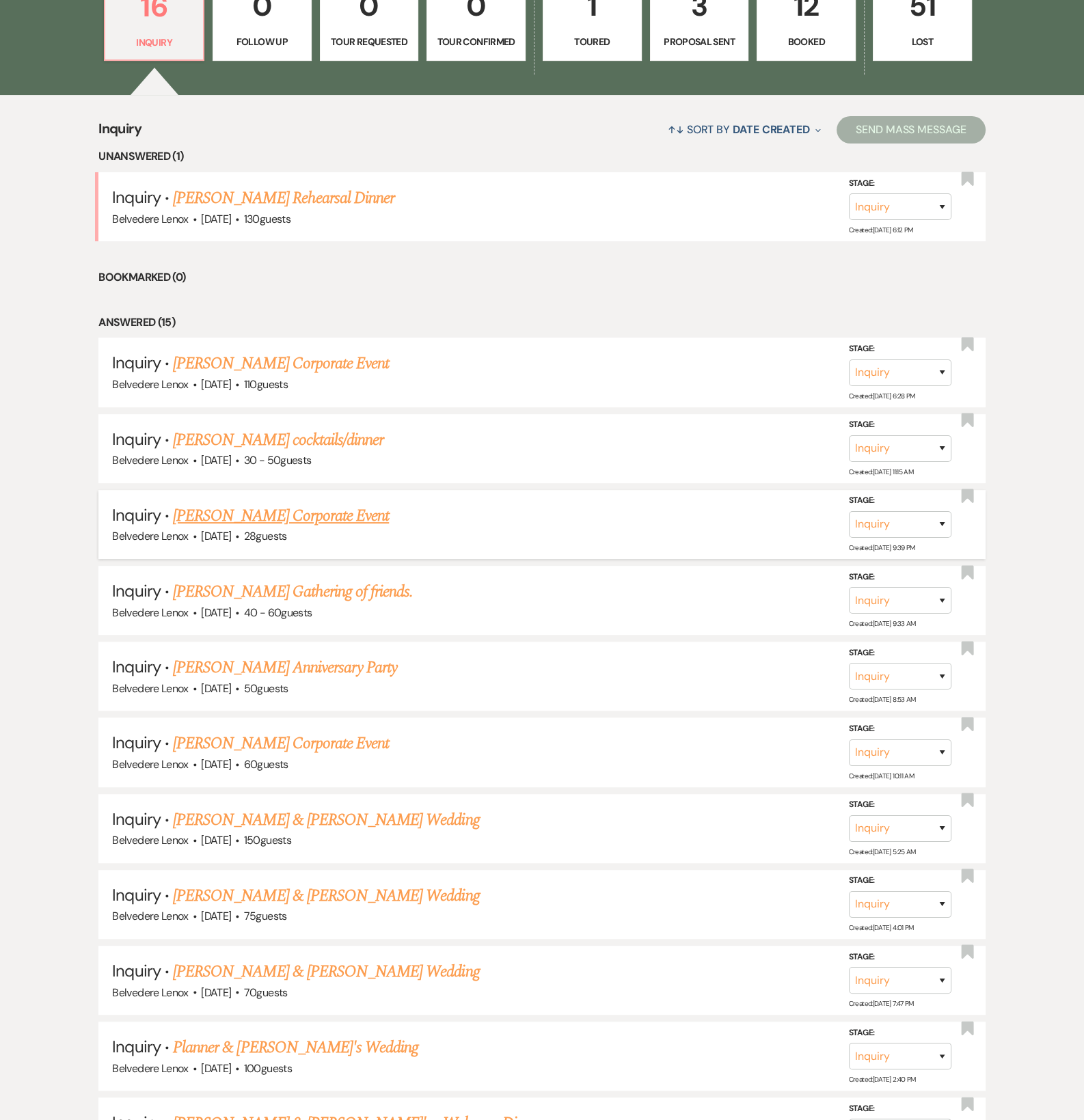
scroll to position [455, 0]
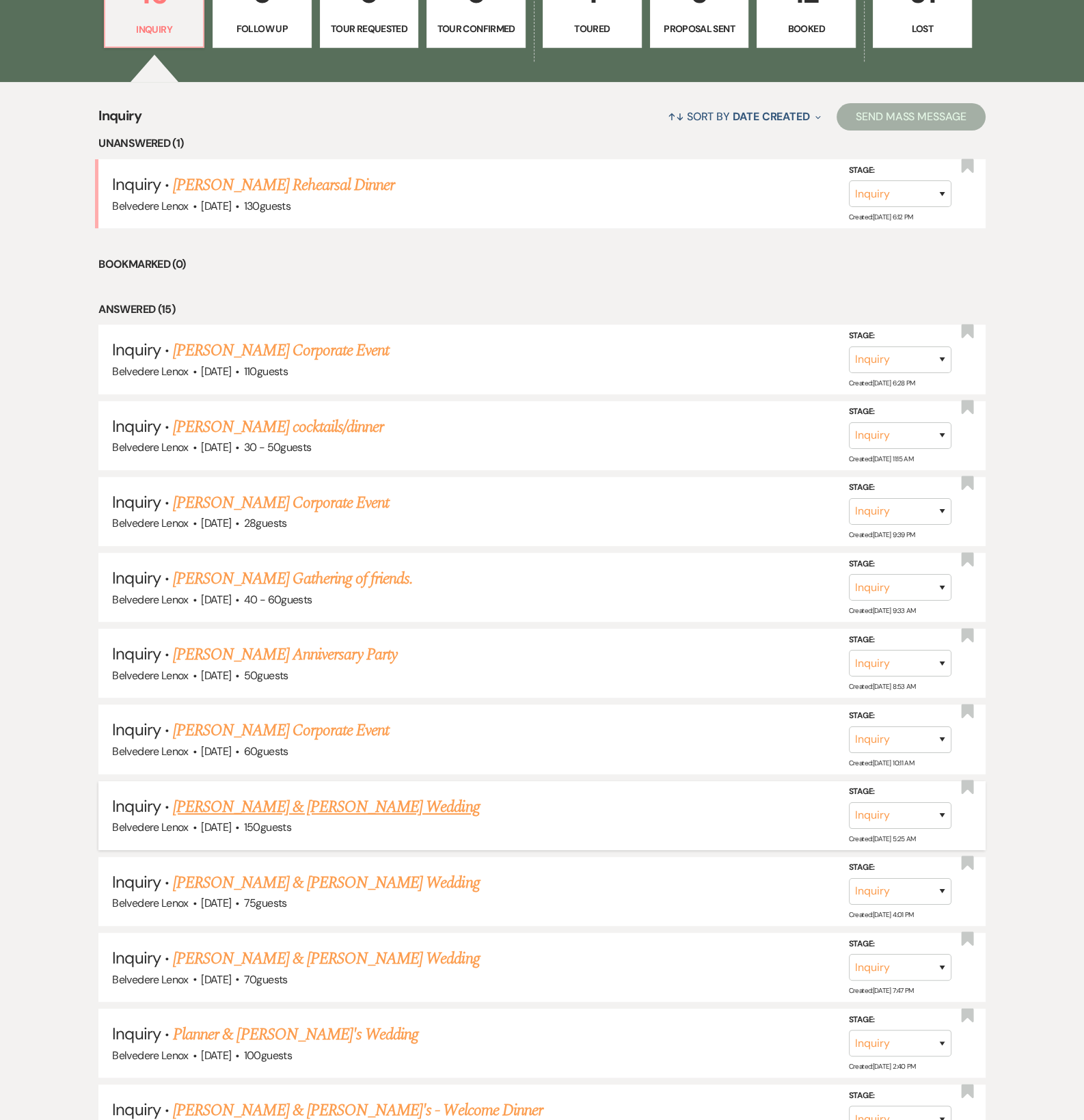
click at [266, 813] on link "[PERSON_NAME] & [PERSON_NAME] Wedding" at bounding box center [326, 807] width 306 height 25
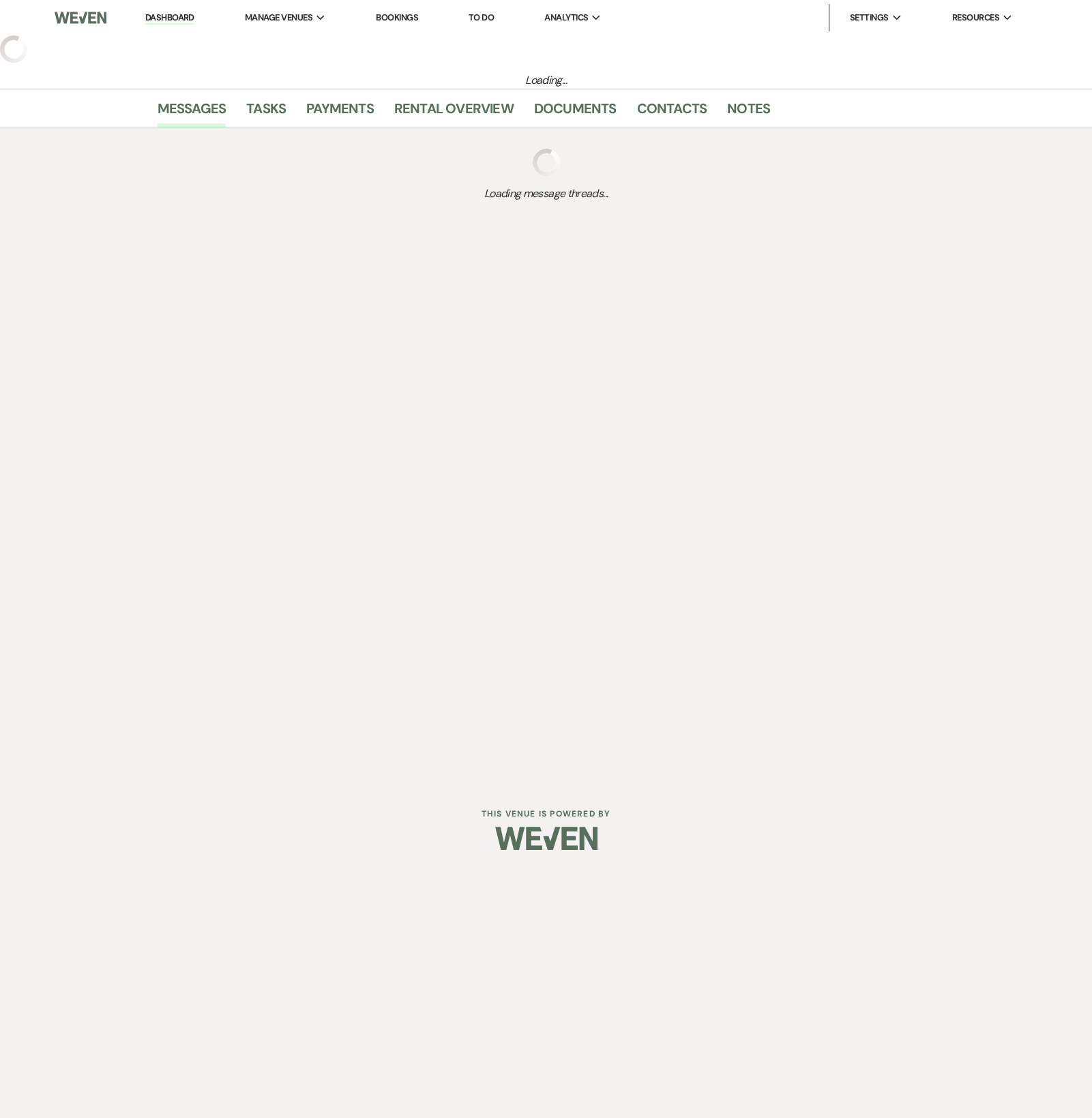
select select "5"
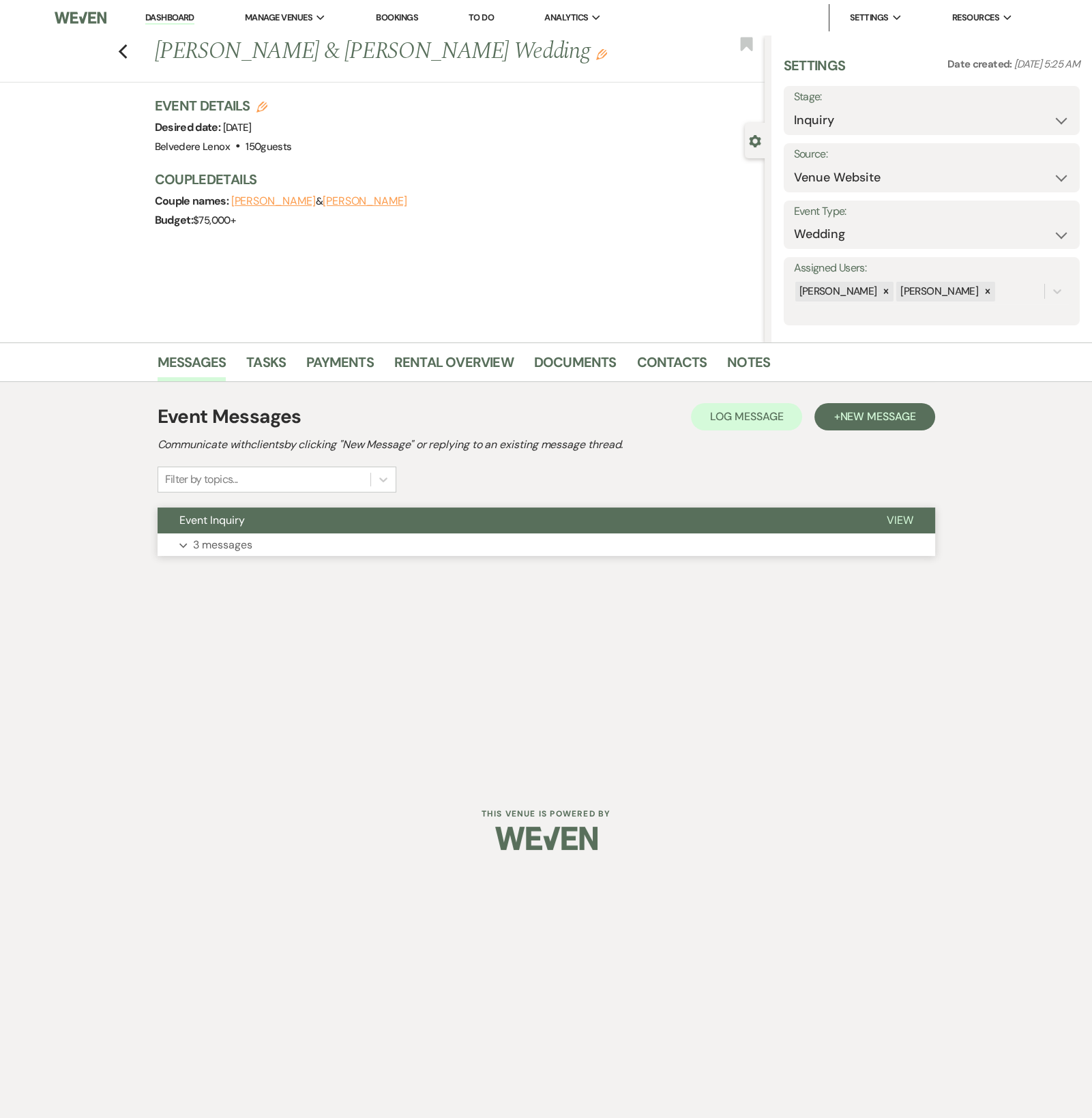
click at [230, 541] on p "3 messages" at bounding box center [223, 545] width 59 height 18
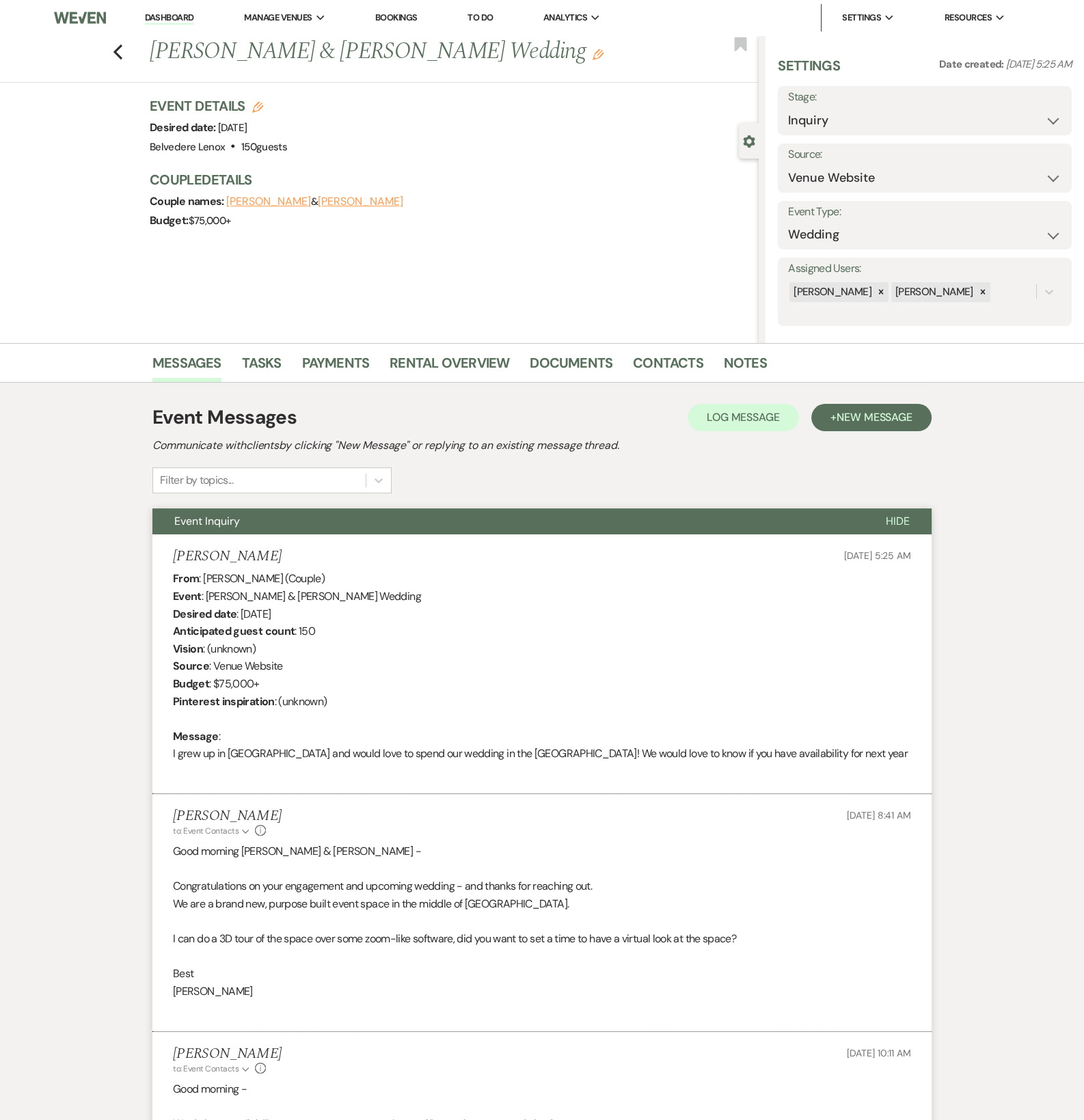
scroll to position [242, 0]
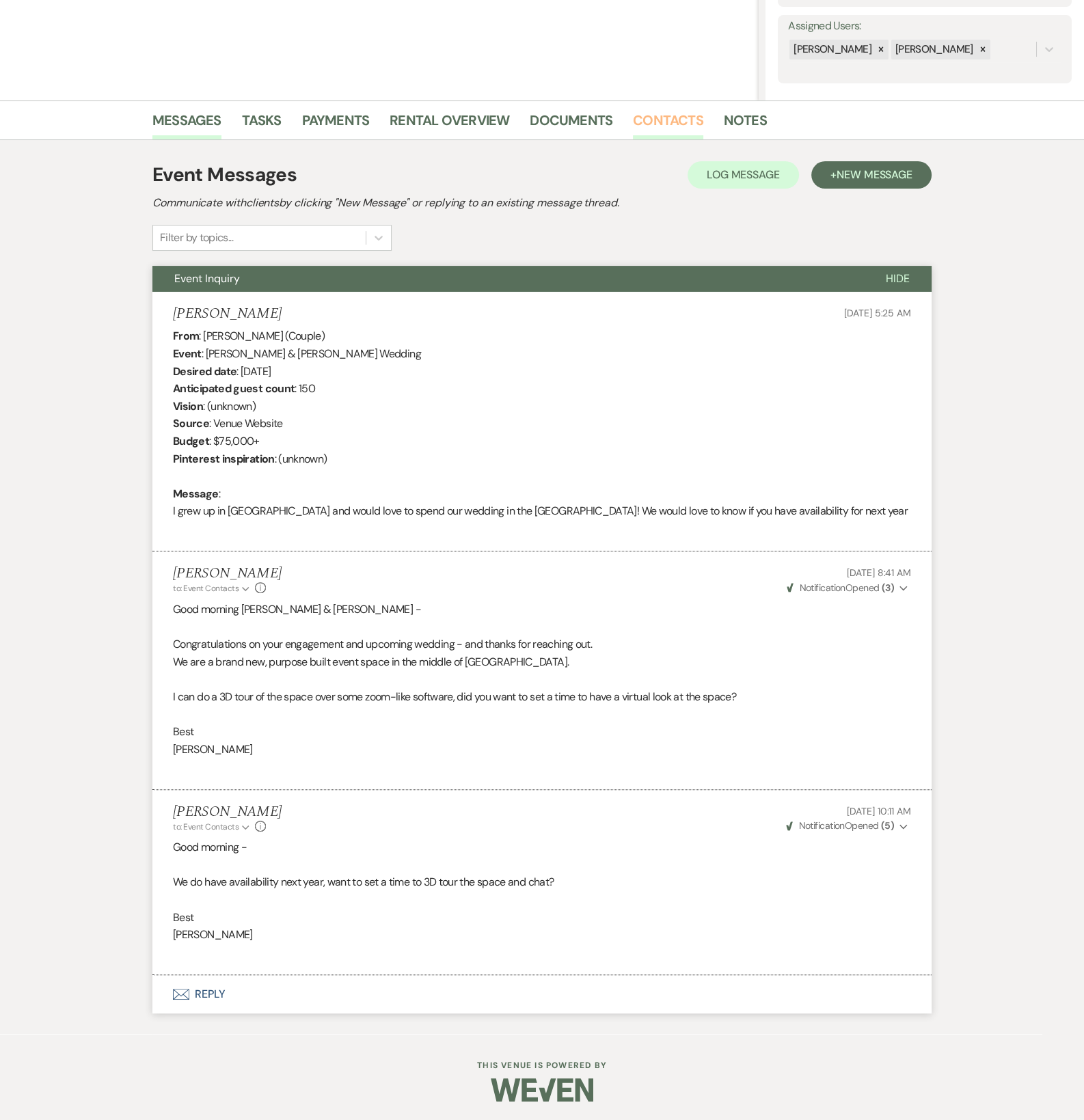
click at [656, 124] on link "Contacts" at bounding box center [668, 125] width 70 height 30
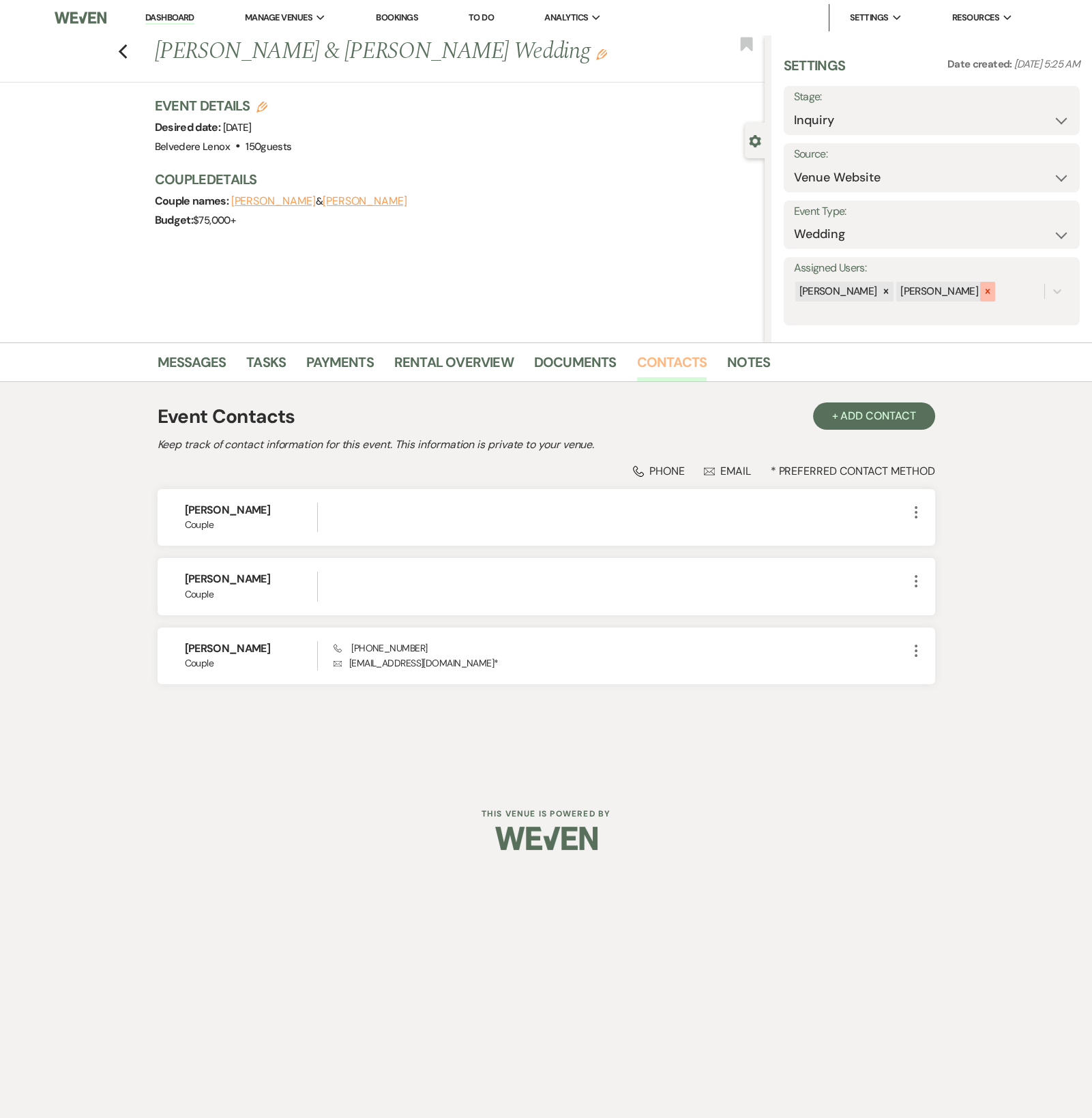
click at [983, 293] on icon at bounding box center [988, 291] width 10 height 10
click at [1030, 290] on button "Save" at bounding box center [1048, 291] width 63 height 27
click at [739, 371] on link "Notes" at bounding box center [748, 366] width 43 height 30
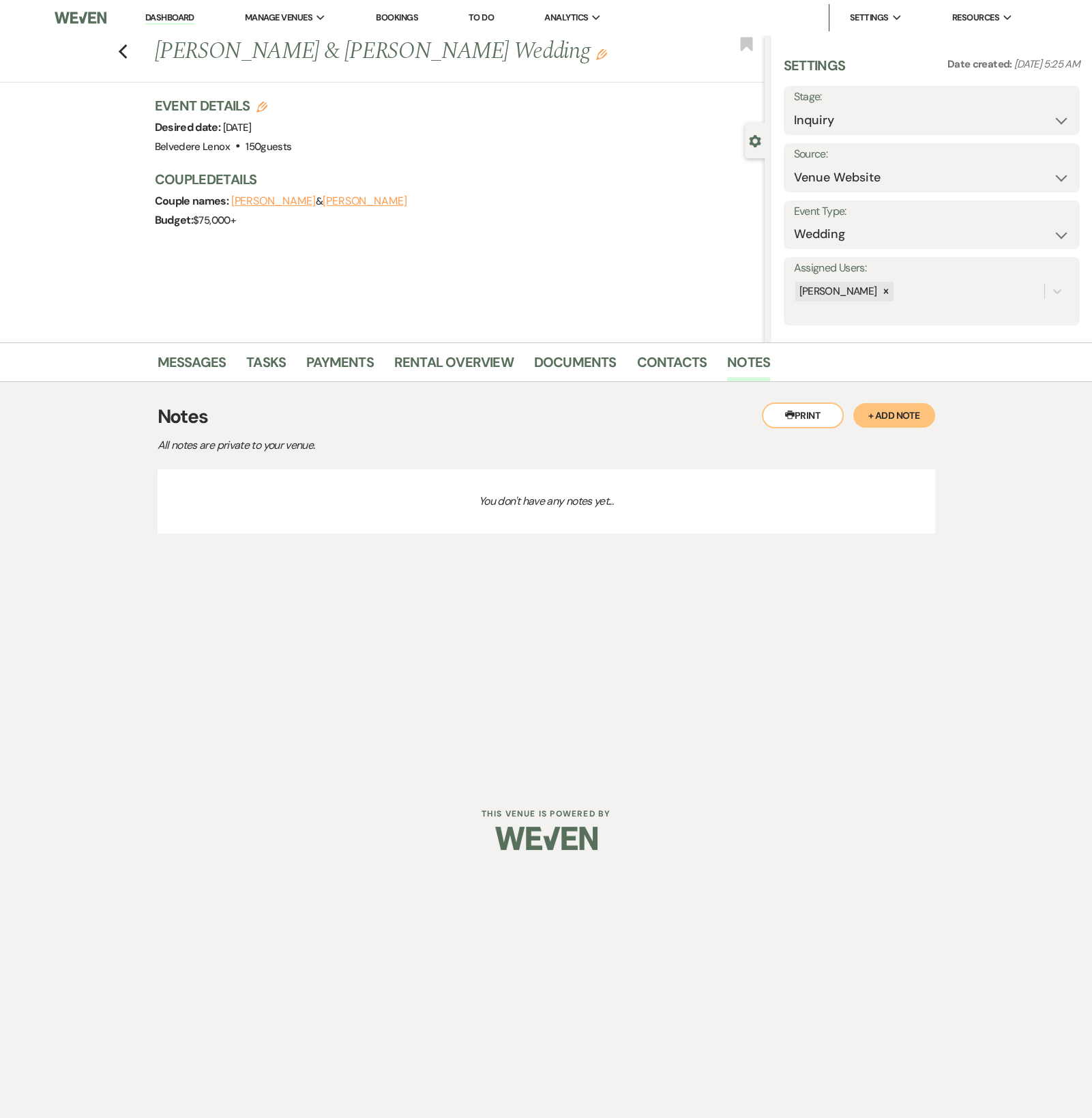
click at [878, 405] on button "+ Add Note" at bounding box center [894, 416] width 82 height 25
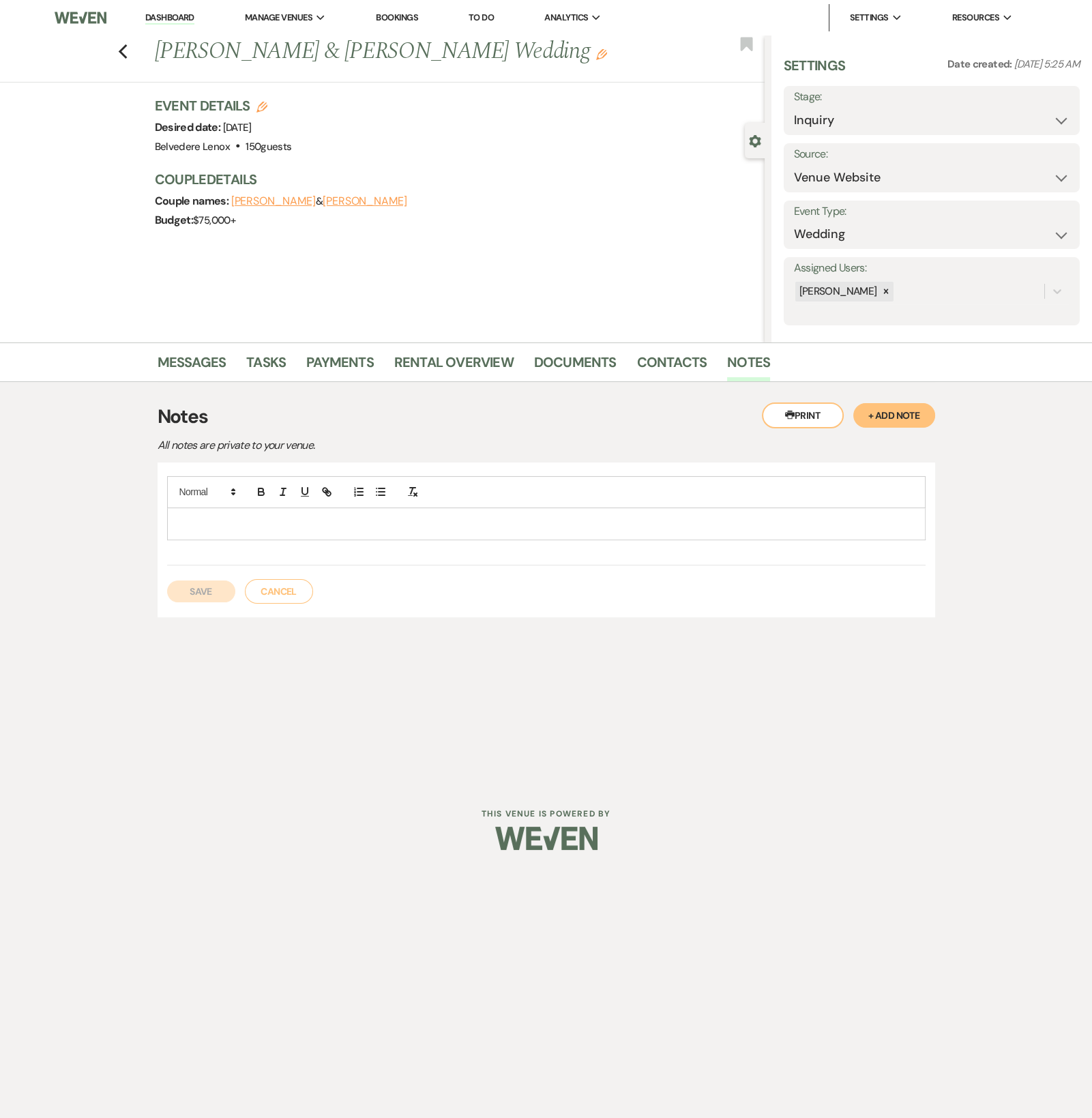
click at [383, 523] on p at bounding box center [546, 524] width 737 height 15
click at [186, 588] on button "Save" at bounding box center [201, 592] width 68 height 22
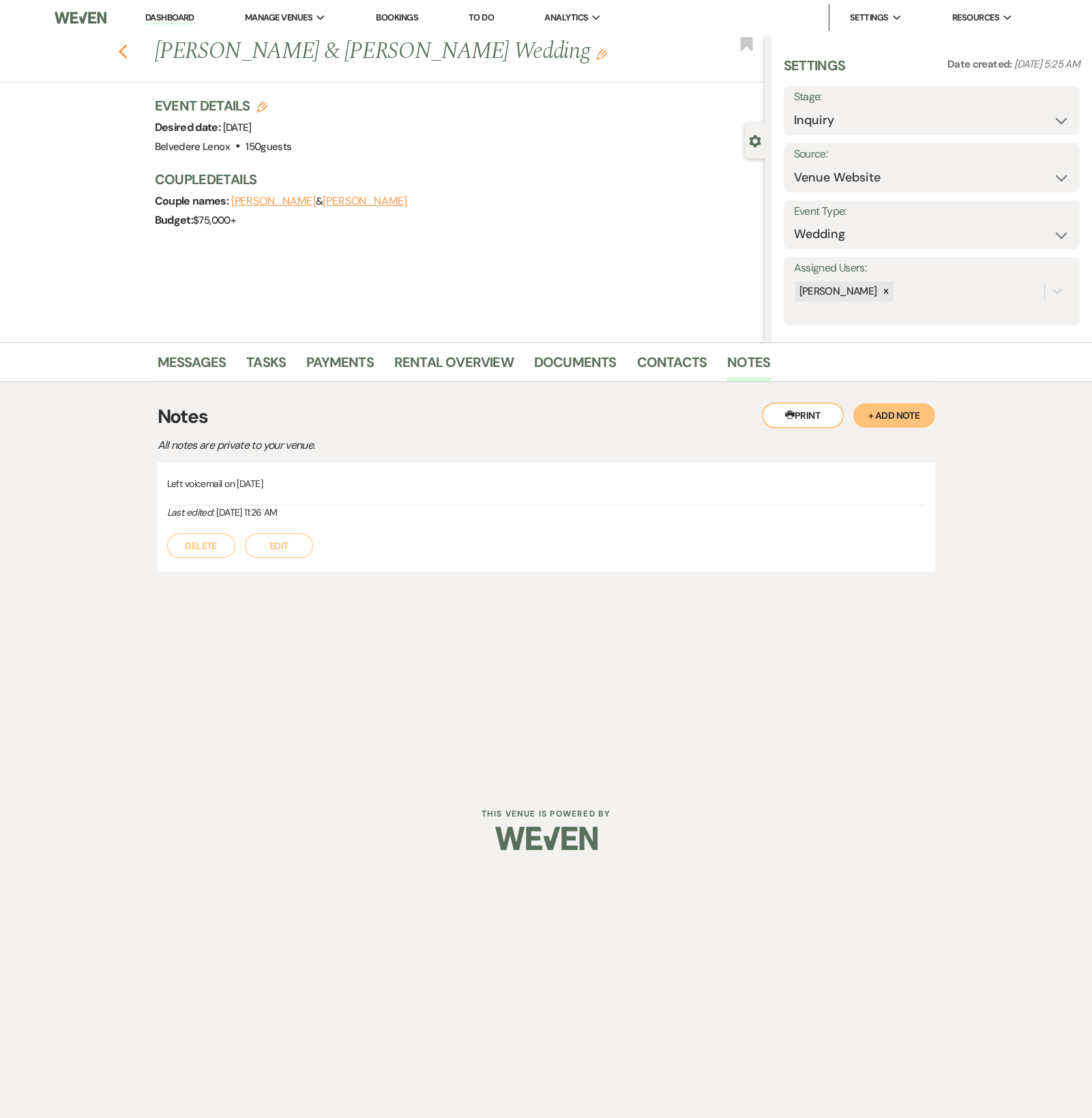
click at [124, 54] on icon "Previous" at bounding box center [123, 52] width 10 height 16
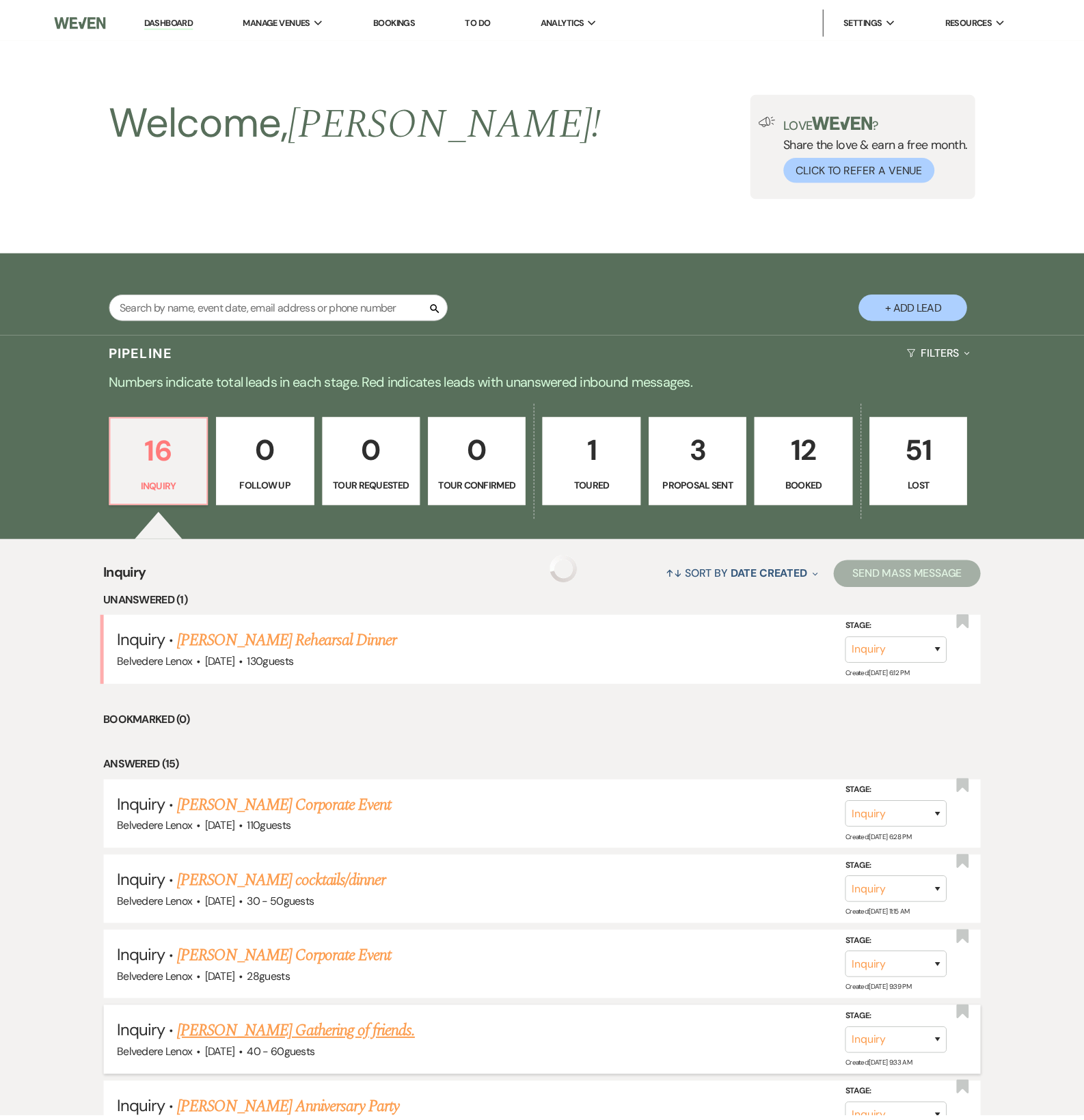
scroll to position [455, 0]
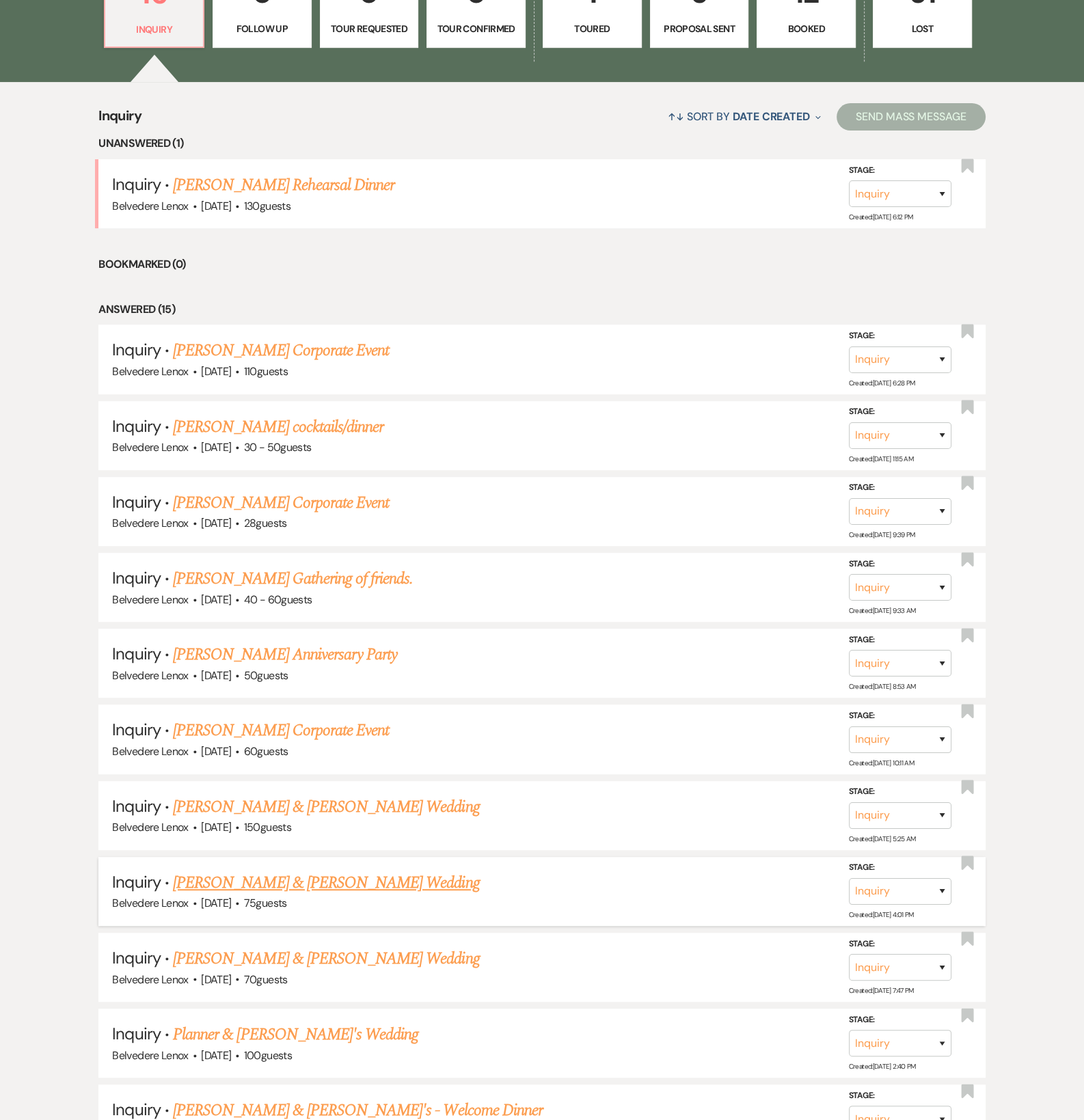
click at [263, 888] on link "[PERSON_NAME] & [PERSON_NAME] Wedding" at bounding box center [326, 883] width 306 height 25
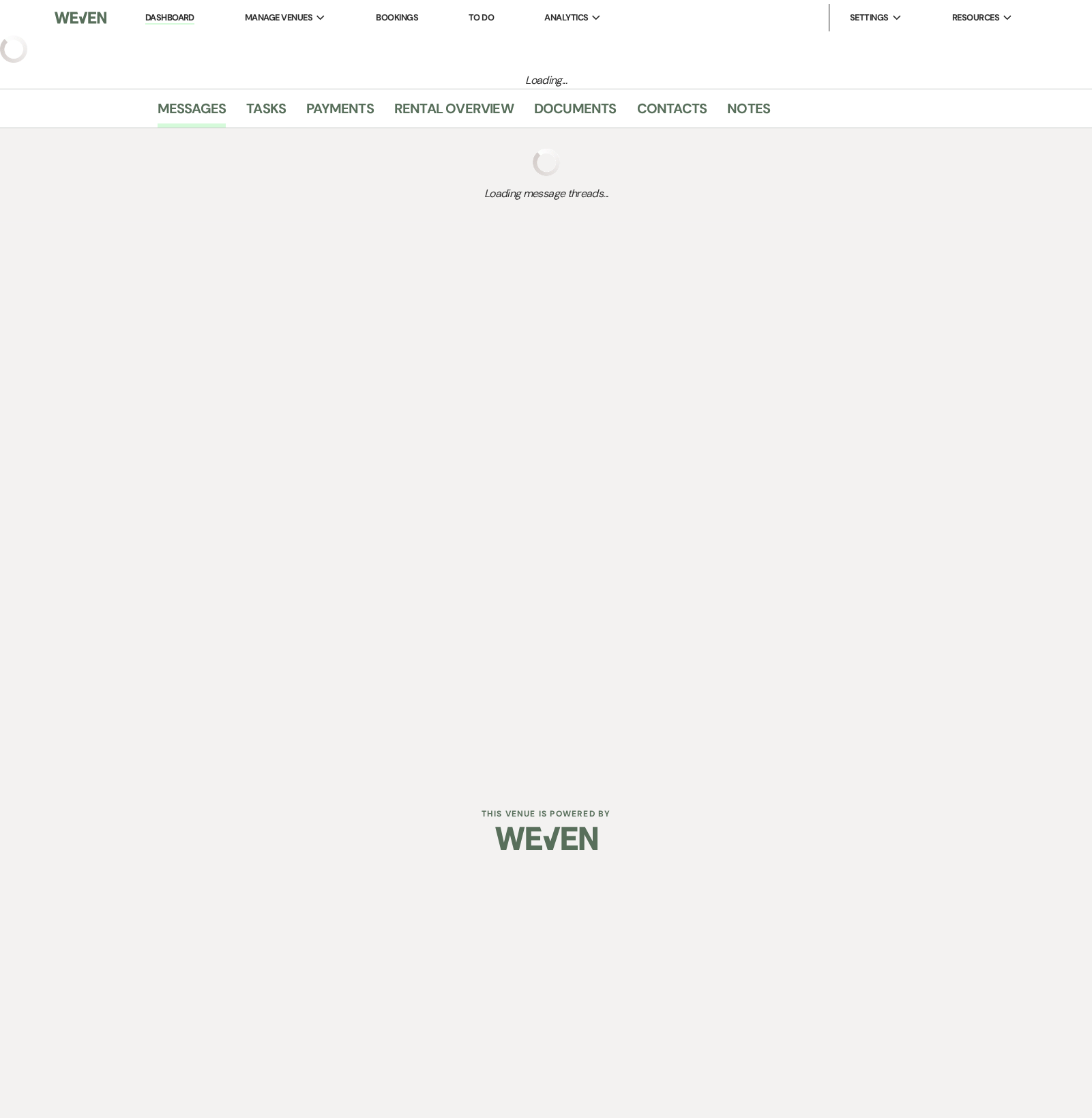
select select "5"
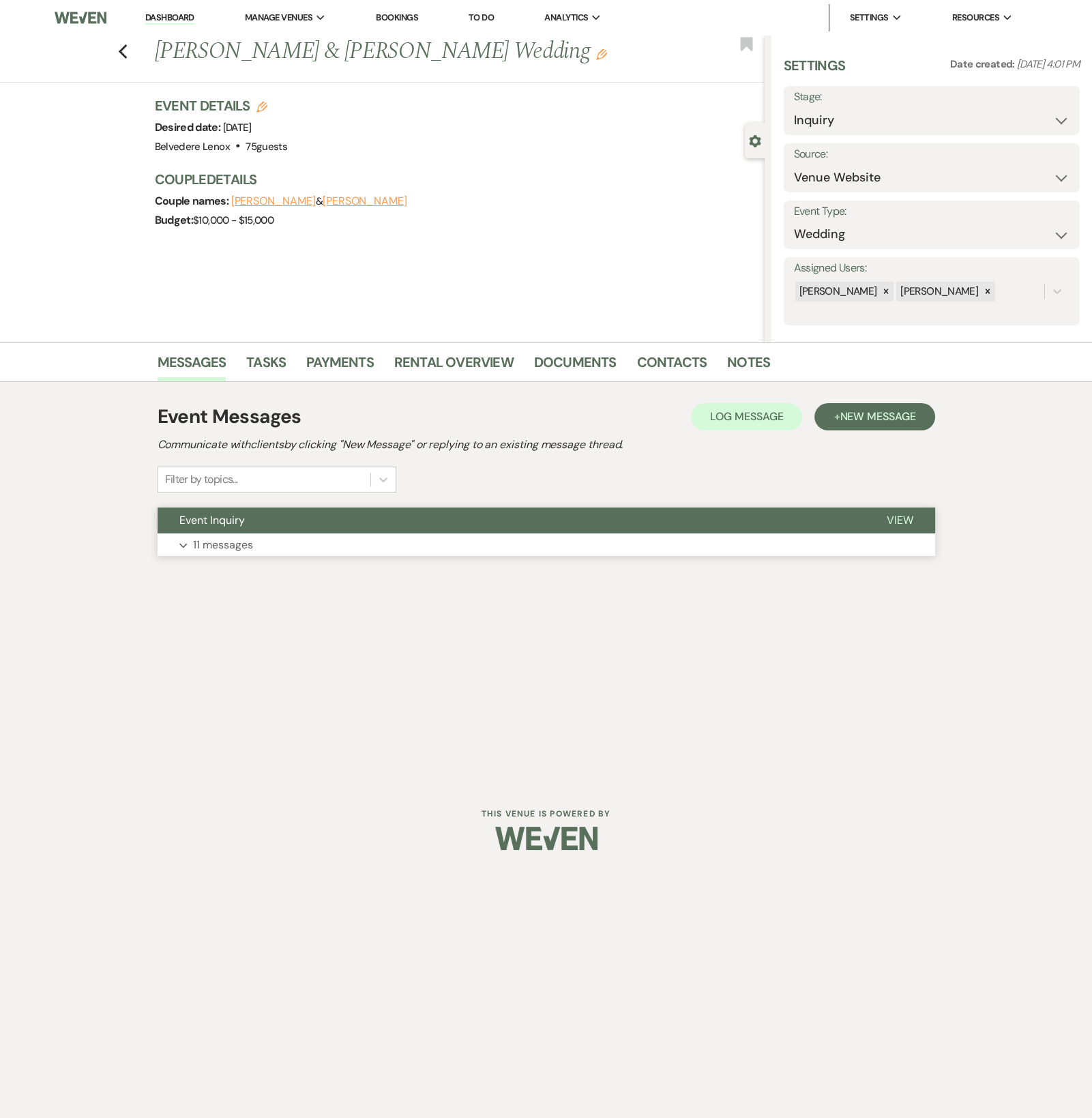
click at [228, 544] on p "11 messages" at bounding box center [223, 545] width 60 height 18
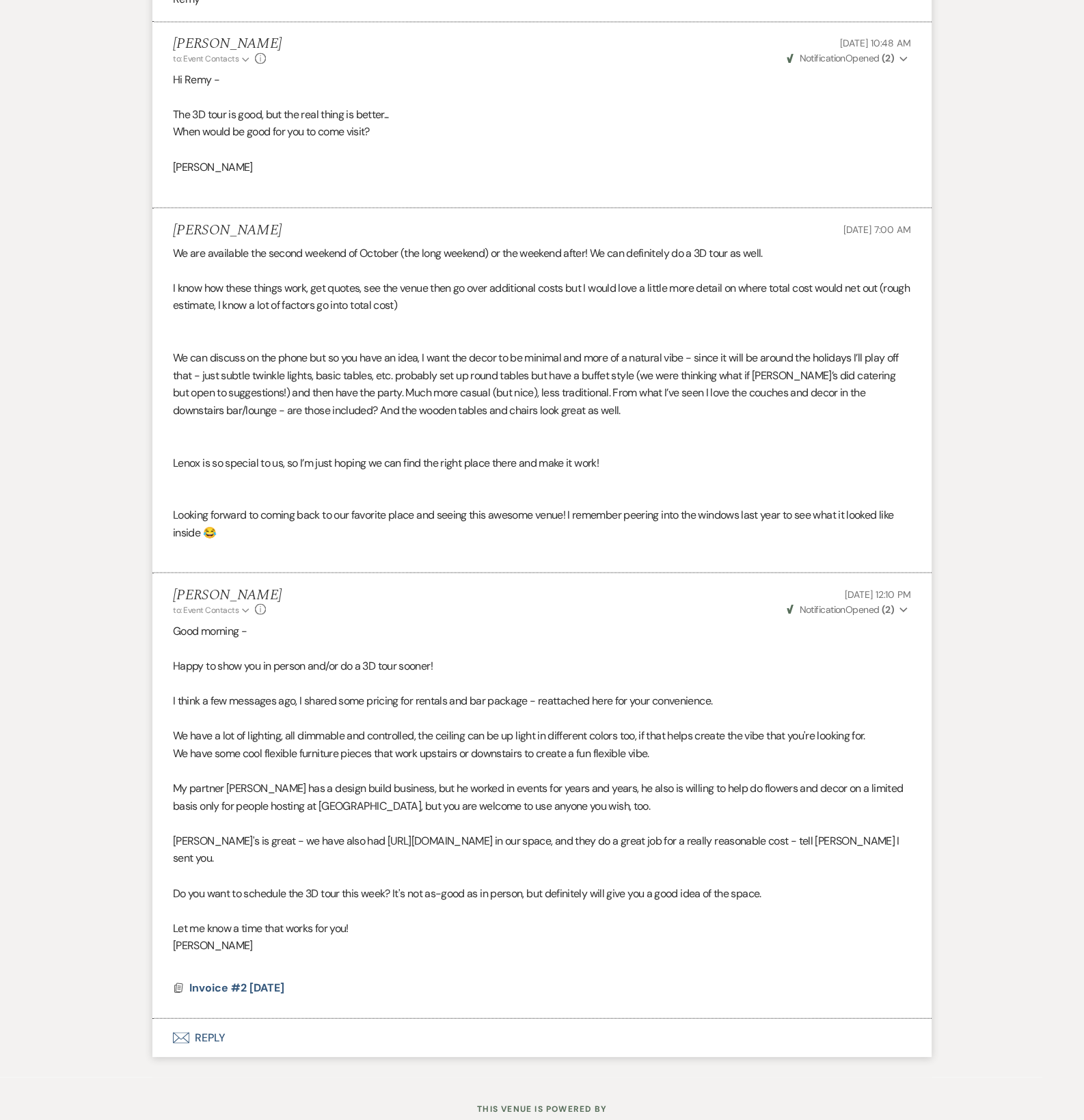
scroll to position [3089, 0]
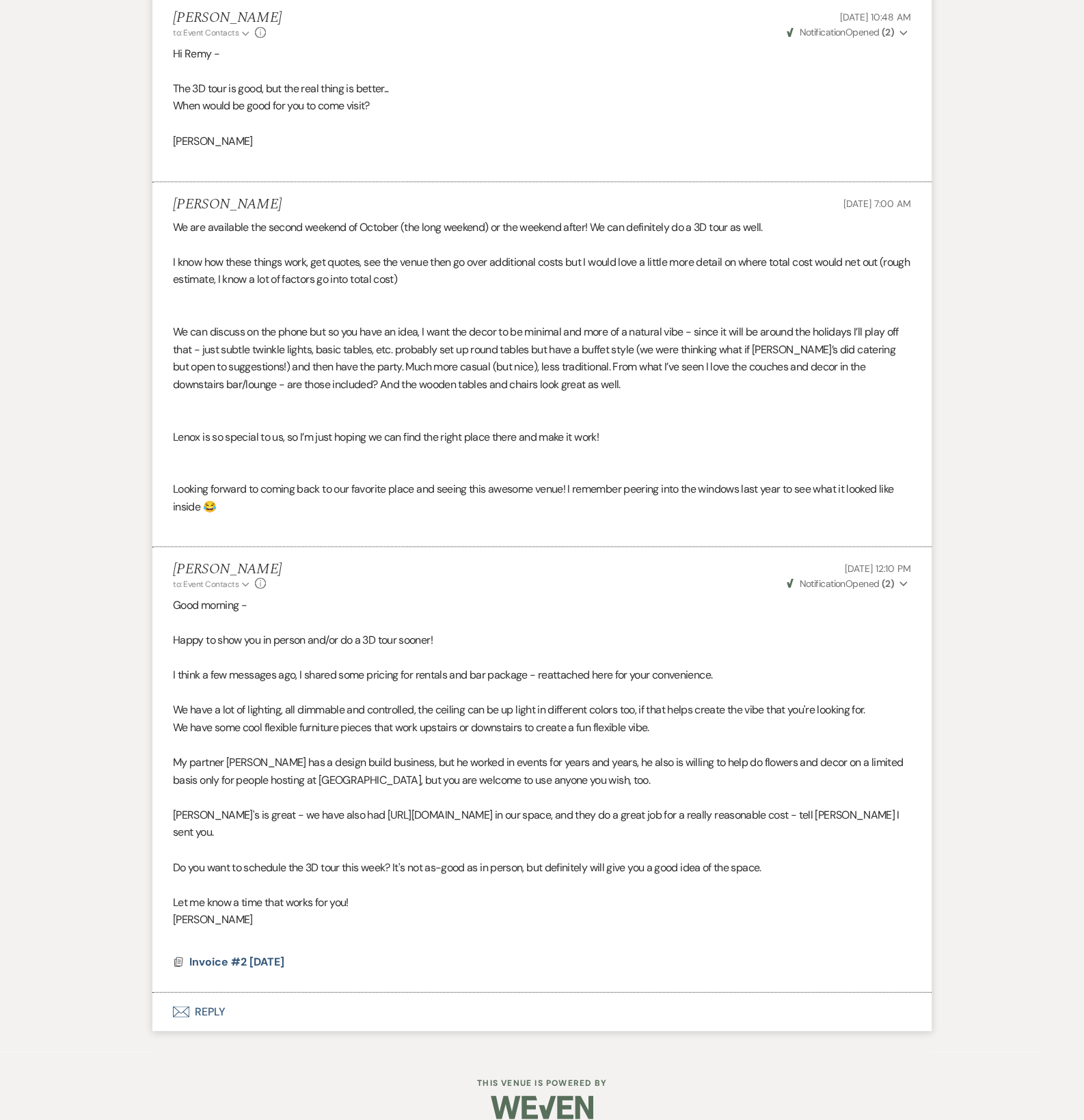
click at [227, 992] on button "Envelope Reply" at bounding box center [542, 1011] width 780 height 39
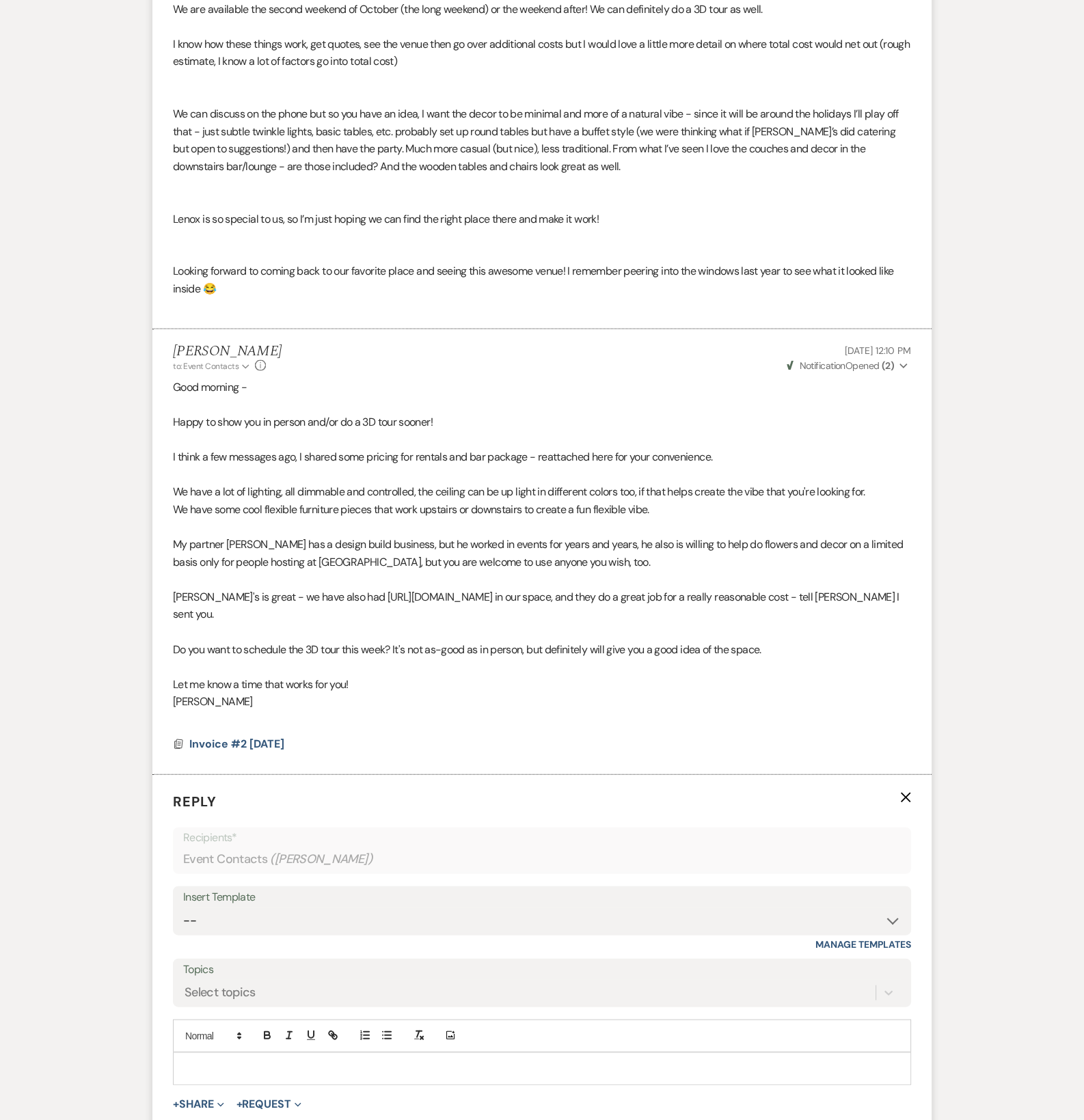
scroll to position [3472, 0]
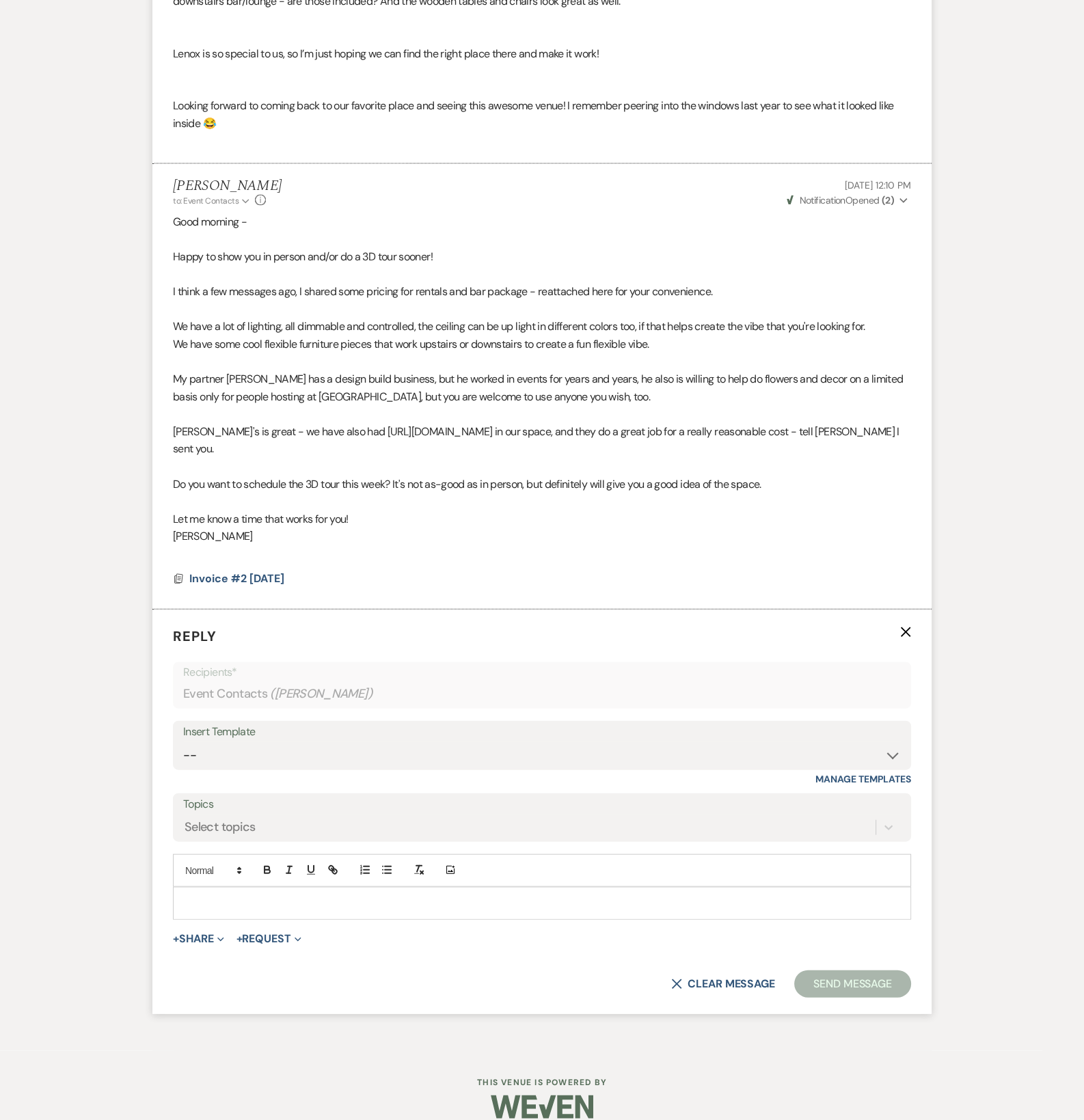
click at [238, 896] on p at bounding box center [542, 903] width 716 height 15
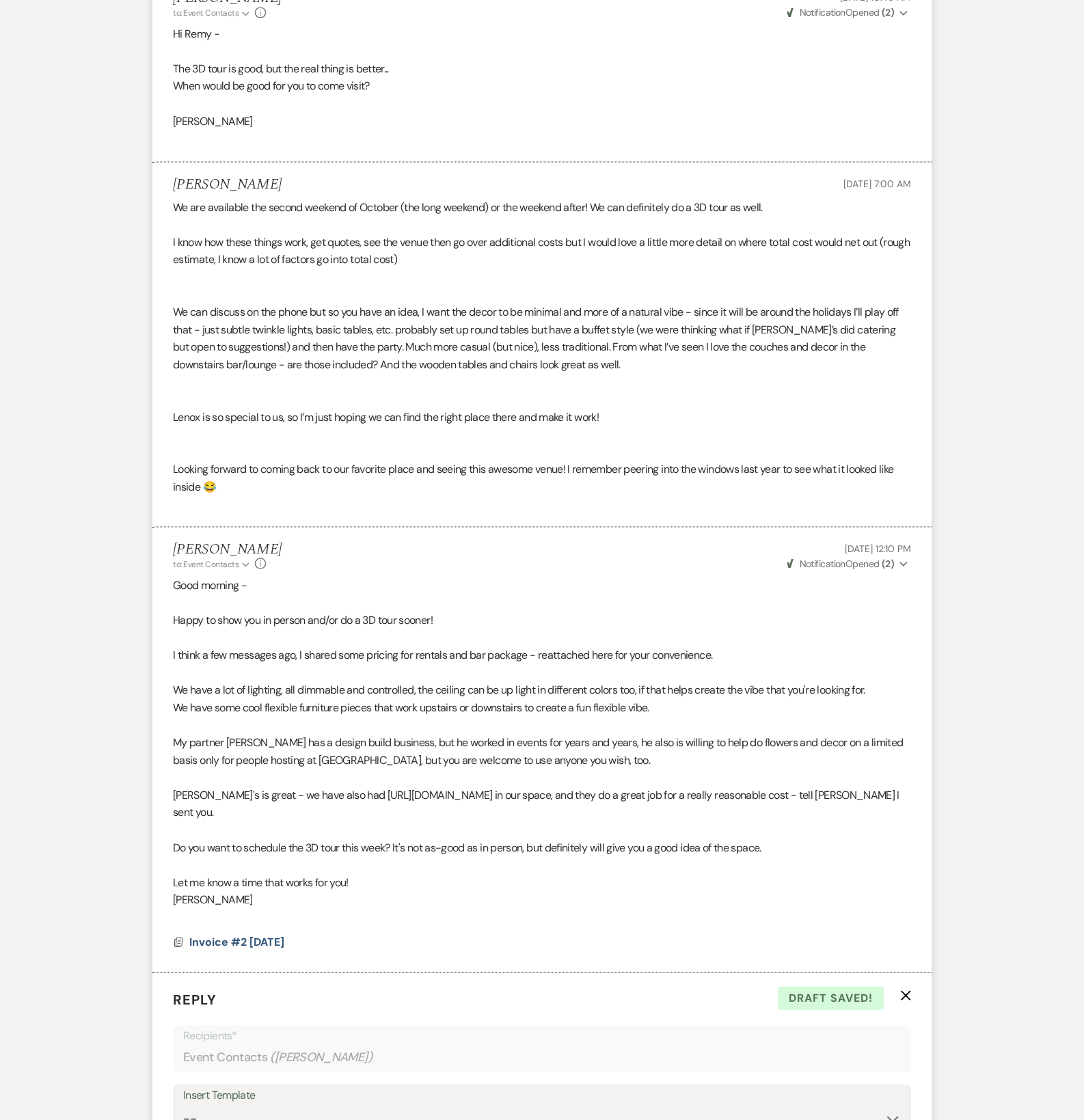
scroll to position [3502, 0]
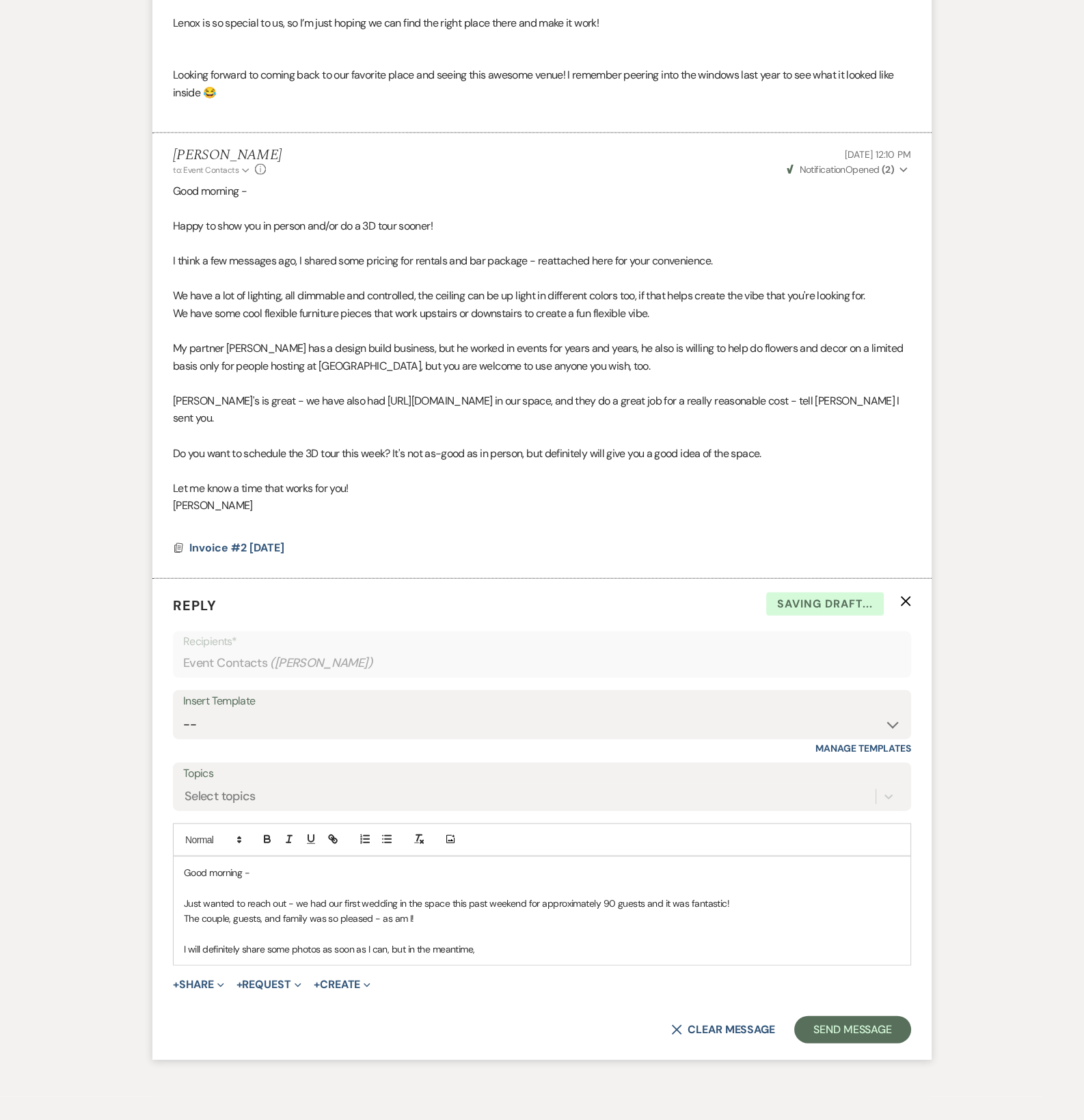
click at [543, 942] on p "I will definitely share some photos as soon as I can, but in the meantime," at bounding box center [542, 949] width 716 height 15
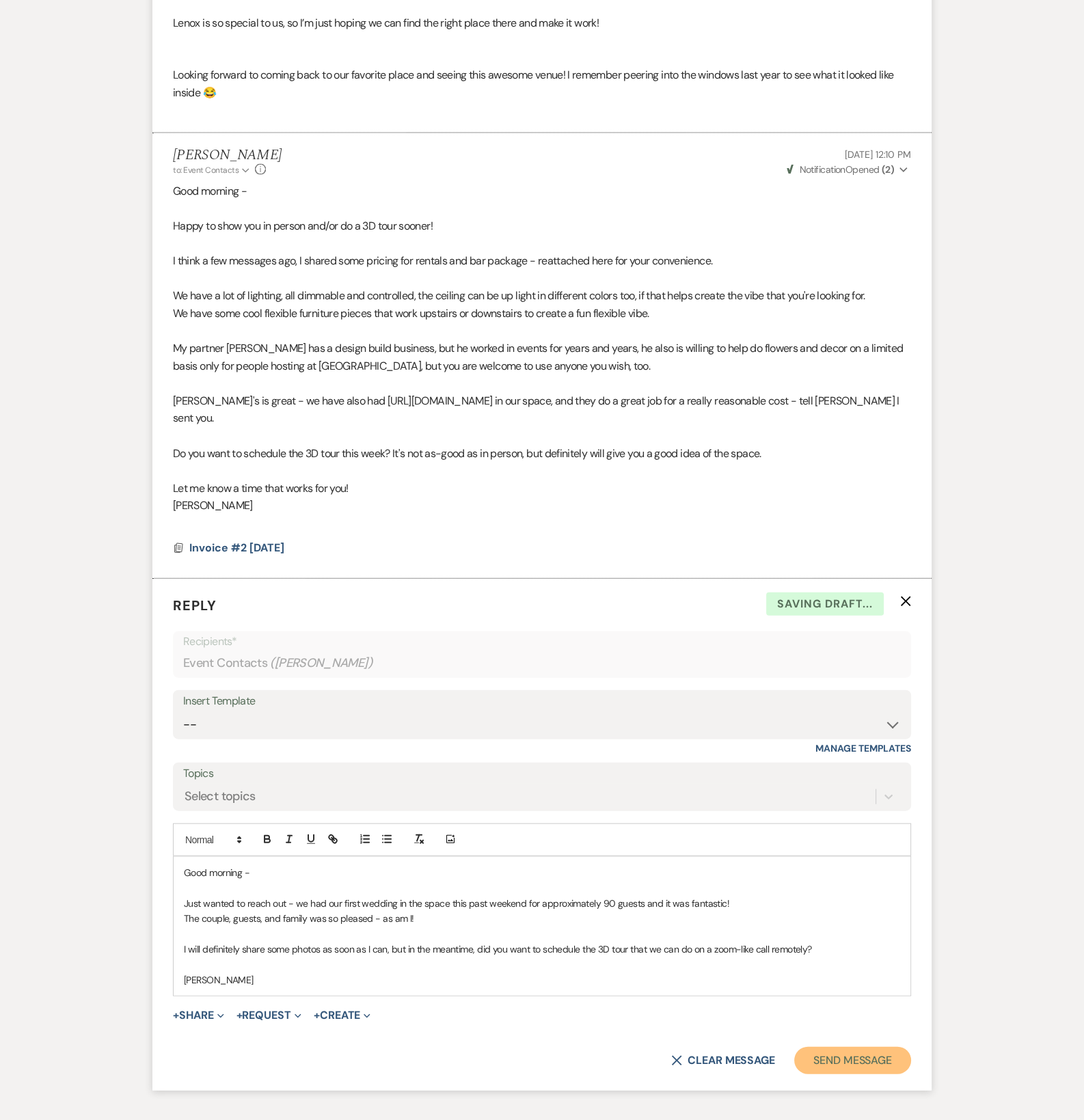
click at [875, 1048] on button "Send Message" at bounding box center [853, 1061] width 117 height 28
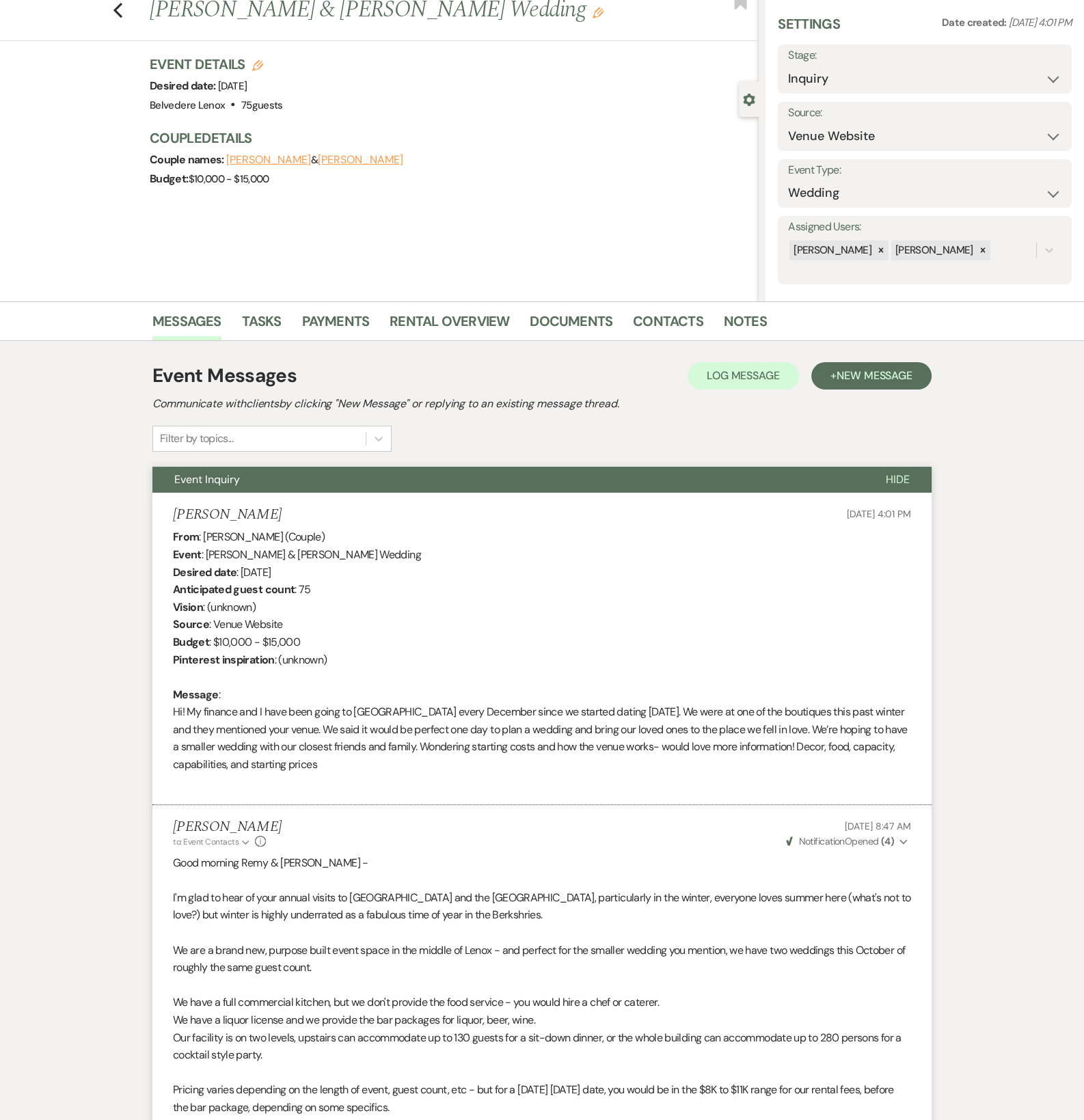
scroll to position [0, 0]
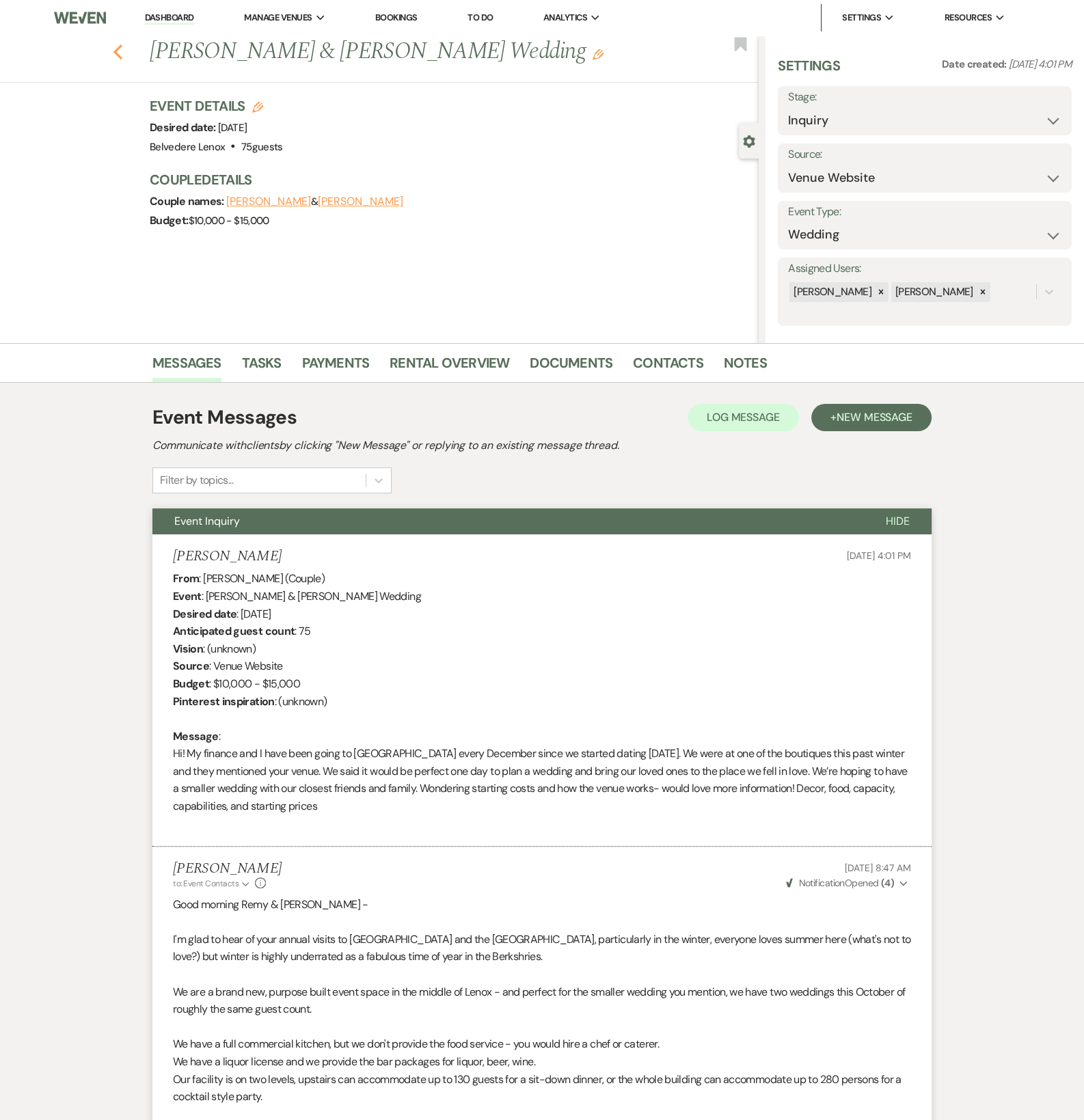
click at [123, 57] on use "button" at bounding box center [118, 52] width 9 height 15
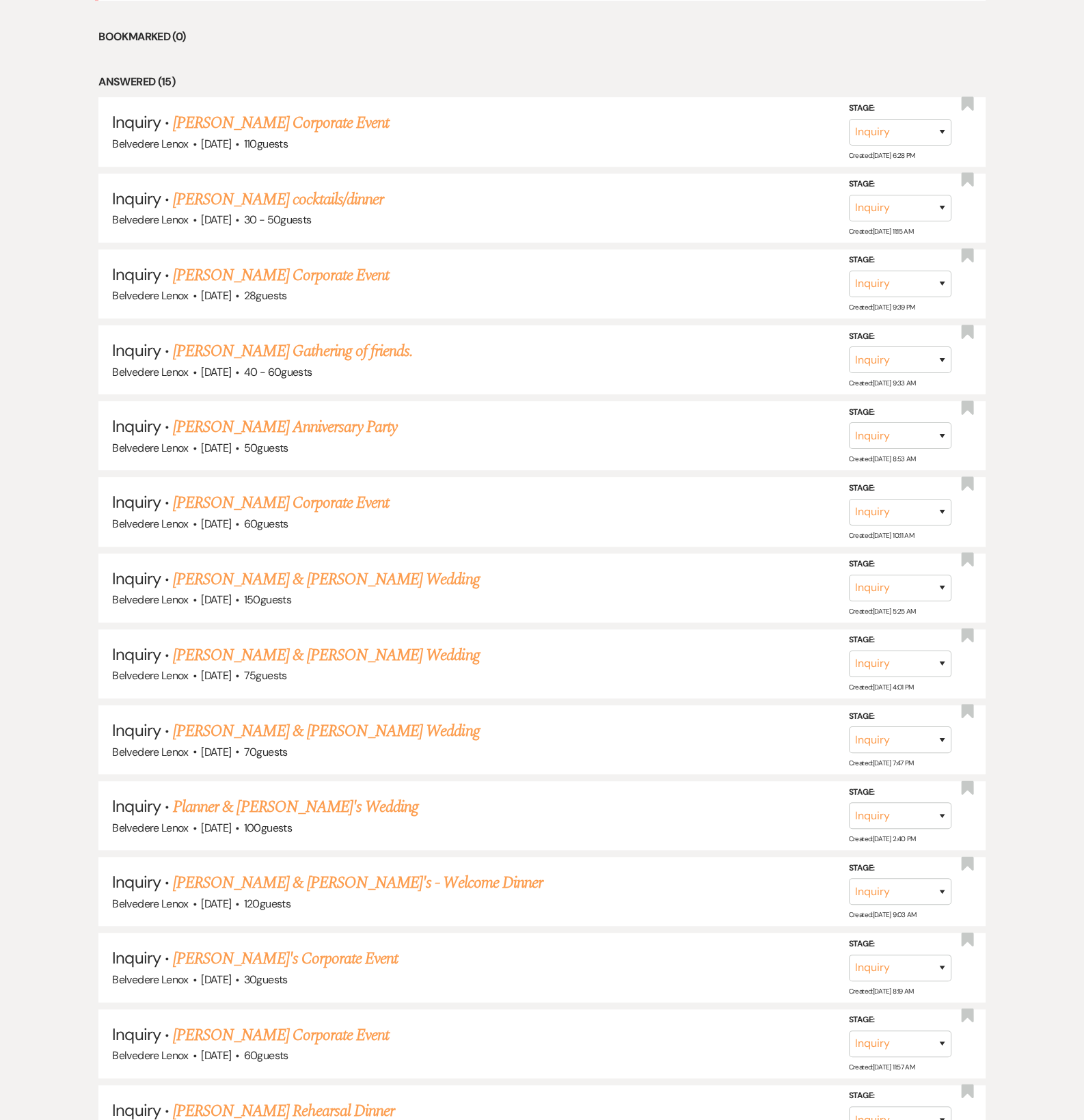
scroll to position [911, 0]
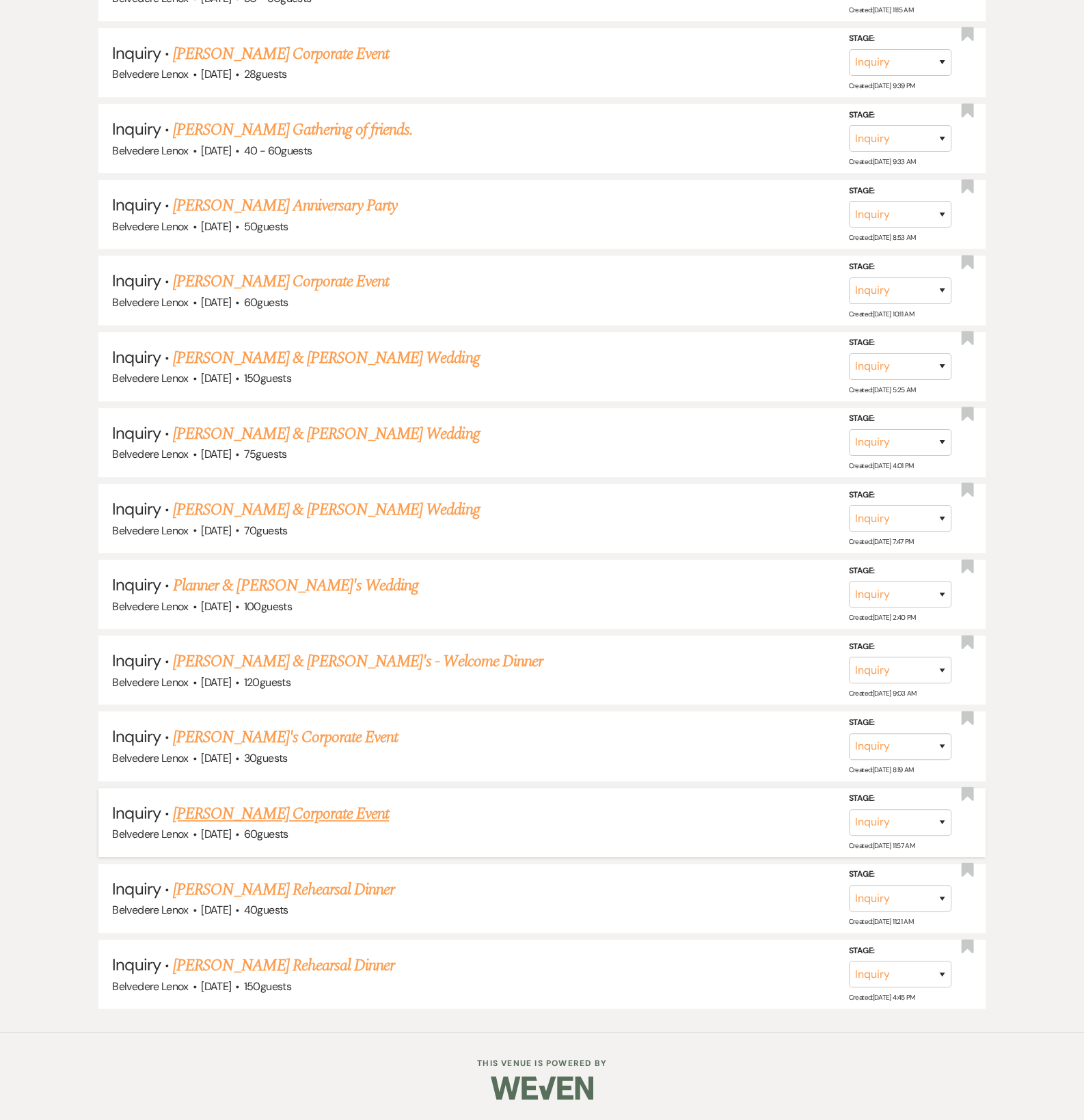
click at [264, 816] on link "[PERSON_NAME] Corporate Event" at bounding box center [281, 814] width 216 height 25
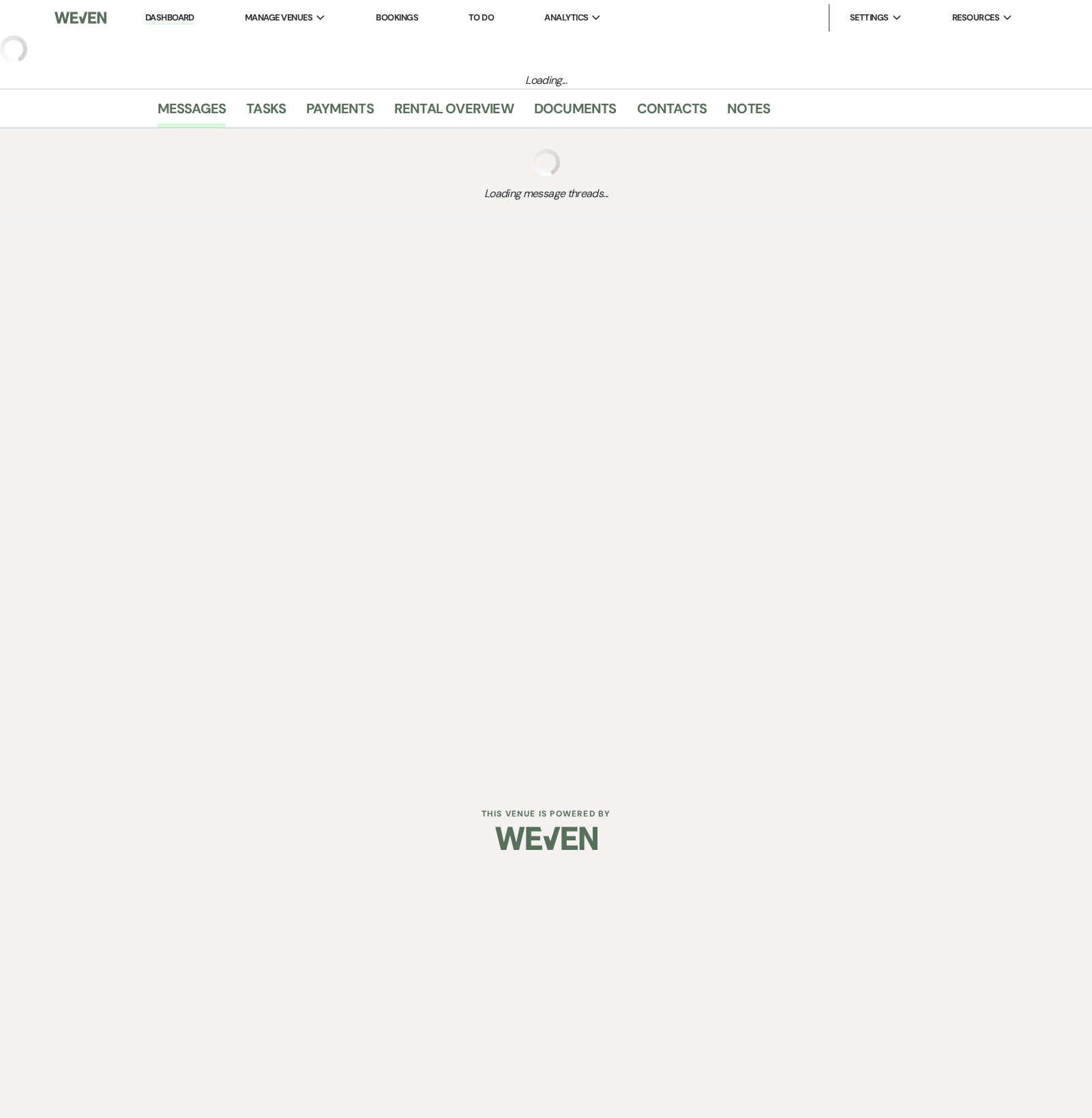
select select "5"
select select "9"
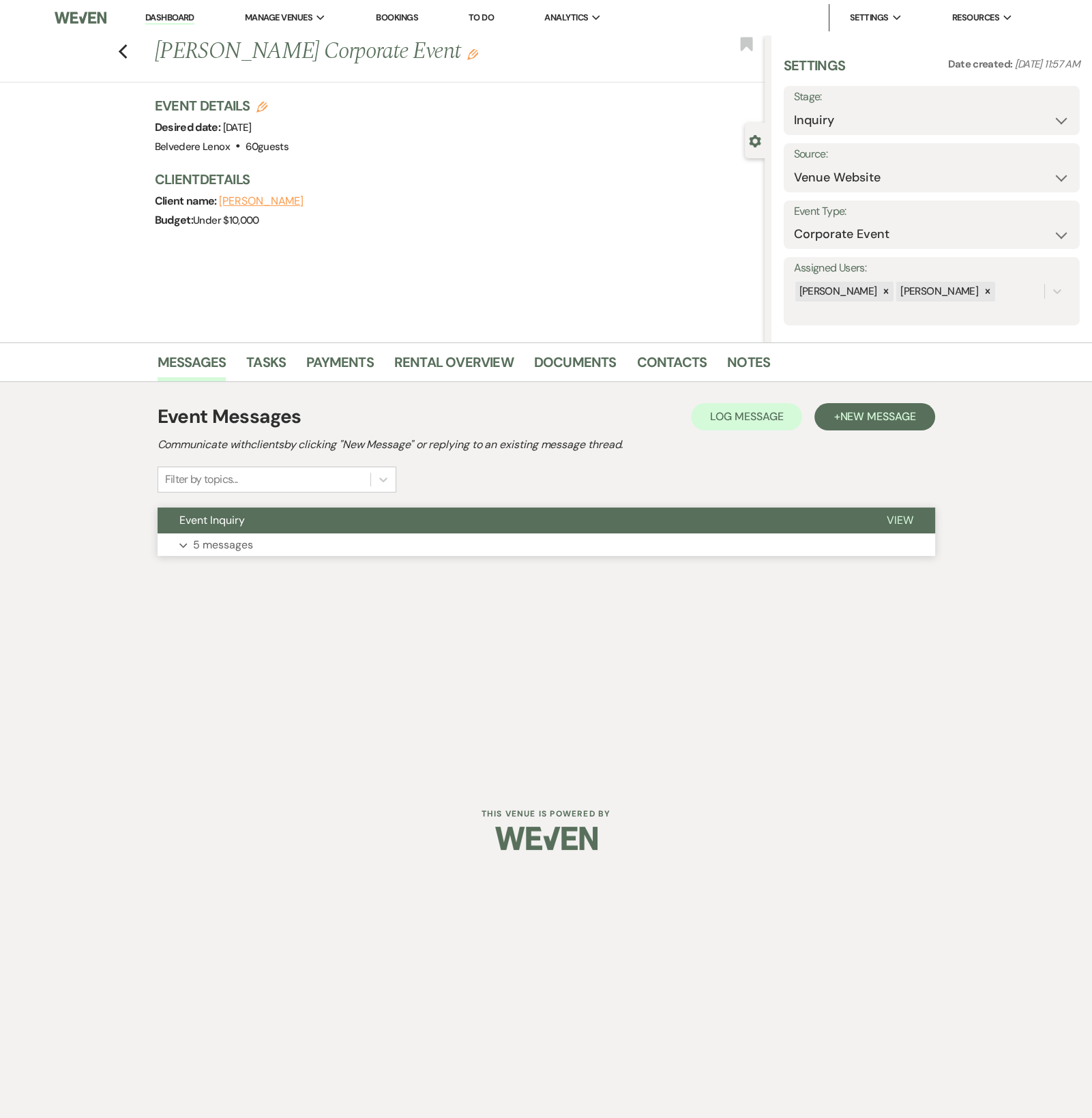
click at [232, 538] on p "5 messages" at bounding box center [223, 545] width 60 height 18
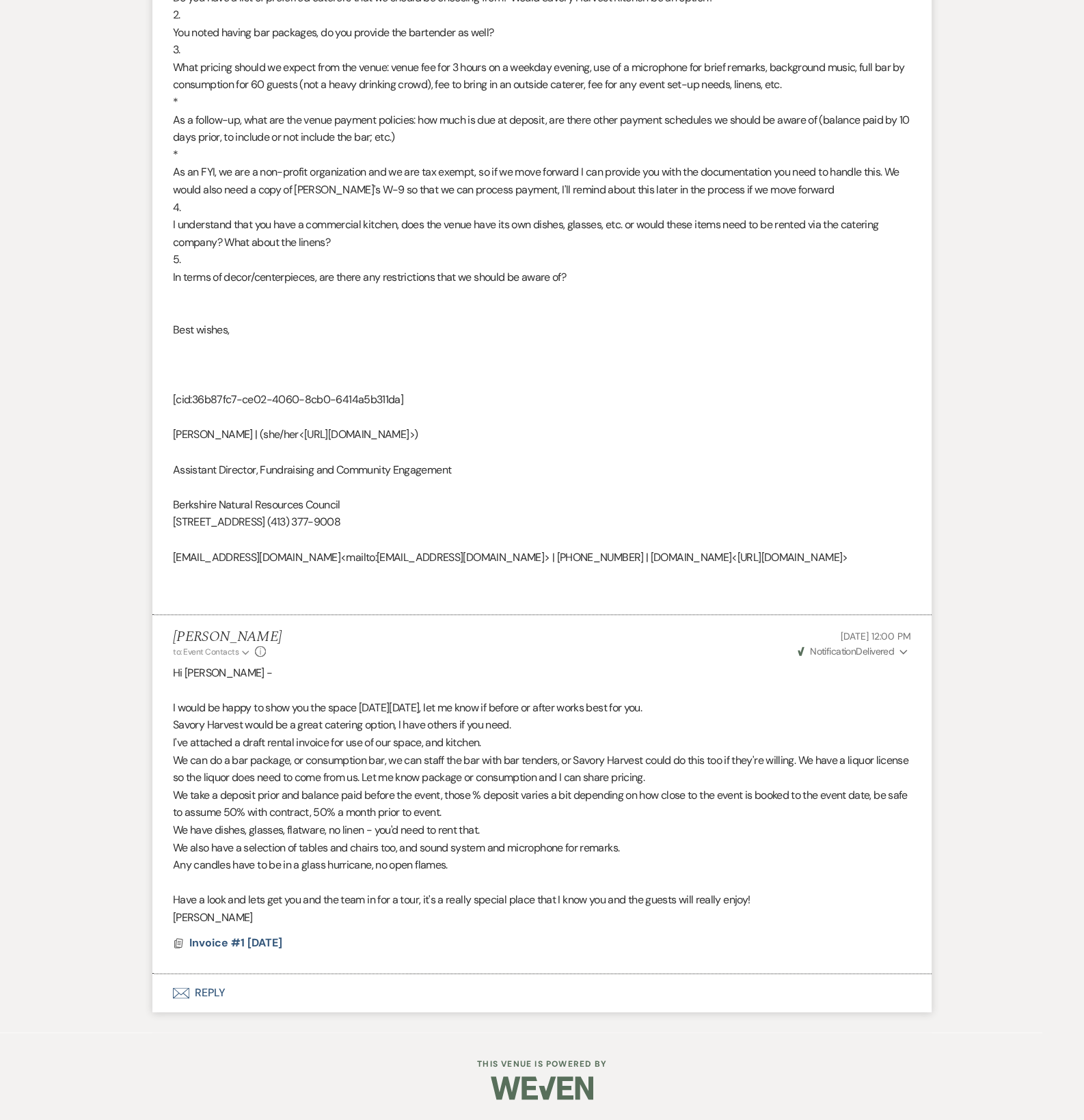
scroll to position [1841, 0]
click at [205, 988] on button "Envelope Reply" at bounding box center [542, 993] width 780 height 39
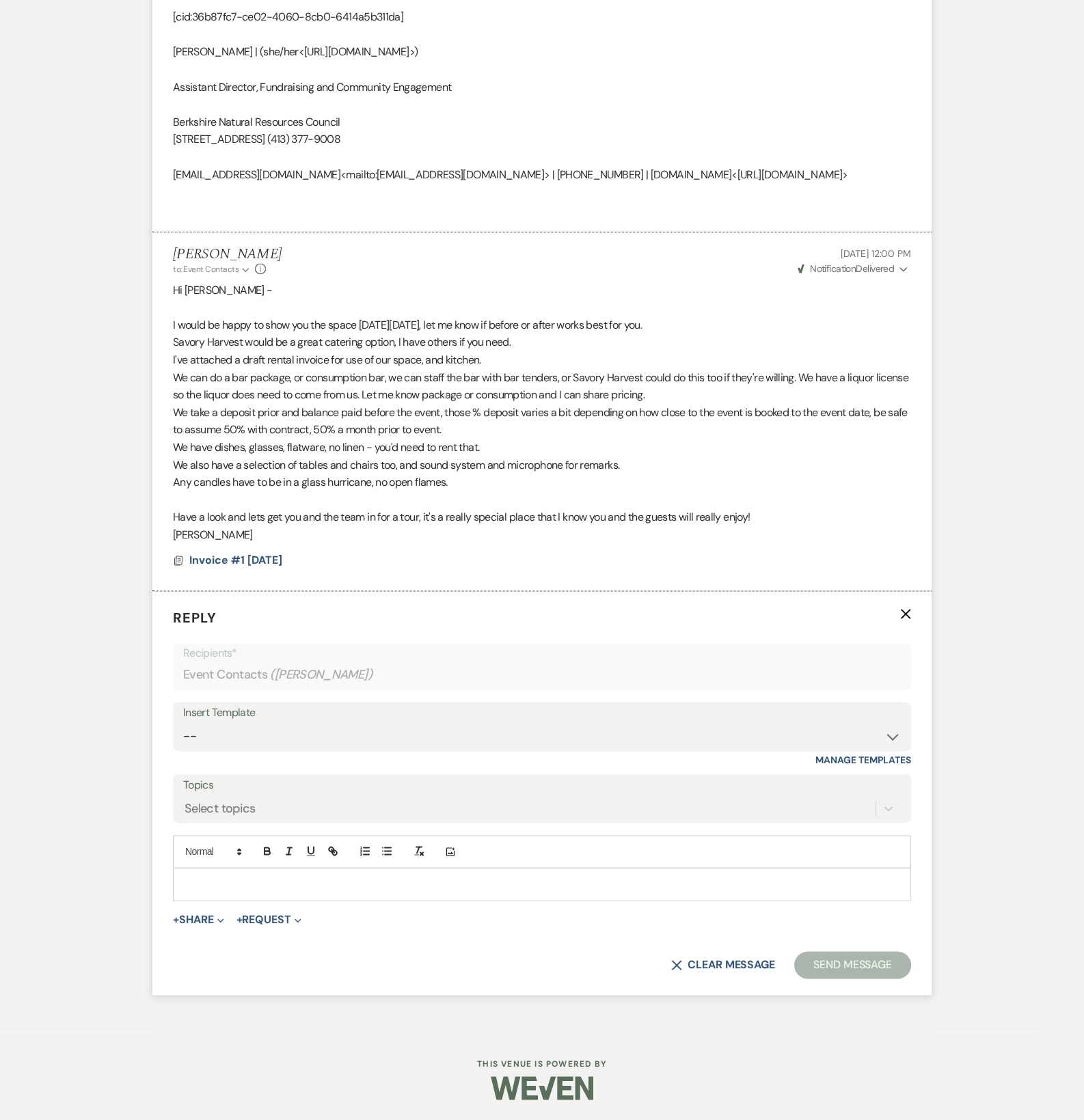
scroll to position [2223, 0]
click at [256, 877] on p at bounding box center [542, 885] width 716 height 15
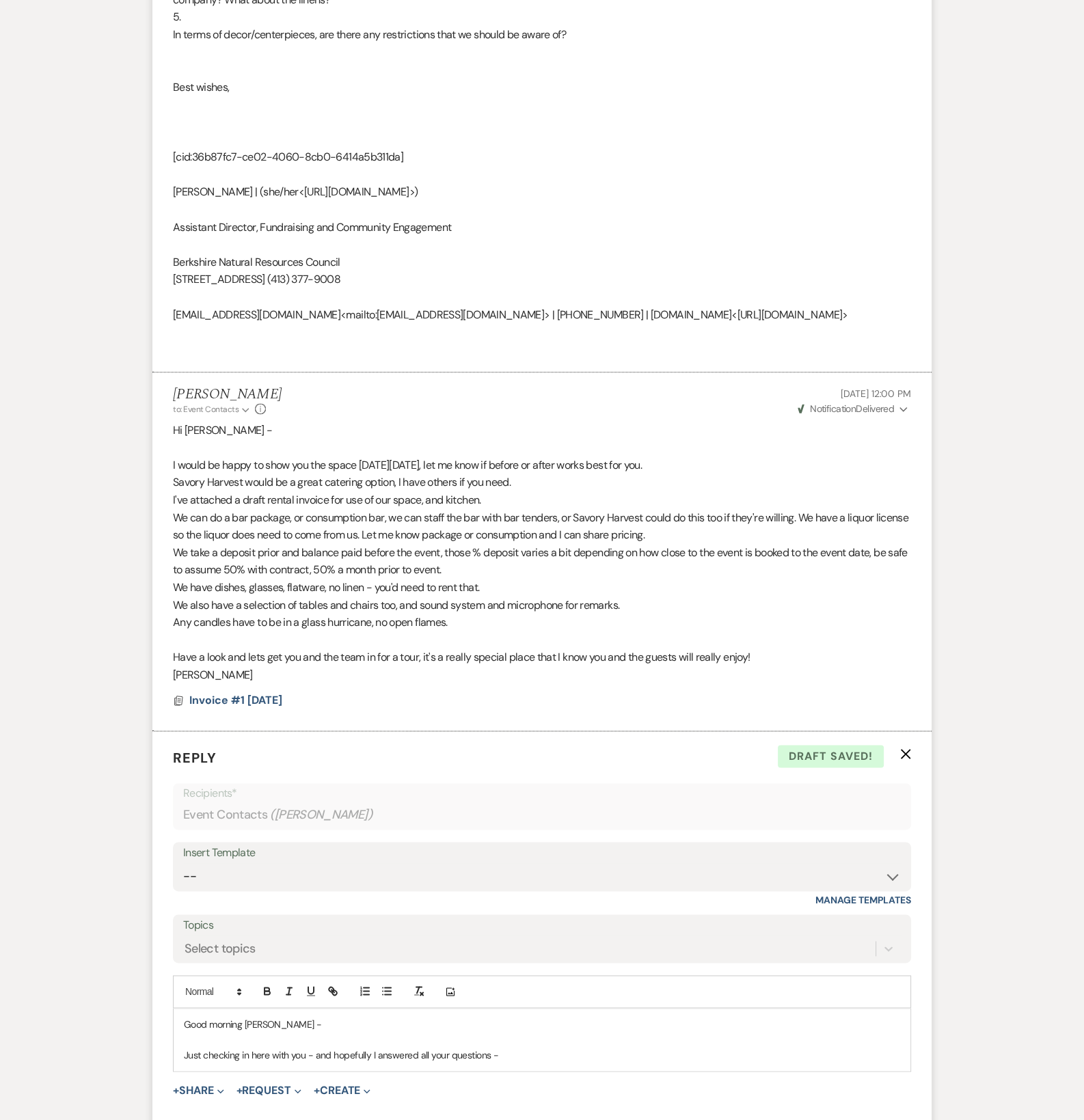
scroll to position [2254, 0]
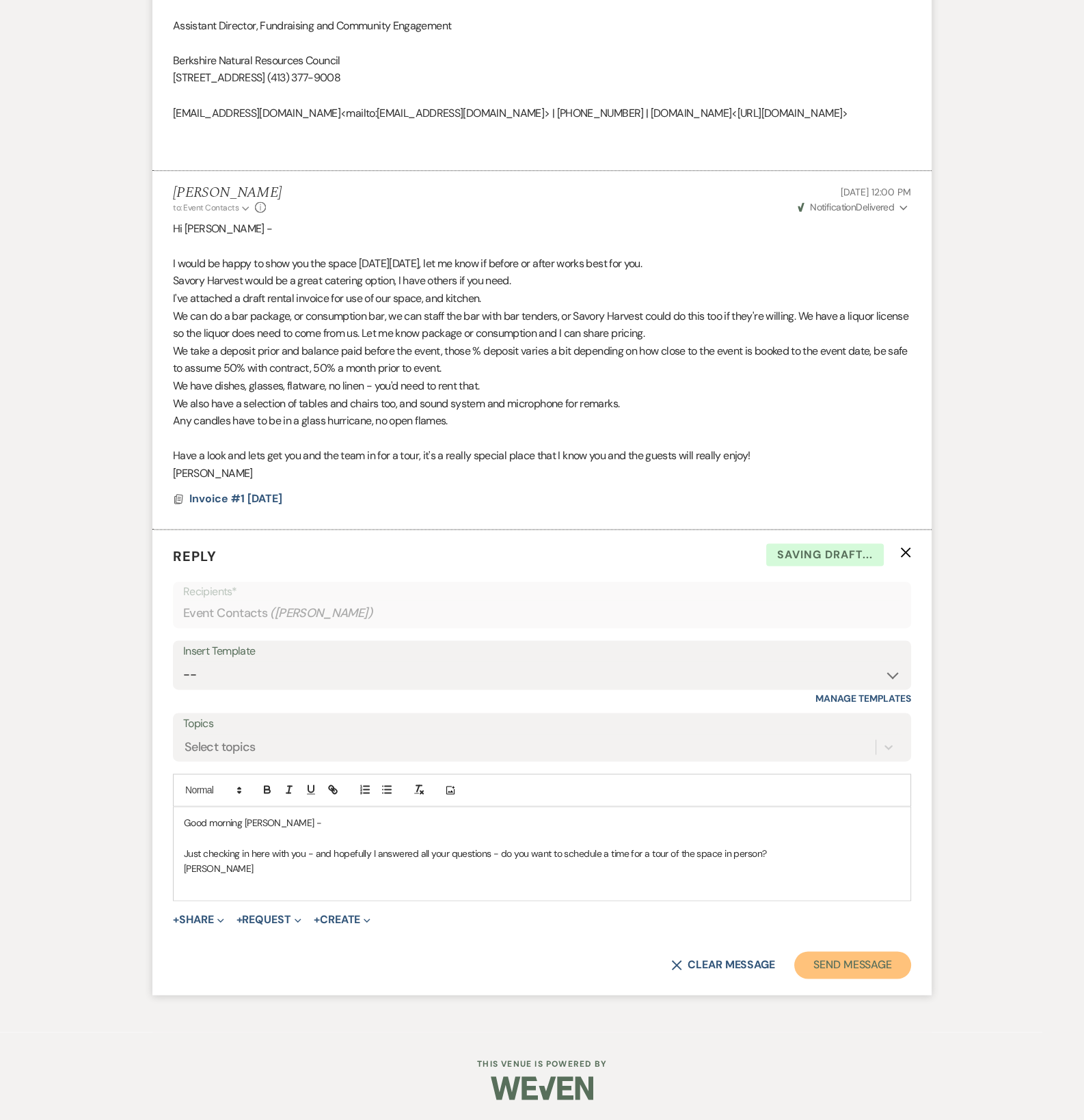
click at [830, 978] on button "Send Message" at bounding box center [853, 965] width 117 height 28
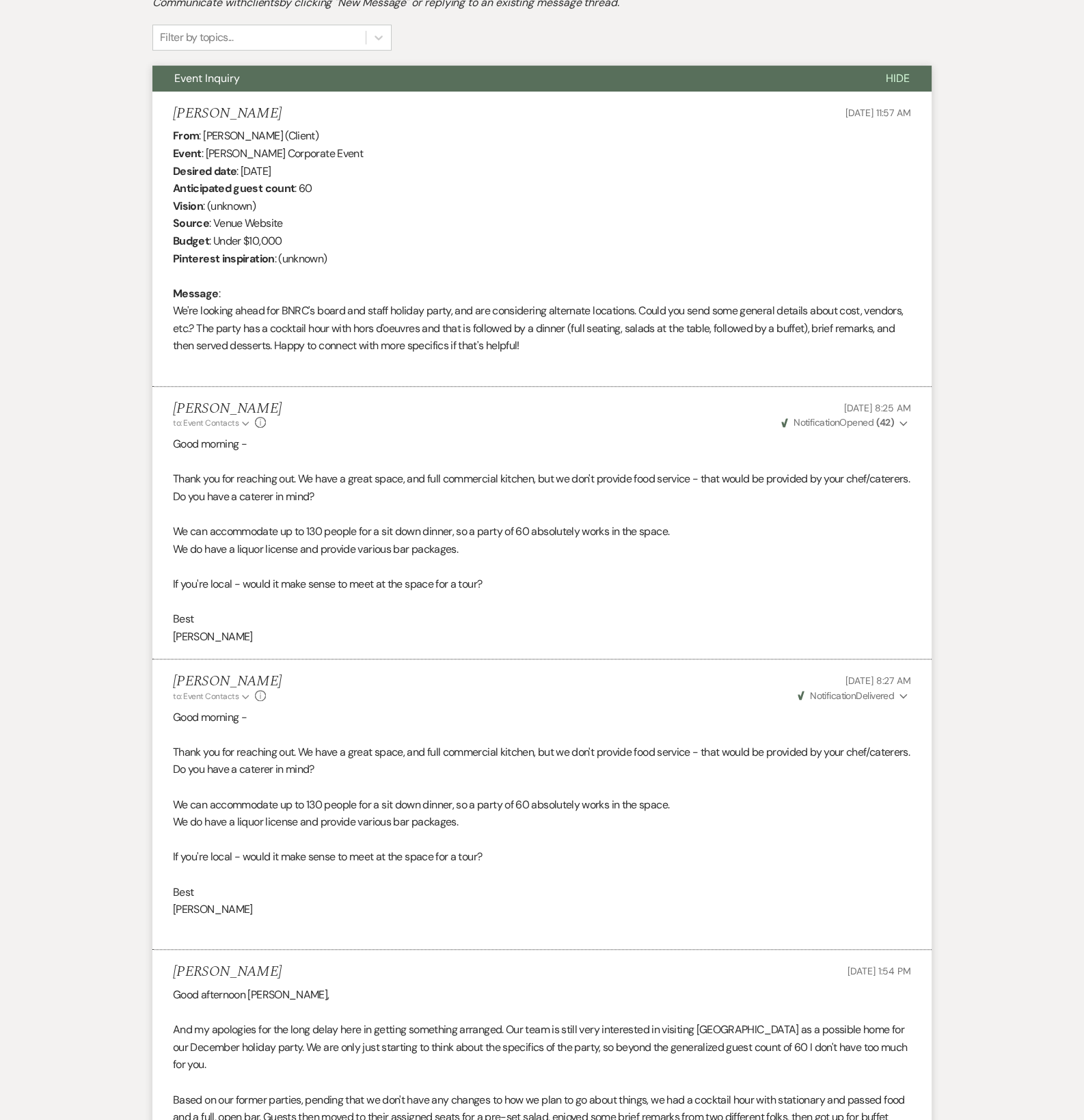
scroll to position [198, 0]
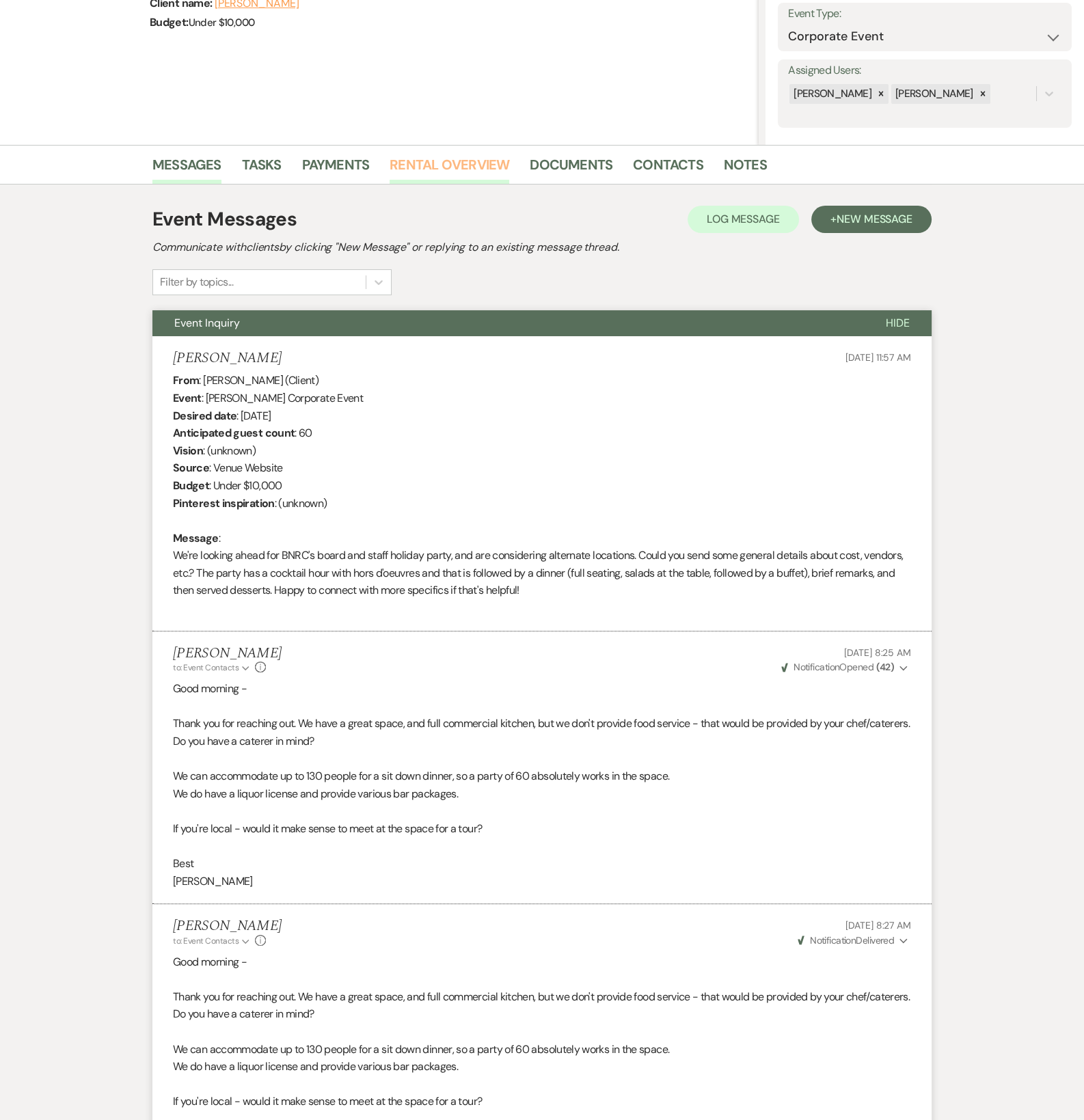
click at [492, 161] on link "Rental Overview" at bounding box center [450, 169] width 120 height 30
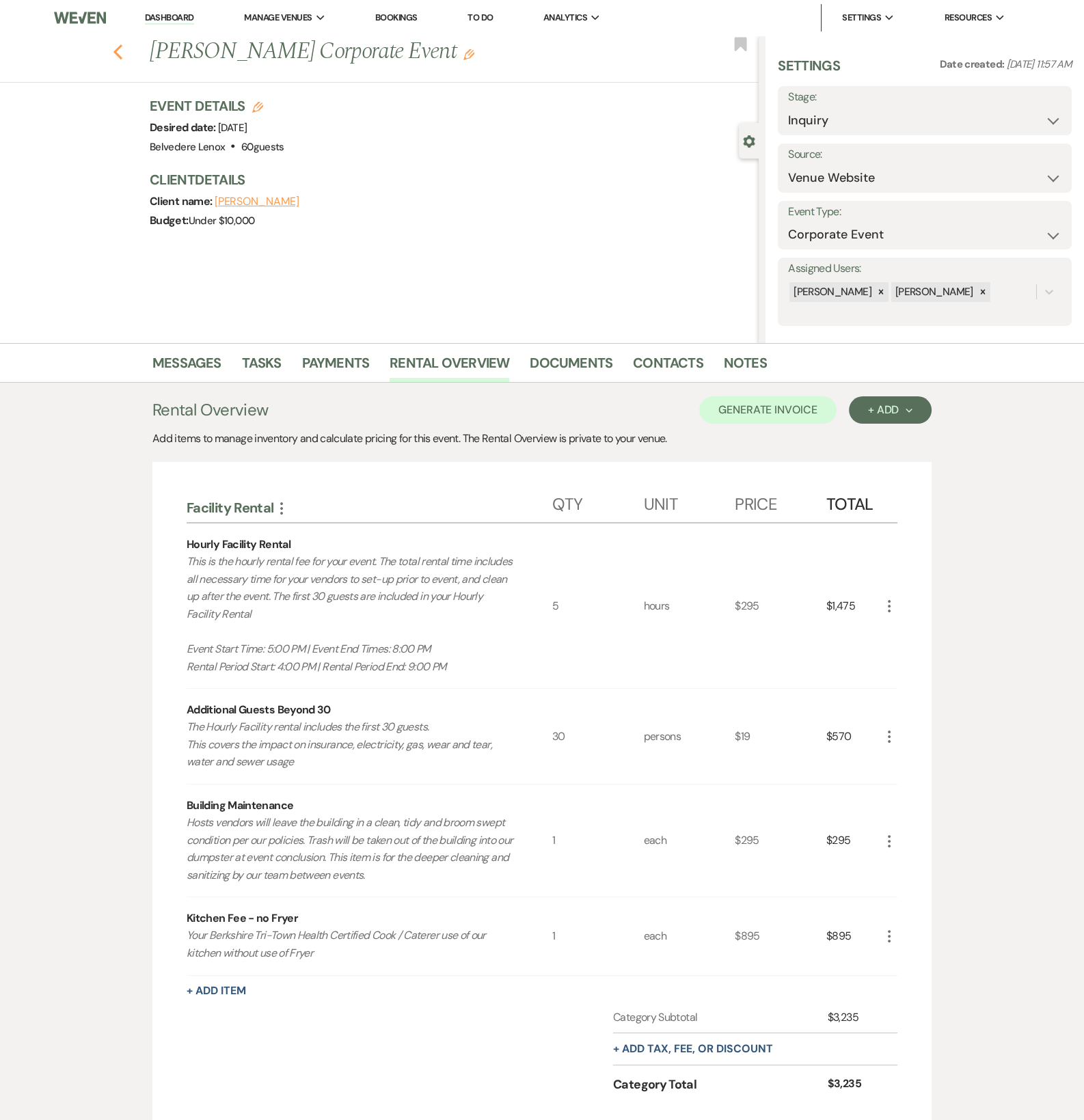
click at [120, 50] on icon "Previous" at bounding box center [118, 52] width 10 height 17
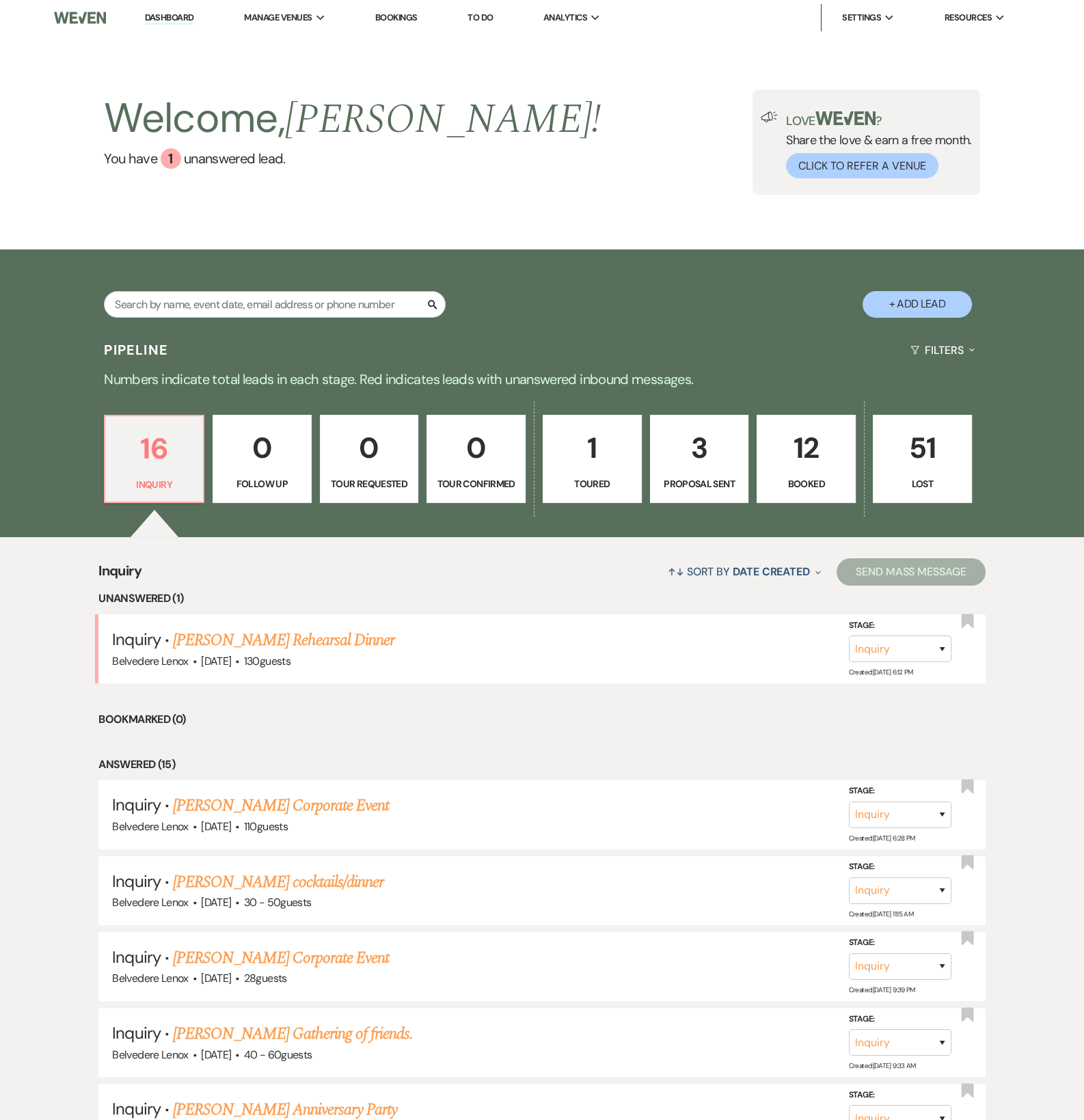
click at [678, 463] on p "3" at bounding box center [700, 447] width 81 height 46
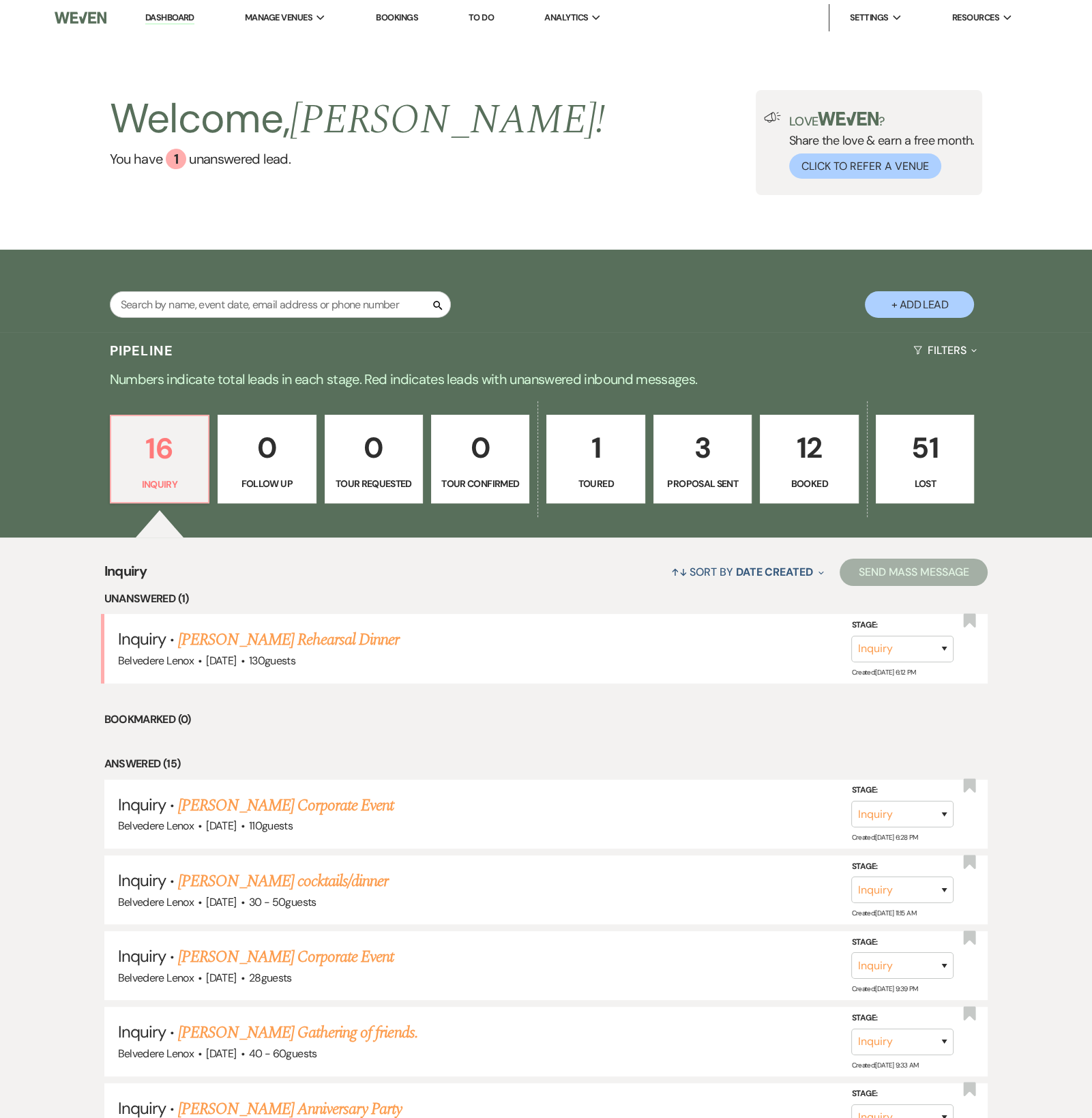
select select "6"
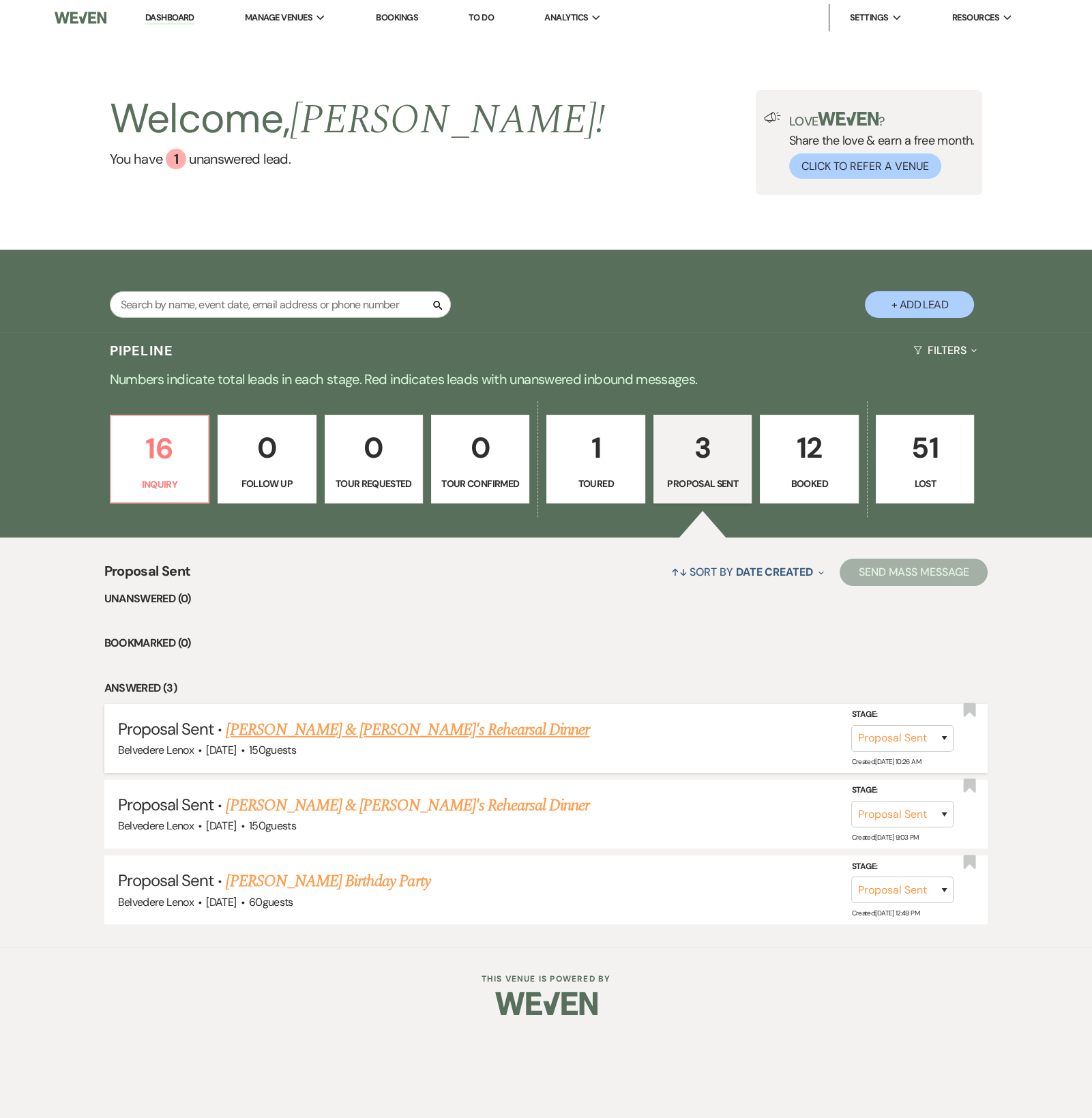
click at [314, 742] on link "[PERSON_NAME] & [PERSON_NAME]'s Rehearsal Dinner" at bounding box center [408, 730] width 364 height 25
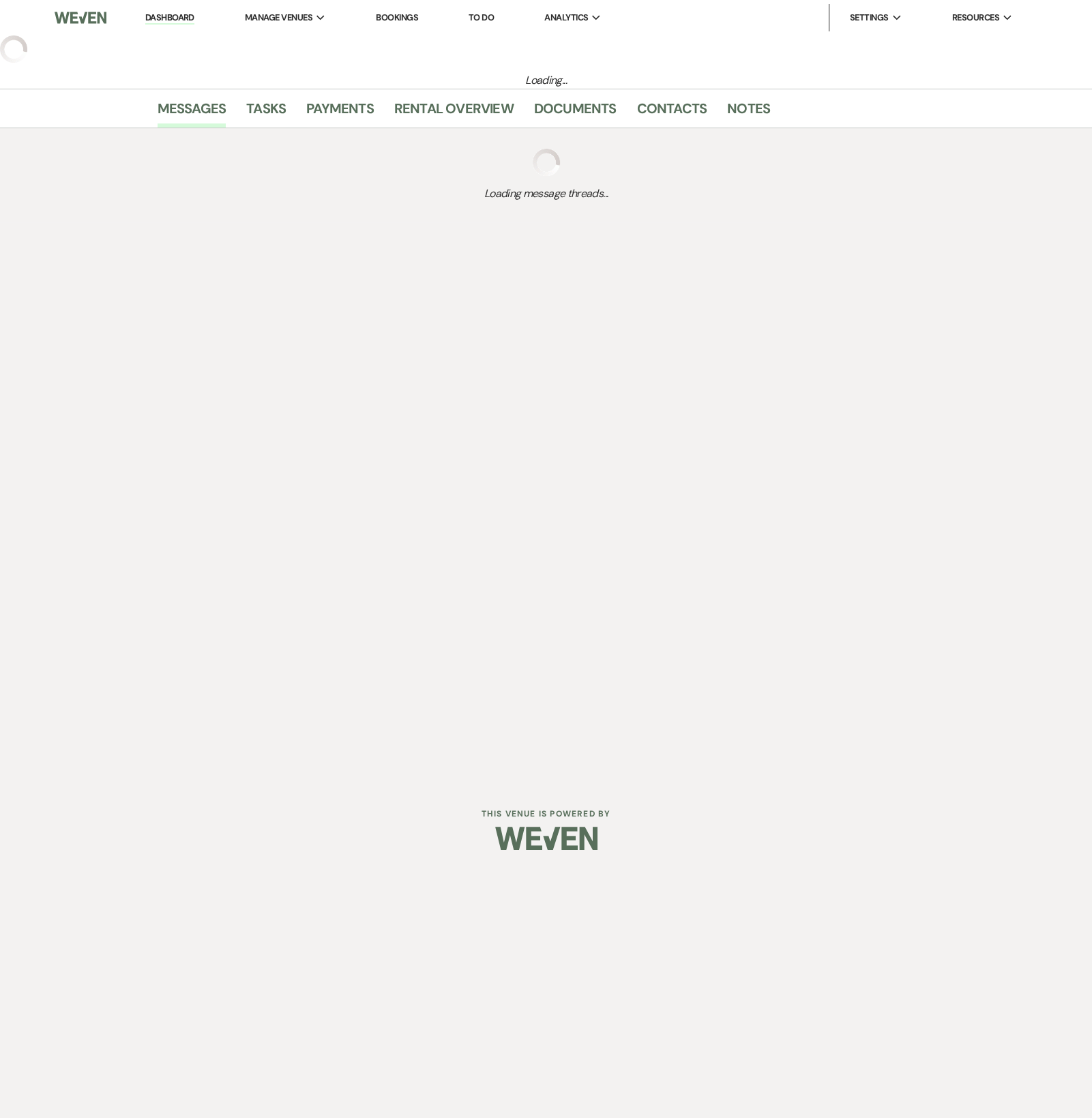
select select "6"
select select "5"
select select "11"
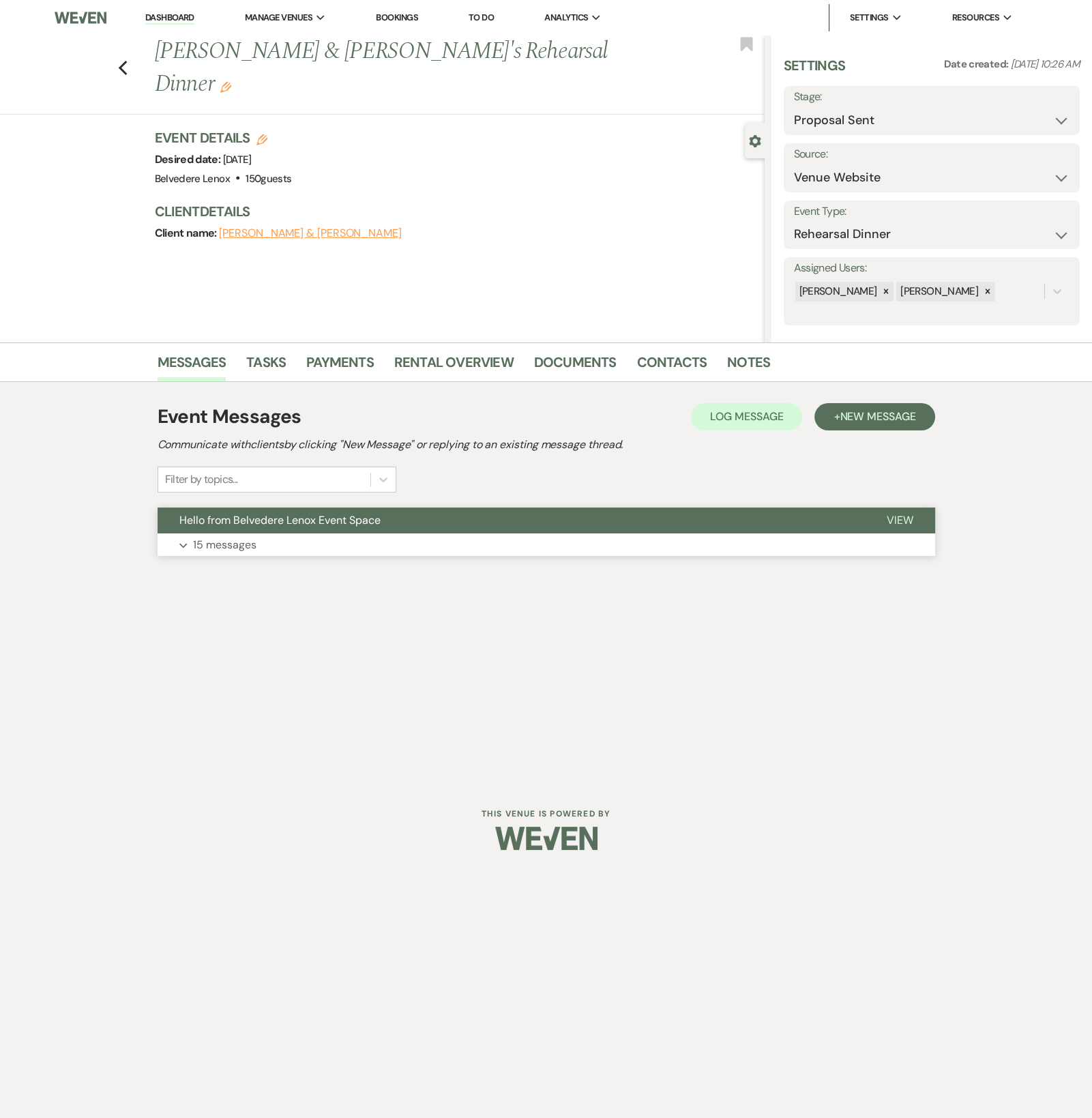
click at [249, 545] on p "15 messages" at bounding box center [225, 545] width 63 height 18
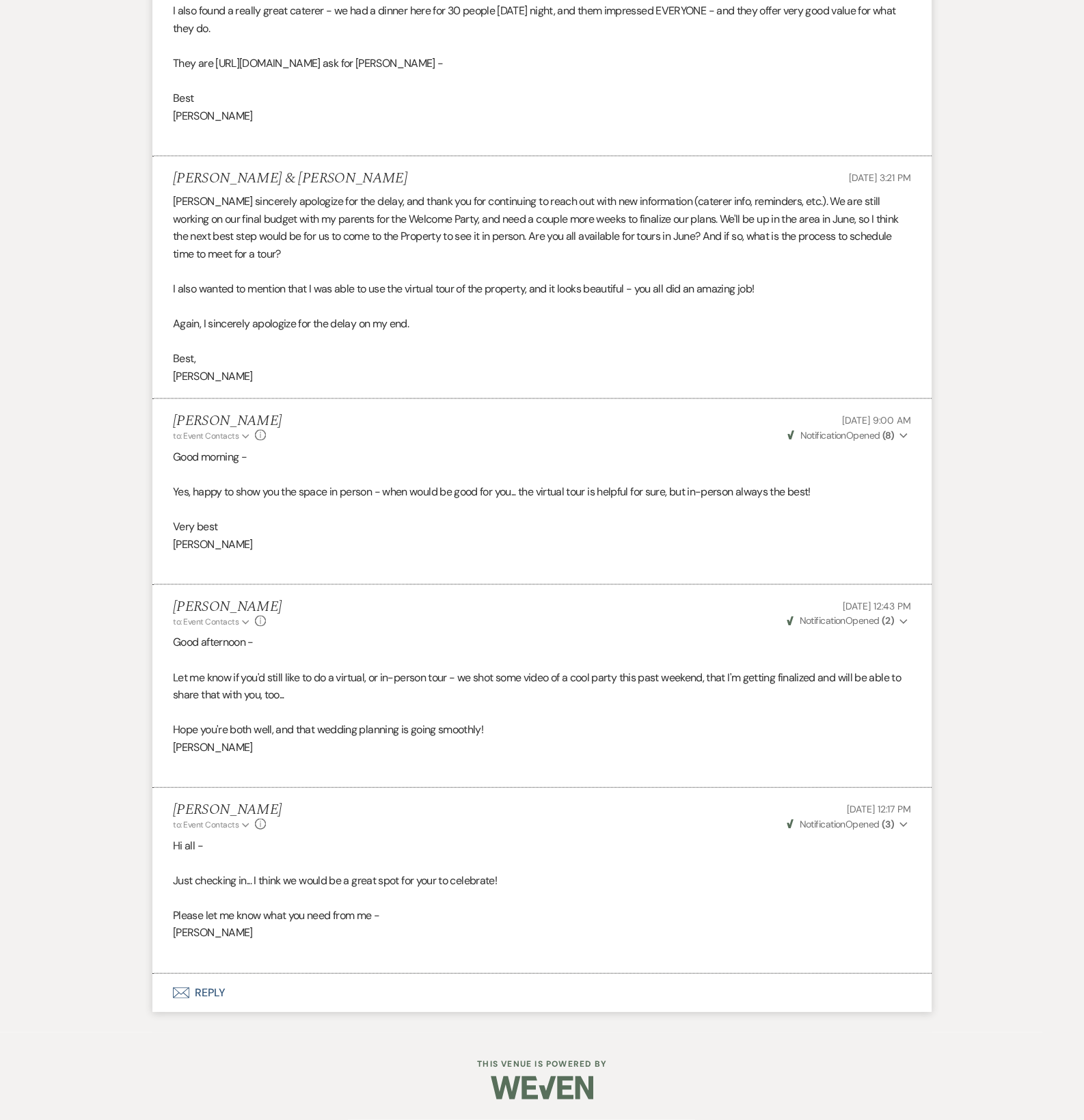
click at [191, 1004] on button "Envelope Reply" at bounding box center [542, 993] width 780 height 39
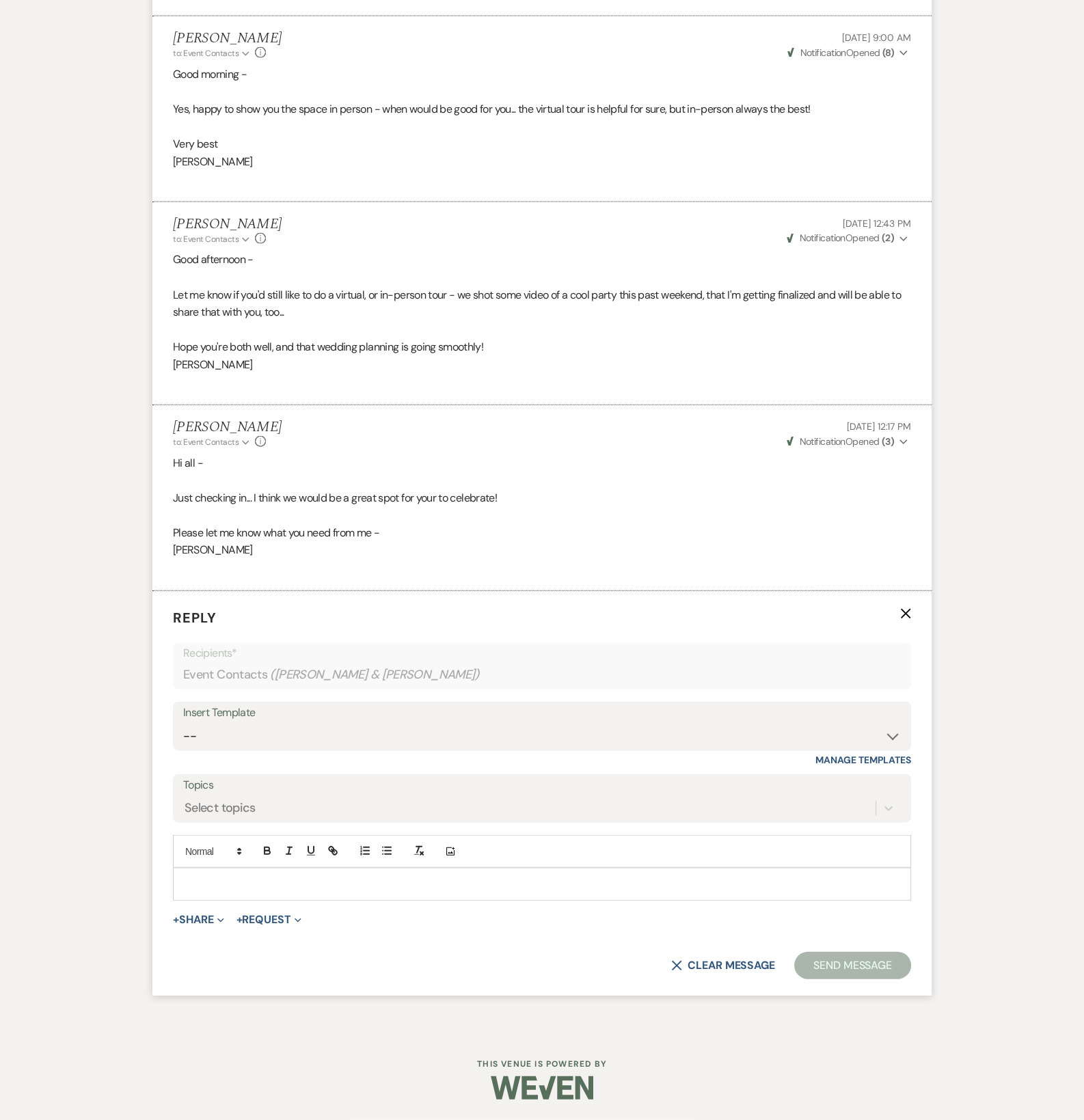
scroll to position [3821, 0]
click at [219, 883] on p at bounding box center [542, 885] width 716 height 15
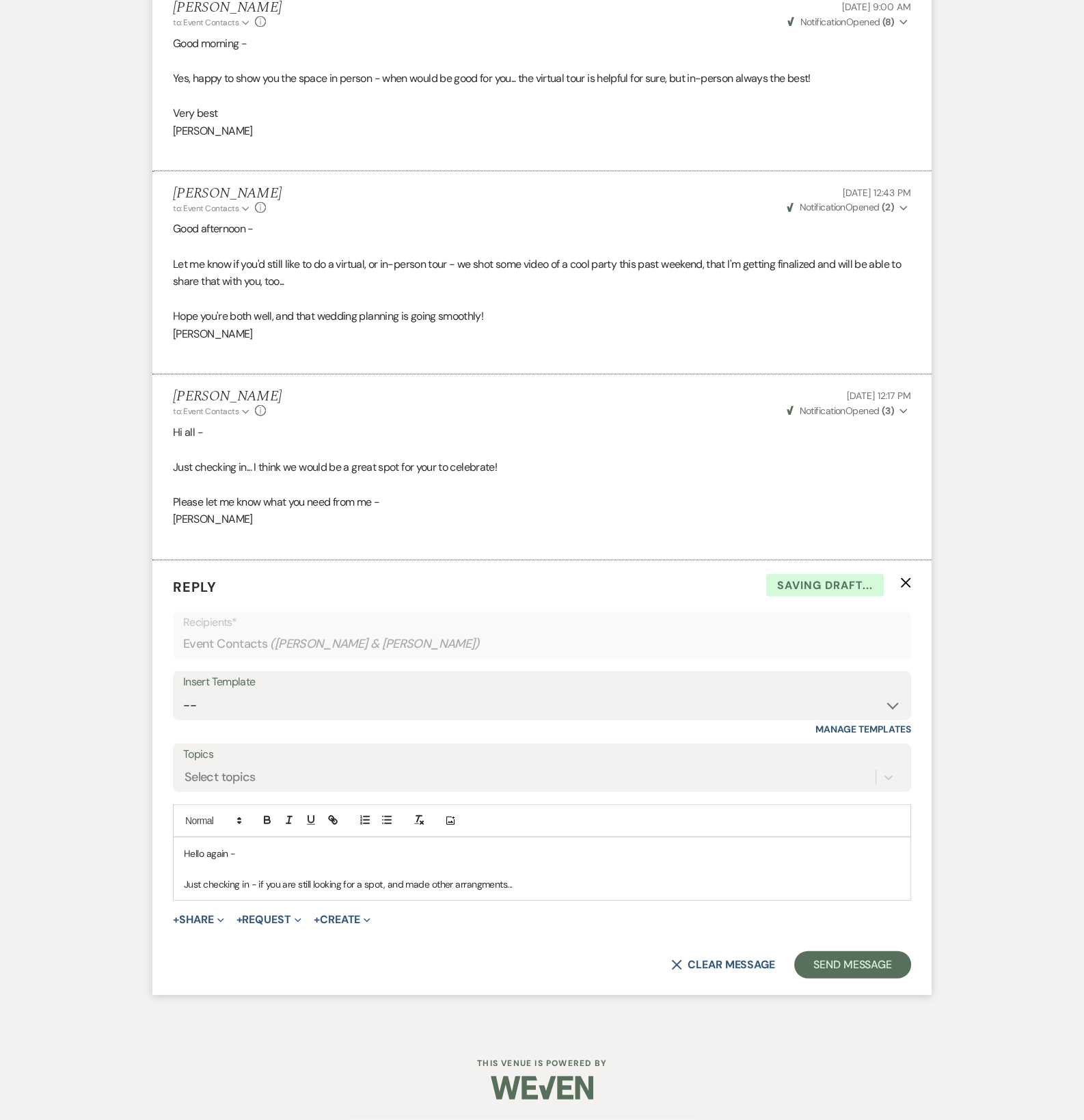
drag, startPoint x: 509, startPoint y: 913, endPoint x: 492, endPoint y: 914, distance: 17.0
click at [561, 891] on p "Just checking in - if you are still looking for a spot, and made other arrangem…" at bounding box center [542, 885] width 716 height 15
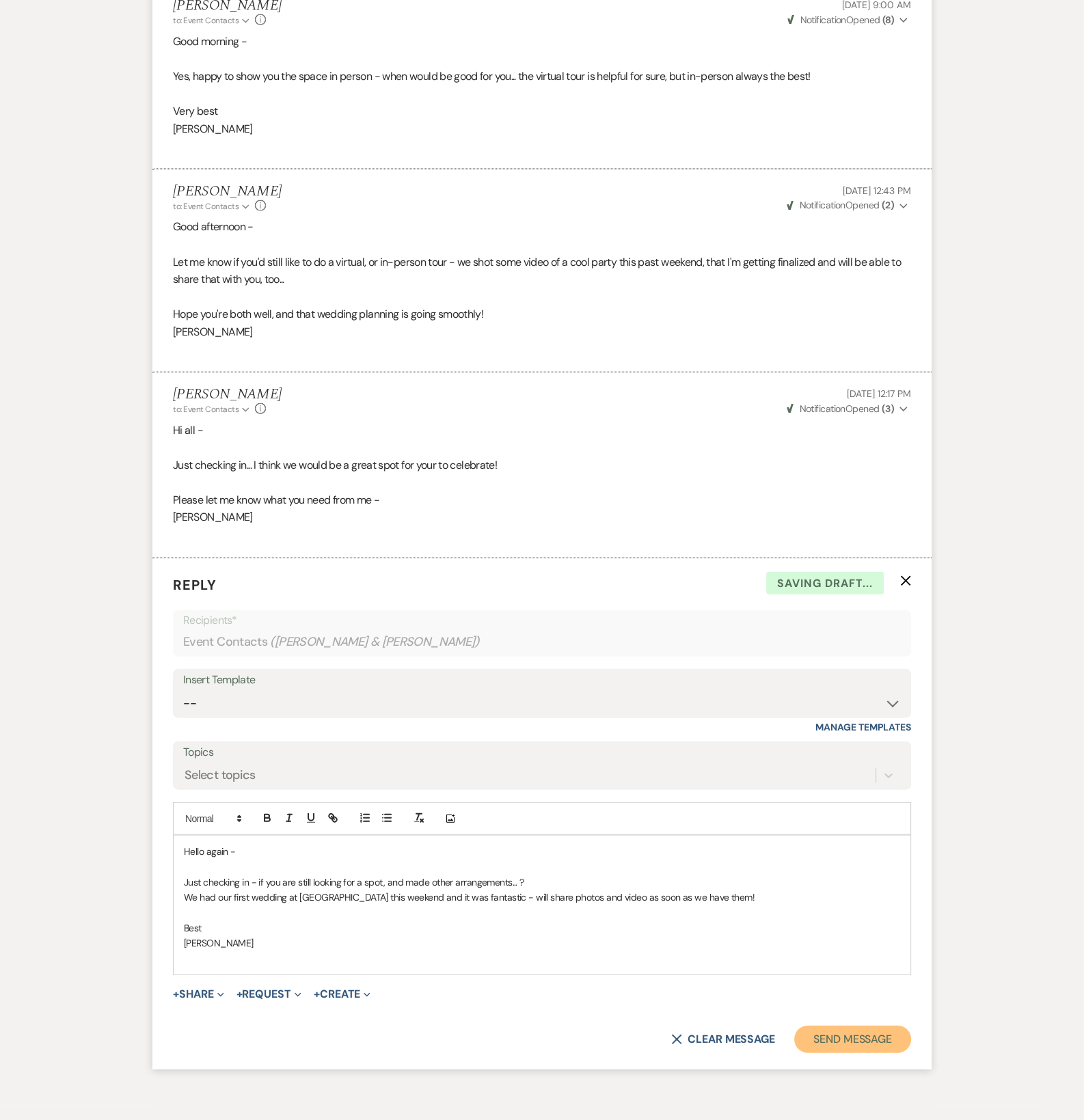
click at [804, 1053] on button "Send Message" at bounding box center [853, 1039] width 117 height 28
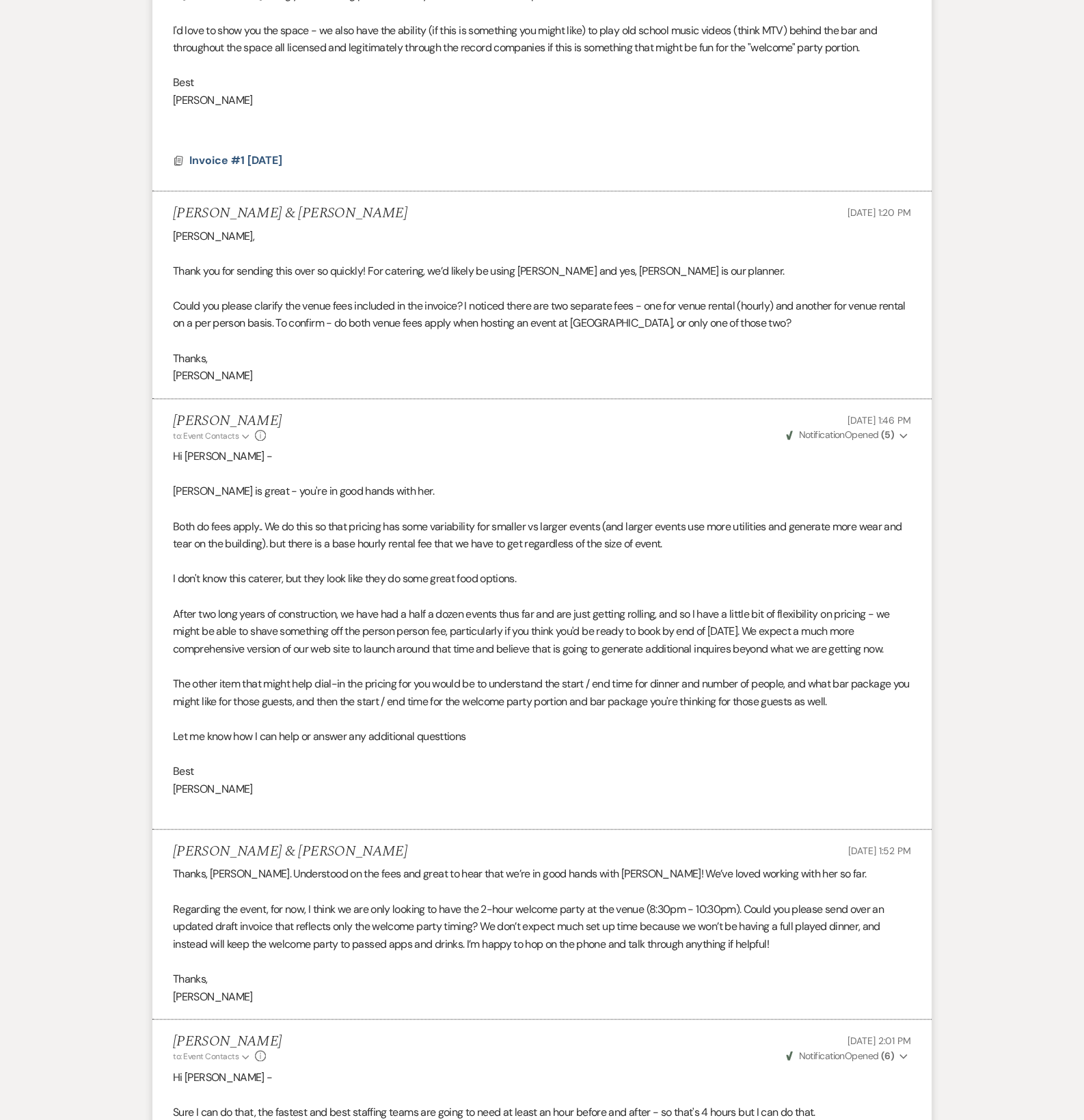
scroll to position [25, 0]
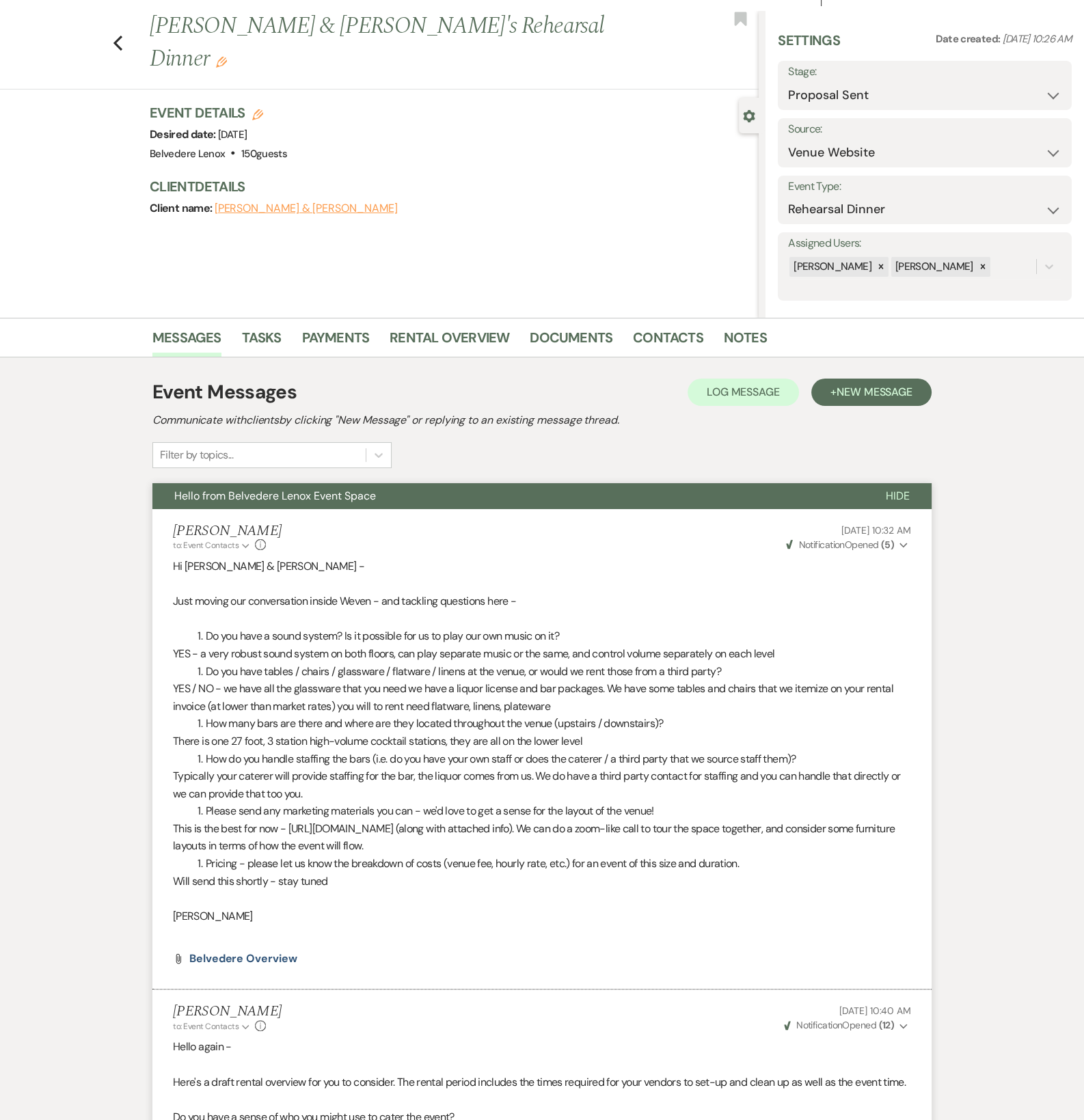
click at [115, 34] on div "Previous [PERSON_NAME] & [PERSON_NAME]'s Rehearsal Dinner Edit Bookmark" at bounding box center [376, 50] width 766 height 79
click at [120, 35] on icon "Previous" at bounding box center [118, 43] width 10 height 17
select select "6"
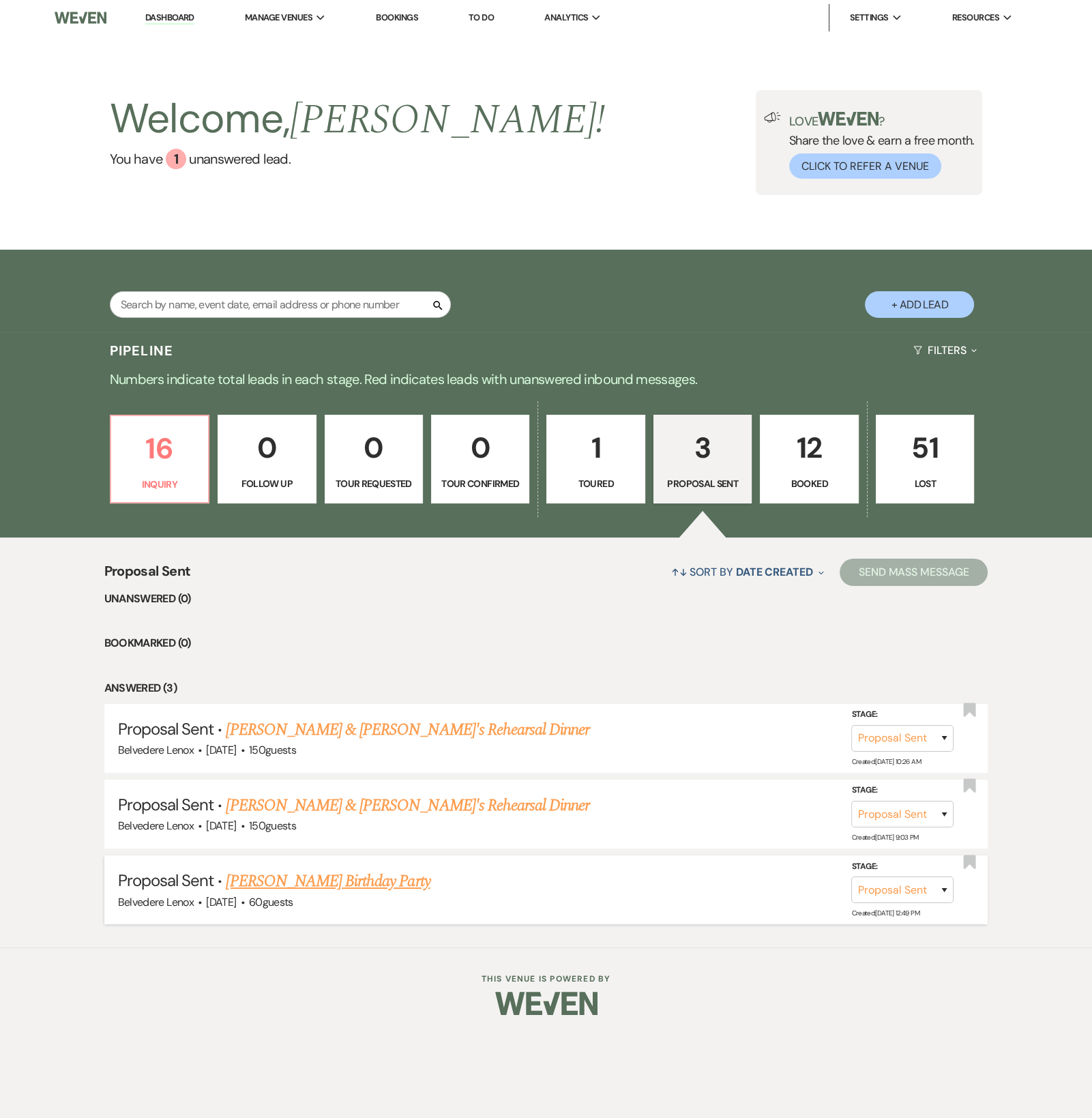
click at [315, 893] on link "[PERSON_NAME] Birthday Party" at bounding box center [328, 882] width 204 height 25
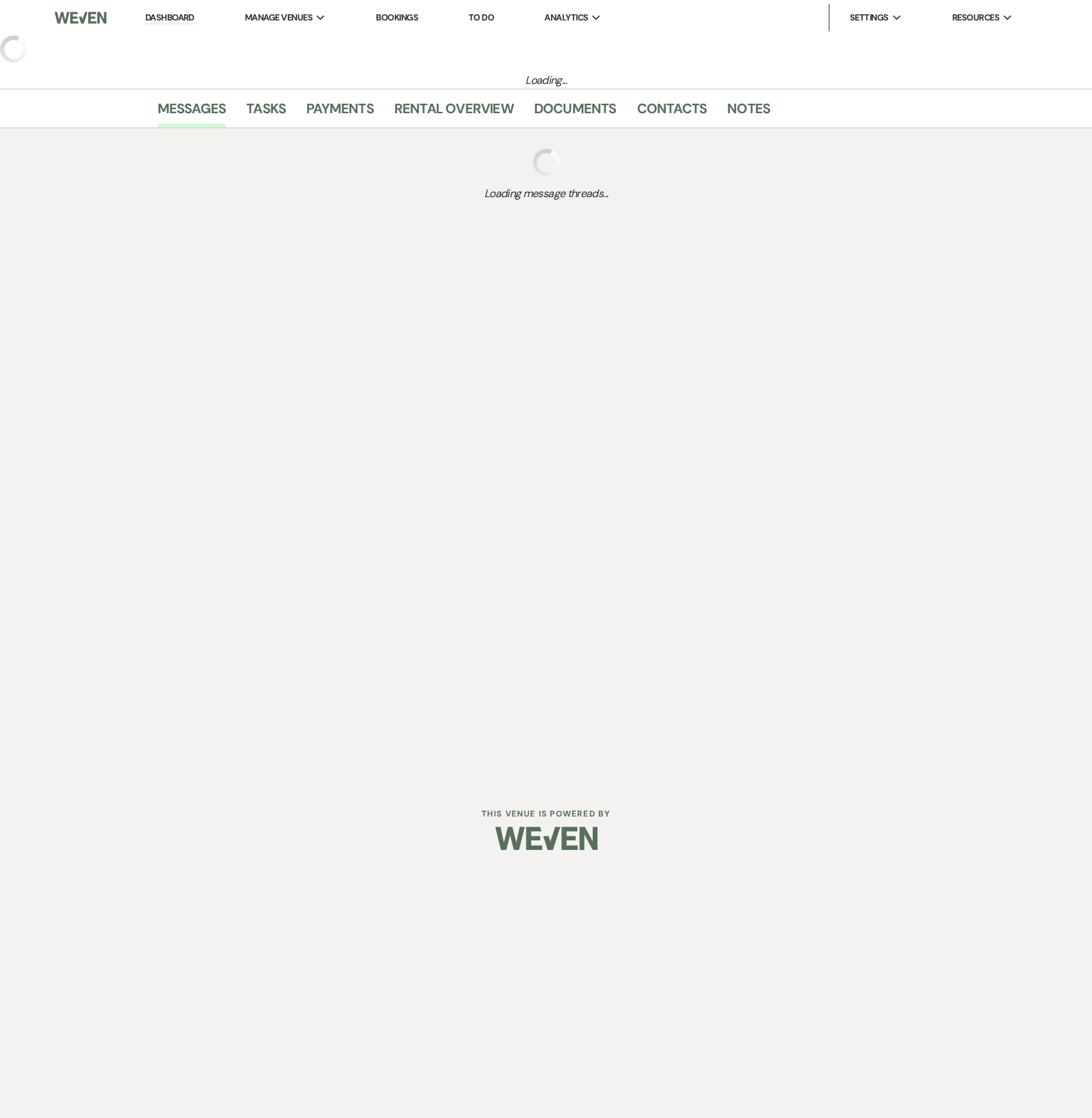
select select "6"
select select "5"
select select "4"
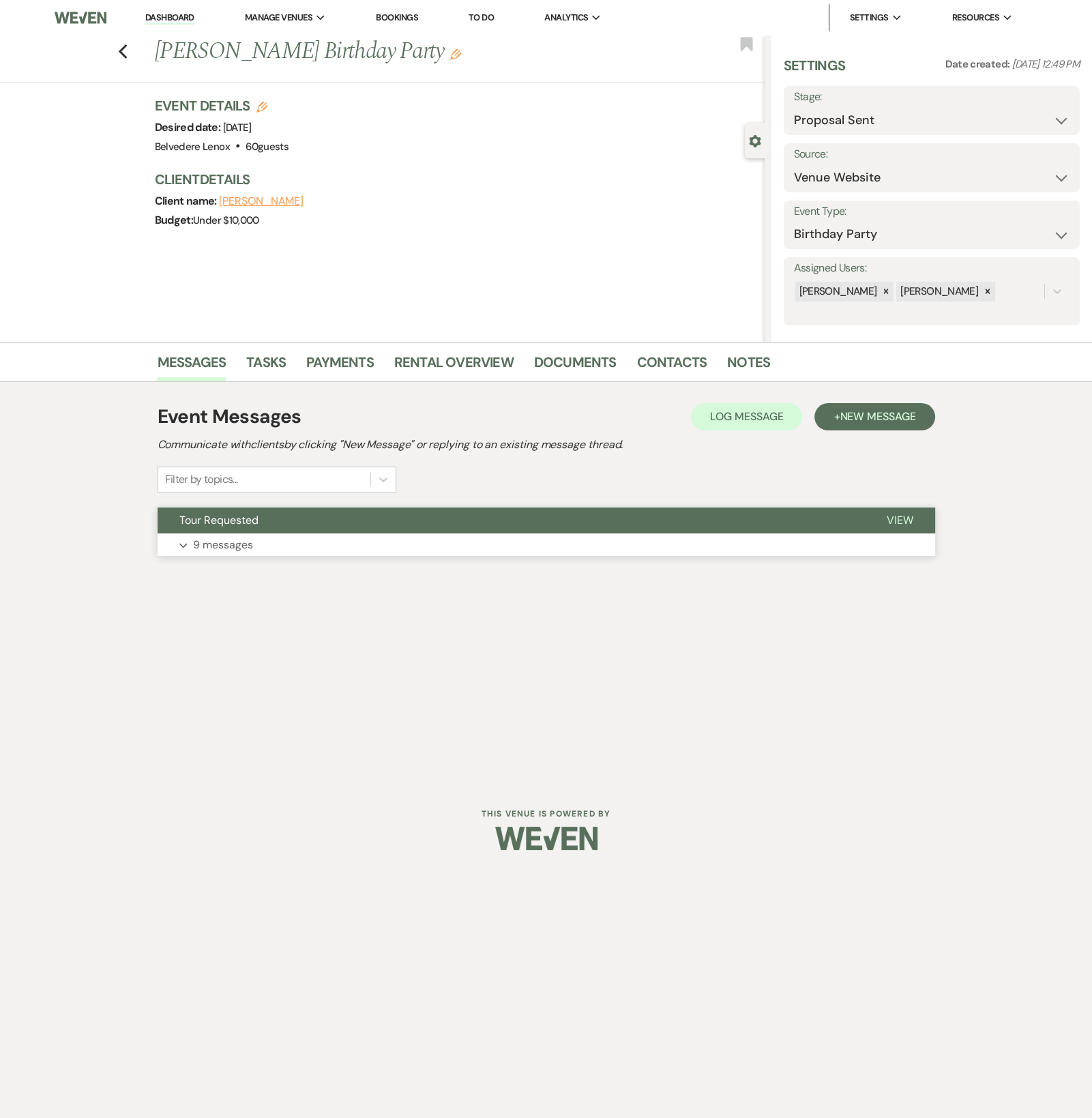
click at [235, 546] on p "9 messages" at bounding box center [223, 545] width 60 height 18
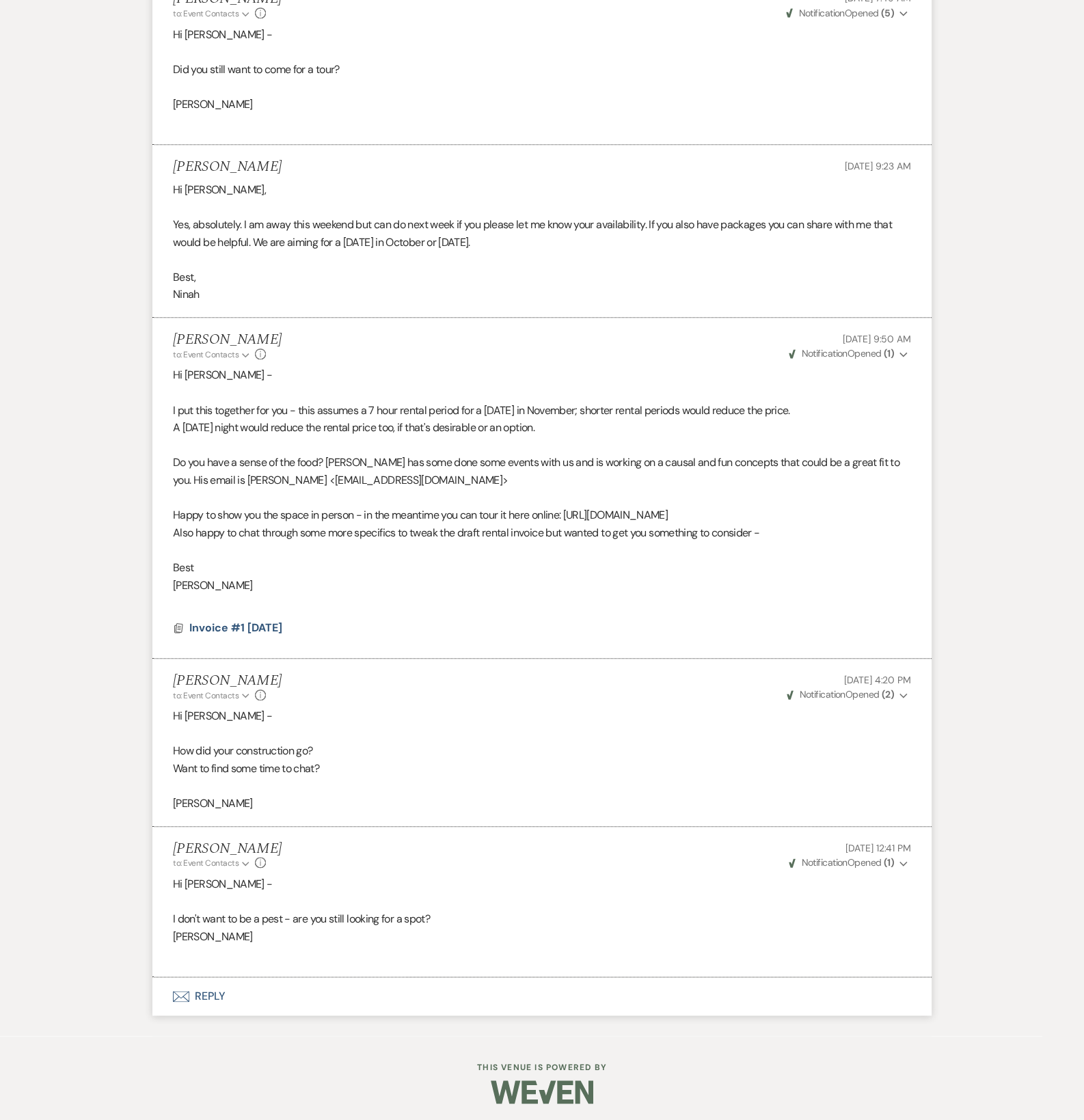
scroll to position [1592, 0]
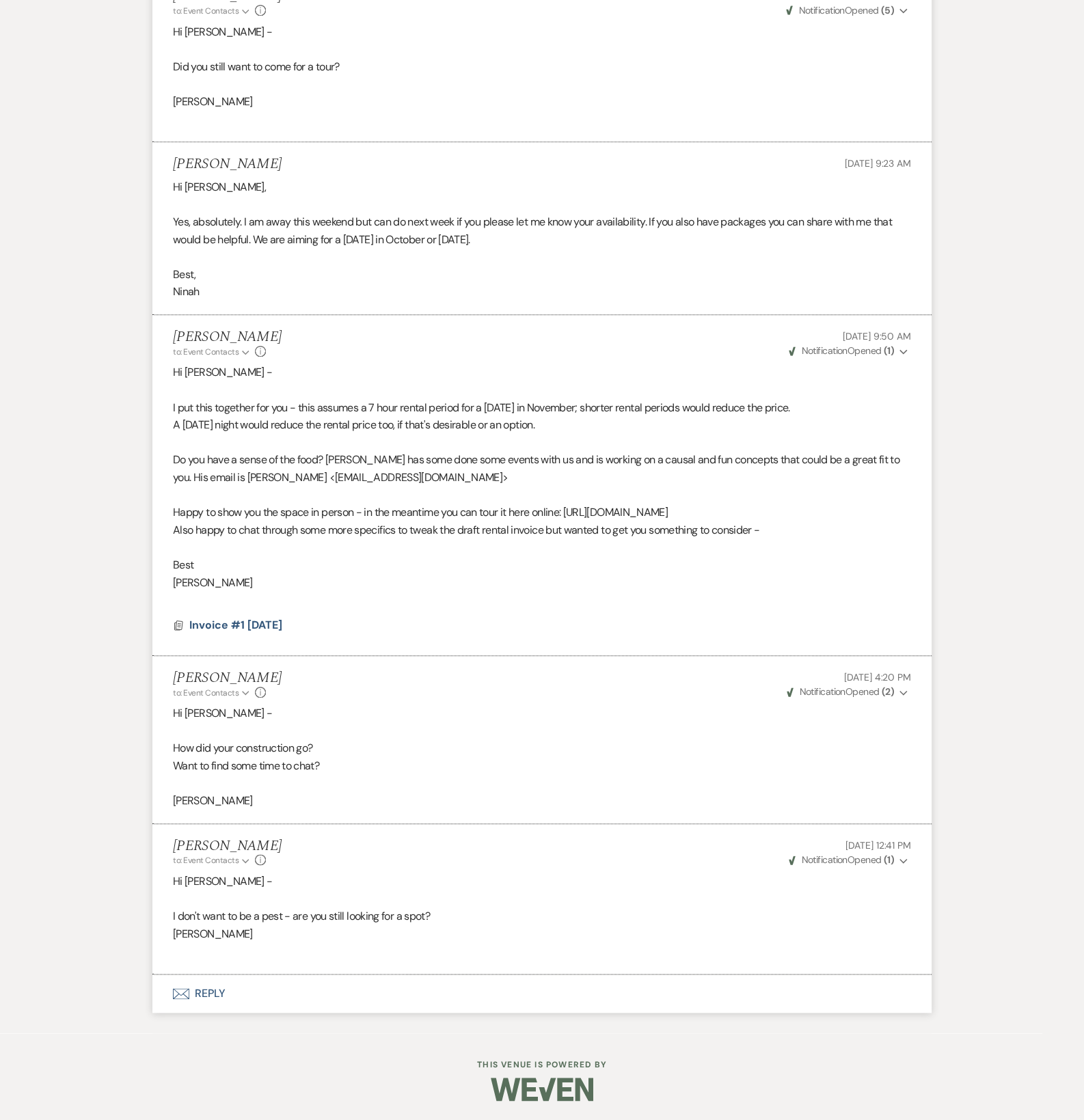
click at [216, 997] on button "Envelope Reply" at bounding box center [542, 993] width 780 height 39
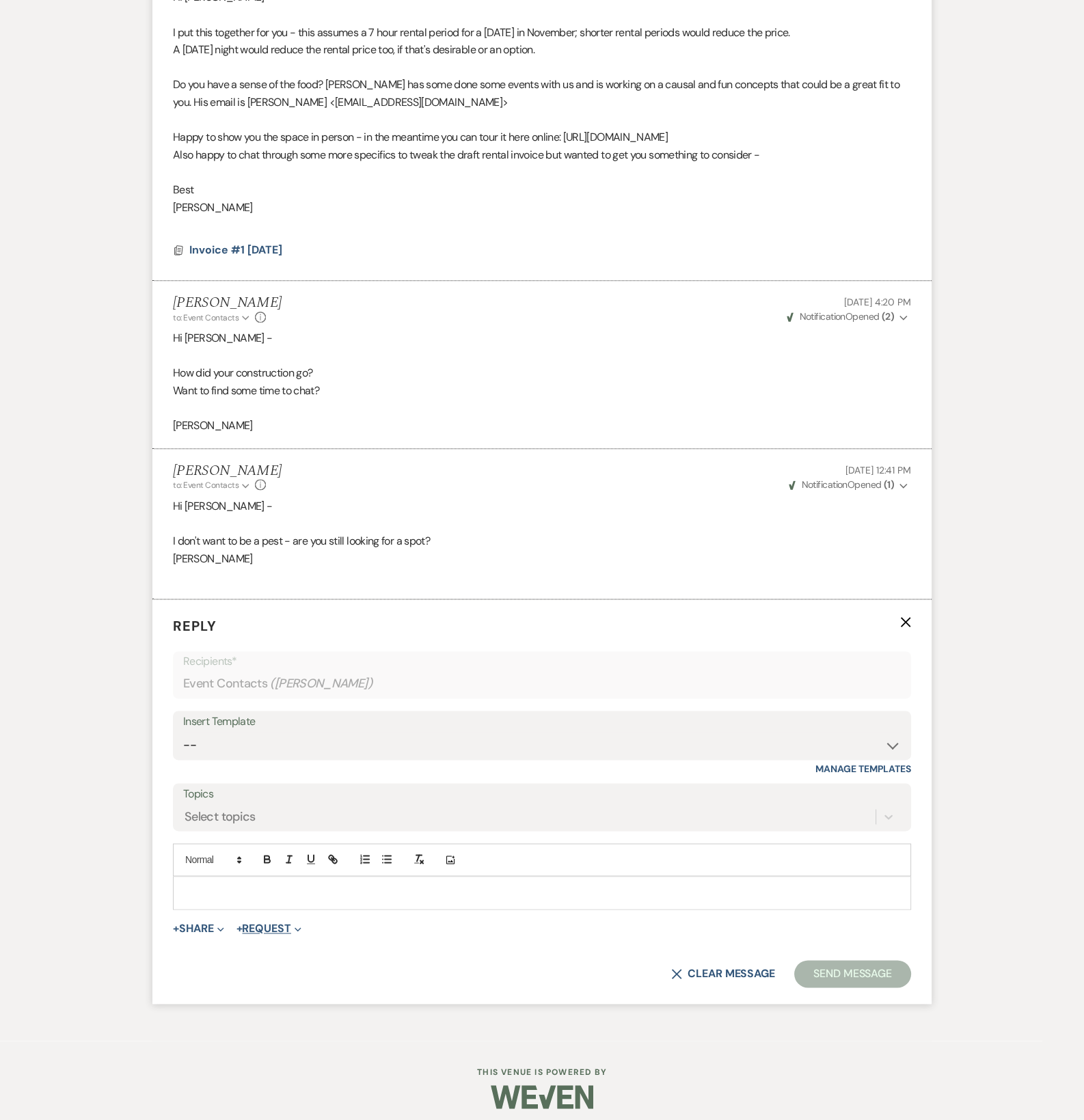
scroll to position [1974, 0]
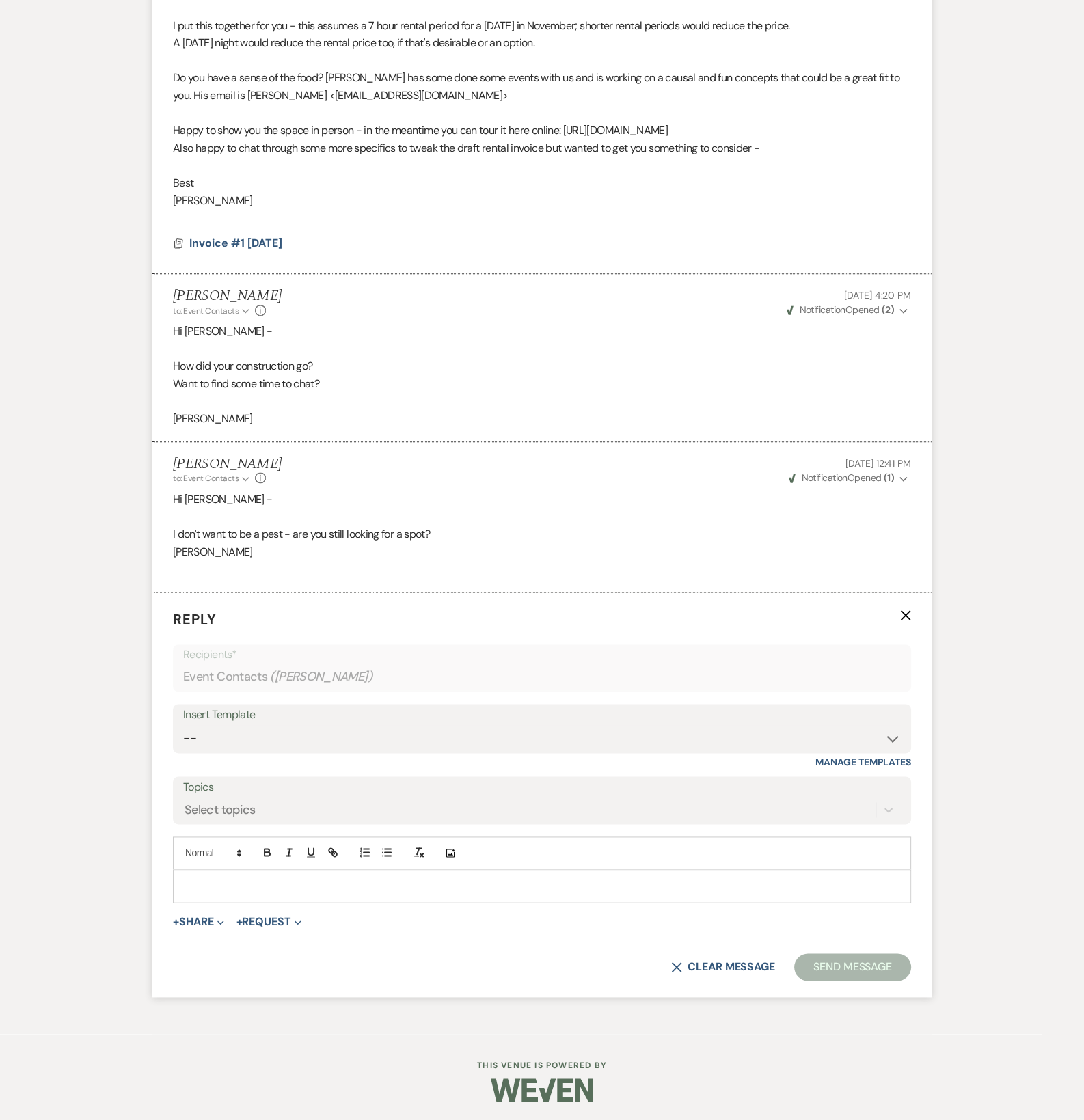
click at [237, 888] on p at bounding box center [542, 886] width 716 height 15
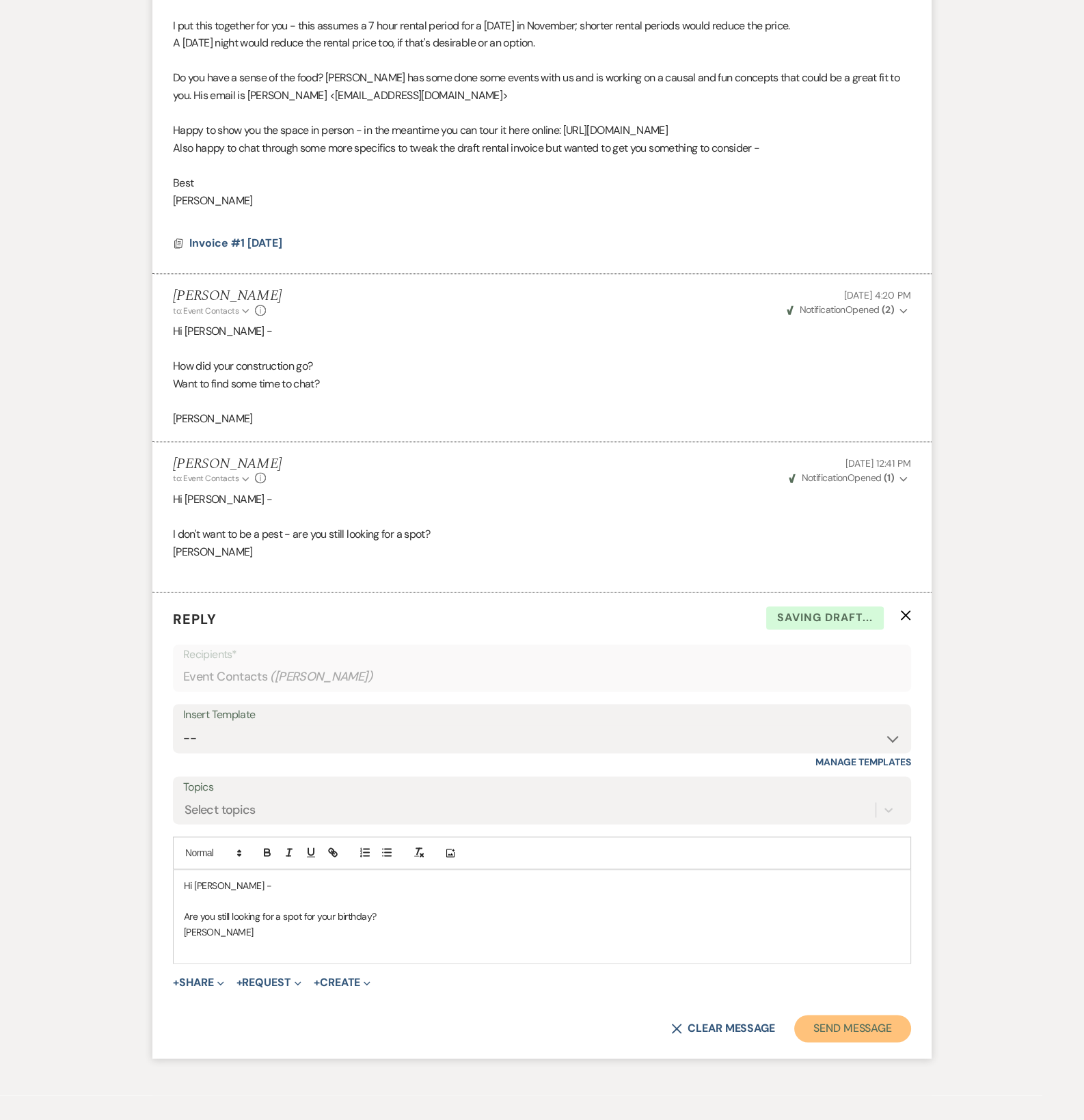
click at [815, 1017] on button "Send Message" at bounding box center [853, 1028] width 117 height 28
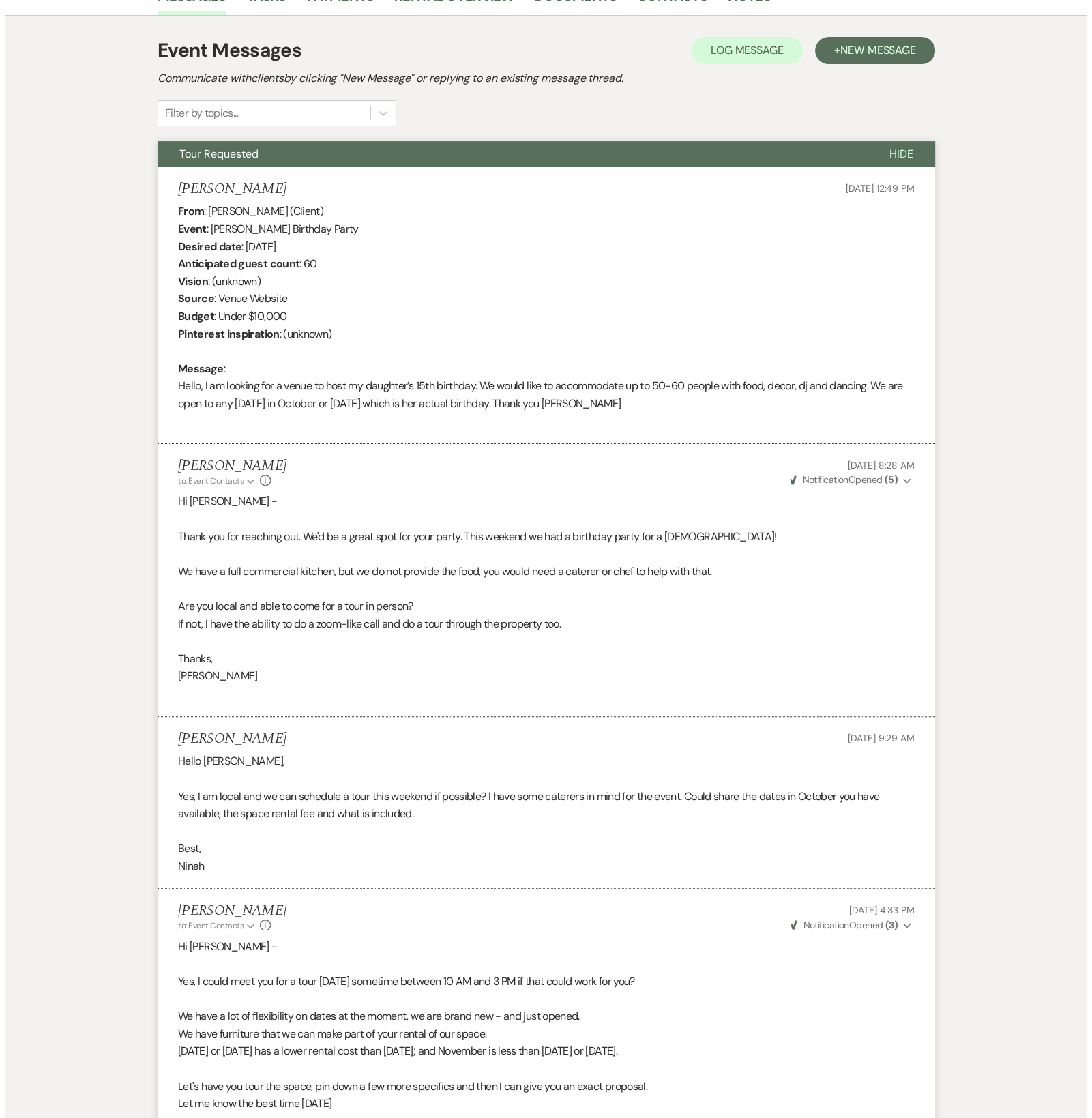
scroll to position [0, 0]
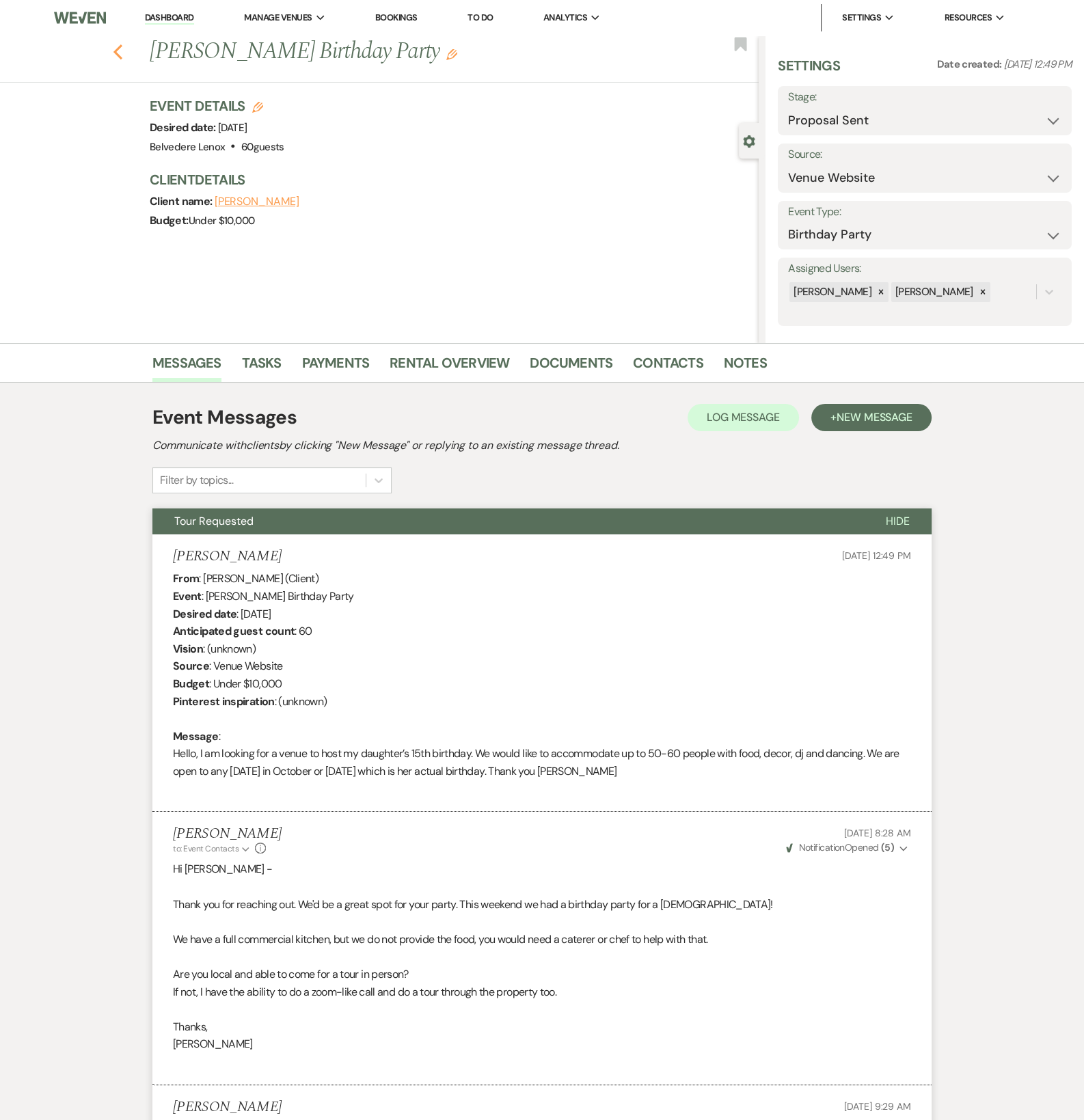
click at [119, 50] on icon "Previous" at bounding box center [118, 52] width 10 height 17
select select "6"
